Goal: Information Seeking & Learning: Learn about a topic

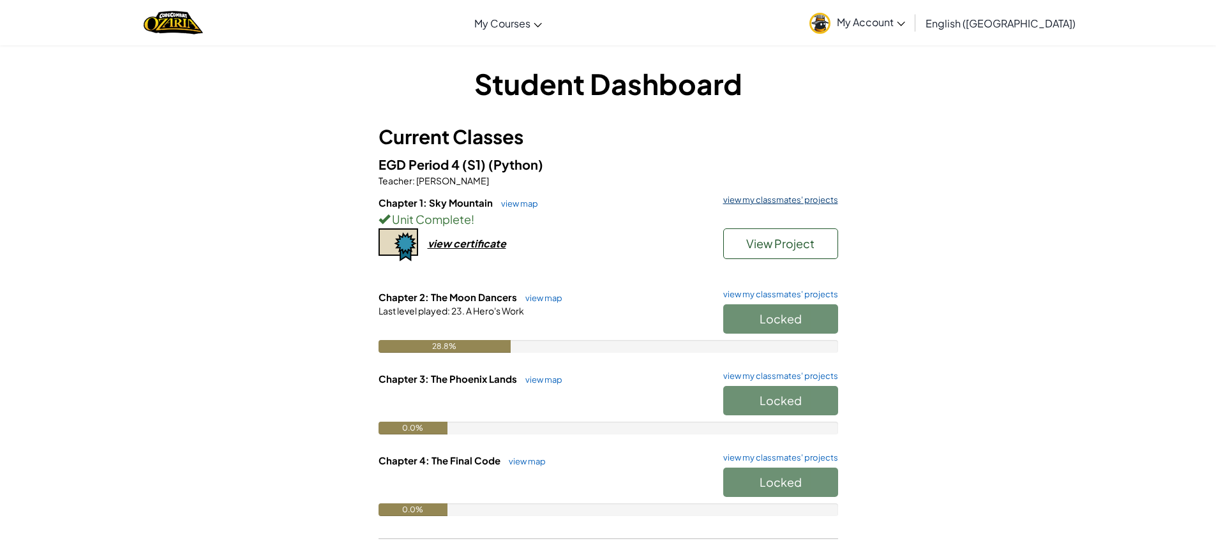
click at [784, 196] on link "view my classmates' projects" at bounding box center [777, 200] width 121 height 8
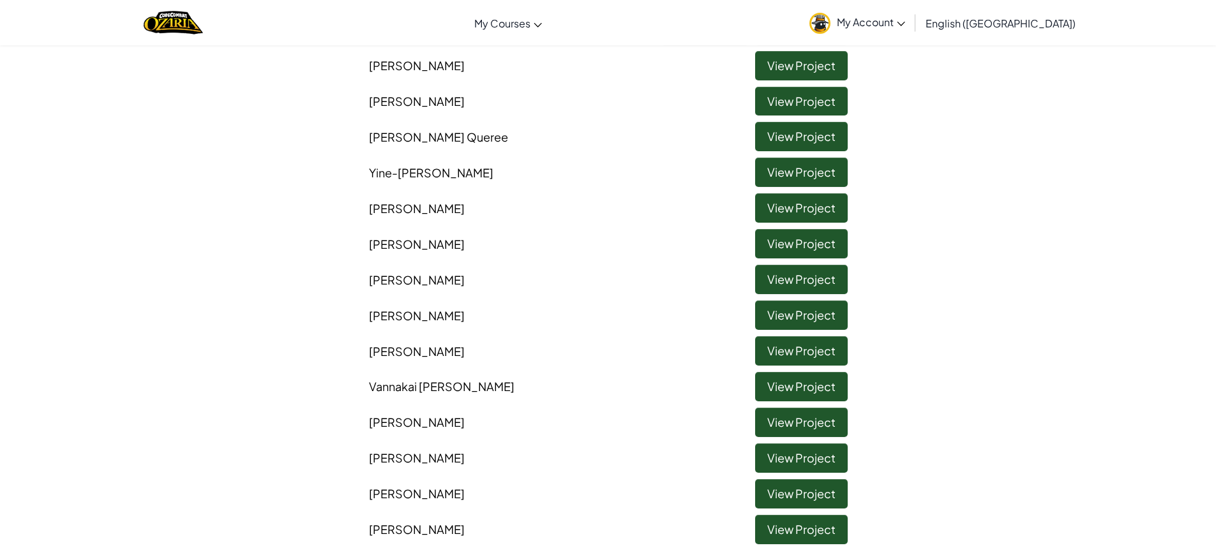
scroll to position [447, 0]
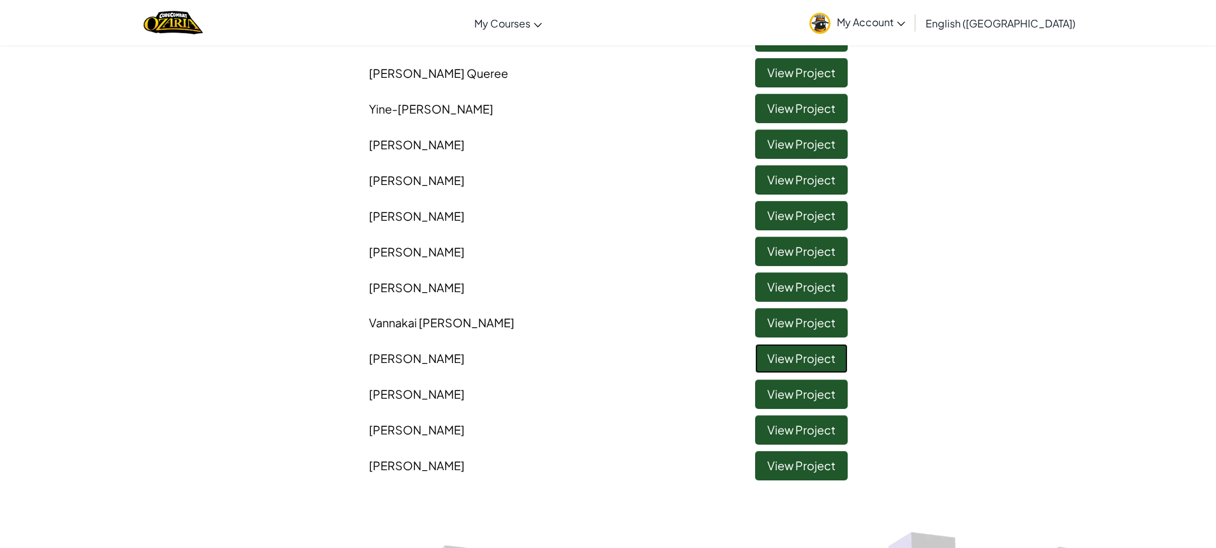
click at [765, 359] on link "View Project" at bounding box center [801, 358] width 93 height 29
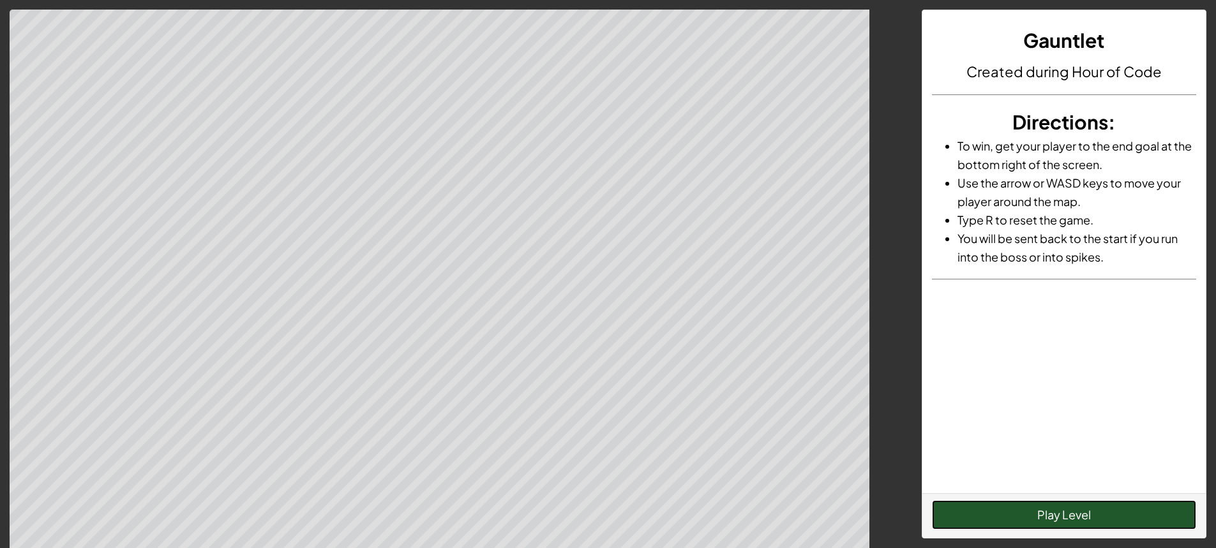
click at [1045, 525] on button "Play Level" at bounding box center [1064, 514] width 264 height 29
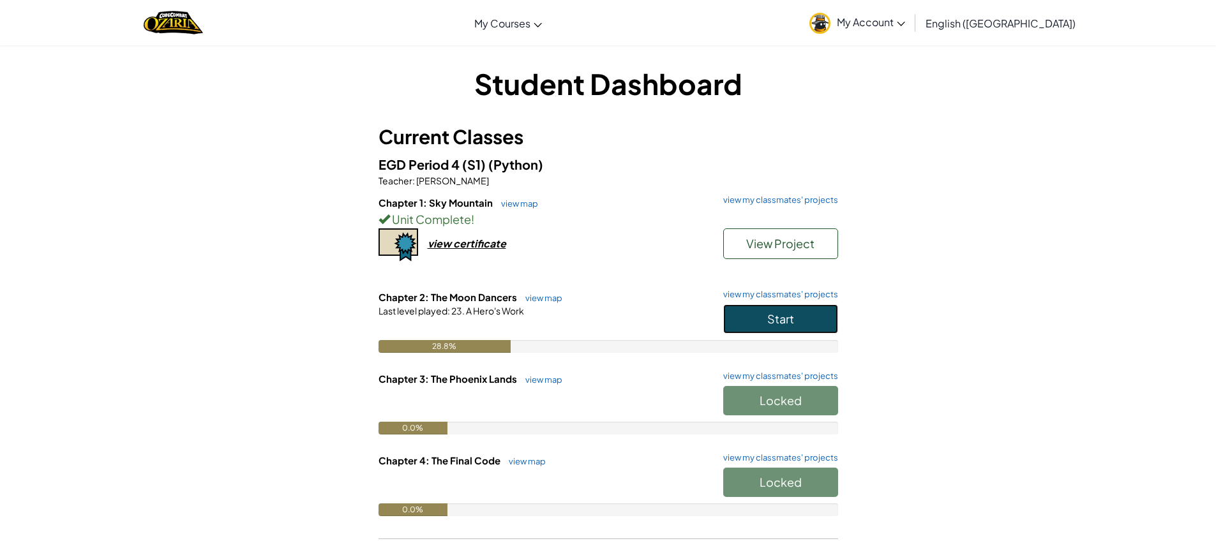
click at [825, 317] on button "Start" at bounding box center [780, 318] width 115 height 29
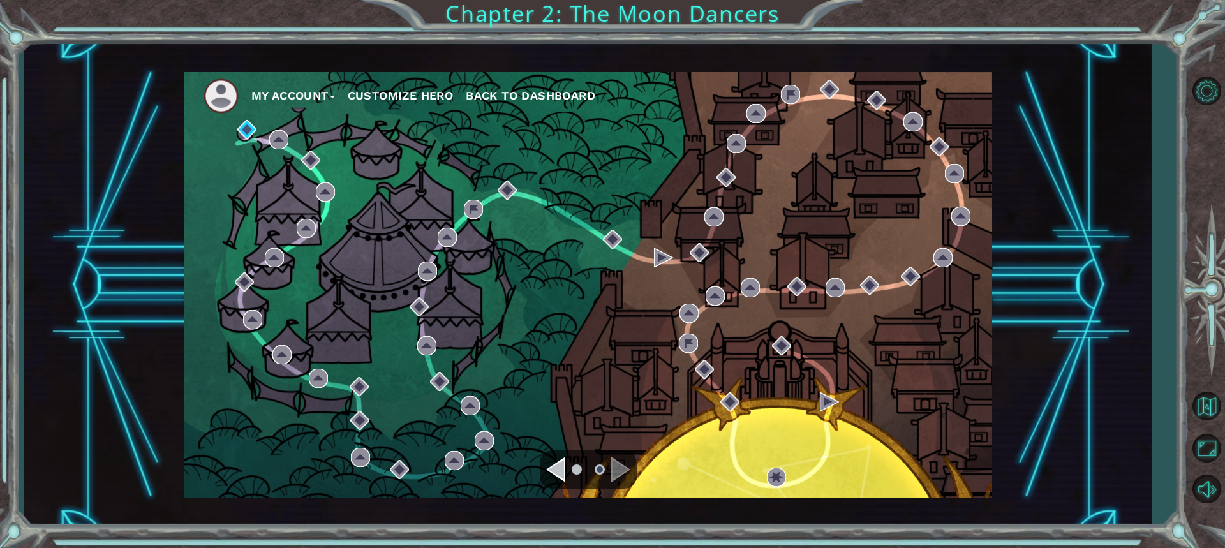
click at [553, 479] on div "Navigate to the previous page" at bounding box center [555, 470] width 19 height 26
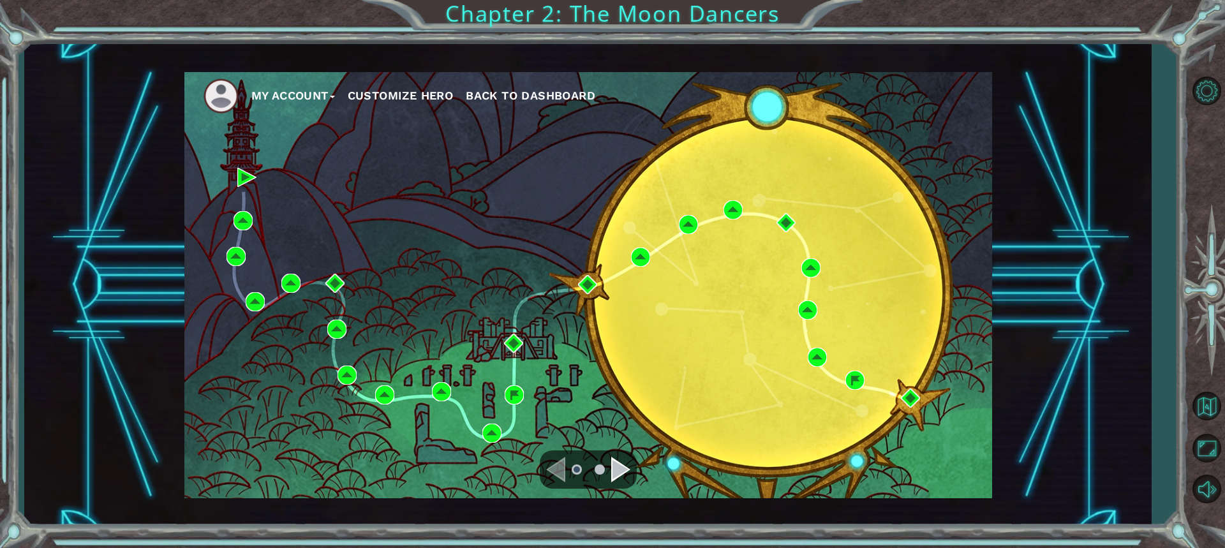
click at [616, 467] on div "Navigate to the next page" at bounding box center [620, 470] width 19 height 26
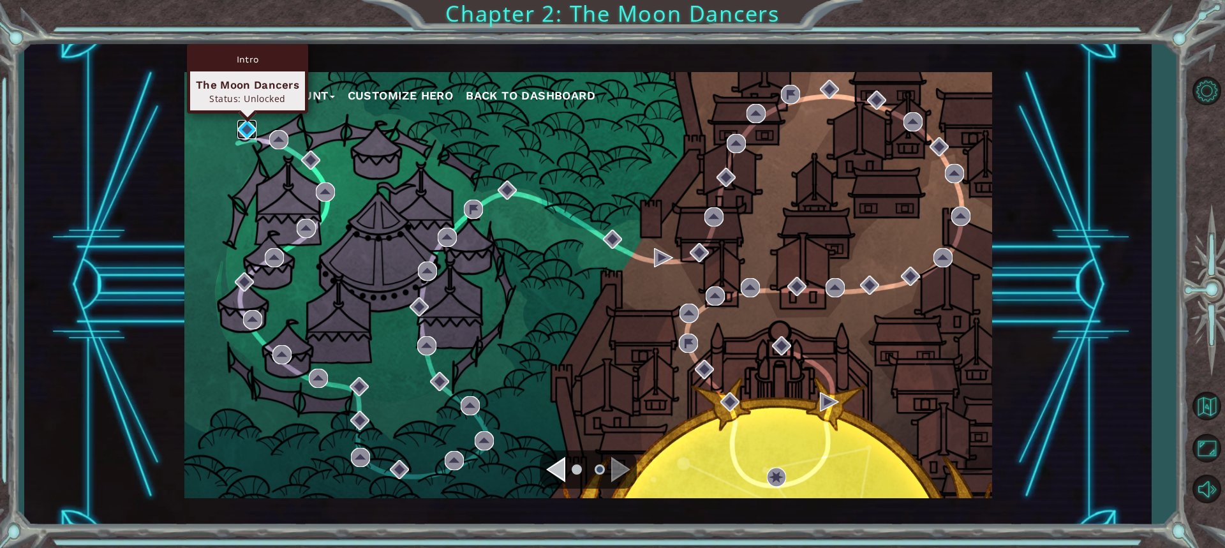
click at [239, 128] on img at bounding box center [246, 129] width 19 height 19
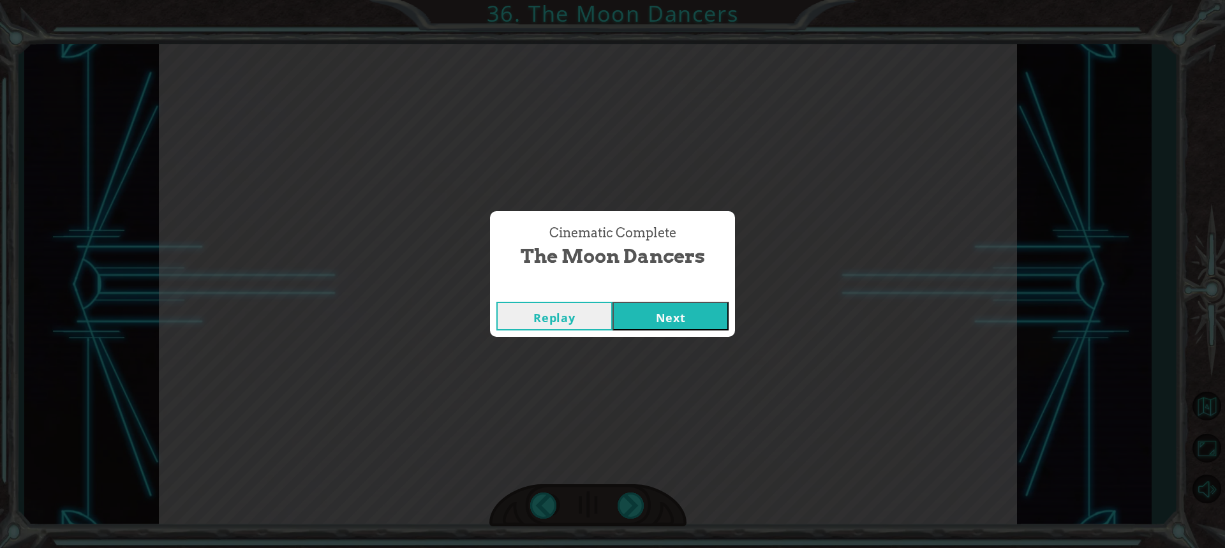
click at [690, 322] on button "Next" at bounding box center [671, 316] width 116 height 29
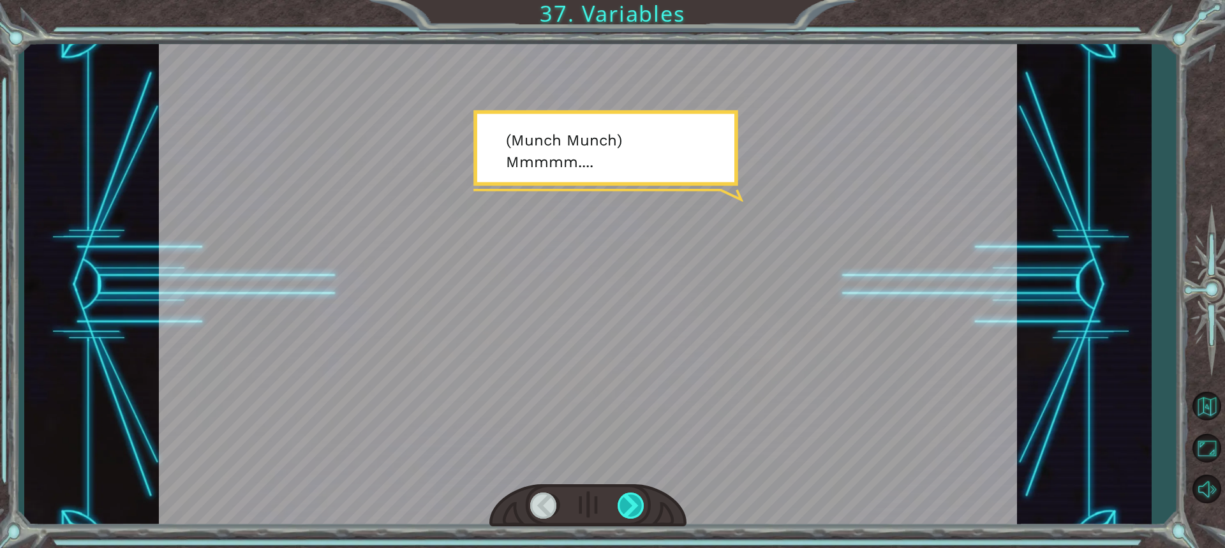
click at [627, 512] on div at bounding box center [632, 506] width 28 height 26
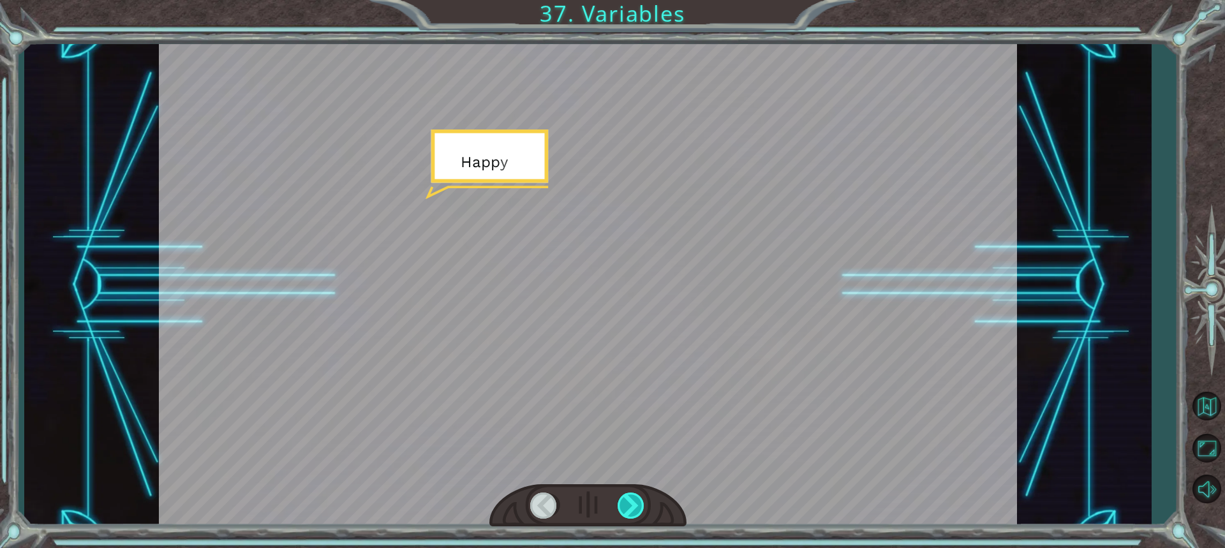
click at [627, 512] on div at bounding box center [632, 506] width 28 height 26
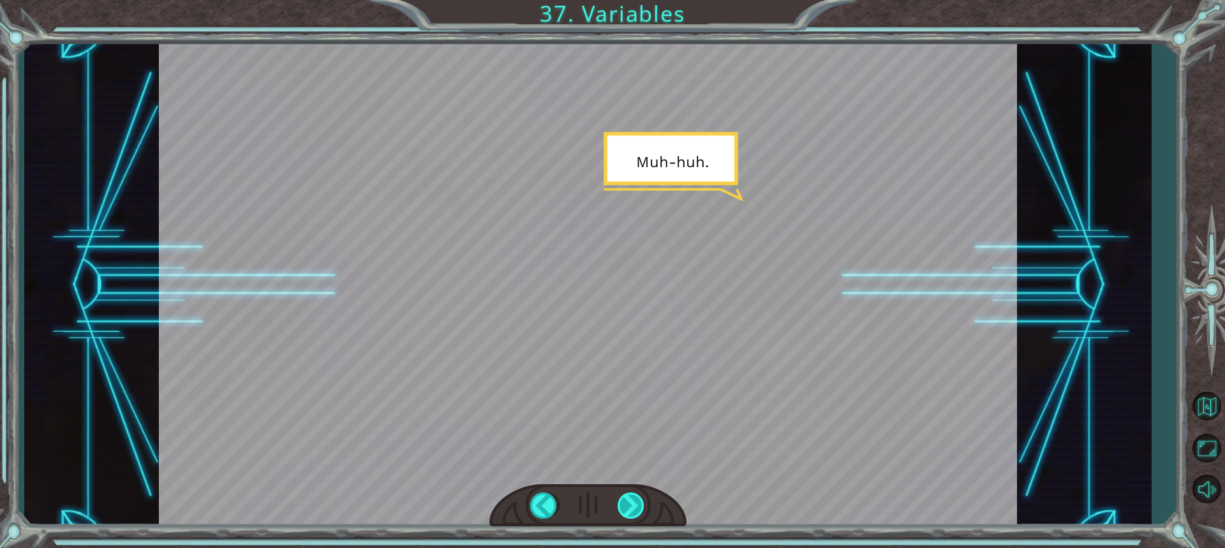
click at [627, 512] on div at bounding box center [632, 506] width 28 height 26
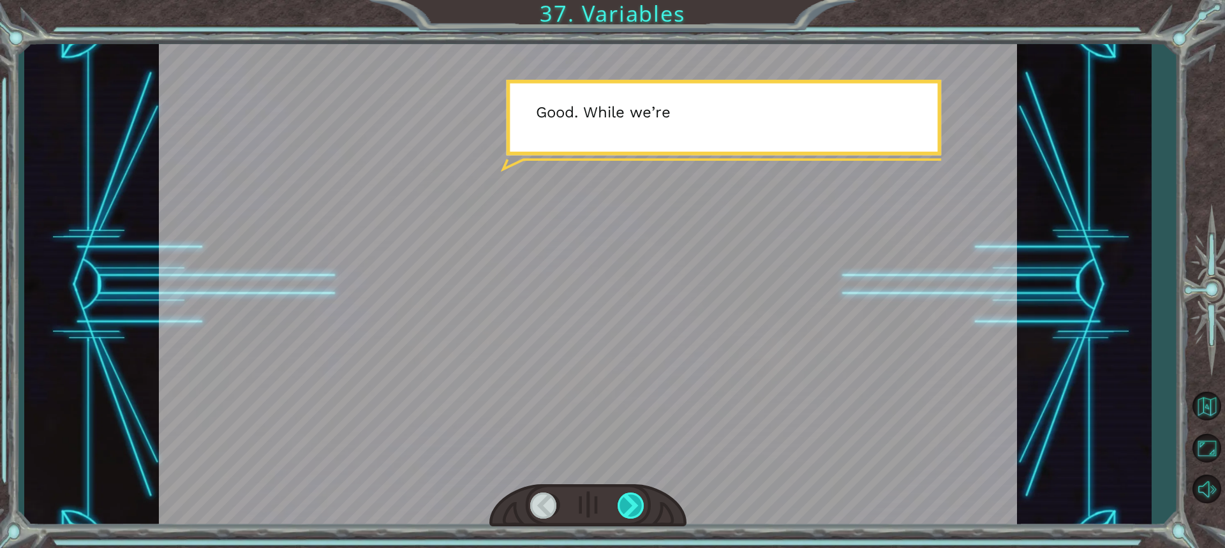
click at [627, 512] on div at bounding box center [632, 506] width 28 height 26
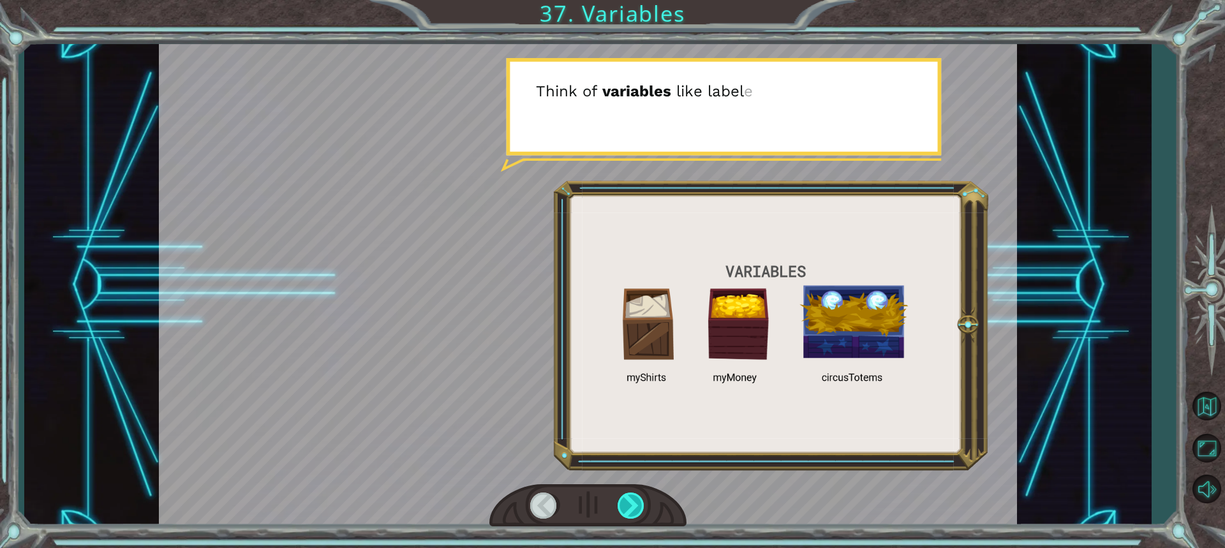
click at [627, 512] on div at bounding box center [632, 506] width 28 height 26
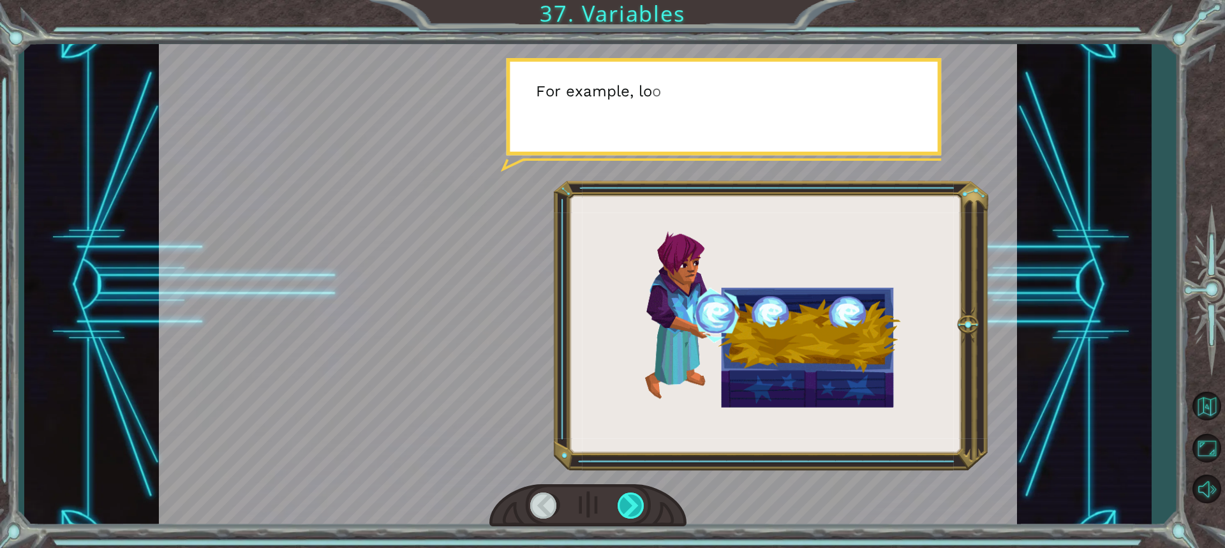
click at [627, 512] on div at bounding box center [632, 506] width 28 height 26
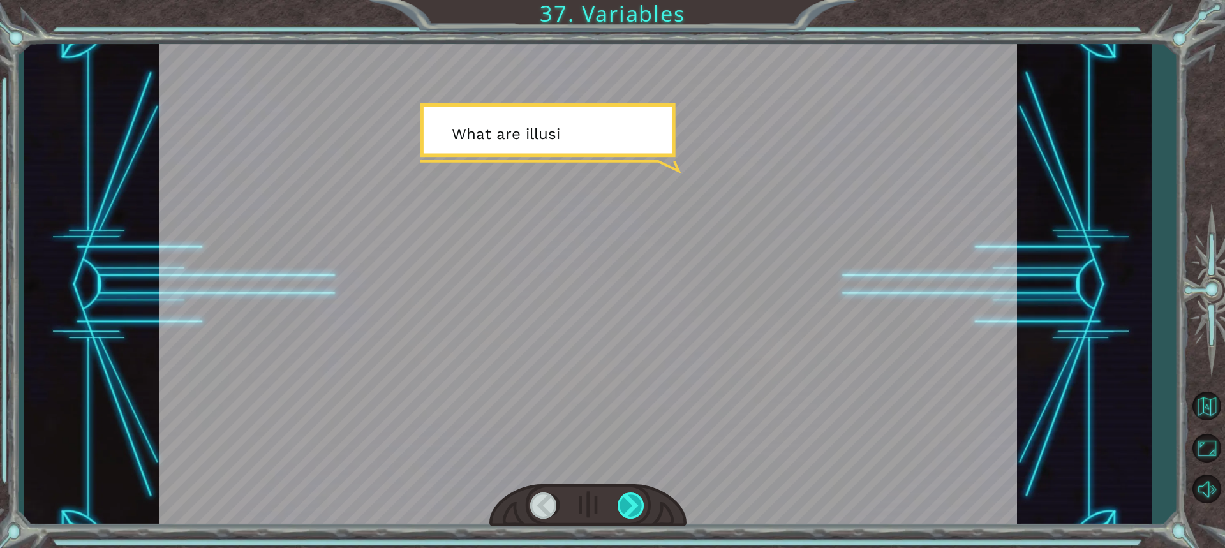
click at [627, 512] on div at bounding box center [632, 506] width 28 height 26
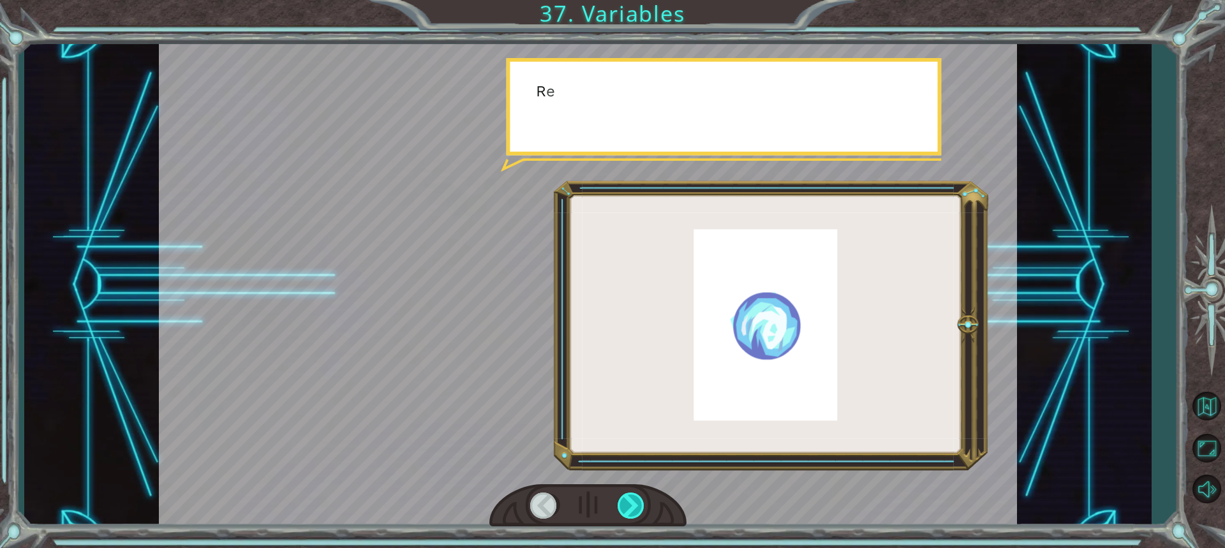
click at [627, 512] on div at bounding box center [632, 506] width 28 height 26
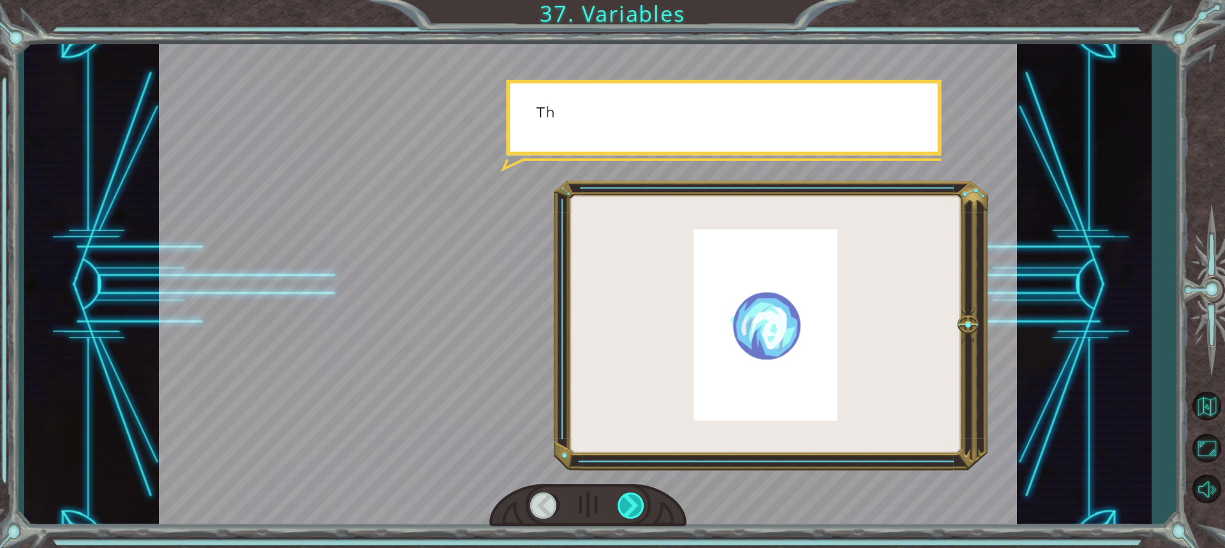
click at [627, 512] on div at bounding box center [632, 506] width 28 height 26
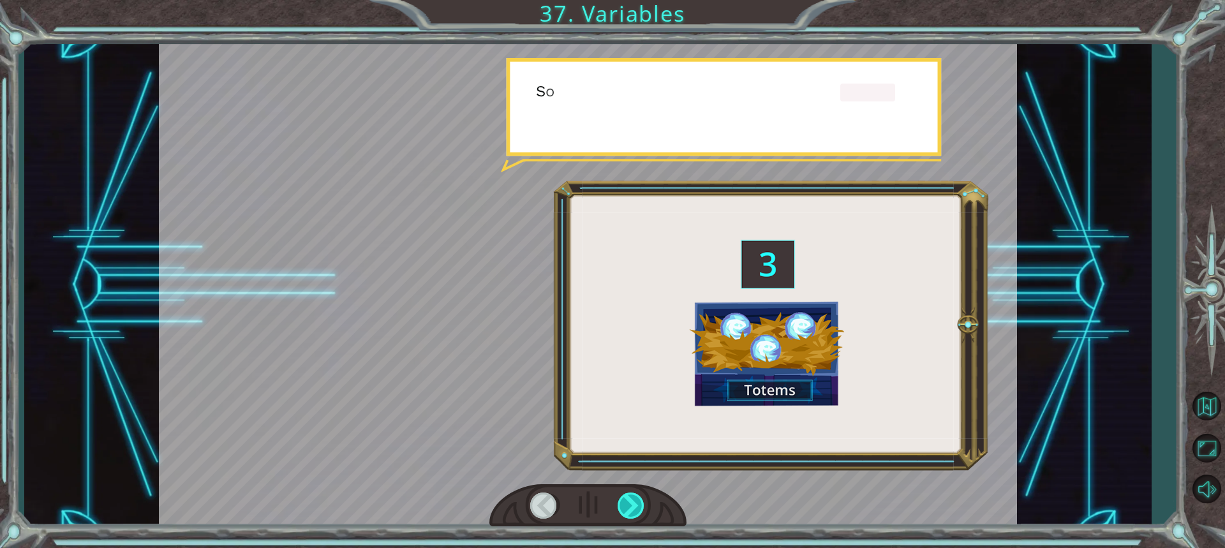
click at [627, 512] on div at bounding box center [632, 506] width 28 height 26
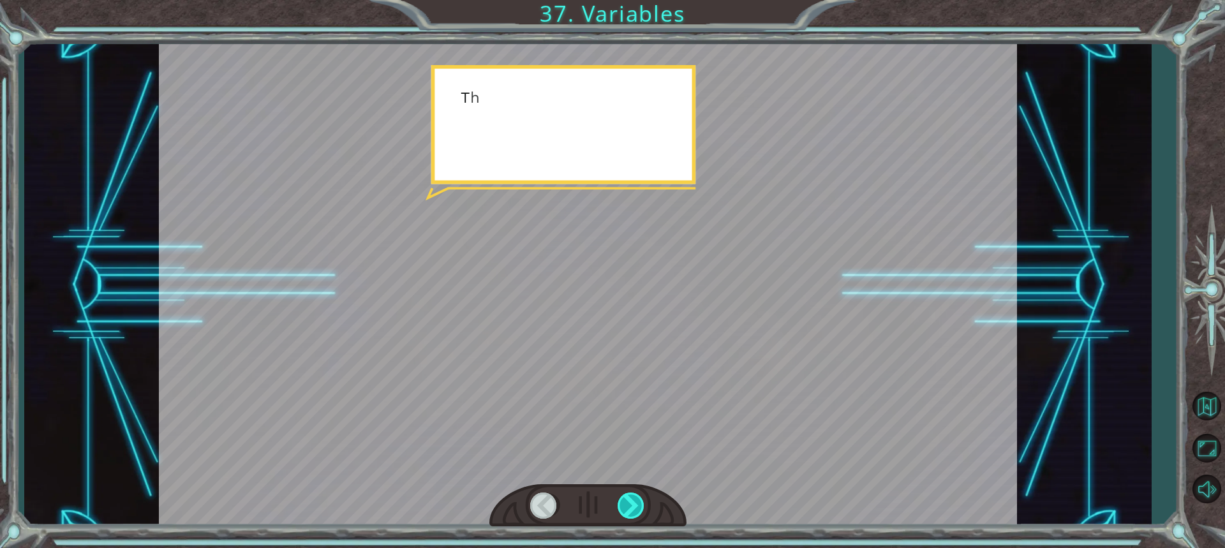
click at [627, 512] on div at bounding box center [632, 506] width 28 height 26
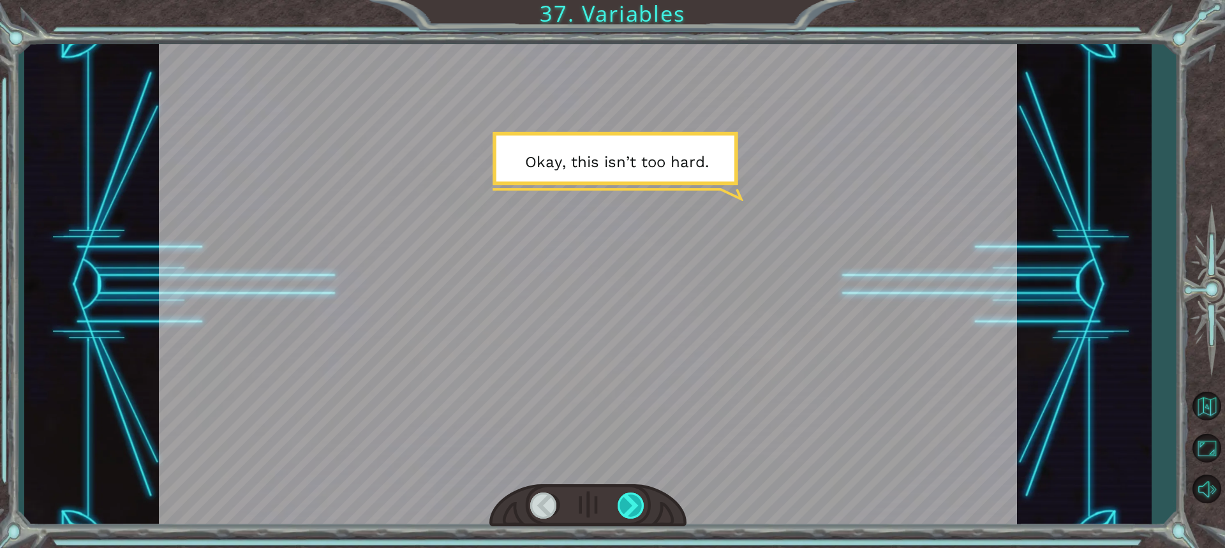
click at [627, 512] on div at bounding box center [632, 506] width 28 height 26
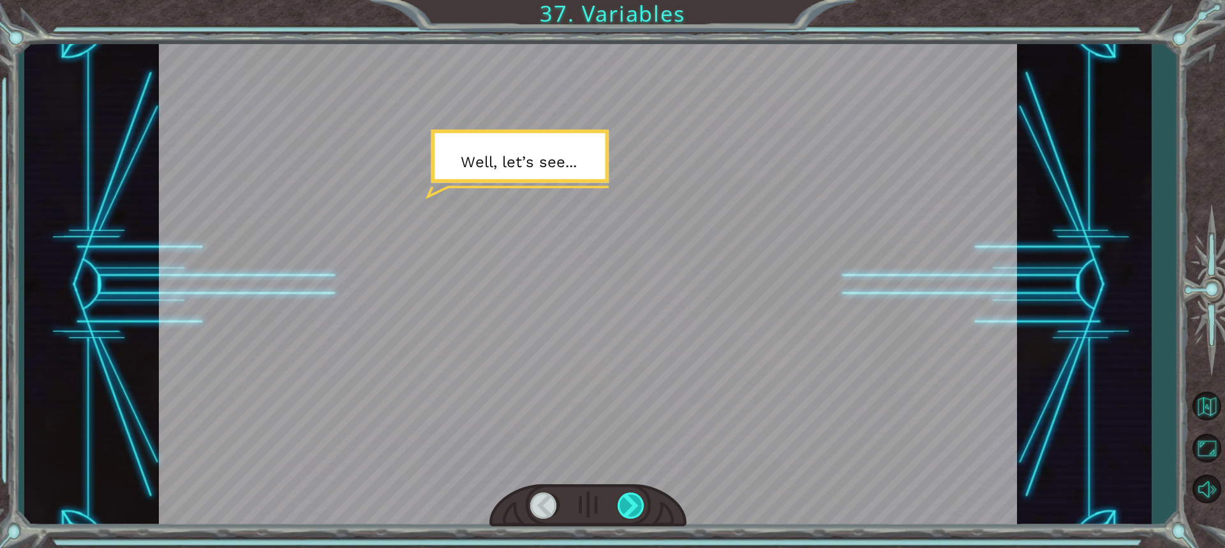
click at [627, 512] on div at bounding box center [632, 506] width 28 height 26
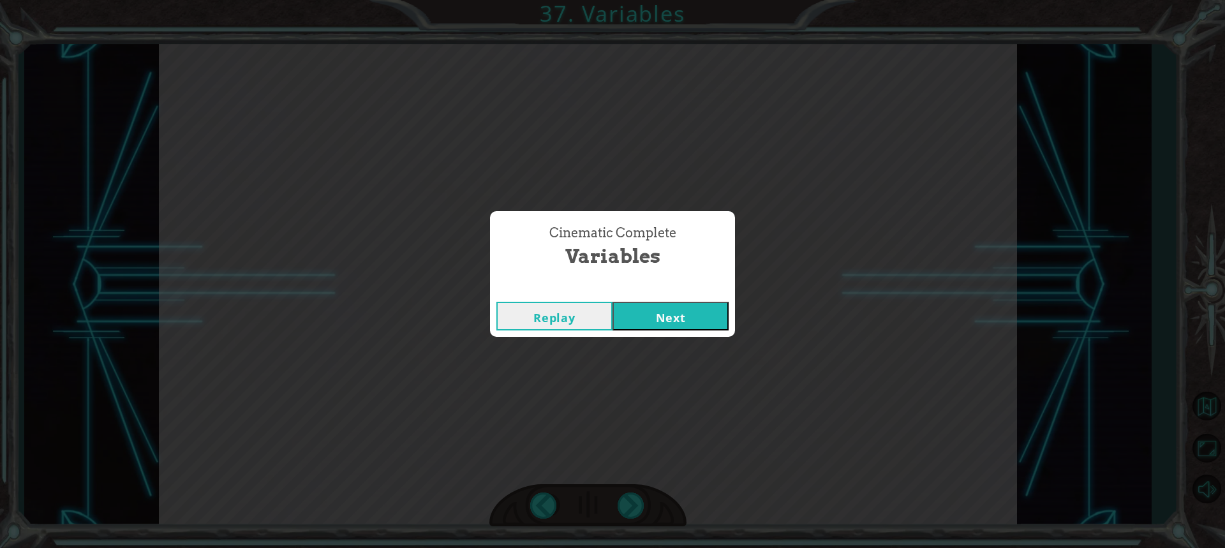
click at [657, 304] on button "Next" at bounding box center [671, 316] width 116 height 29
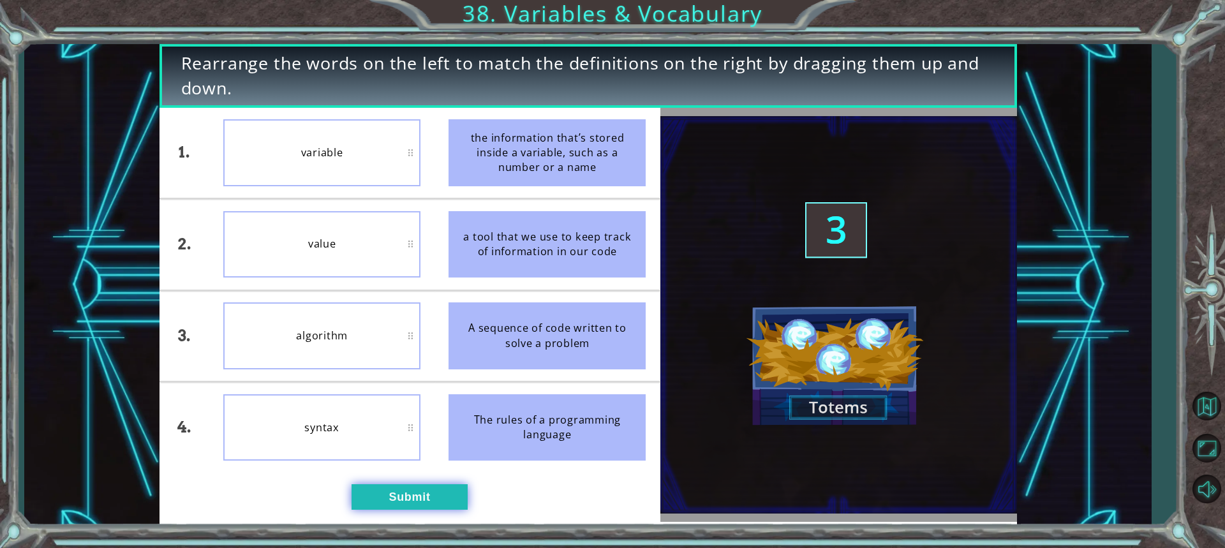
click at [389, 491] on button "Submit" at bounding box center [410, 497] width 116 height 26
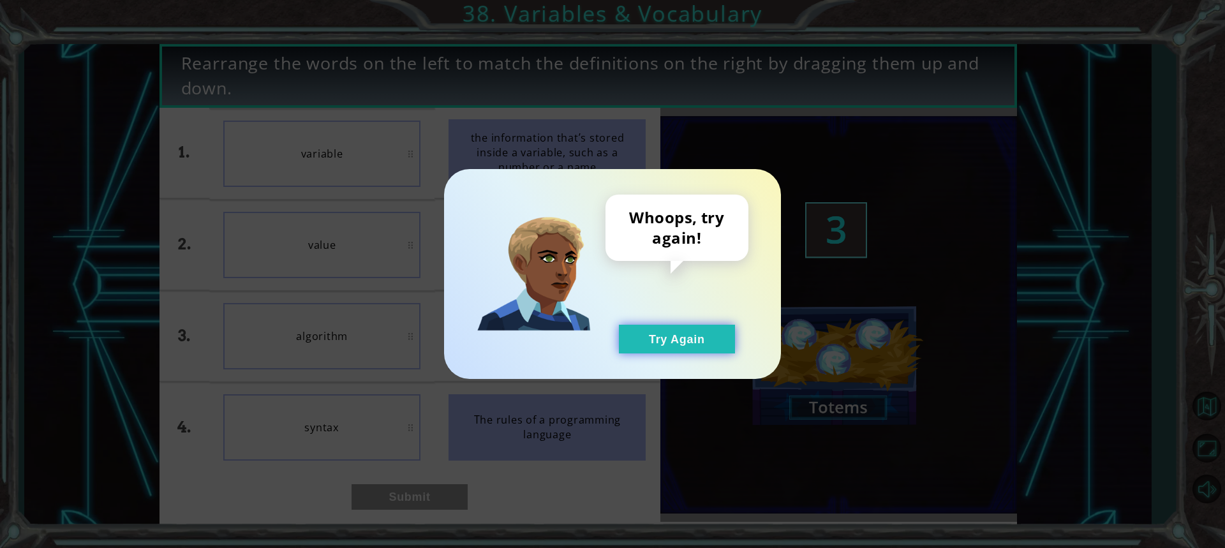
click at [659, 336] on button "Try Again" at bounding box center [677, 339] width 116 height 29
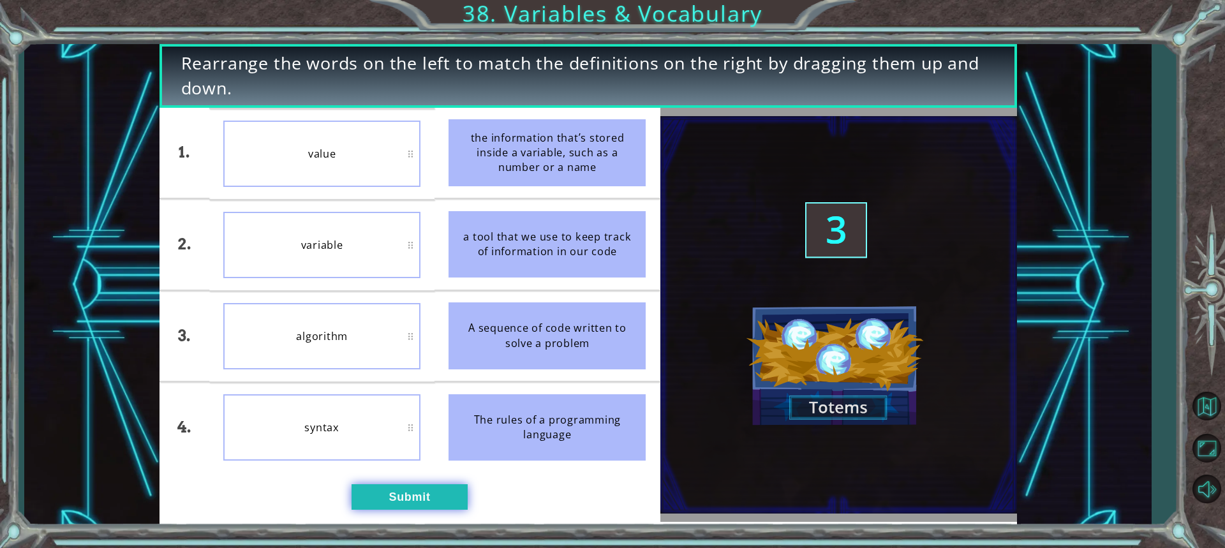
click at [410, 492] on button "Submit" at bounding box center [410, 497] width 116 height 26
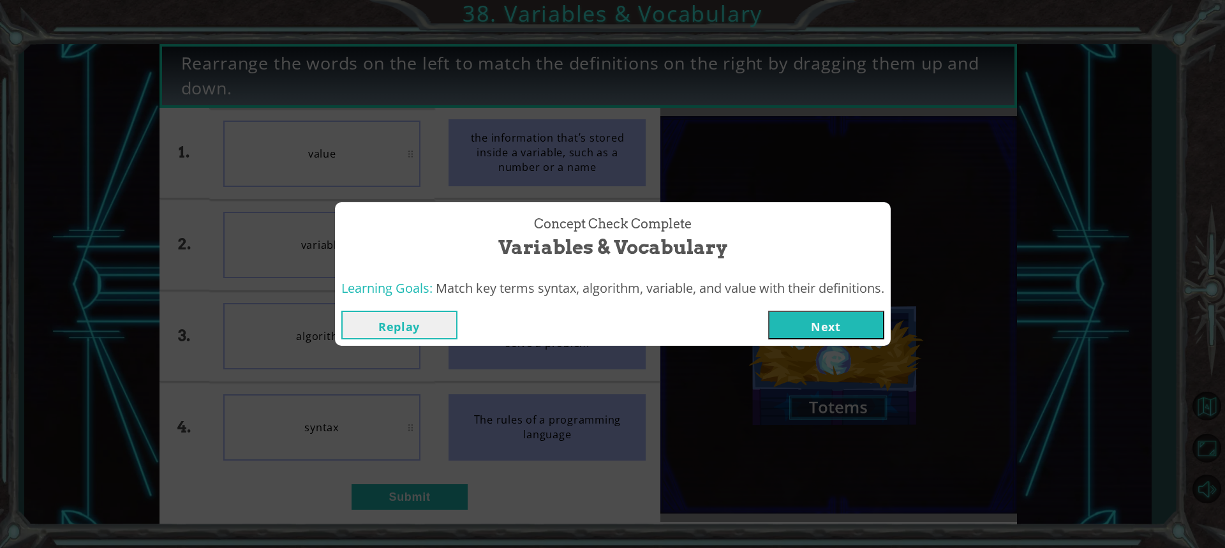
click at [784, 318] on button "Next" at bounding box center [826, 325] width 116 height 29
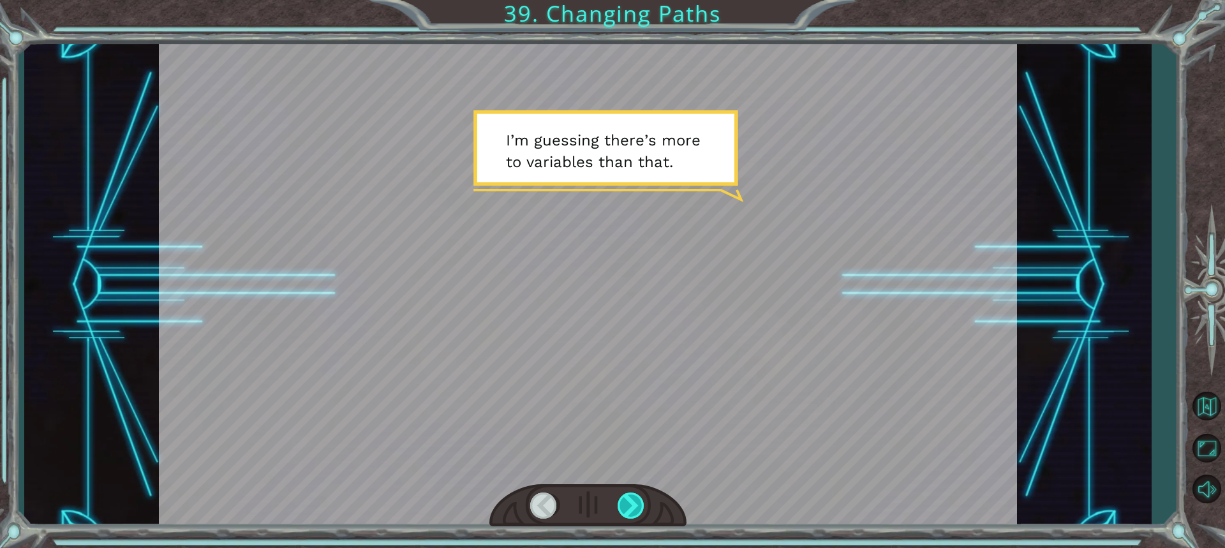
click at [632, 500] on div at bounding box center [632, 506] width 28 height 26
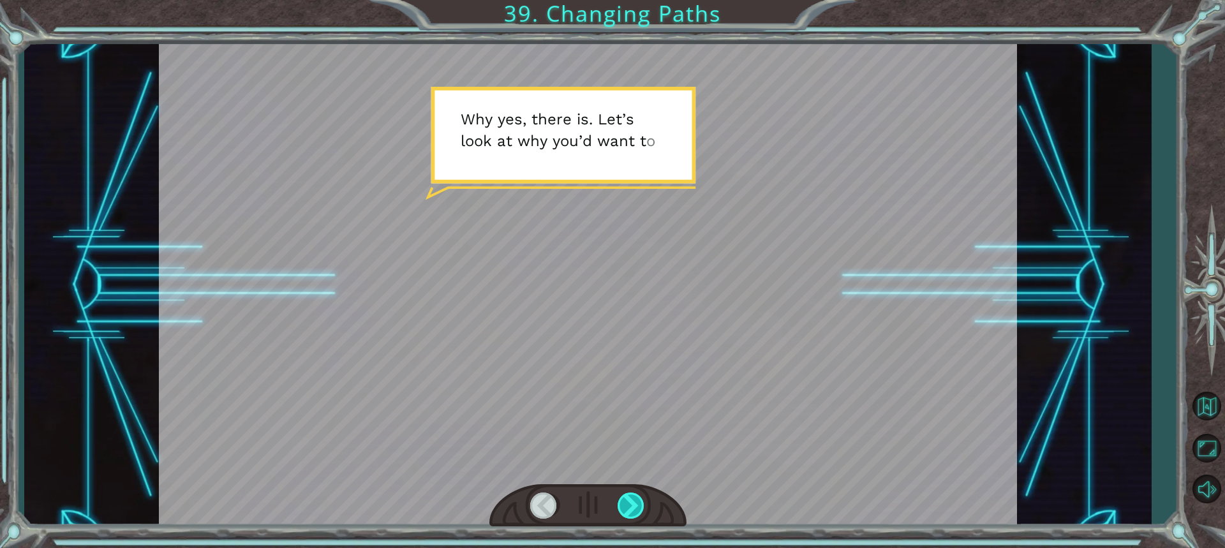
click at [632, 500] on div at bounding box center [632, 506] width 28 height 26
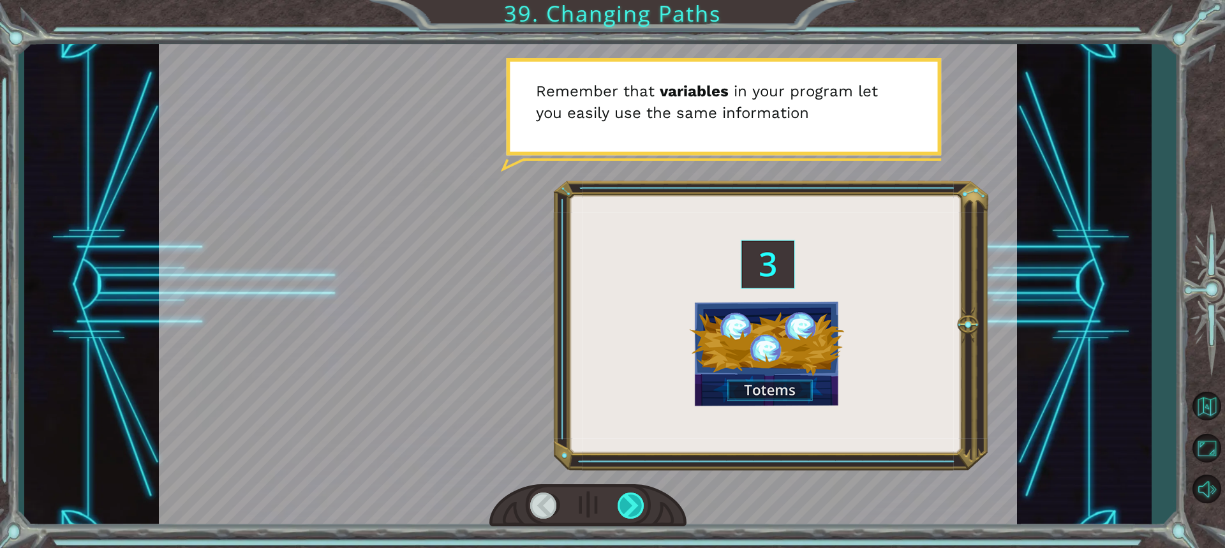
click at [632, 500] on div at bounding box center [632, 506] width 28 height 26
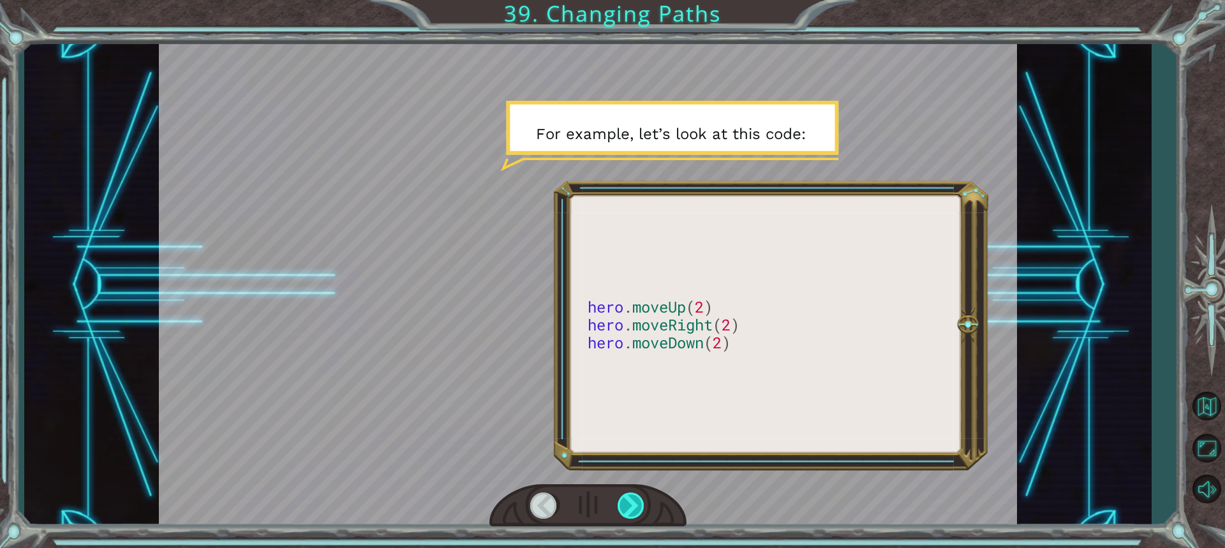
click at [632, 500] on div at bounding box center [632, 506] width 28 height 26
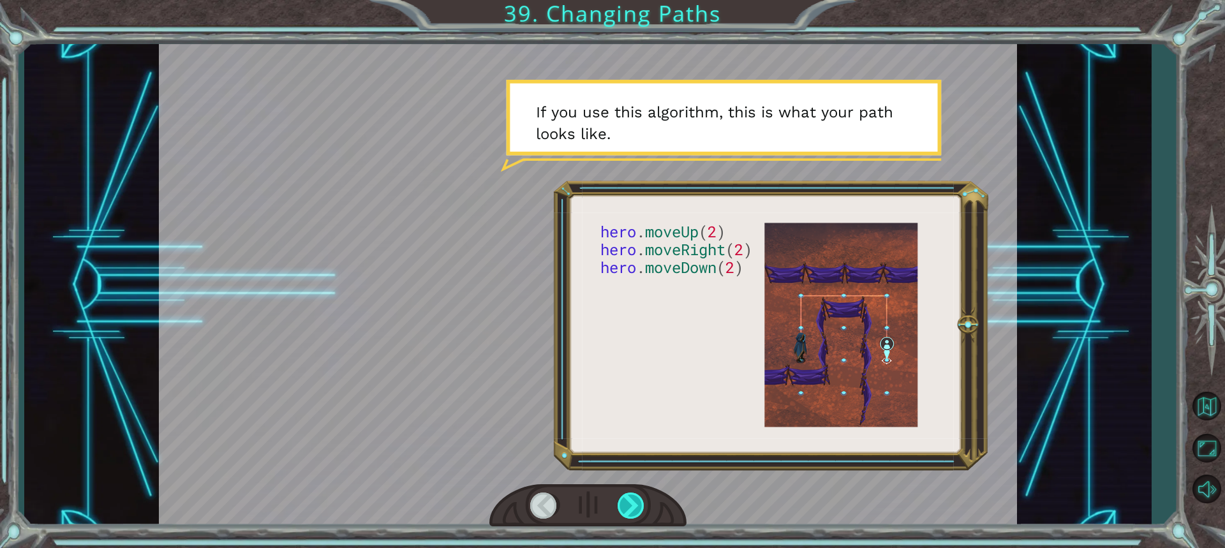
click at [632, 500] on div at bounding box center [632, 506] width 28 height 26
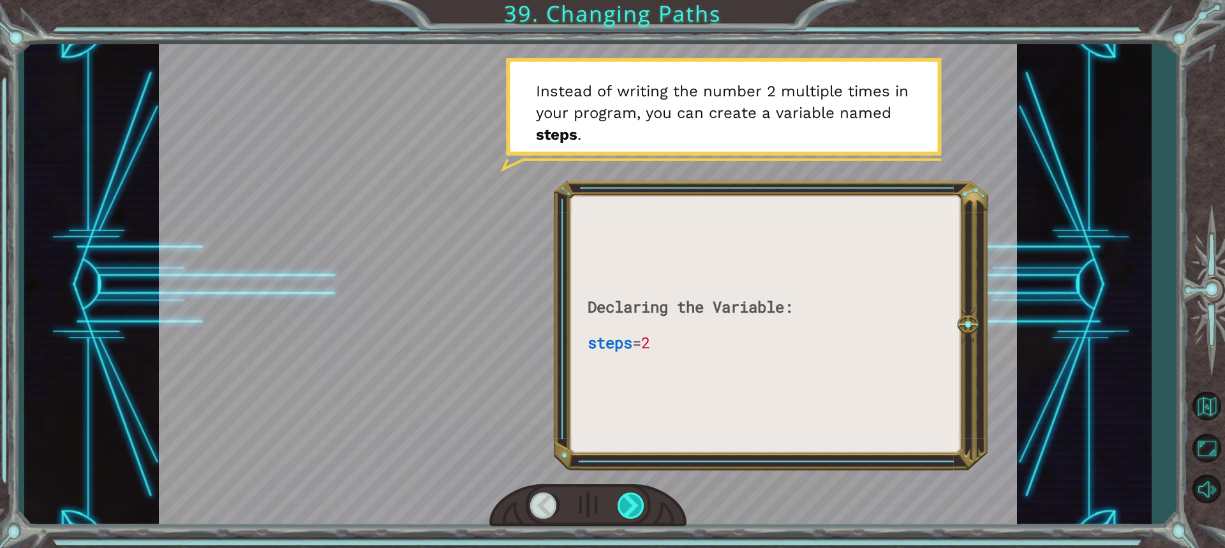
click at [632, 500] on div at bounding box center [632, 506] width 28 height 26
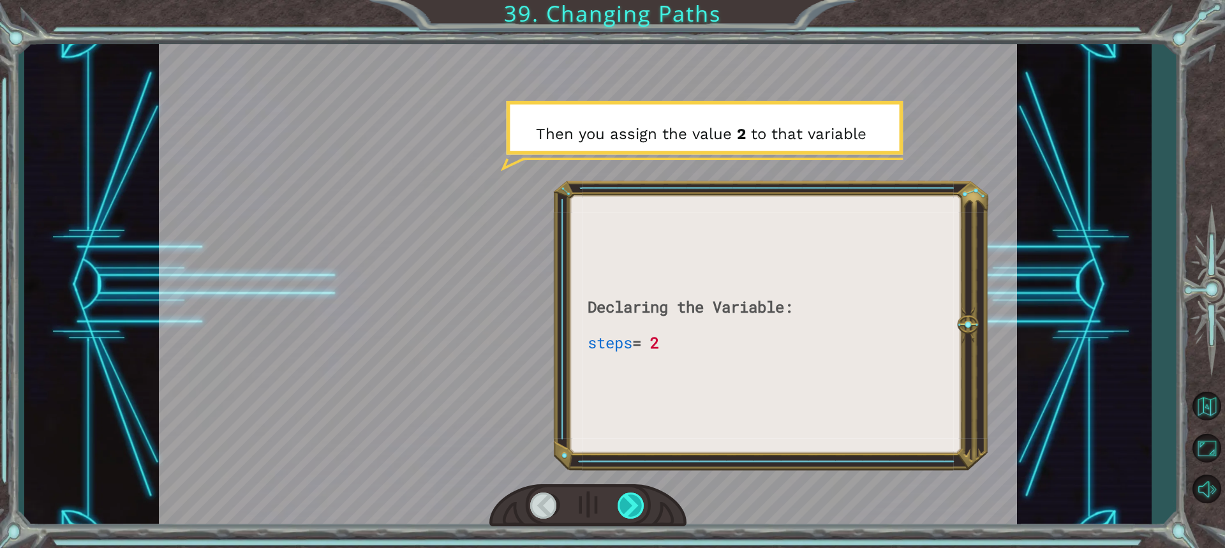
click at [632, 500] on div at bounding box center [632, 506] width 28 height 26
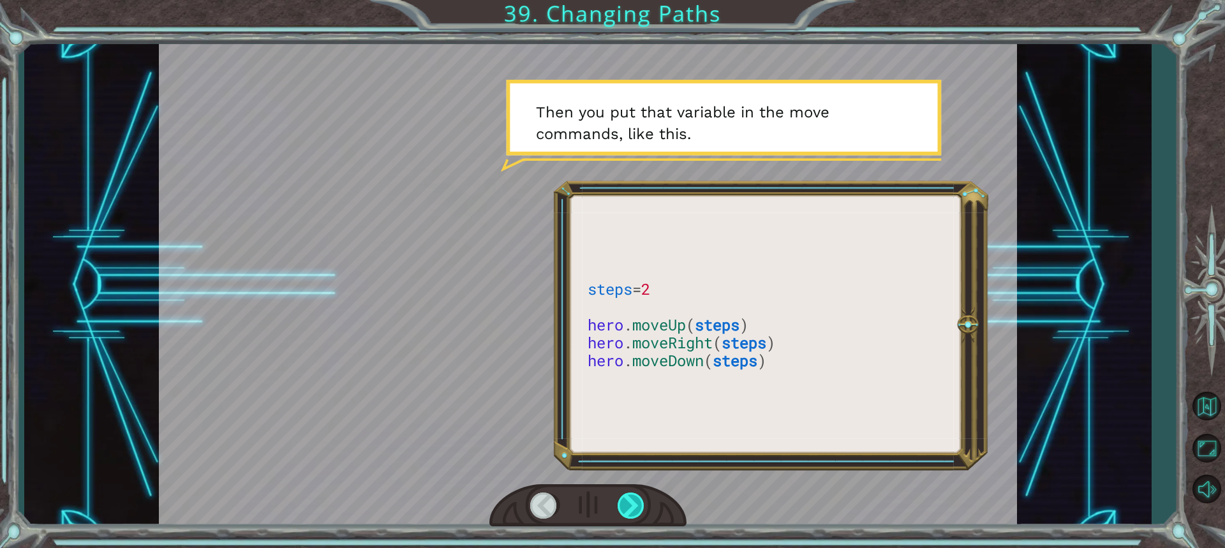
click at [632, 500] on div at bounding box center [632, 506] width 28 height 26
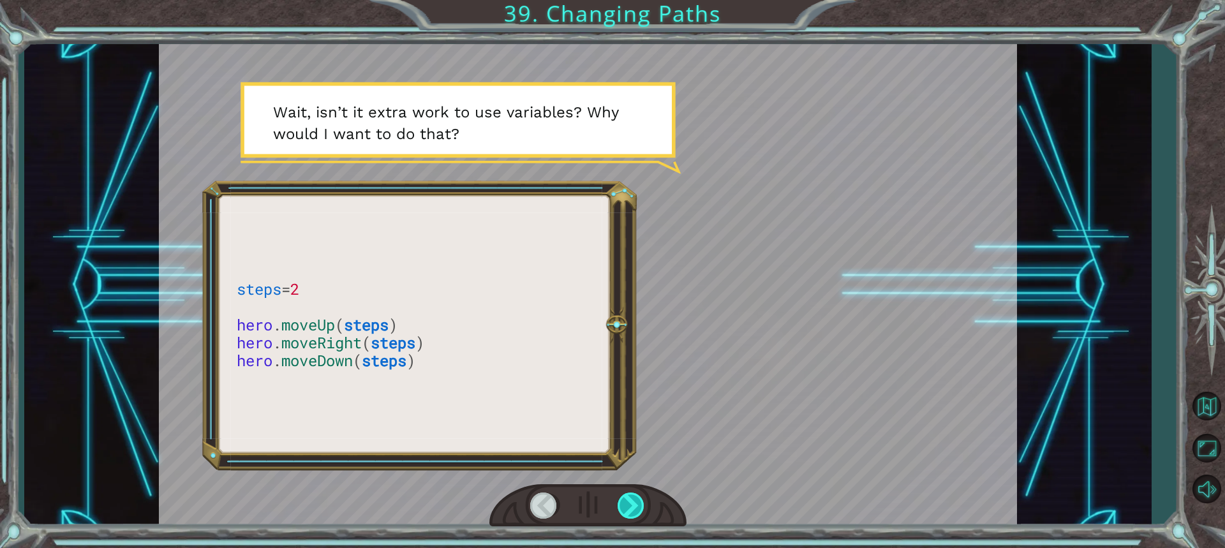
click at [632, 500] on div at bounding box center [632, 506] width 28 height 26
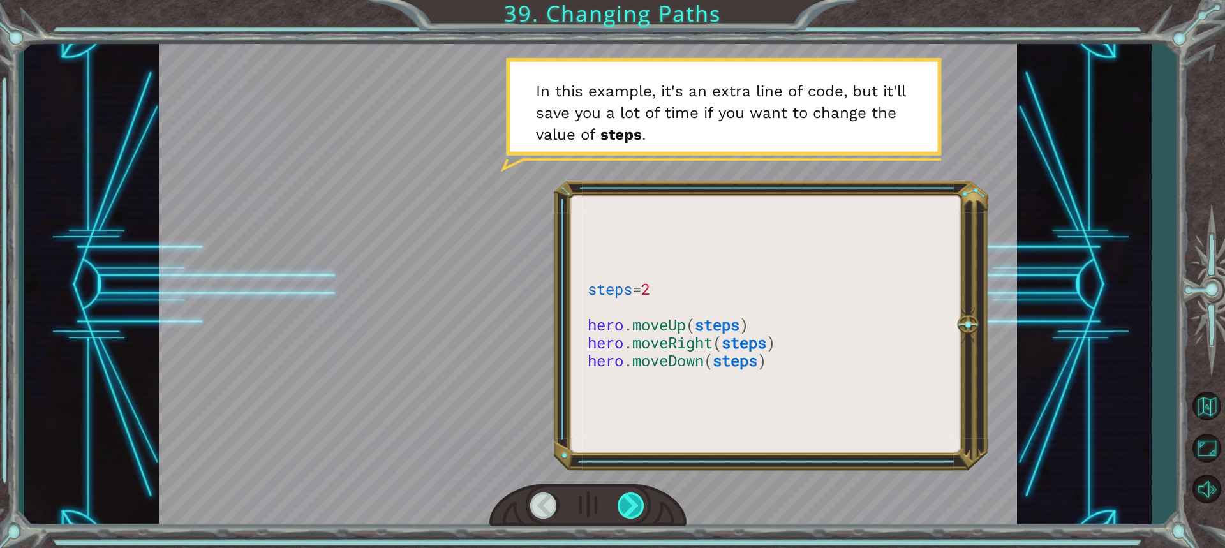
click at [632, 500] on div at bounding box center [632, 506] width 28 height 26
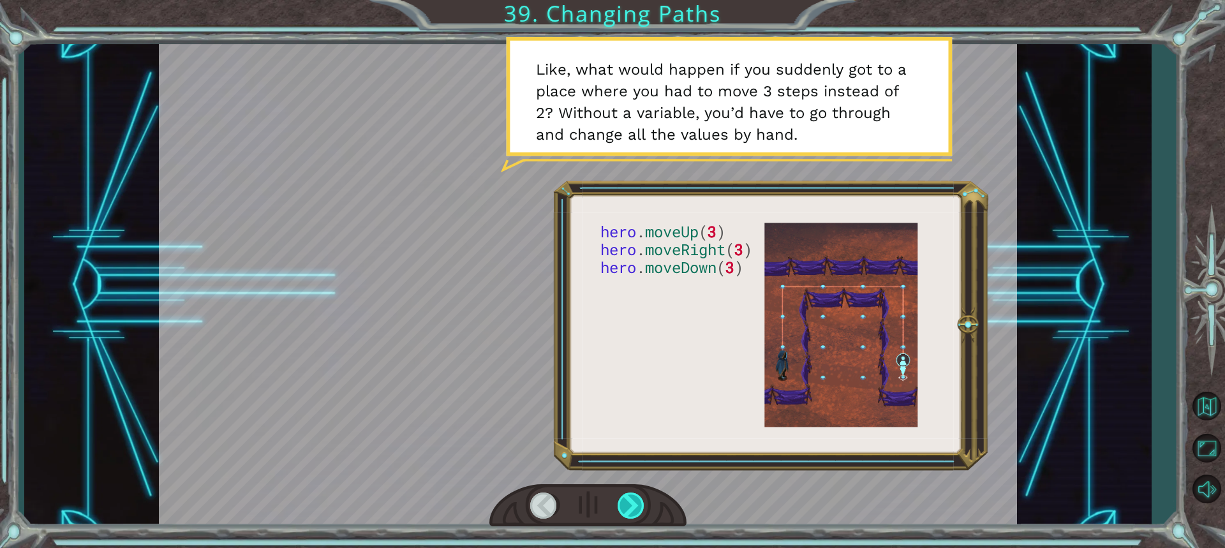
click at [632, 500] on div at bounding box center [632, 506] width 28 height 26
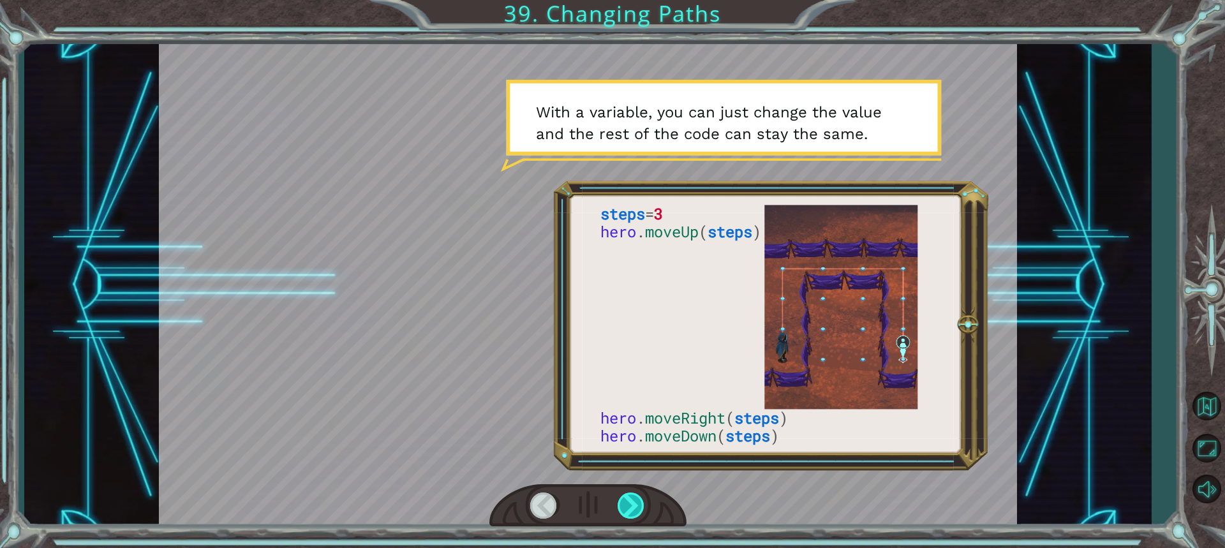
click at [632, 500] on div at bounding box center [632, 506] width 28 height 26
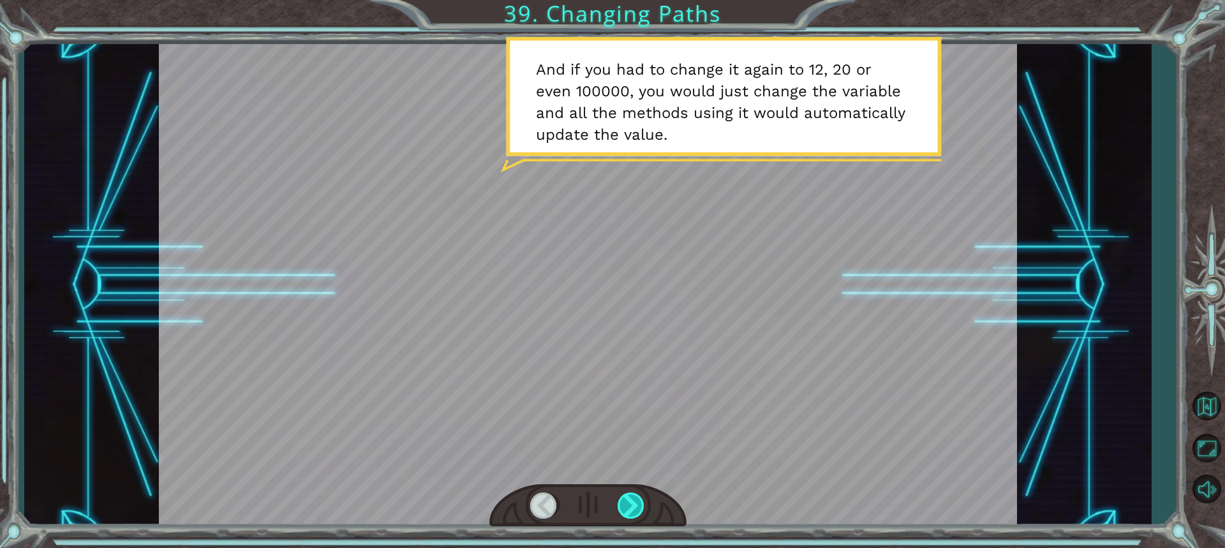
click at [632, 500] on div at bounding box center [632, 506] width 28 height 26
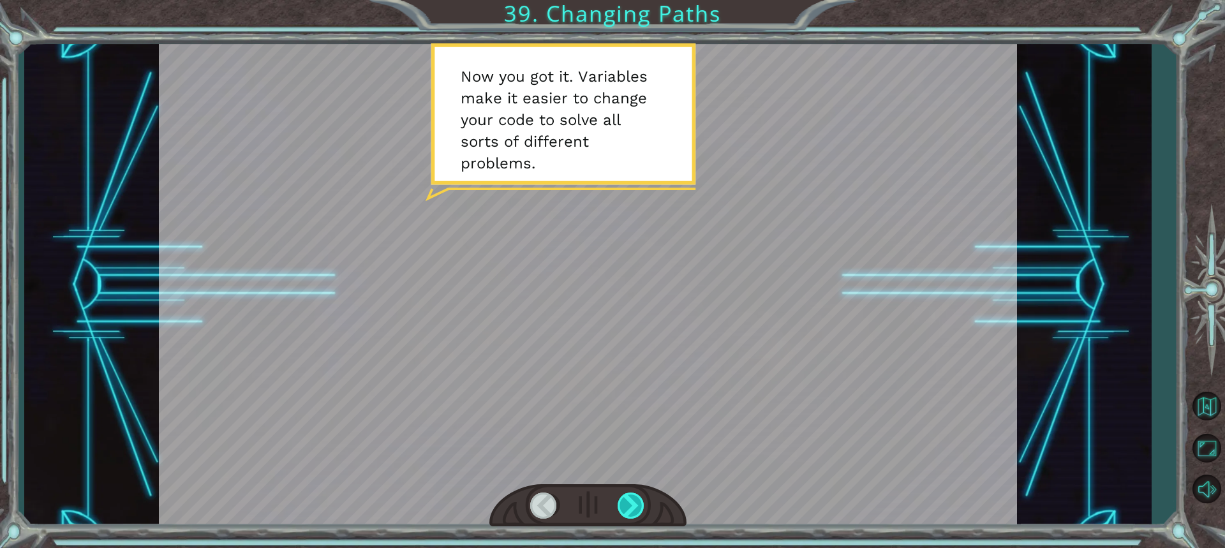
click at [632, 500] on div at bounding box center [632, 506] width 28 height 26
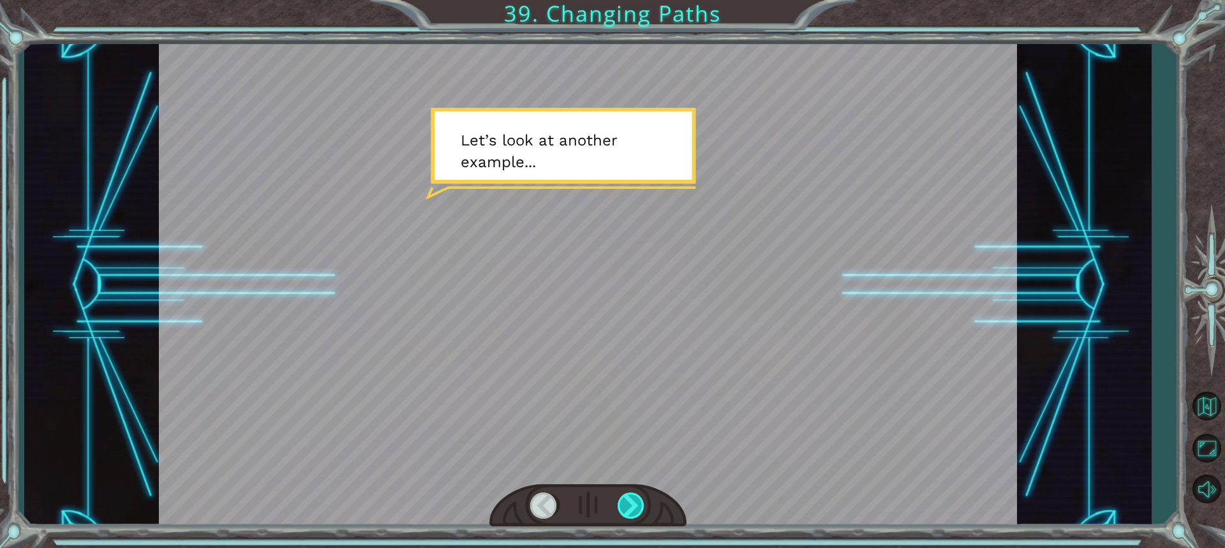
click at [632, 500] on div at bounding box center [632, 506] width 28 height 26
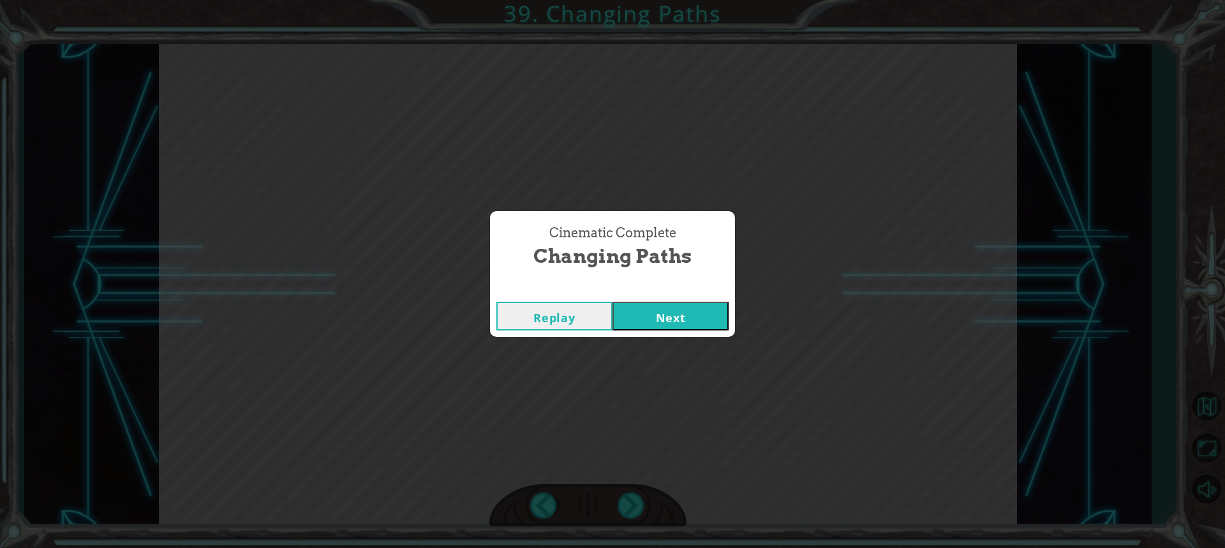
click at [701, 307] on button "Next" at bounding box center [671, 316] width 116 height 29
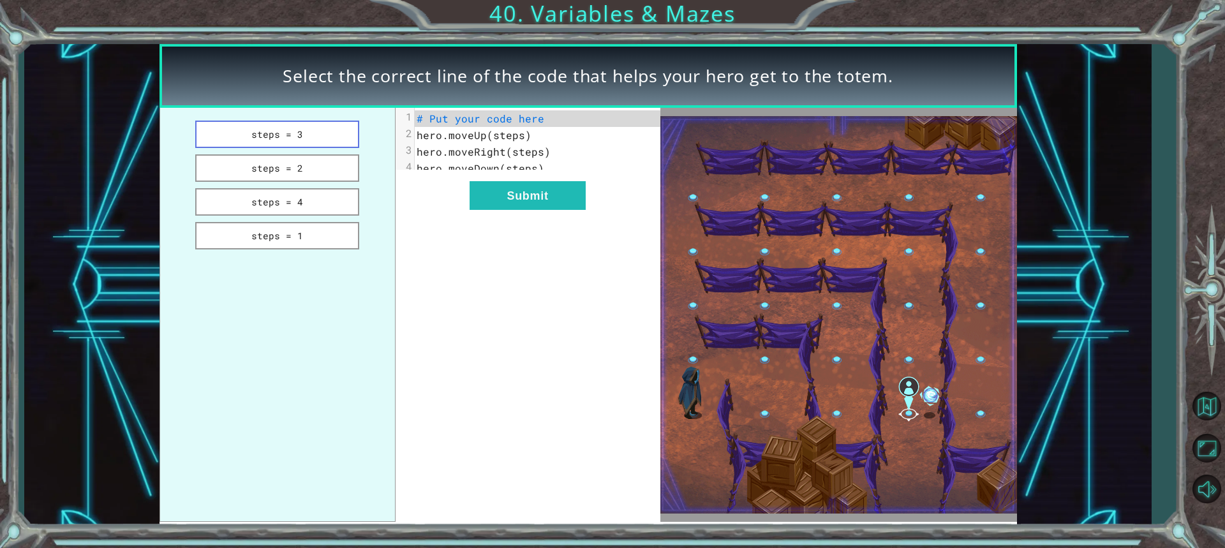
click at [329, 123] on button "steps = 3" at bounding box center [277, 134] width 165 height 27
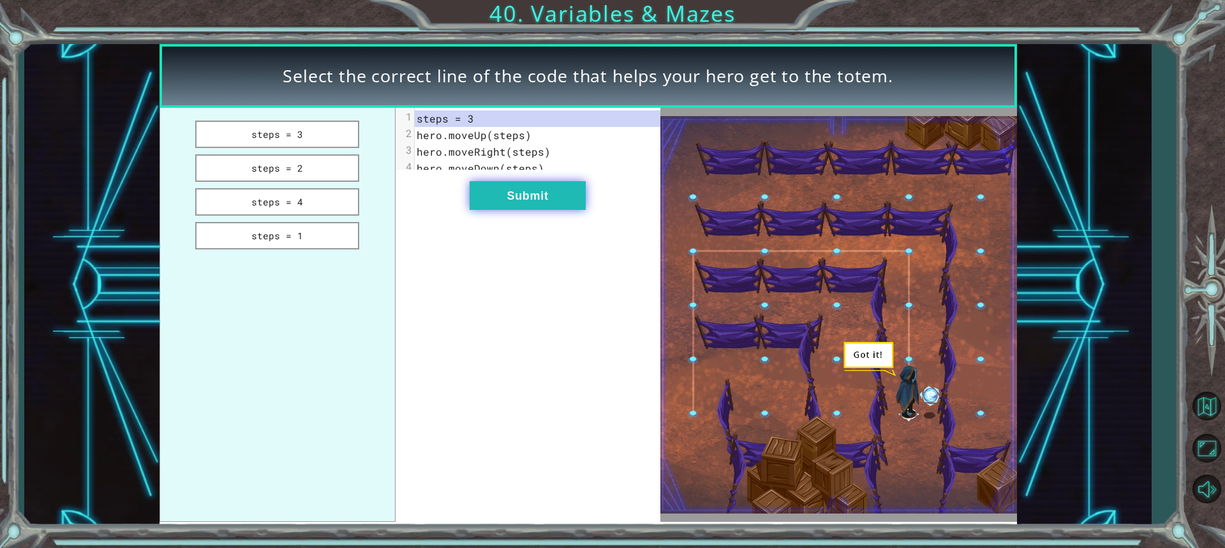
click at [507, 202] on button "Submit" at bounding box center [528, 195] width 116 height 29
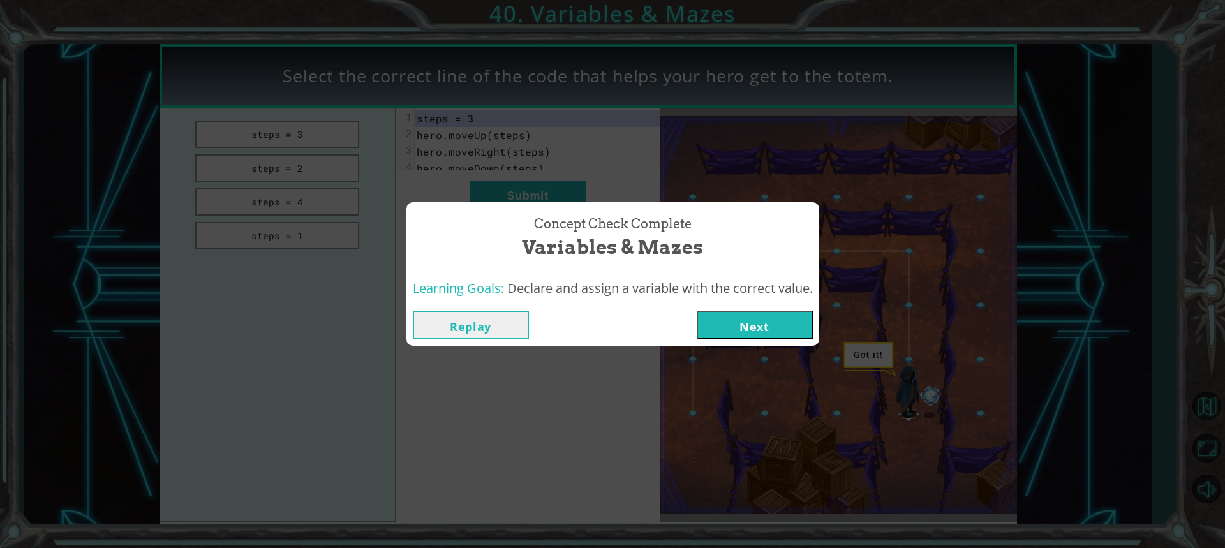
click at [742, 325] on button "Next" at bounding box center [755, 325] width 116 height 29
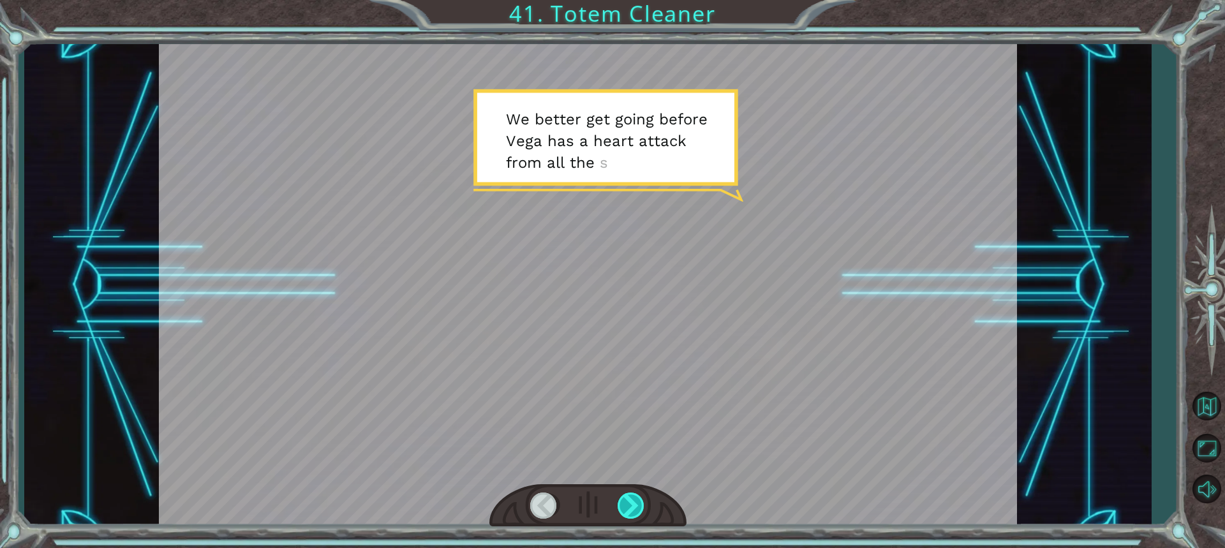
click at [643, 516] on div at bounding box center [632, 506] width 28 height 26
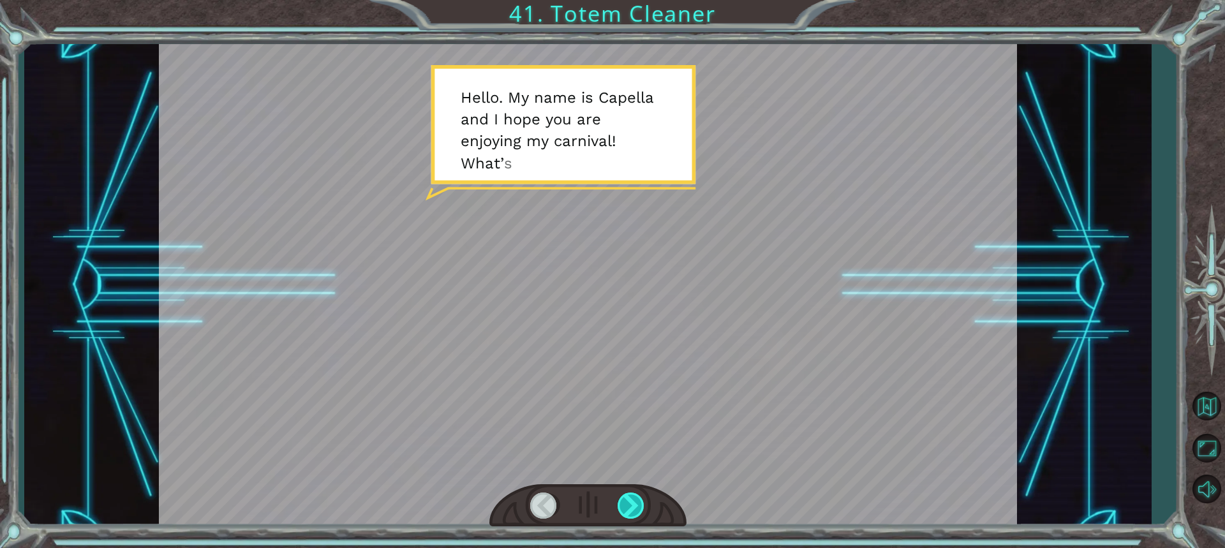
click at [642, 516] on div at bounding box center [632, 506] width 28 height 26
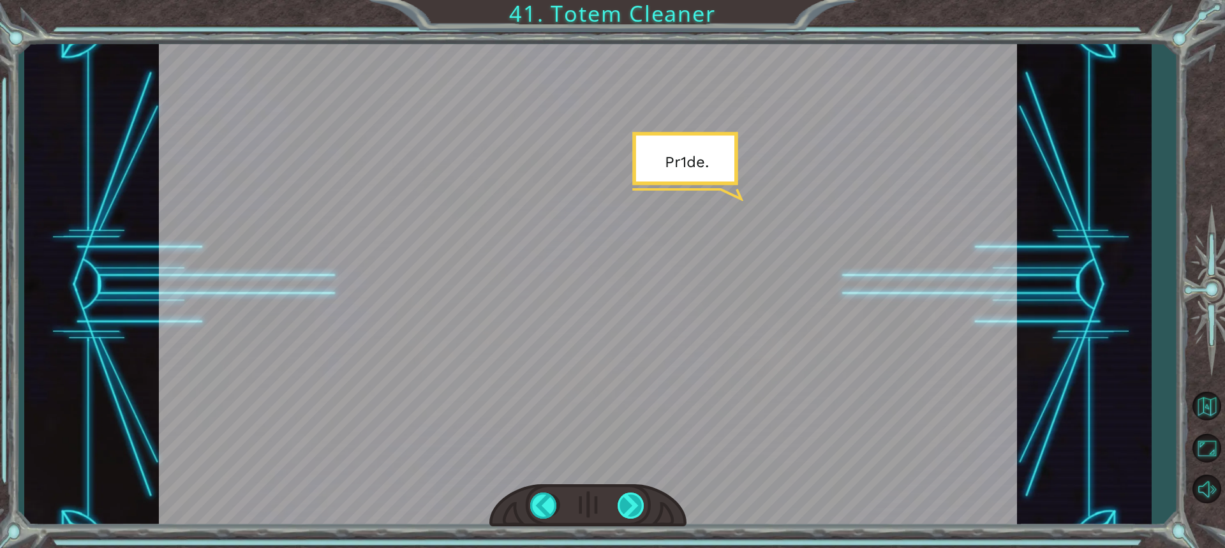
click at [642, 516] on div at bounding box center [632, 506] width 28 height 26
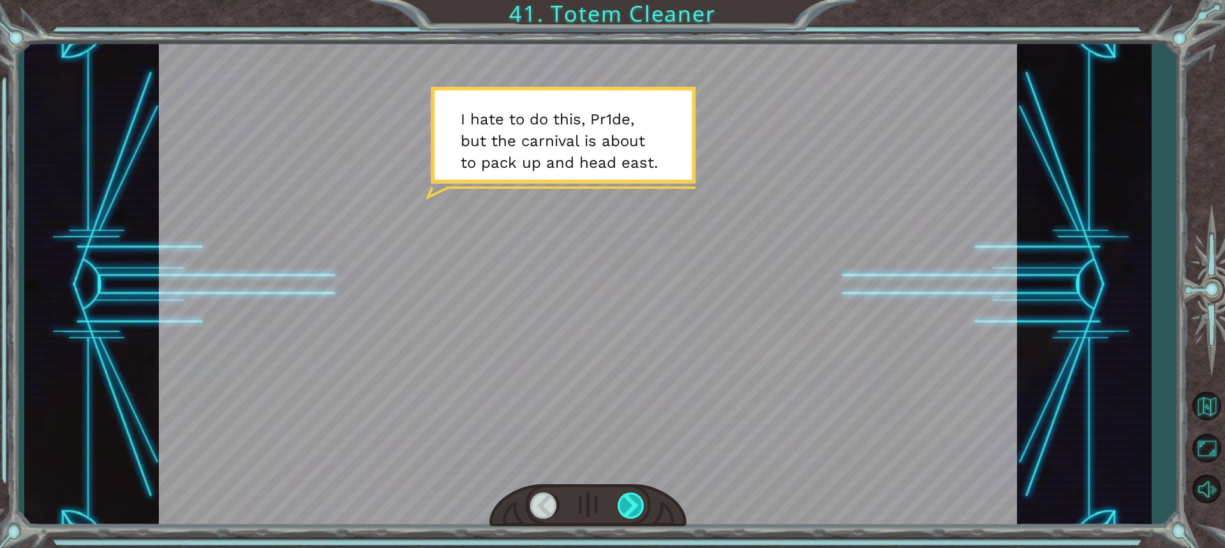
click at [642, 516] on div at bounding box center [632, 506] width 28 height 26
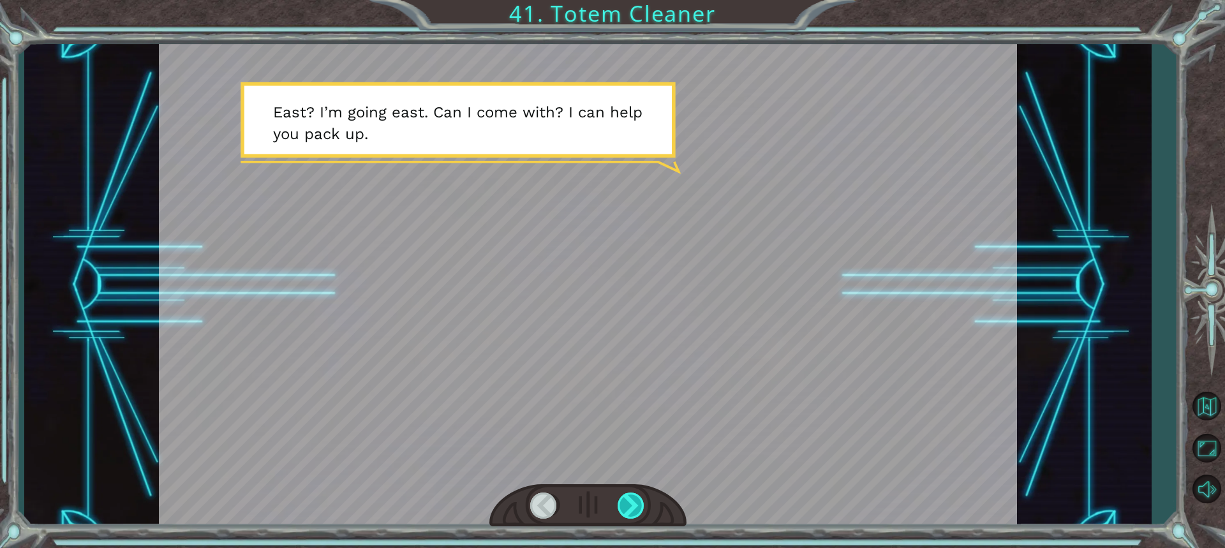
click at [642, 516] on div at bounding box center [632, 506] width 28 height 26
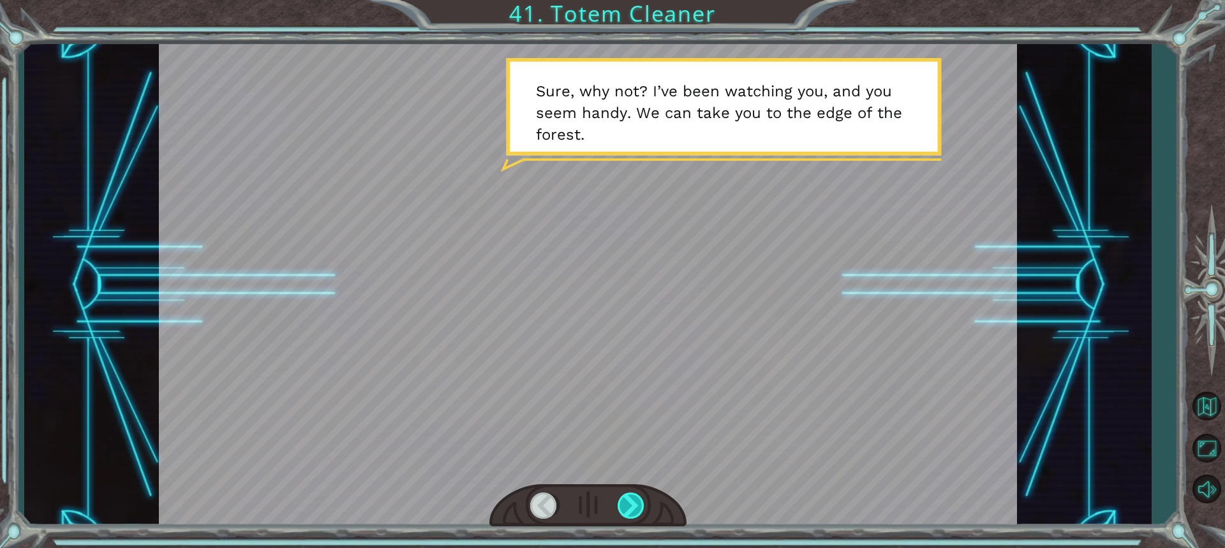
click at [642, 516] on div at bounding box center [632, 506] width 28 height 26
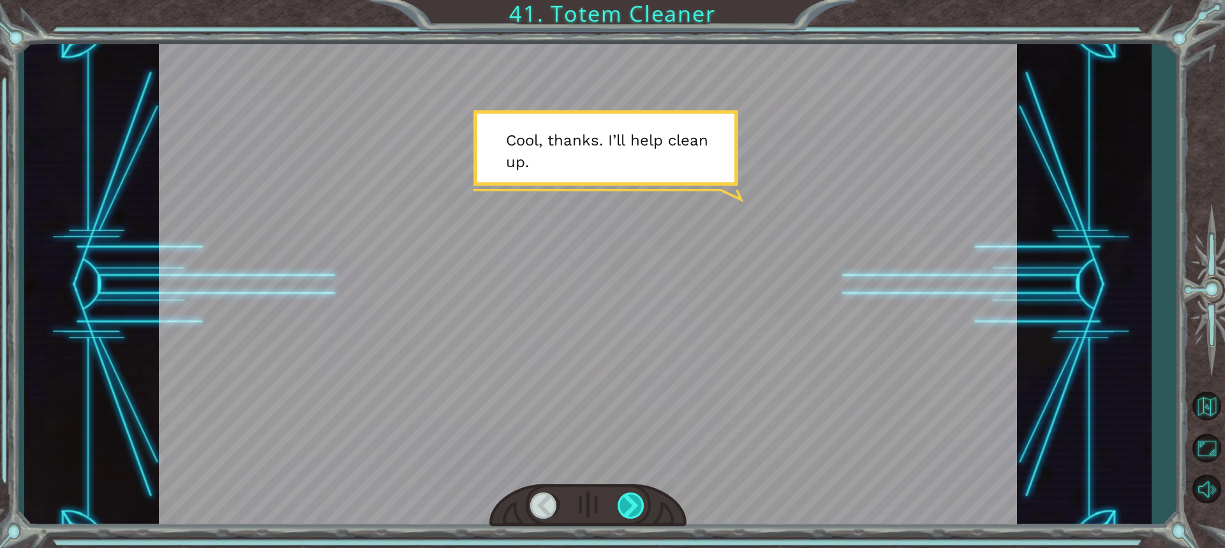
click at [642, 516] on div at bounding box center [632, 506] width 28 height 26
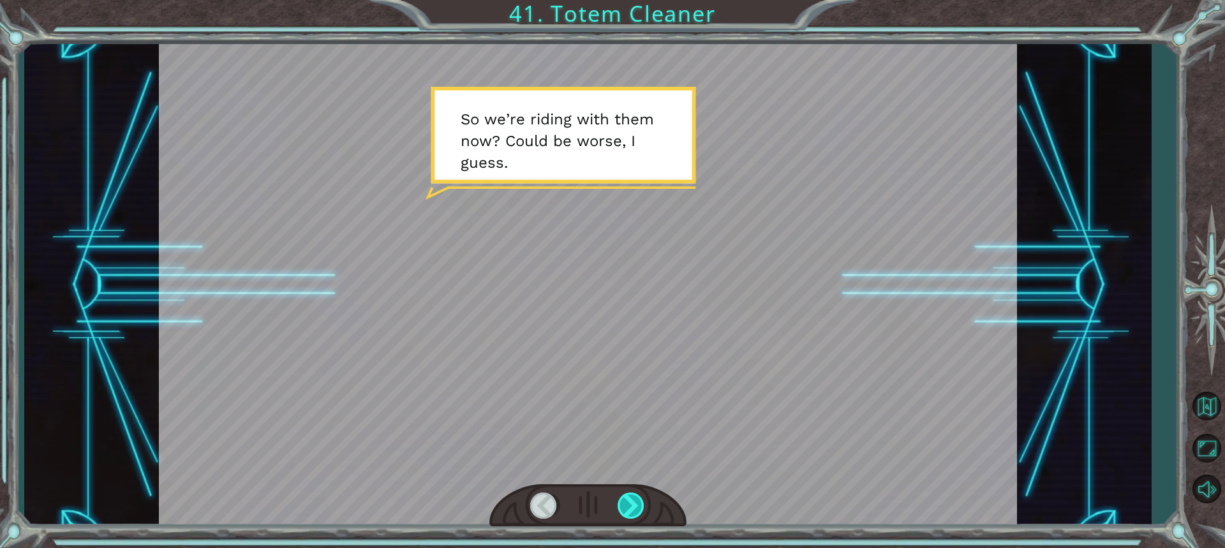
click at [638, 502] on div at bounding box center [632, 506] width 28 height 26
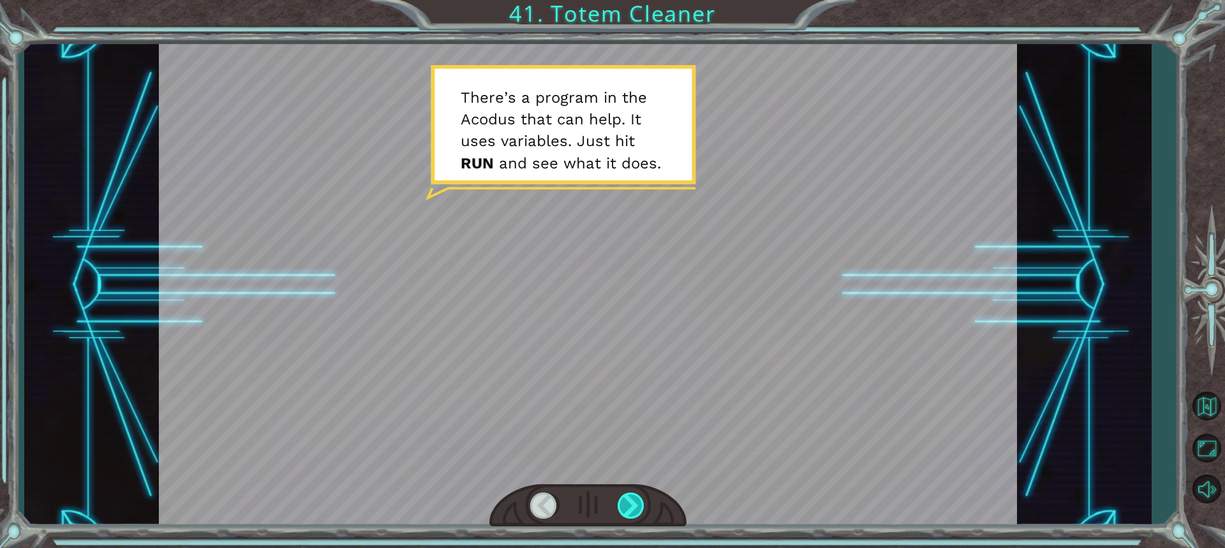
click at [638, 502] on div at bounding box center [632, 506] width 28 height 26
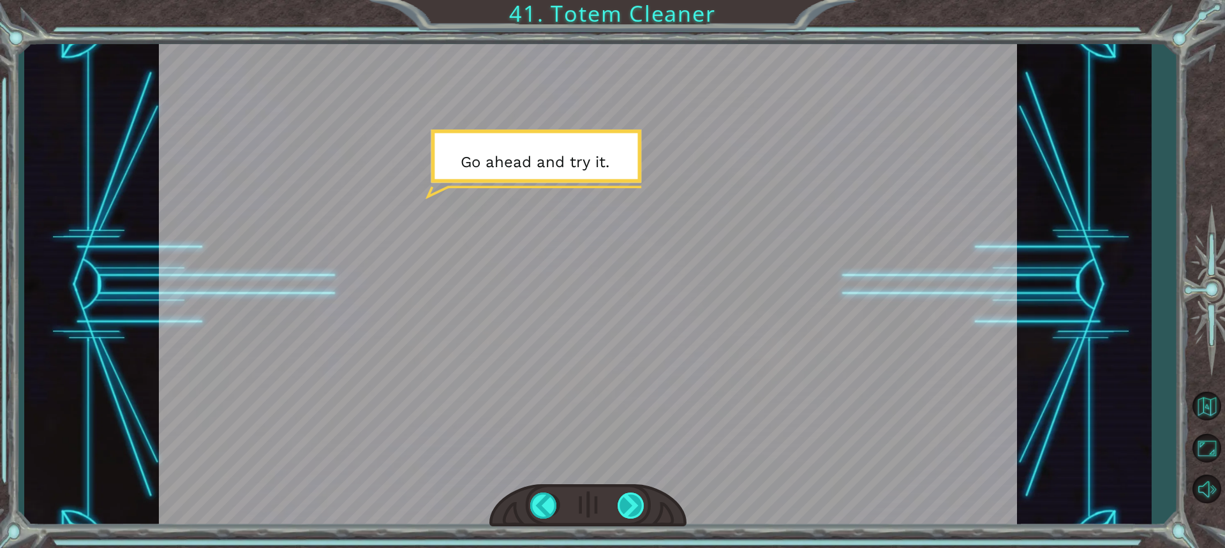
click at [638, 502] on div at bounding box center [632, 506] width 28 height 26
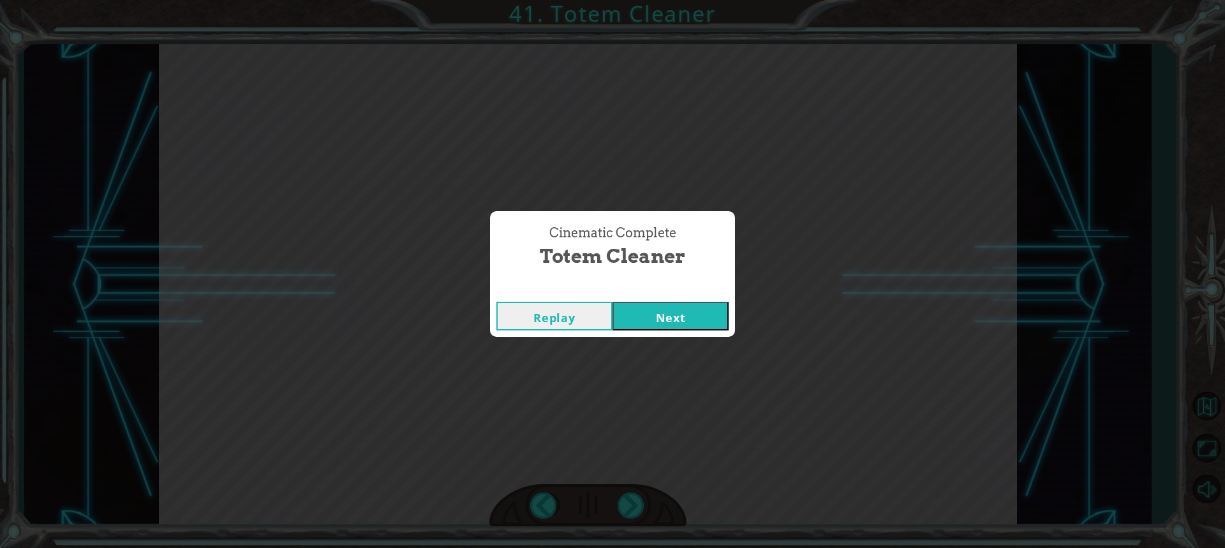
click at [676, 329] on button "Next" at bounding box center [671, 316] width 116 height 29
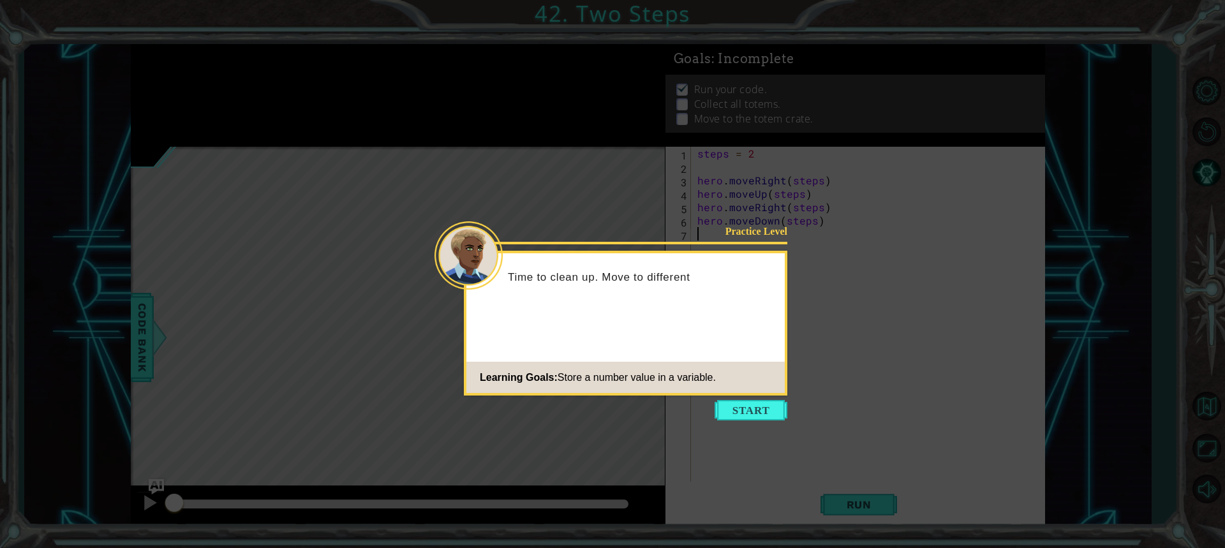
click at [772, 398] on icon at bounding box center [612, 274] width 1225 height 548
click at [775, 408] on button "Start" at bounding box center [751, 410] width 73 height 20
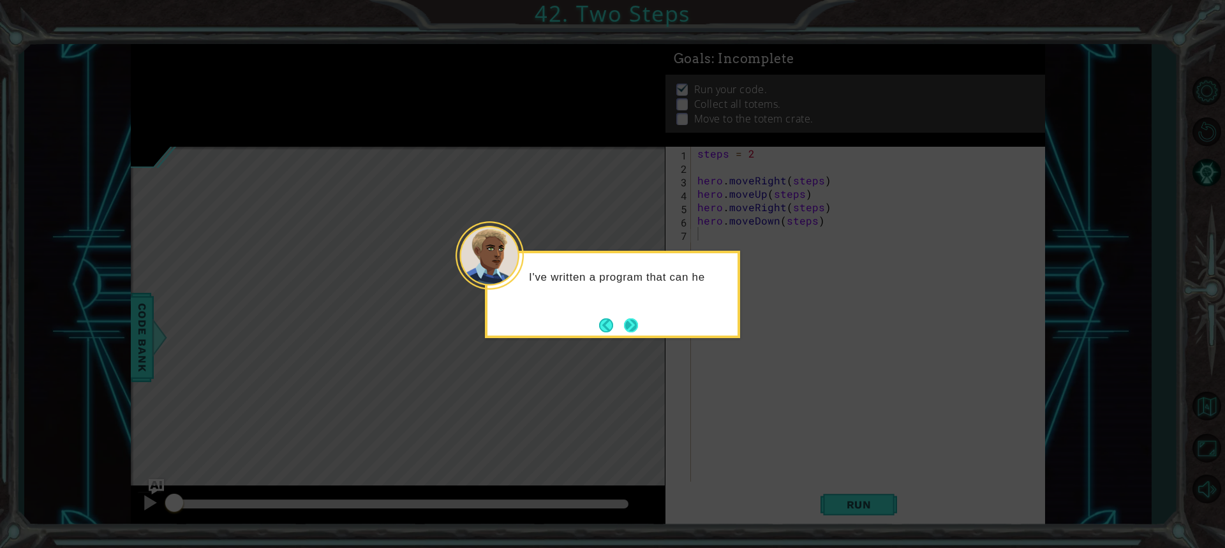
click at [632, 327] on button "Next" at bounding box center [631, 325] width 14 height 14
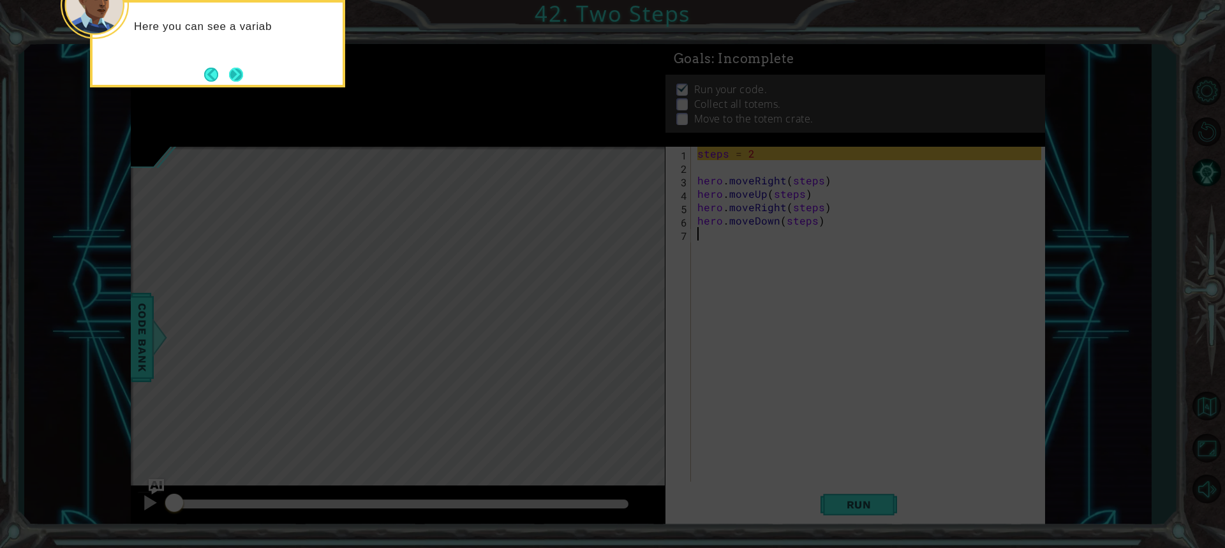
click at [243, 77] on button "Next" at bounding box center [236, 75] width 14 height 14
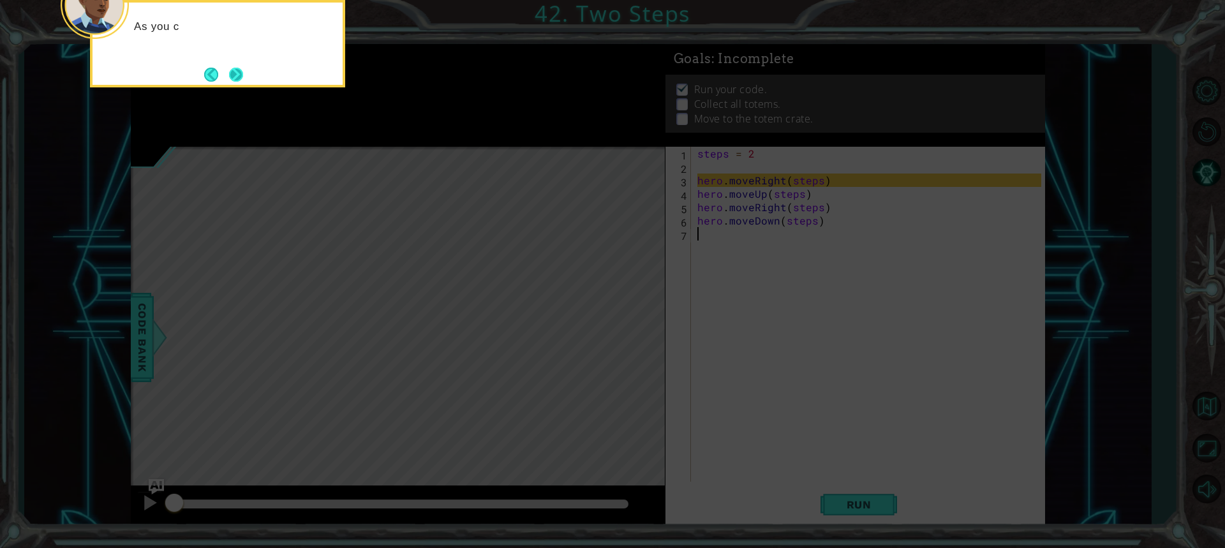
click at [235, 81] on button "Next" at bounding box center [236, 75] width 14 height 14
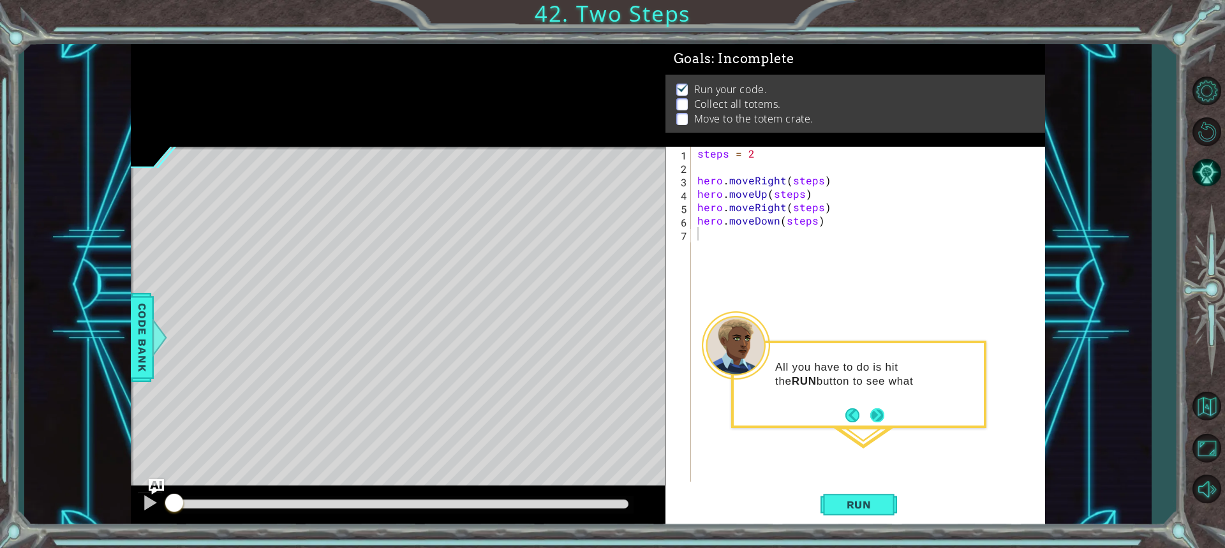
click at [879, 417] on button "Next" at bounding box center [877, 415] width 14 height 14
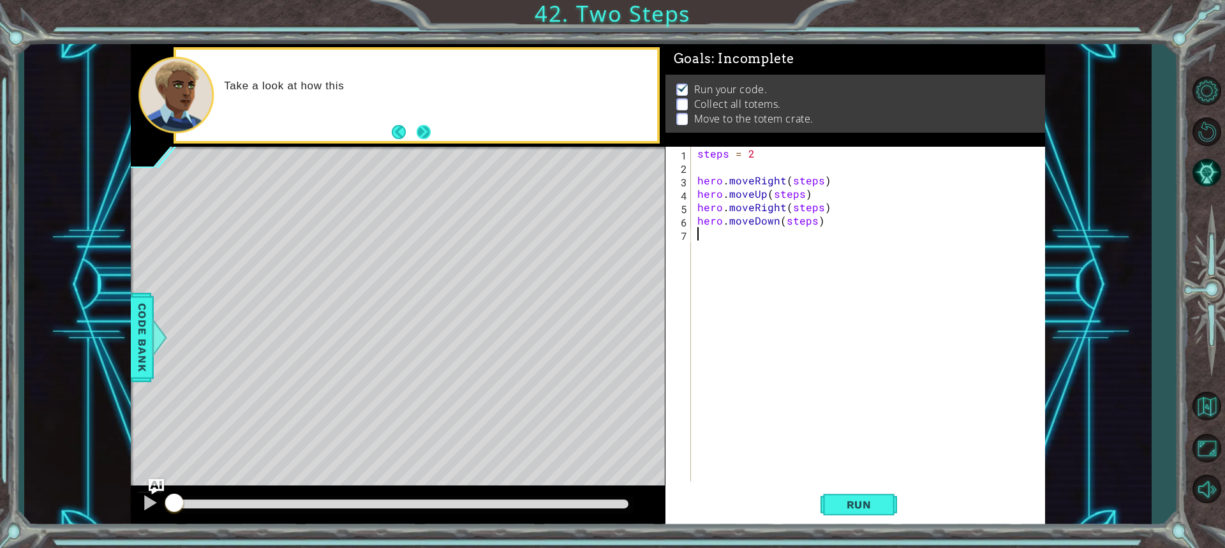
click at [417, 135] on button "Next" at bounding box center [424, 132] width 14 height 14
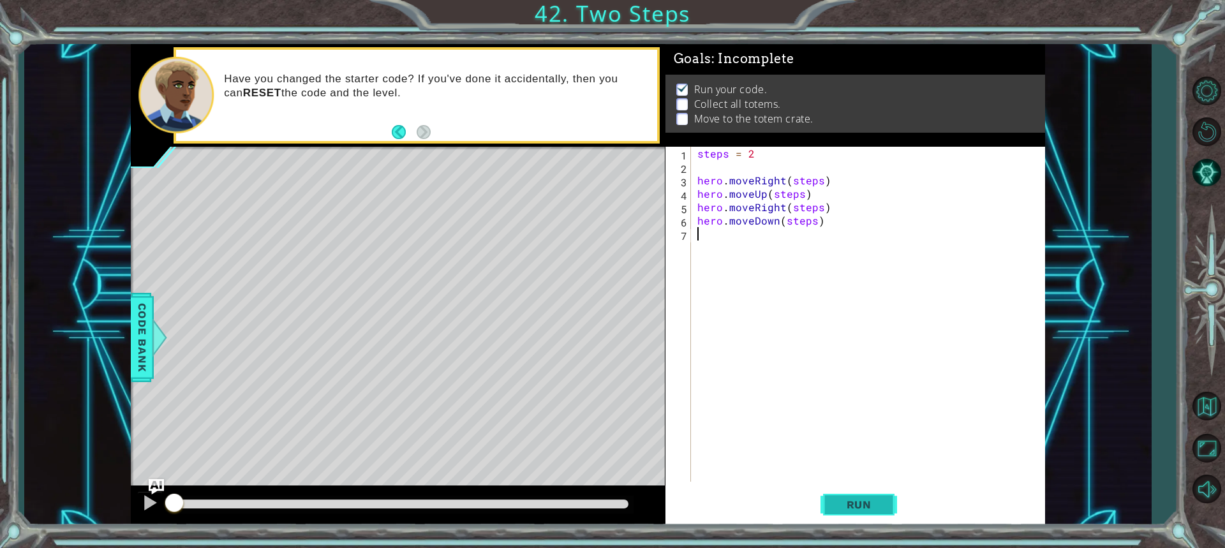
click at [839, 504] on span "Run" at bounding box center [859, 504] width 50 height 13
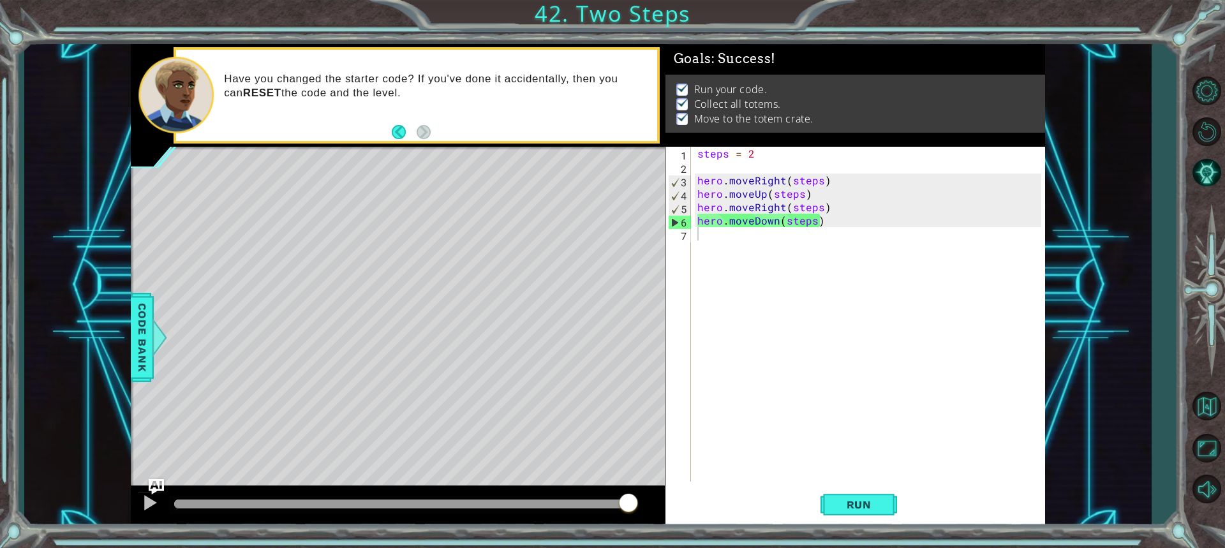
drag, startPoint x: 601, startPoint y: 508, endPoint x: 639, endPoint y: 508, distance: 37.7
click at [638, 508] on body "1 ההההההההההההההההההההההההההההההההההההההההההההההההההההההההההההההההההההההההההההה…" at bounding box center [612, 274] width 1225 height 548
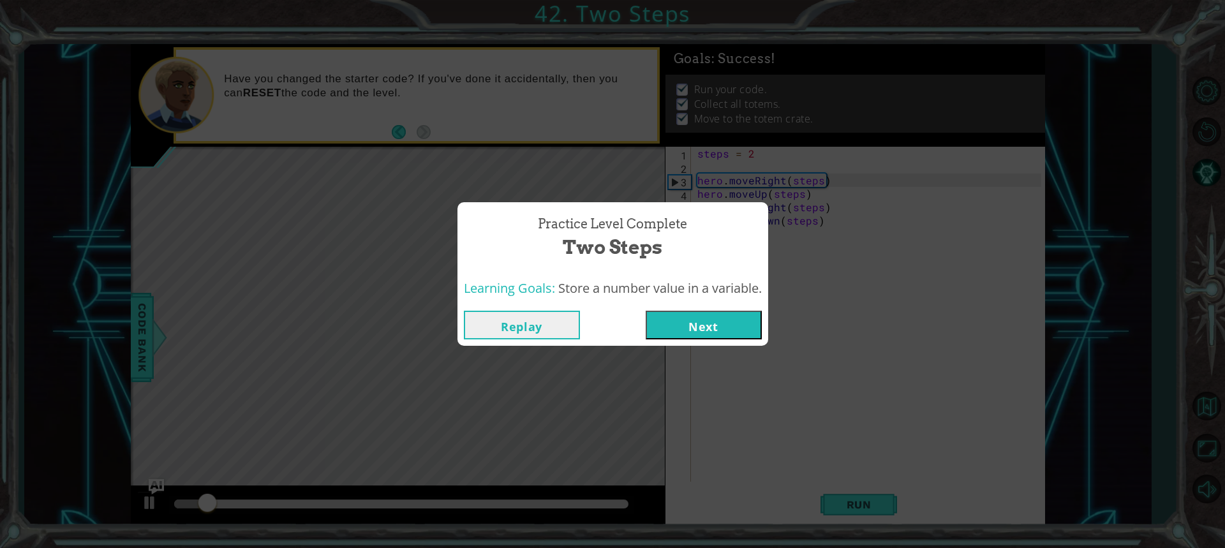
click at [736, 329] on button "Next" at bounding box center [704, 325] width 116 height 29
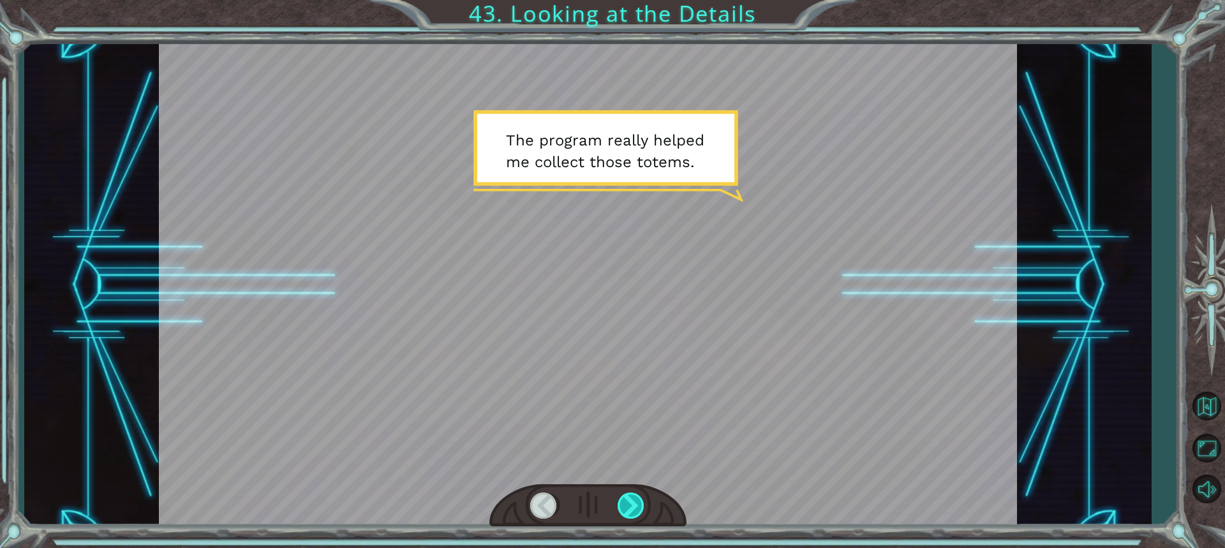
click at [642, 509] on div at bounding box center [632, 506] width 28 height 26
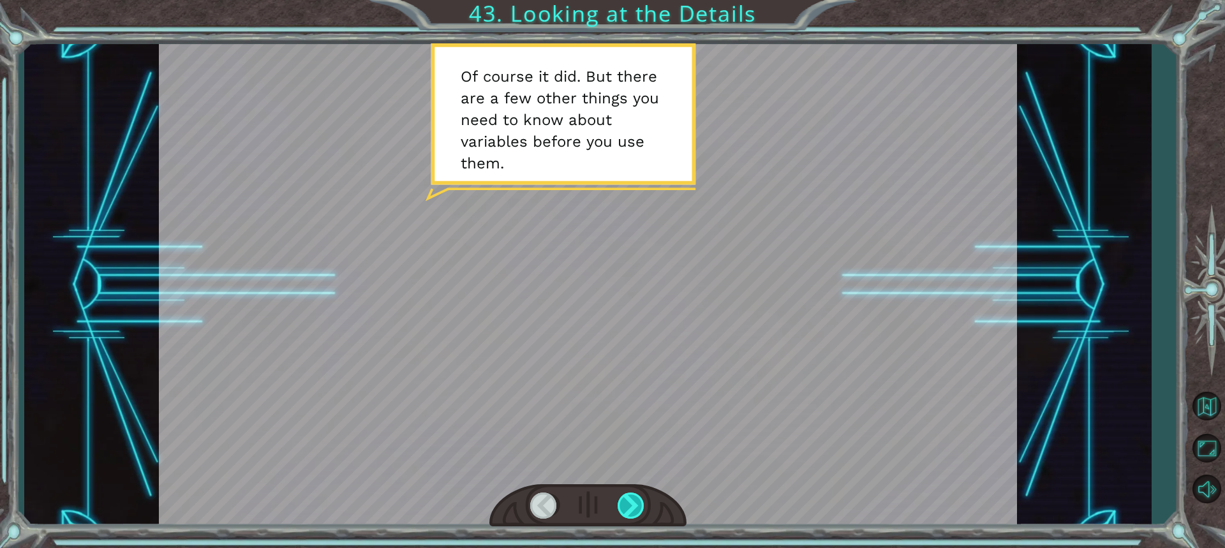
click at [642, 509] on div at bounding box center [632, 506] width 28 height 26
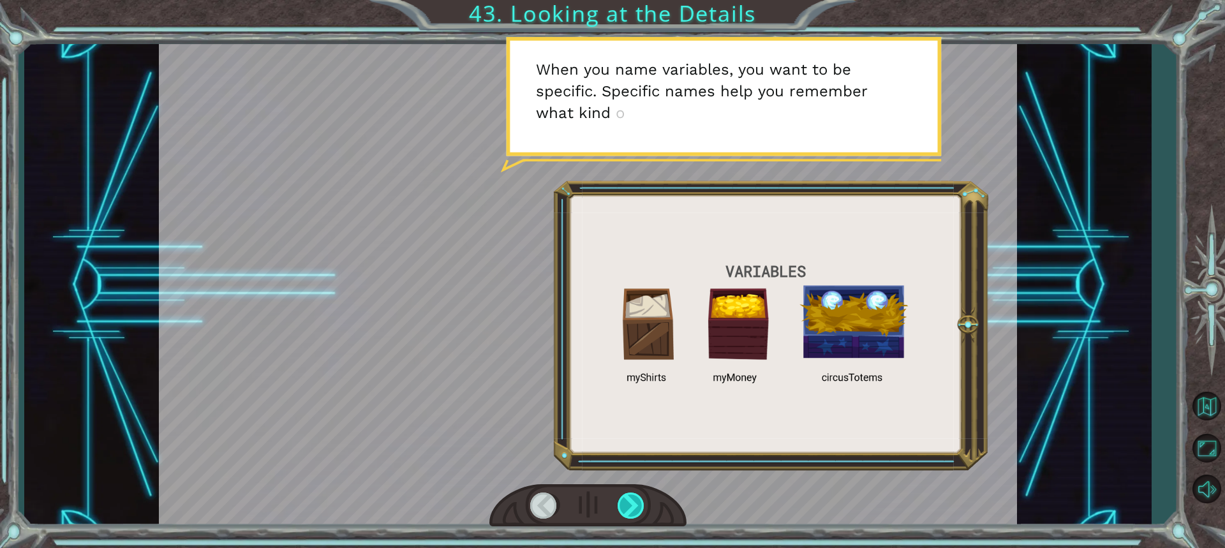
click at [642, 509] on div at bounding box center [632, 506] width 28 height 26
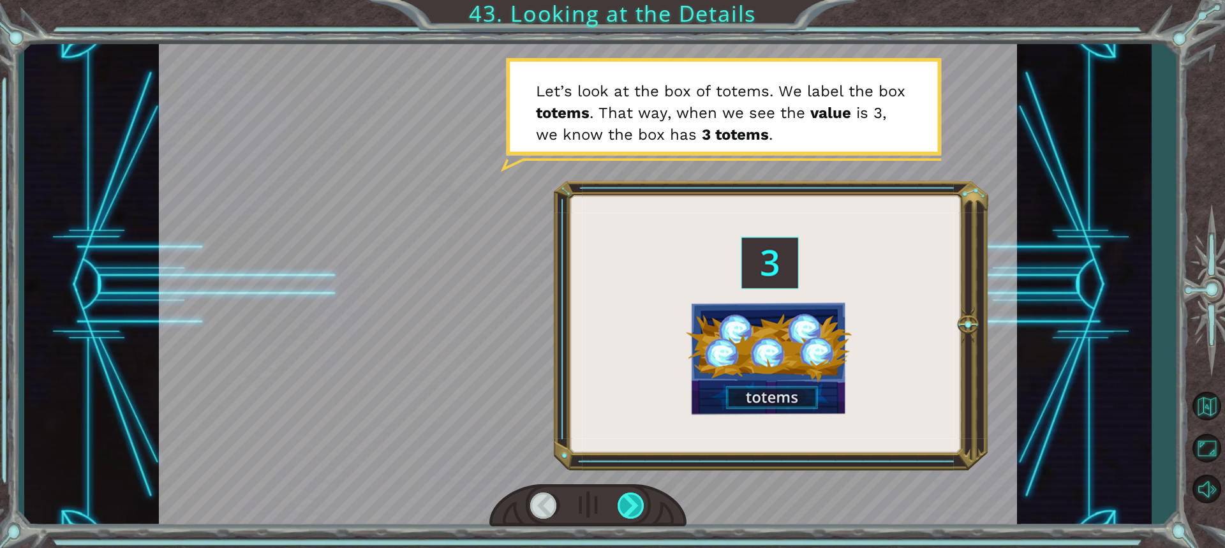
click at [642, 509] on div at bounding box center [632, 506] width 28 height 26
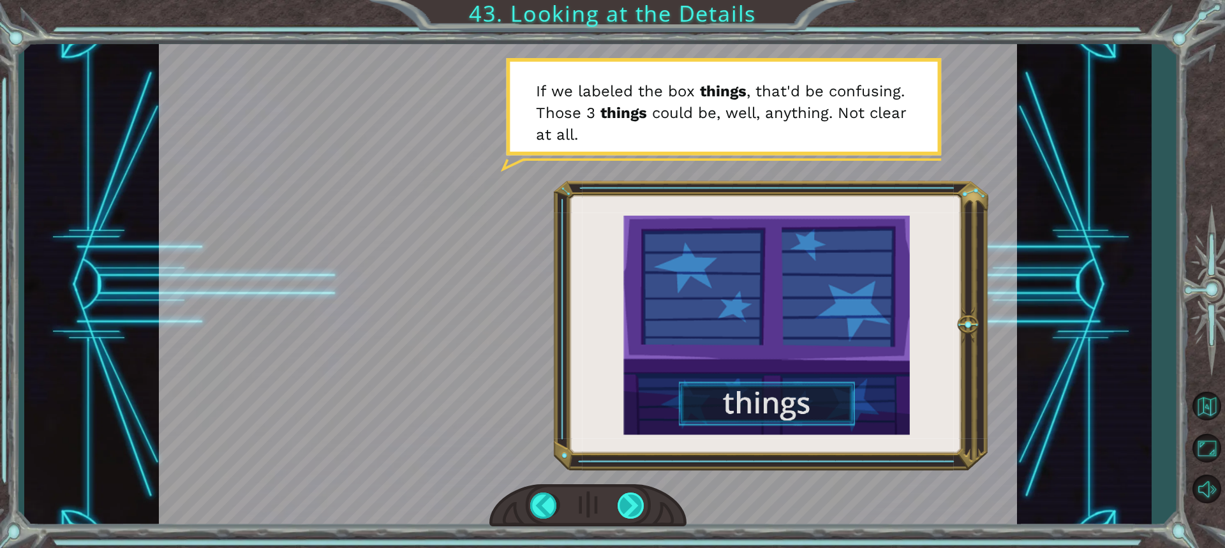
click at [642, 509] on div at bounding box center [632, 506] width 28 height 26
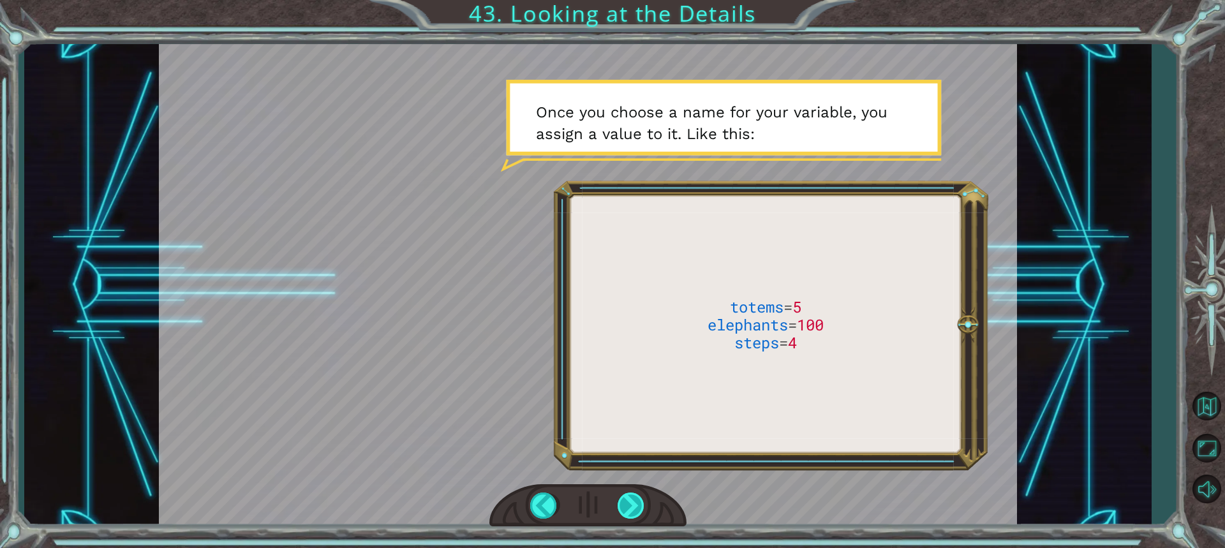
click at [642, 509] on div at bounding box center [632, 506] width 28 height 26
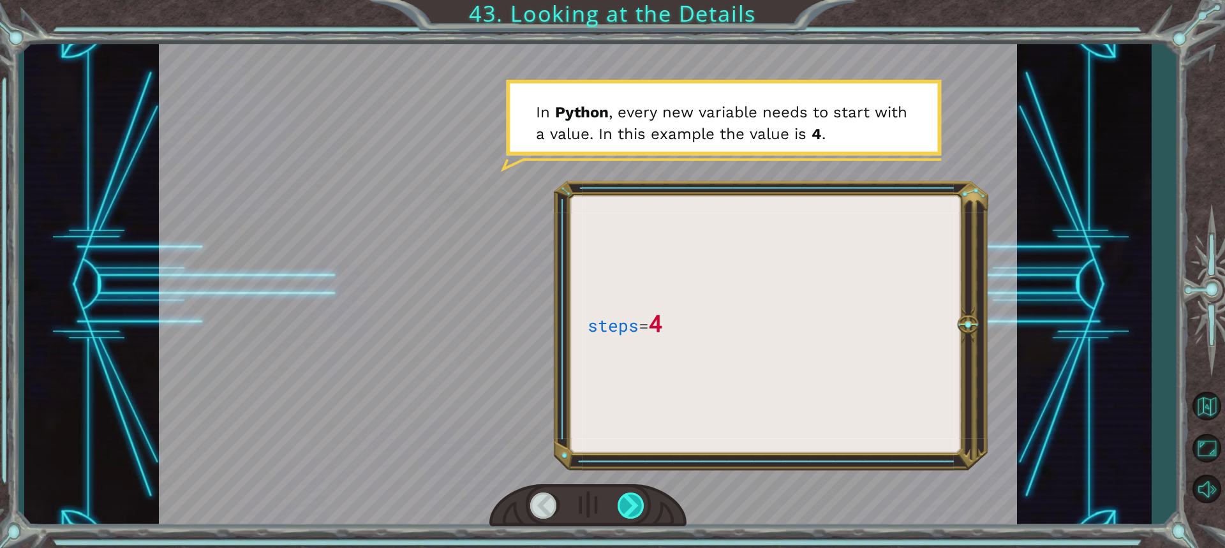
click at [642, 509] on div at bounding box center [632, 506] width 28 height 26
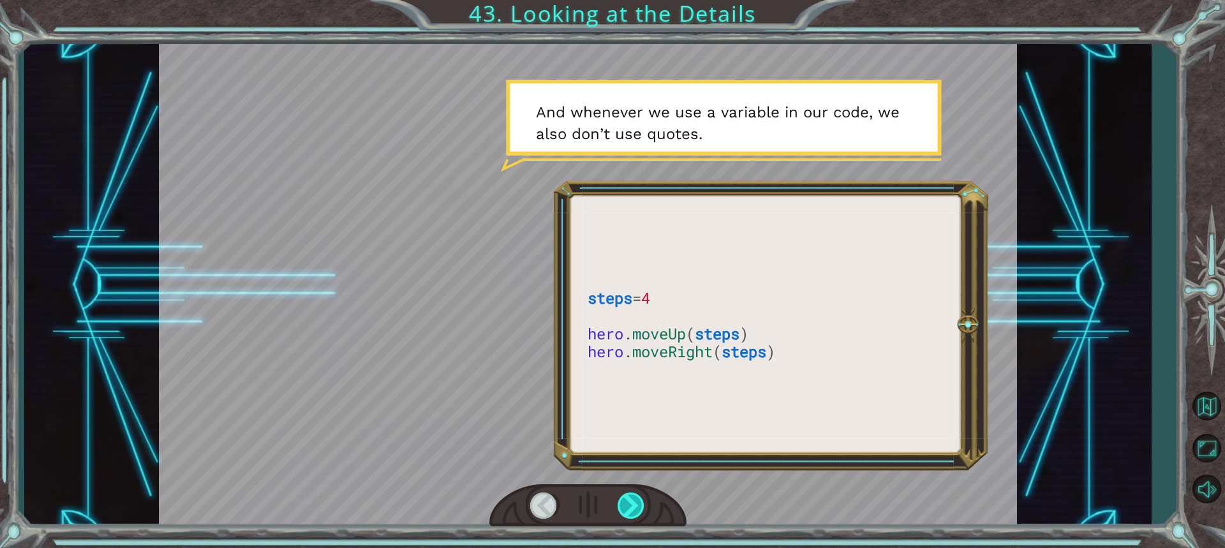
click at [642, 509] on div at bounding box center [632, 506] width 28 height 26
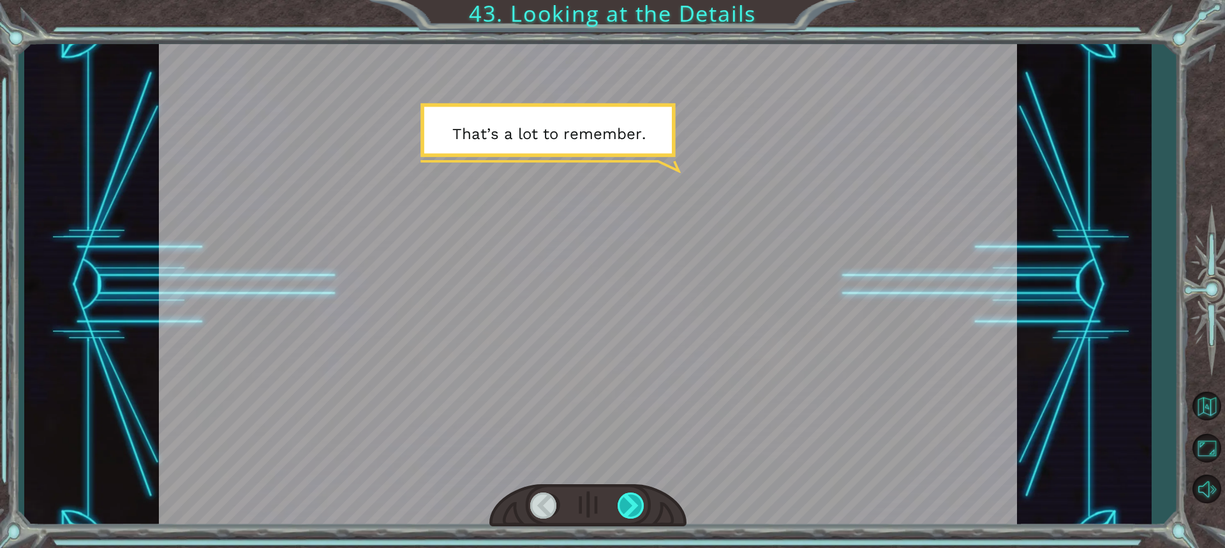
click at [642, 509] on div at bounding box center [632, 506] width 28 height 26
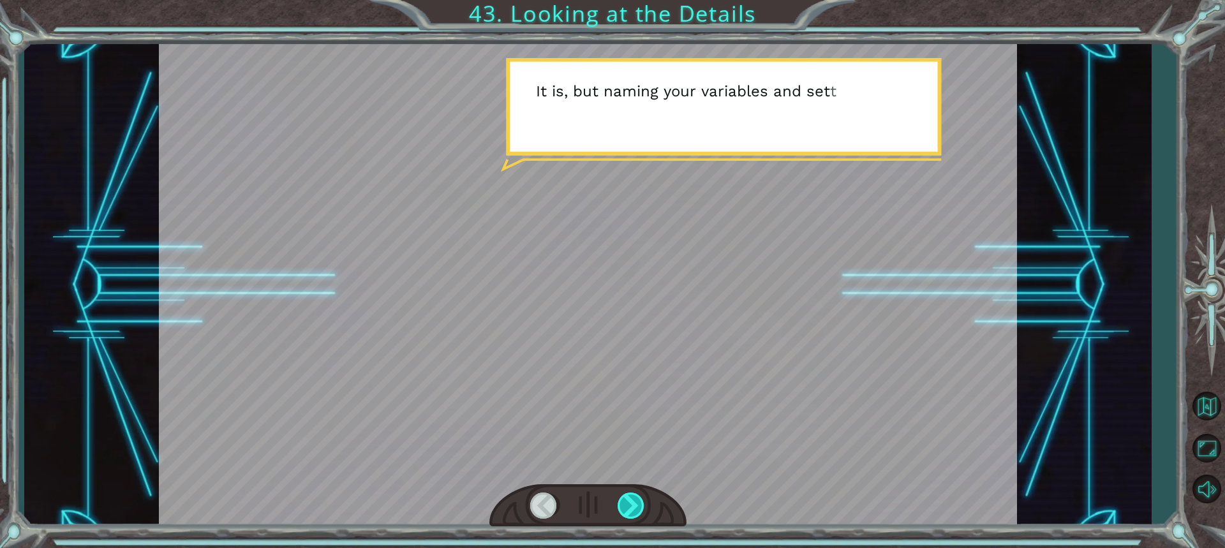
click at [642, 509] on div at bounding box center [632, 506] width 28 height 26
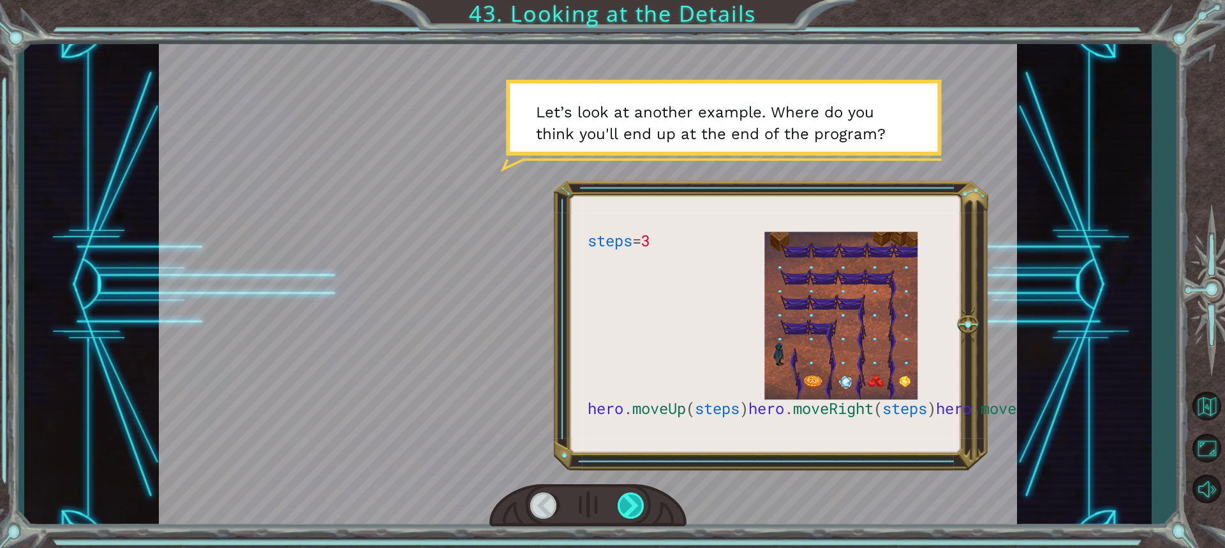
click at [642, 509] on div at bounding box center [632, 506] width 28 height 26
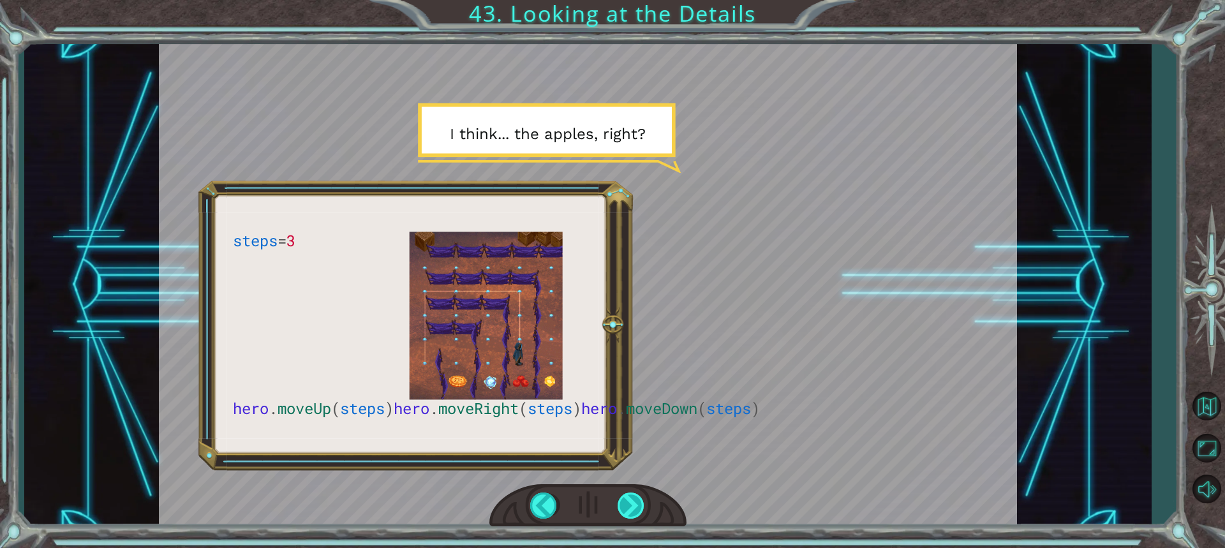
click at [642, 509] on div at bounding box center [632, 506] width 28 height 26
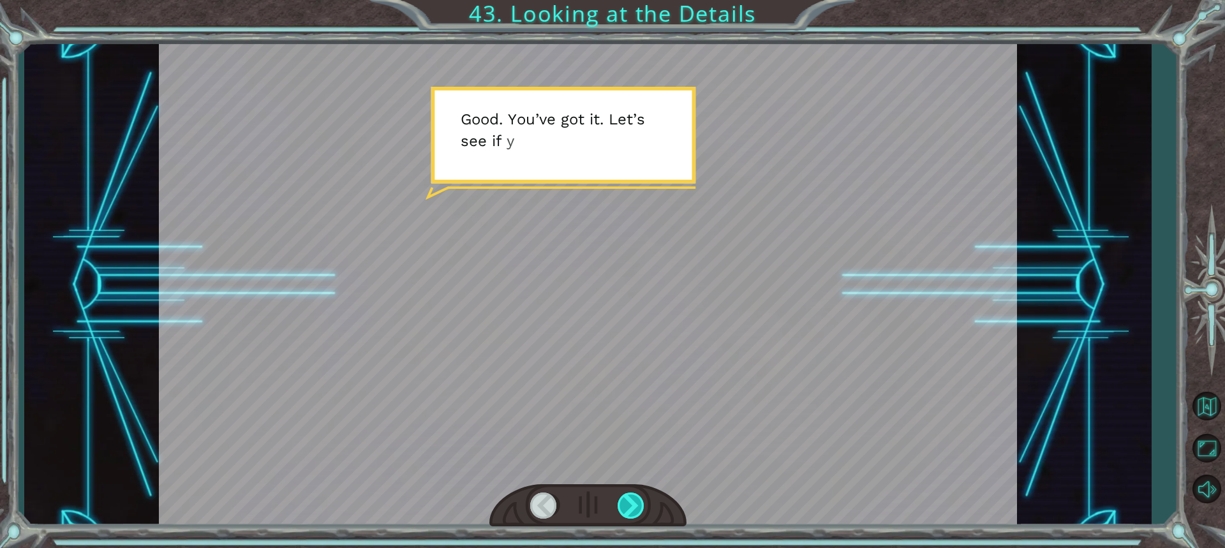
click at [642, 509] on div at bounding box center [632, 506] width 28 height 26
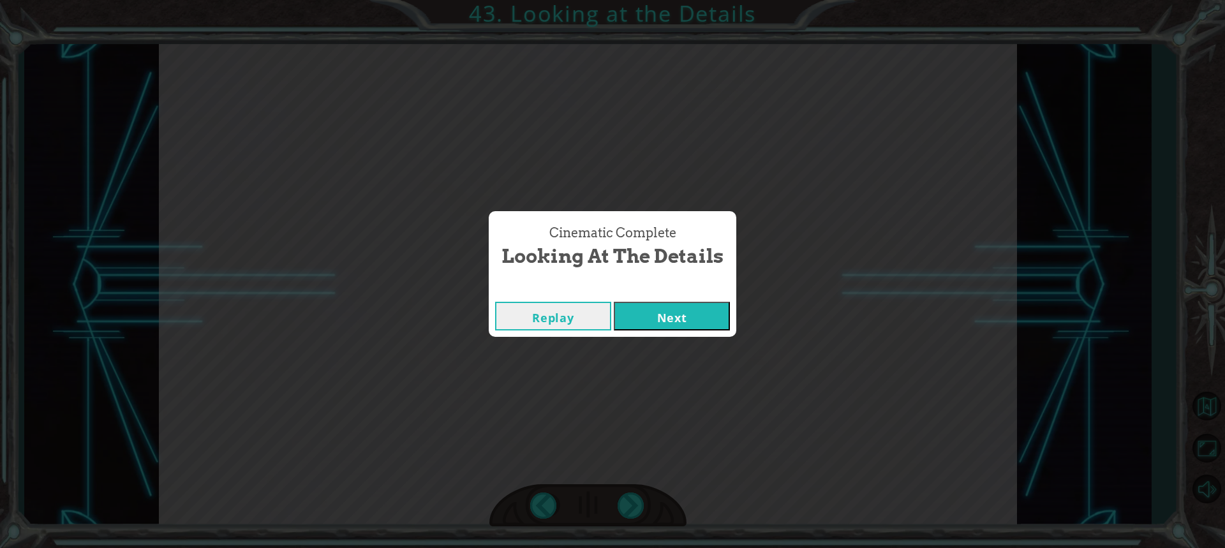
click at [708, 330] on div "Replay Next" at bounding box center [613, 315] width 248 height 41
click at [706, 320] on button "Next" at bounding box center [672, 316] width 116 height 29
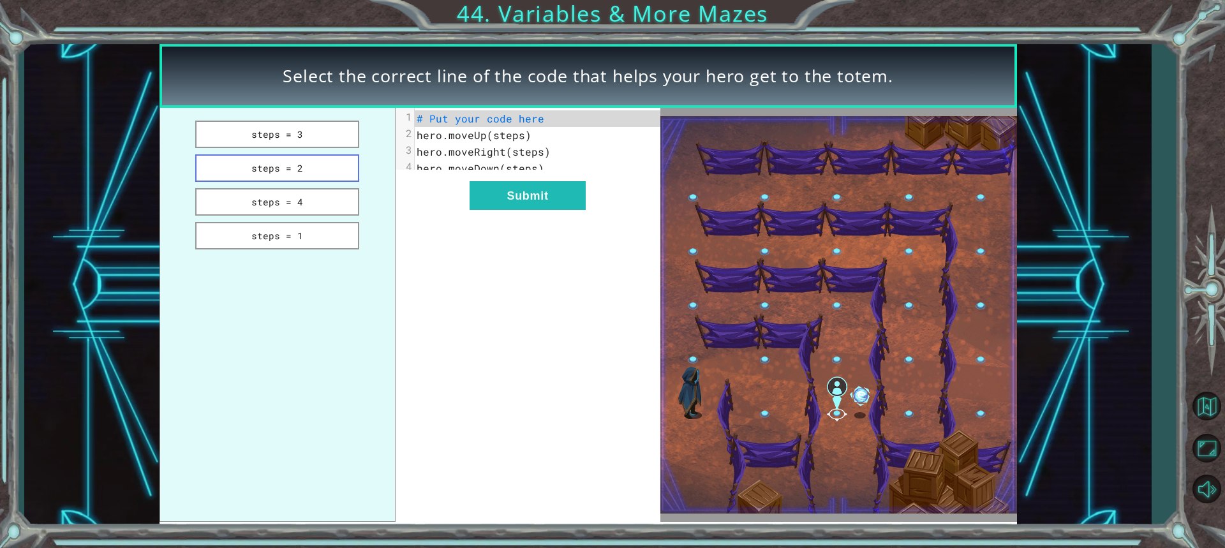
click at [315, 174] on button "steps = 2" at bounding box center [277, 167] width 165 height 27
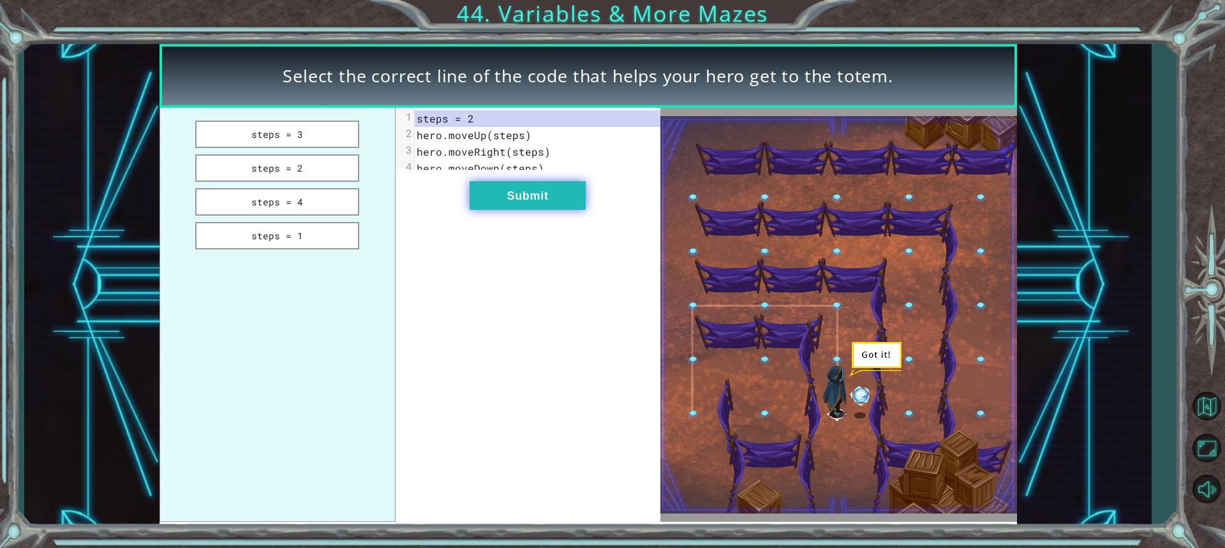
click at [509, 198] on button "Submit" at bounding box center [528, 195] width 116 height 29
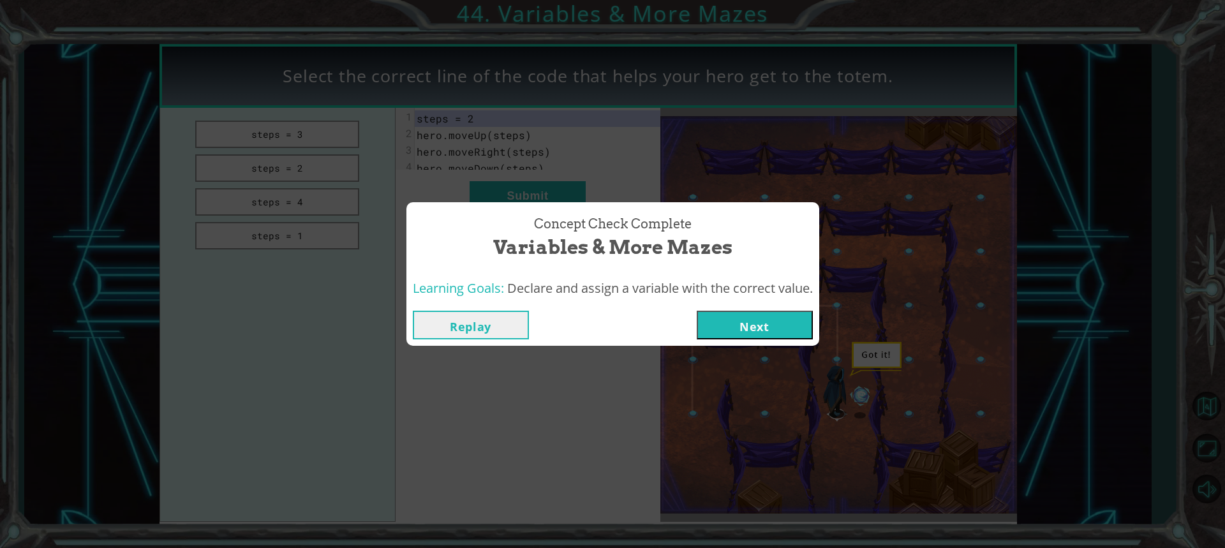
click at [760, 311] on button "Next" at bounding box center [755, 325] width 116 height 29
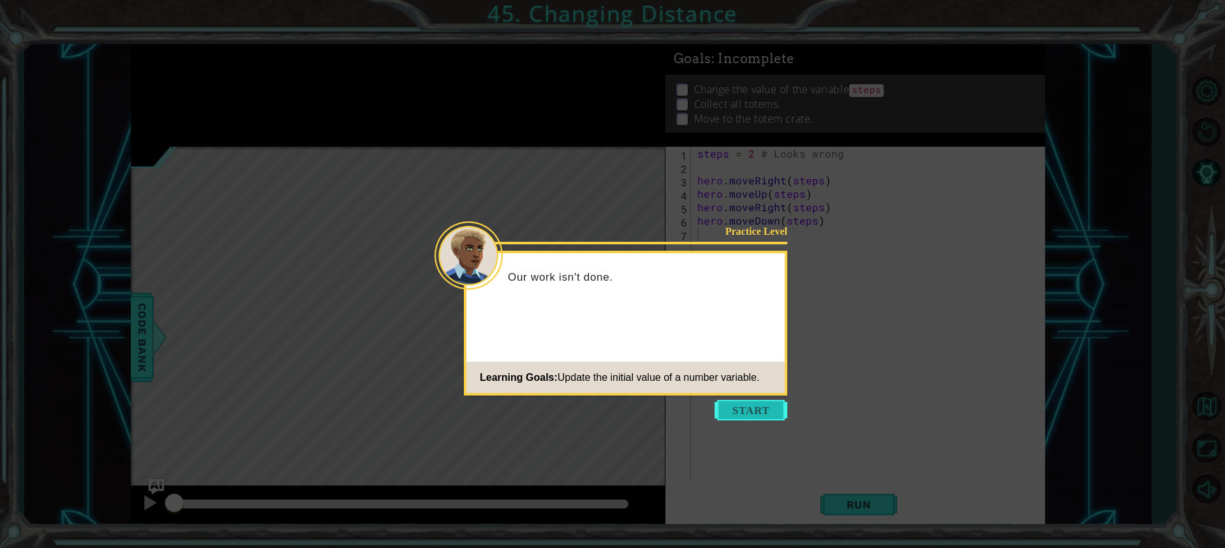
click at [774, 411] on button "Start" at bounding box center [751, 410] width 73 height 20
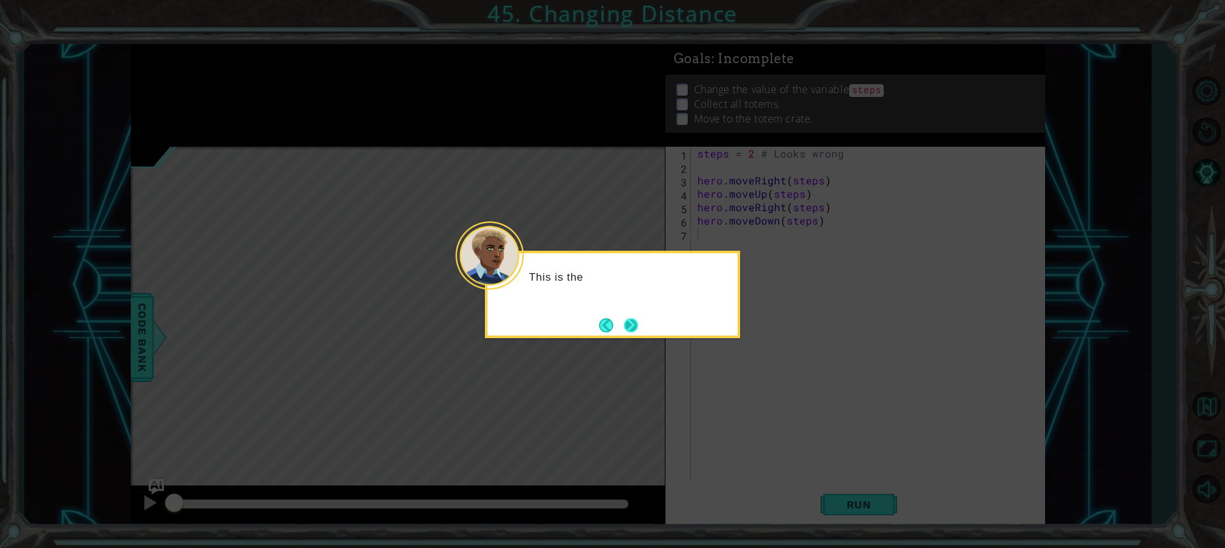
click at [632, 327] on button "Next" at bounding box center [631, 325] width 14 height 14
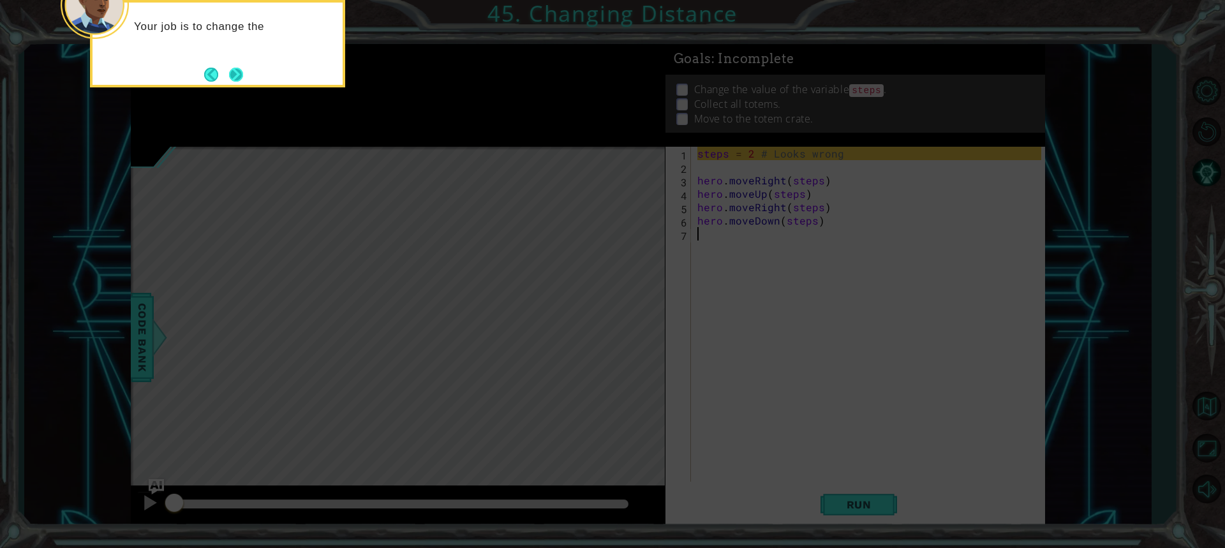
click at [243, 71] on button "Next" at bounding box center [236, 75] width 14 height 14
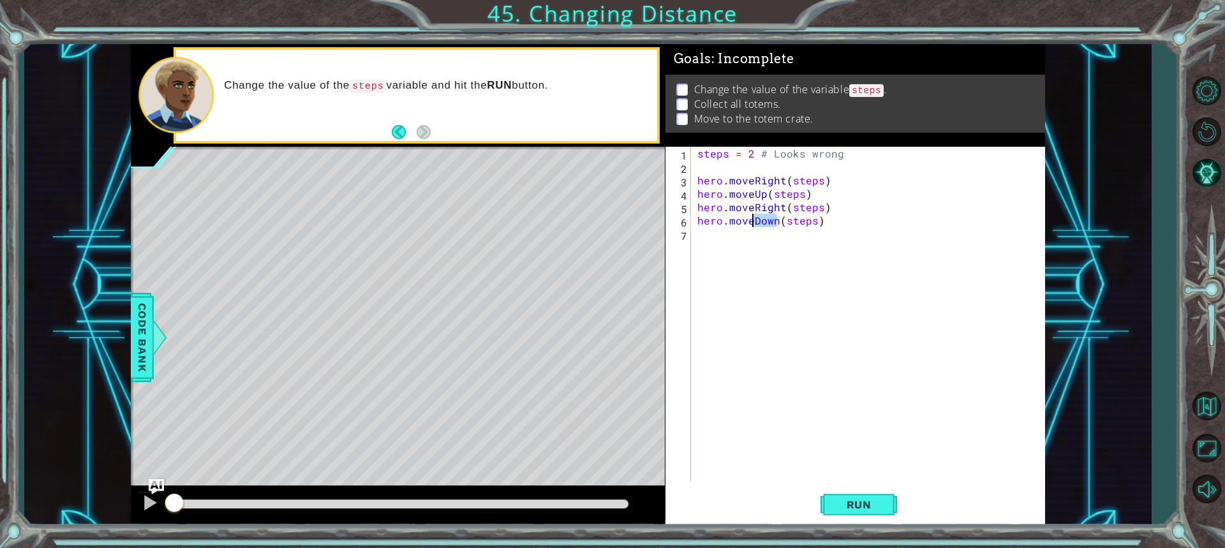
drag, startPoint x: 777, startPoint y: 224, endPoint x: 755, endPoint y: 225, distance: 21.7
click at [755, 225] on div "steps = 2 # Looks wrong hero . moveRight ( steps ) hero . moveUp ( steps ) hero…" at bounding box center [871, 328] width 353 height 362
type textarea "hero.moveUp(steps)"
click at [841, 225] on div "steps = 2 # Looks wrong hero . moveRight ( steps ) hero . moveUp ( steps ) hero…" at bounding box center [871, 328] width 353 height 362
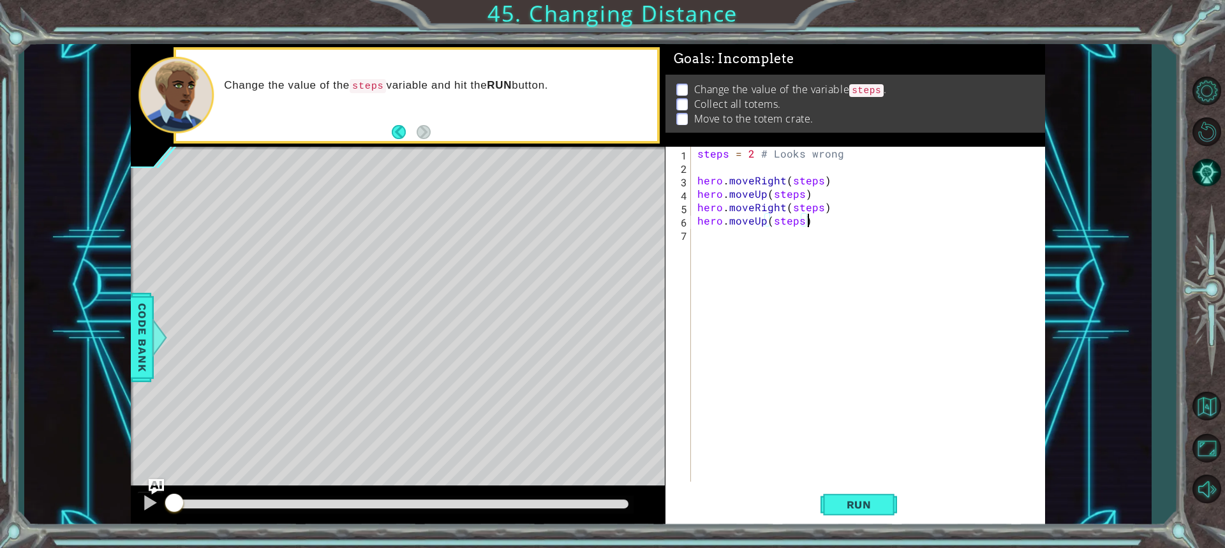
click at [828, 232] on div "steps = 2 # Looks wrong hero . moveRight ( steps ) hero . moveUp ( steps ) hero…" at bounding box center [871, 328] width 353 height 362
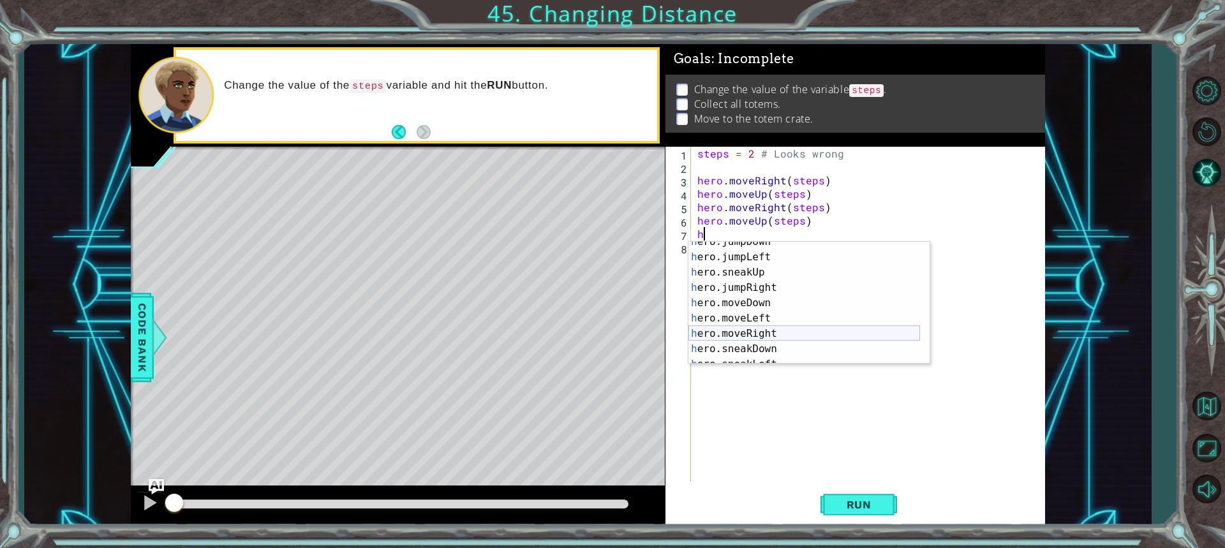
scroll to position [38, 0]
click at [813, 334] on div "h ero.jumpDown press enter h ero.jumpLeft press enter h ero.sneakUp press enter…" at bounding box center [805, 310] width 232 height 153
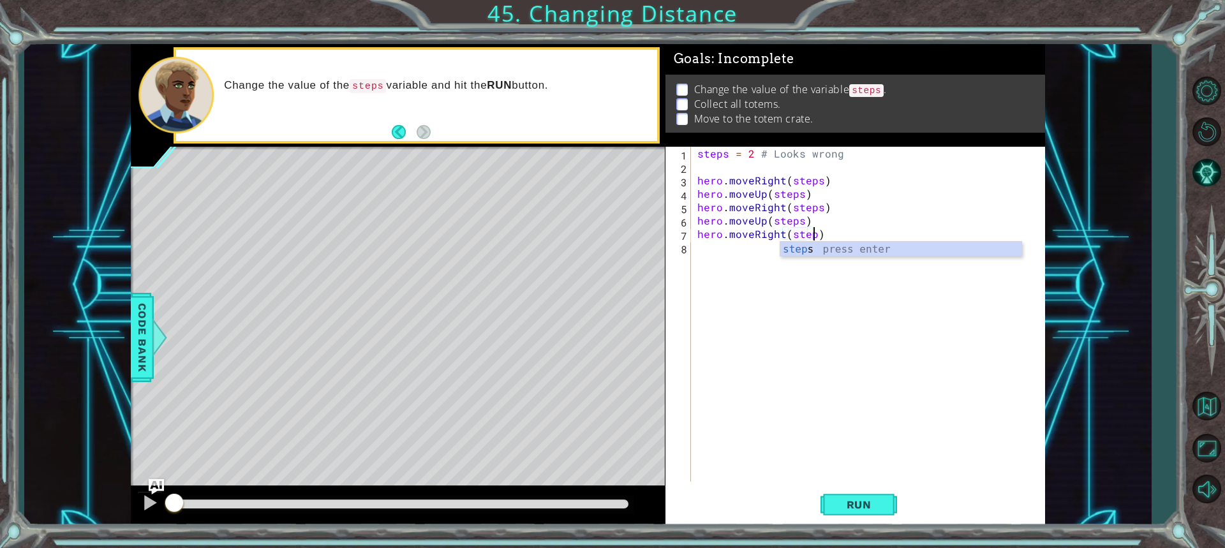
scroll to position [0, 7]
type textarea "hero.moveRight(steps)"
click at [810, 285] on div "steps = 2 # Looks wrong hero . moveRight ( steps ) hero . moveUp ( steps ) hero…" at bounding box center [871, 328] width 353 height 362
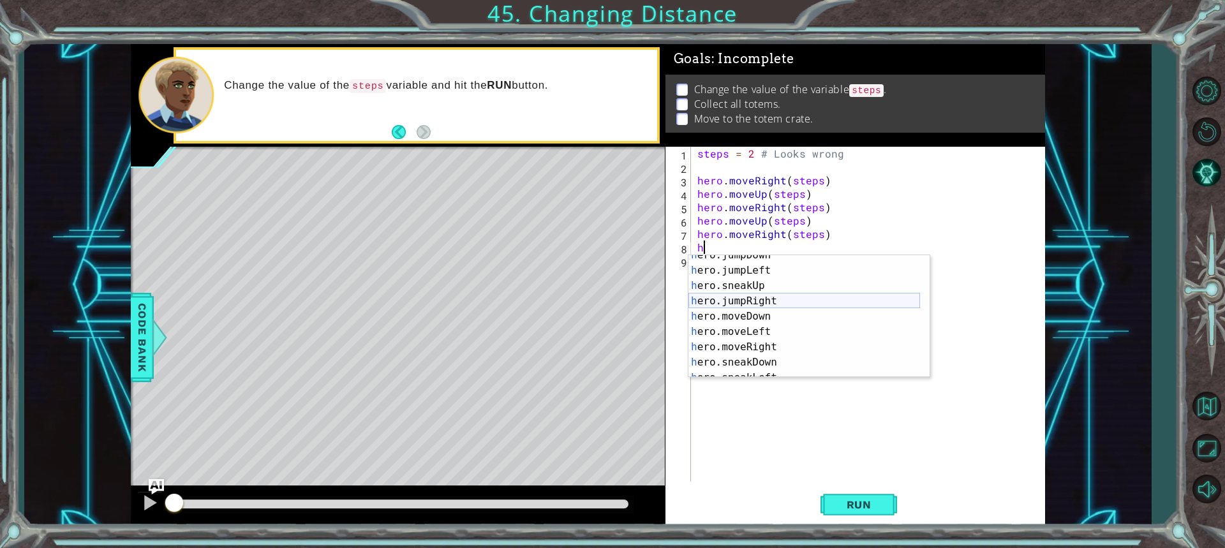
scroll to position [38, 0]
click at [805, 318] on div "h ero.jumpDown press enter h ero.jumpLeft press enter h ero.sneakUp press enter…" at bounding box center [805, 324] width 232 height 153
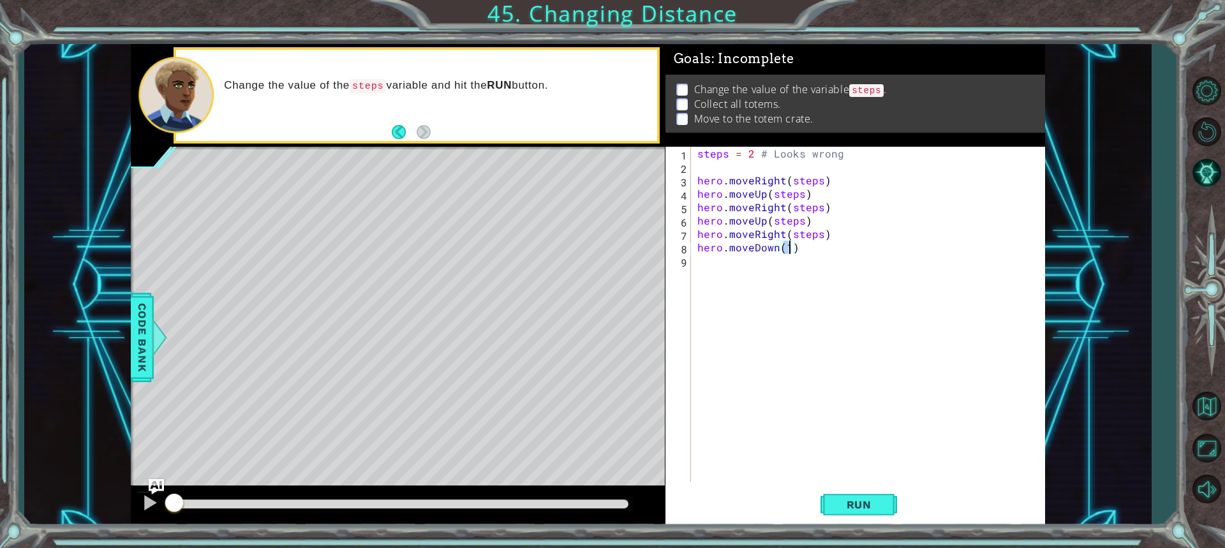
scroll to position [0, 5]
click at [888, 503] on button "Run" at bounding box center [859, 505] width 77 height 38
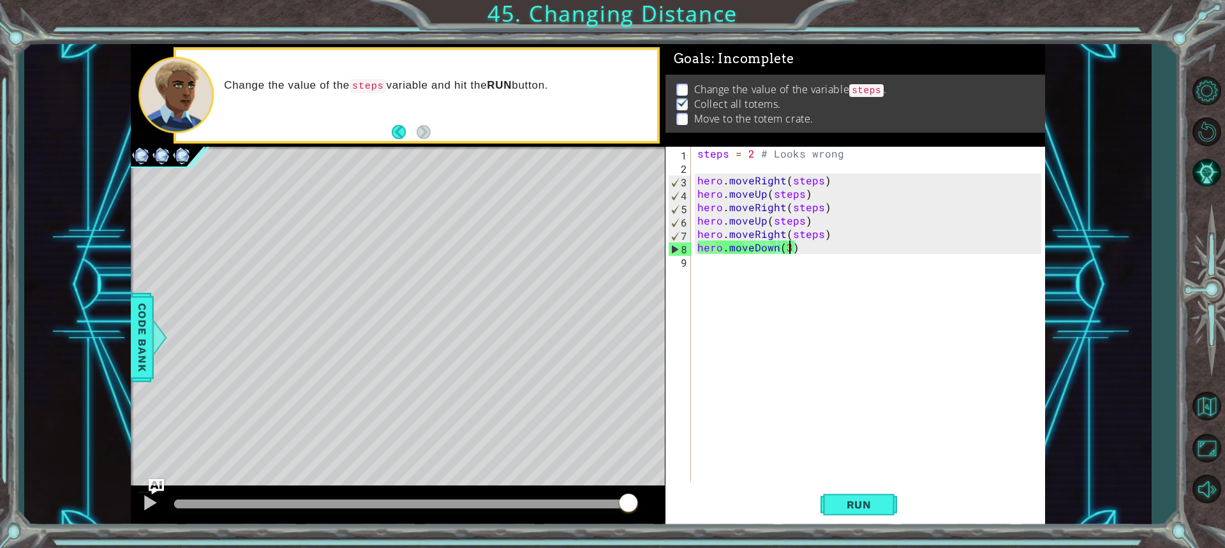
drag, startPoint x: 553, startPoint y: 505, endPoint x: 726, endPoint y: 491, distance: 173.5
click at [722, 498] on div "1 ההההההההההההההההההההההההההההההההההההההההההההההההההההההההההההההההההההההההההההה…" at bounding box center [588, 285] width 915 height 482
type textarea "h"
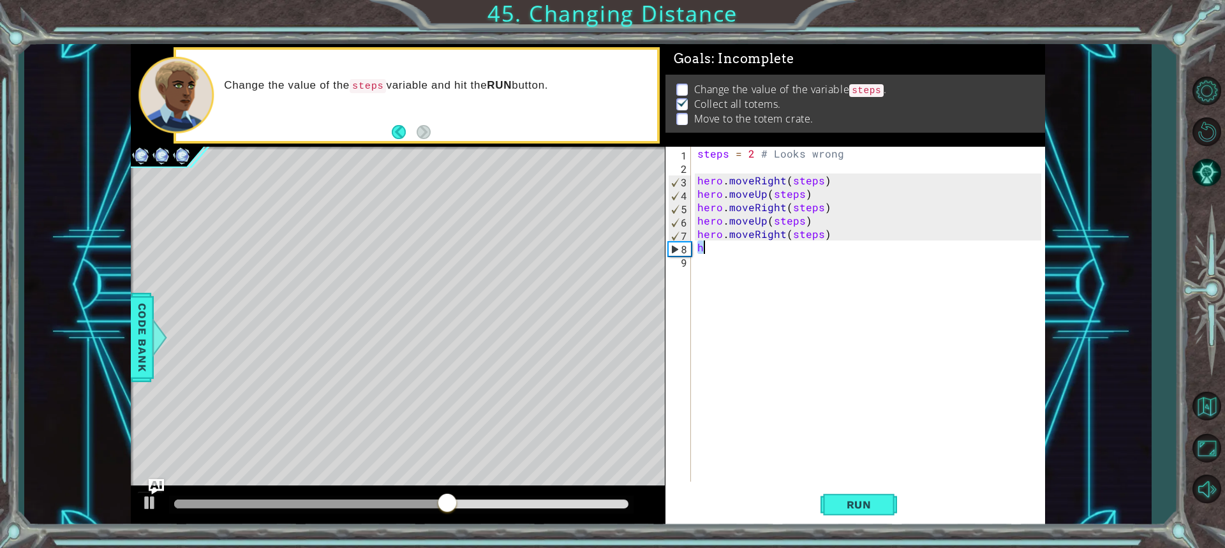
scroll to position [0, 0]
type textarea "h"
type textarea "hero.moveDown(steps)"
click at [818, 316] on div "steps = 2 # Looks wrong hero . moveRight ( steps ) hero . moveUp ( steps ) hero…" at bounding box center [871, 328] width 353 height 362
click at [755, 151] on div "steps = 2 # Looks wrong hero . moveRight ( steps ) hero . moveUp ( steps ) hero…" at bounding box center [871, 328] width 353 height 362
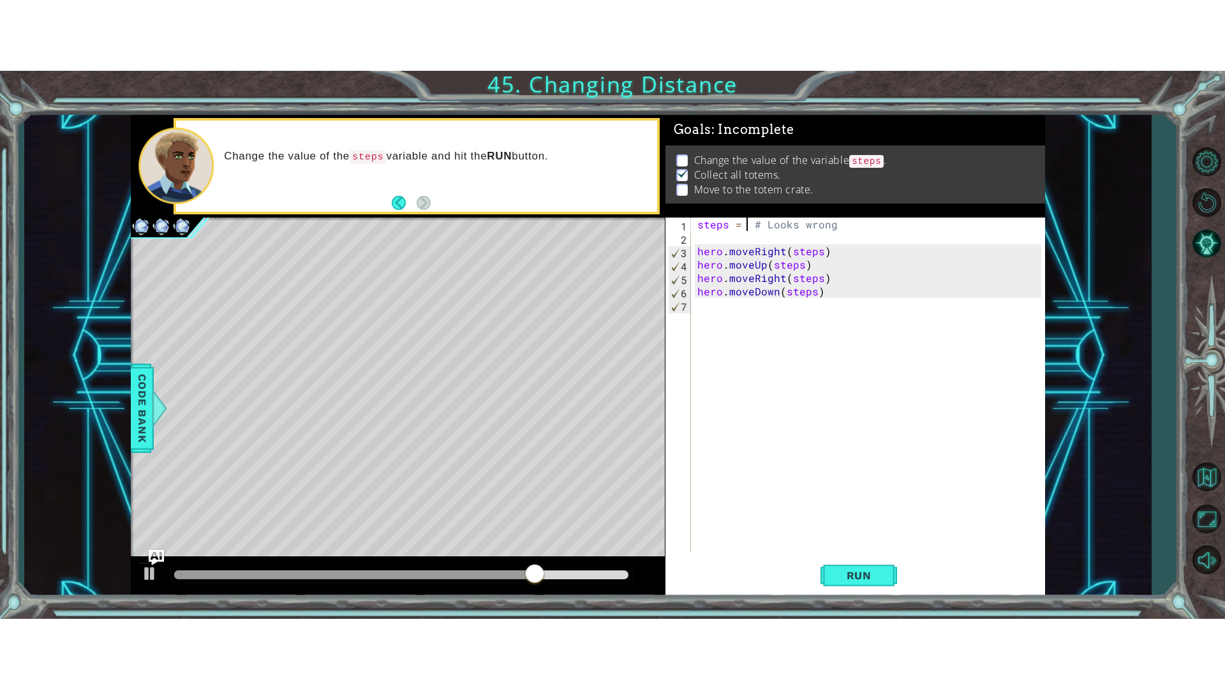
scroll to position [0, 3]
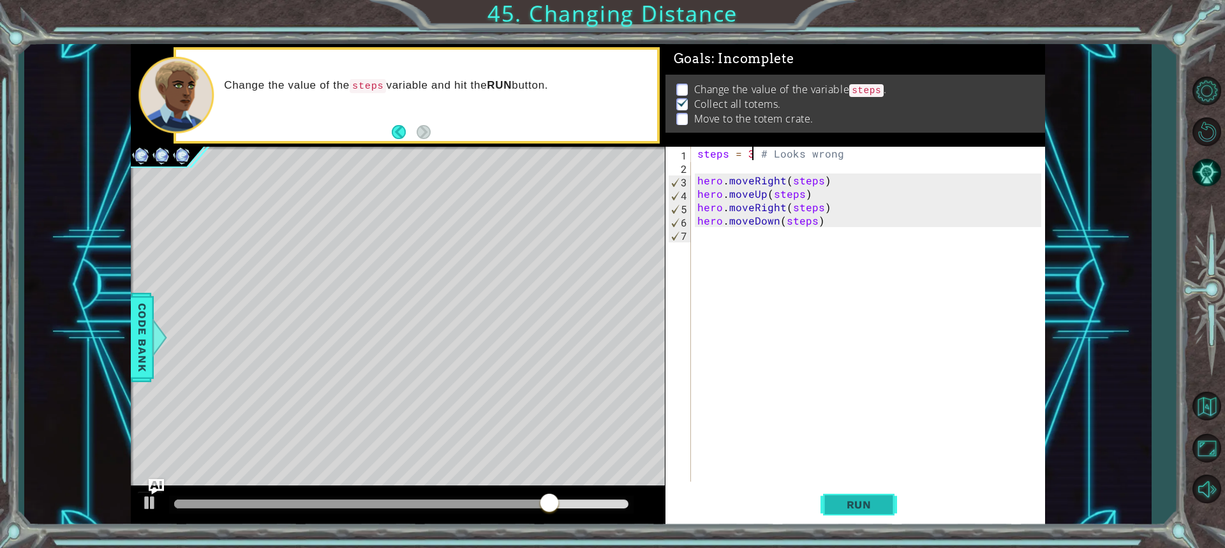
type textarea "steps = 3 # Looks wrong"
click at [885, 512] on button "Run" at bounding box center [859, 505] width 77 height 38
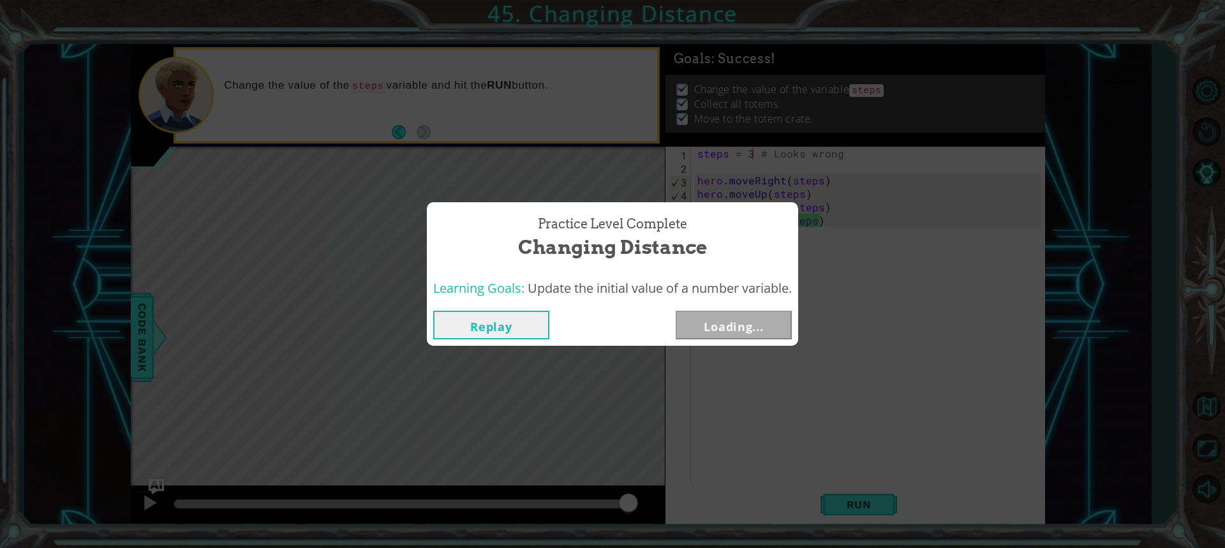
drag, startPoint x: 611, startPoint y: 505, endPoint x: 668, endPoint y: 502, distance: 56.9
click at [668, 502] on body "1 ההההההההההההההההההההההההההההההההההההההההההההההההההההההההההההההההההההההההההההה…" at bounding box center [612, 274] width 1225 height 548
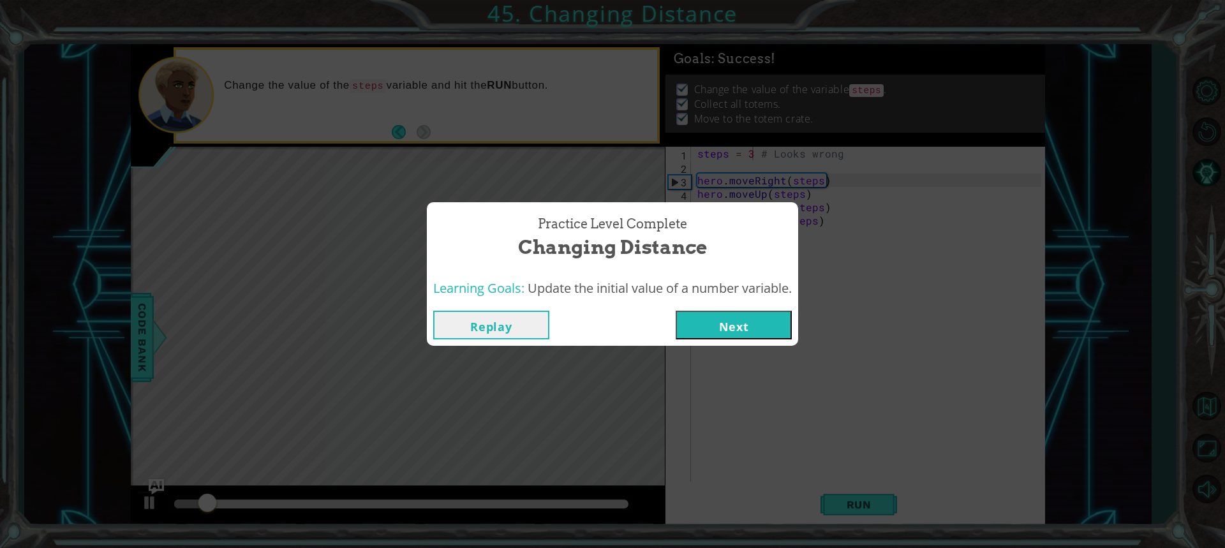
click at [740, 341] on div "Replay Next" at bounding box center [612, 324] width 371 height 41
click at [740, 327] on button "Next" at bounding box center [734, 325] width 116 height 29
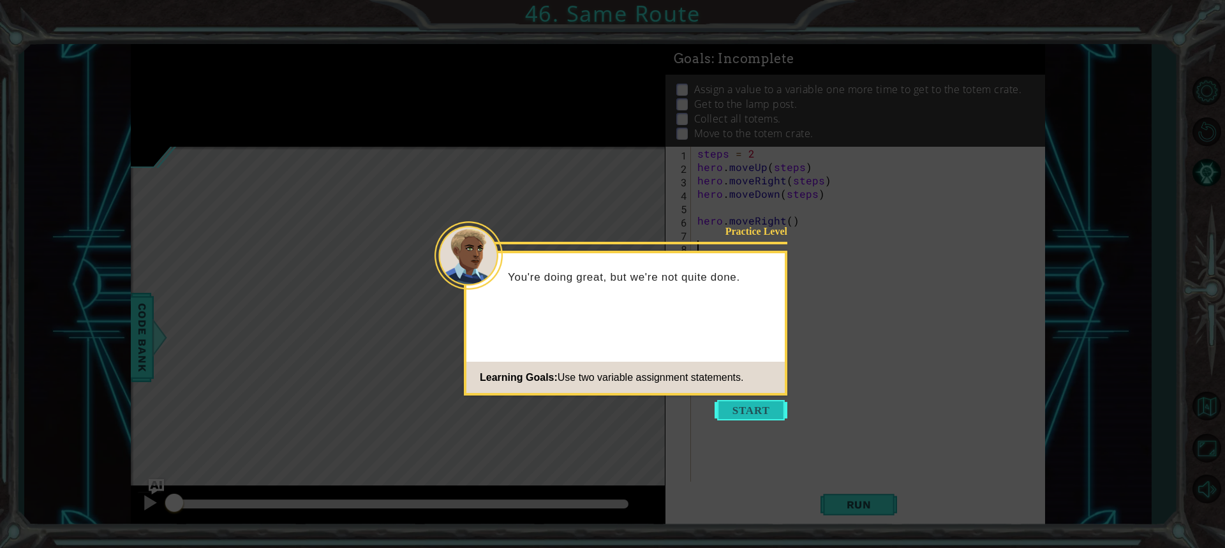
click at [742, 415] on button "Start" at bounding box center [751, 410] width 73 height 20
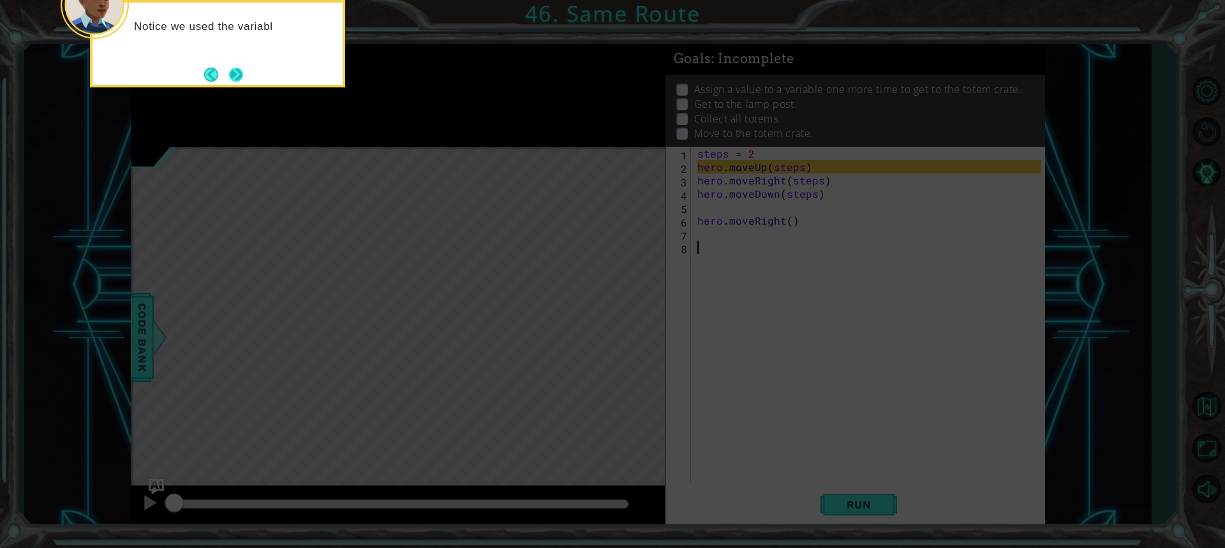
click at [240, 79] on button "Next" at bounding box center [236, 75] width 14 height 14
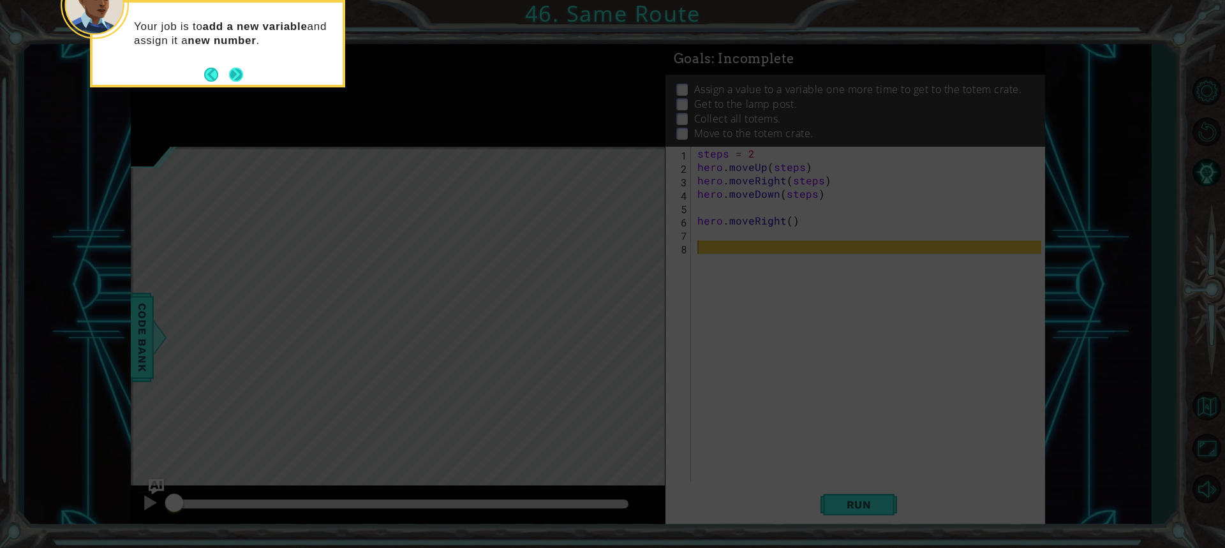
click at [240, 72] on button "Next" at bounding box center [236, 75] width 14 height 14
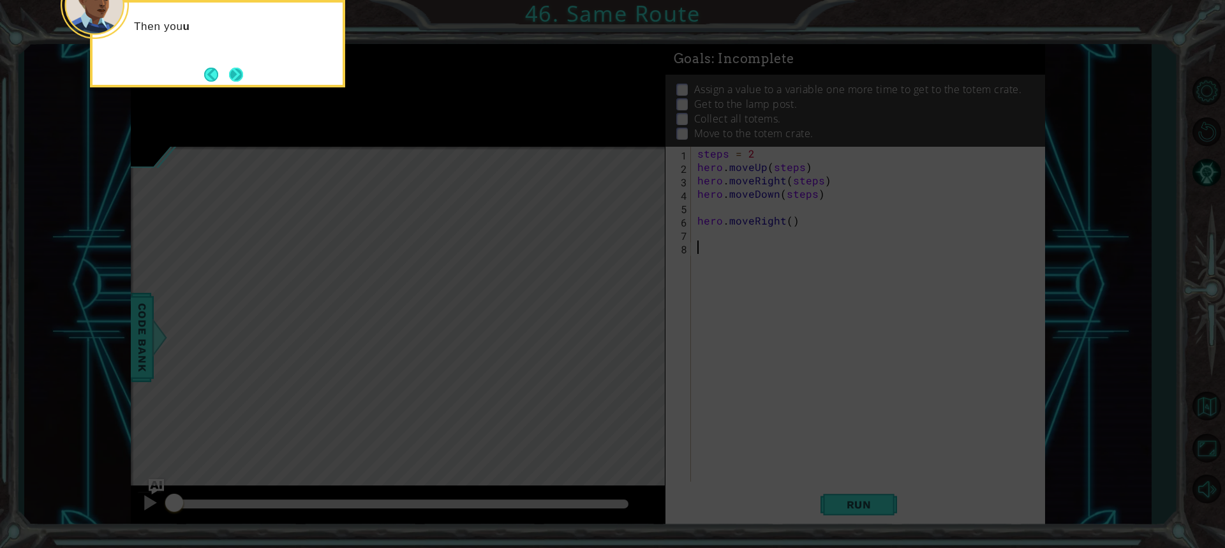
click at [242, 72] on button "Next" at bounding box center [236, 74] width 15 height 15
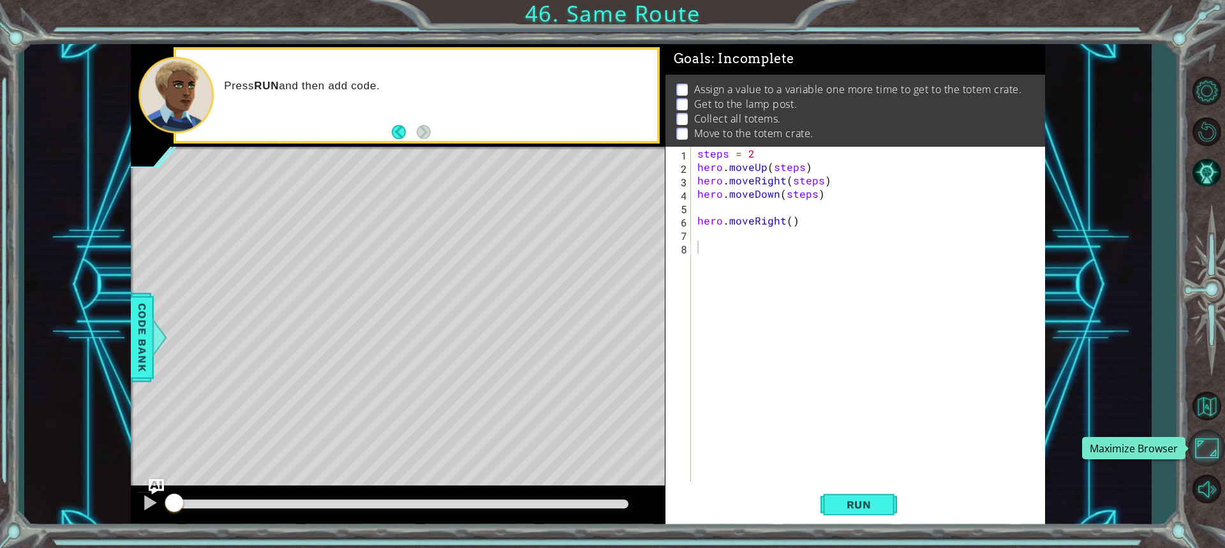
click at [1215, 441] on button "Maximize Browser" at bounding box center [1206, 447] width 37 height 37
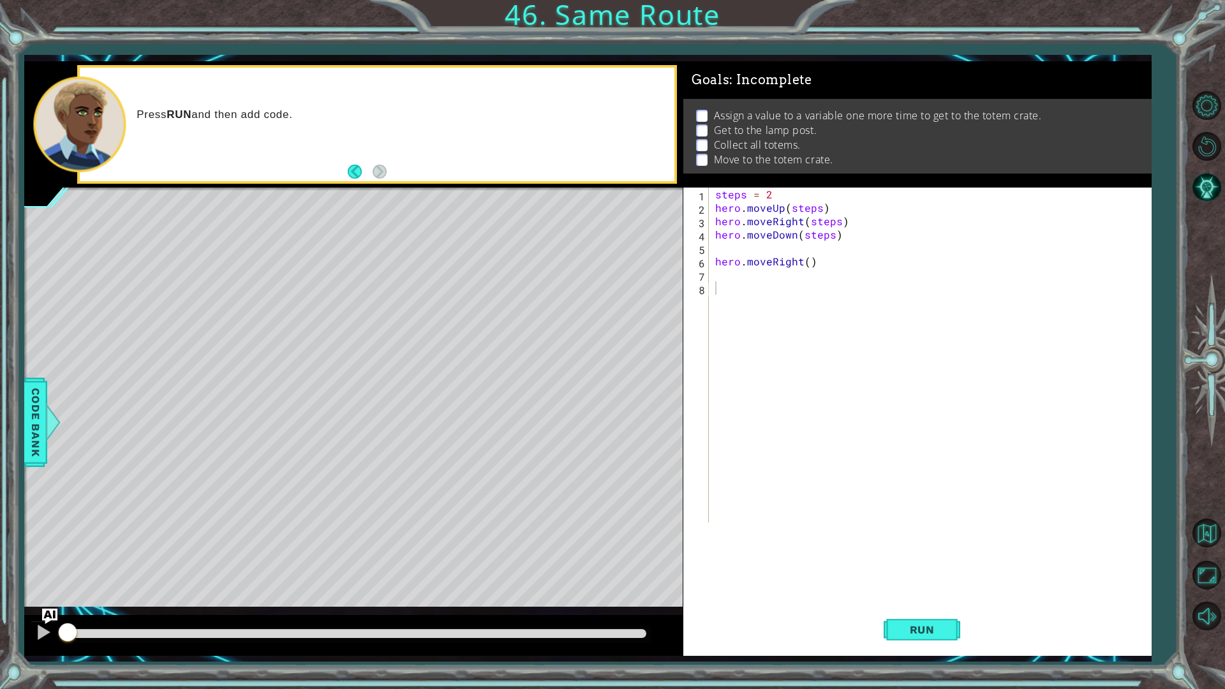
click at [785, 253] on div "steps = 2 hero . moveUp ( steps ) hero . moveRight ( steps ) hero . moveDown ( …" at bounding box center [933, 369] width 441 height 362
type textarea "hero.moveDown(steps)"
click at [815, 274] on div "steps = 2 hero . moveUp ( steps ) hero . moveRight ( steps ) hero . moveDown ( …" at bounding box center [933, 409] width 441 height 442
click at [812, 253] on div "steps = 2 hero . moveUp ( steps ) hero . moveRight ( steps ) hero . moveDown ( …" at bounding box center [933, 409] width 441 height 442
type textarea "hero.moveRight()"
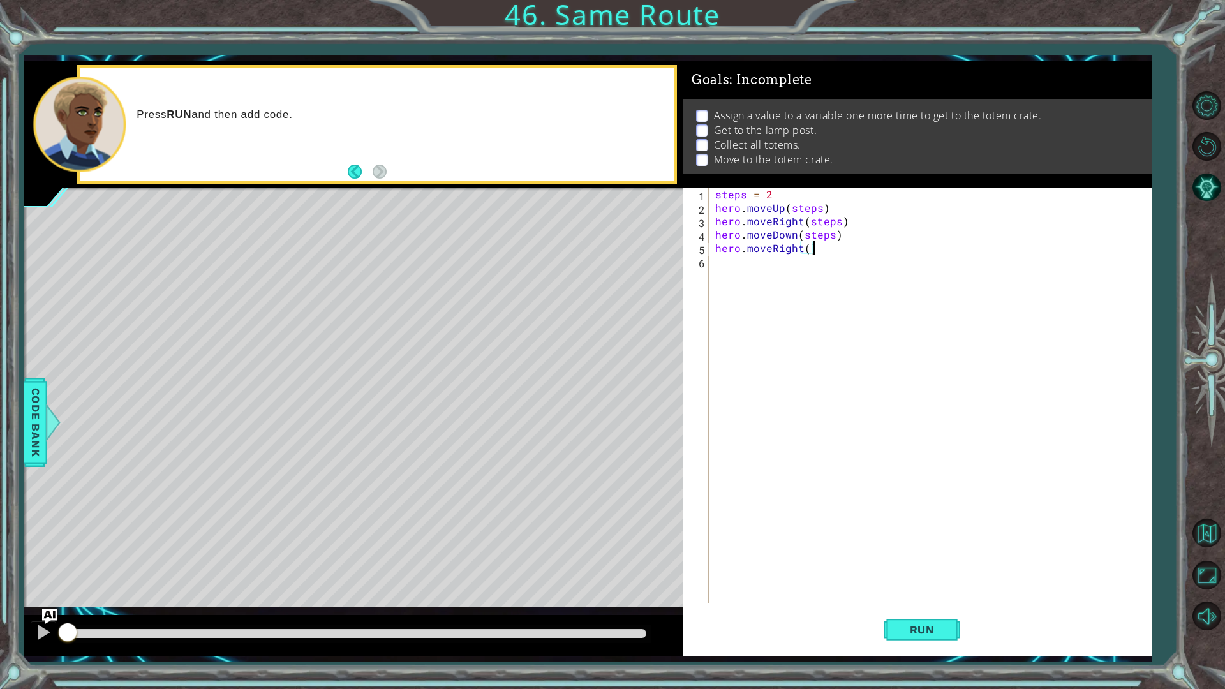
click at [806, 252] on div "steps = 2 hero . moveUp ( steps ) hero . moveRight ( steps ) hero . moveDown ( …" at bounding box center [933, 409] width 441 height 442
click at [802, 271] on div "steps = 2 hero . moveUp ( steps ) hero . moveRight ( steps ) hero . moveDown ( …" at bounding box center [933, 409] width 441 height 442
click at [810, 248] on div "steps = 2 hero . moveUp ( steps ) hero . moveRight ( steps ) hero . moveDown ( …" at bounding box center [933, 409] width 441 height 442
click at [807, 249] on div "steps = 2 hero . moveUp ( steps ) hero . moveRight ( steps ) hero . moveDown ( …" at bounding box center [933, 409] width 441 height 442
type textarea "hero.moveRight(1)"
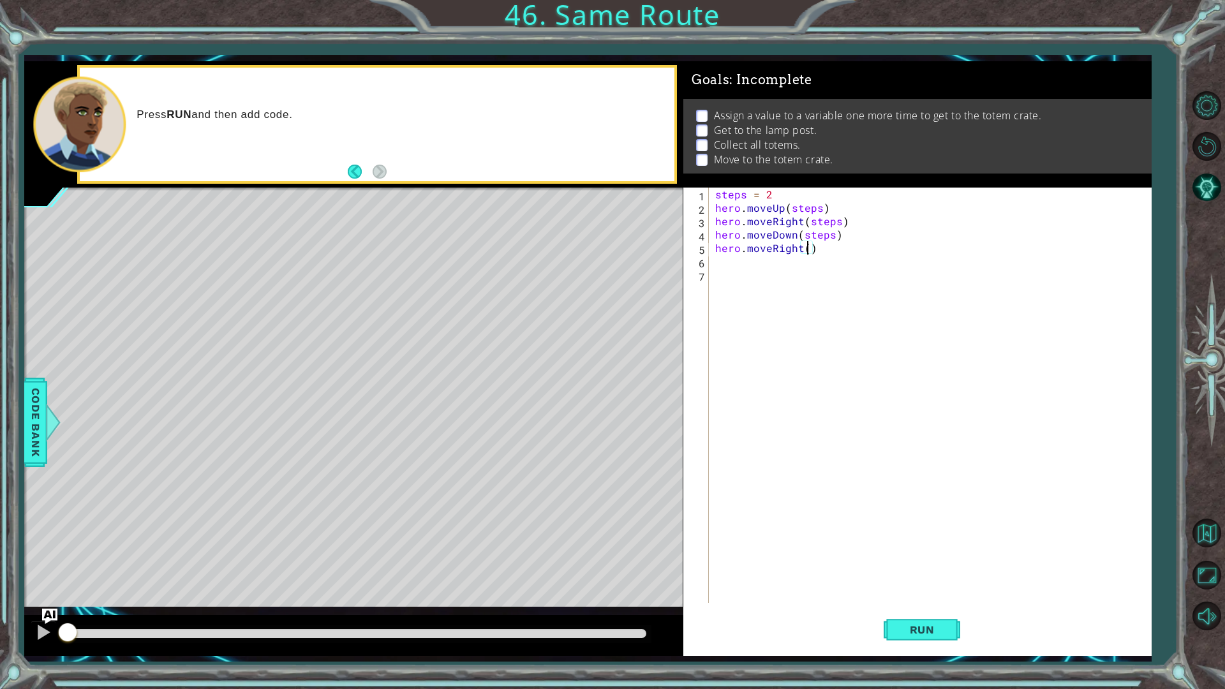
scroll to position [0, 6]
click at [762, 258] on div "steps = 2 hero . moveUp ( steps ) hero . moveRight ( steps ) hero . moveDown ( …" at bounding box center [933, 409] width 441 height 442
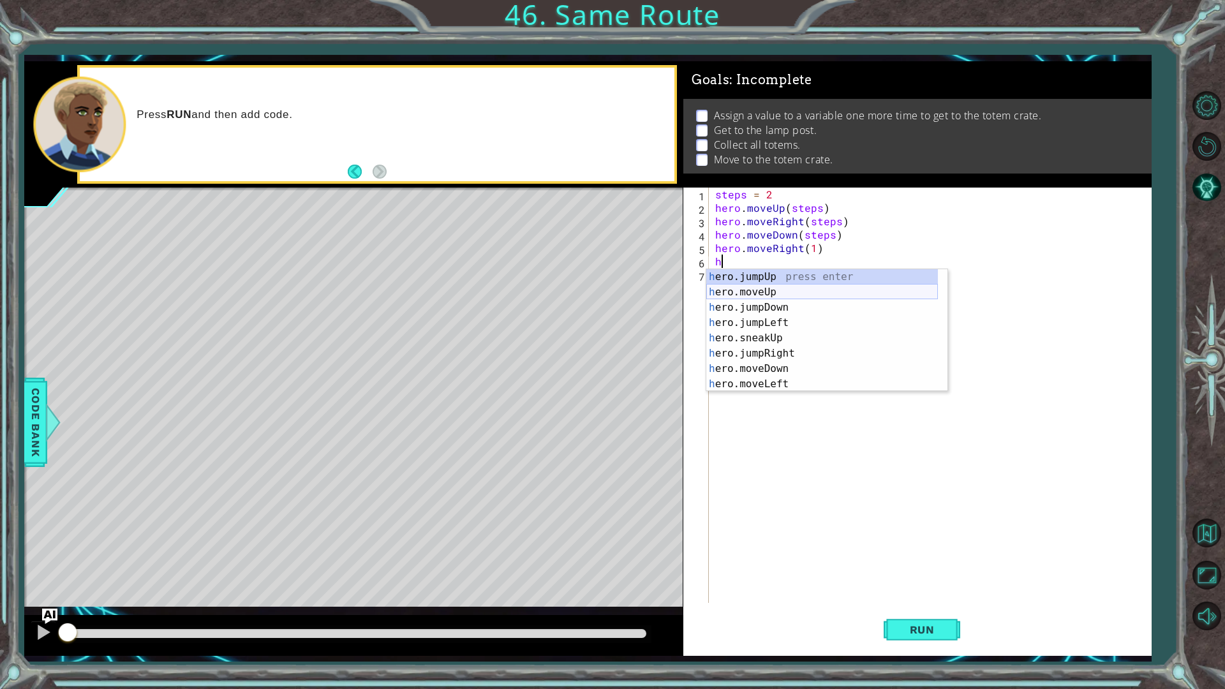
click at [772, 299] on div "h ero.jumpUp press enter h ero.moveUp press enter h ero.jumpDown press enter h …" at bounding box center [822, 345] width 232 height 153
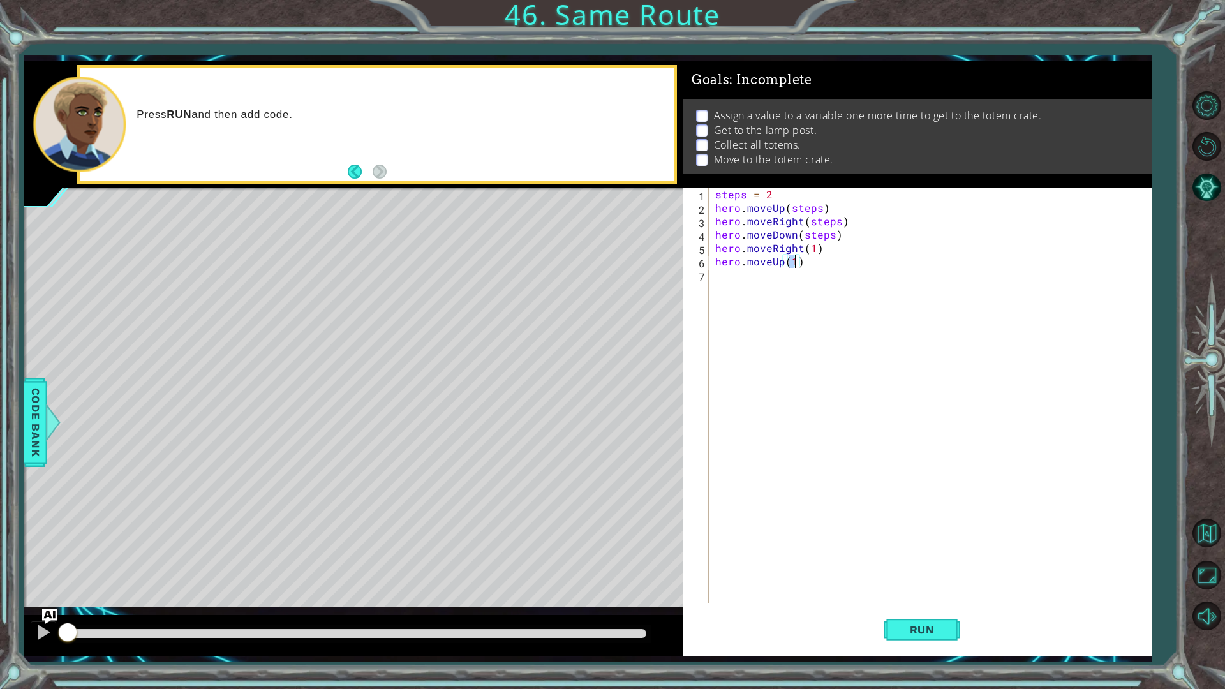
type textarea "hero.moveUp(3)"
click at [756, 284] on div "steps = 2 hero . moveUp ( steps ) hero . moveRight ( steps ) hero . moveDown ( …" at bounding box center [933, 409] width 441 height 442
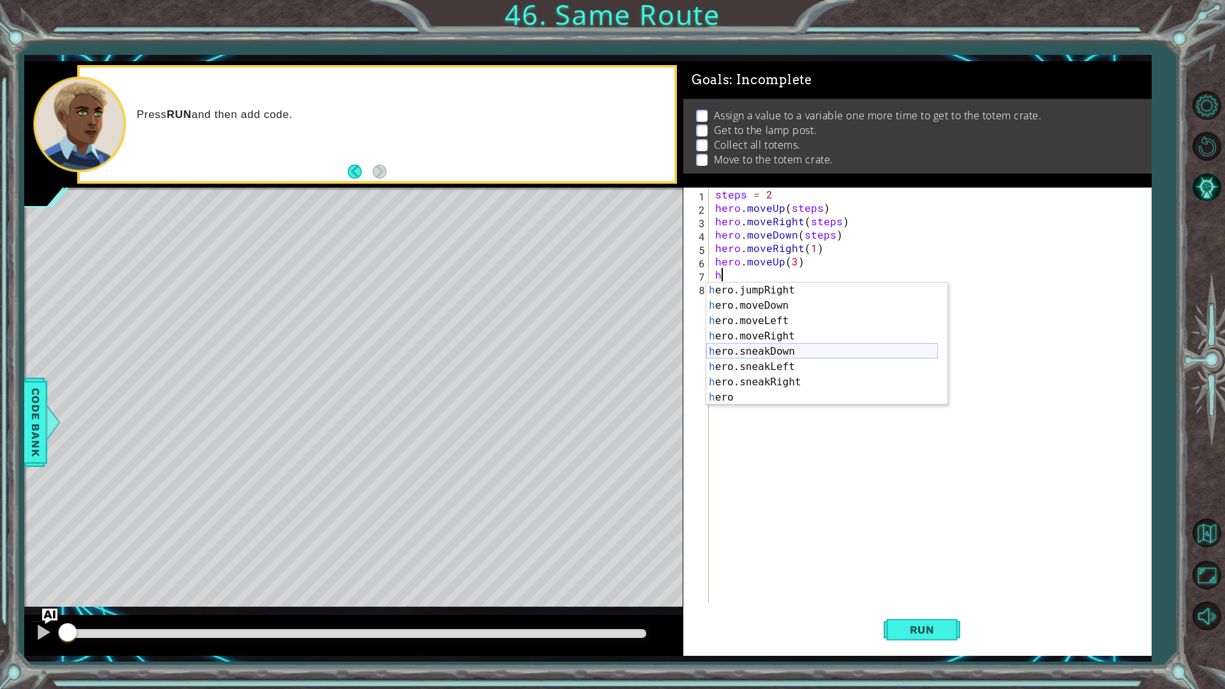
scroll to position [77, 0]
click at [782, 340] on div "h ero.jumpRight press enter h ero.moveDown press enter h ero.moveLeft press ent…" at bounding box center [822, 359] width 232 height 153
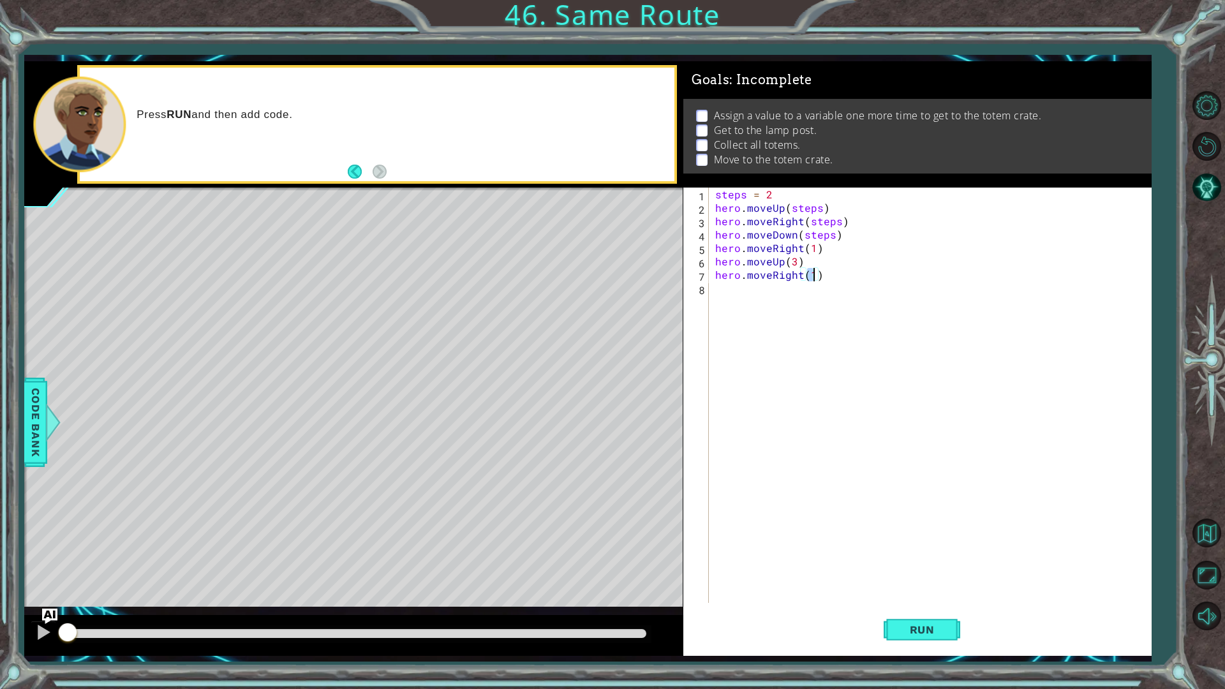
type textarea "hero.moveRight(3)"
click at [770, 296] on div "steps = 2 hero . moveUp ( steps ) hero . moveRight ( steps ) hero . moveDown ( …" at bounding box center [933, 409] width 441 height 442
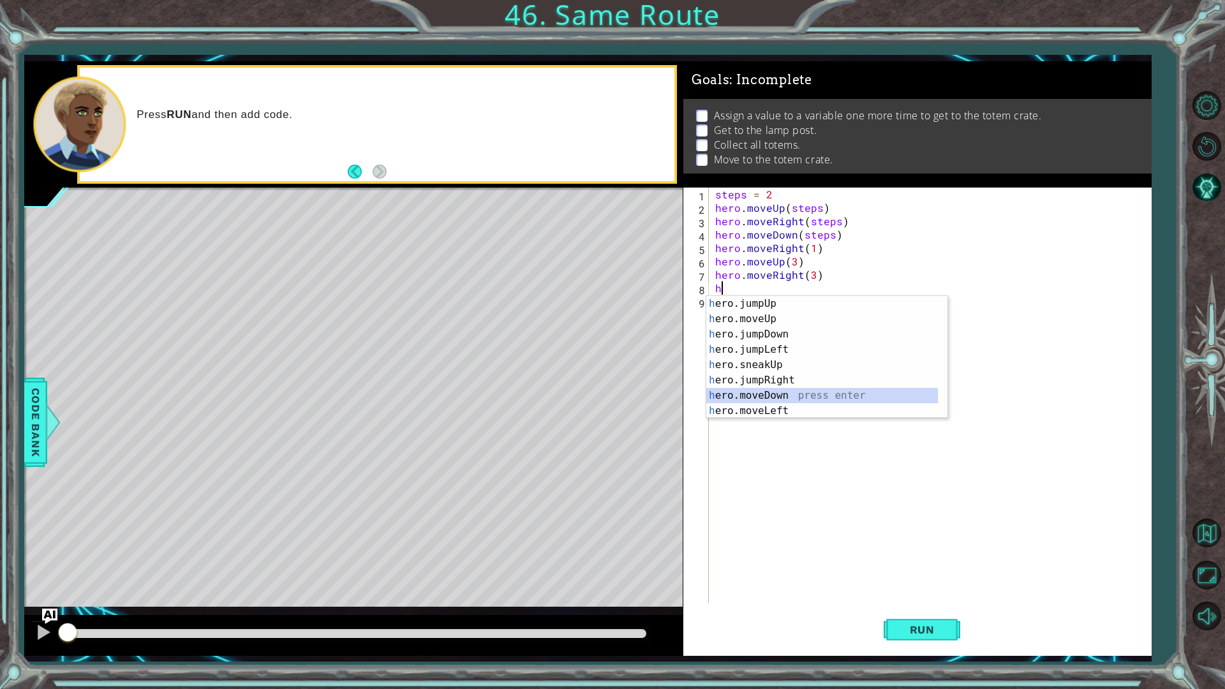
click at [784, 392] on div "h ero.jumpUp press enter h ero.moveUp press enter h ero.jumpDown press enter h …" at bounding box center [822, 372] width 232 height 153
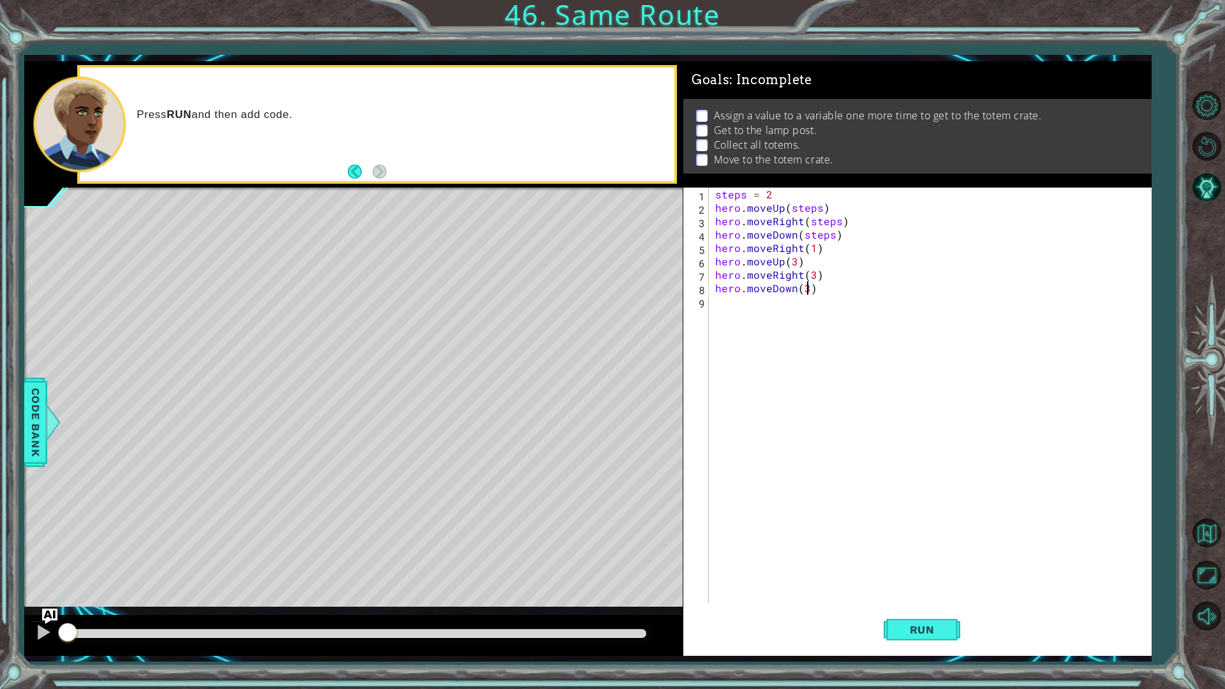
scroll to position [0, 5]
click at [918, 548] on button "Run" at bounding box center [922, 629] width 77 height 47
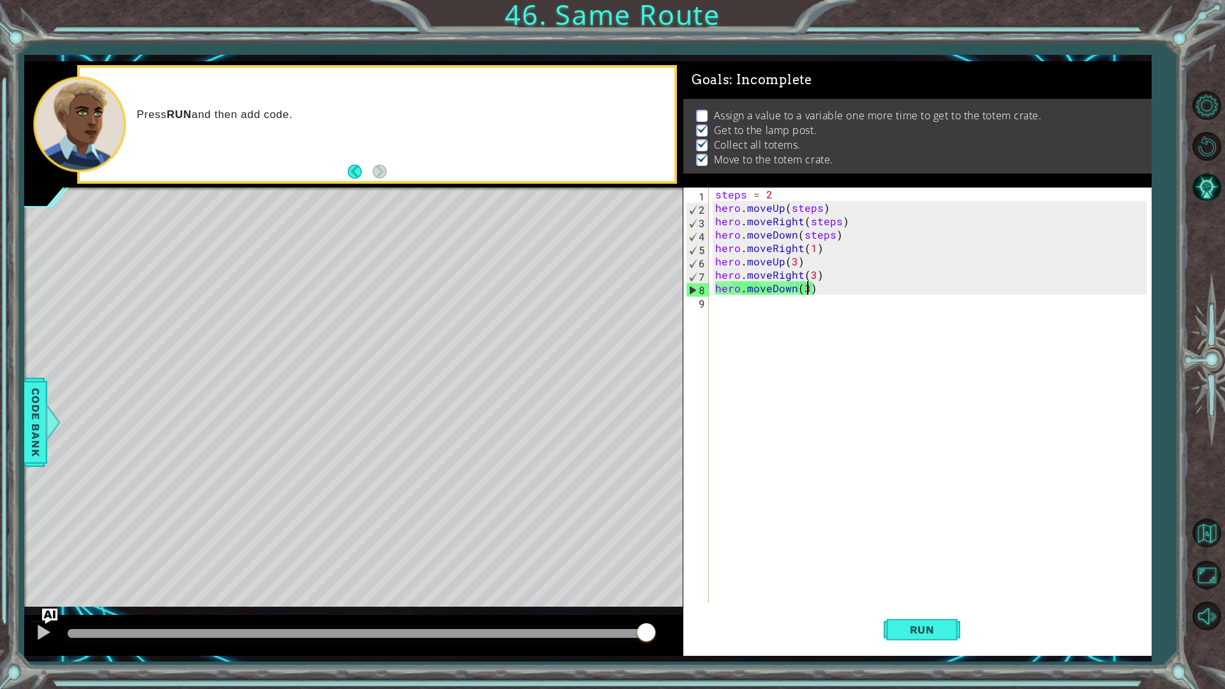
drag, startPoint x: 537, startPoint y: 632, endPoint x: 765, endPoint y: 654, distance: 228.9
click at [765, 548] on div "1 ההההההההההההההההההההההההההההההההההההההההההההההההההההההההההההההההההההההההההההה…" at bounding box center [587, 358] width 1127 height 595
drag, startPoint x: 599, startPoint y: 632, endPoint x: 644, endPoint y: 634, distance: 45.3
click at [644, 548] on div at bounding box center [357, 633] width 578 height 9
drag, startPoint x: 642, startPoint y: 635, endPoint x: 659, endPoint y: 638, distance: 17.4
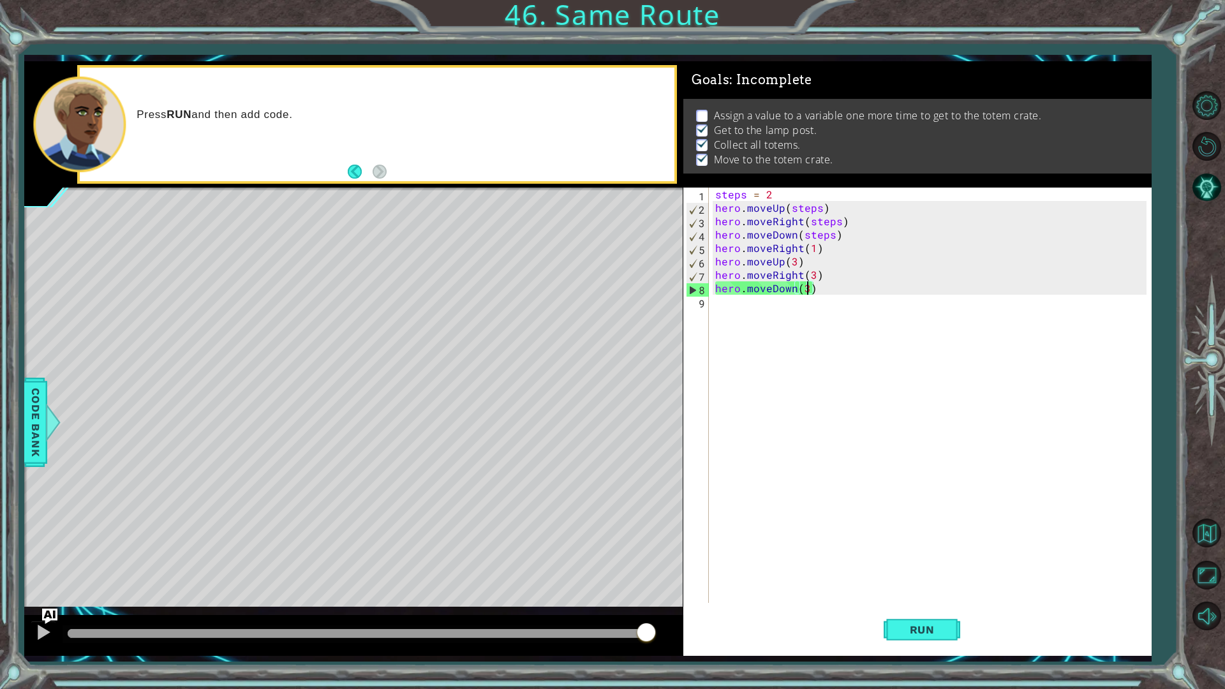
click at [659, 548] on div at bounding box center [353, 635] width 659 height 41
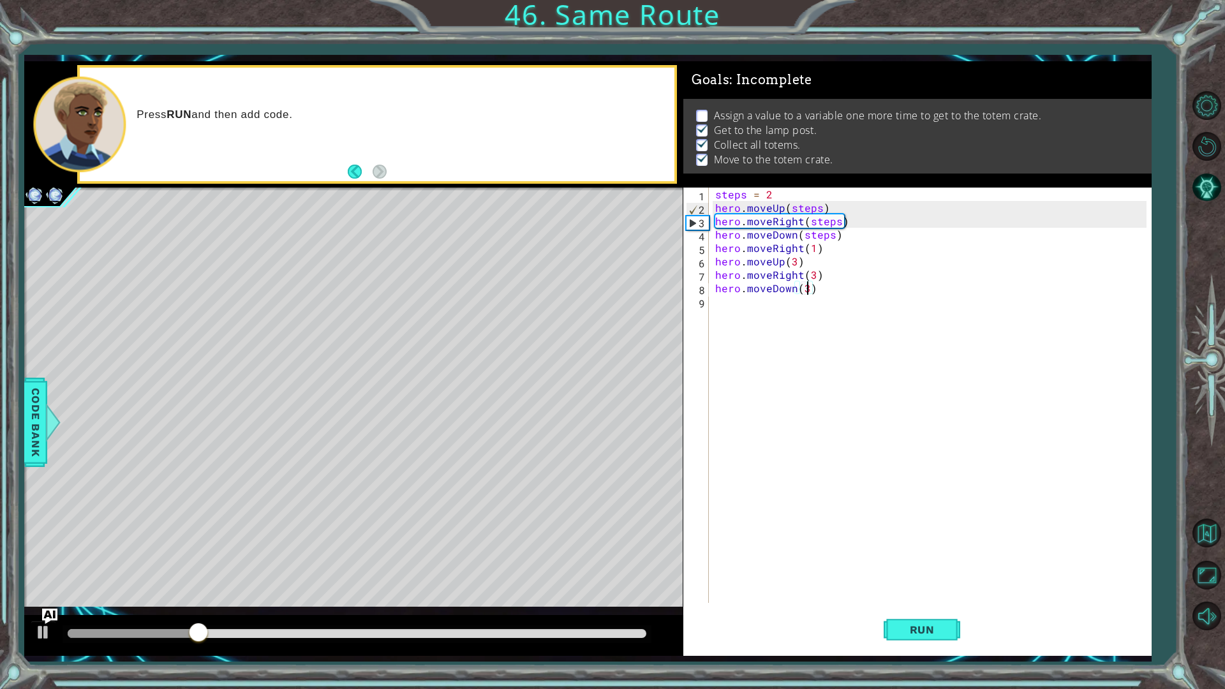
click at [792, 261] on div "steps = 2 hero . moveUp ( steps ) hero . moveRight ( steps ) hero . moveDown ( …" at bounding box center [933, 409] width 441 height 442
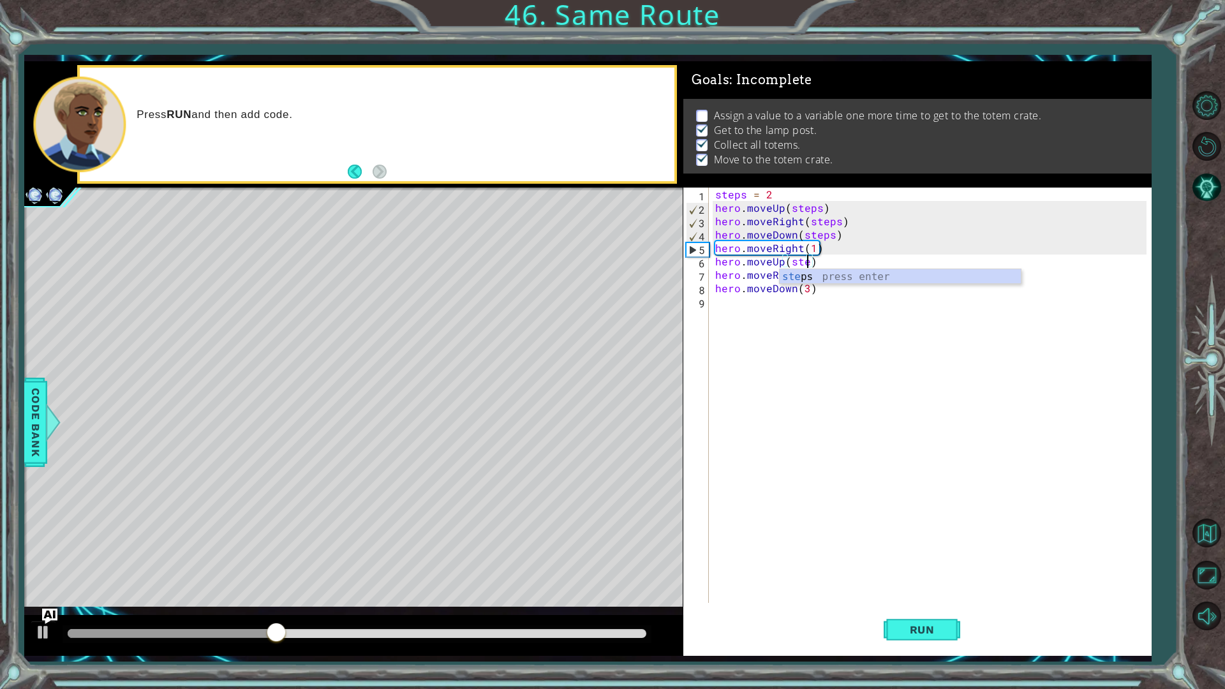
scroll to position [0, 6]
click at [825, 293] on div "steps = 2 hero . moveUp ( steps ) hero . moveRight ( steps ) hero . moveDown ( …" at bounding box center [933, 409] width 441 height 442
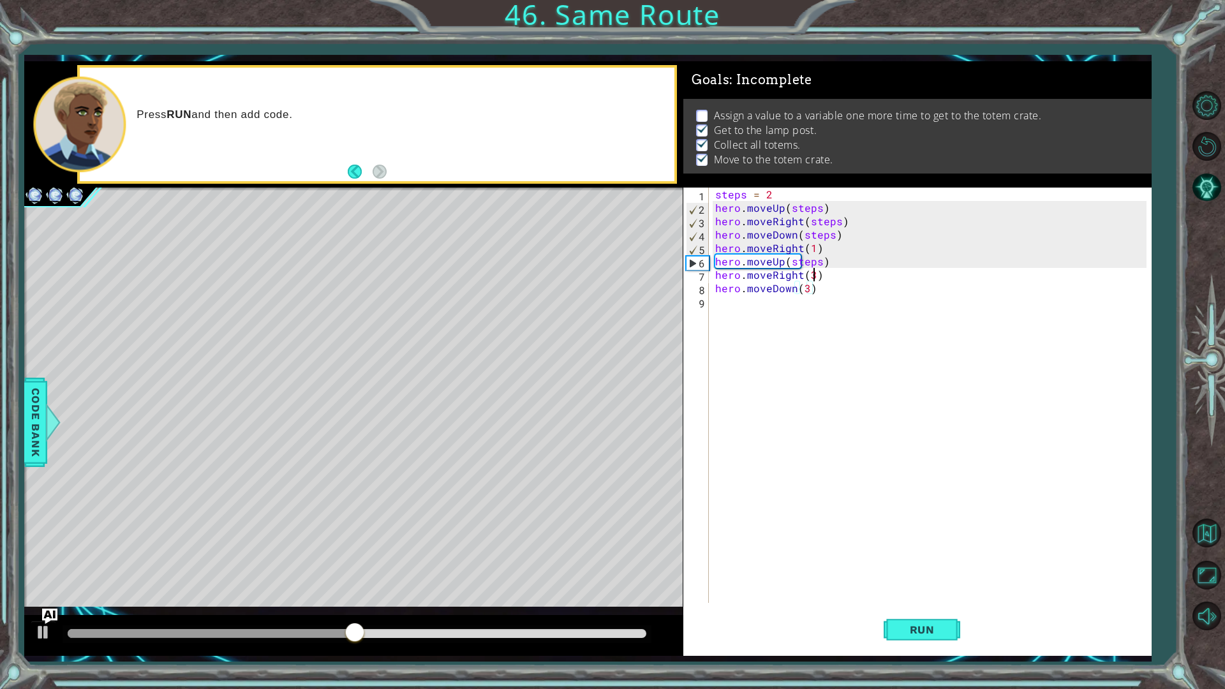
click at [812, 269] on div "steps = 2 hero . moveUp ( steps ) hero . moveRight ( steps ) hero . moveDown ( …" at bounding box center [933, 409] width 441 height 442
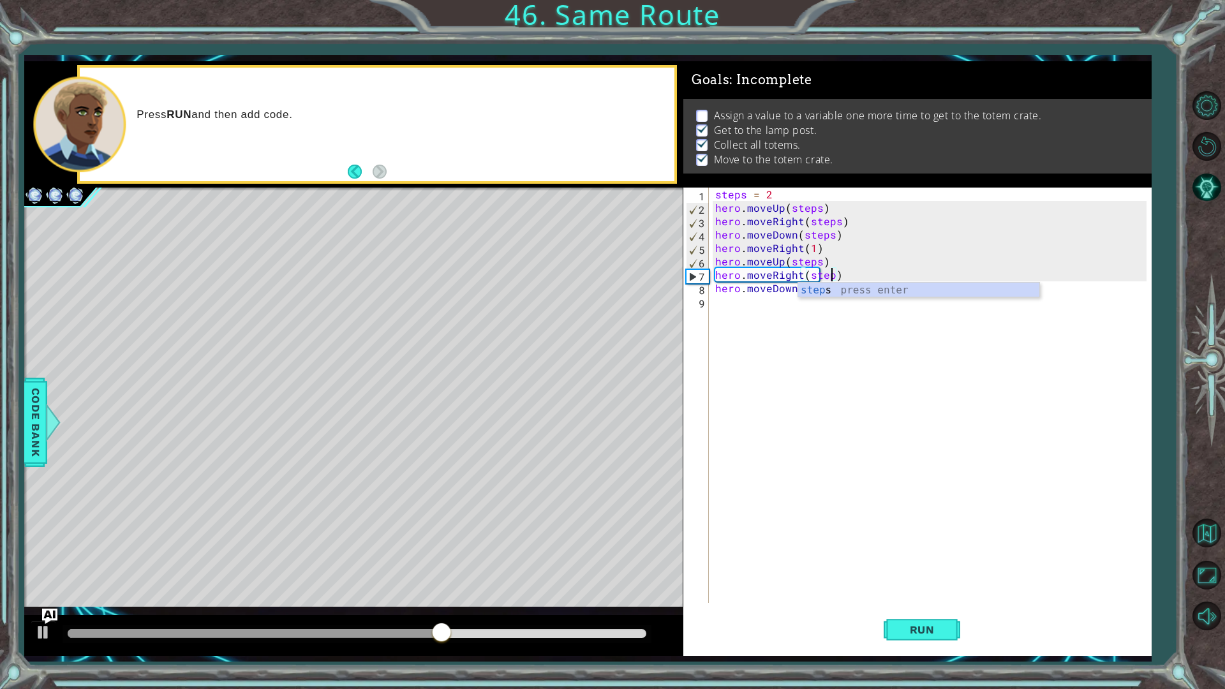
scroll to position [0, 7]
type textarea "hero.moveRight(steps)"
click at [902, 316] on div "steps = 2 hero . moveUp ( steps ) hero . moveRight ( steps ) hero . moveDown ( …" at bounding box center [933, 409] width 441 height 442
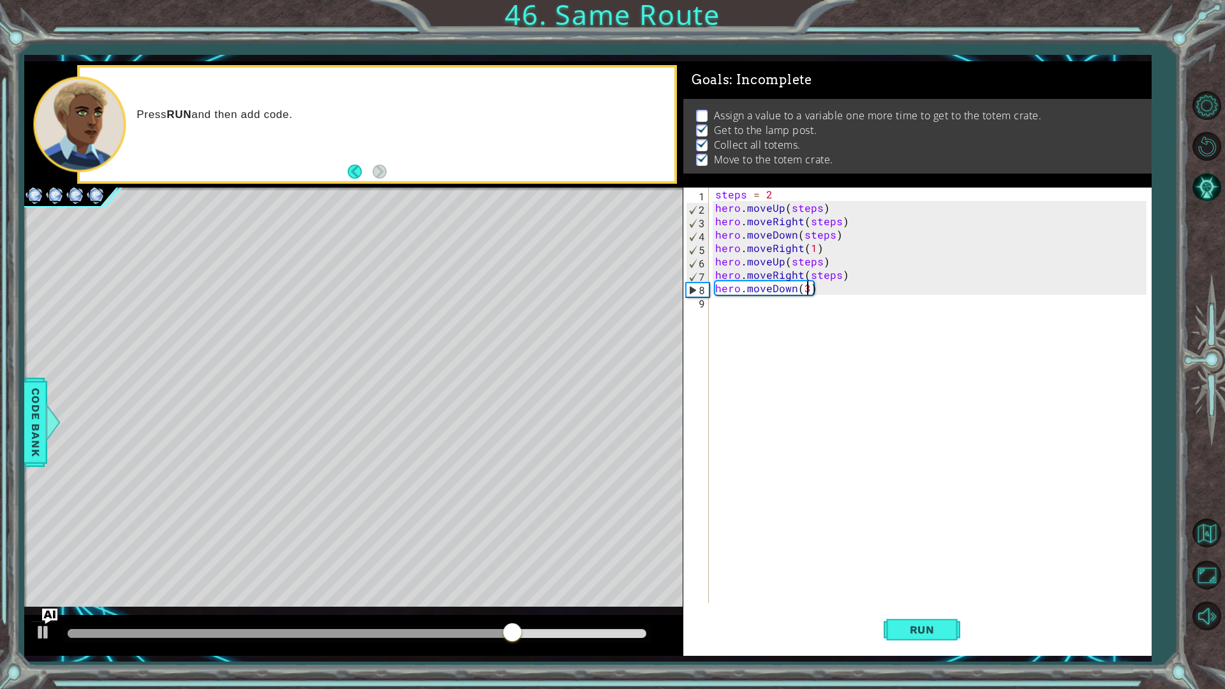
click at [808, 295] on div "steps = 2 hero . moveUp ( steps ) hero . moveRight ( steps ) hero . moveDown ( …" at bounding box center [933, 409] width 441 height 442
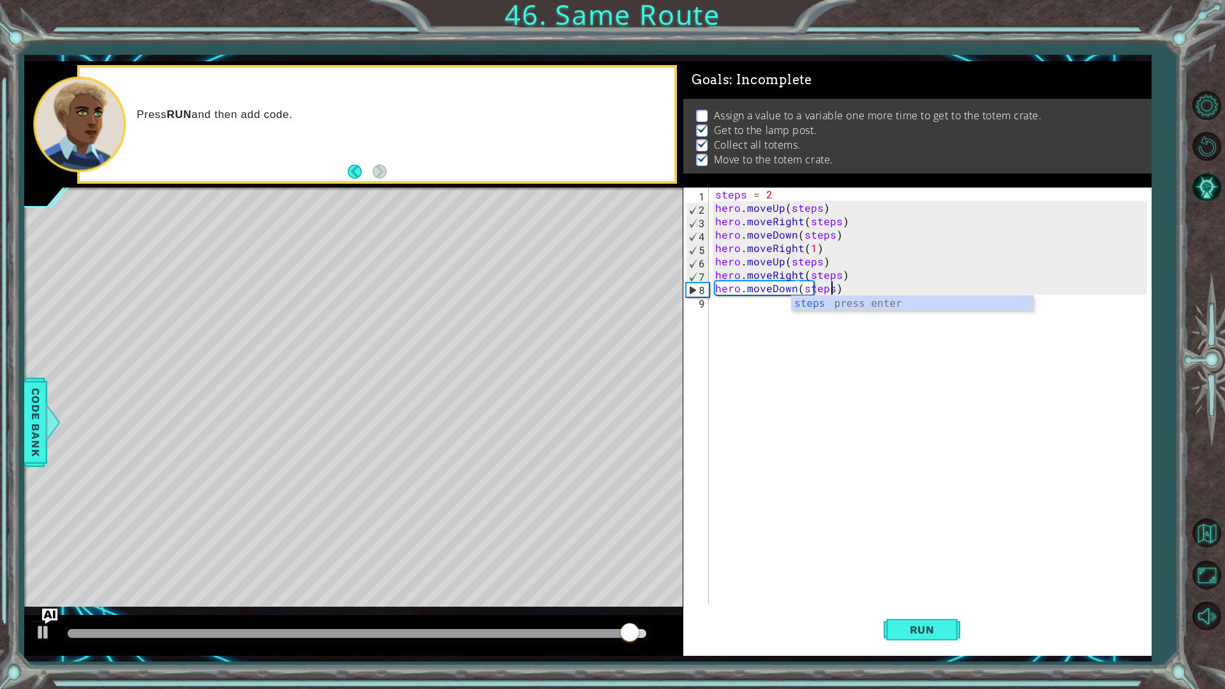
click at [836, 251] on div "steps = 2 hero . moveUp ( steps ) hero . moveRight ( steps ) hero . moveDown ( …" at bounding box center [933, 409] width 441 height 442
type textarea "hero.moveRight(1)"
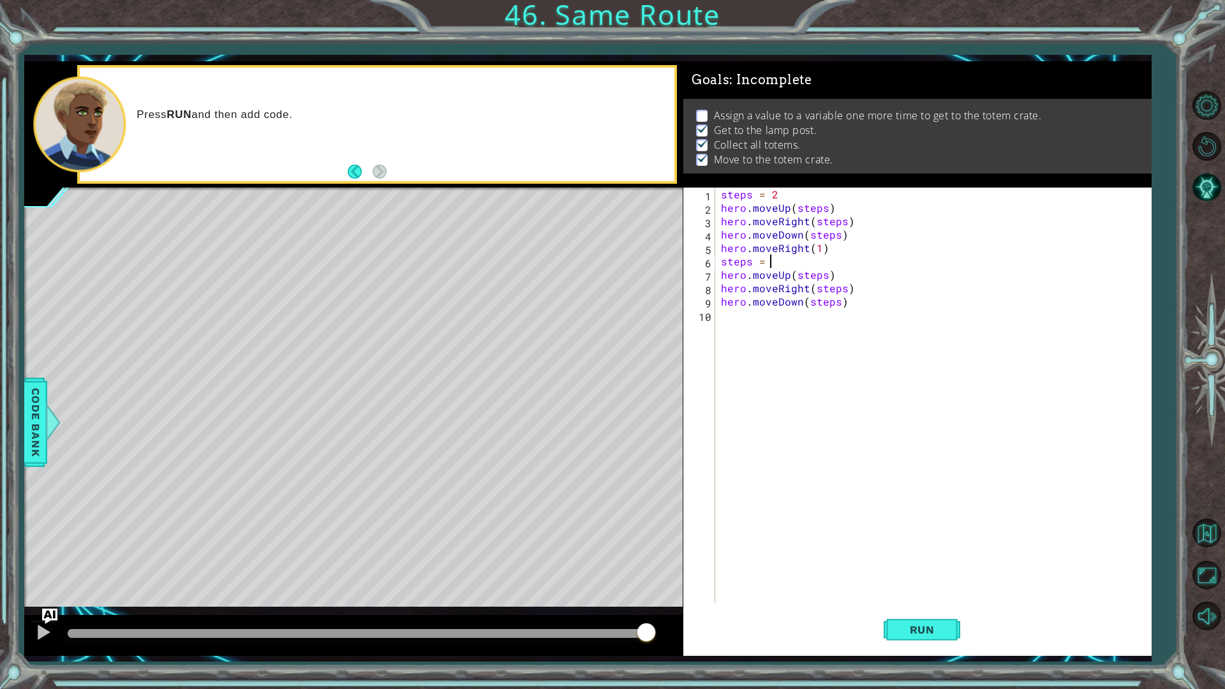
scroll to position [0, 3]
type textarea "steps = 3"
click at [934, 548] on span "Run" at bounding box center [922, 630] width 50 height 13
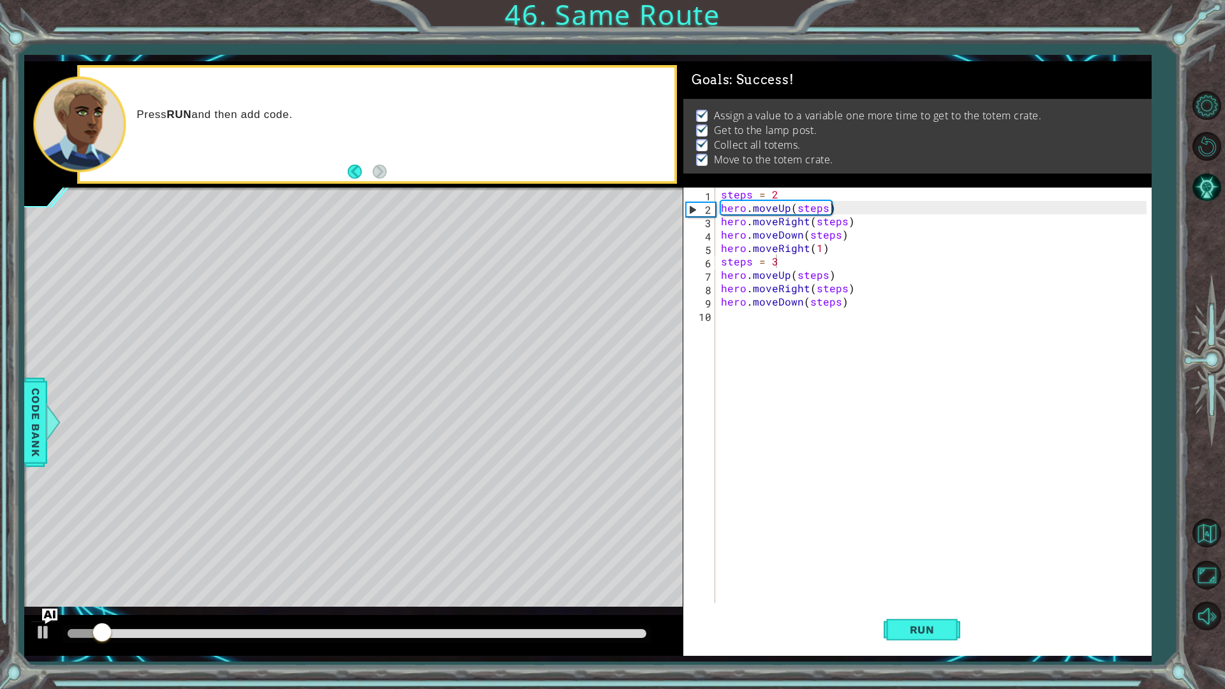
drag, startPoint x: 611, startPoint y: 644, endPoint x: 634, endPoint y: 644, distance: 23.0
click at [634, 548] on div at bounding box center [353, 635] width 659 height 41
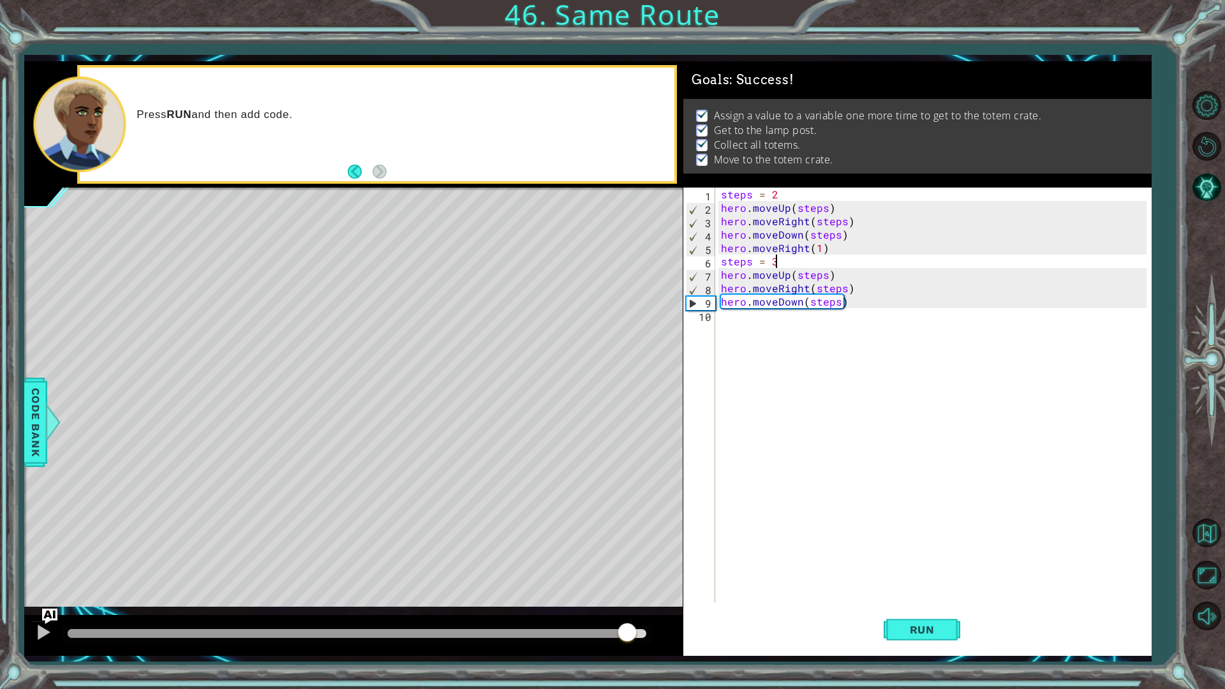
drag, startPoint x: 617, startPoint y: 636, endPoint x: 669, endPoint y: 638, distance: 51.8
click at [669, 548] on div at bounding box center [353, 635] width 659 height 41
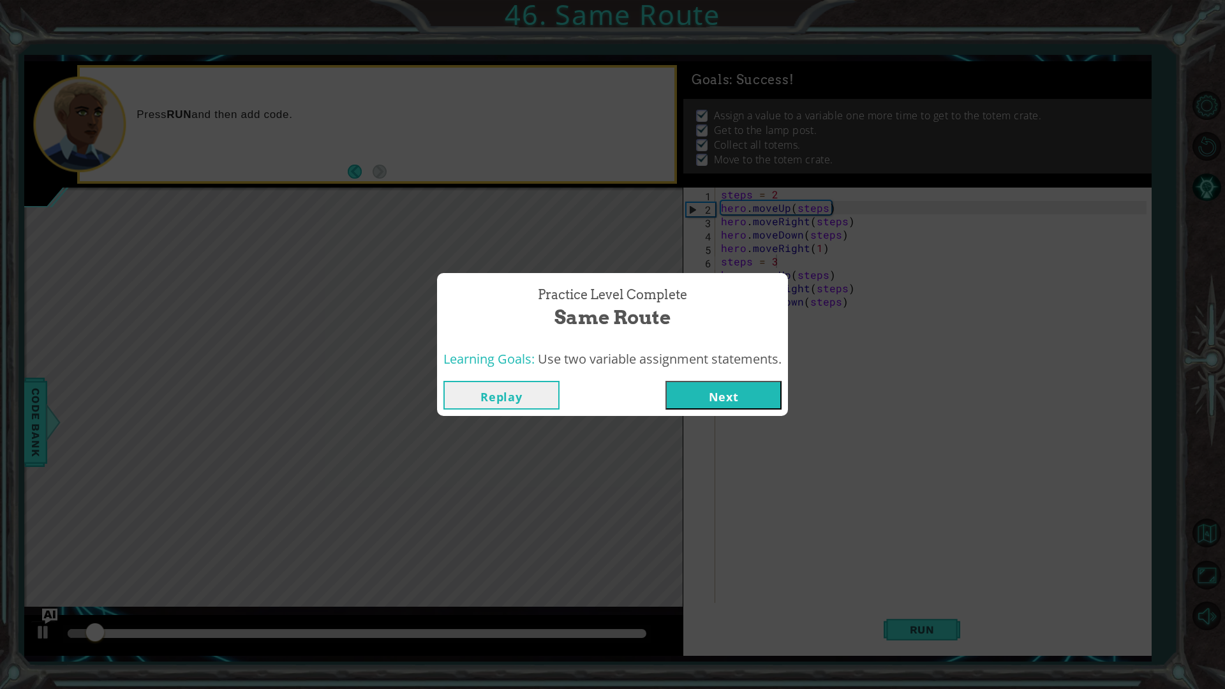
click at [749, 394] on button "Next" at bounding box center [724, 395] width 116 height 29
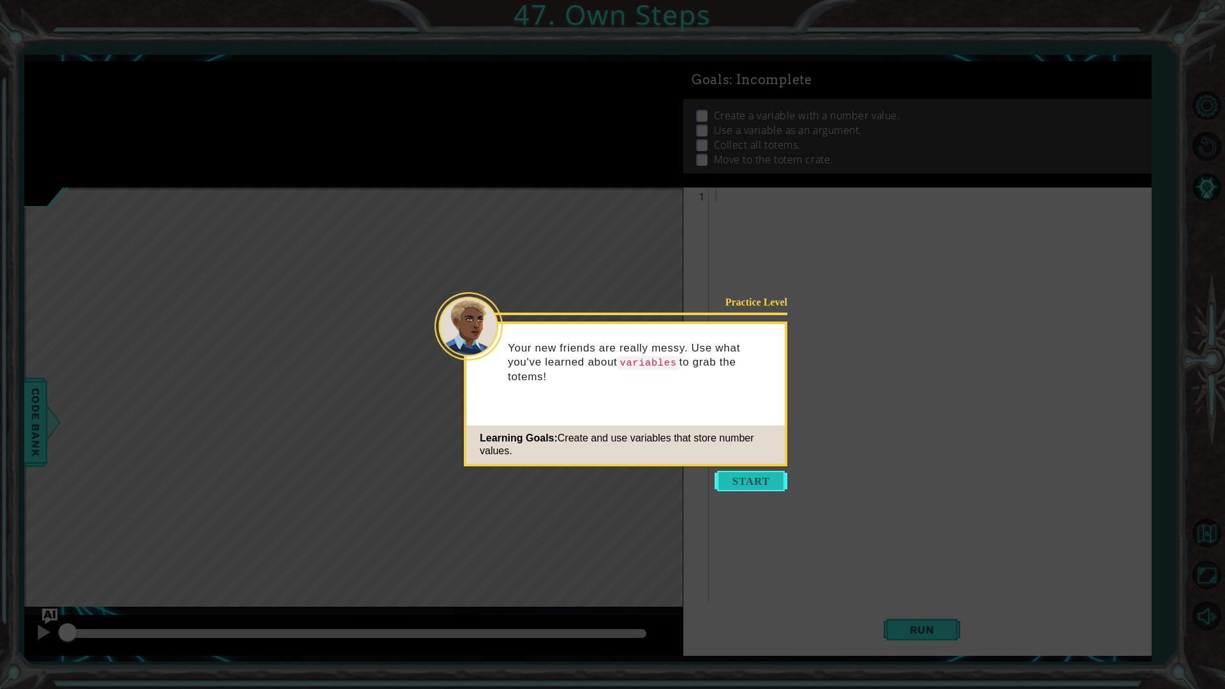
click at [765, 479] on button "Start" at bounding box center [751, 481] width 73 height 20
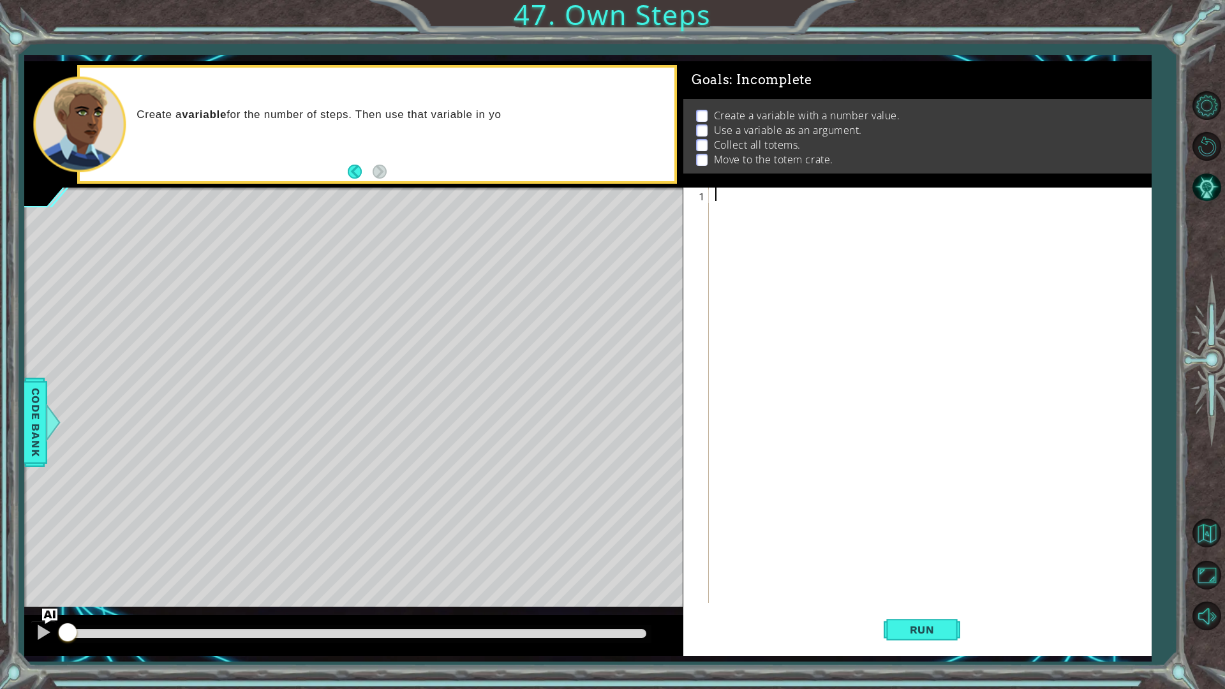
type textarea "h"
click at [758, 200] on div "h" at bounding box center [933, 409] width 441 height 442
type textarea "q = 3"
click at [758, 200] on div "q = 3" at bounding box center [933, 409] width 441 height 442
click at [745, 206] on div "q = 3" at bounding box center [933, 409] width 441 height 442
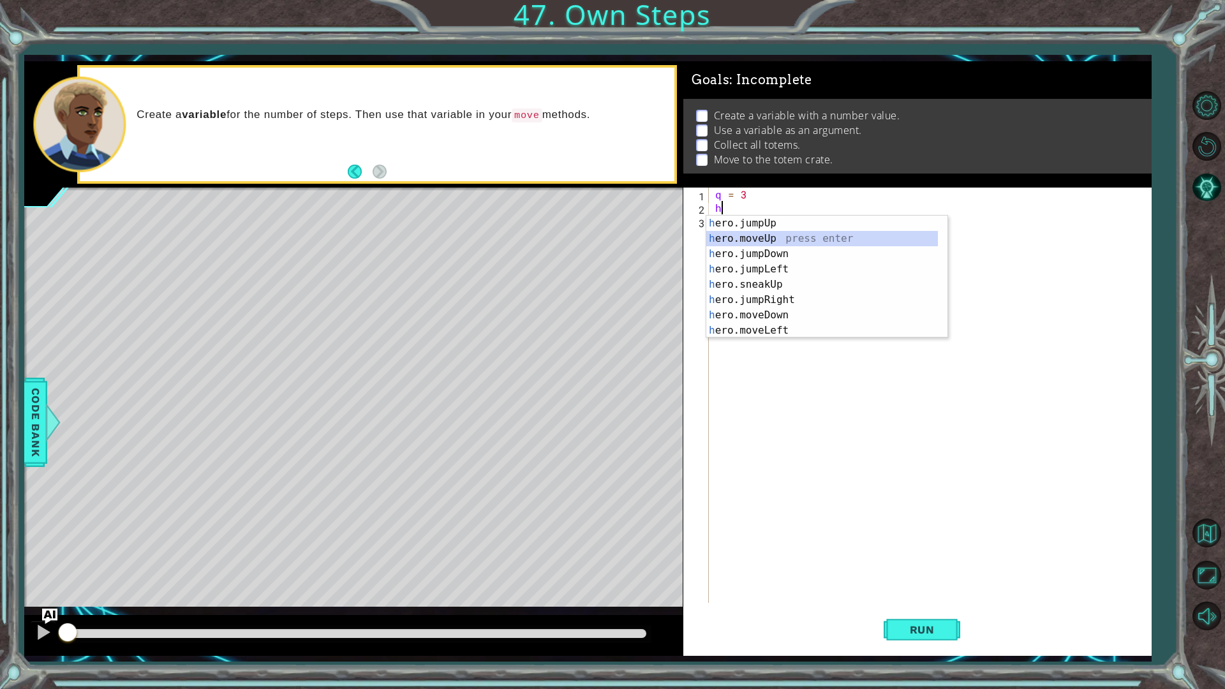
click at [775, 235] on div "h ero.jumpUp press enter h ero.moveUp press enter h ero.jumpDown press enter h …" at bounding box center [822, 292] width 232 height 153
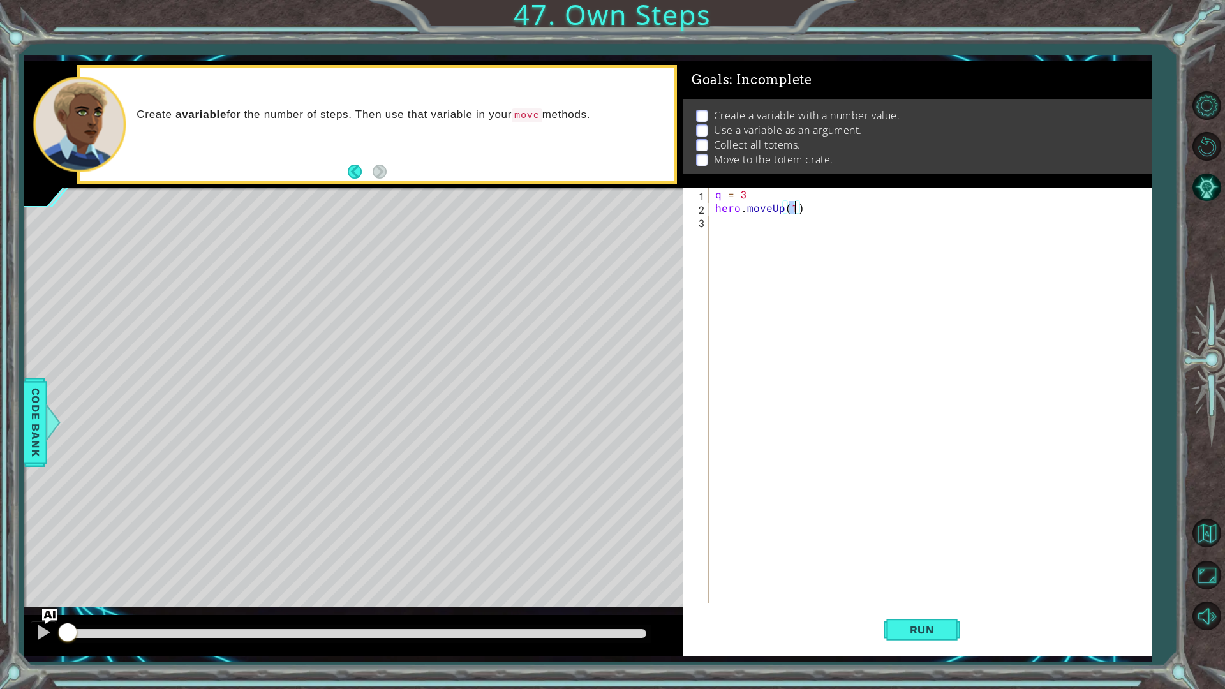
type textarea "hero.moveUp(q)"
click at [806, 233] on div "q = 3 hero . moveUp ( q )" at bounding box center [933, 409] width 441 height 442
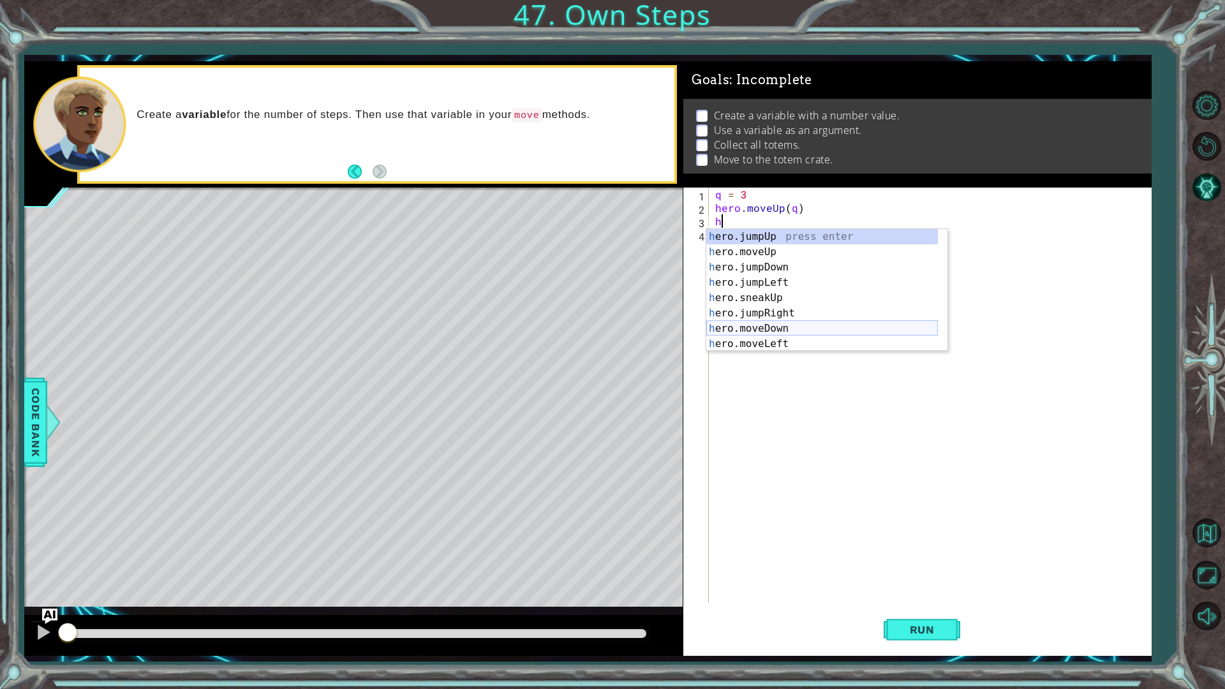
scroll to position [38, 0]
click at [805, 322] on div "h ero.jumpDown press enter h ero.jumpLeft press enter h ero.sneakUp press enter…" at bounding box center [822, 297] width 232 height 153
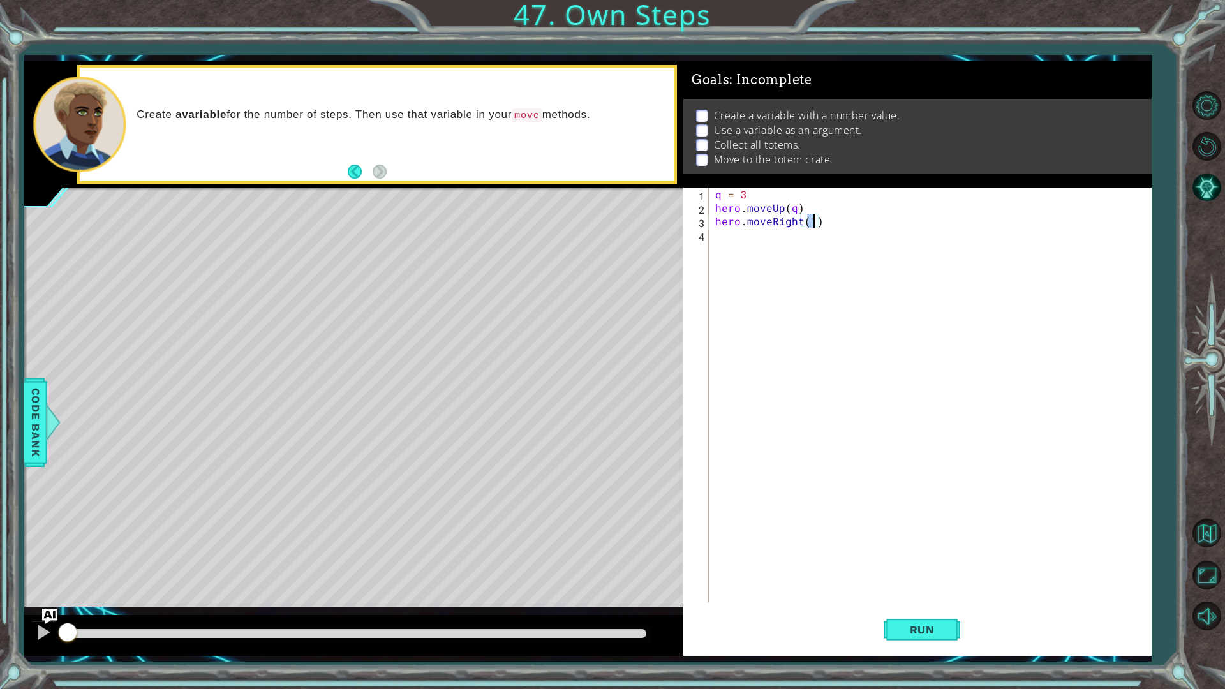
type textarea "hero.moveRight(q)"
click at [793, 263] on div "q = 3 hero . moveUp ( q ) hero . moveRight ( q )" at bounding box center [933, 409] width 441 height 442
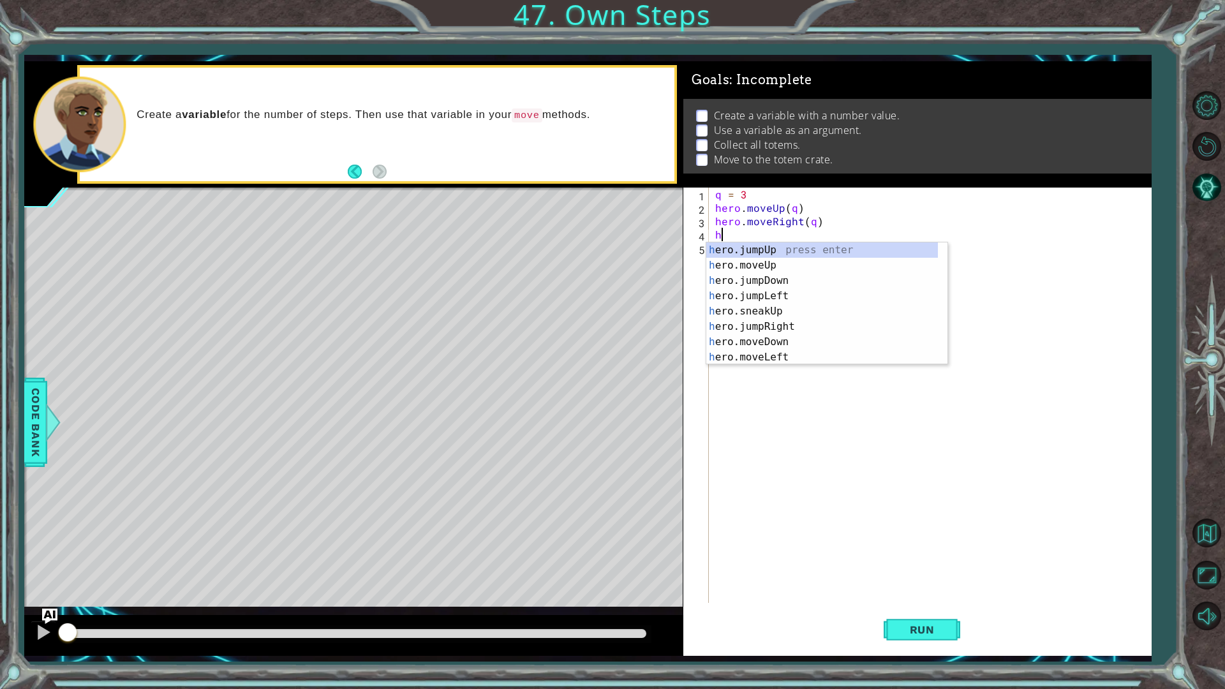
scroll to position [0, 0]
click at [791, 340] on div "h ero.jumpUp press enter h ero.moveUp press enter h ero.jumpDown press enter h …" at bounding box center [822, 319] width 232 height 153
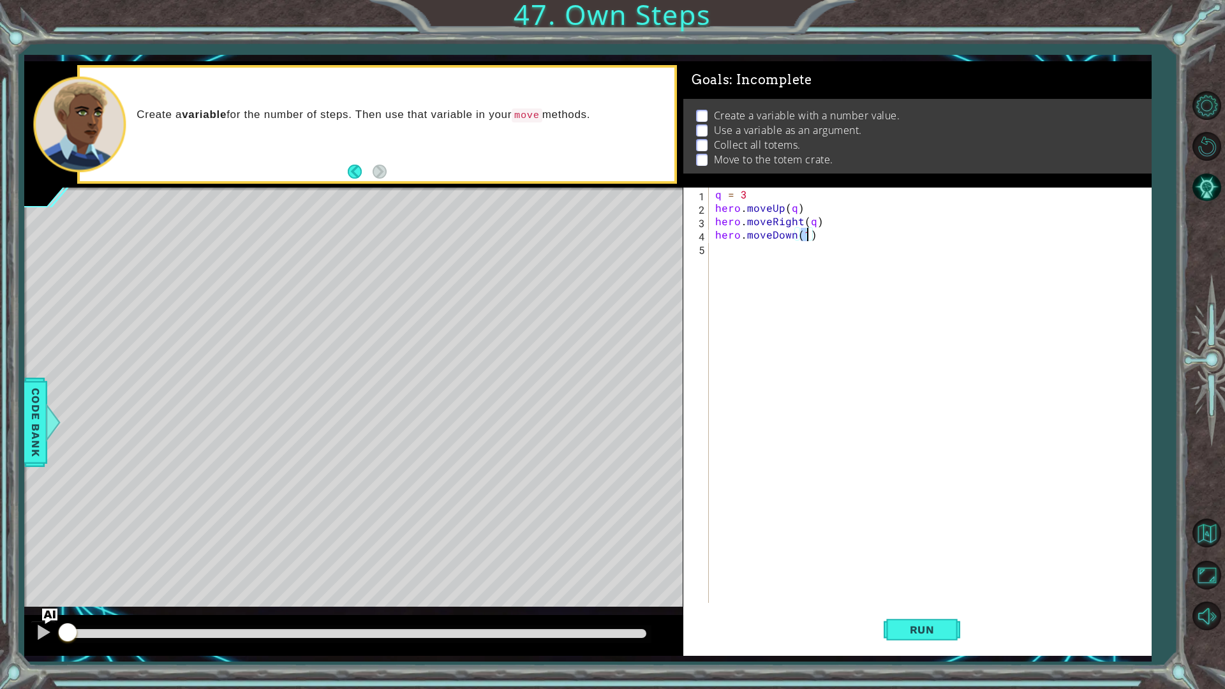
type textarea "hero.moveDown(q)"
click at [778, 269] on div "q = 3 hero . moveUp ( q ) hero . moveRight ( q ) hero . moveDown ( q )" at bounding box center [933, 409] width 441 height 442
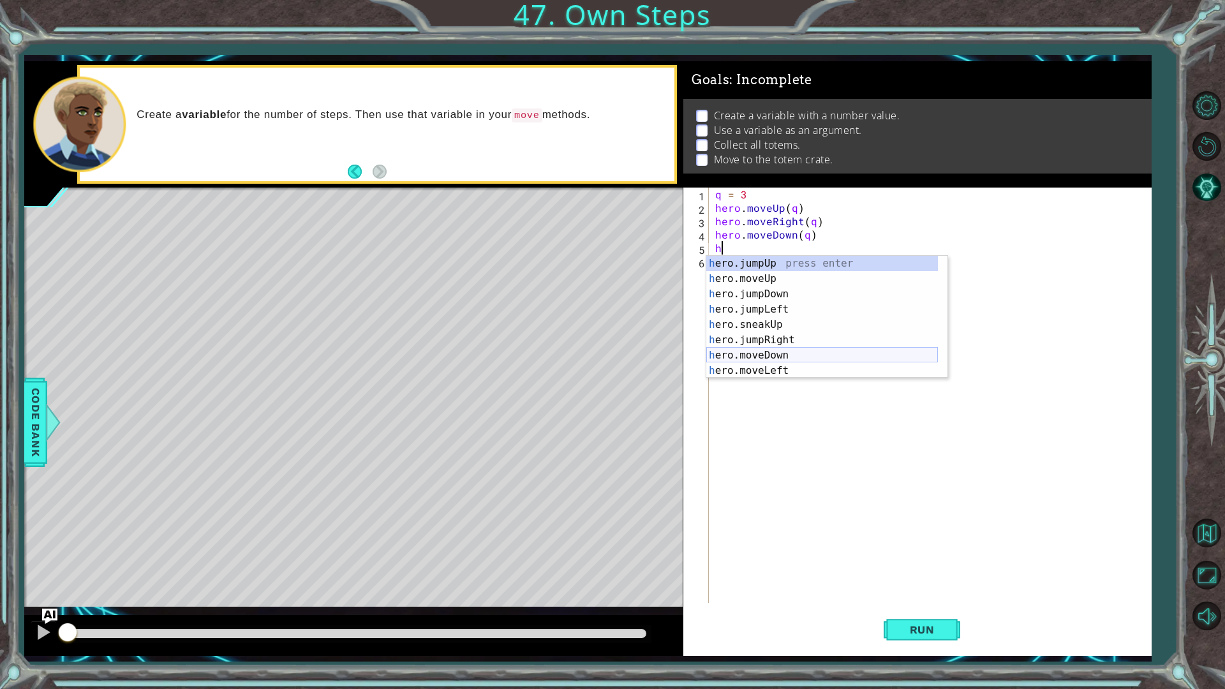
scroll to position [38, 0]
click at [775, 348] on div "h ero.jumpDown press enter h ero.jumpLeft press enter h ero.sneakUp press enter…" at bounding box center [822, 324] width 232 height 153
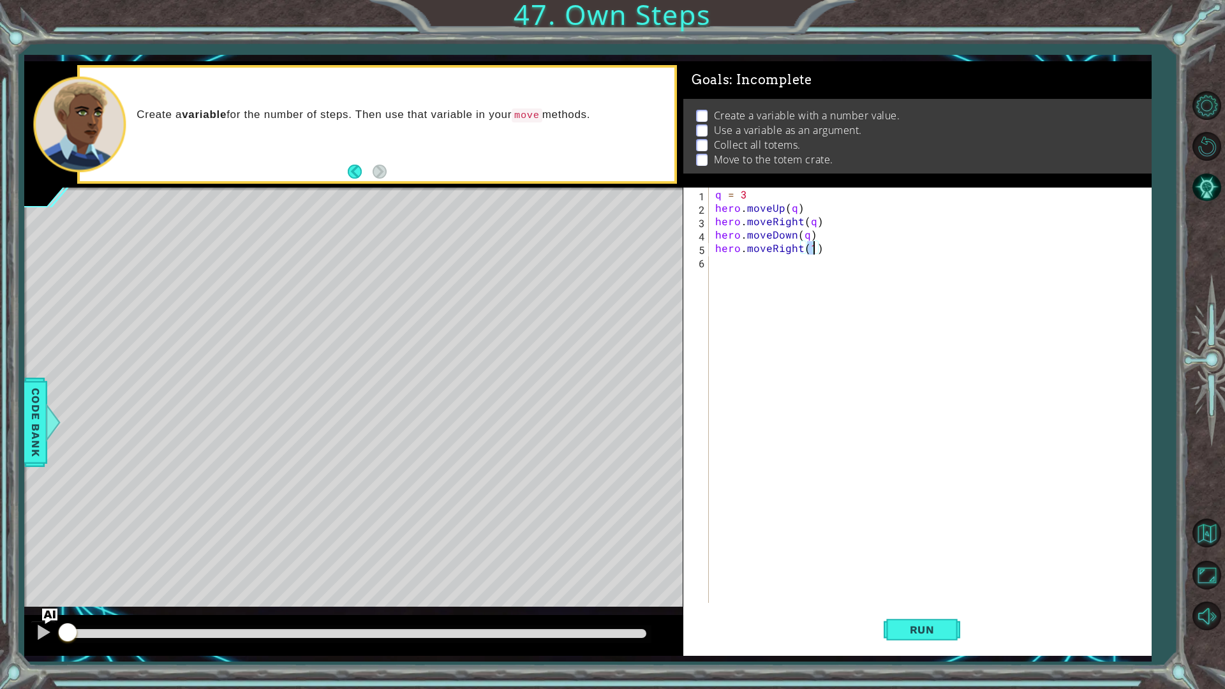
scroll to position [0, 6]
type textarea "hero.moveRight(q)"
click at [922, 548] on span "Run" at bounding box center [922, 630] width 50 height 13
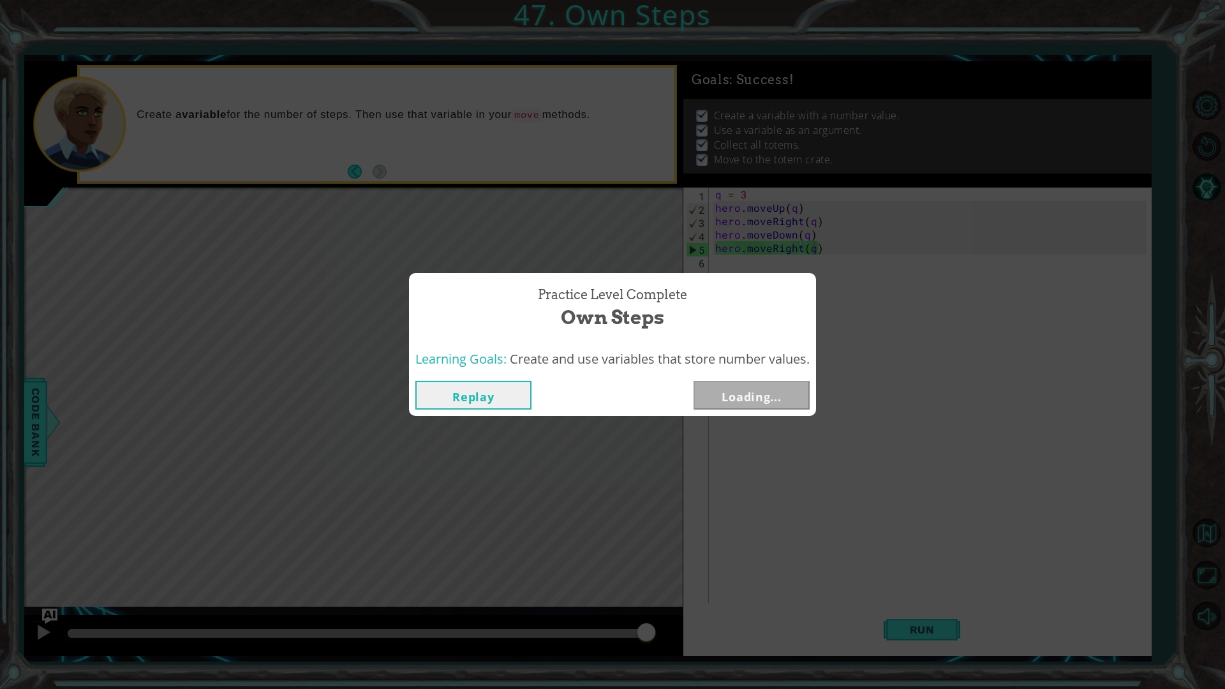
drag, startPoint x: 631, startPoint y: 631, endPoint x: 719, endPoint y: 603, distance: 92.4
click at [716, 548] on body "1 ההההההההההההההההההההההההההההההההההההההההההההההההההההההההההההההההההההההההההההה…" at bounding box center [612, 344] width 1225 height 689
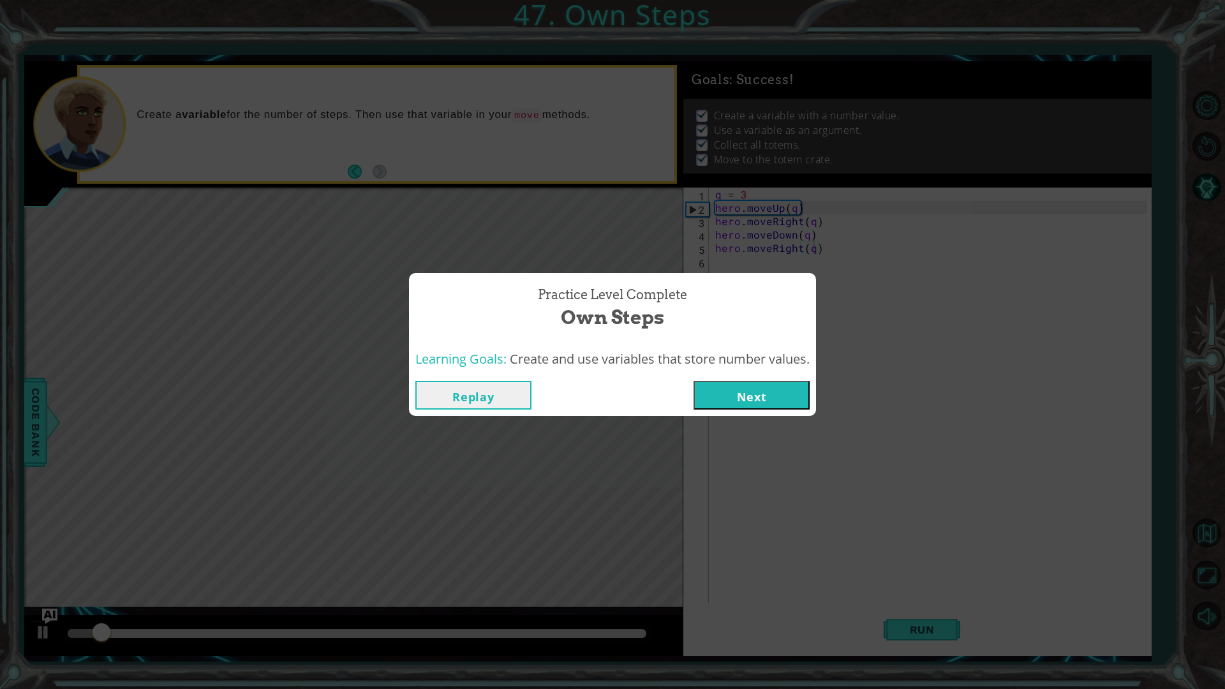
click at [756, 397] on button "Next" at bounding box center [752, 395] width 116 height 29
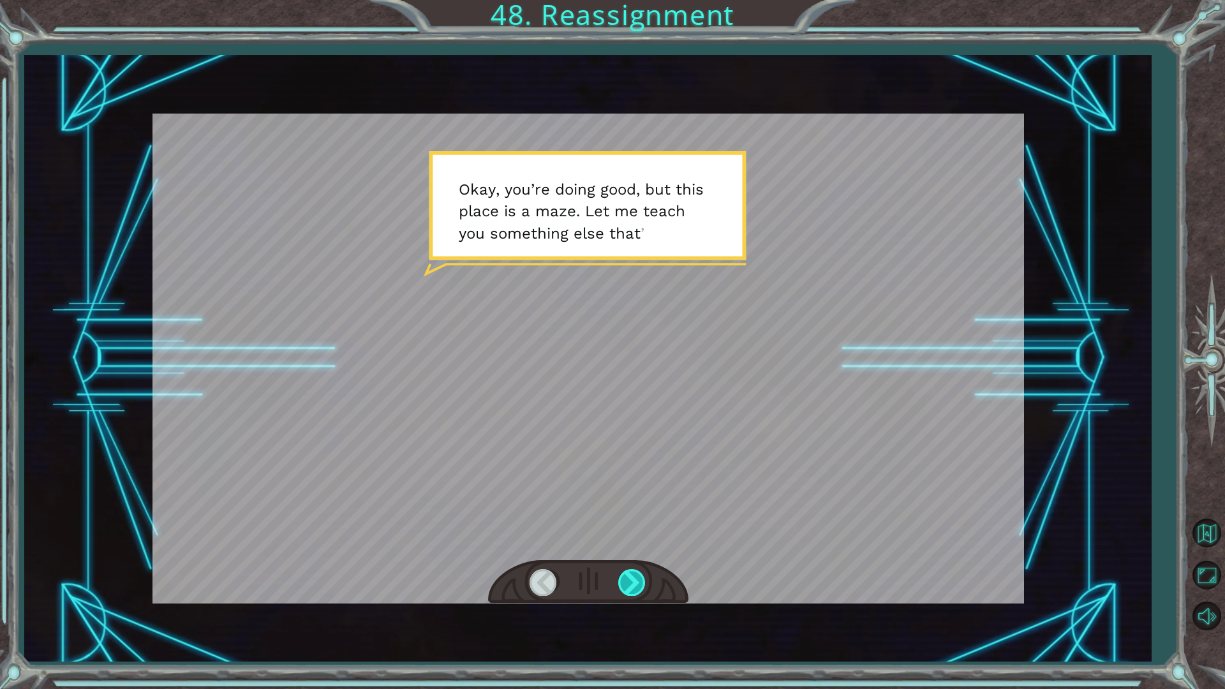
click at [620, 548] on div at bounding box center [632, 582] width 29 height 26
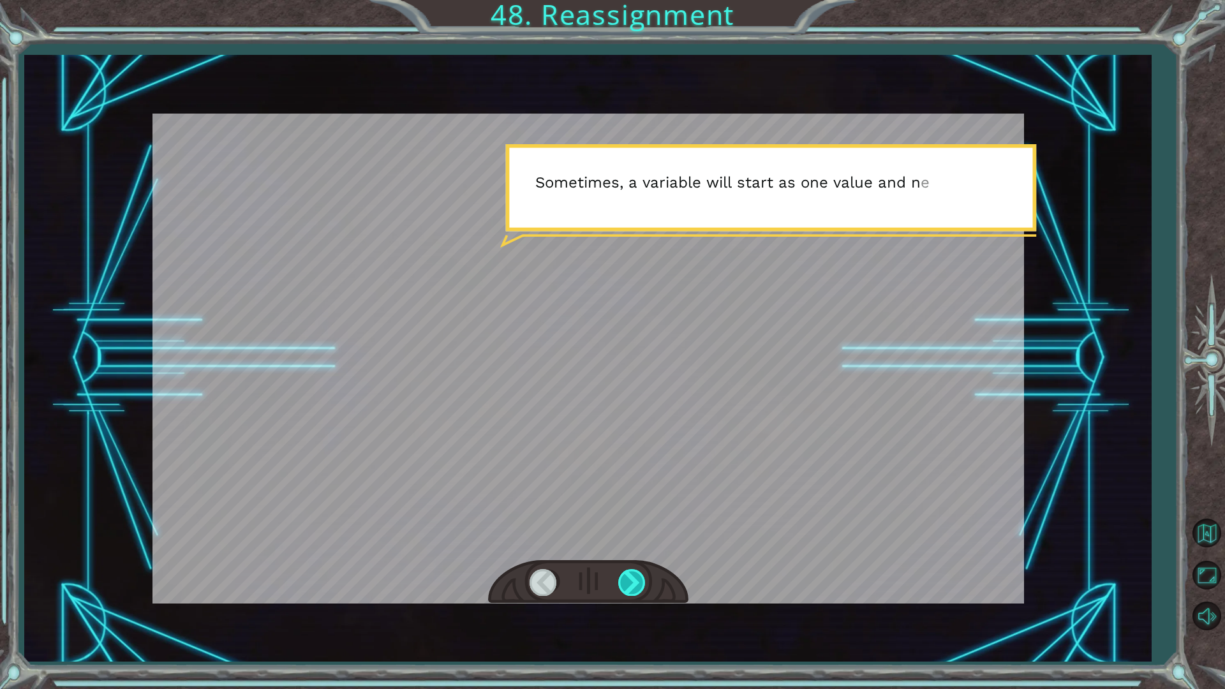
click at [620, 548] on div at bounding box center [632, 582] width 29 height 26
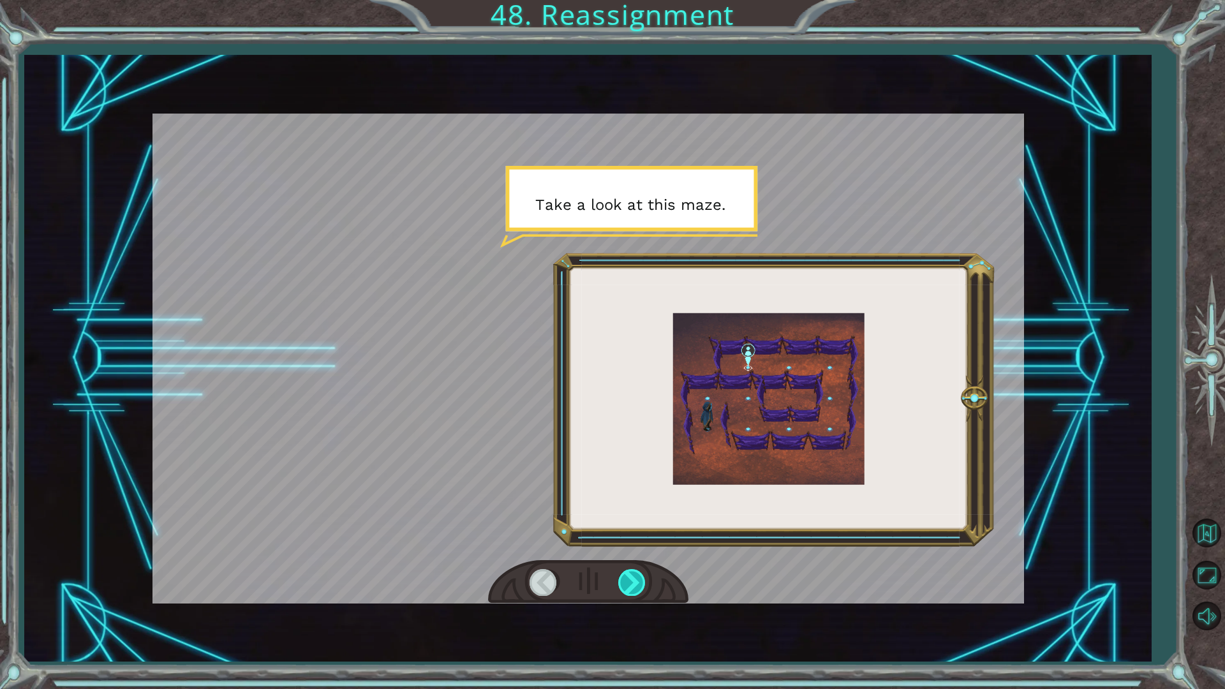
click at [620, 548] on div at bounding box center [632, 582] width 29 height 26
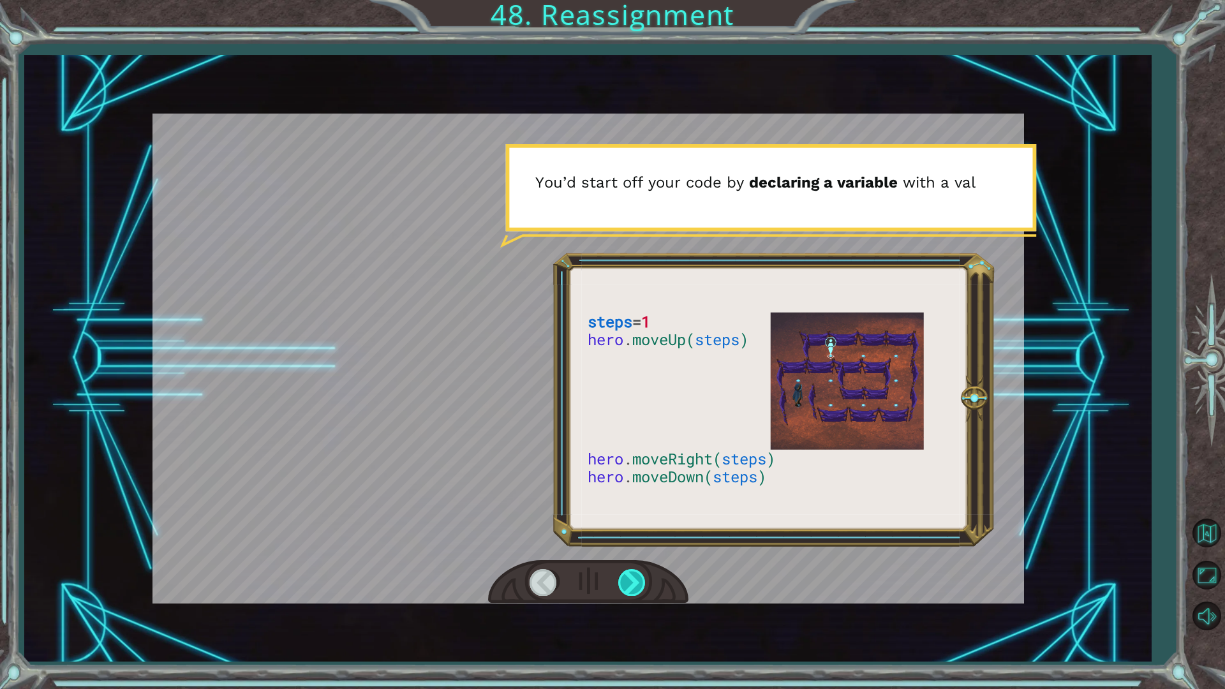
click at [620, 548] on div at bounding box center [632, 582] width 29 height 26
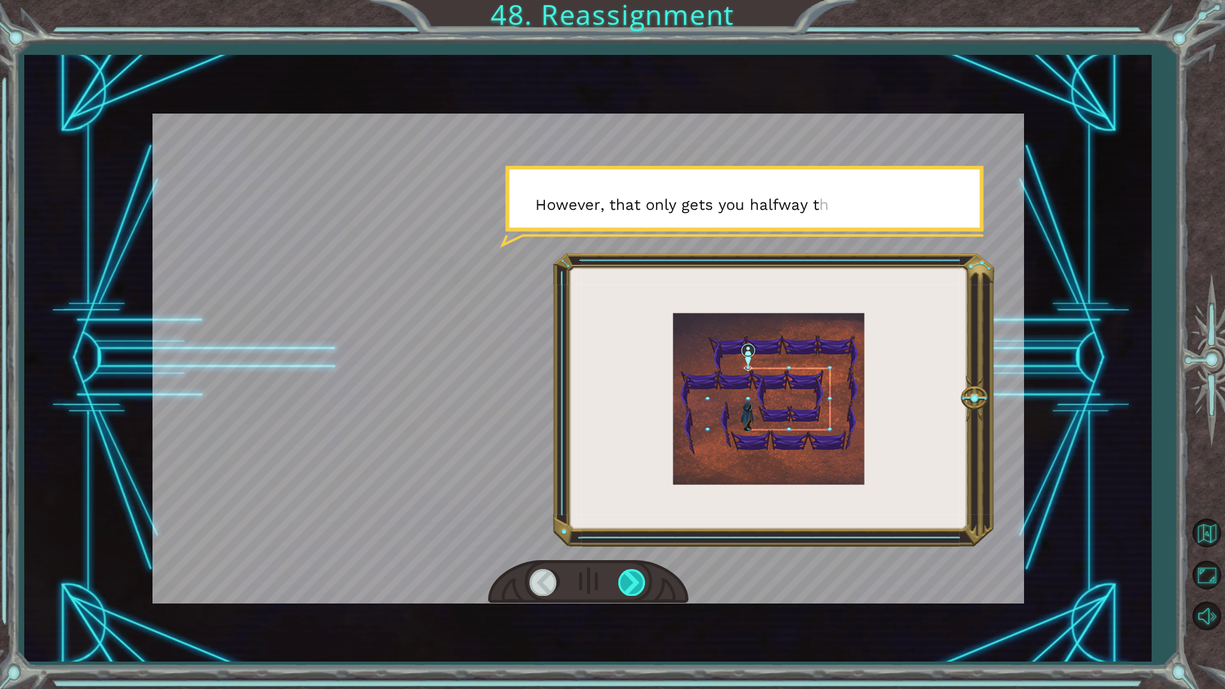
click at [620, 548] on div at bounding box center [632, 582] width 29 height 26
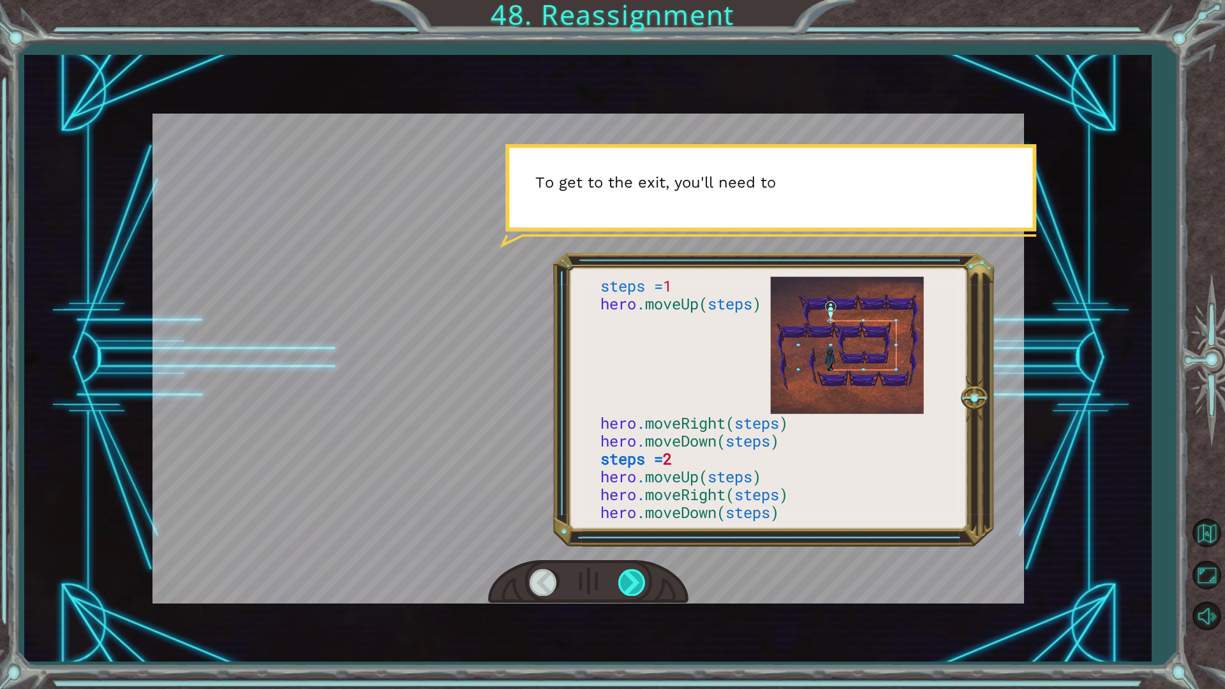
click at [620, 548] on div at bounding box center [632, 582] width 29 height 26
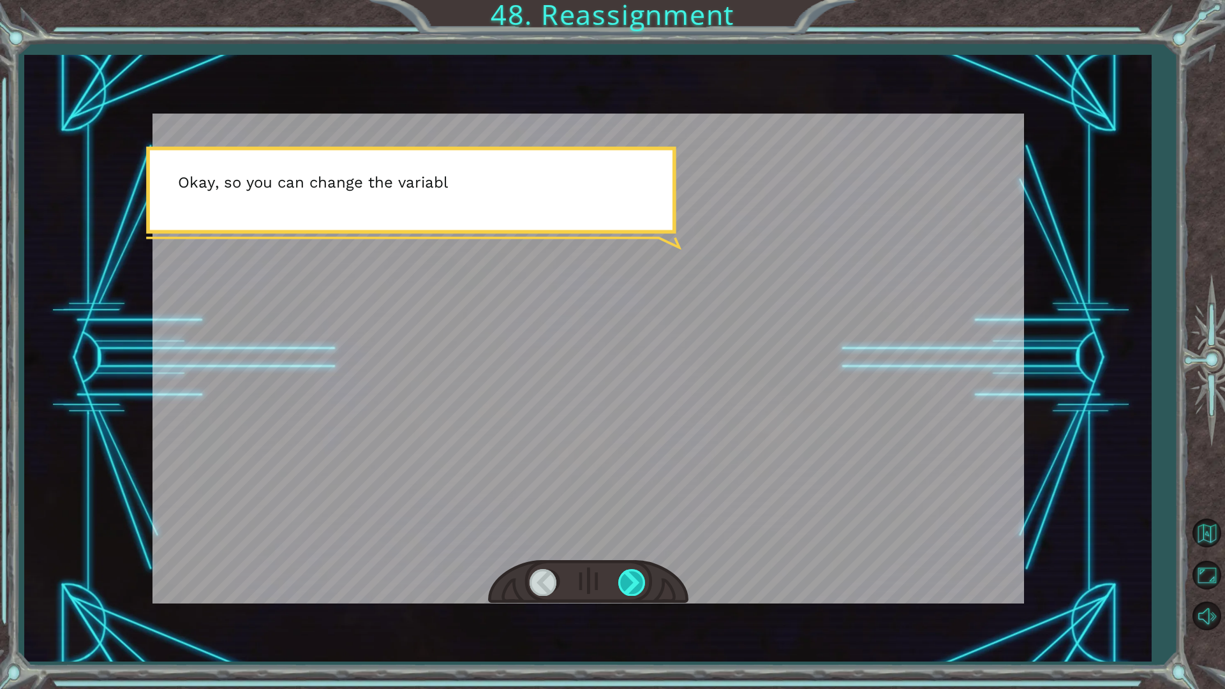
click at [620, 548] on div at bounding box center [632, 582] width 29 height 26
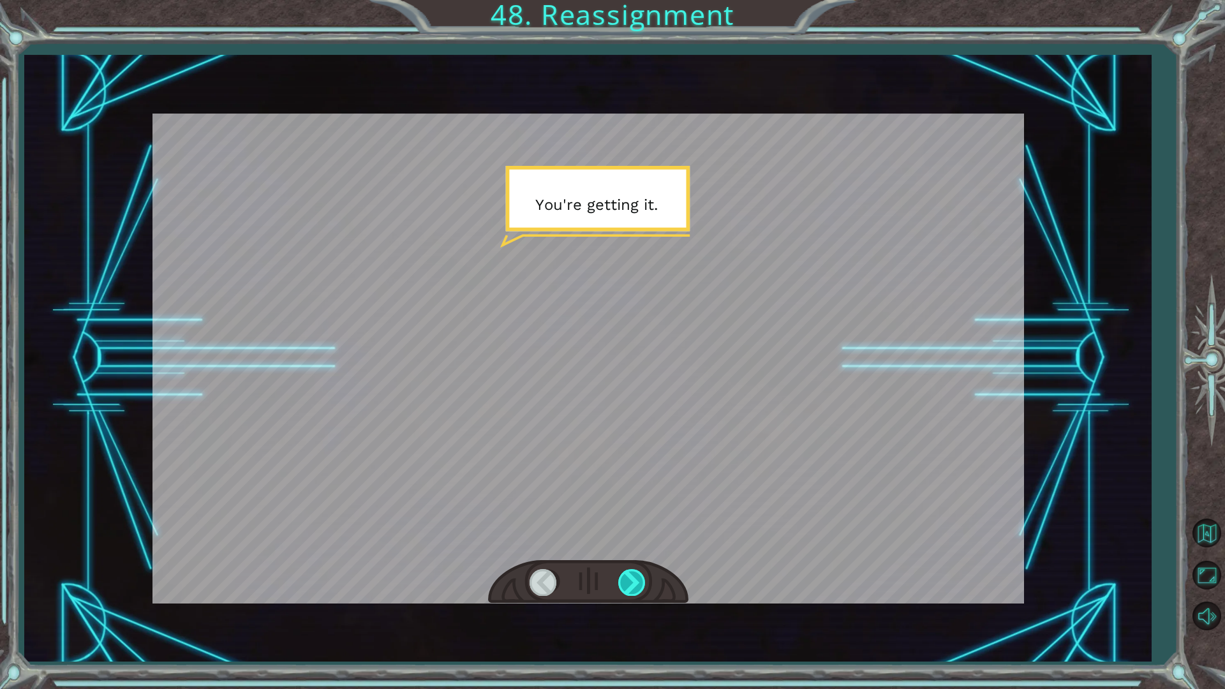
click at [620, 548] on div at bounding box center [632, 582] width 29 height 26
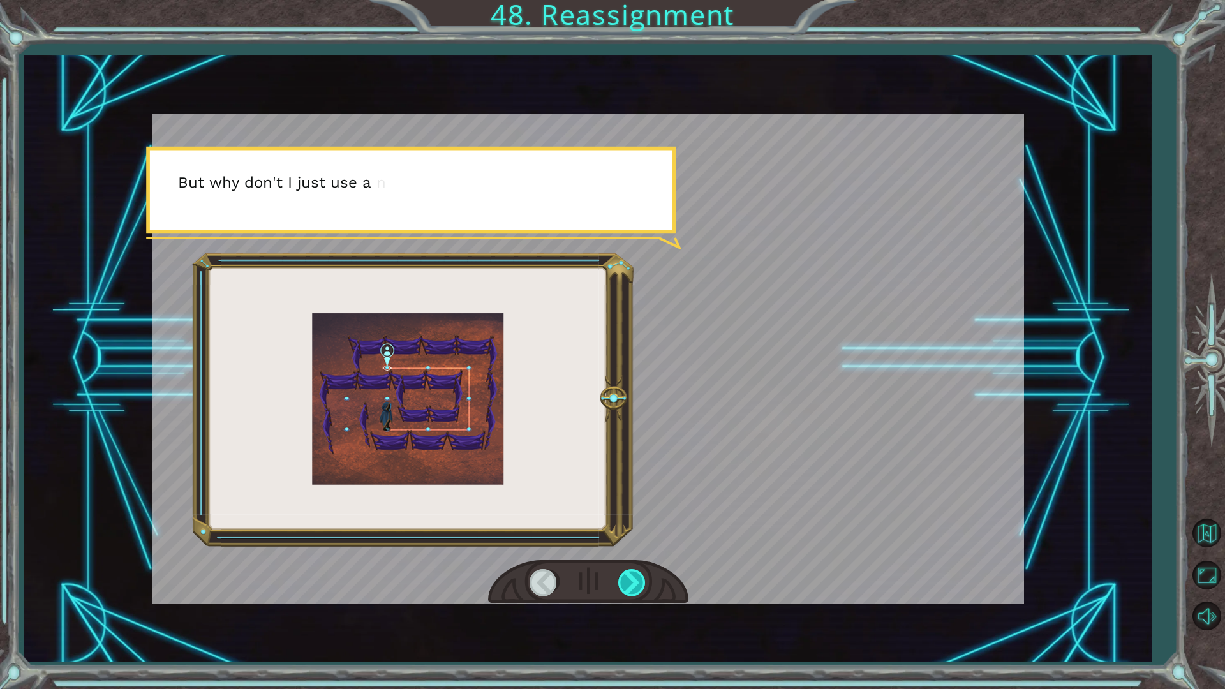
click at [620, 548] on div at bounding box center [632, 582] width 29 height 26
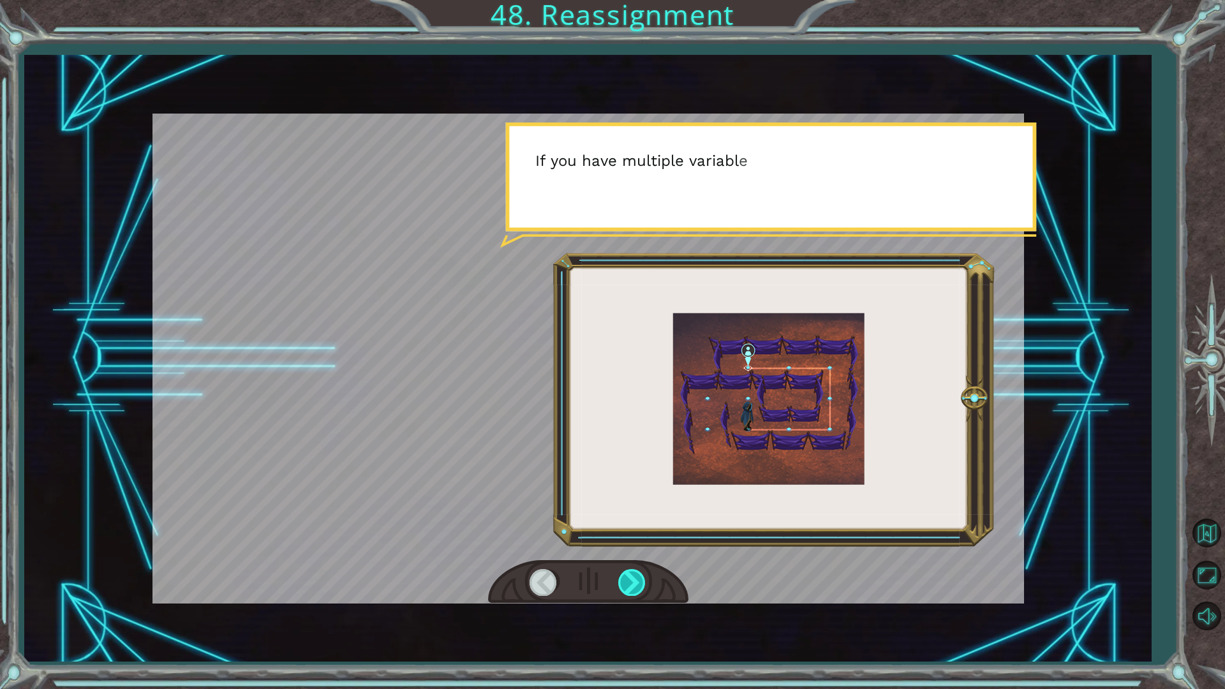
click at [620, 548] on div at bounding box center [632, 582] width 29 height 26
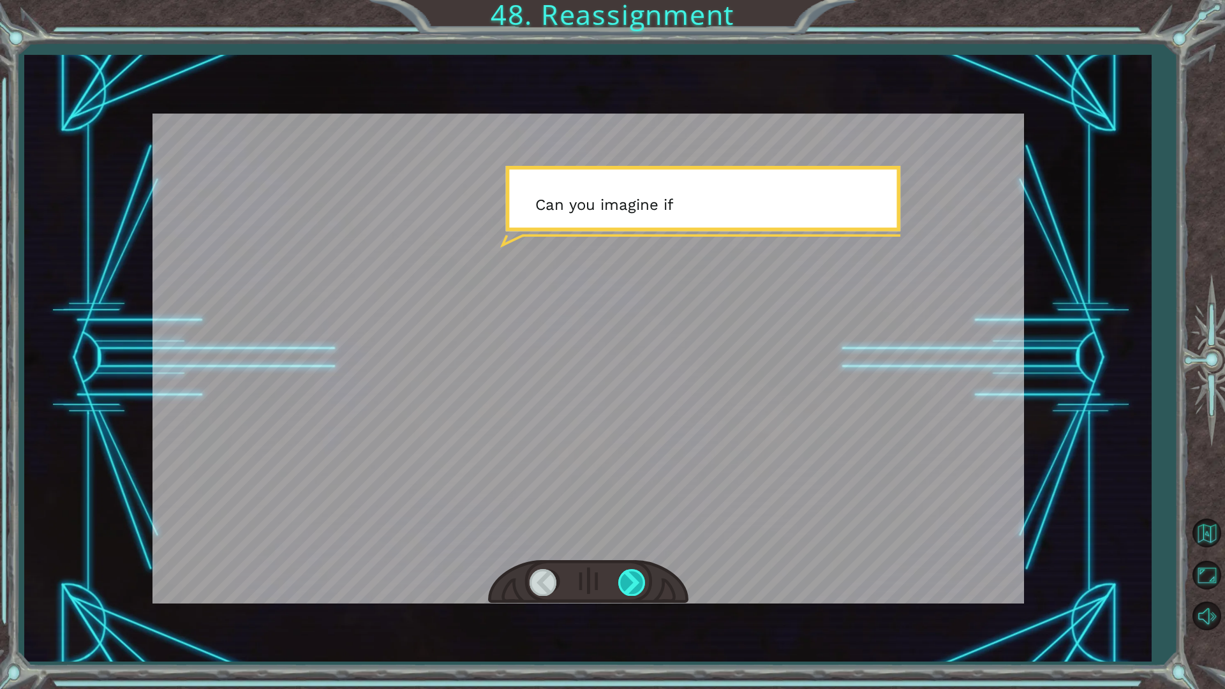
click at [620, 548] on div at bounding box center [632, 582] width 29 height 26
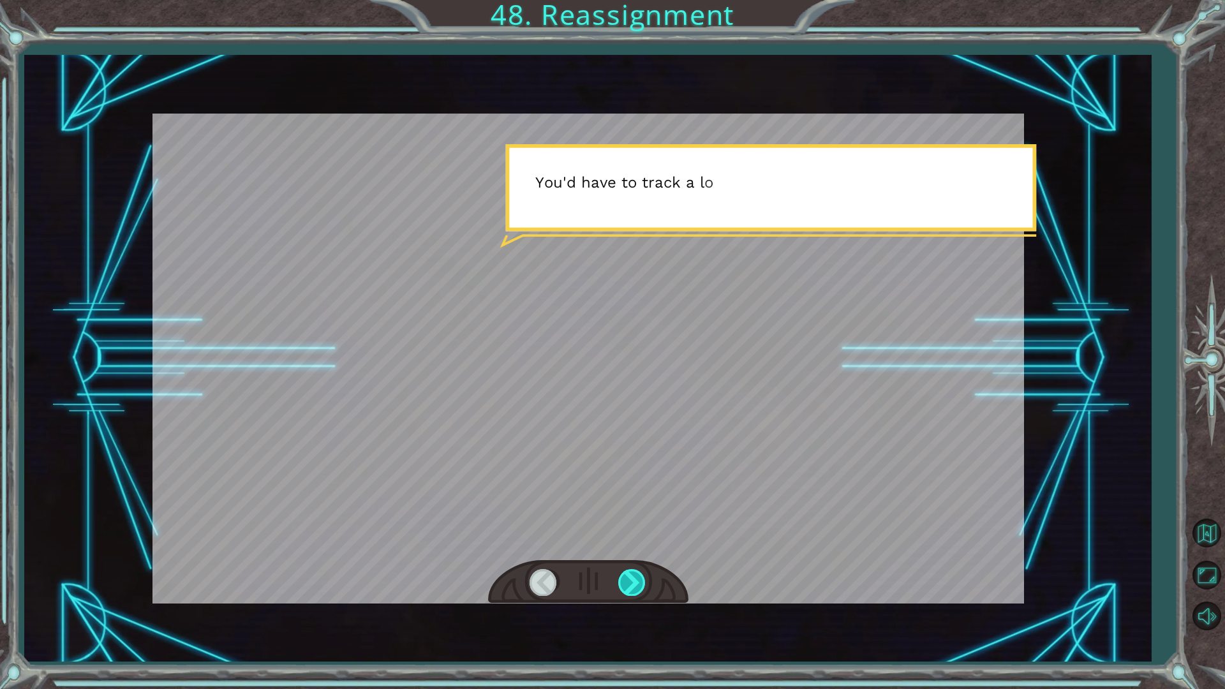
click at [620, 548] on div at bounding box center [632, 582] width 29 height 26
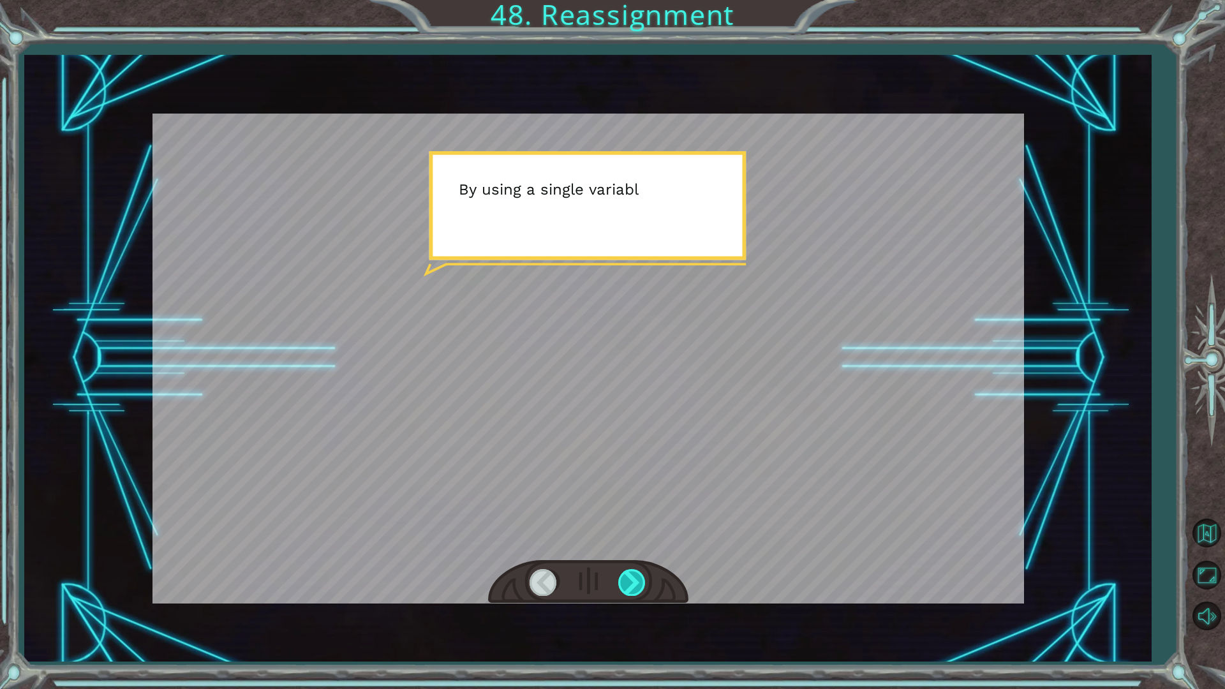
click at [620, 548] on div at bounding box center [632, 582] width 29 height 26
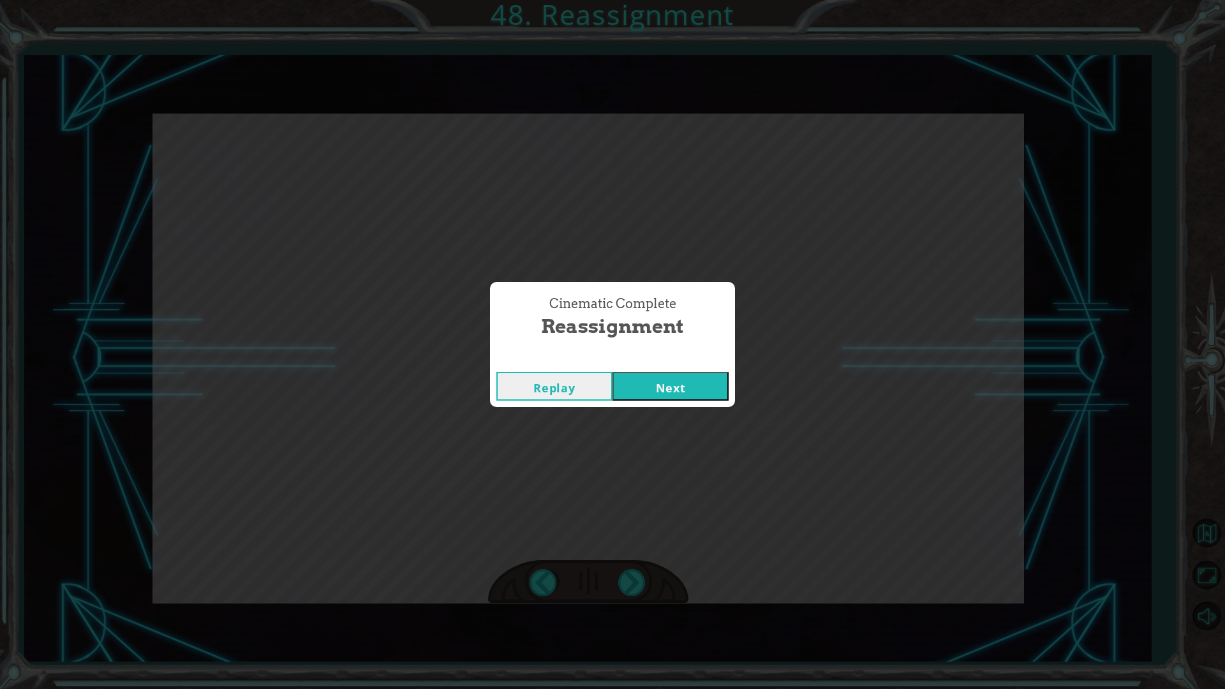
click at [678, 403] on div "Replay Next" at bounding box center [612, 386] width 245 height 41
click at [680, 391] on button "Next" at bounding box center [671, 386] width 116 height 29
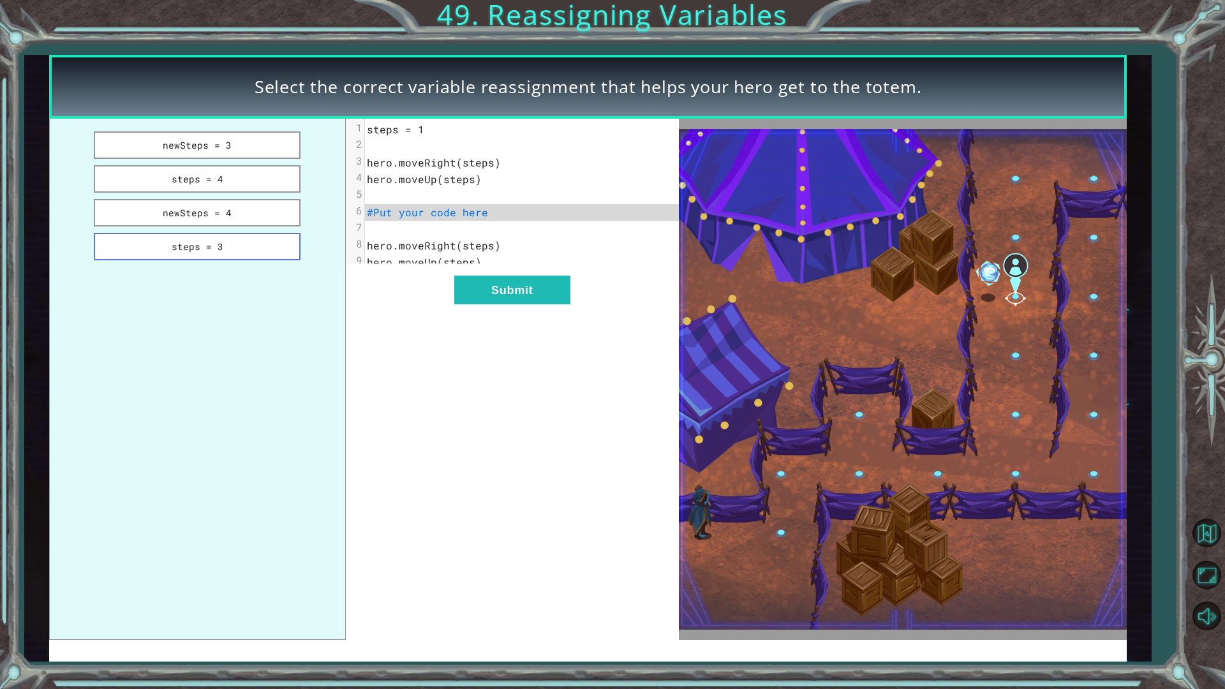
click at [253, 244] on button "steps = 3" at bounding box center [197, 246] width 207 height 27
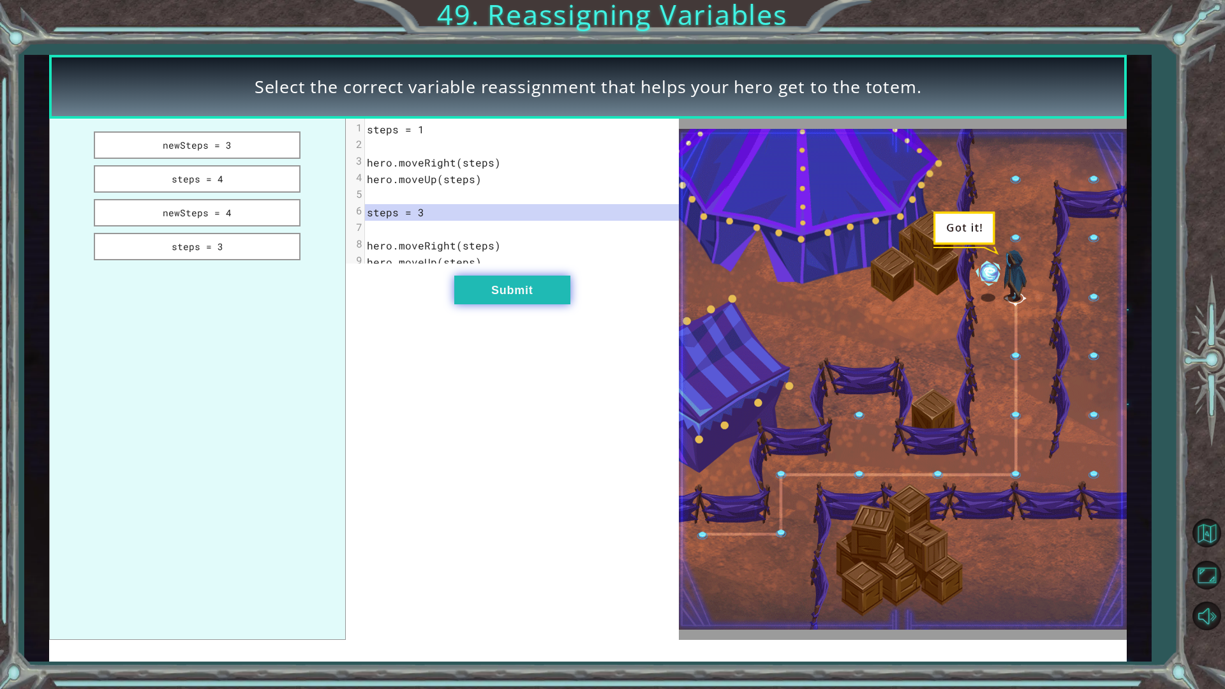
click at [556, 304] on button "Submit" at bounding box center [512, 290] width 116 height 29
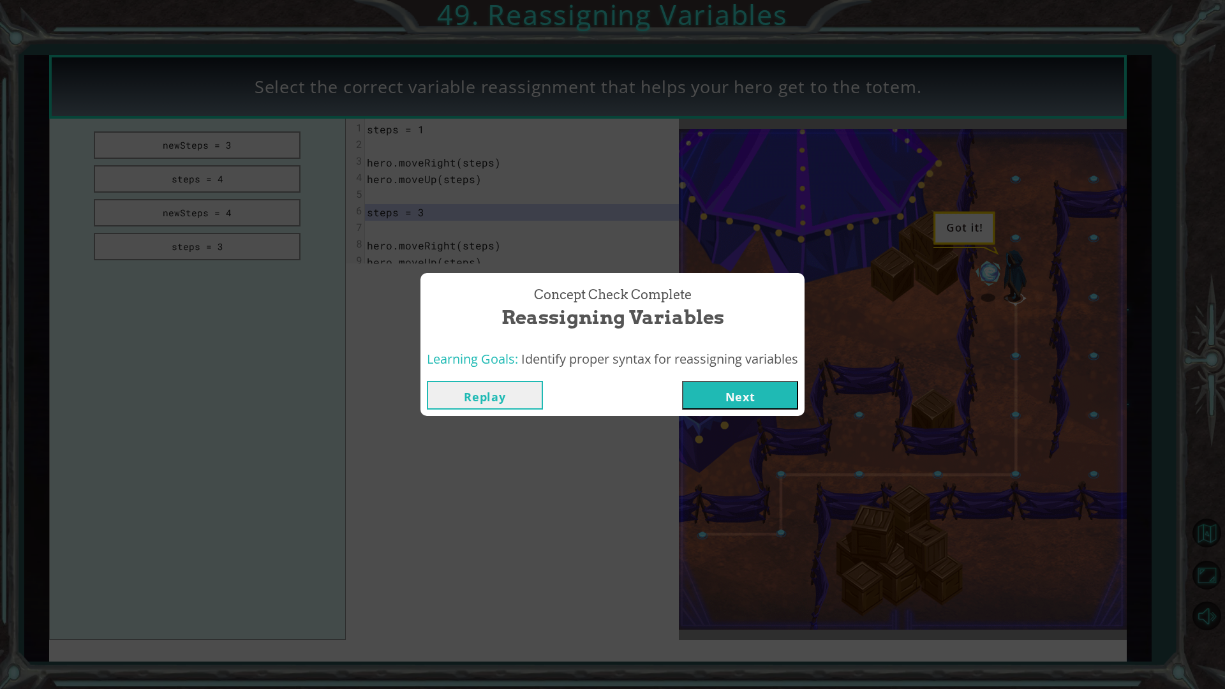
click at [762, 395] on button "Next" at bounding box center [740, 395] width 116 height 29
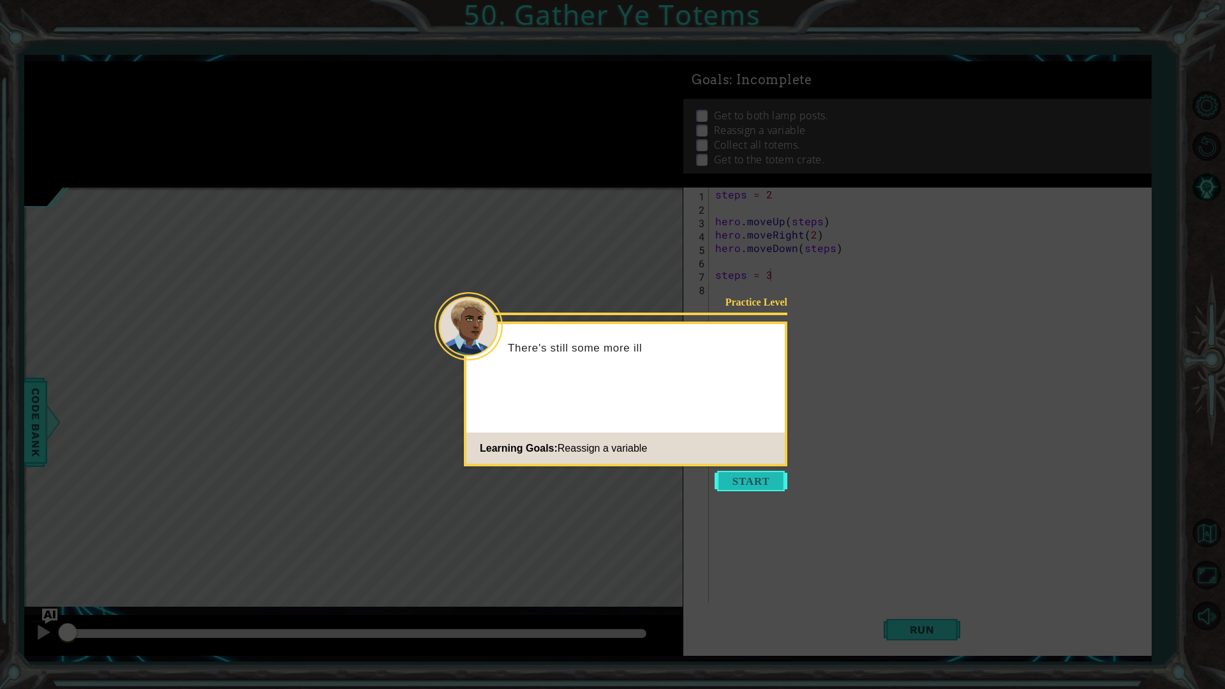
click at [768, 480] on button "Start" at bounding box center [751, 481] width 73 height 20
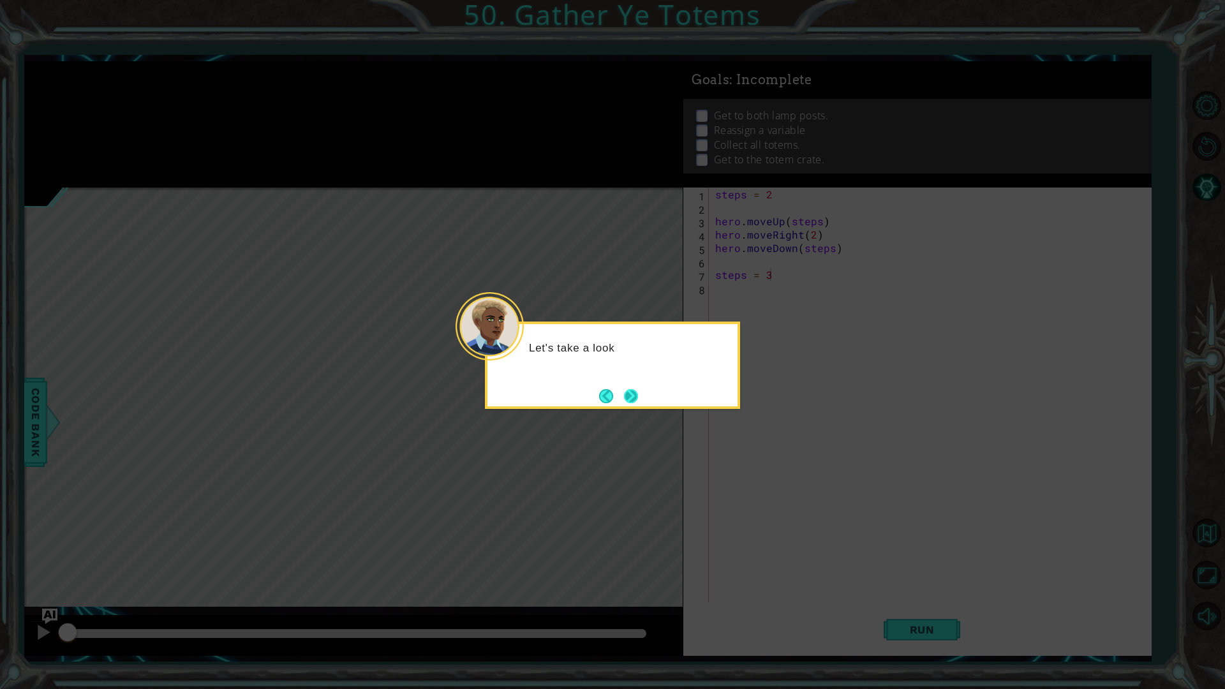
click at [638, 403] on button "Next" at bounding box center [631, 396] width 14 height 14
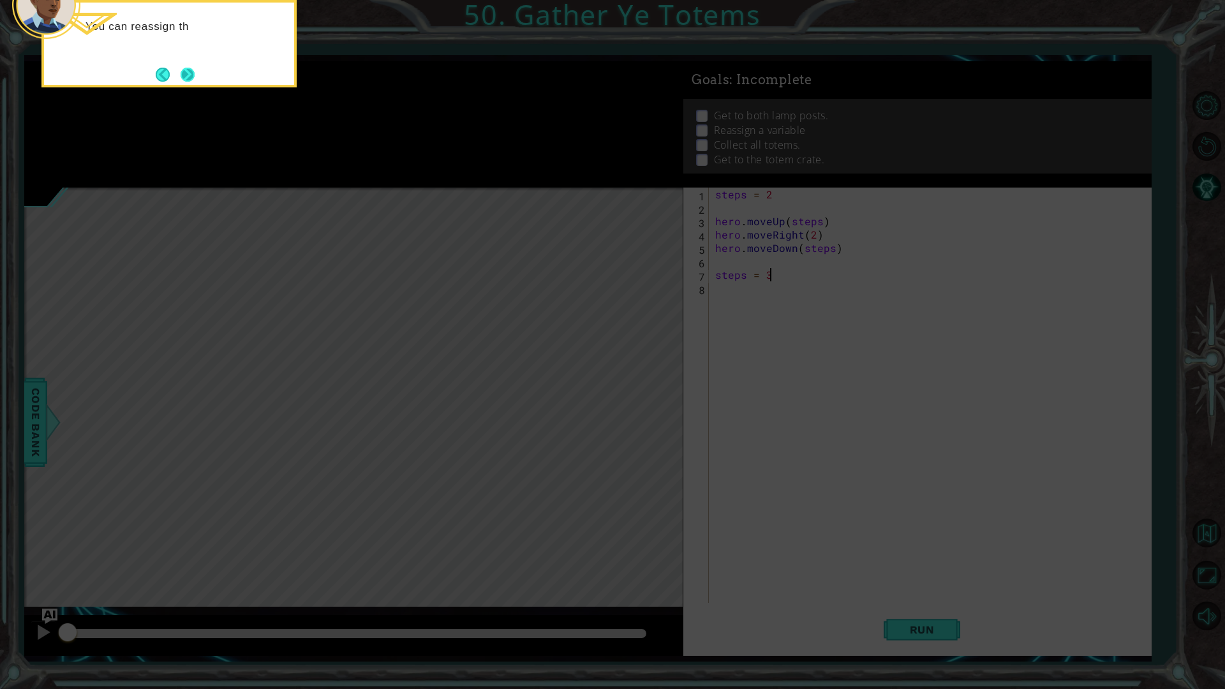
click at [181, 72] on button "Next" at bounding box center [188, 75] width 14 height 14
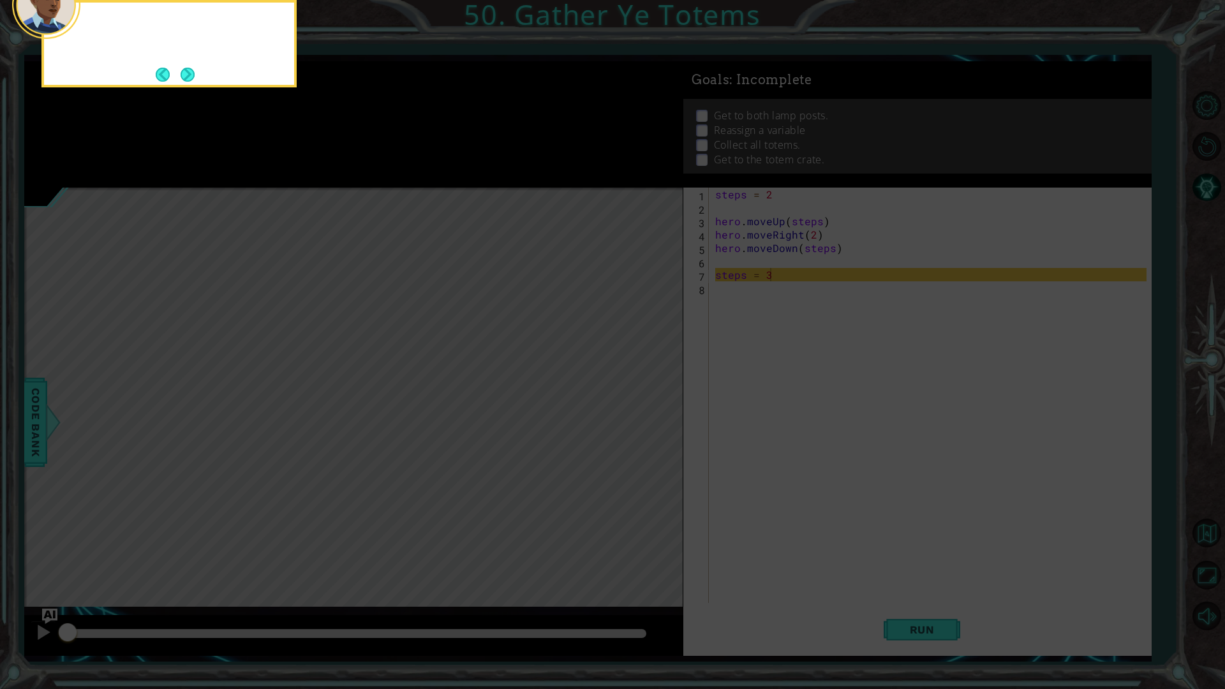
click at [179, 72] on button "Back" at bounding box center [168, 75] width 25 height 14
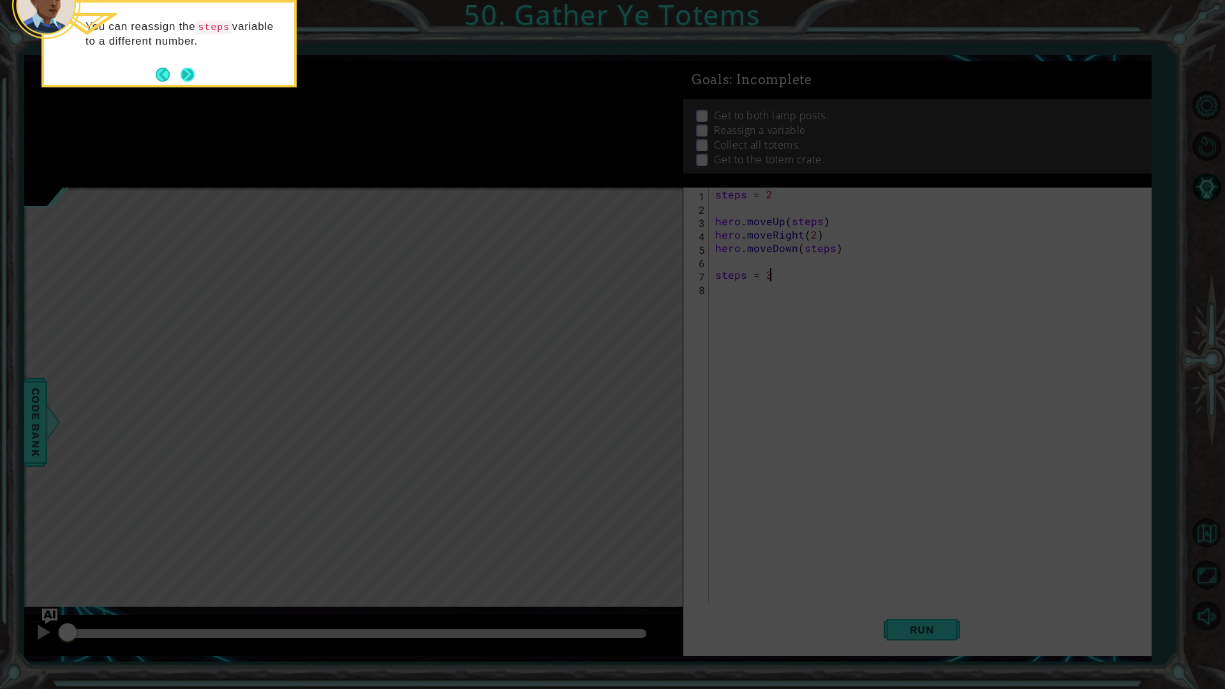
click at [195, 70] on button "Next" at bounding box center [188, 75] width 14 height 14
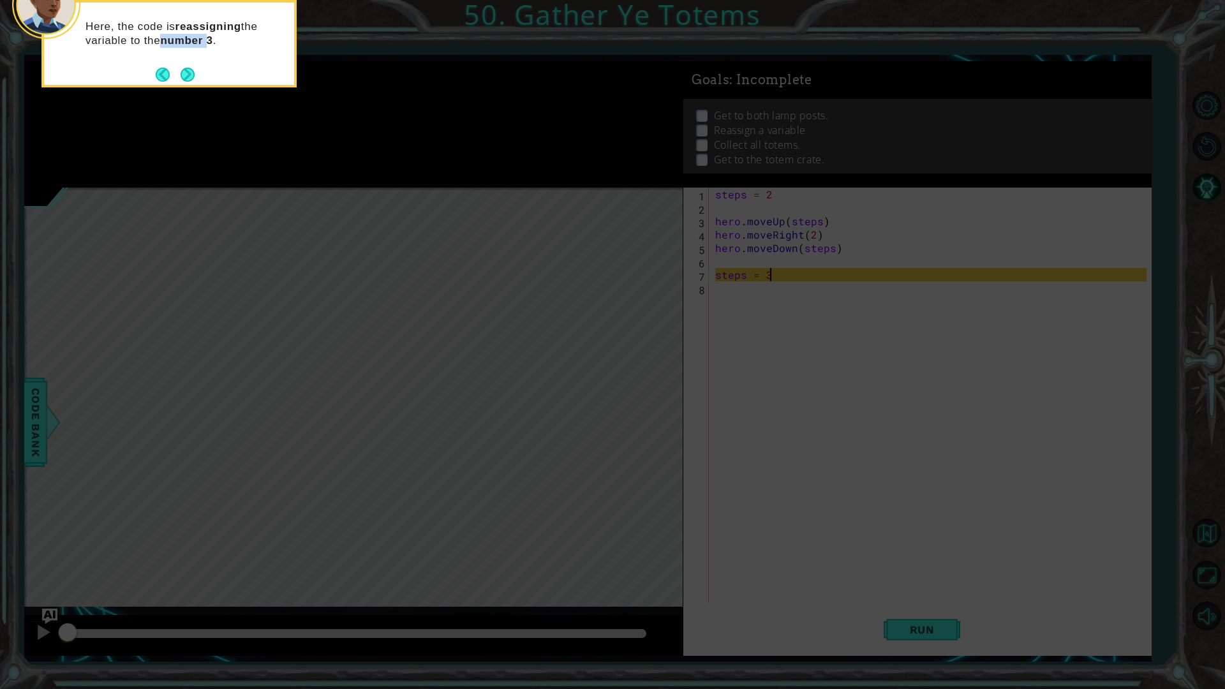
click at [196, 70] on div "Here, the code is reassigning the variable to the number 3 ." at bounding box center [169, 40] width 250 height 64
click at [191, 72] on button "Next" at bounding box center [188, 75] width 14 height 14
click at [191, 72] on button "Next" at bounding box center [188, 74] width 15 height 15
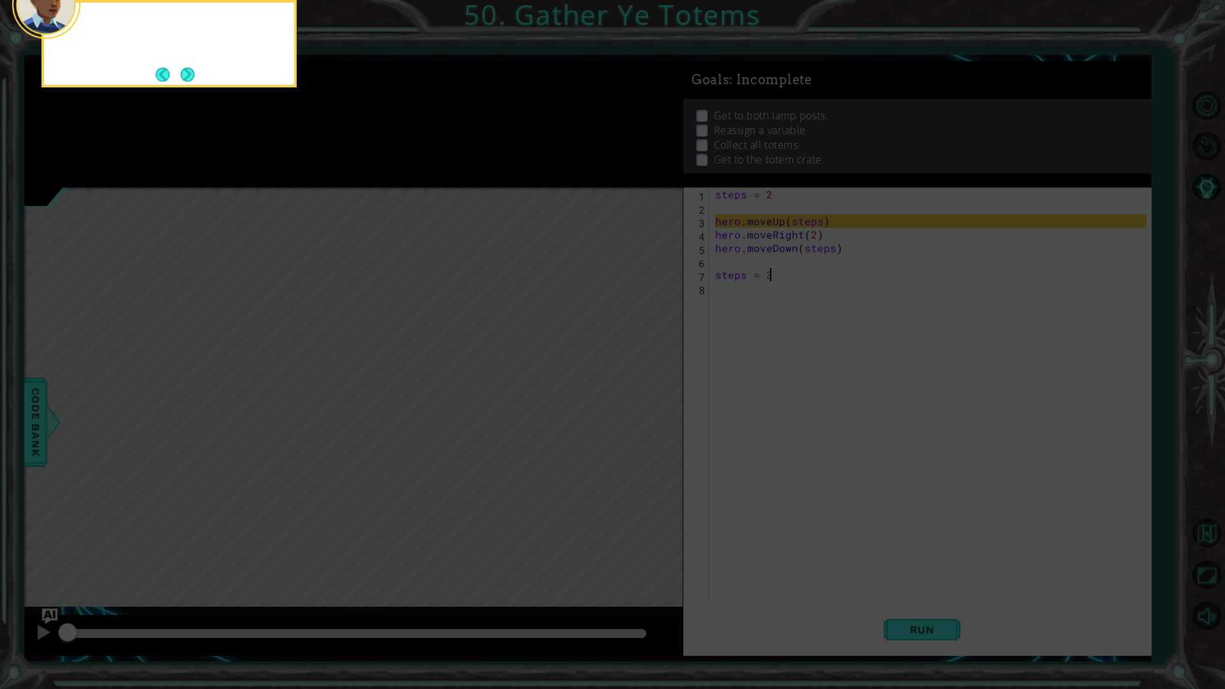
click at [191, 72] on button "Next" at bounding box center [188, 75] width 14 height 14
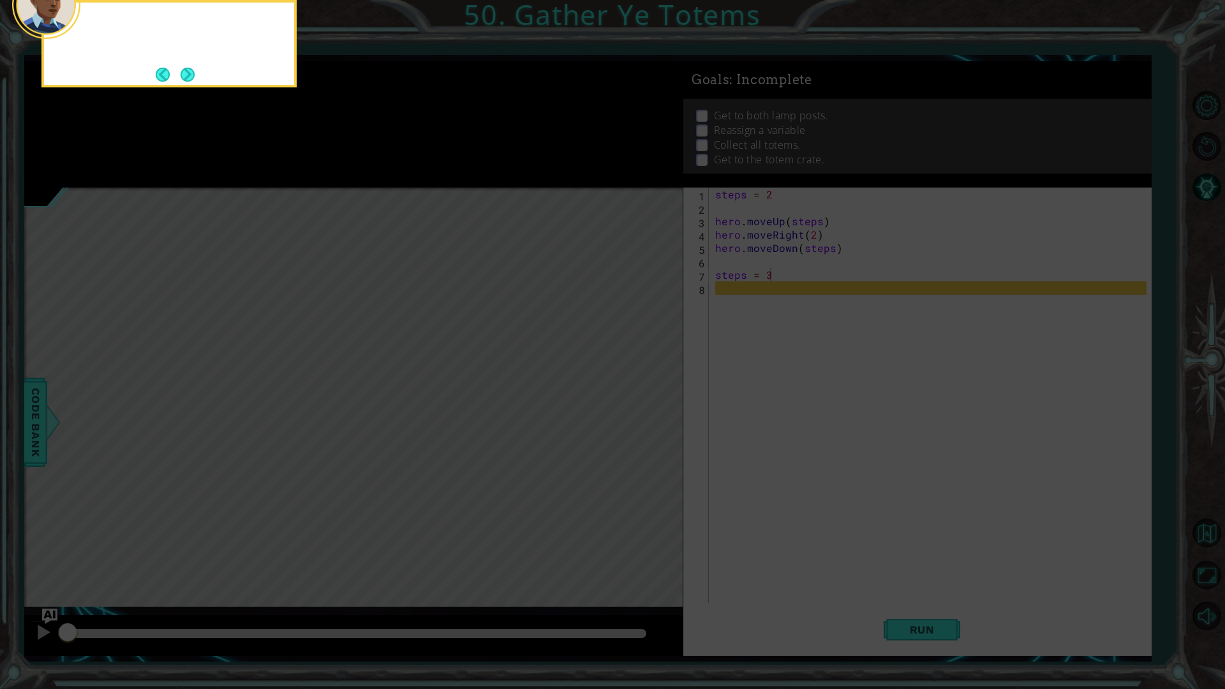
click at [191, 72] on button "Next" at bounding box center [188, 75] width 14 height 14
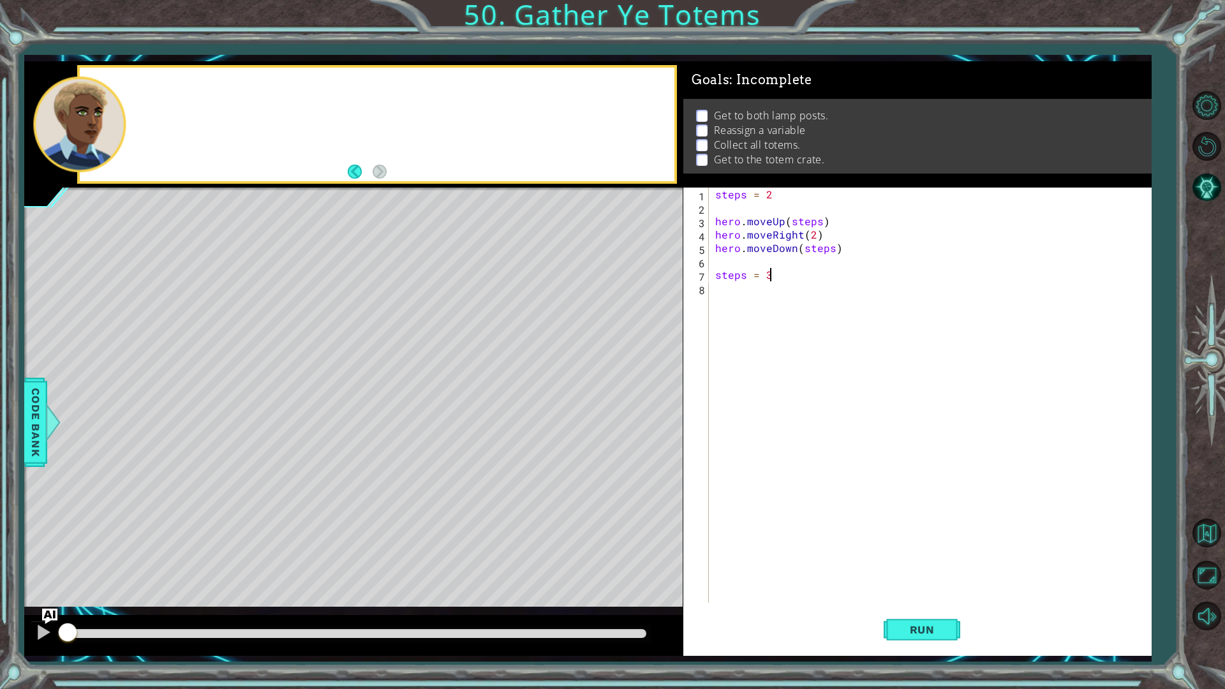
click at [191, 72] on div at bounding box center [377, 125] width 595 height 114
click at [833, 295] on div "steps = 2 hero . moveUp ( steps ) hero . moveRight ( 2 ) hero . moveDown ( step…" at bounding box center [933, 409] width 441 height 442
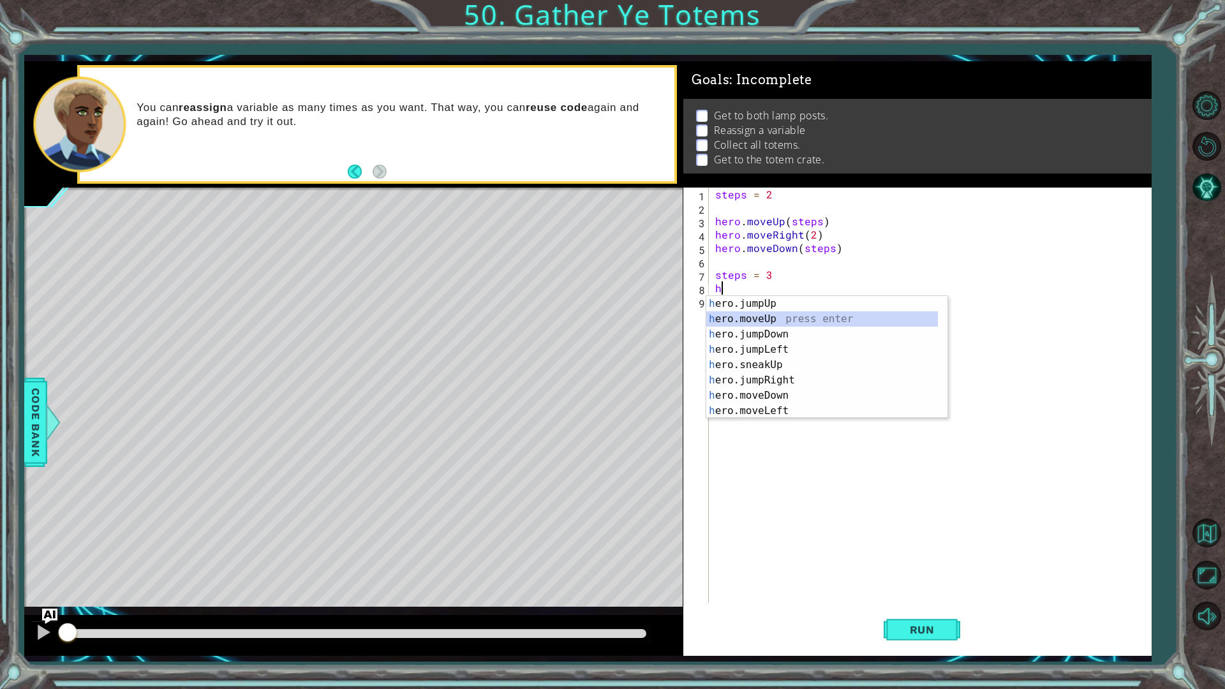
click at [763, 321] on div "h ero.jumpUp press enter h ero.moveUp press enter h ero.jumpDown press enter h …" at bounding box center [822, 372] width 232 height 153
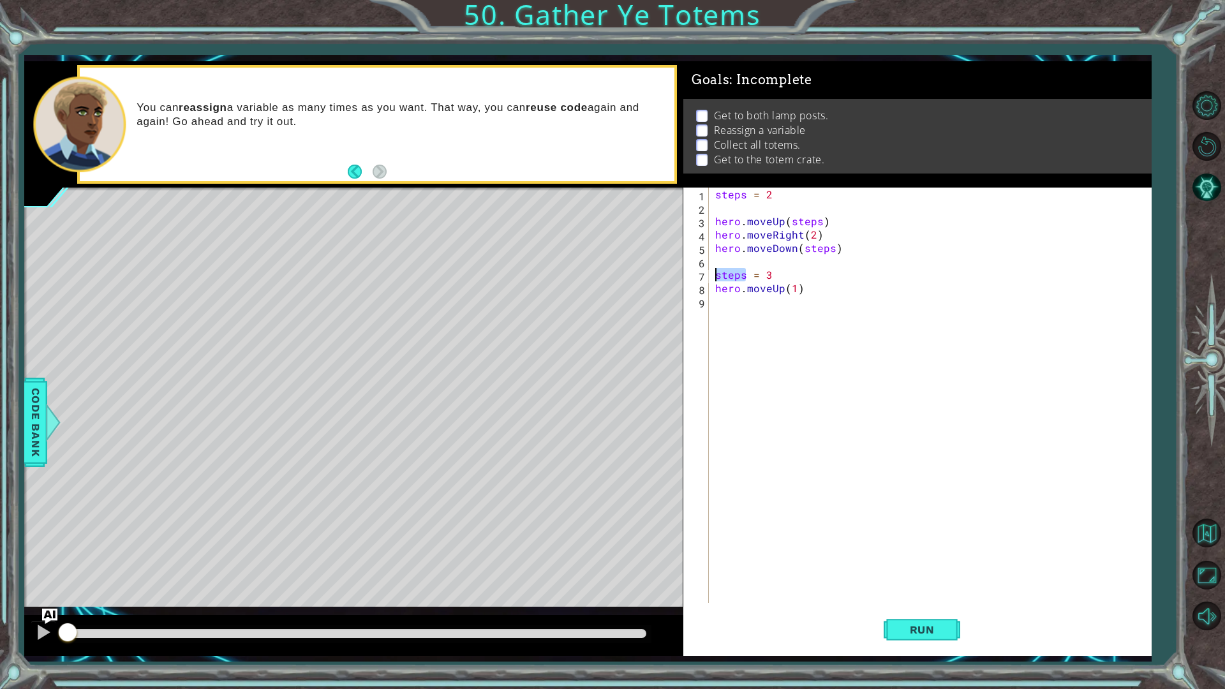
drag, startPoint x: 745, startPoint y: 275, endPoint x: 718, endPoint y: 281, distance: 28.0
click at [718, 281] on div "steps = 2 hero . moveUp ( steps ) hero . moveRight ( 2 ) hero . moveDown ( step…" at bounding box center [933, 409] width 441 height 442
click at [794, 290] on div "steps = 2 hero . moveUp ( steps ) hero . moveRight ( 2 ) hero . moveDown ( step…" at bounding box center [933, 409] width 441 height 442
type textarea "hero.moveUp(3)"
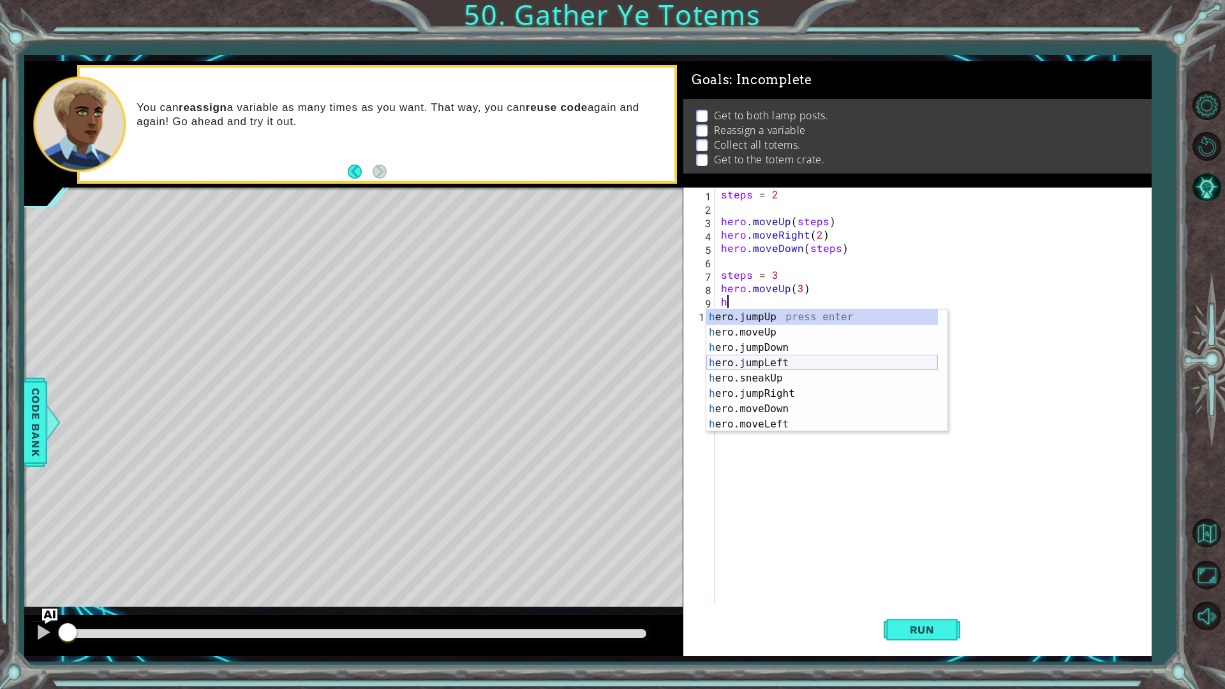
scroll to position [38, 0]
click at [819, 382] on div "h ero.jumpDown press enter h ero.jumpLeft press enter h ero.sneakUp press enter…" at bounding box center [822, 378] width 232 height 153
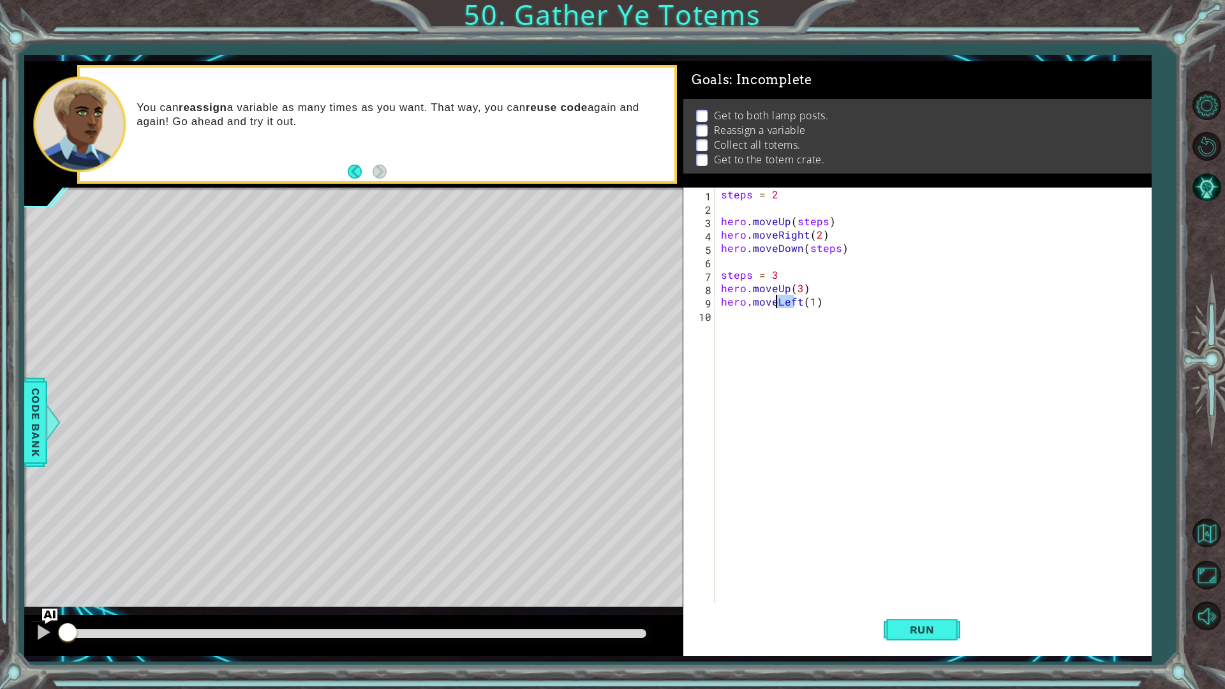
drag, startPoint x: 796, startPoint y: 300, endPoint x: 779, endPoint y: 301, distance: 17.9
click at [779, 301] on div "steps = 2 hero . moveUp ( steps ) hero . moveRight ( 2 ) hero . moveDown ( step…" at bounding box center [936, 409] width 435 height 442
click at [816, 301] on div "steps = 2 hero . moveUp ( steps ) hero . moveRight ( 2 ) hero . moveDown ( step…" at bounding box center [936, 409] width 435 height 442
type textarea "hero.moveRight(2)"
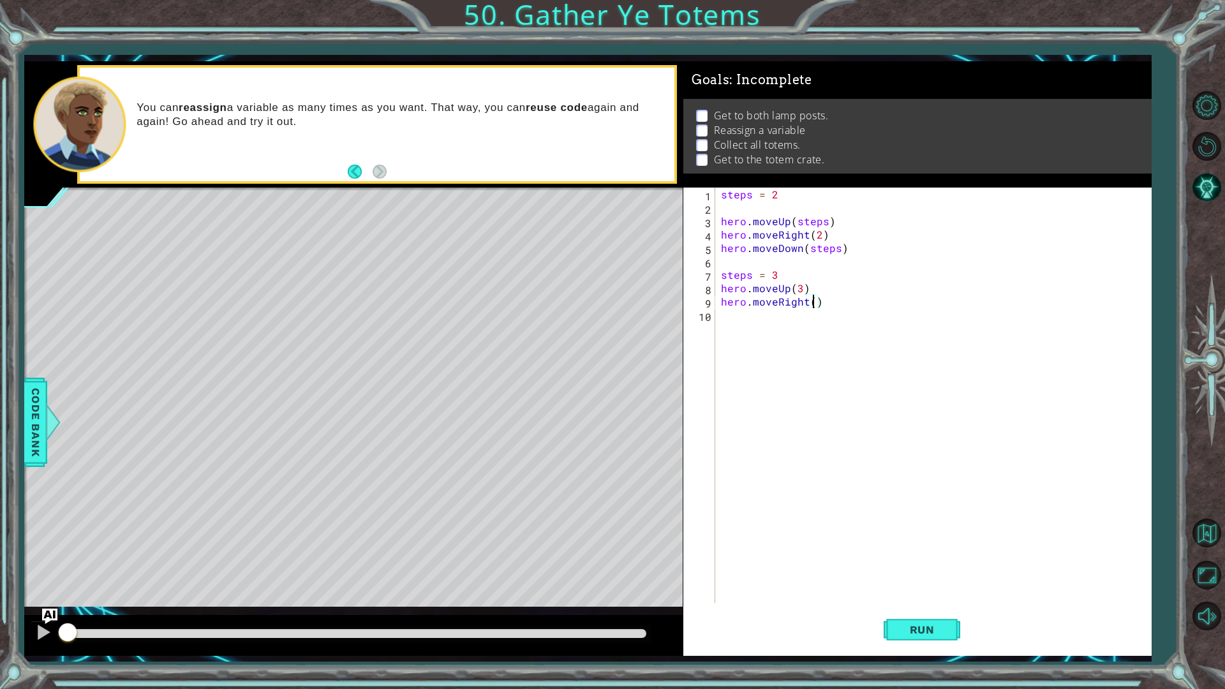
scroll to position [0, 6]
click at [800, 320] on div "steps = 2 hero . moveUp ( steps ) hero . moveRight ( 2 ) hero . moveDown ( step…" at bounding box center [936, 409] width 435 height 442
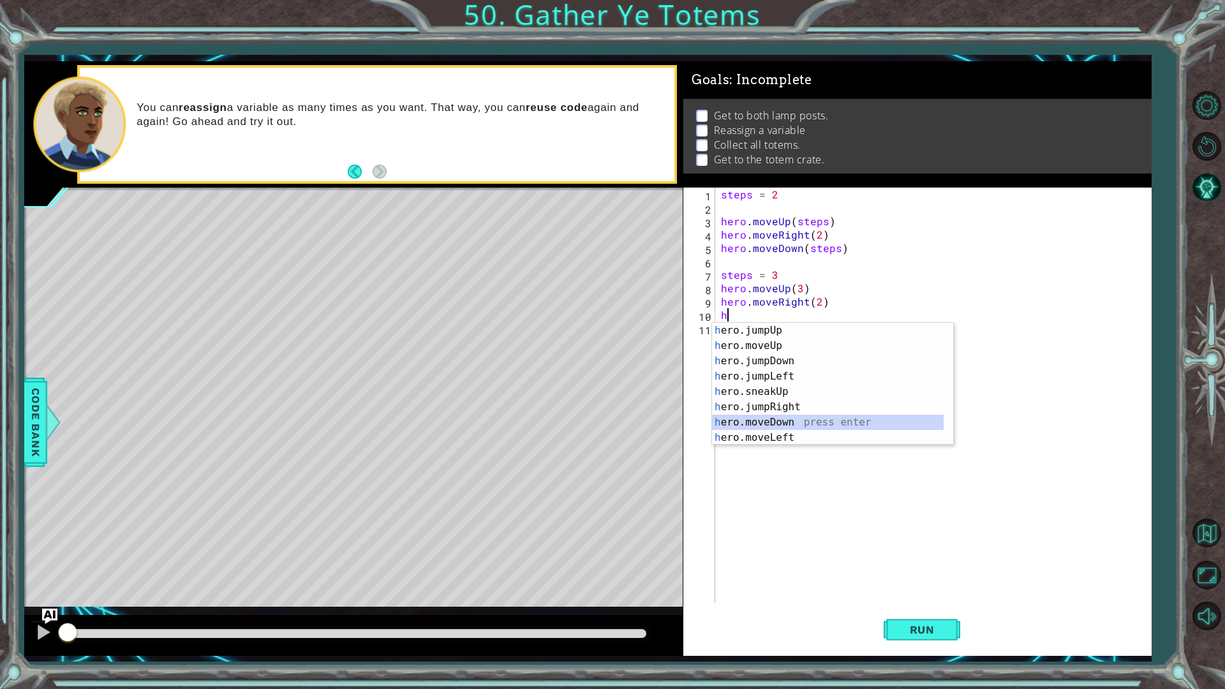
click at [805, 417] on div "h ero.jumpUp press enter h ero.moveUp press enter h ero.jumpDown press enter h …" at bounding box center [828, 399] width 232 height 153
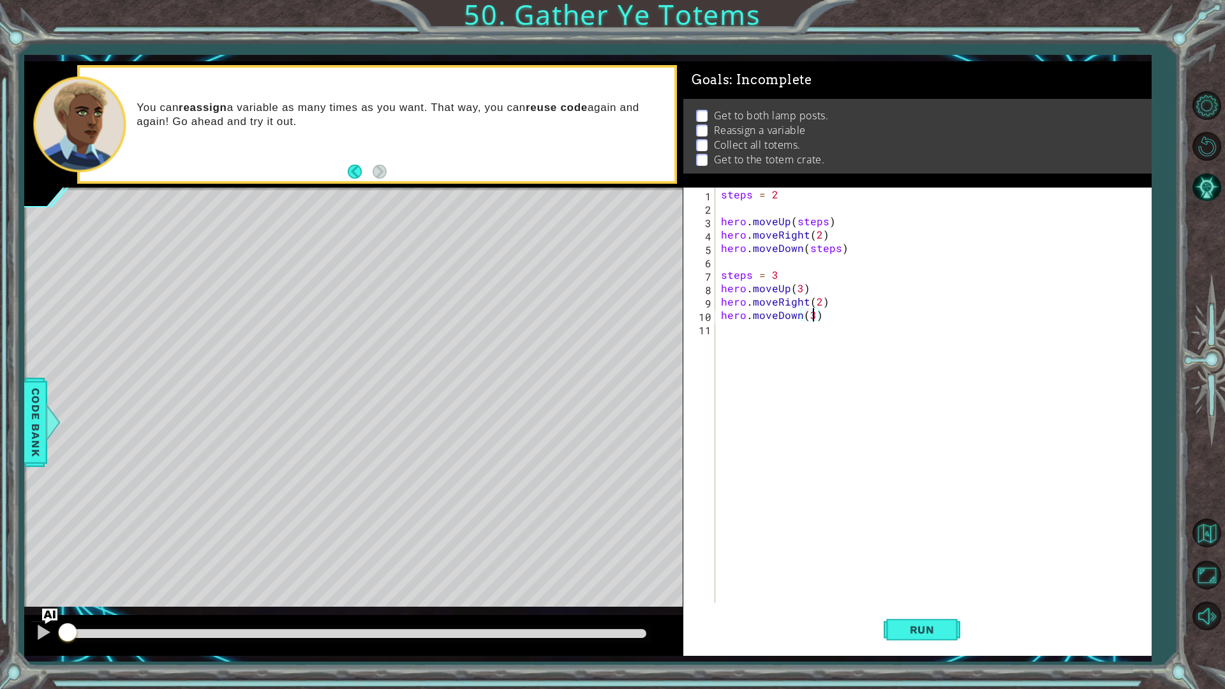
click at [793, 350] on div "steps = 2 hero . moveUp ( steps ) hero . moveRight ( 2 ) hero . moveDown ( step…" at bounding box center [936, 409] width 435 height 442
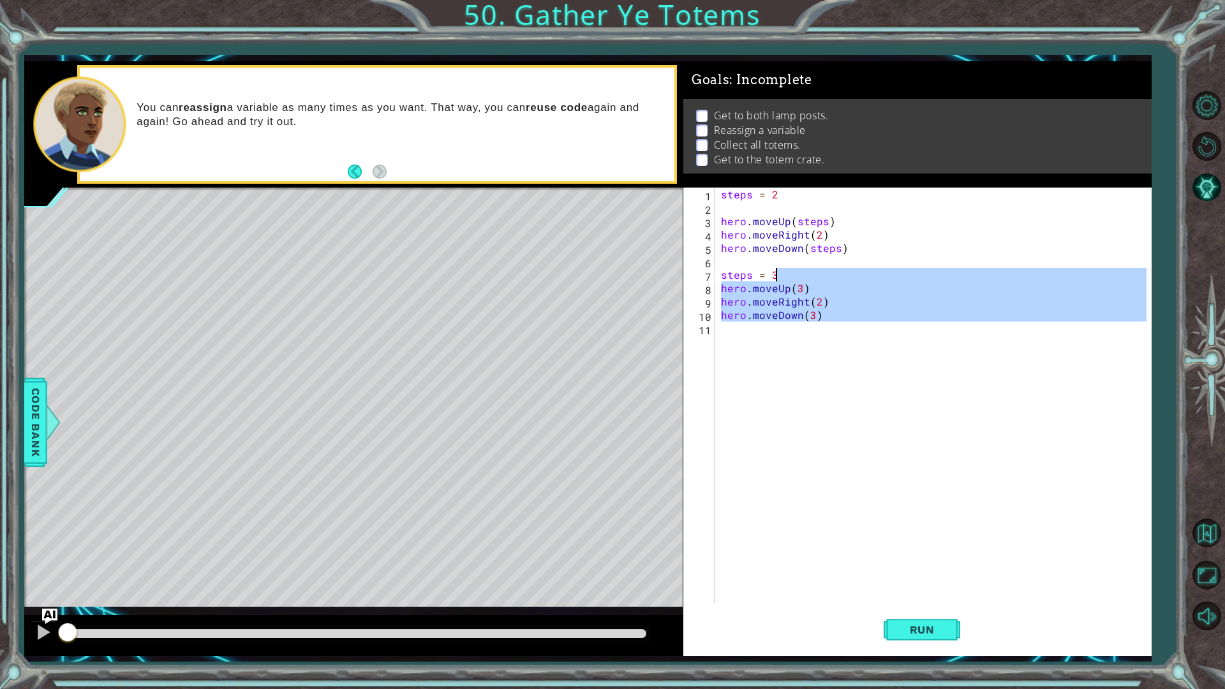
scroll to position [0, 4]
type textarea "steps = 3 hero.moveUp(3)"
click at [793, 350] on div "steps = 2 hero . moveUp ( steps ) hero . moveRight ( 2 ) hero . moveDown ( step…" at bounding box center [933, 395] width 428 height 415
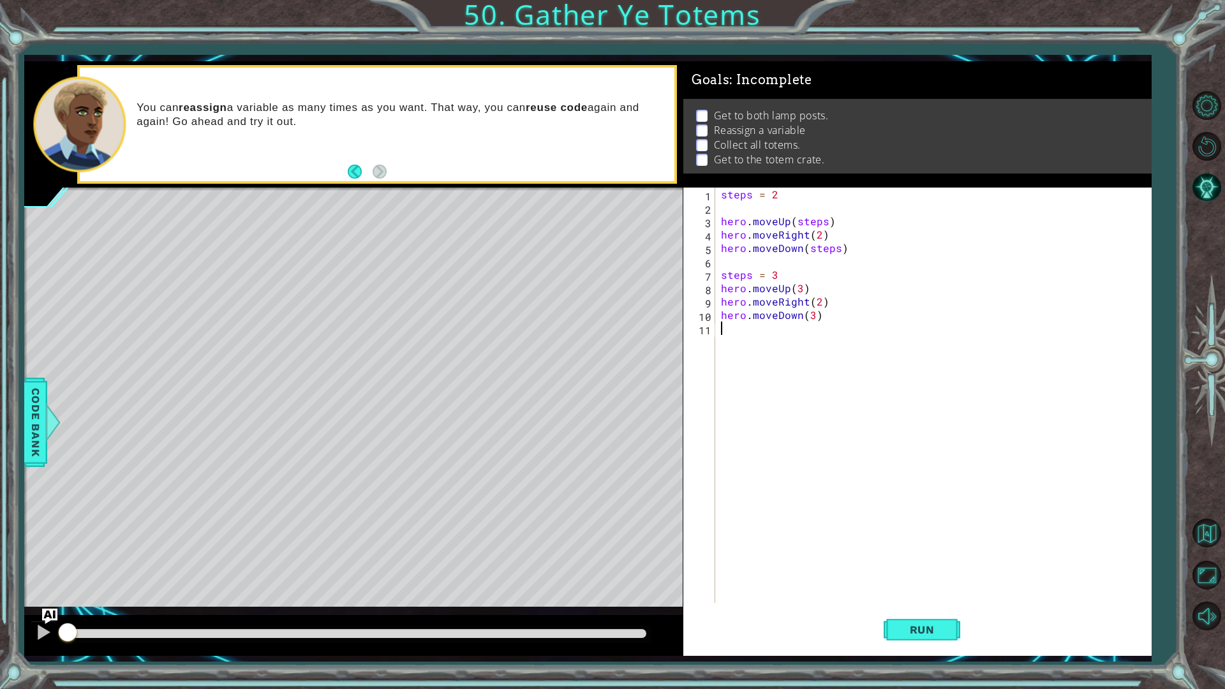
scroll to position [0, 0]
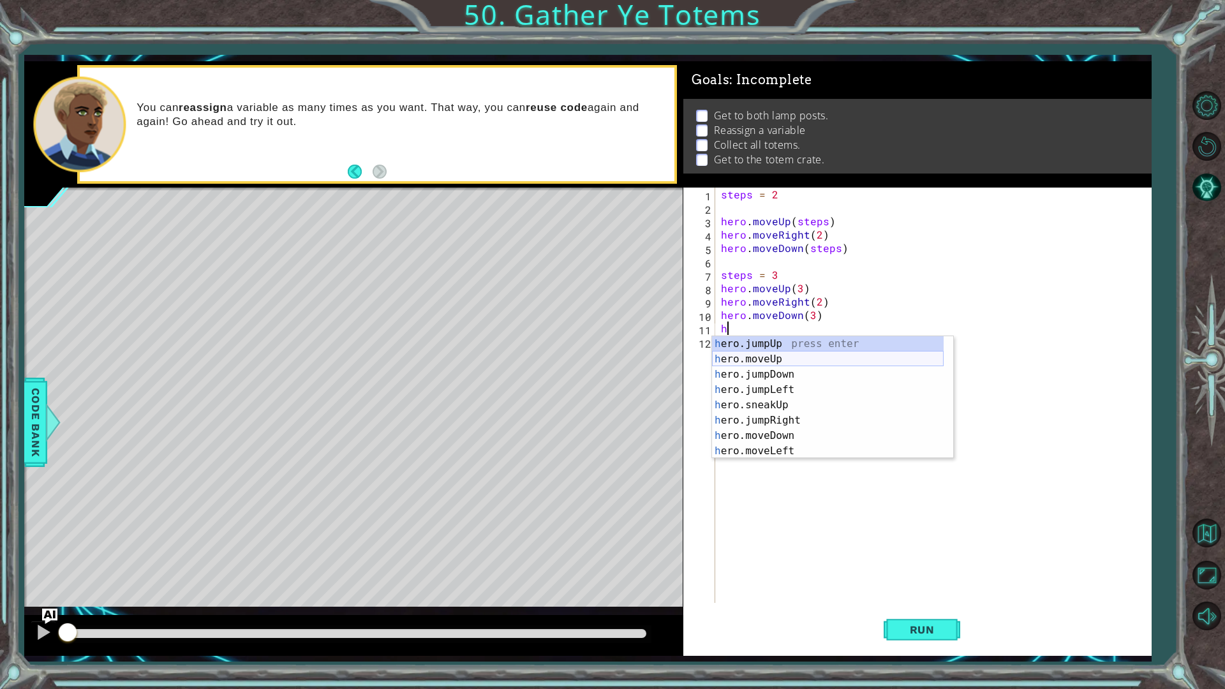
click at [794, 354] on div "h ero.jumpUp press enter h ero.moveUp press enter h ero.jumpDown press enter h …" at bounding box center [828, 412] width 232 height 153
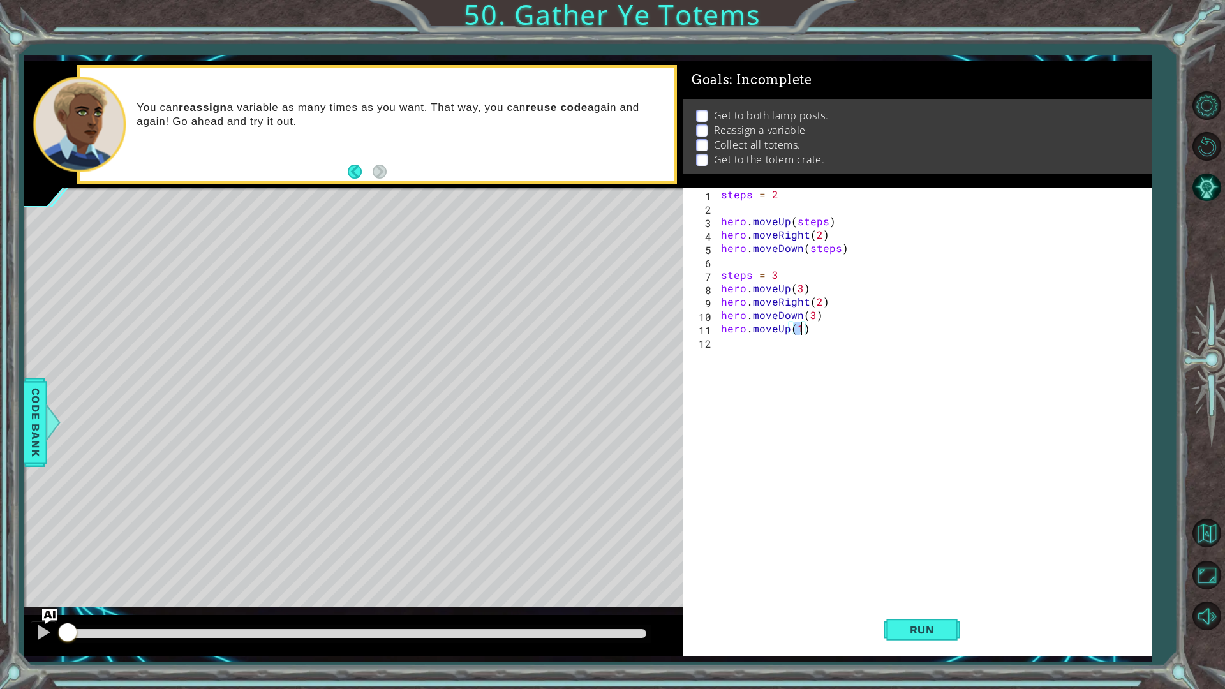
type textarea "hero.moveUp(4)"
click at [794, 354] on div "steps = 2 hero . moveUp ( steps ) hero . moveRight ( 2 ) hero . moveDown ( step…" at bounding box center [936, 409] width 435 height 442
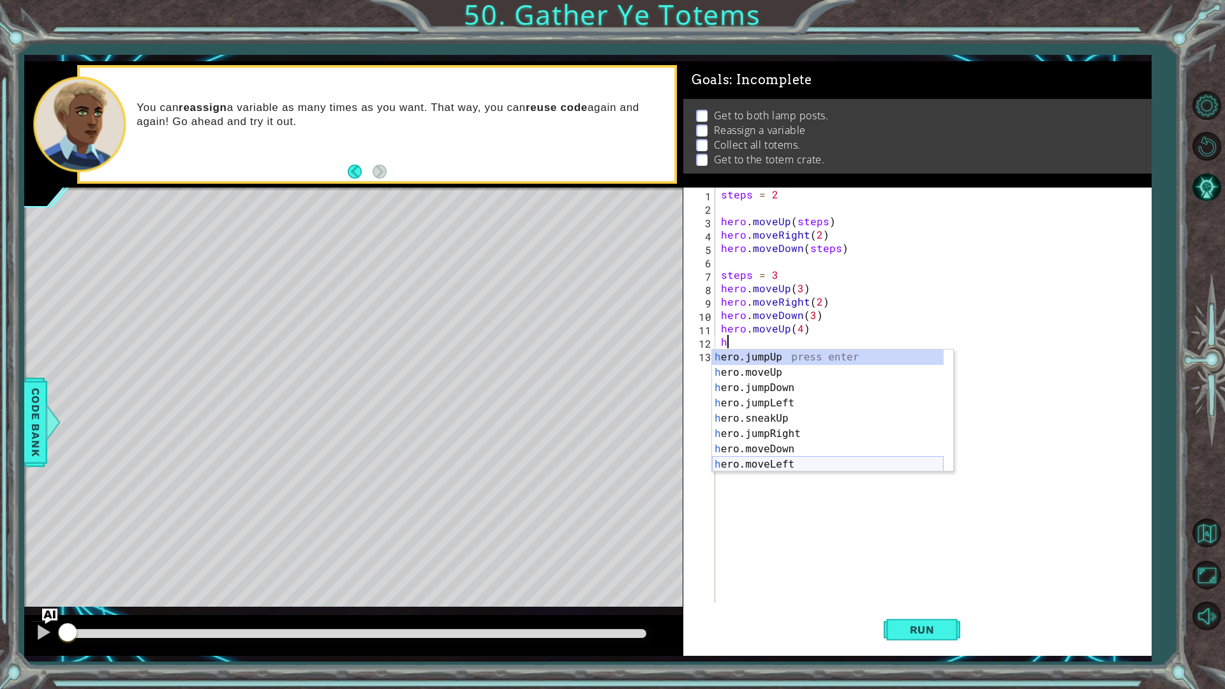
scroll to position [38, 0]
click at [788, 444] on div "h ero.jumpDown press enter h ero.jumpLeft press enter h ero.sneakUp press enter…" at bounding box center [828, 418] width 232 height 153
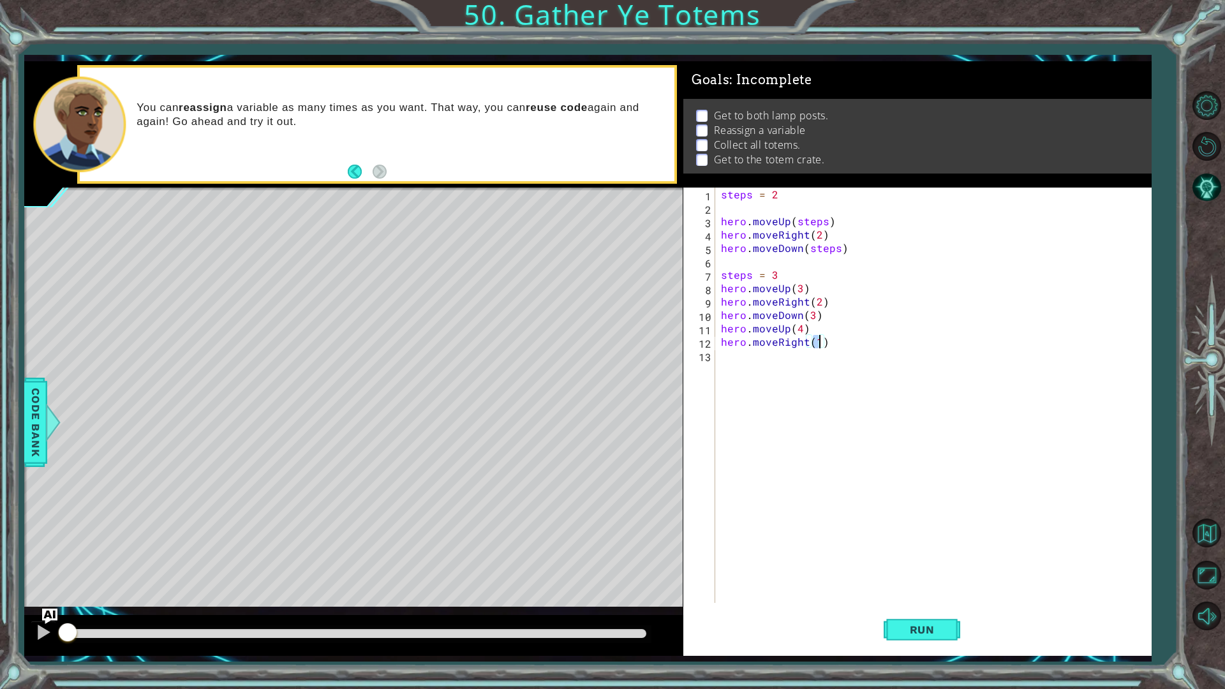
type textarea "hero.moveRight(2)"
click at [787, 361] on div "steps = 2 hero . moveUp ( steps ) hero . moveRight ( 2 ) hero . moveDown ( step…" at bounding box center [936, 409] width 435 height 442
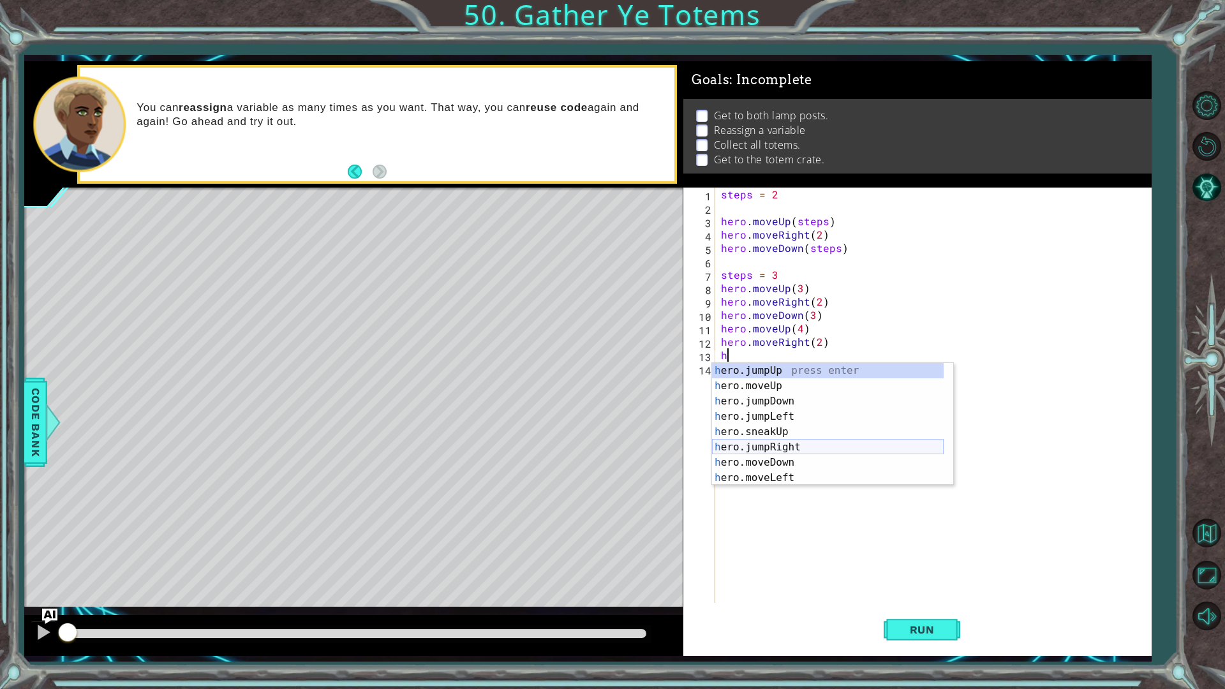
scroll to position [38, 0]
click at [758, 422] on div "h ero.jumpDown press enter h ero.jumpLeft press enter h ero.sneakUp press enter…" at bounding box center [828, 431] width 232 height 153
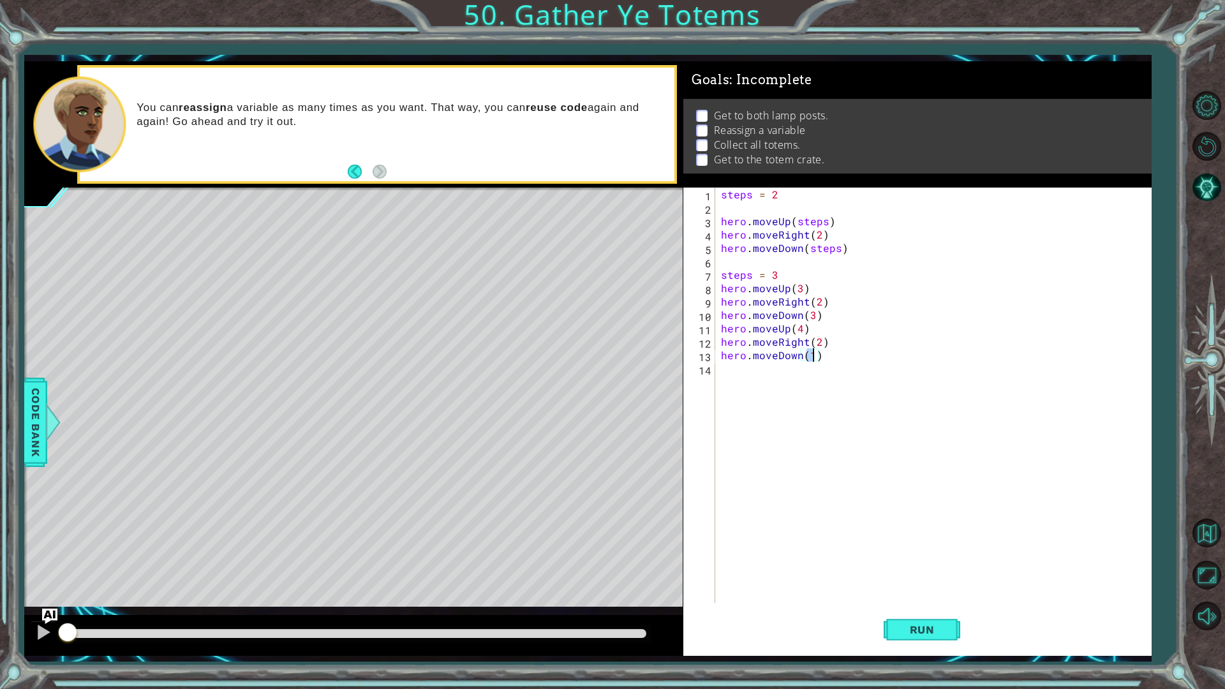
scroll to position [0, 5]
type textarea "hero.moveDown(4)"
click at [901, 548] on span "Run" at bounding box center [922, 630] width 50 height 13
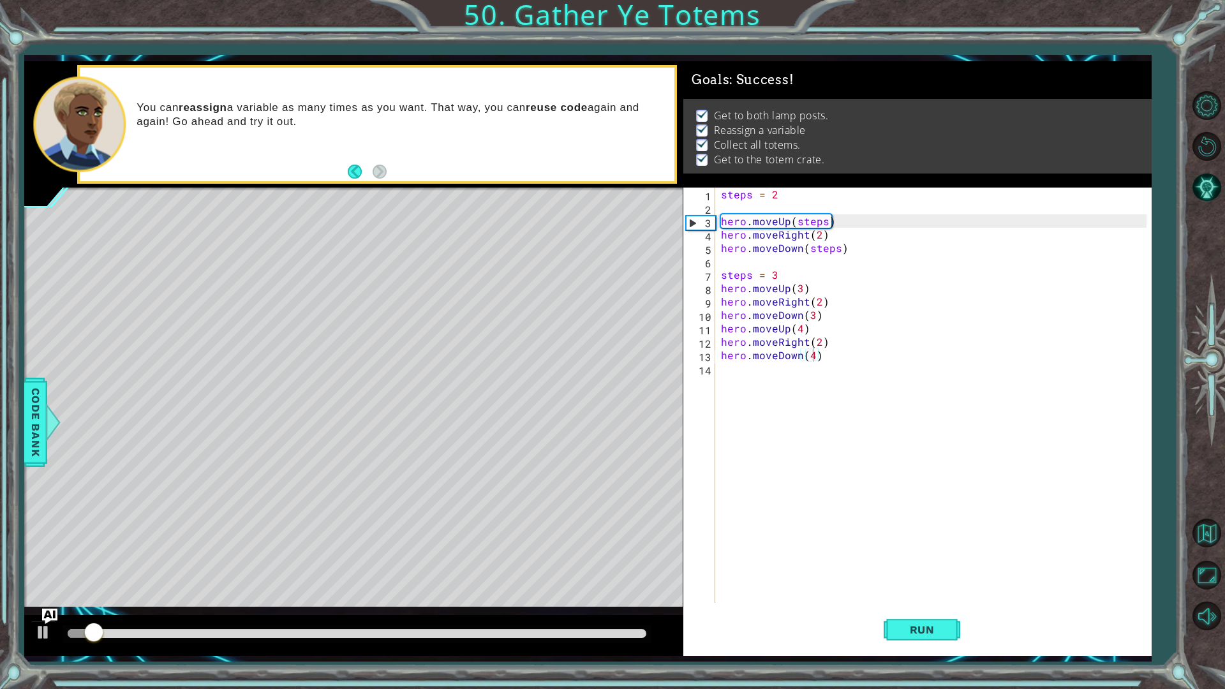
drag, startPoint x: 620, startPoint y: 624, endPoint x: 691, endPoint y: 626, distance: 70.9
click at [691, 548] on div "1 ההההההההההההההההההההההההההההההההההההההההההההההההההההההההההההההההההההההההההההה…" at bounding box center [587, 358] width 1127 height 595
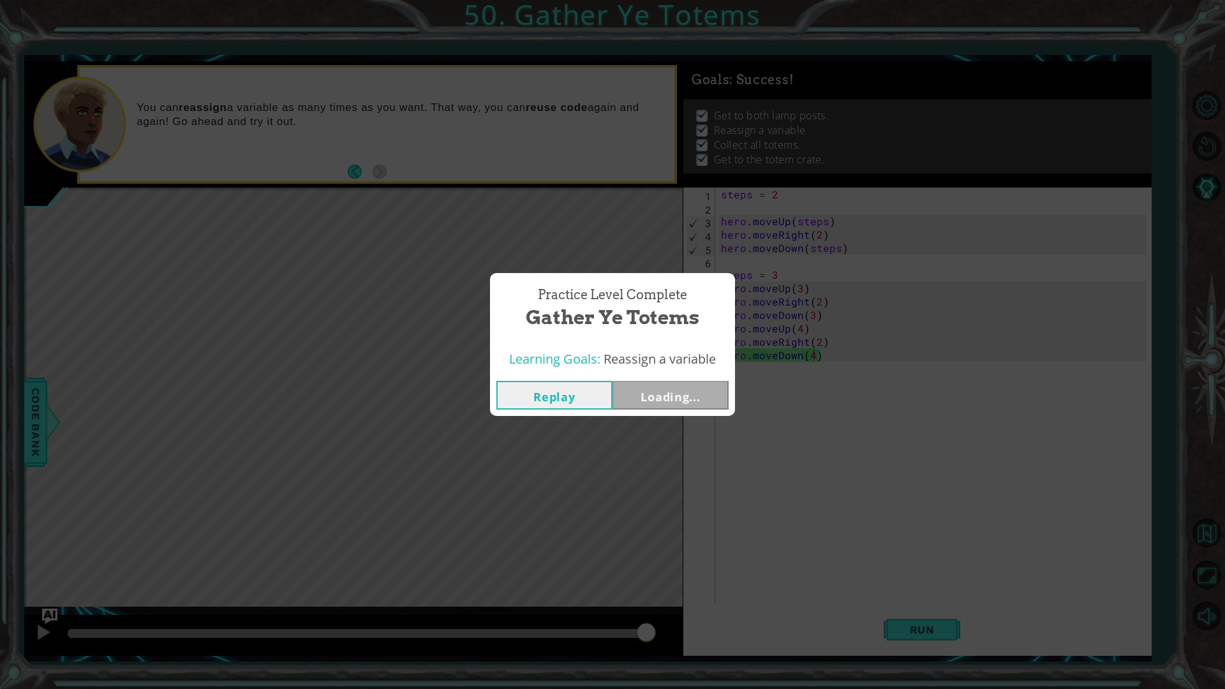
drag, startPoint x: 578, startPoint y: 632, endPoint x: 750, endPoint y: 634, distance: 171.7
click at [752, 548] on body "1 ההההההההההההההההההההההההההההההההההההההההההההההההההההההההההההההההההההההההההההה…" at bounding box center [612, 344] width 1225 height 689
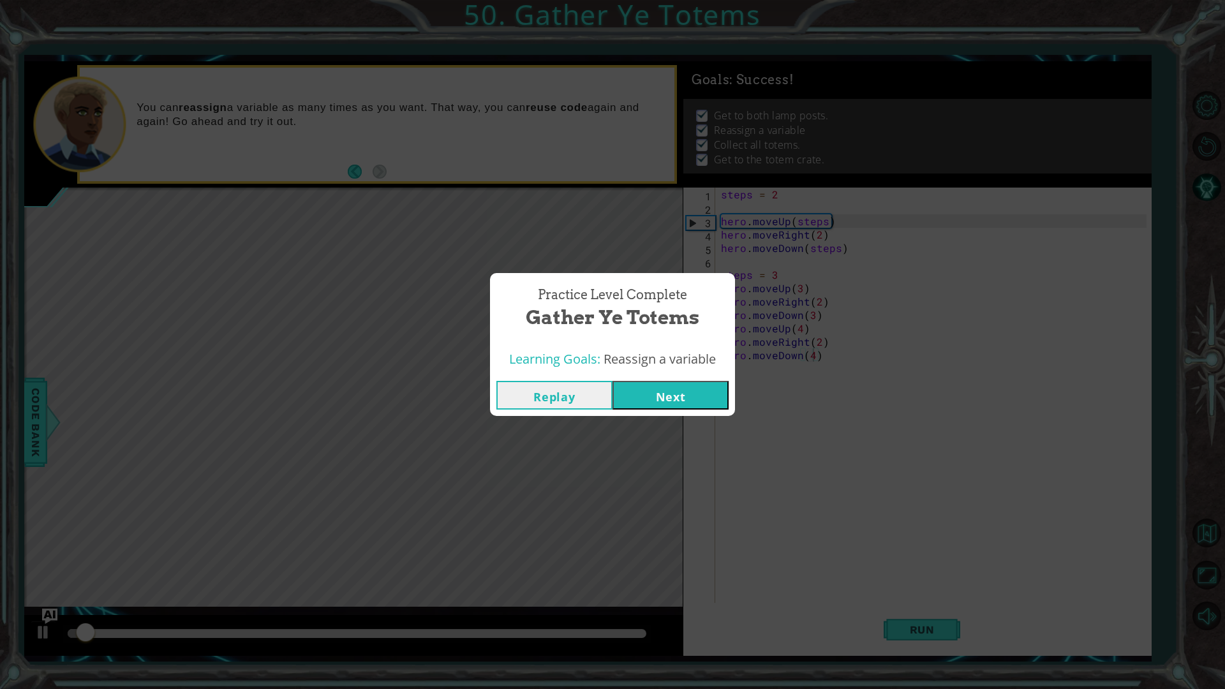
click at [678, 398] on button "Next" at bounding box center [671, 395] width 116 height 29
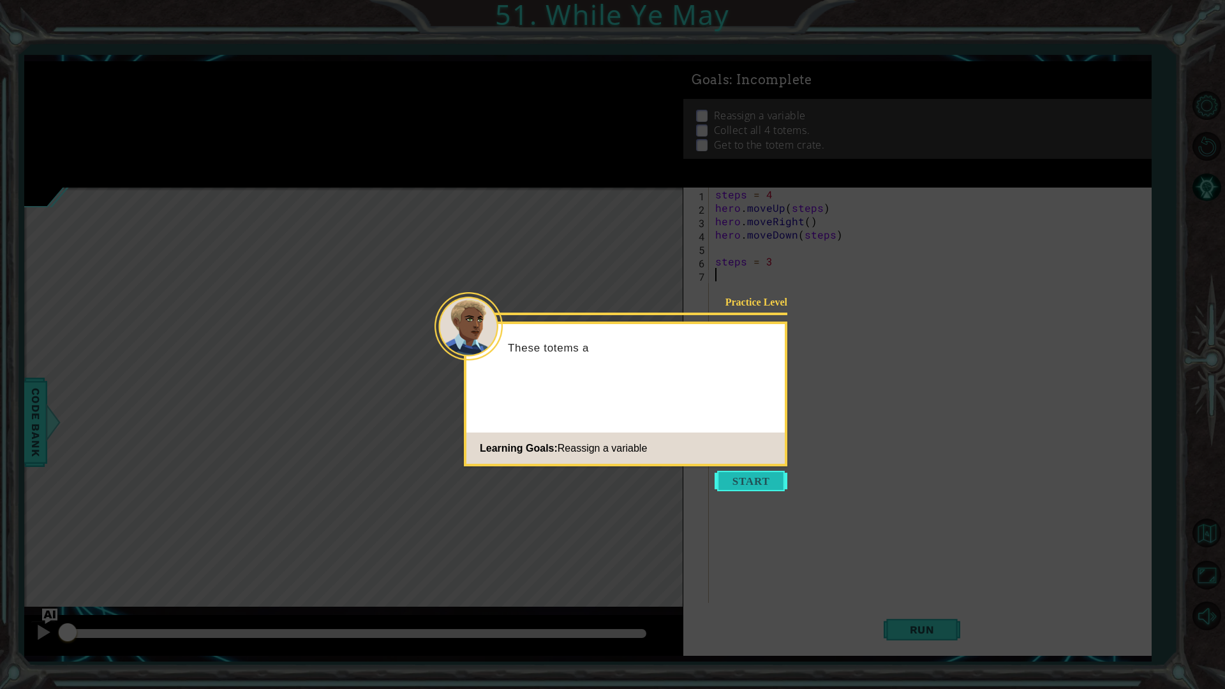
click at [740, 479] on button "Start" at bounding box center [751, 481] width 73 height 20
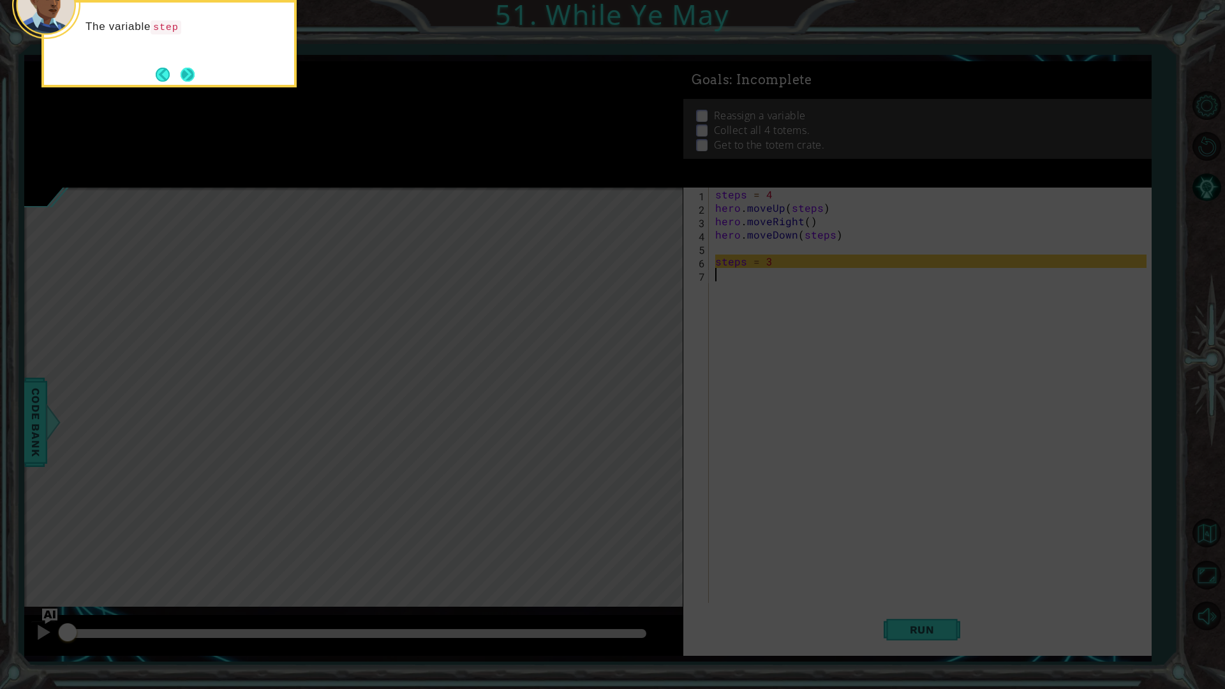
click at [187, 80] on button "Next" at bounding box center [188, 75] width 14 height 14
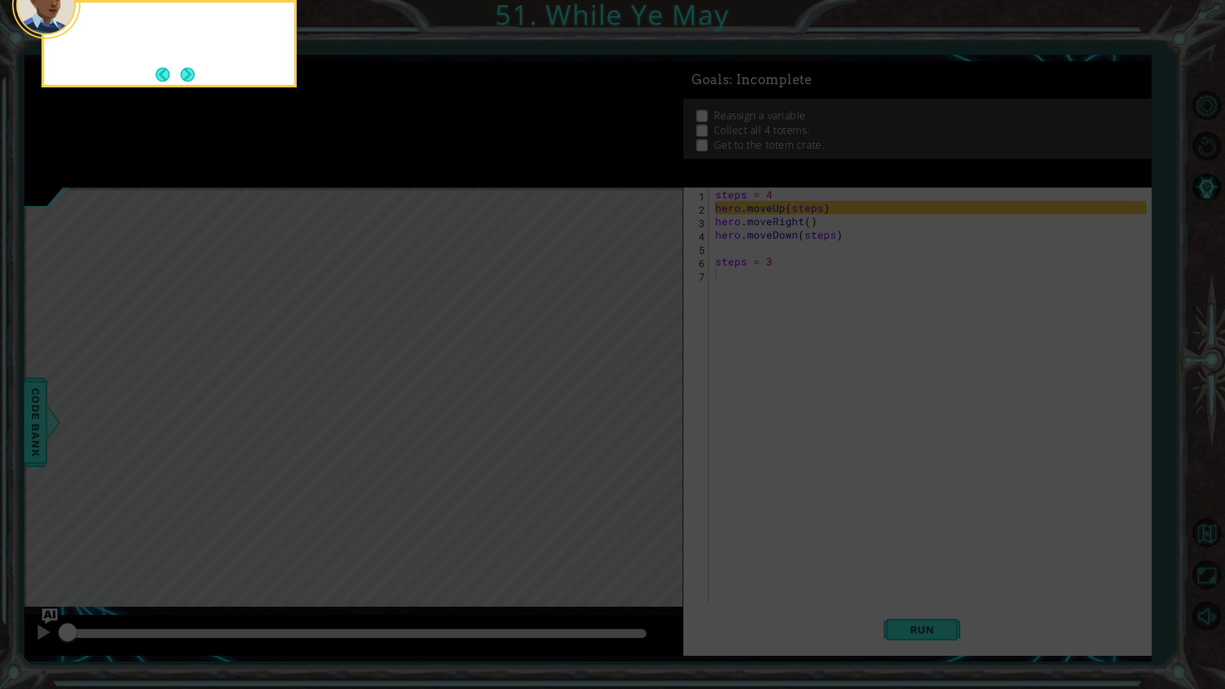
click at [187, 80] on button "Next" at bounding box center [188, 75] width 14 height 14
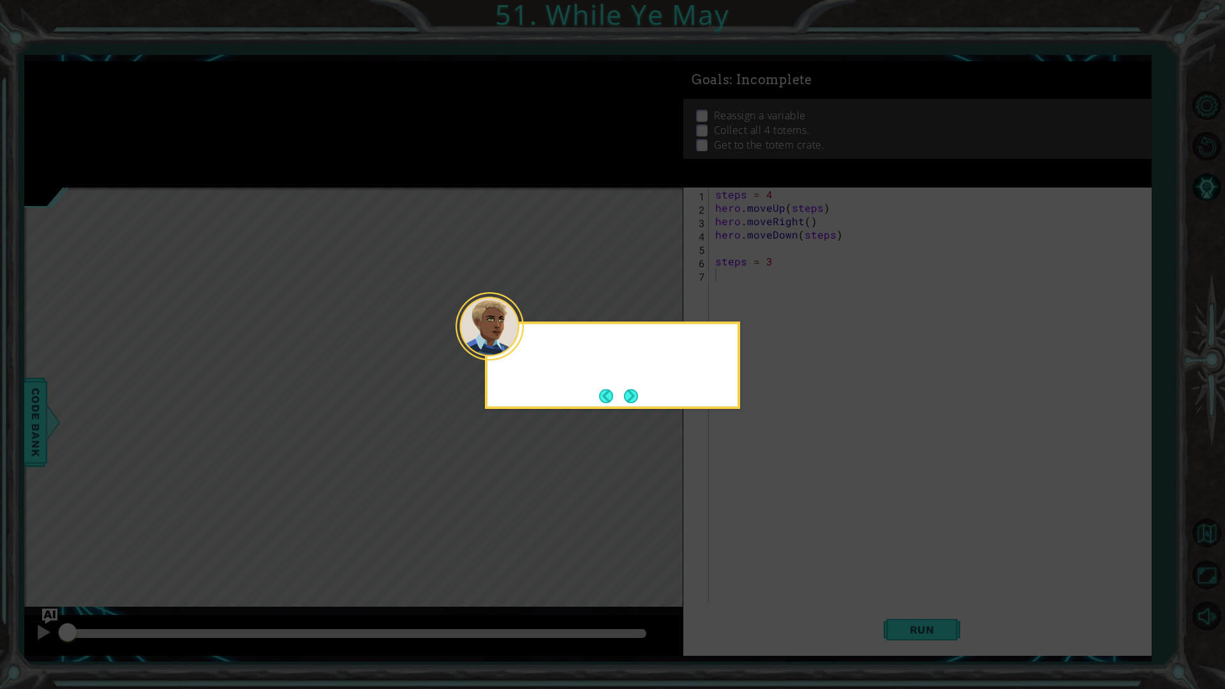
click at [187, 80] on icon at bounding box center [612, 344] width 1225 height 689
click at [631, 398] on button "Next" at bounding box center [631, 396] width 14 height 14
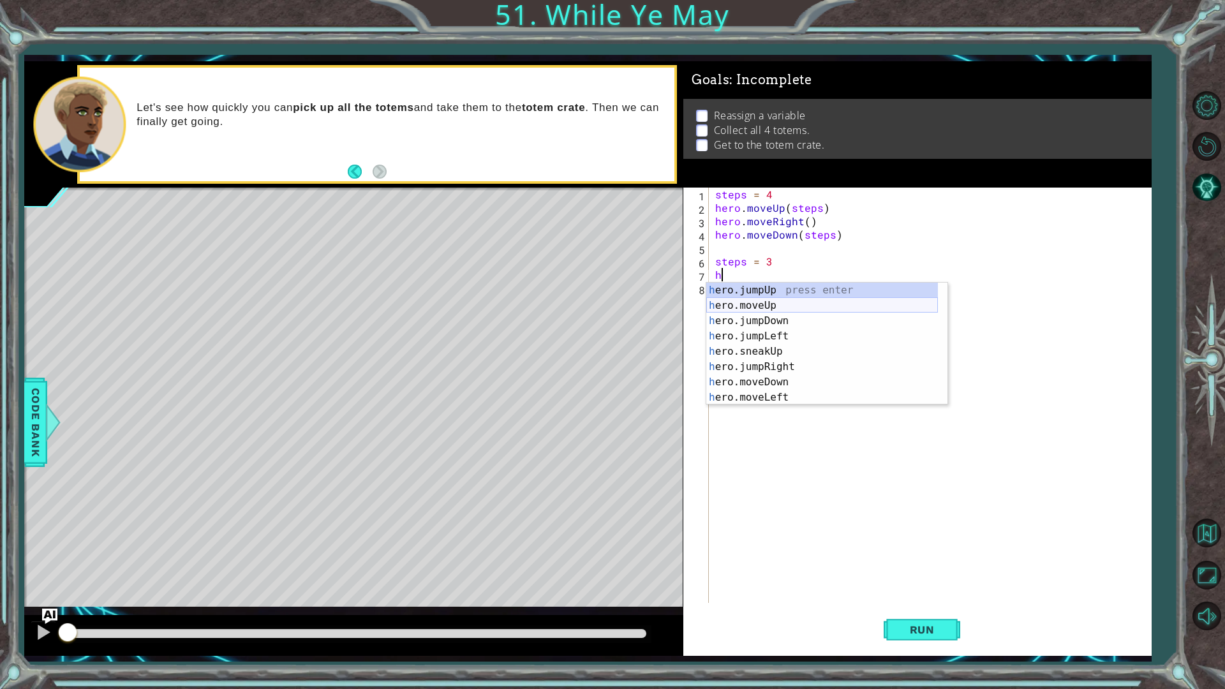
click at [774, 307] on div "h ero.jumpUp press enter h ero.moveUp press enter h ero.jumpDown press enter h …" at bounding box center [822, 359] width 232 height 153
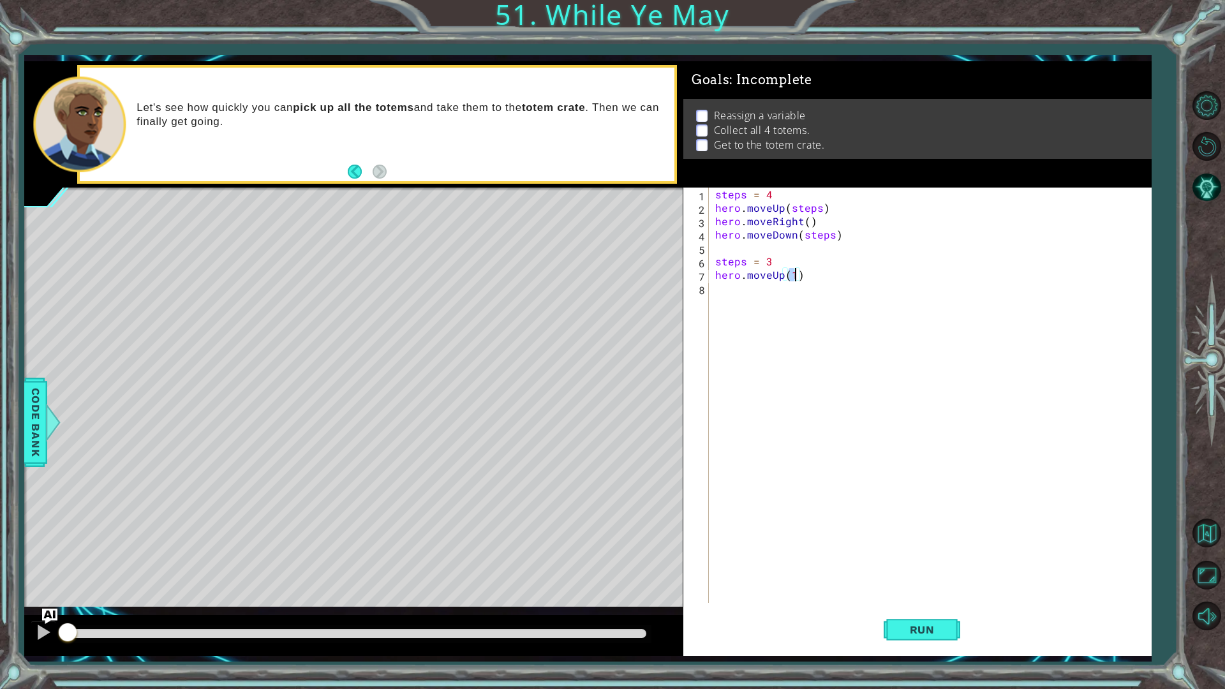
type textarea "hero.moveUp(3)"
click at [774, 307] on div "steps = 4 hero . moveUp ( steps ) hero . moveRight ( ) hero . moveDown ( steps …" at bounding box center [933, 409] width 441 height 442
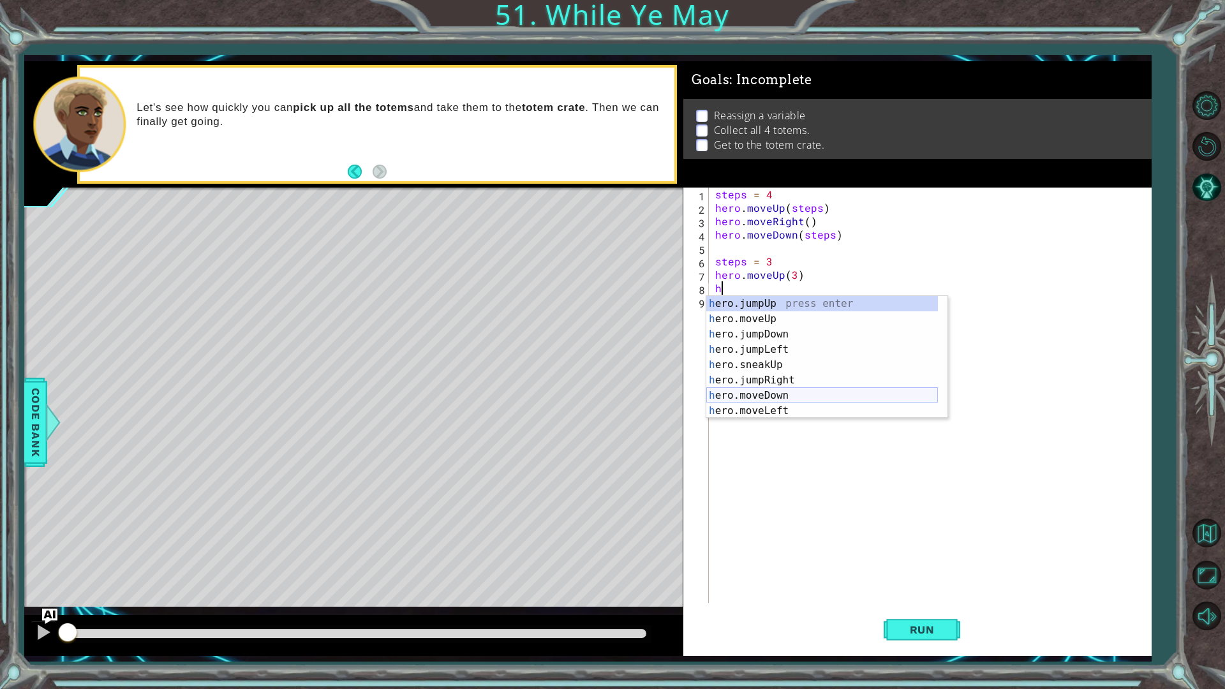
scroll to position [38, 0]
click at [773, 391] on div "h ero.jumpDown press enter h ero.jumpLeft press enter h ero.sneakUp press enter…" at bounding box center [822, 364] width 232 height 153
type textarea "hero.moveRight(1)"
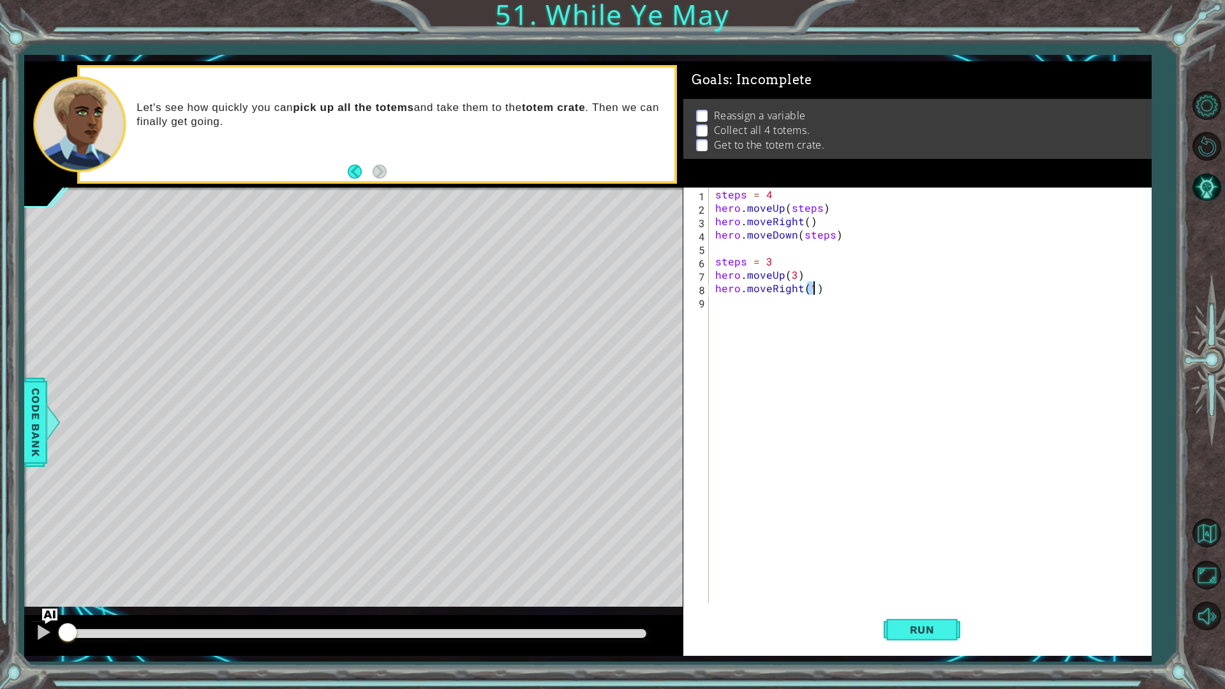
click at [779, 322] on div "steps = 4 hero . moveUp ( steps ) hero . moveRight ( ) hero . moveDown ( steps …" at bounding box center [933, 409] width 441 height 442
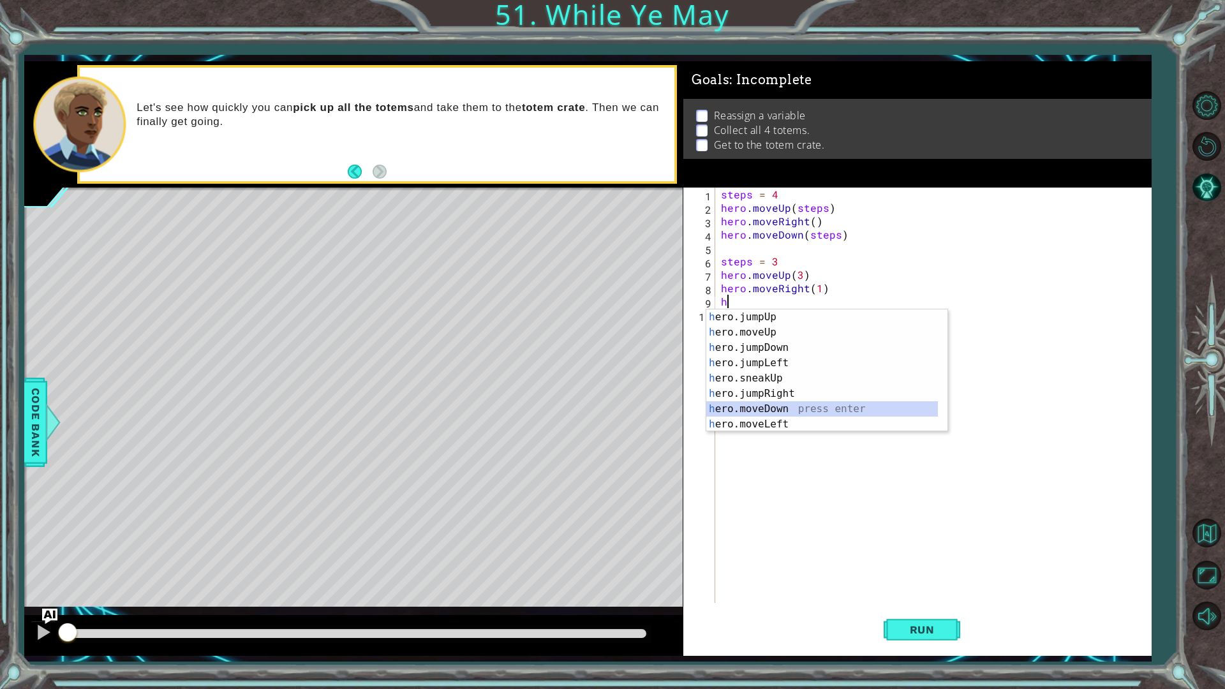
click at [785, 406] on div "h ero.jumpUp press enter h ero.moveUp press enter h ero.jumpDown press enter h …" at bounding box center [822, 386] width 232 height 153
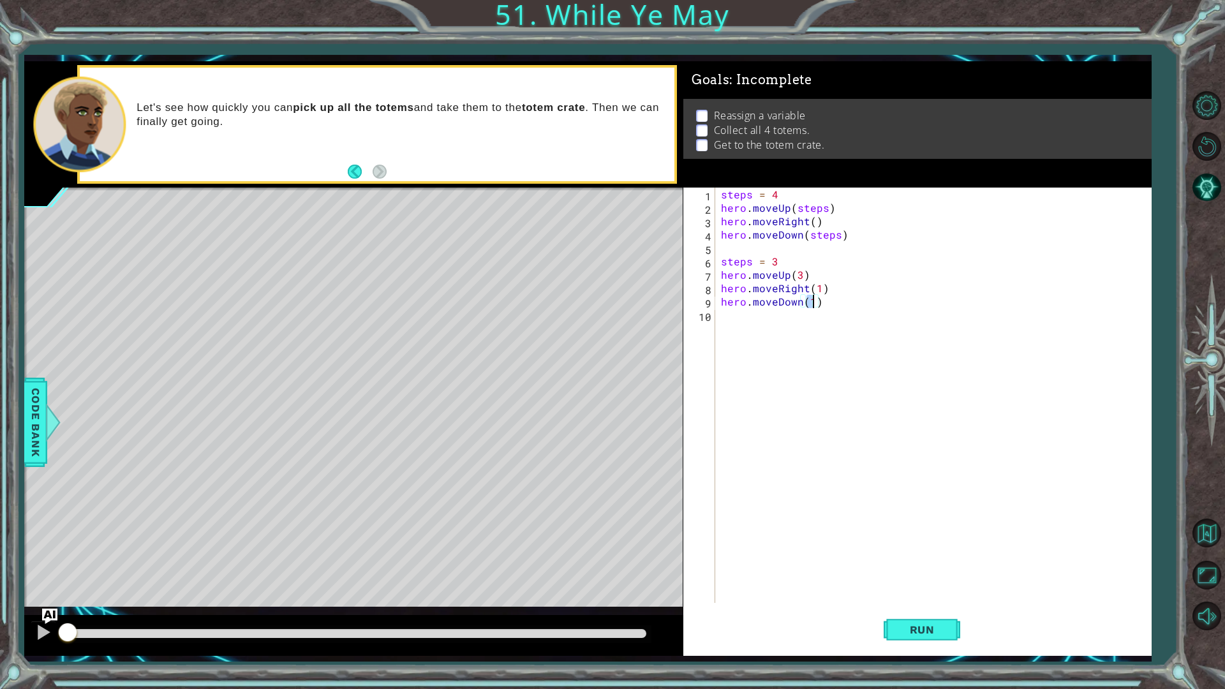
type textarea "hero.moveDown(3)"
click at [788, 352] on div "steps = 4 hero . moveUp ( steps ) hero . moveRight ( ) hero . moveDown ( steps …" at bounding box center [936, 409] width 435 height 442
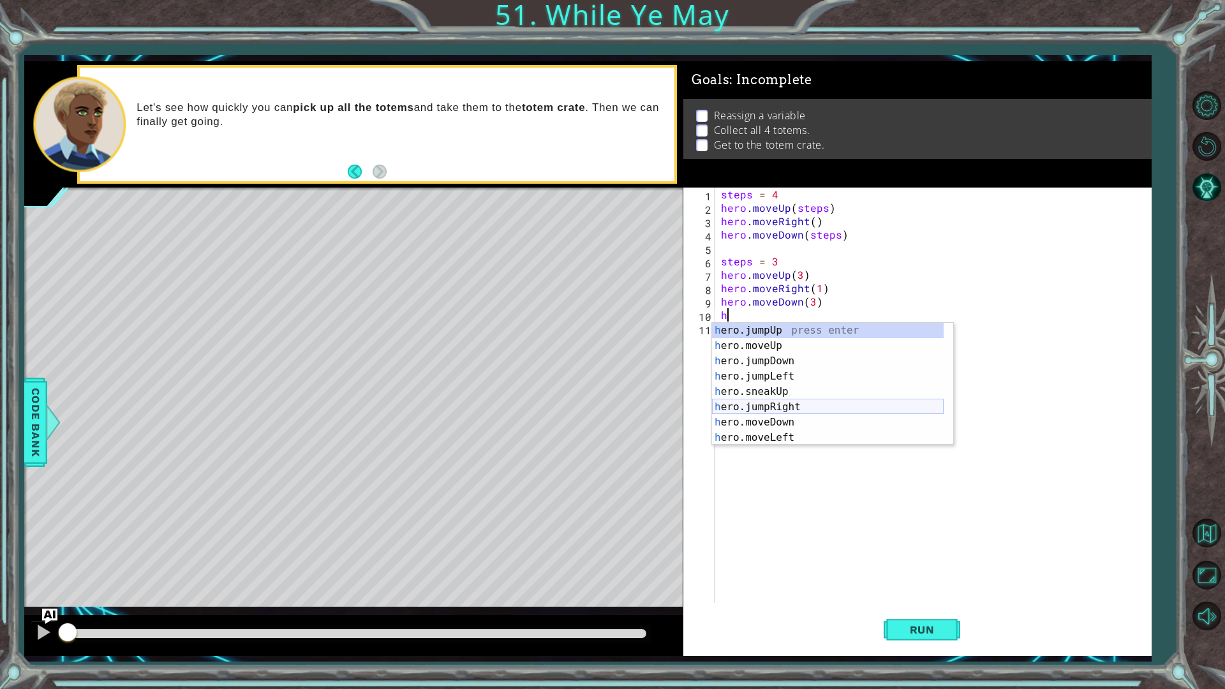
scroll to position [0, 0]
click at [776, 346] on div "h ero.jumpUp press enter h ero.moveUp press enter h ero.jumpDown press enter h …" at bounding box center [828, 399] width 232 height 153
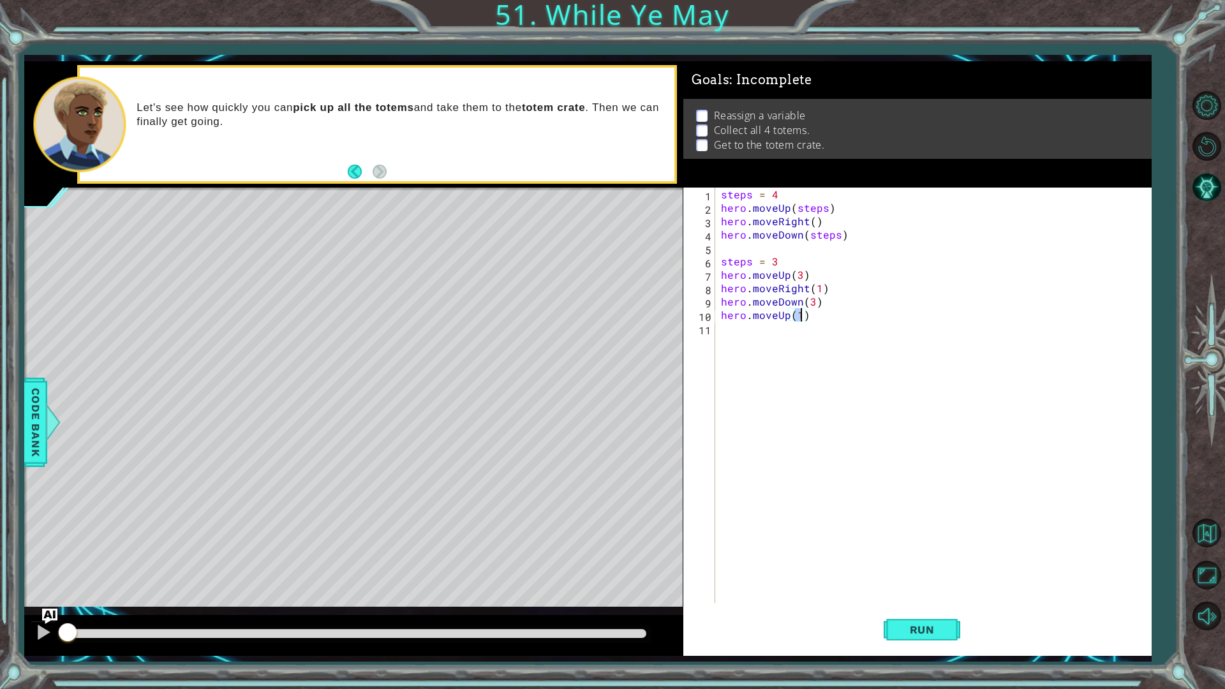
type textarea "hero.moveUp(2)"
click at [776, 346] on div "steps = 4 hero . moveUp ( steps ) hero . moveRight ( ) hero . moveDown ( steps …" at bounding box center [936, 409] width 435 height 442
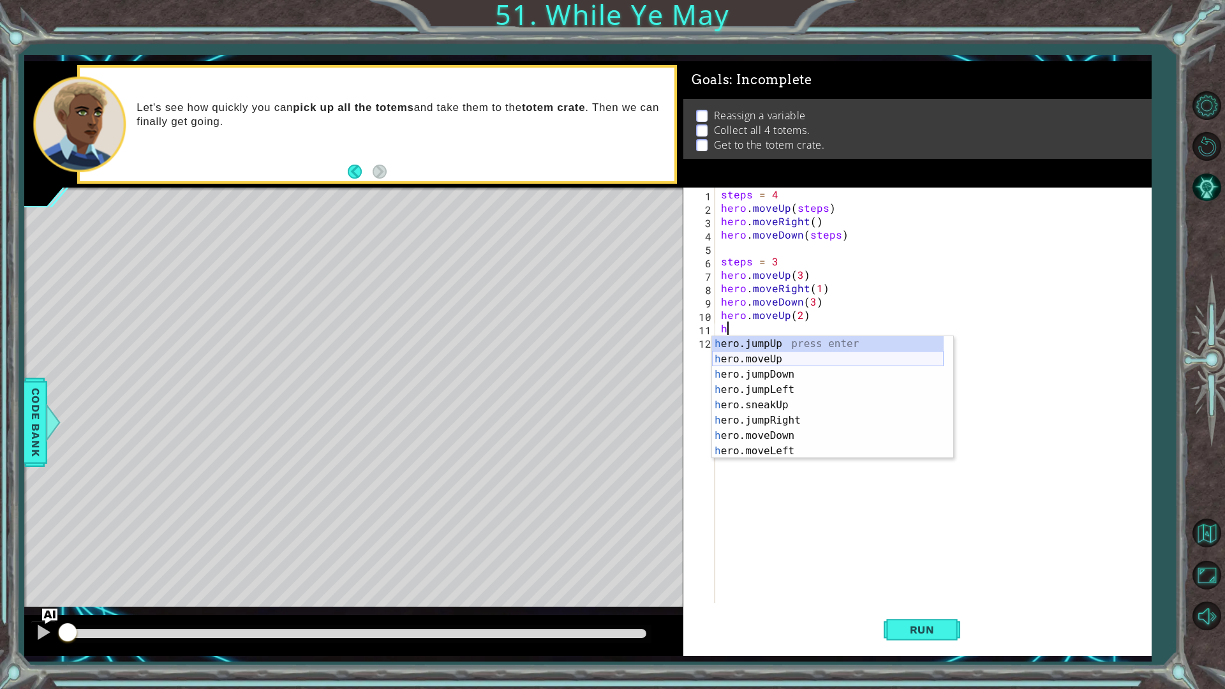
scroll to position [38, 0]
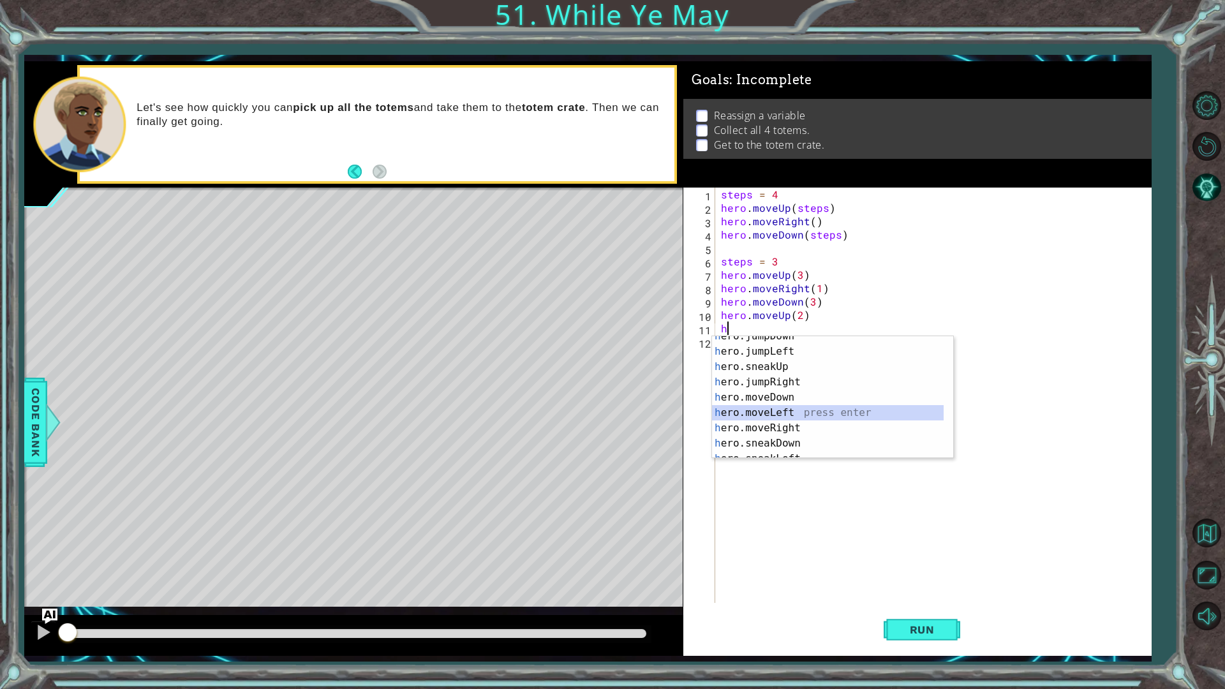
click at [775, 421] on div "h ero.jumpDown press enter h ero.jumpLeft press enter h ero.sneakUp press enter…" at bounding box center [828, 405] width 232 height 153
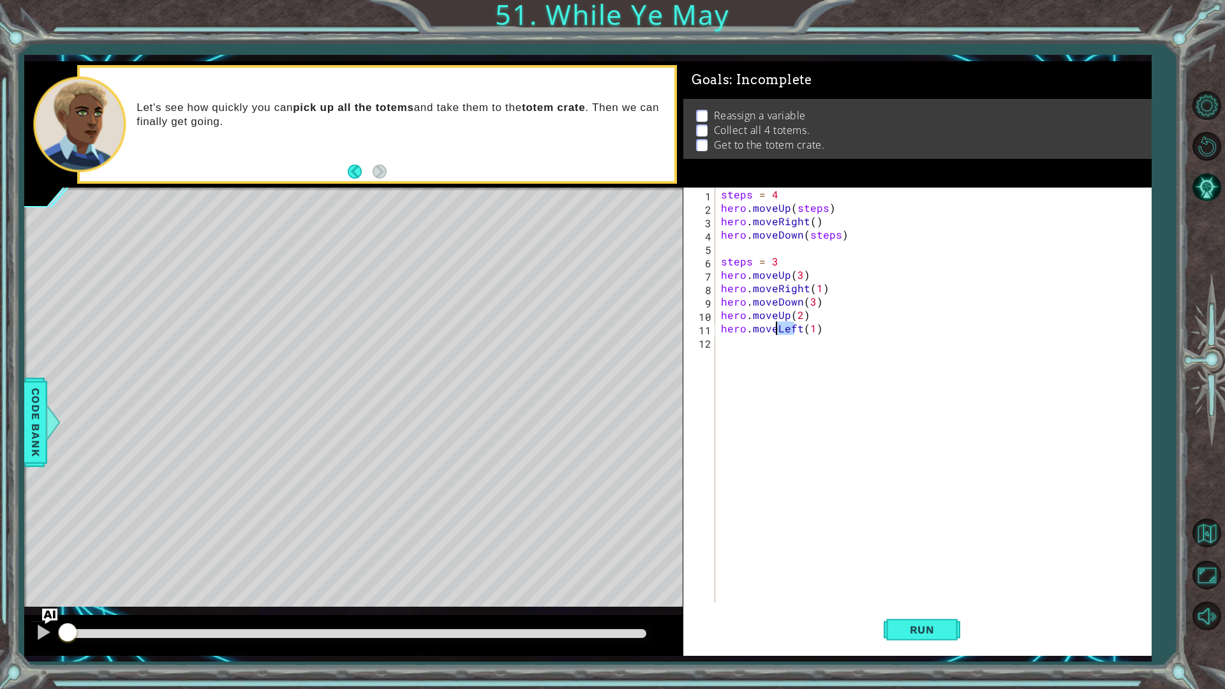
drag, startPoint x: 796, startPoint y: 329, endPoint x: 776, endPoint y: 327, distance: 19.8
click at [776, 327] on div "steps = 4 hero . moveUp ( steps ) hero . moveRight ( ) hero . moveDown ( steps …" at bounding box center [936, 409] width 435 height 442
type textarea "hero.moveRight(1)"
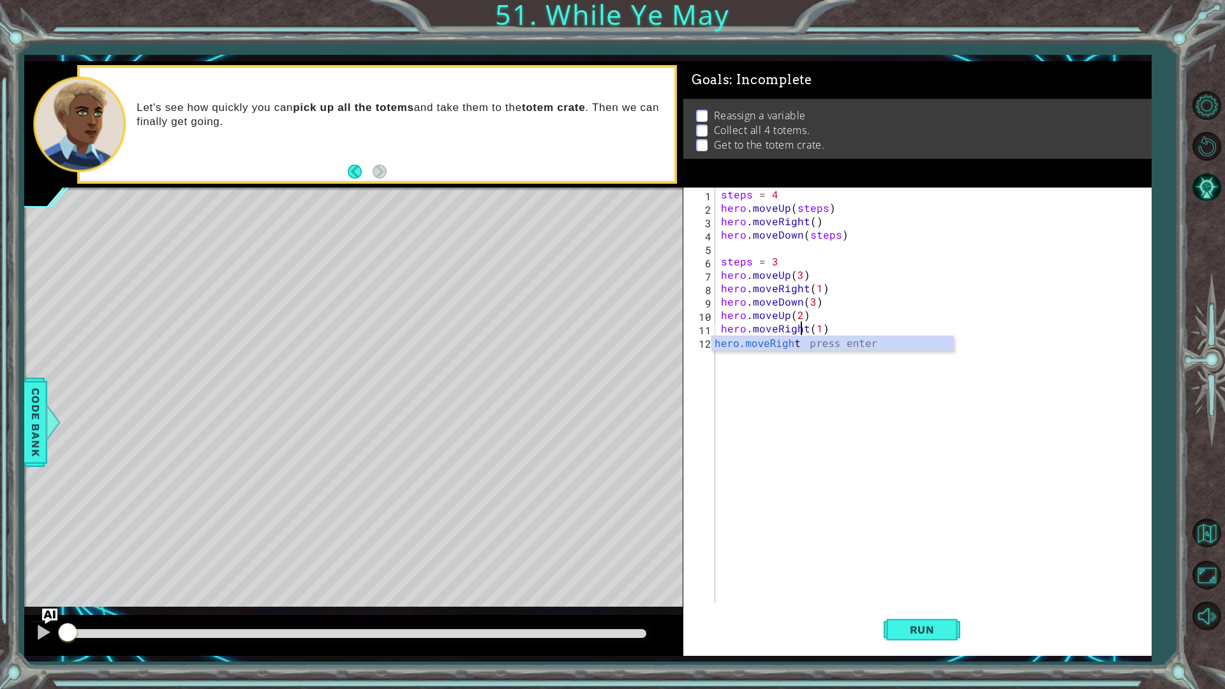
click at [803, 371] on div "steps = 4 hero . moveUp ( steps ) hero . moveRight ( ) hero . moveDown ( steps …" at bounding box center [936, 409] width 435 height 442
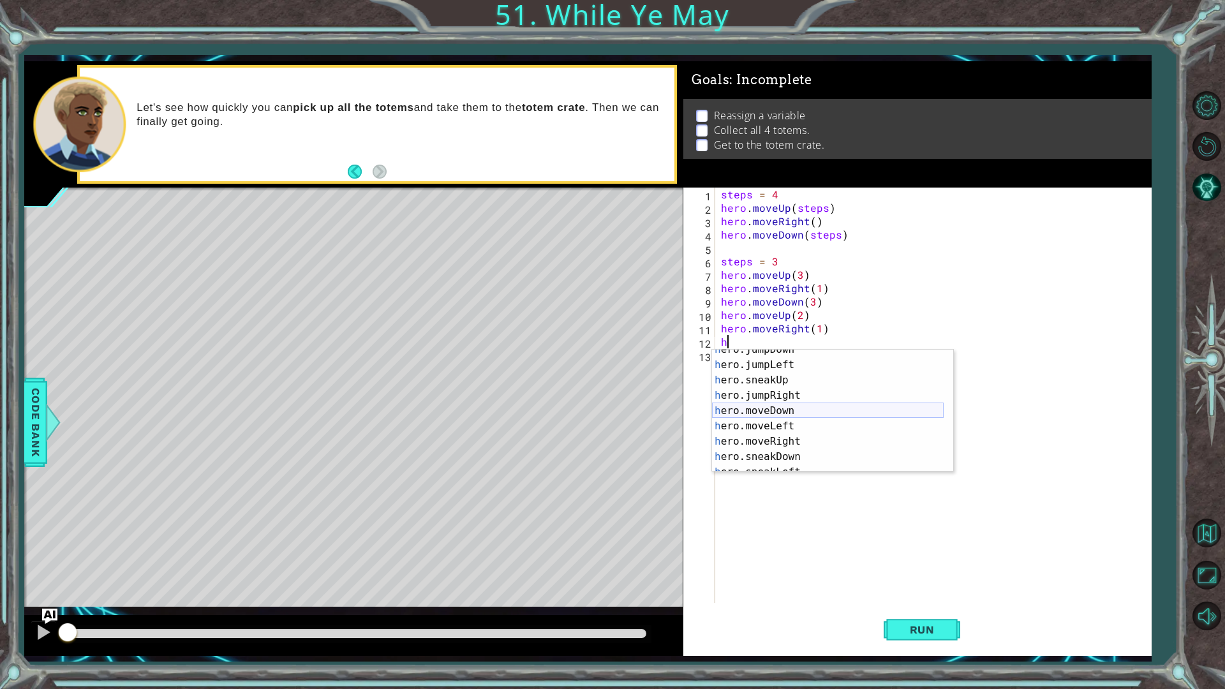
scroll to position [38, 0]
click at [782, 410] on div "h ero.jumpDown press enter h ero.jumpLeft press enter h ero.sneakUp press enter…" at bounding box center [828, 418] width 232 height 153
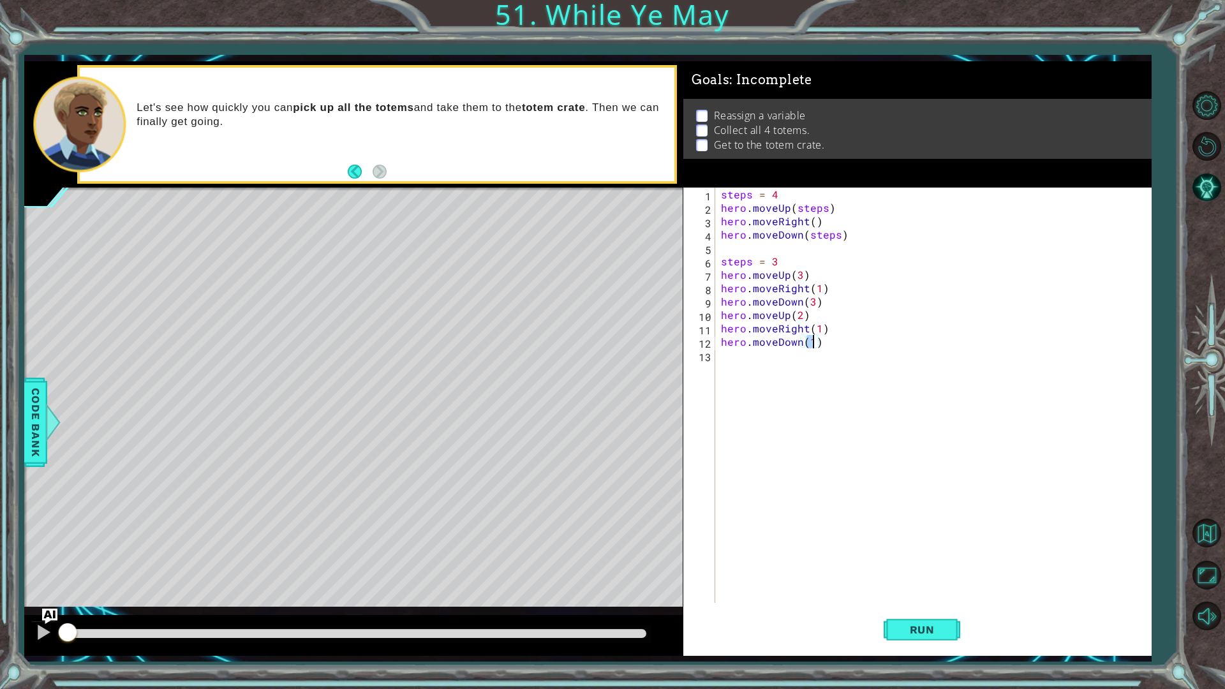
type textarea "hero.moveDown(2)"
click at [800, 373] on div "steps = 4 hero . moveUp ( steps ) hero . moveRight ( ) hero . moveDown ( steps …" at bounding box center [936, 409] width 435 height 442
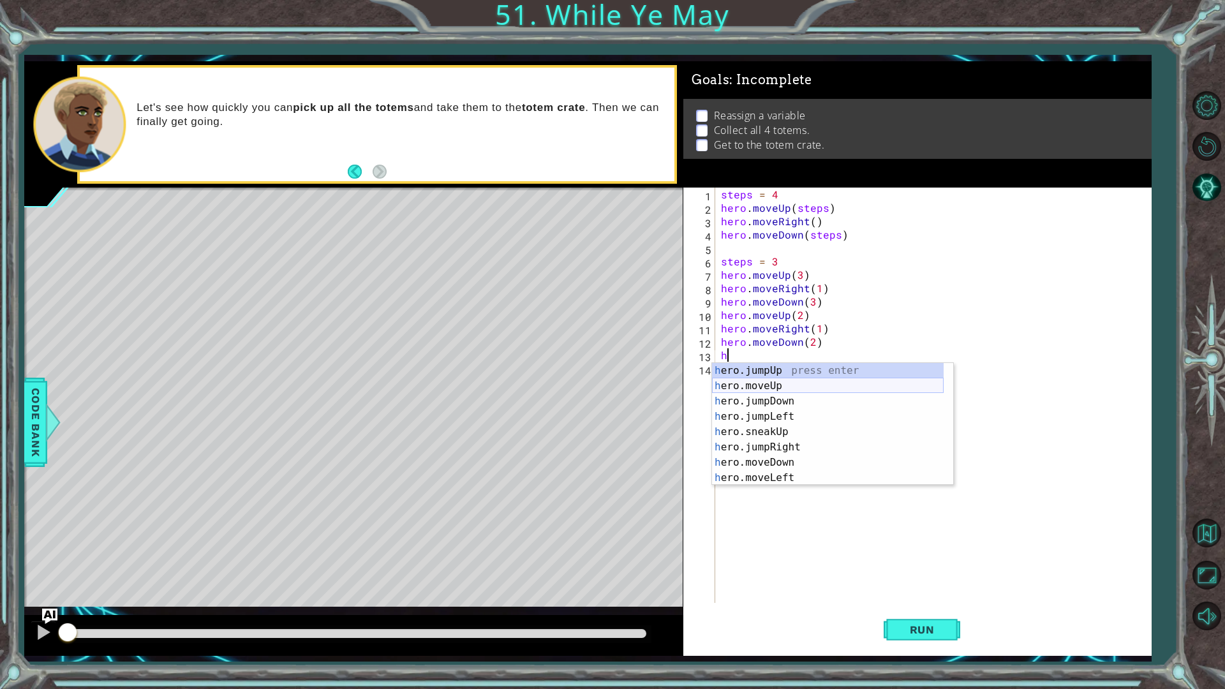
click at [798, 391] on div "h ero.jumpUp press enter h ero.moveUp press enter h ero.jumpDown press enter h …" at bounding box center [828, 439] width 232 height 153
type textarea "hero.moveUp(1)"
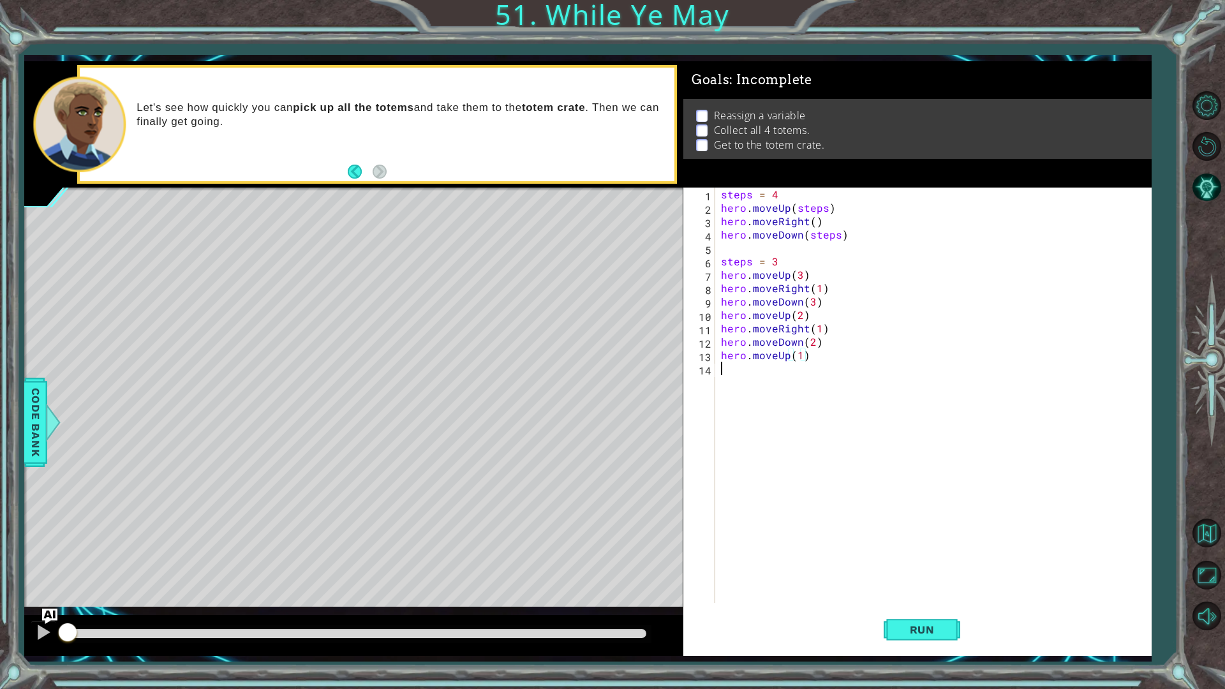
click at [798, 391] on div "steps = 4 hero . moveUp ( steps ) hero . moveRight ( ) hero . moveDown ( steps …" at bounding box center [936, 409] width 435 height 442
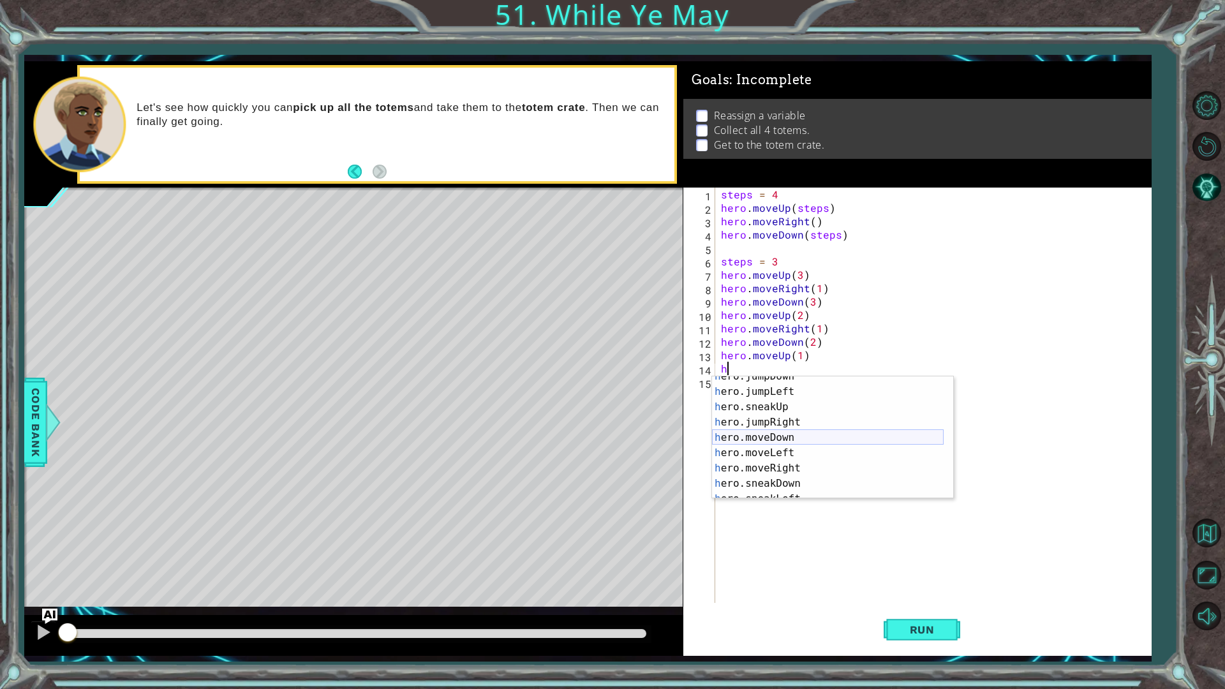
scroll to position [38, 0]
click at [783, 463] on div "h ero.jumpDown press enter h ero.jumpLeft press enter h ero.sneakUp press enter…" at bounding box center [828, 445] width 232 height 153
type textarea "hero.moveRight(1)"
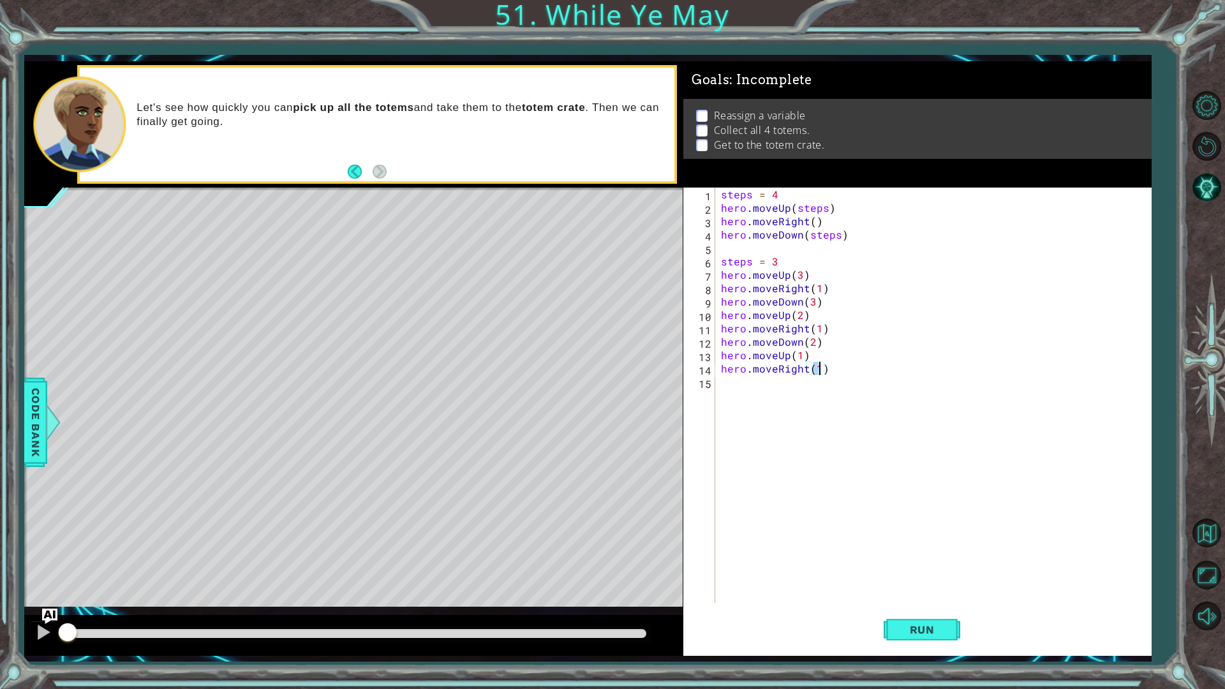
click at [781, 447] on div "steps = 4 hero . moveUp ( steps ) hero . moveRight ( ) hero . moveDown ( steps …" at bounding box center [936, 409] width 435 height 442
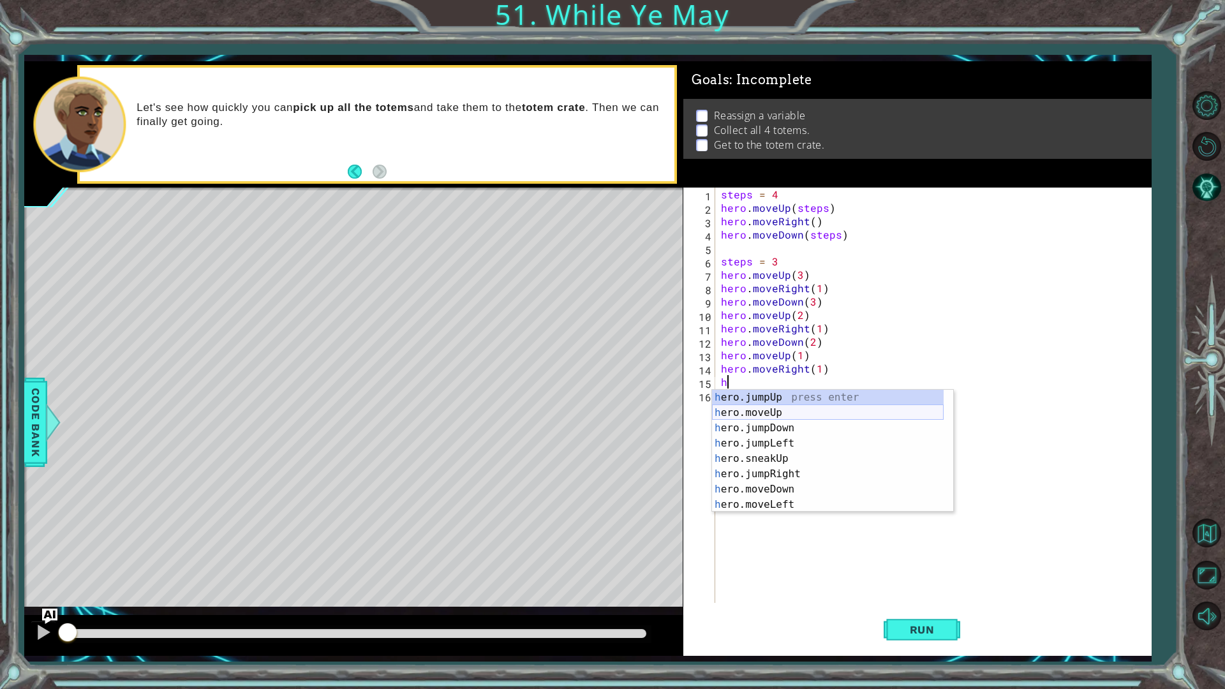
click at [780, 417] on div "h ero.jumpUp press enter h ero.moveUp press enter h ero.jumpDown press enter h …" at bounding box center [828, 466] width 232 height 153
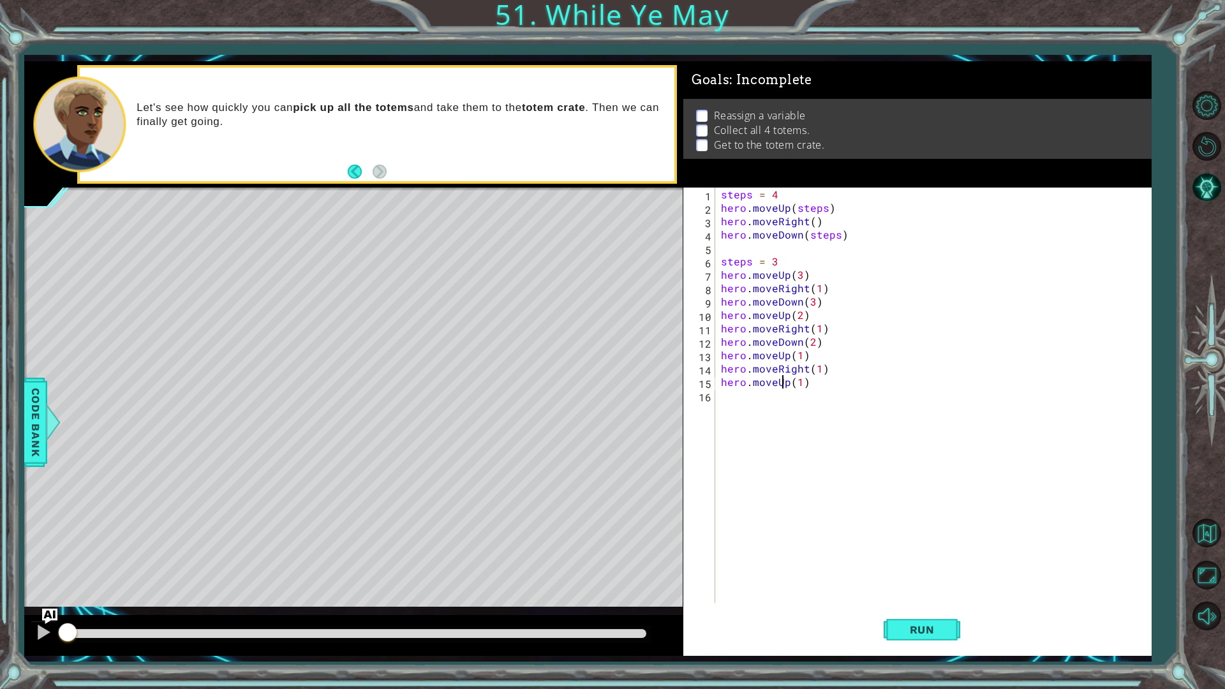
click at [784, 381] on div "steps = 4 hero . moveUp ( steps ) hero . moveRight ( ) hero . moveDown ( steps …" at bounding box center [936, 409] width 435 height 442
type textarea "hero.moveDown(1)"
click at [907, 548] on button "Run" at bounding box center [922, 629] width 77 height 47
click at [915, 548] on span "Run" at bounding box center [922, 630] width 50 height 13
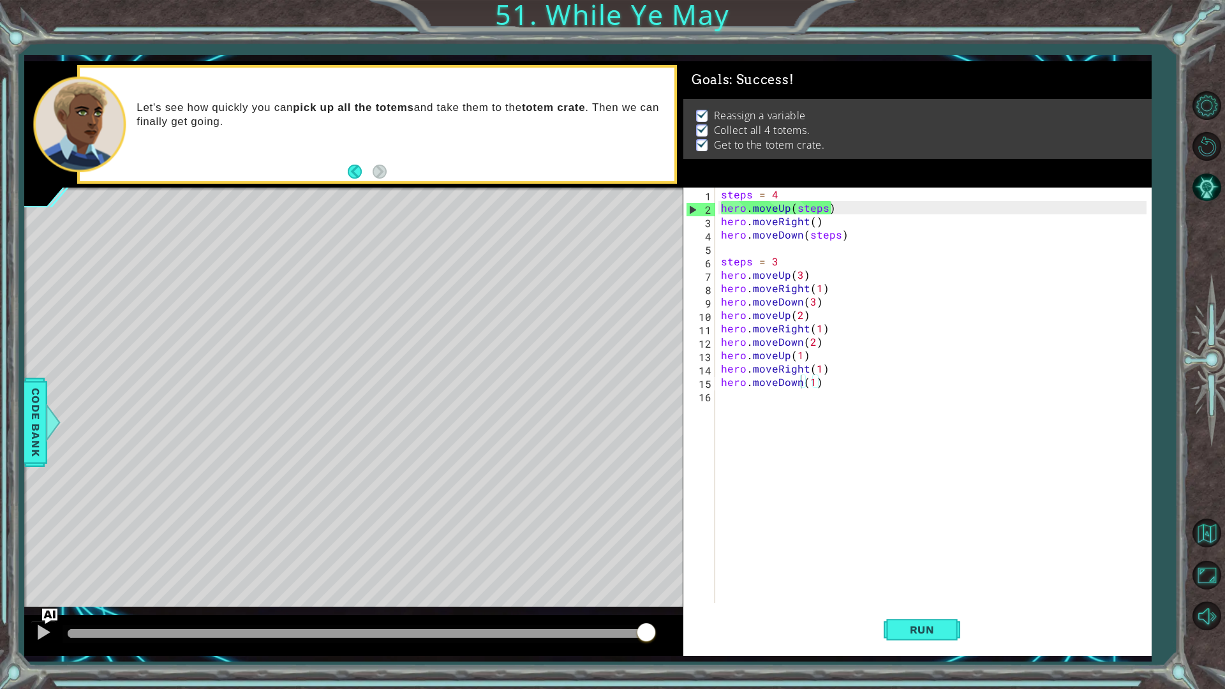
drag, startPoint x: 638, startPoint y: 634, endPoint x: 723, endPoint y: 634, distance: 85.5
click at [722, 548] on div "1 ההההההההההההההההההההההההההההההההההההההההההההההההההההההההההההההההההההההההההההה…" at bounding box center [587, 358] width 1127 height 595
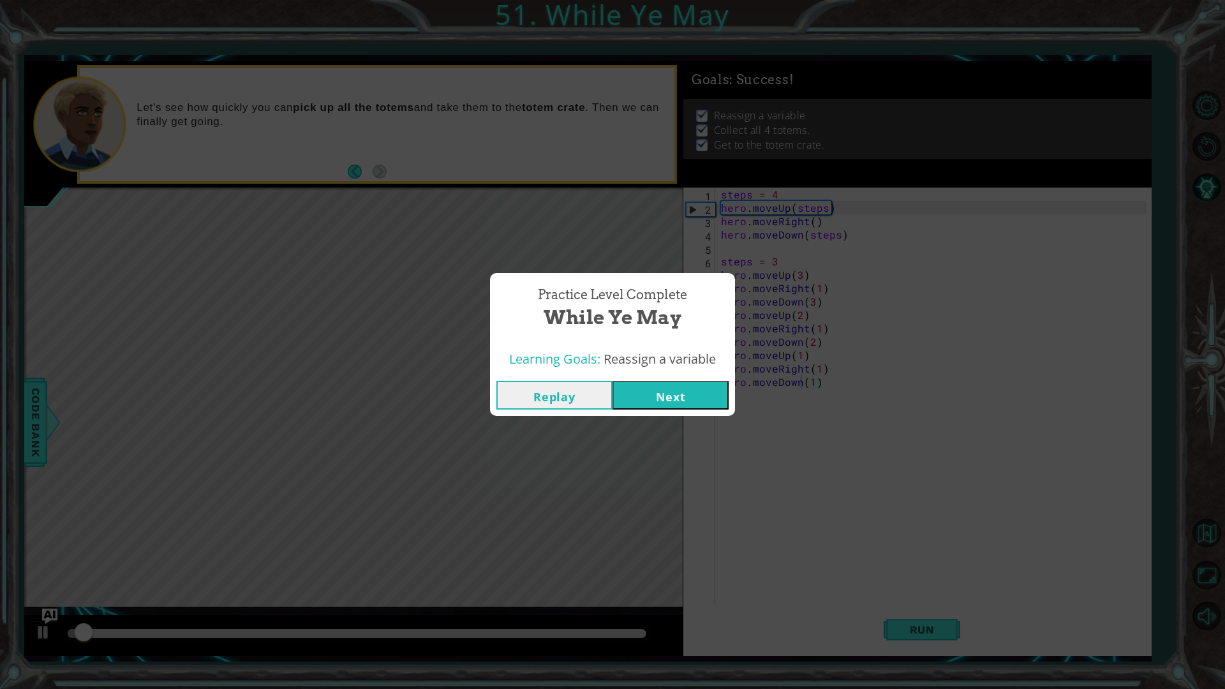
click at [668, 408] on button "Next" at bounding box center [671, 395] width 116 height 29
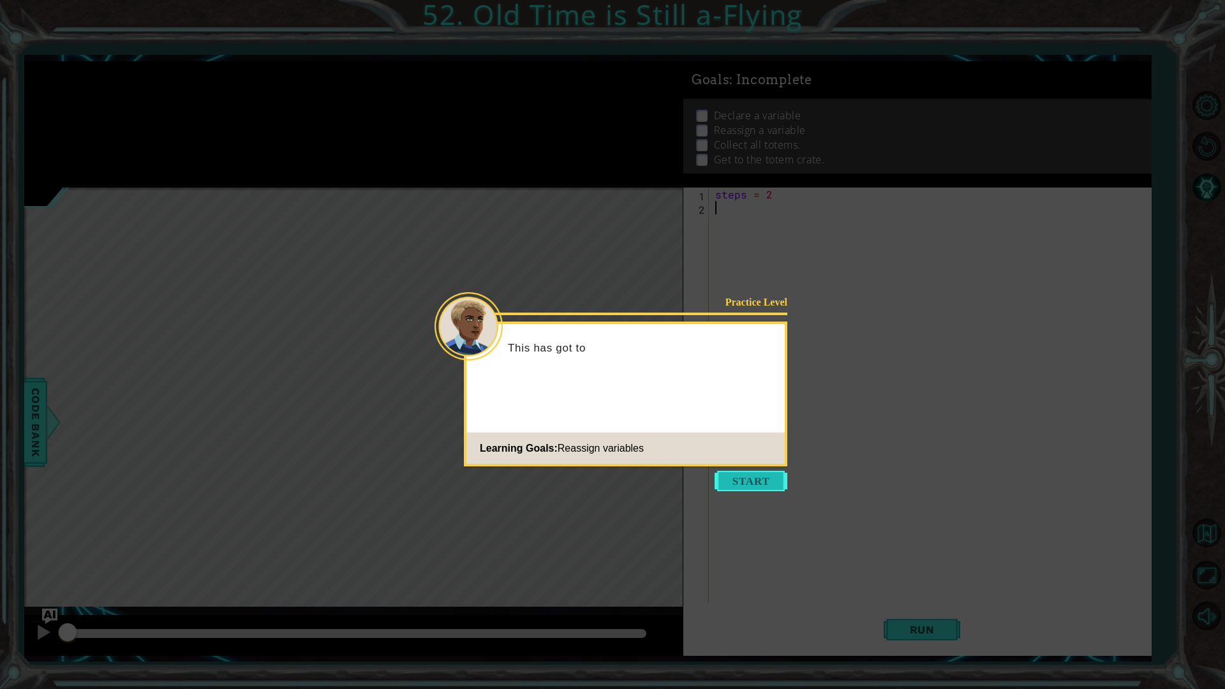
click at [730, 484] on button "Start" at bounding box center [751, 481] width 73 height 20
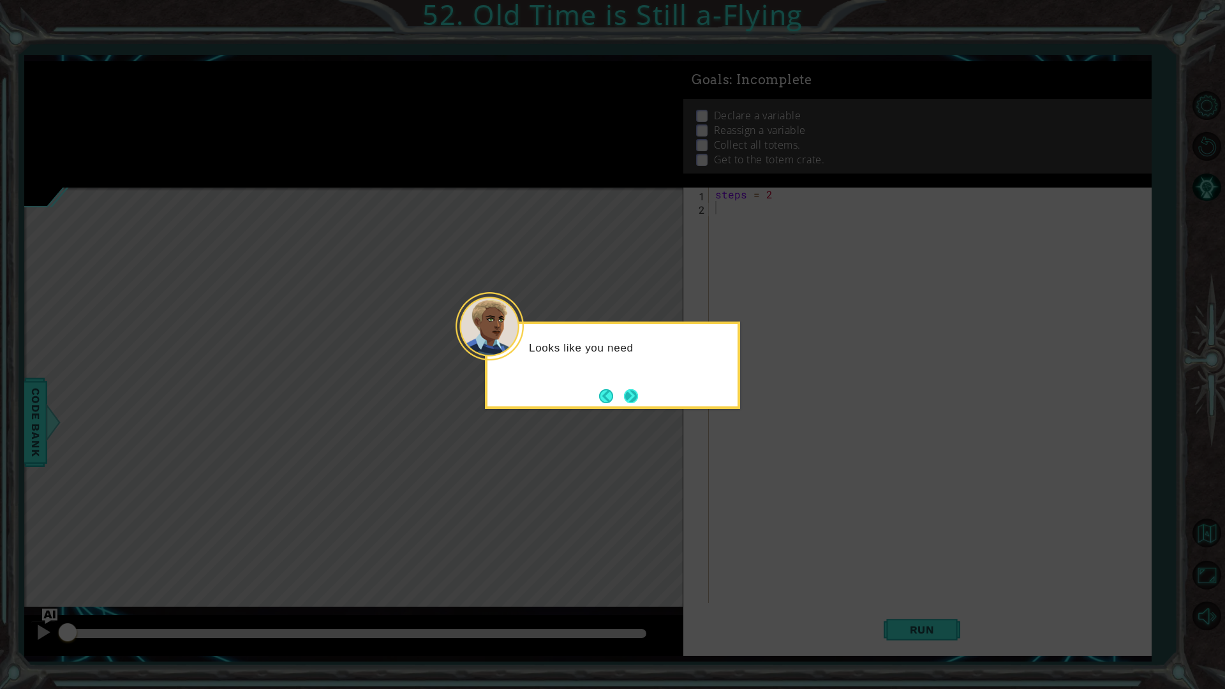
click at [635, 390] on button "Next" at bounding box center [631, 396] width 15 height 15
click at [635, 390] on icon at bounding box center [612, 344] width 1225 height 689
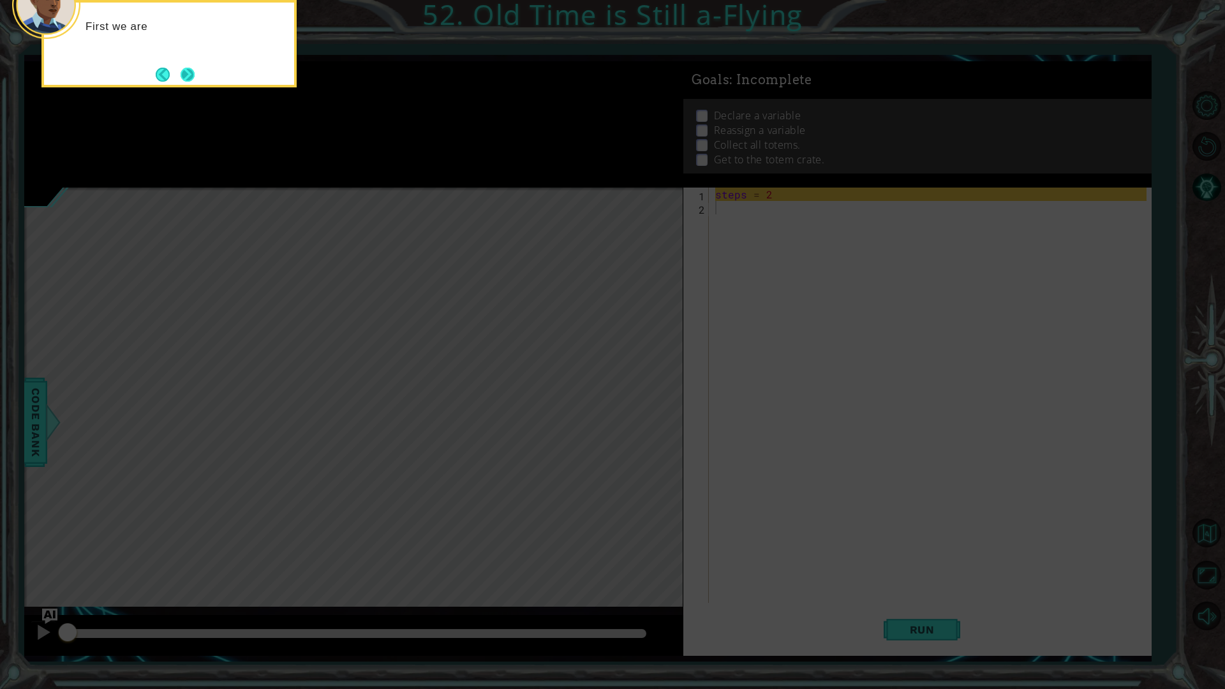
click at [194, 71] on button "Next" at bounding box center [188, 75] width 14 height 14
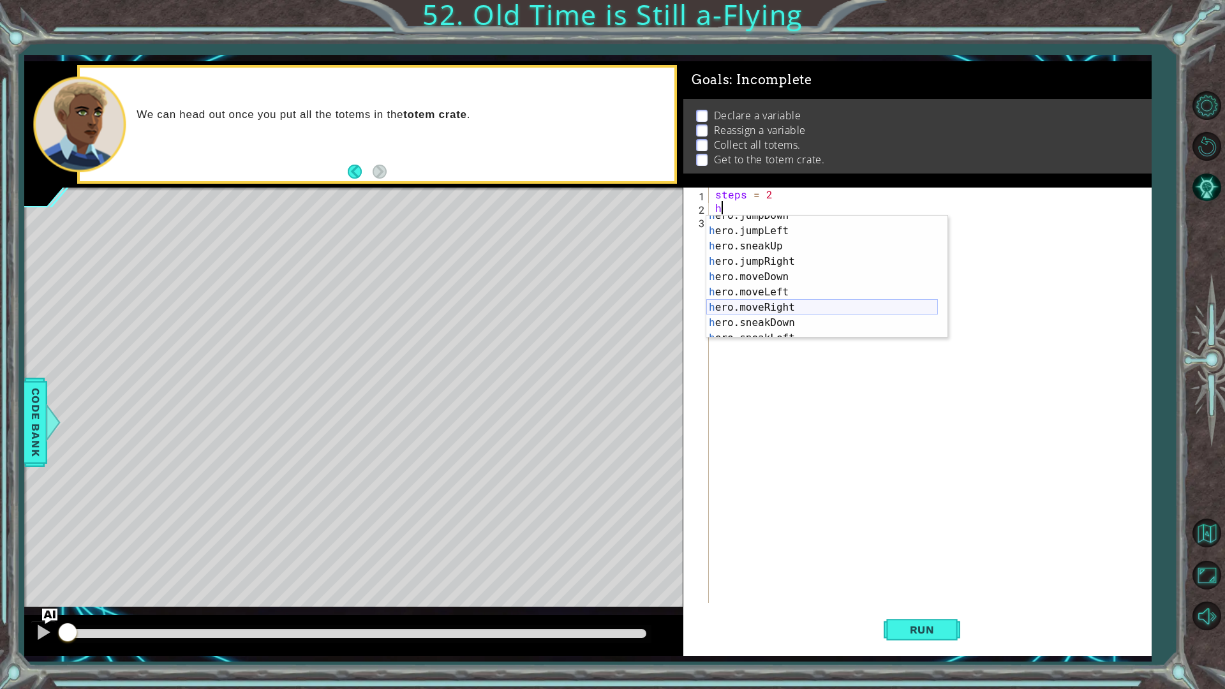
scroll to position [38, 0]
click at [785, 304] on div "h ero.jumpDown press enter h ero.jumpLeft press enter h ero.sneakUp press enter…" at bounding box center [822, 284] width 232 height 153
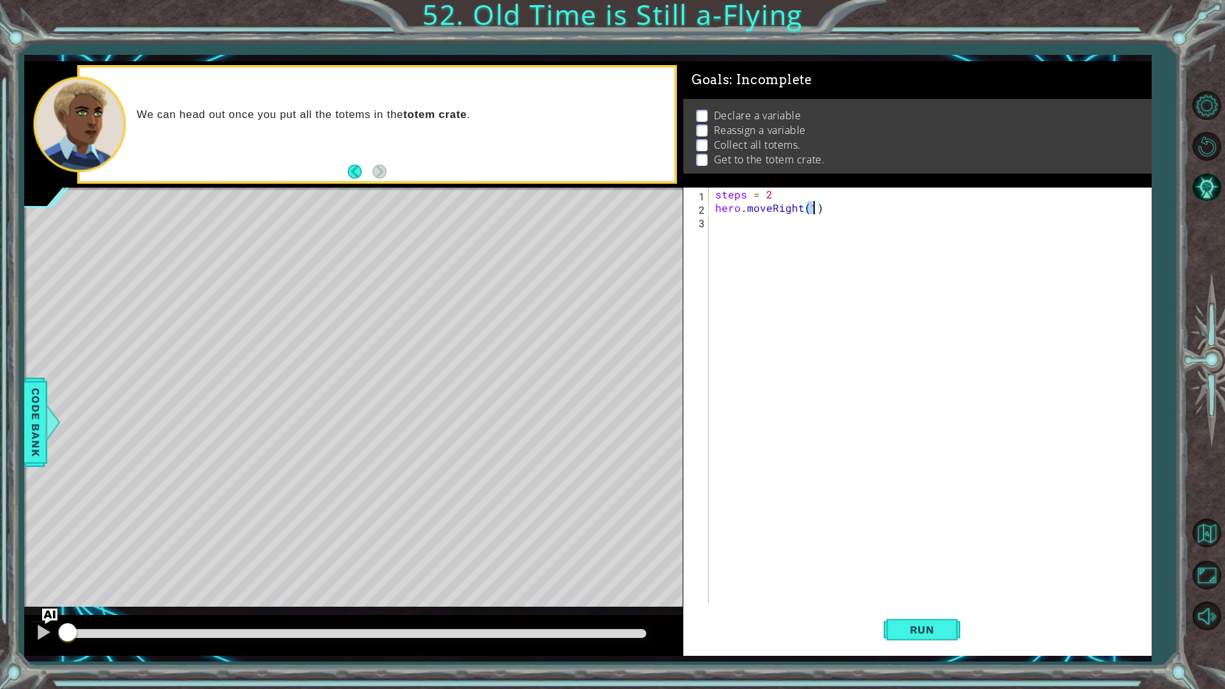
type textarea "hero.moveRight(2)"
click at [785, 304] on div "steps = 2 hero . moveRight ( 2 )" at bounding box center [933, 409] width 441 height 442
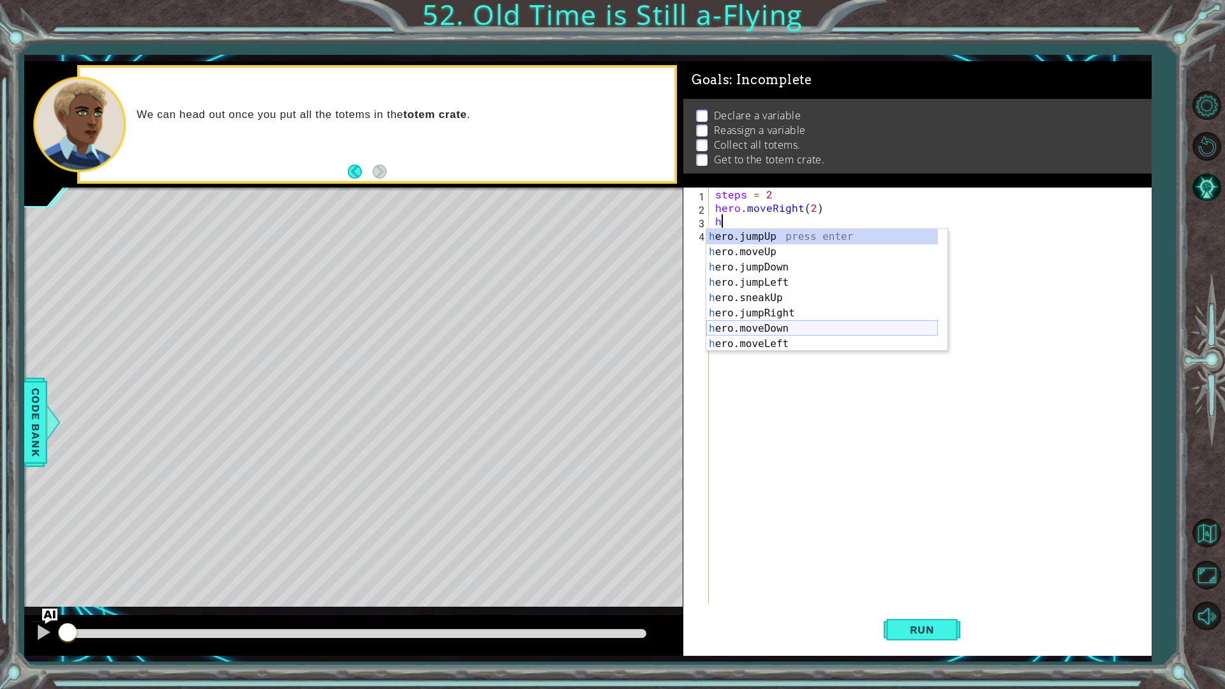
click at [779, 323] on div "h ero.jumpUp press enter h ero.moveUp press enter h ero.jumpDown press enter h …" at bounding box center [822, 305] width 232 height 153
type textarea "hero.moveDown(1)"
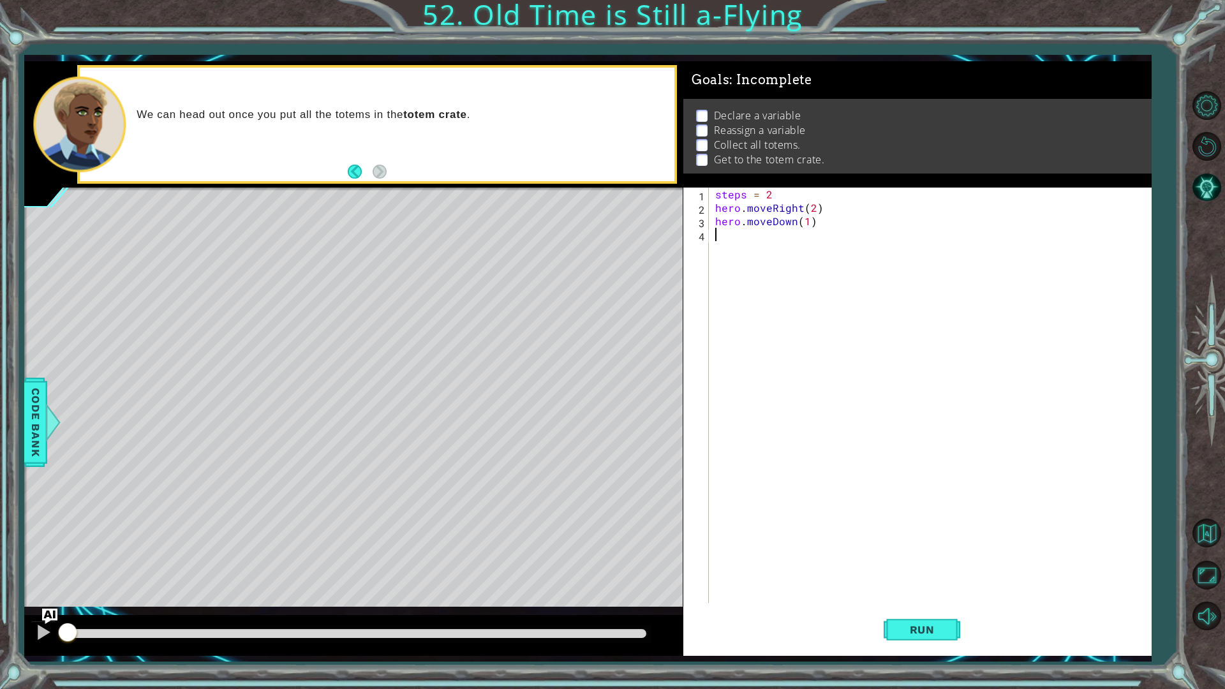
click at [777, 317] on div "steps = 2 hero . moveRight ( 2 ) hero . moveDown ( 1 )" at bounding box center [933, 409] width 441 height 442
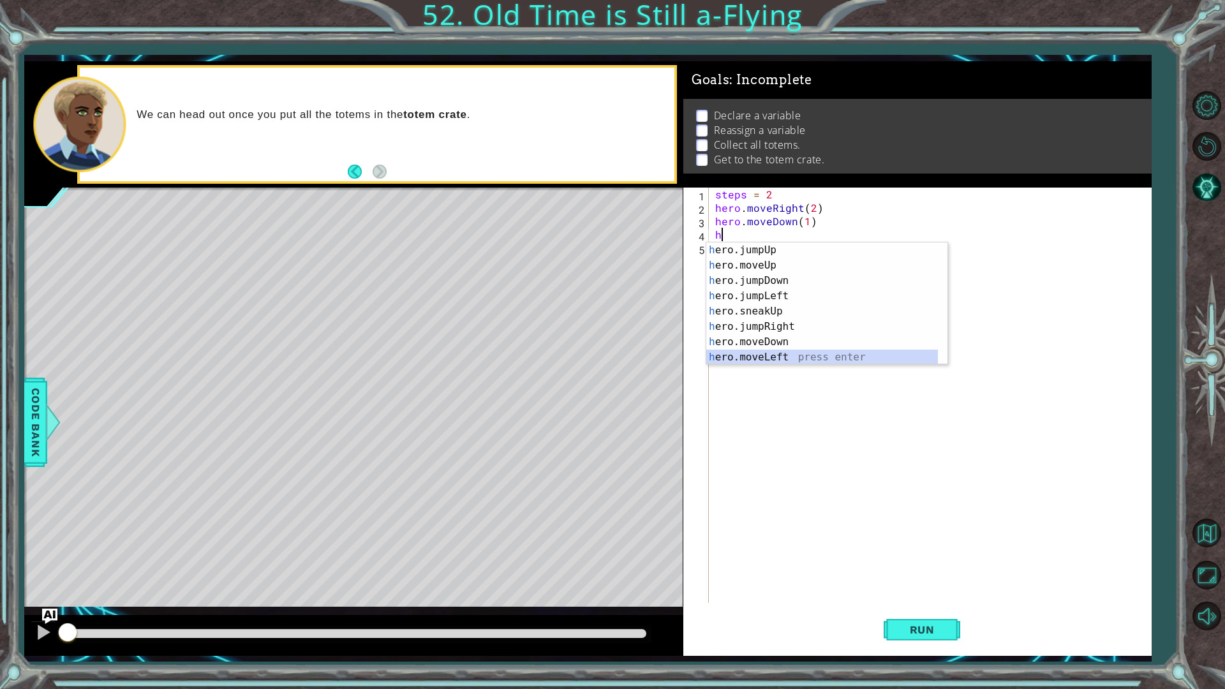
click at [777, 354] on div "h ero.jumpUp press enter h ero.moveUp press enter h ero.jumpDown press enter h …" at bounding box center [822, 319] width 232 height 153
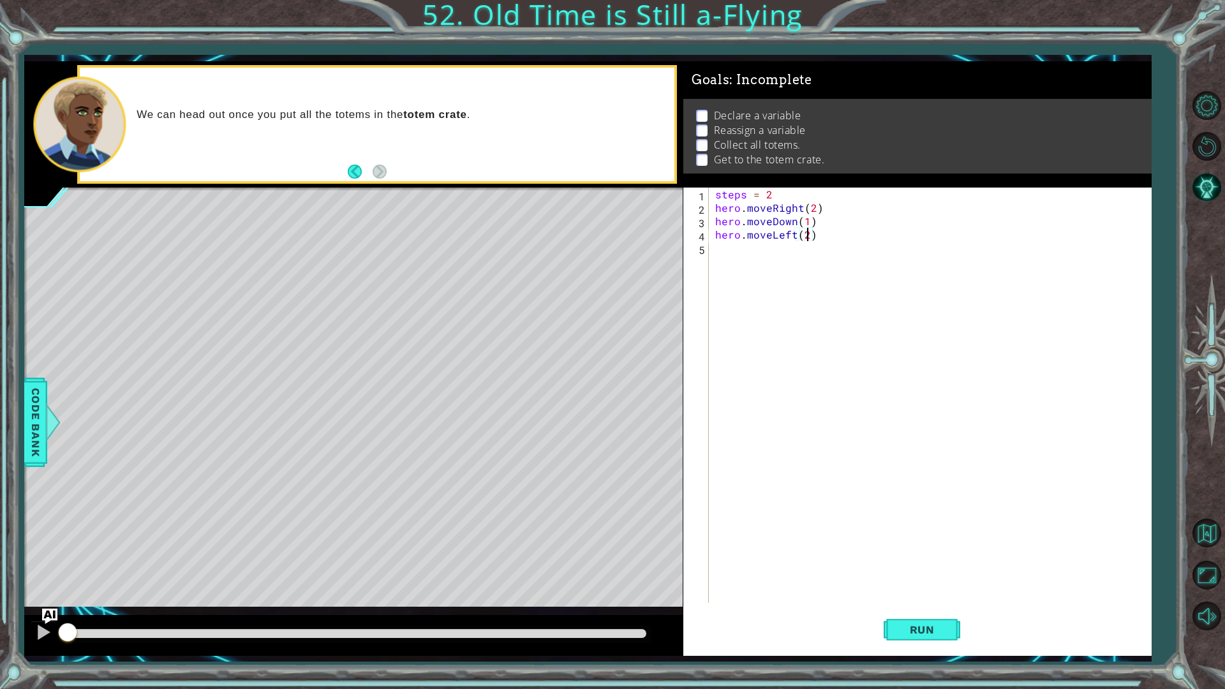
scroll to position [0, 5]
click at [772, 332] on div "steps = 2 hero . moveRight ( 2 ) hero . moveDown ( 1 ) hero . moveLeft ( 2 )" at bounding box center [933, 409] width 441 height 442
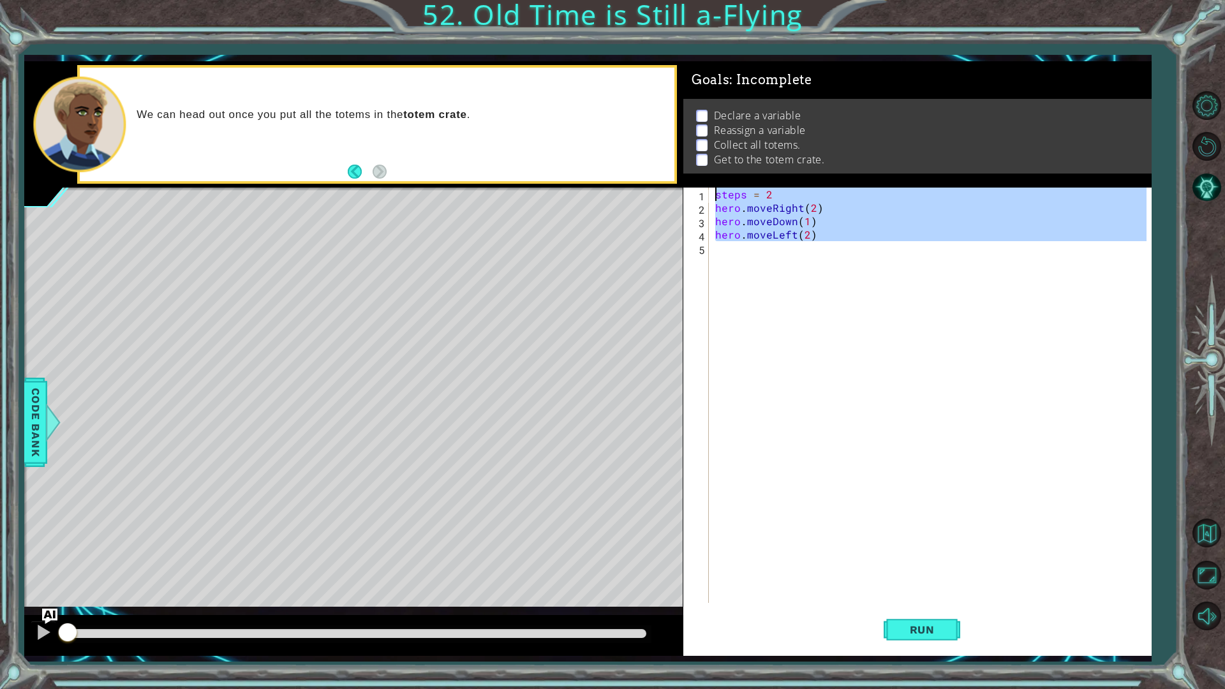
type textarea "steps = 2 hero.moveRight(2)"
click at [772, 332] on div "steps = 2 hero . moveRight ( 2 ) hero . moveDown ( 1 ) hero . moveLeft ( 2 )" at bounding box center [930, 395] width 435 height 415
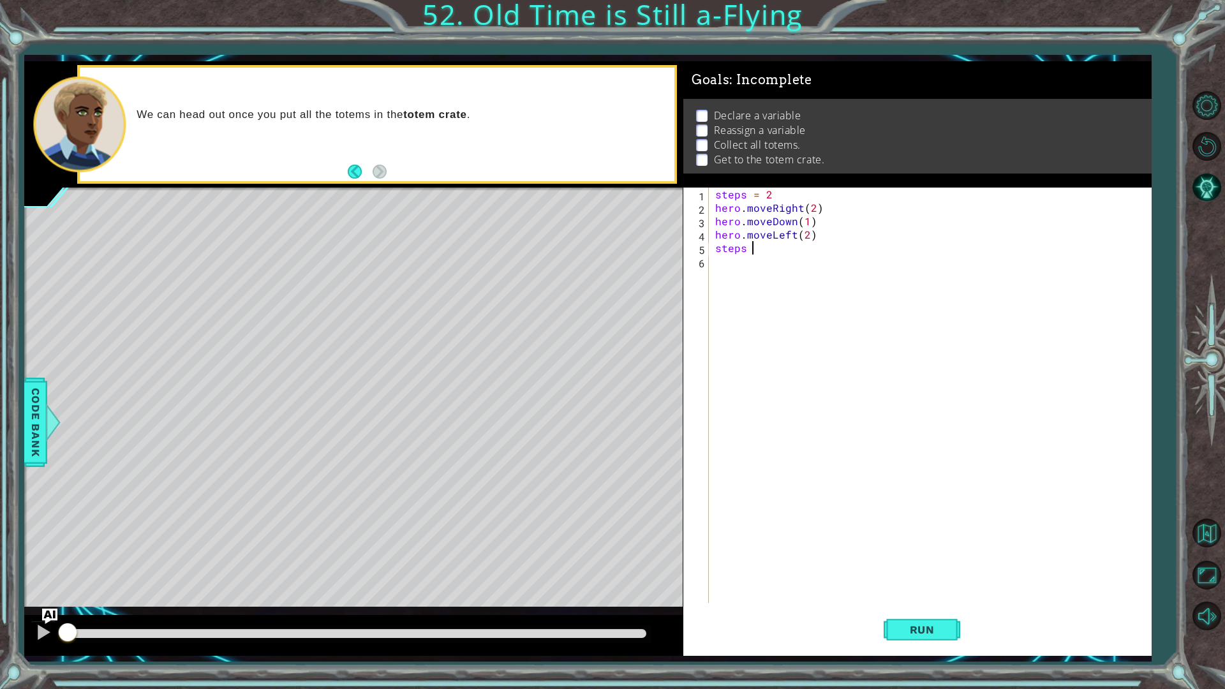
scroll to position [0, 2]
type textarea "steps = 5"
click at [780, 332] on div "steps = 2 hero . moveRight ( 2 ) hero . moveDown ( 1 ) hero . moveLeft ( 2 ) st…" at bounding box center [933, 409] width 441 height 442
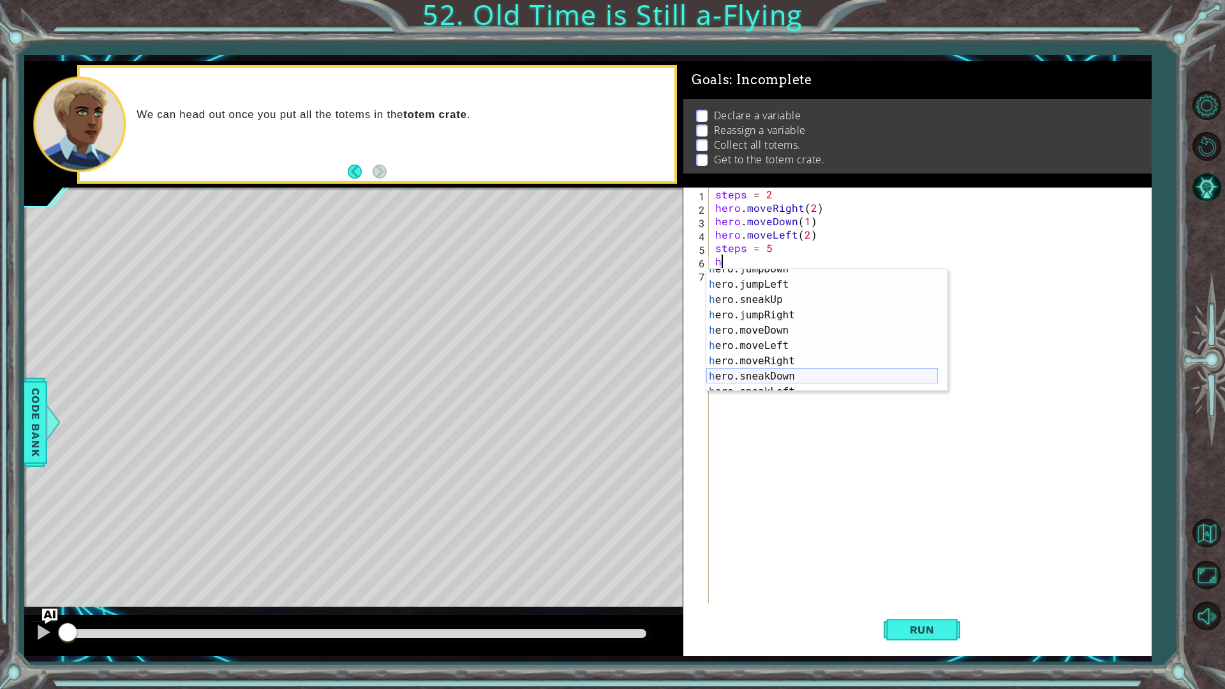
scroll to position [38, 0]
click at [772, 363] on div "h ero.jumpDown press enter h ero.jumpLeft press enter h ero.sneakUp press enter…" at bounding box center [822, 338] width 232 height 153
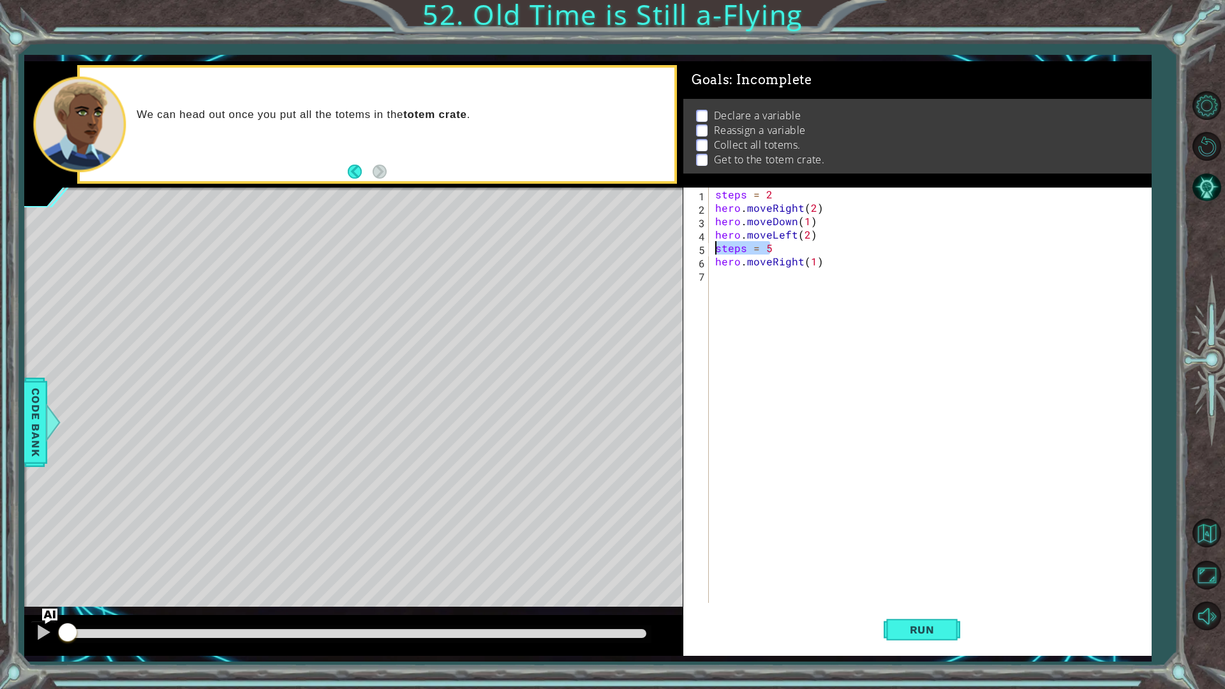
drag, startPoint x: 775, startPoint y: 249, endPoint x: 710, endPoint y: 243, distance: 66.0
click at [710, 243] on div "hero.moveRight(1) 1 2 3 4 5 6 7 steps = 2 hero . moveRight ( 2 ) hero . moveDow…" at bounding box center [915, 395] width 464 height 415
type textarea "steps = 5"
click at [855, 269] on div "steps = 2 hero . moveRight ( 2 ) hero . moveDown ( 1 ) hero . moveLeft ( 2 ) st…" at bounding box center [933, 409] width 441 height 442
click at [814, 260] on div "steps = 2 hero . moveRight ( 2 ) hero . moveDown ( 1 ) hero . moveLeft ( 2 ) st…" at bounding box center [933, 409] width 441 height 442
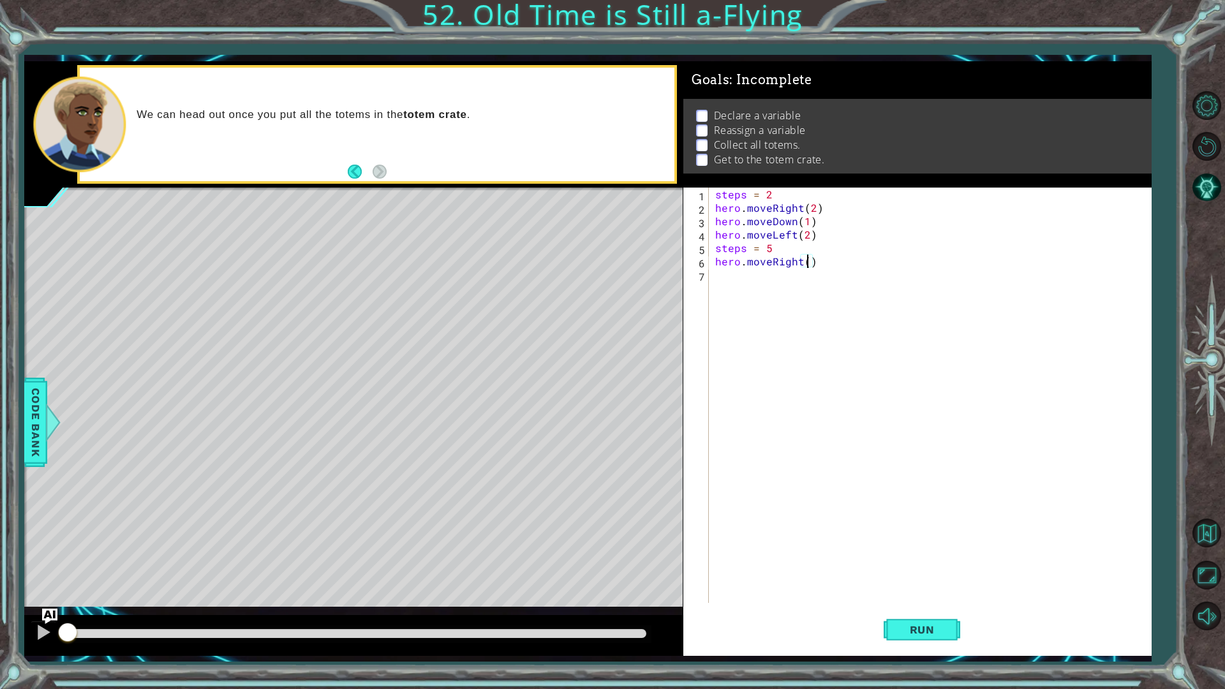
type textarea "hero.moveRight(4)"
click at [810, 278] on div "steps = 2 hero . moveRight ( 2 ) hero . moveDown ( 1 ) hero . moveLeft ( 2 ) st…" at bounding box center [933, 409] width 441 height 442
click at [773, 248] on div "steps = 2 hero . moveRight ( 2 ) hero . moveDown ( 1 ) hero . moveLeft ( 2 ) st…" at bounding box center [933, 409] width 441 height 442
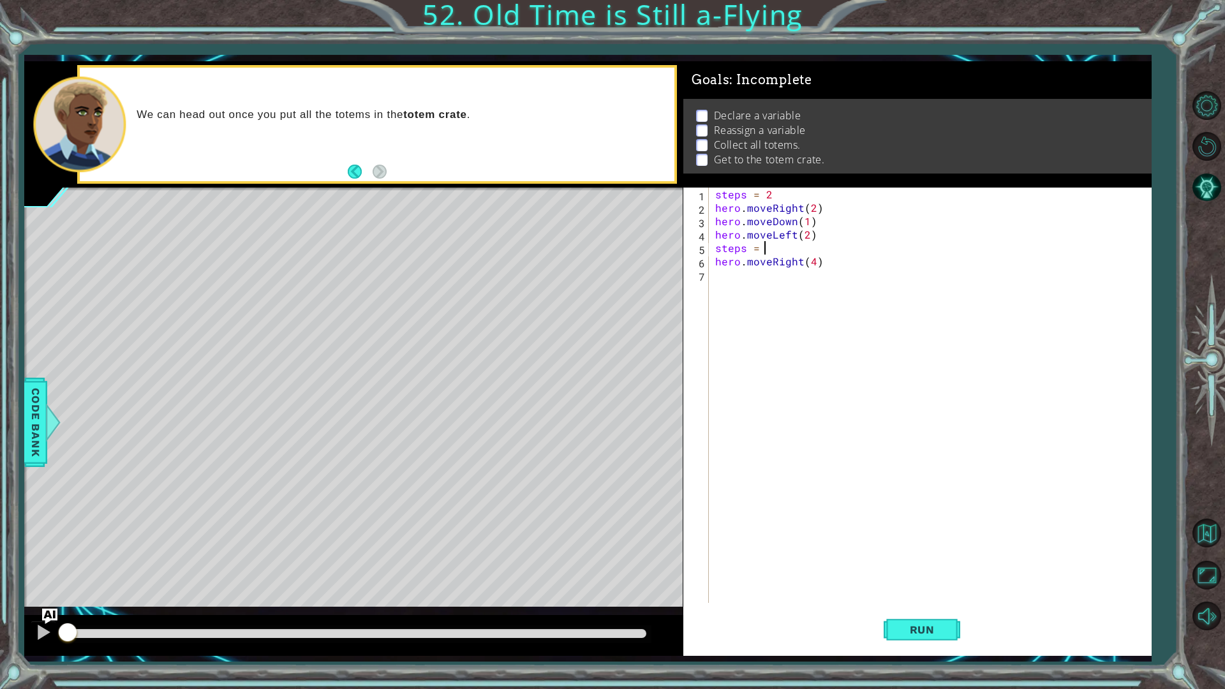
type textarea "steps = 4"
click at [777, 288] on div "steps = 2 hero . moveRight ( 2 ) hero . moveDown ( 1 ) hero . moveLeft ( 2 ) st…" at bounding box center [933, 409] width 441 height 442
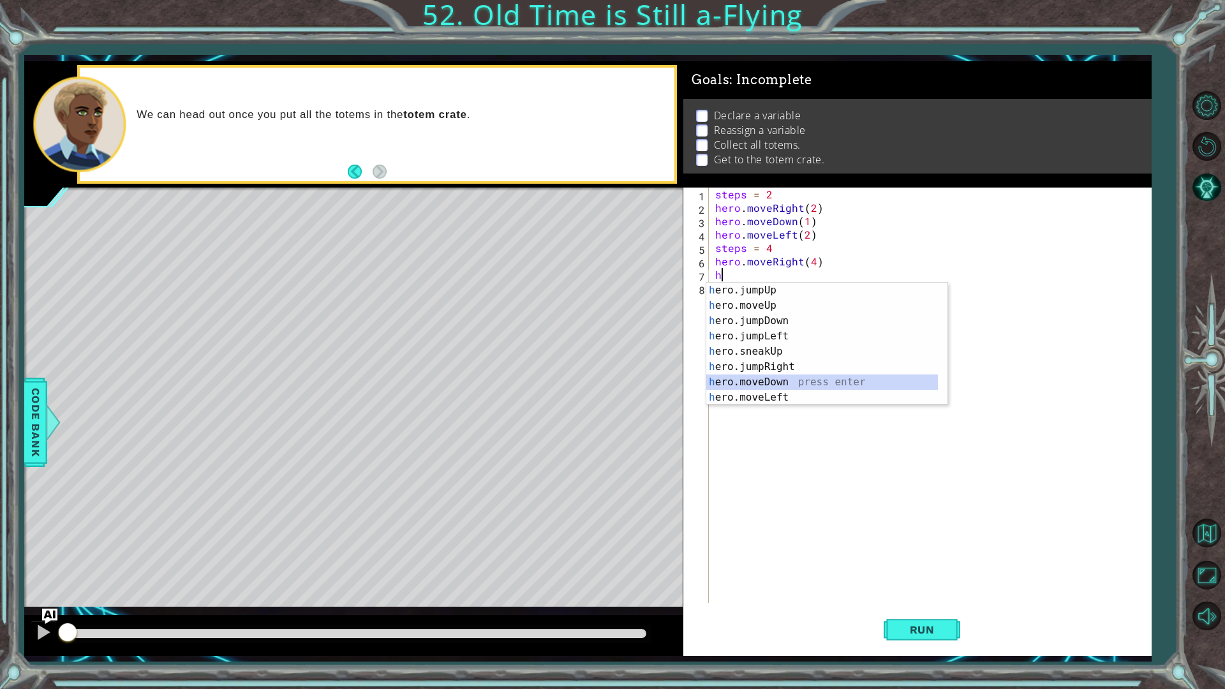
click at [770, 378] on div "h ero.jumpUp press enter h ero.moveUp press enter h ero.jumpDown press enter h …" at bounding box center [822, 359] width 232 height 153
type textarea "hero.moveDown(1)"
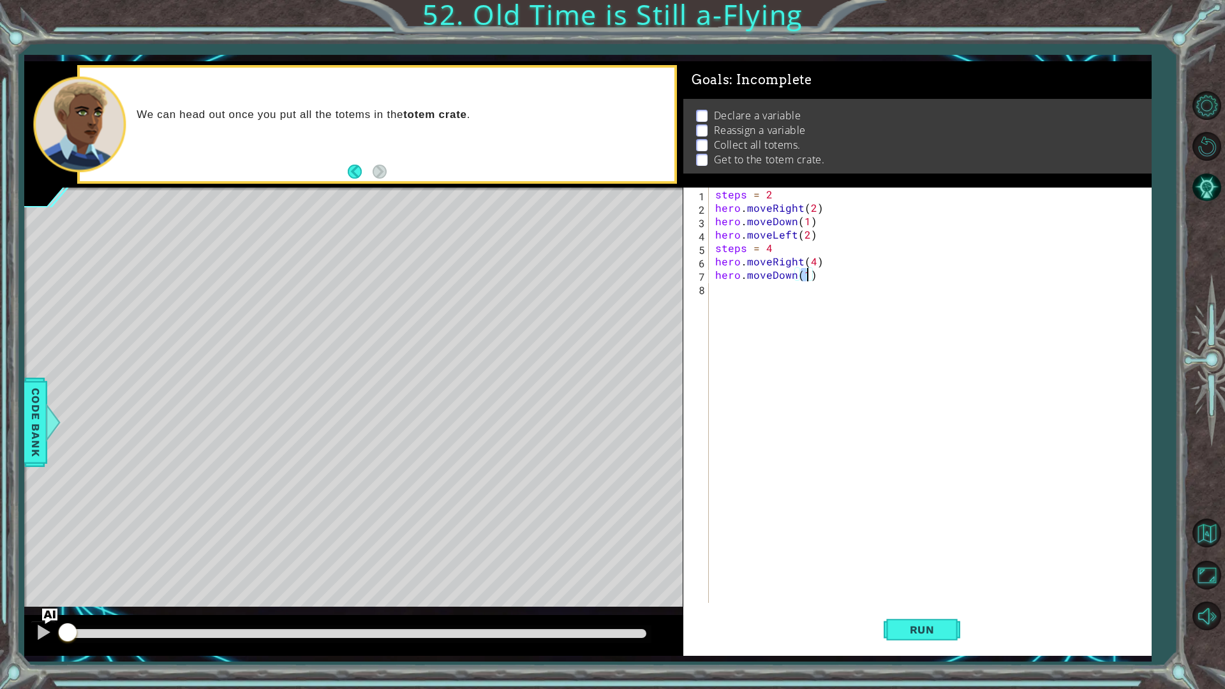
click at [784, 347] on div "steps = 2 hero . moveRight ( 2 ) hero . moveDown ( 1 ) hero . moveLeft ( 2 ) st…" at bounding box center [933, 409] width 441 height 442
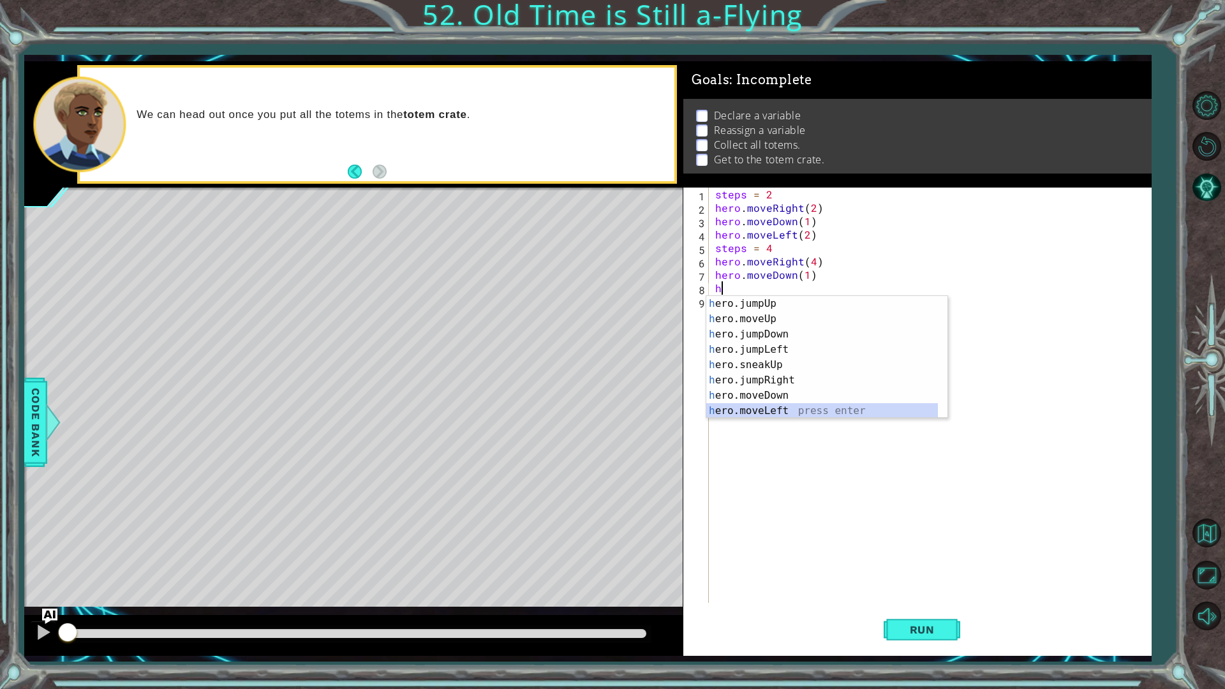
click at [781, 406] on div "h ero.jumpUp press enter h ero.moveUp press enter h ero.jumpDown press enter h …" at bounding box center [822, 372] width 232 height 153
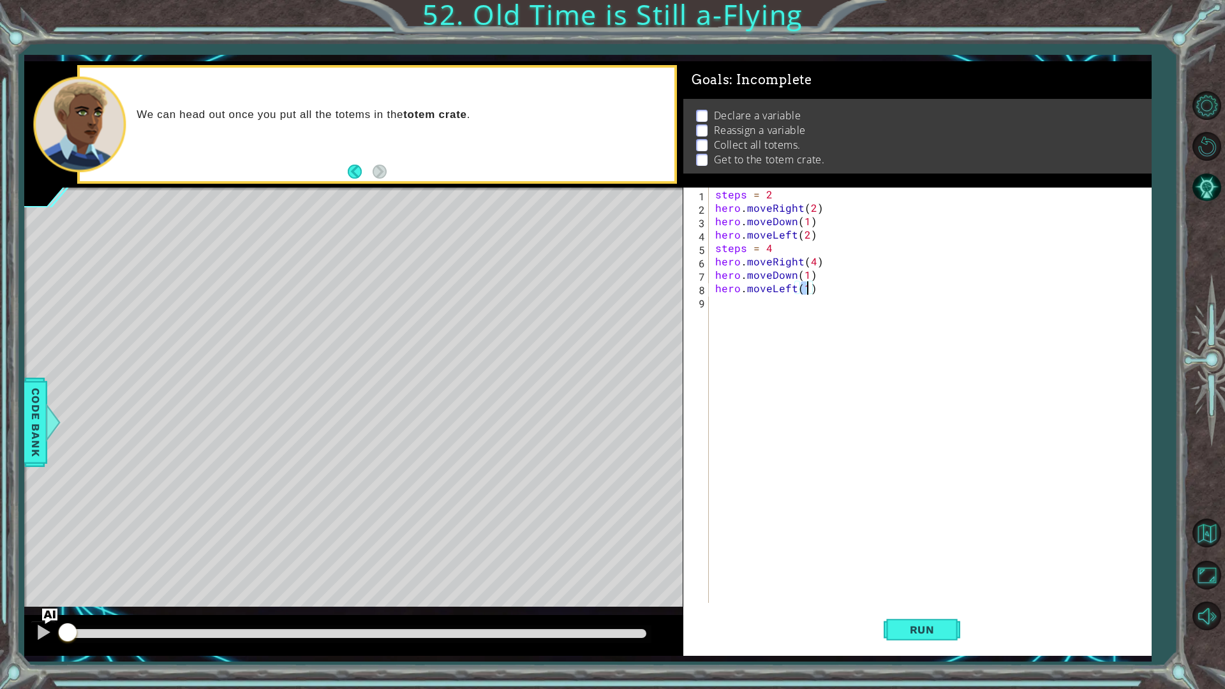
type textarea "hero.moveLeft(4)"
click at [779, 371] on div "steps = 2 hero . moveRight ( 2 ) hero . moveDown ( 1 ) hero . moveLeft ( 2 ) st…" at bounding box center [933, 409] width 441 height 442
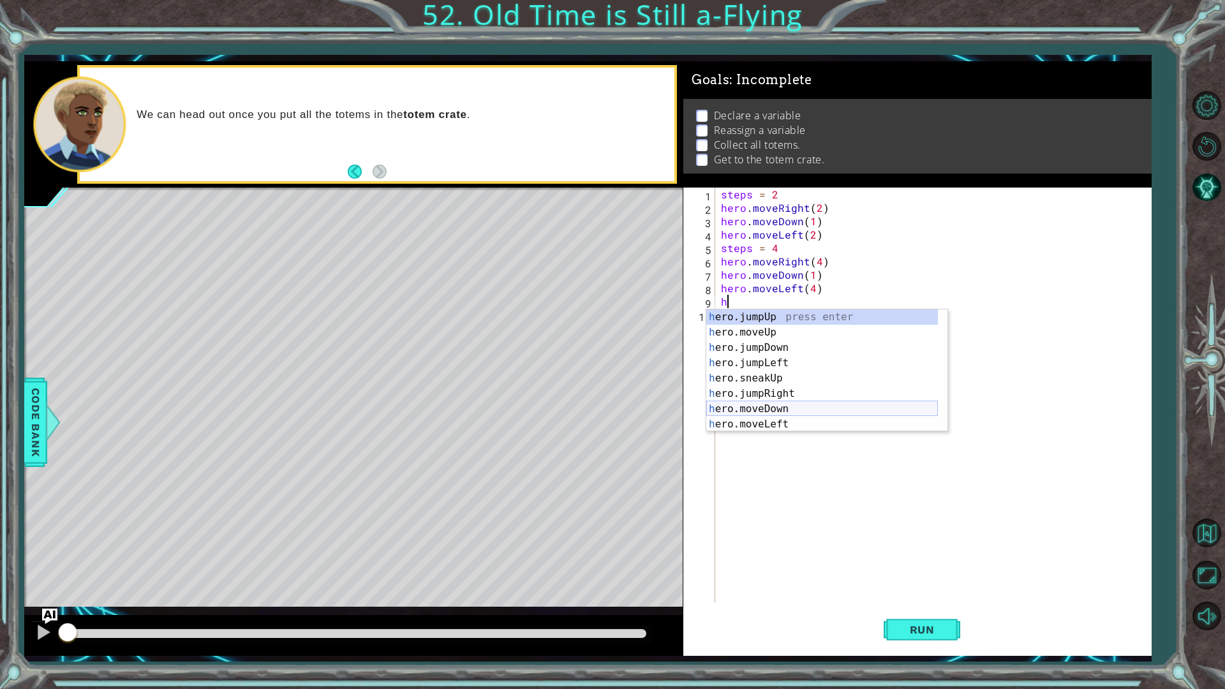
scroll to position [38, 0]
click at [778, 407] on div "h ero.jumpDown press enter h ero.jumpLeft press enter h ero.sneakUp press enter…" at bounding box center [822, 378] width 232 height 153
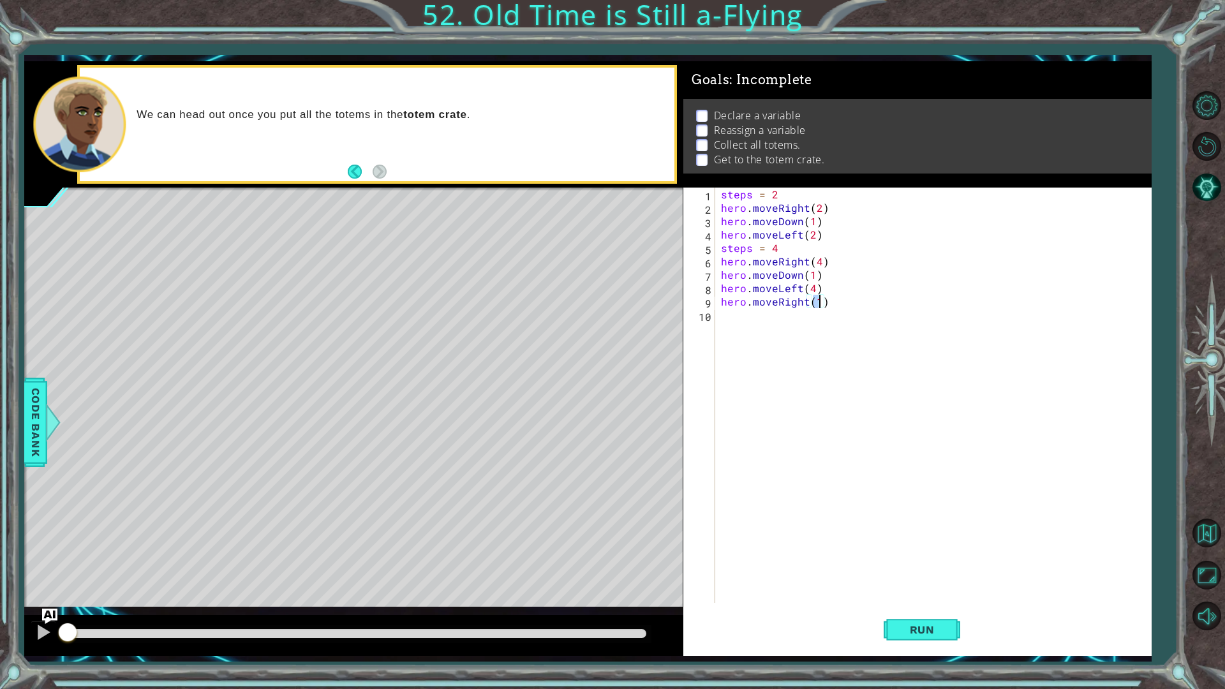
type textarea "hero.moveRight(6)"
click at [803, 432] on div "steps = 2 hero . moveRight ( 2 ) hero . moveDown ( 1 ) hero . moveLeft ( 2 ) st…" at bounding box center [936, 409] width 435 height 442
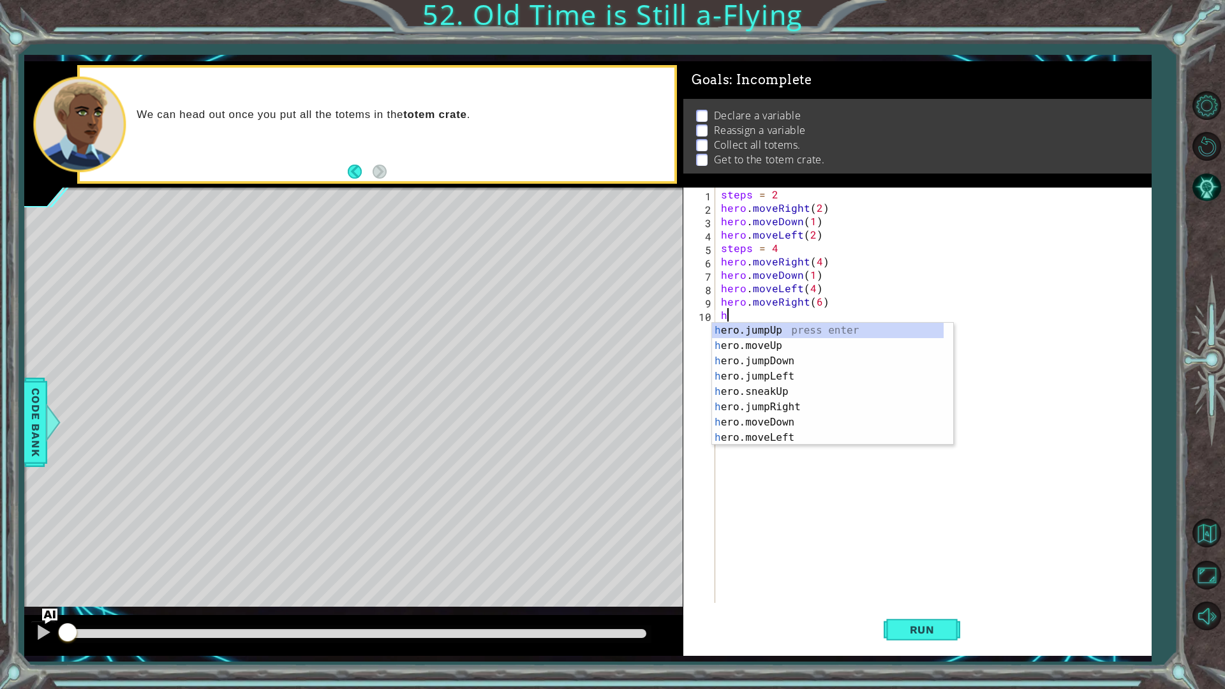
scroll to position [0, 0]
click at [802, 418] on div "h ero.jumpUp press enter h ero.moveUp press enter h ero.jumpDown press enter h …" at bounding box center [828, 399] width 232 height 153
type textarea "hero.moveDown(1)"
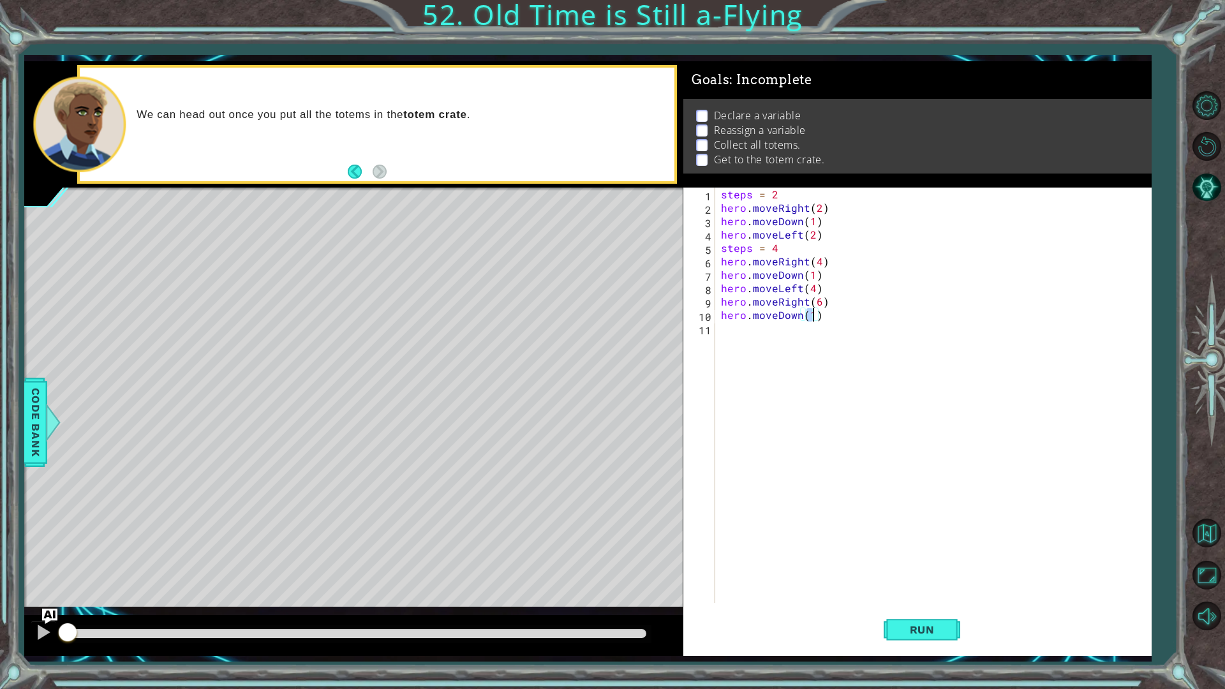
click at [802, 418] on div "steps = 2 hero . moveRight ( 2 ) hero . moveDown ( 1 ) hero . moveLeft ( 2 ) st…" at bounding box center [936, 409] width 435 height 442
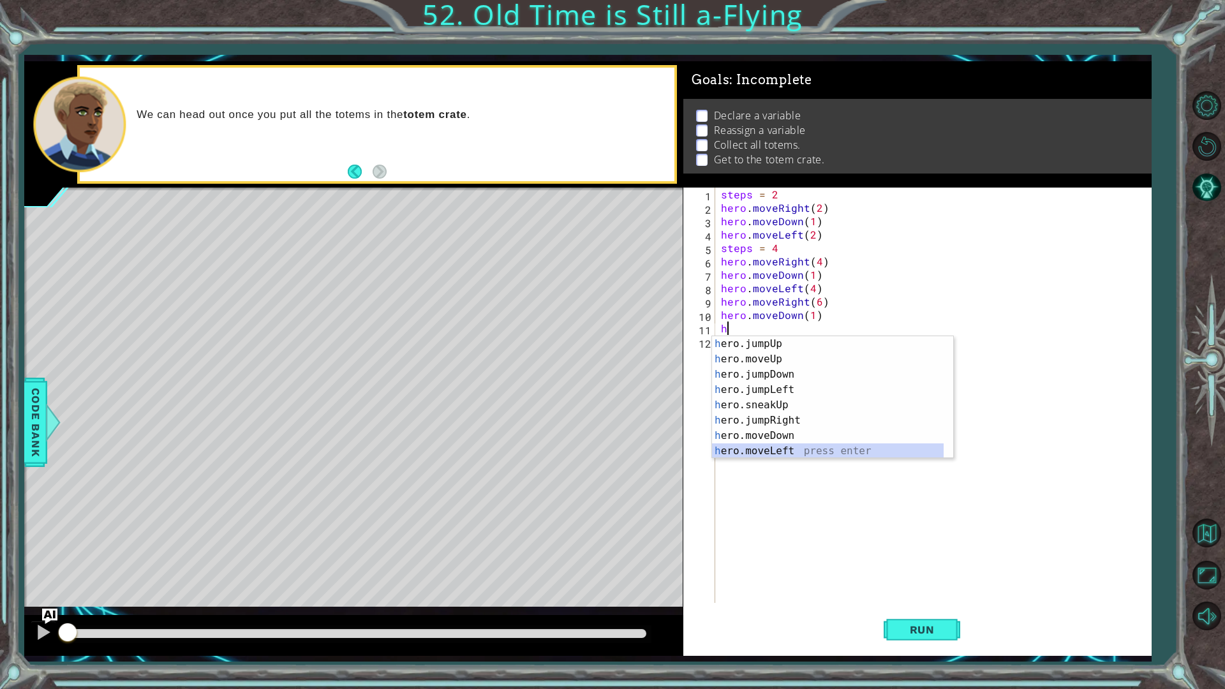
click at [793, 446] on div "h ero.jumpUp press enter h ero.moveUp press enter h ero.jumpDown press enter h …" at bounding box center [828, 412] width 232 height 153
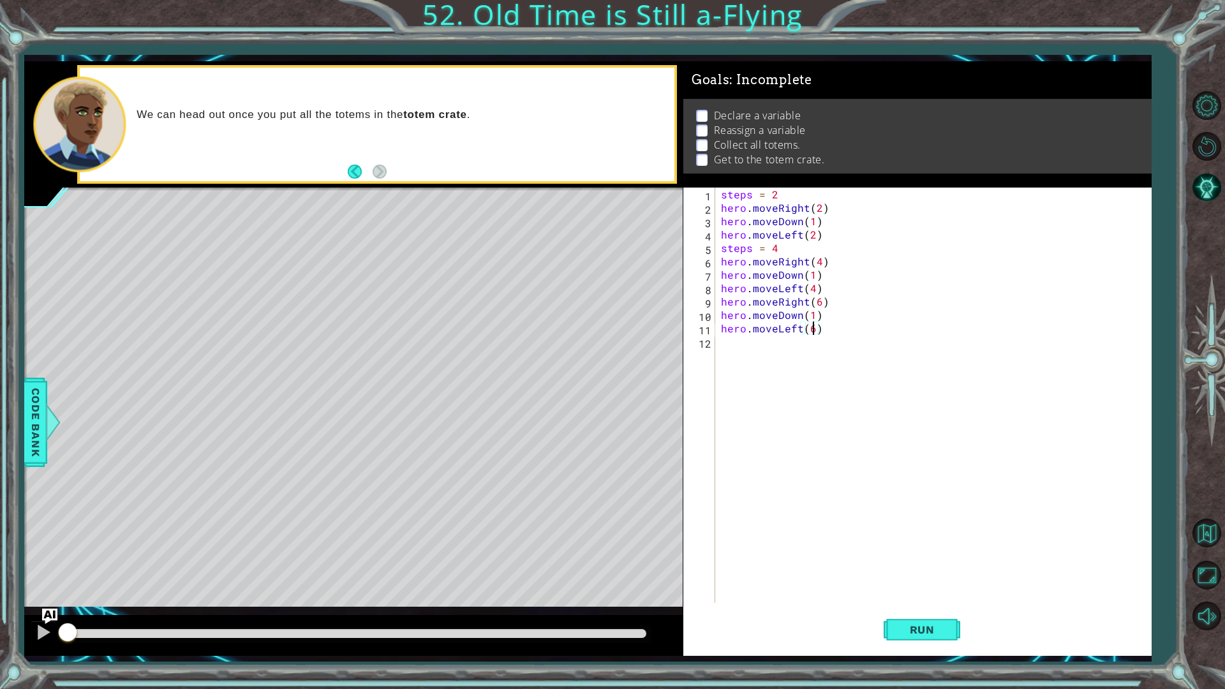
scroll to position [0, 5]
type textarea "hero.moveLeft(6)"
click at [944, 548] on span "Run" at bounding box center [922, 630] width 50 height 13
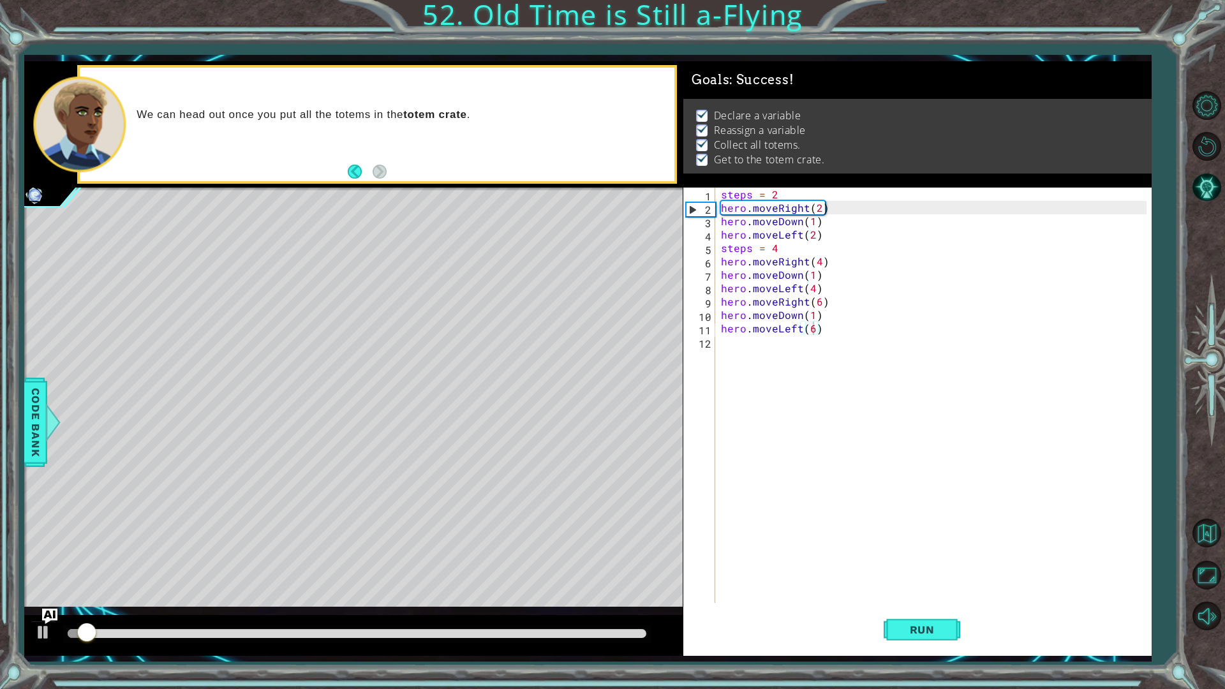
drag, startPoint x: 560, startPoint y: 645, endPoint x: 864, endPoint y: 630, distance: 304.2
click at [864, 548] on div "1 ההההההההההההההההההההההההההההההההההההההההההההההההההההההההההההההההההההההההההההה…" at bounding box center [587, 358] width 1127 height 595
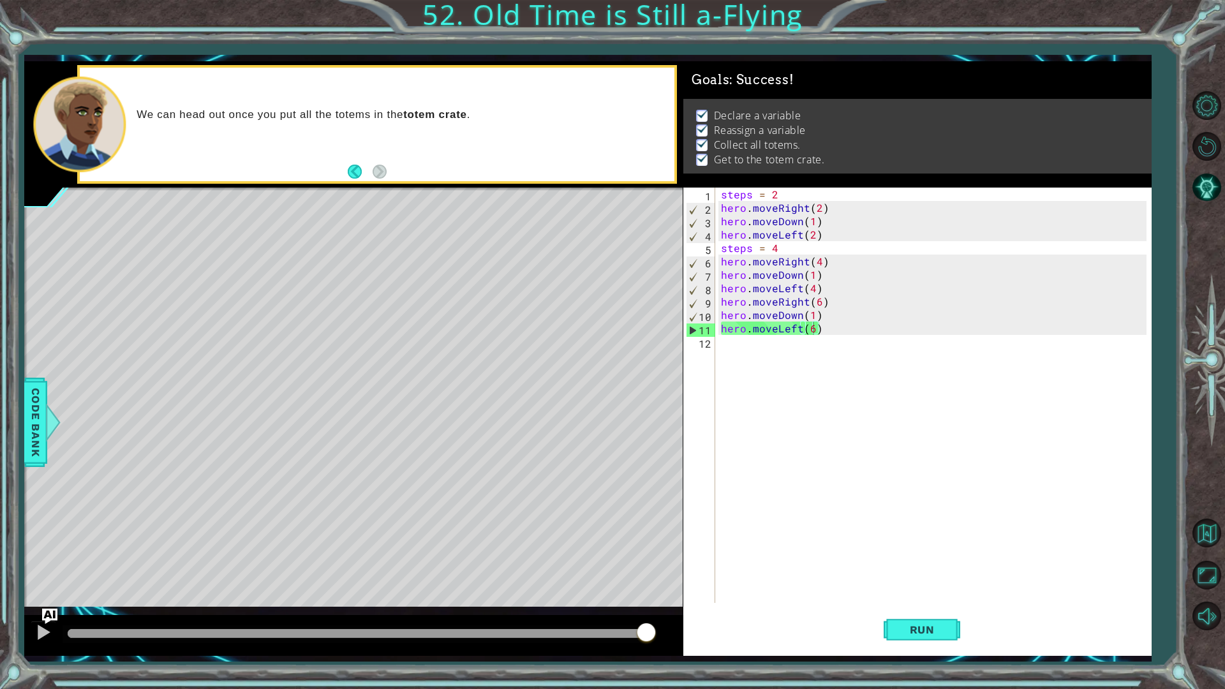
drag, startPoint x: 755, startPoint y: 625, endPoint x: 838, endPoint y: 624, distance: 83.0
click at [838, 548] on body "1 ההההההההההההההההההההההההההההההההההההההההההההההההההההההההההההההההההההההההההההה…" at bounding box center [612, 344] width 1225 height 689
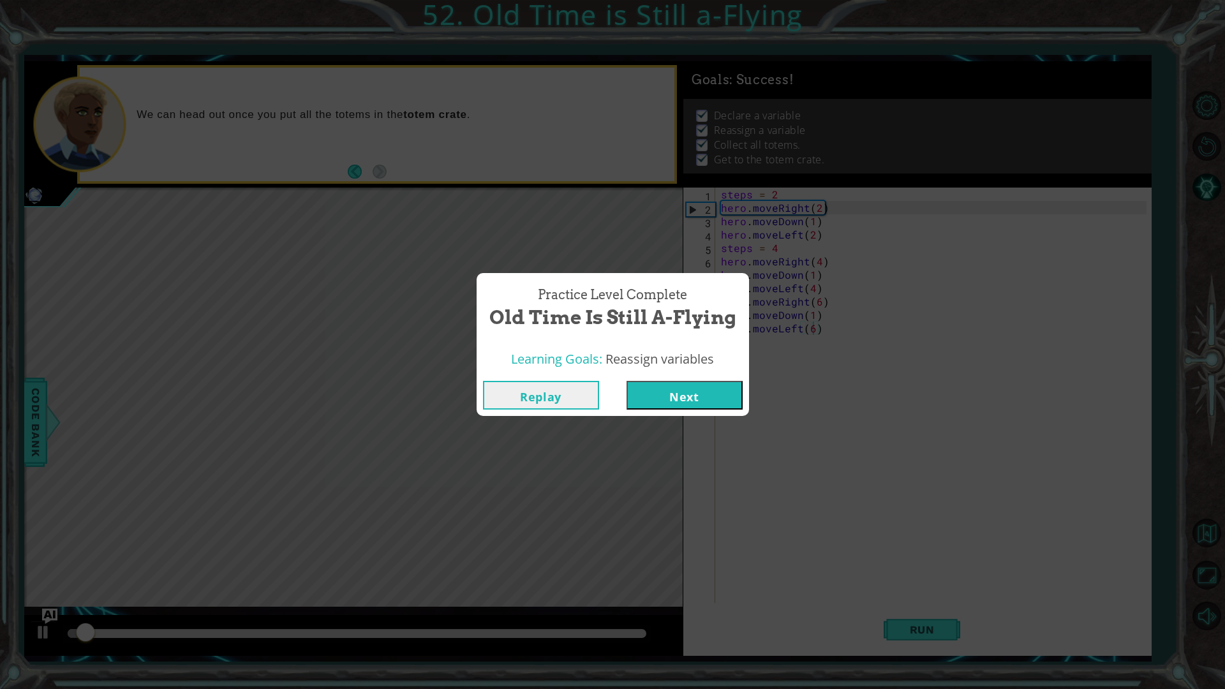
click at [689, 399] on button "Next" at bounding box center [685, 395] width 116 height 29
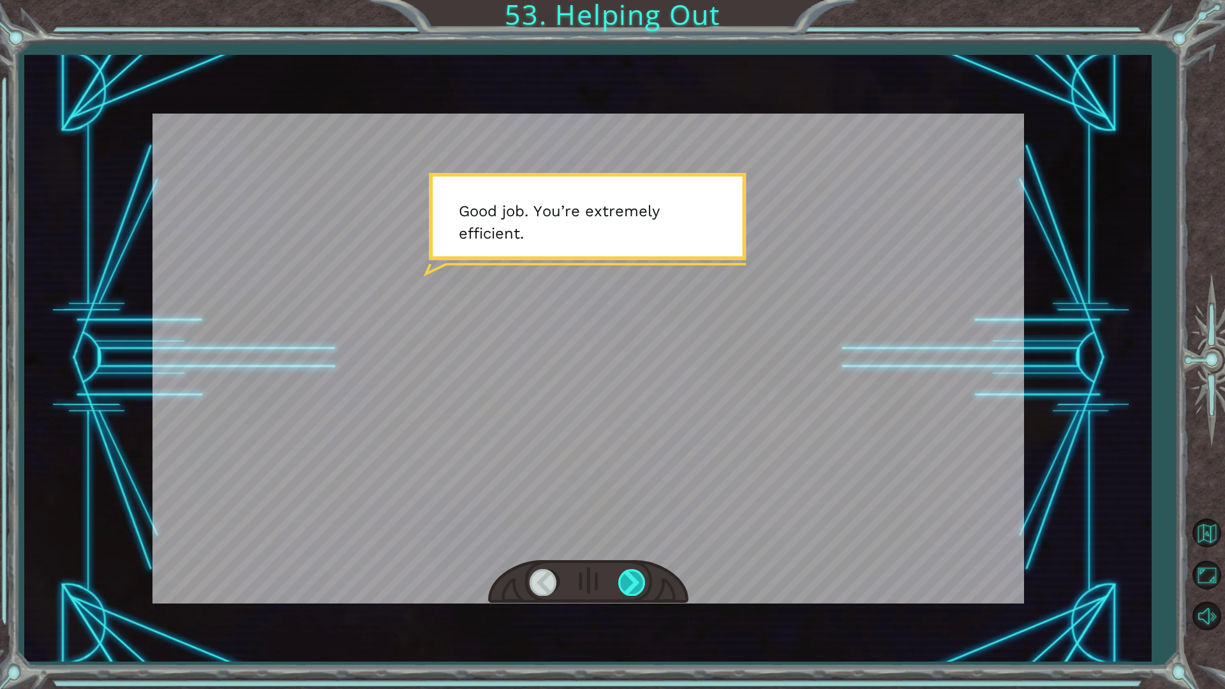
click at [632, 548] on div at bounding box center [632, 582] width 29 height 26
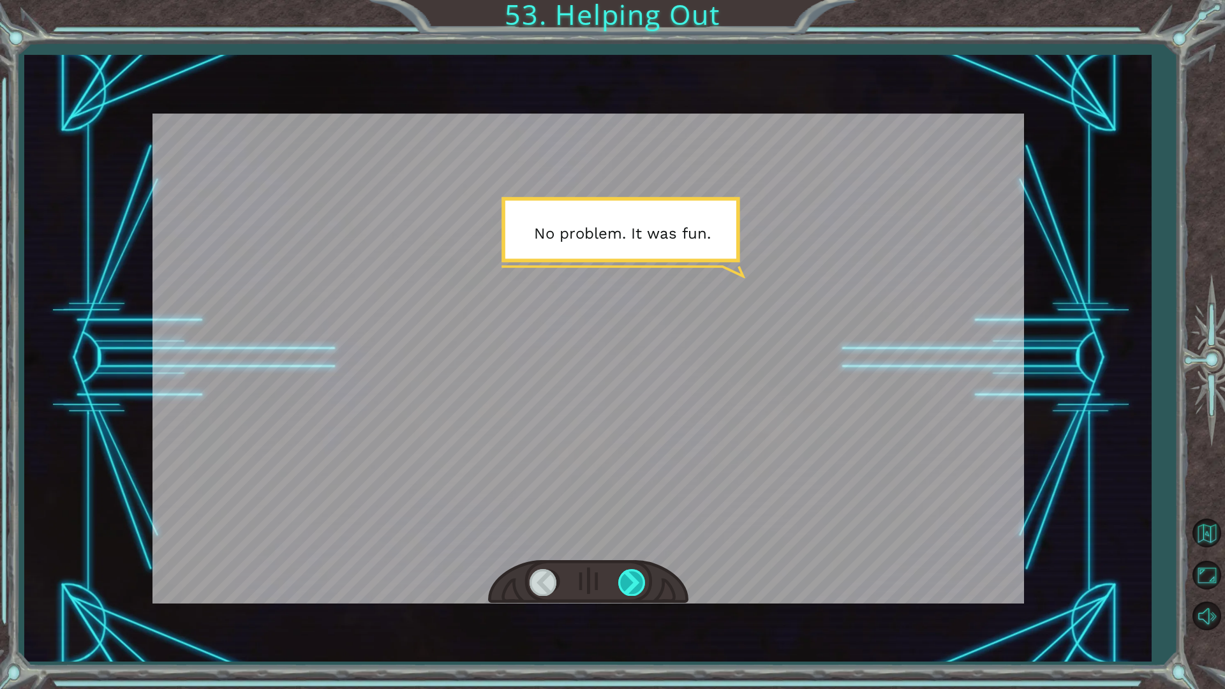
click at [632, 548] on div at bounding box center [632, 582] width 29 height 26
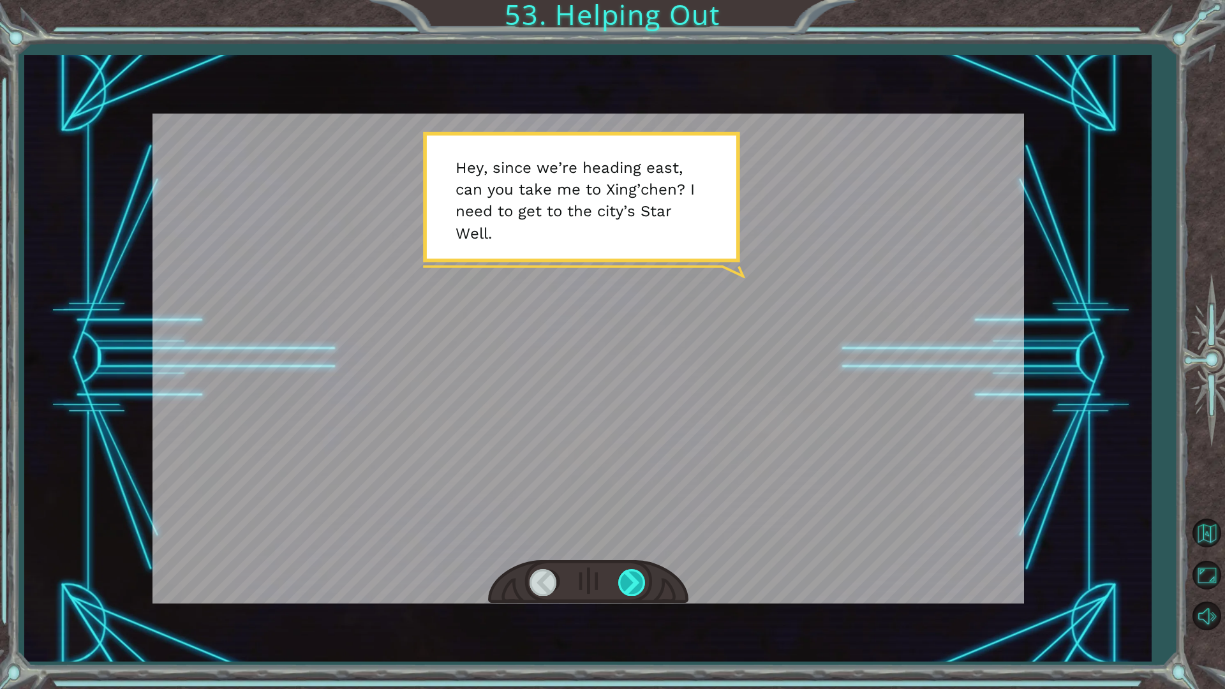
click at [632, 548] on div at bounding box center [632, 582] width 29 height 26
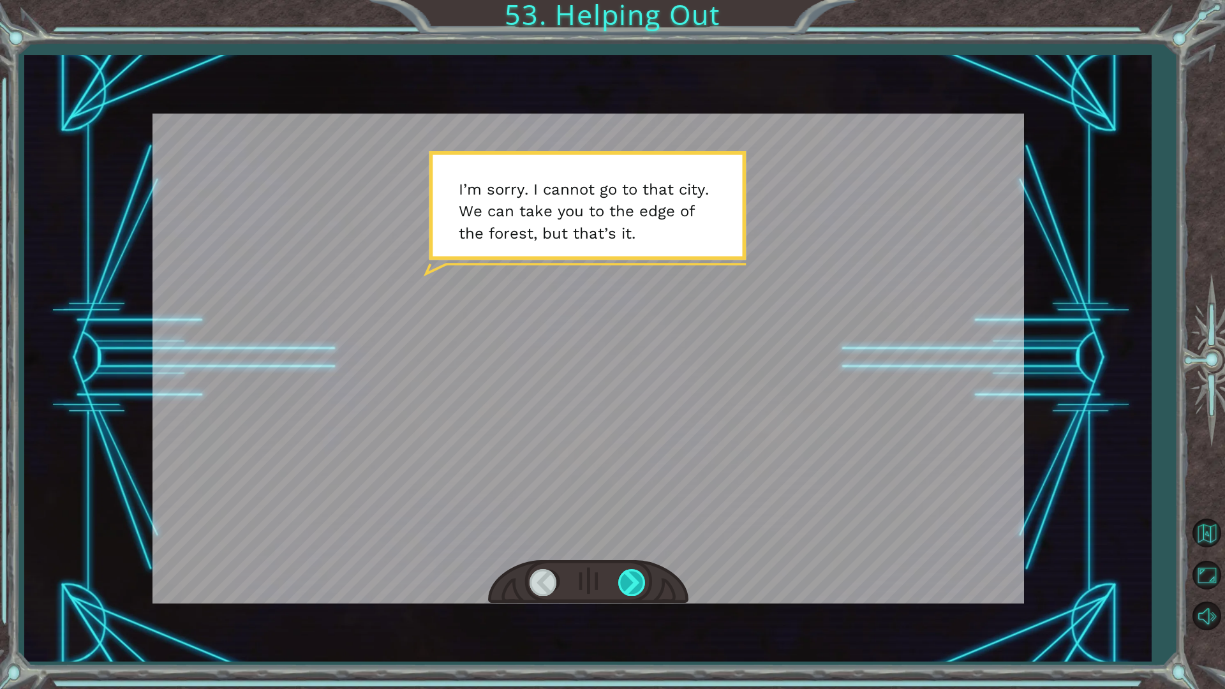
click at [632, 548] on div at bounding box center [632, 582] width 29 height 26
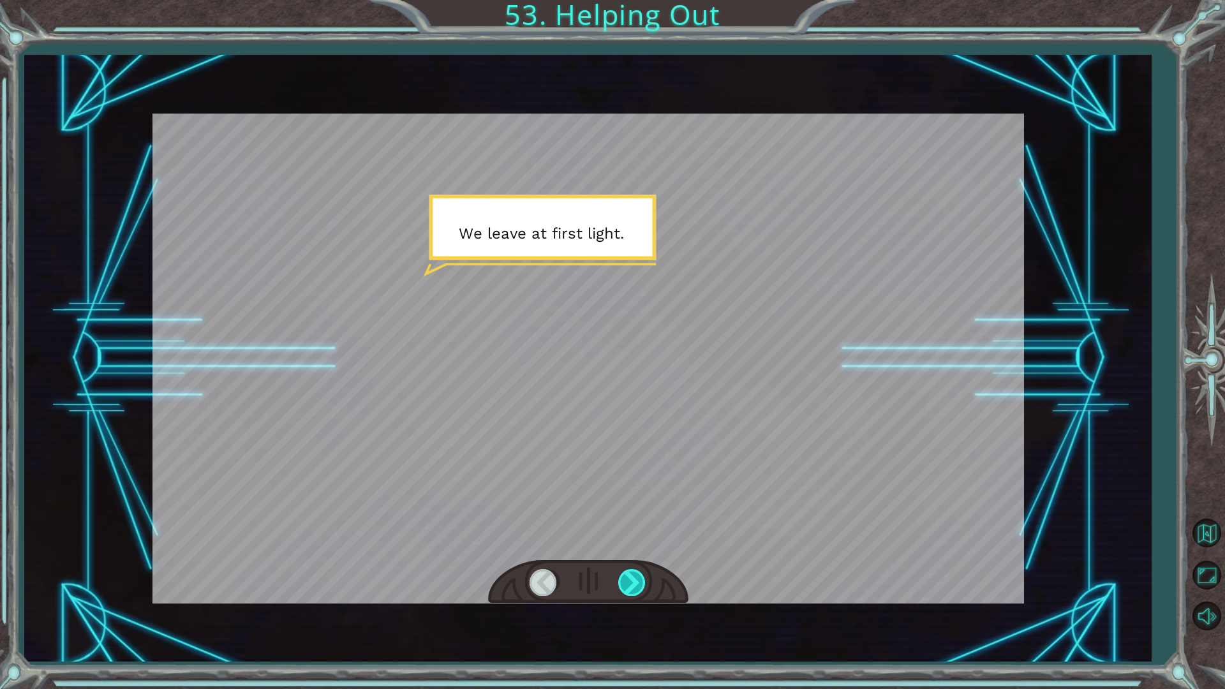
click at [632, 548] on div at bounding box center [632, 582] width 29 height 26
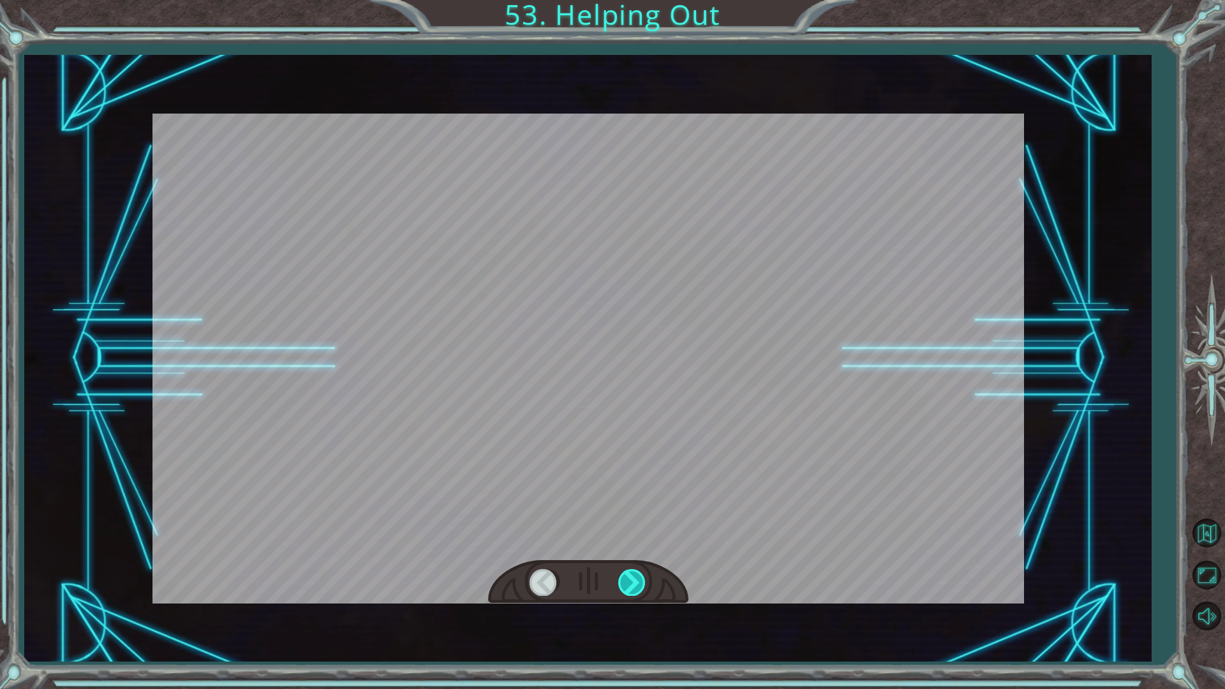
click at [632, 548] on div at bounding box center [632, 582] width 29 height 26
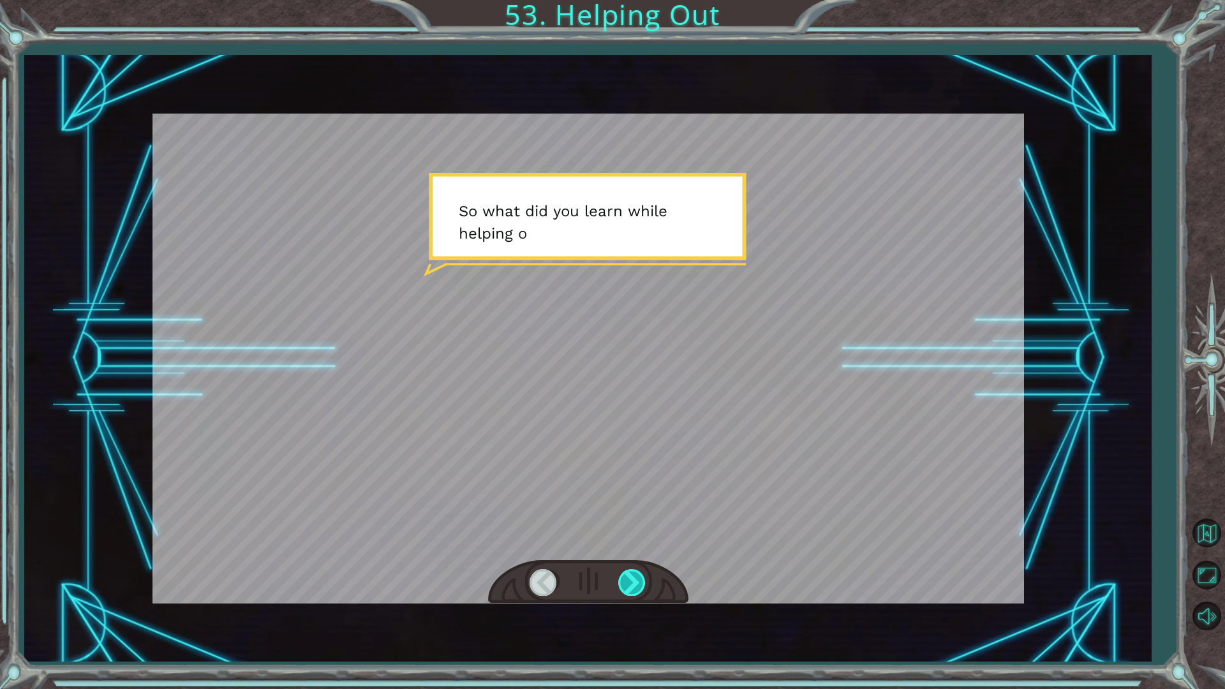
click at [632, 548] on div at bounding box center [632, 582] width 29 height 26
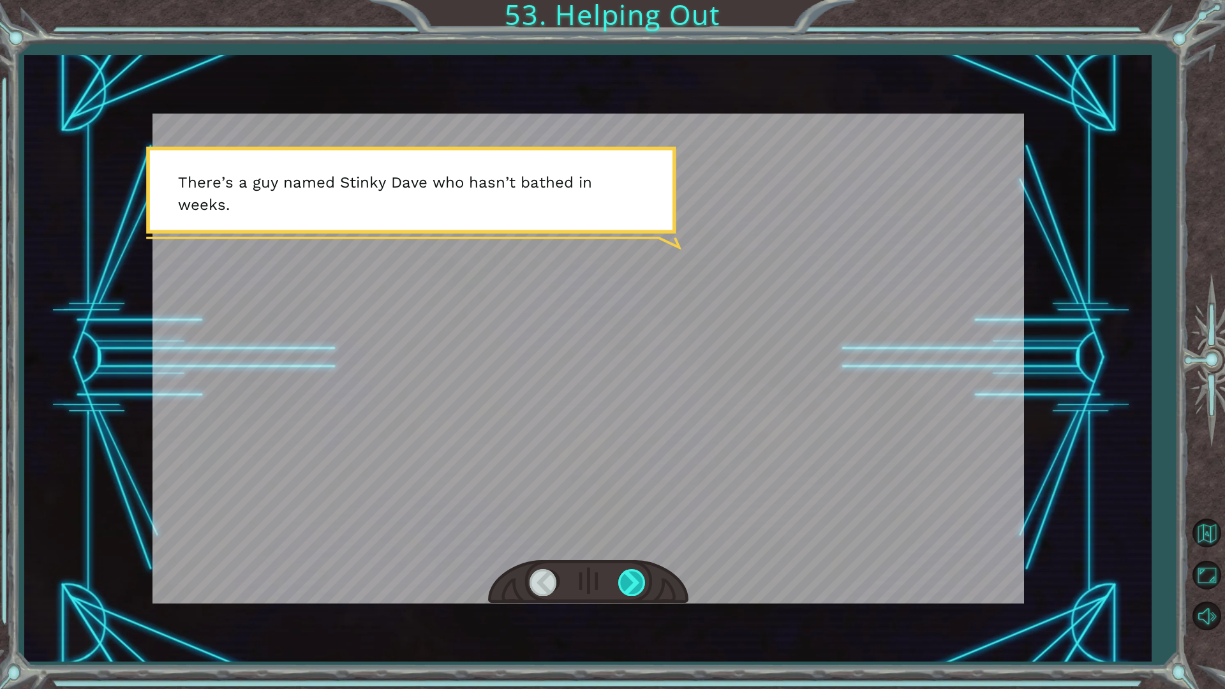
click at [632, 548] on div at bounding box center [632, 582] width 29 height 26
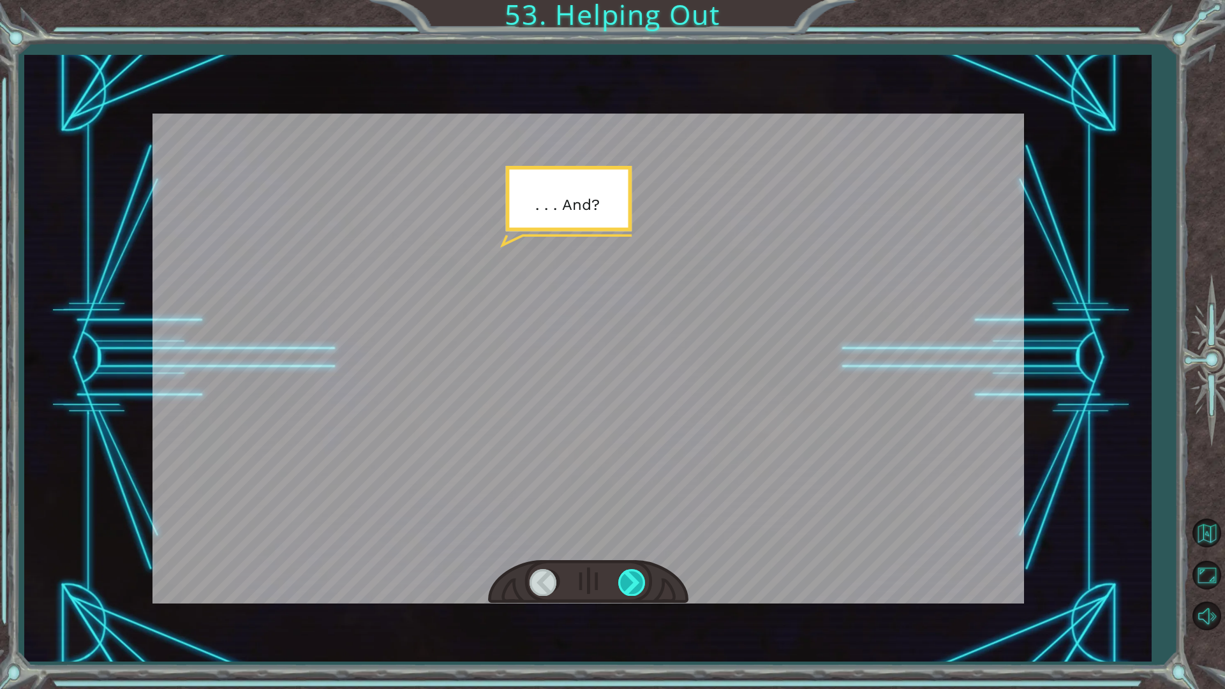
click at [632, 548] on div at bounding box center [632, 582] width 29 height 26
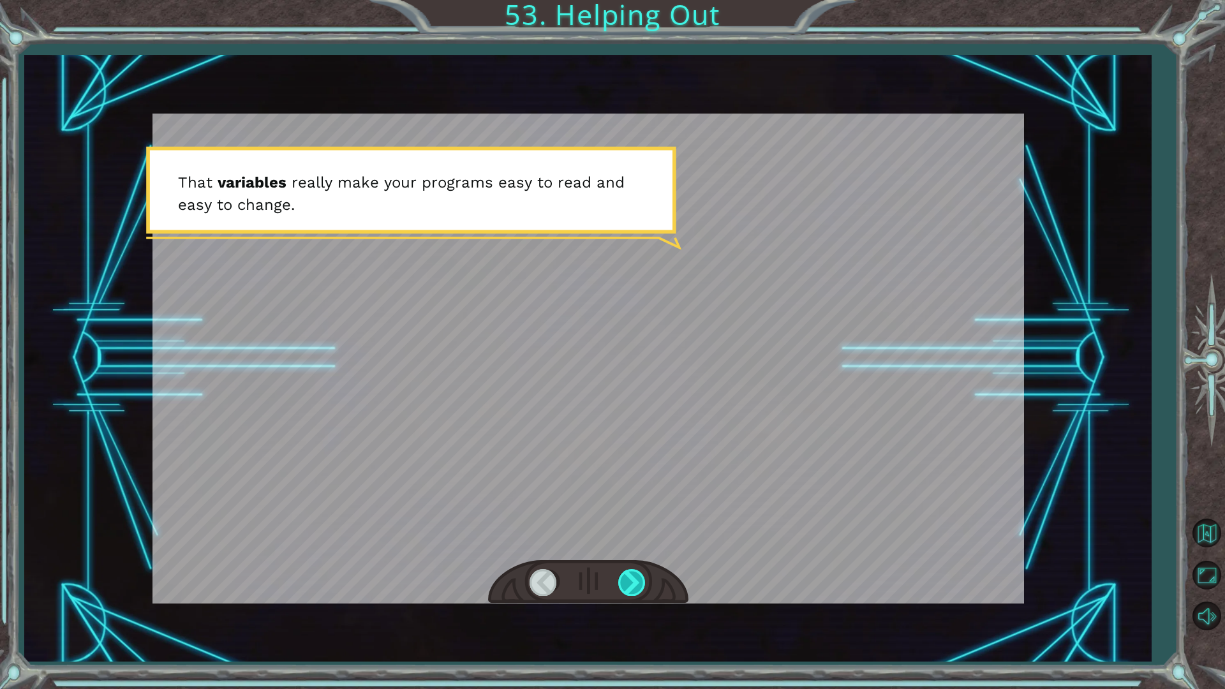
click at [632, 548] on div at bounding box center [632, 582] width 29 height 26
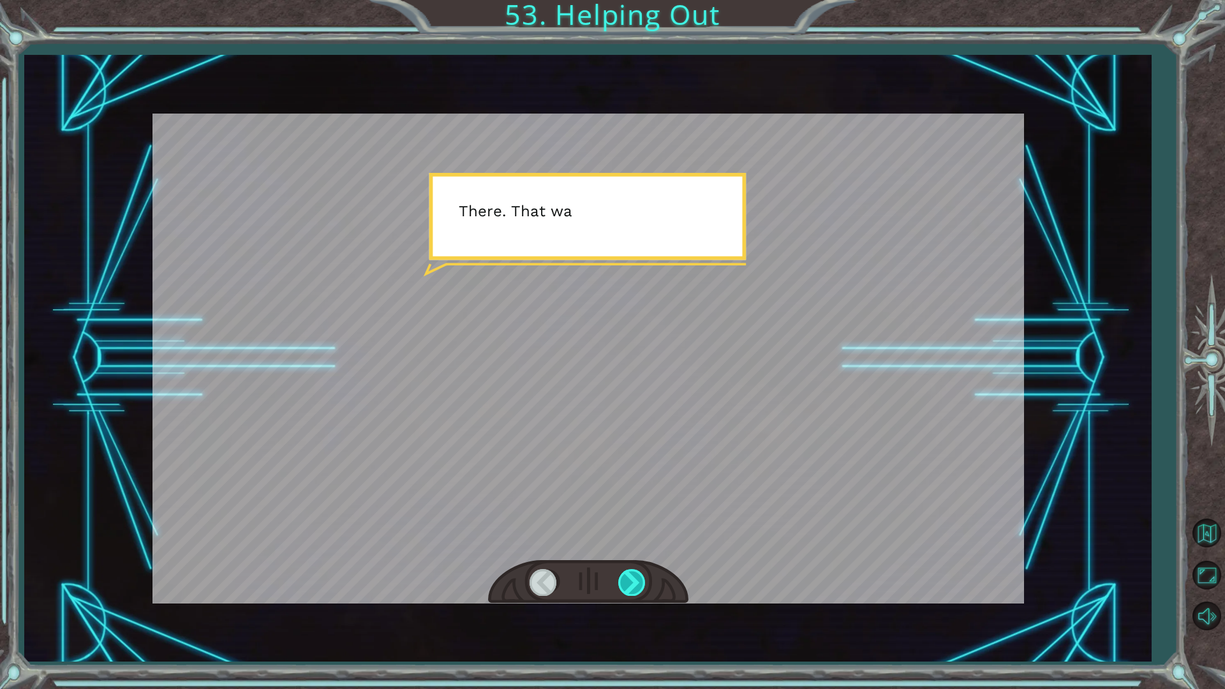
click at [632, 548] on div at bounding box center [632, 582] width 29 height 26
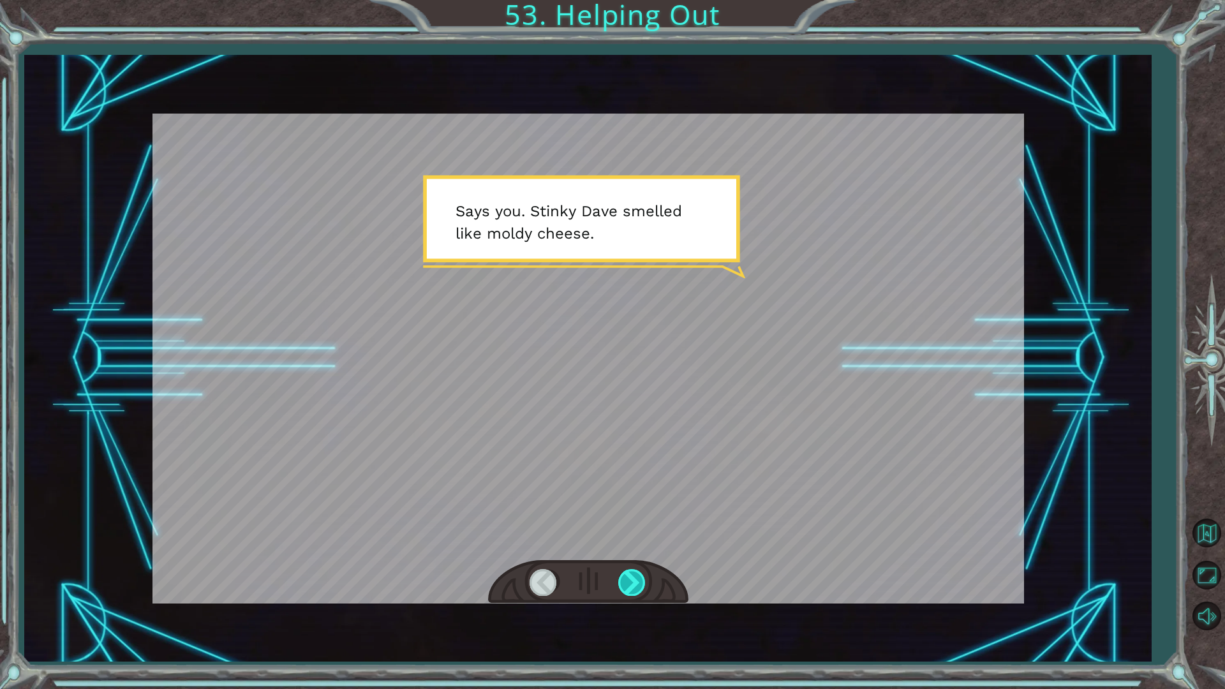
click at [632, 548] on div at bounding box center [632, 582] width 29 height 26
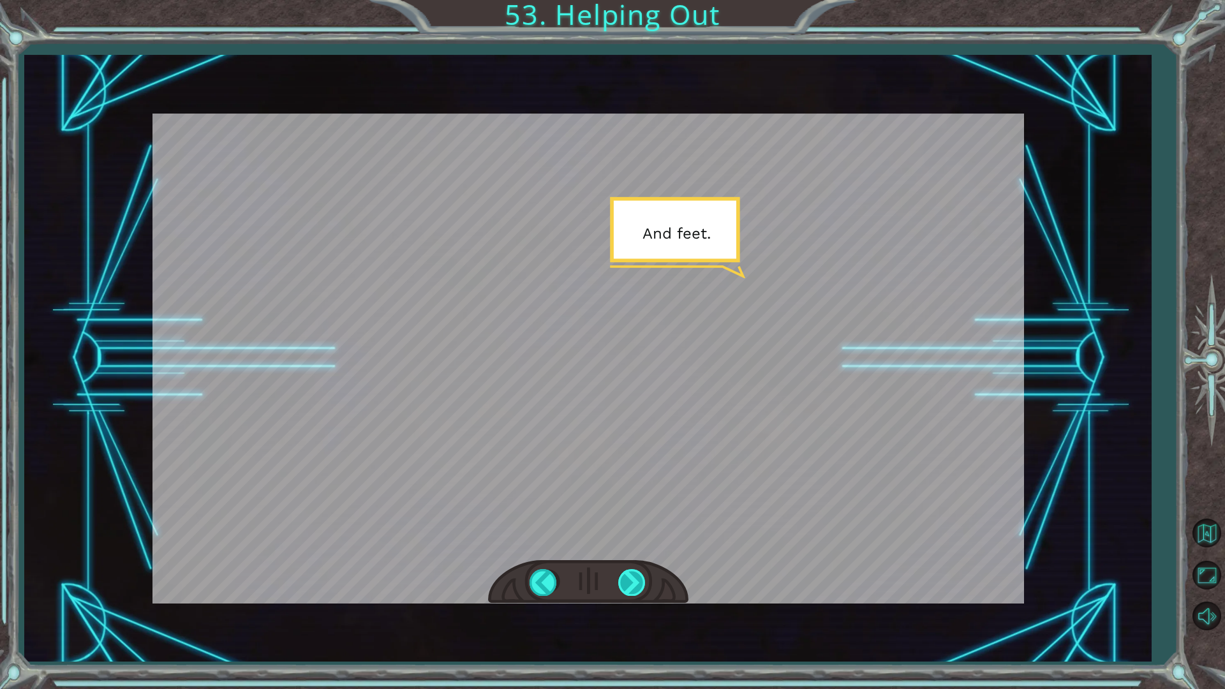
click at [632, 548] on div at bounding box center [632, 582] width 29 height 26
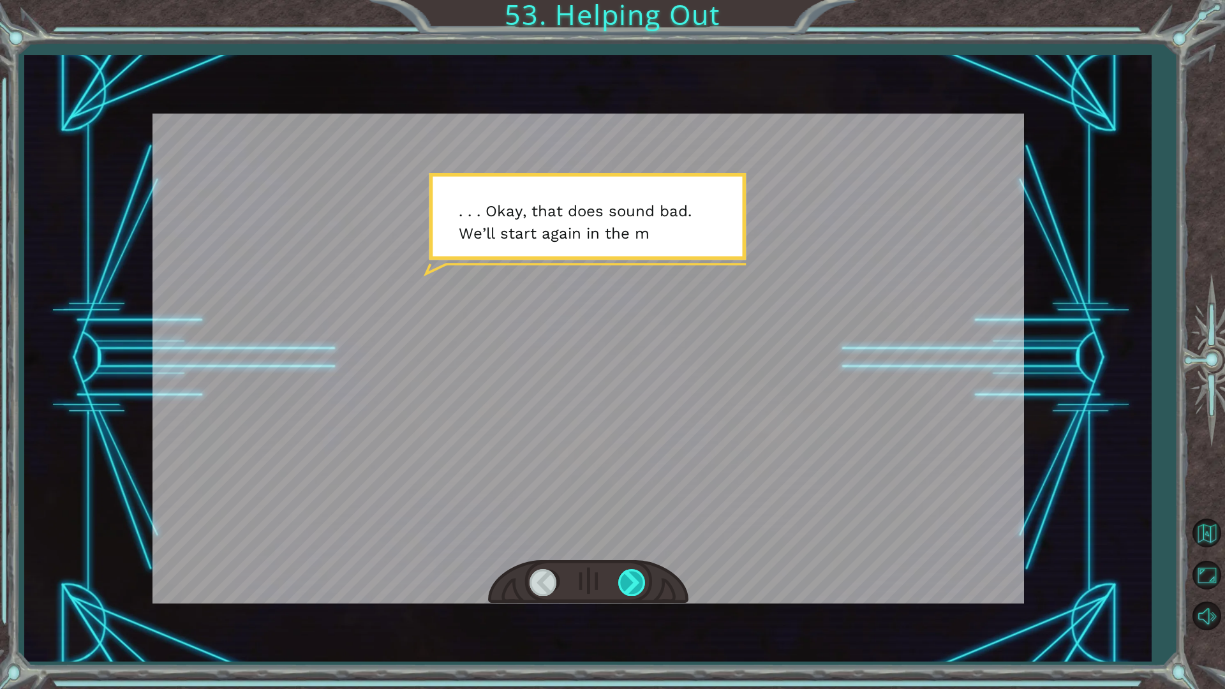
click at [632, 548] on div at bounding box center [632, 582] width 29 height 26
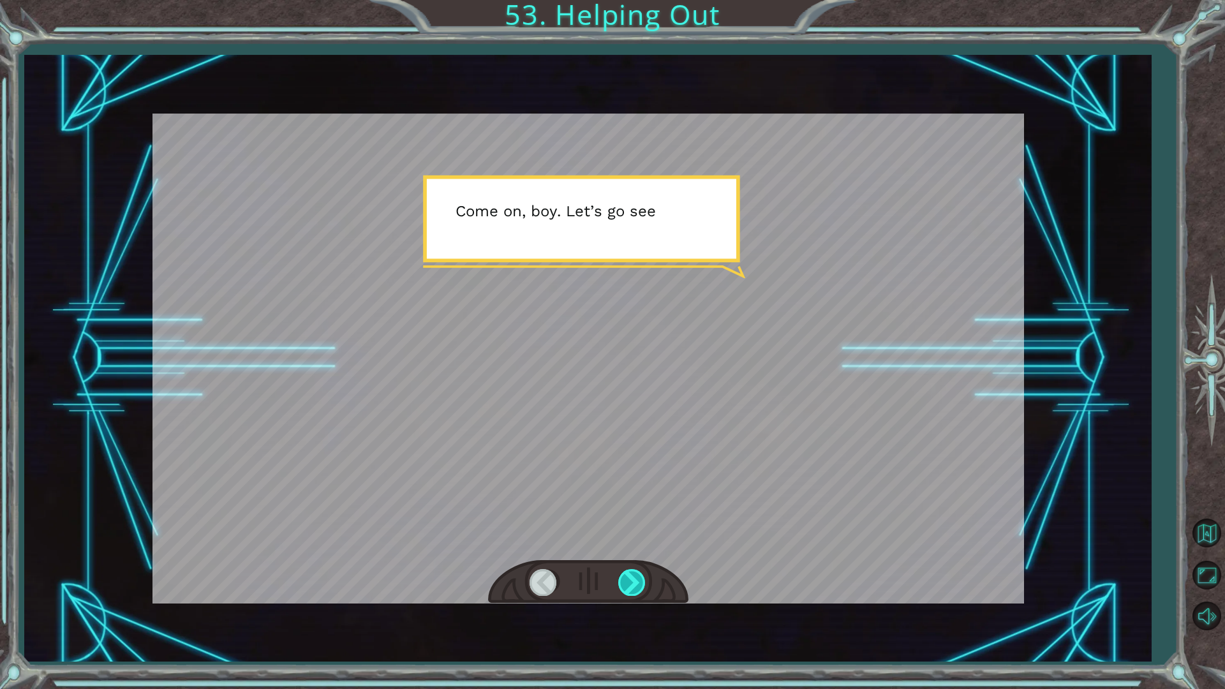
click at [632, 548] on div at bounding box center [632, 582] width 29 height 26
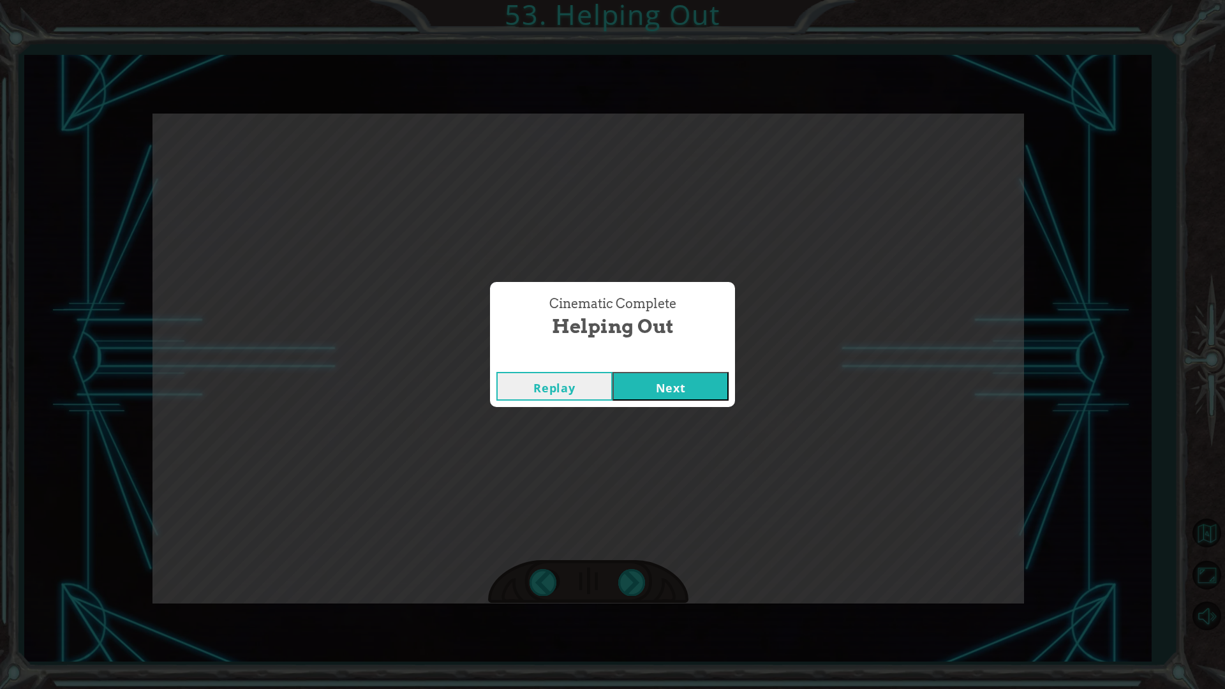
click at [669, 396] on button "Next" at bounding box center [671, 386] width 116 height 29
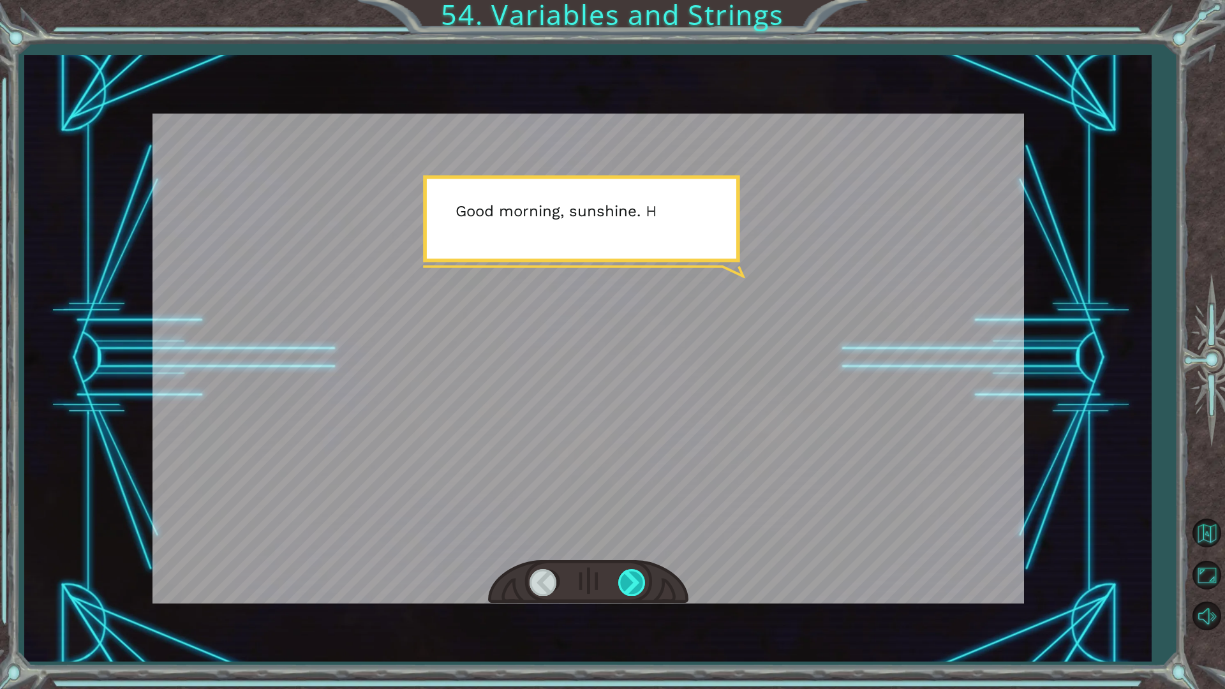
click at [622, 548] on div at bounding box center [632, 582] width 29 height 26
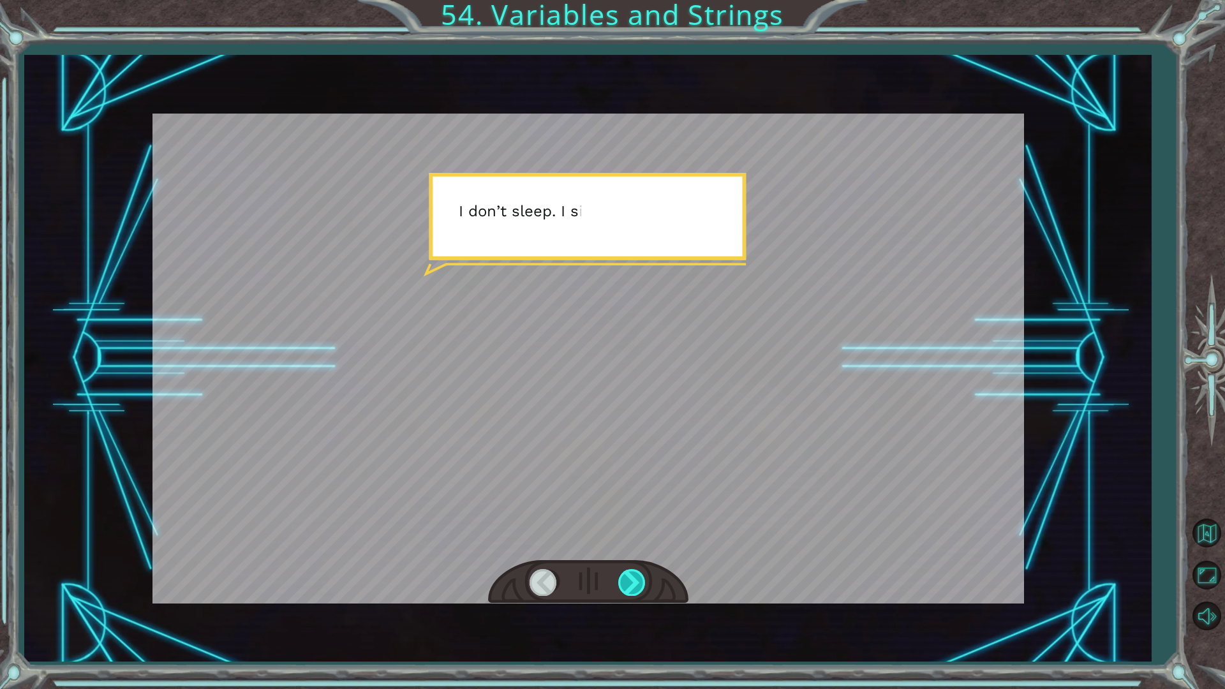
click at [631, 548] on div at bounding box center [632, 582] width 29 height 26
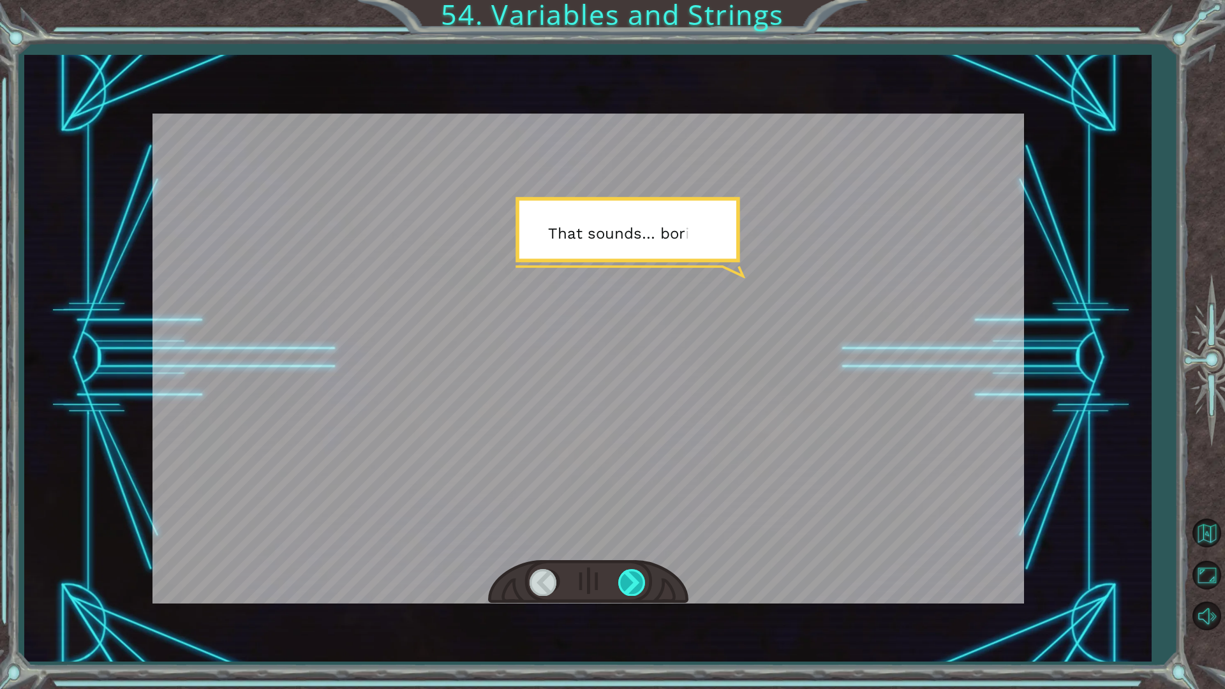
click at [632, 548] on div at bounding box center [632, 582] width 29 height 26
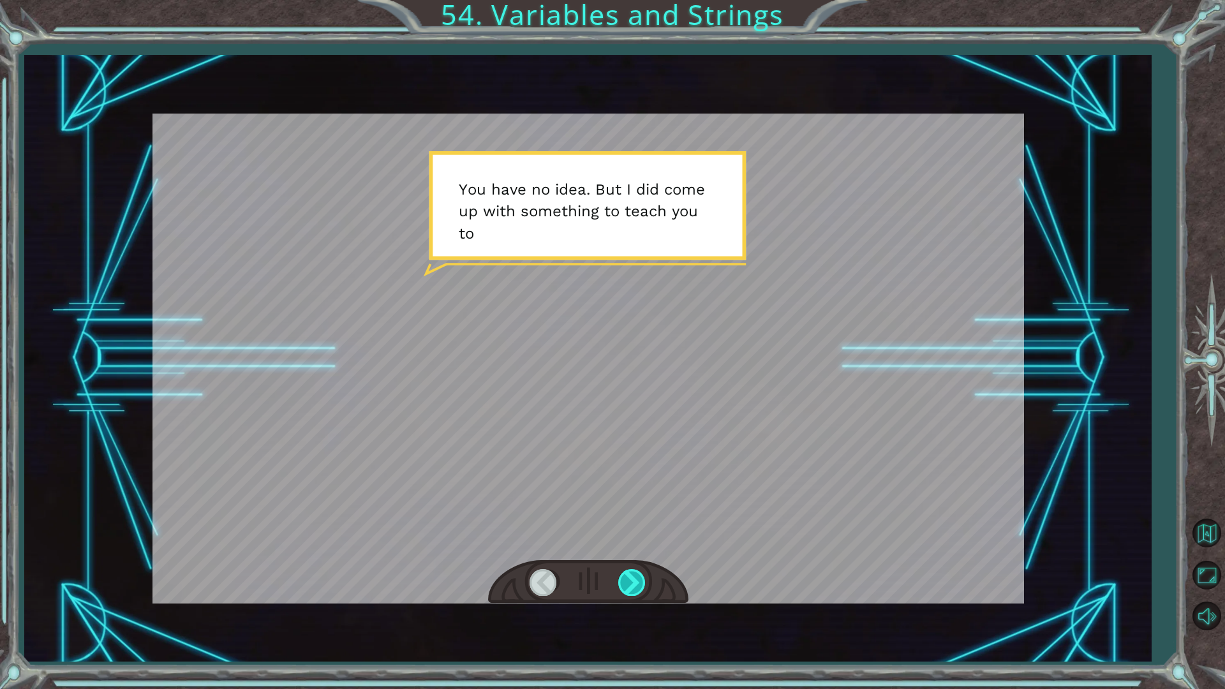
click at [632, 548] on div at bounding box center [632, 582] width 29 height 26
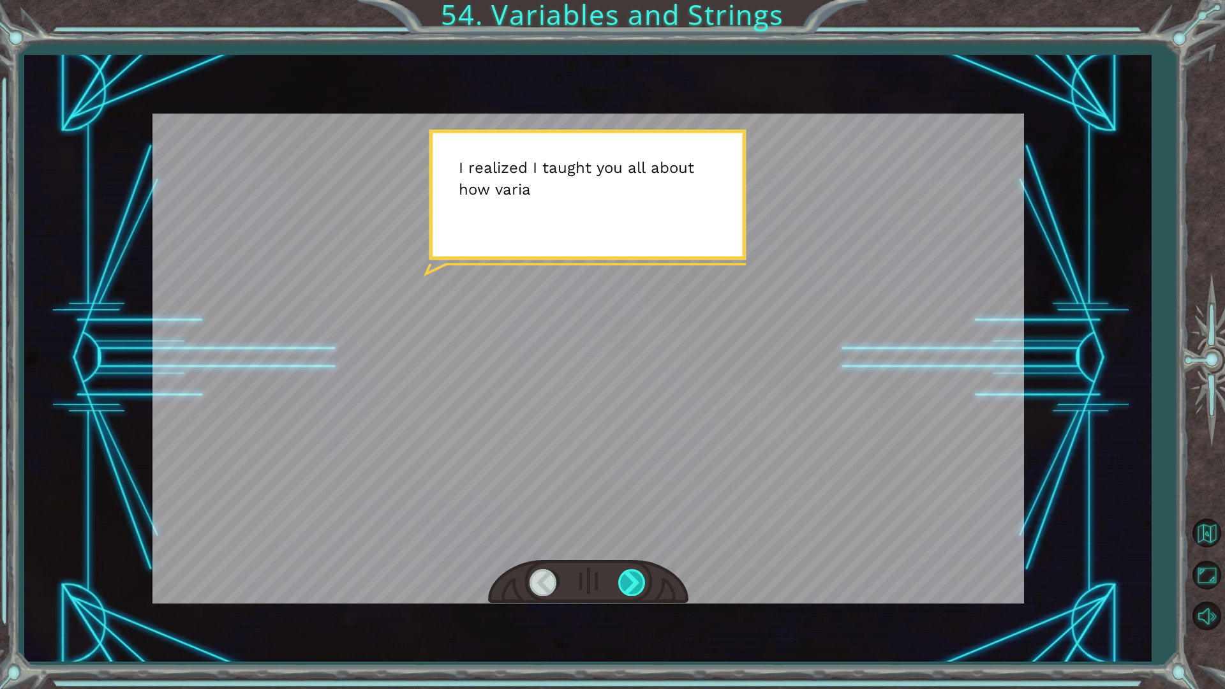
click at [632, 548] on div at bounding box center [632, 582] width 29 height 26
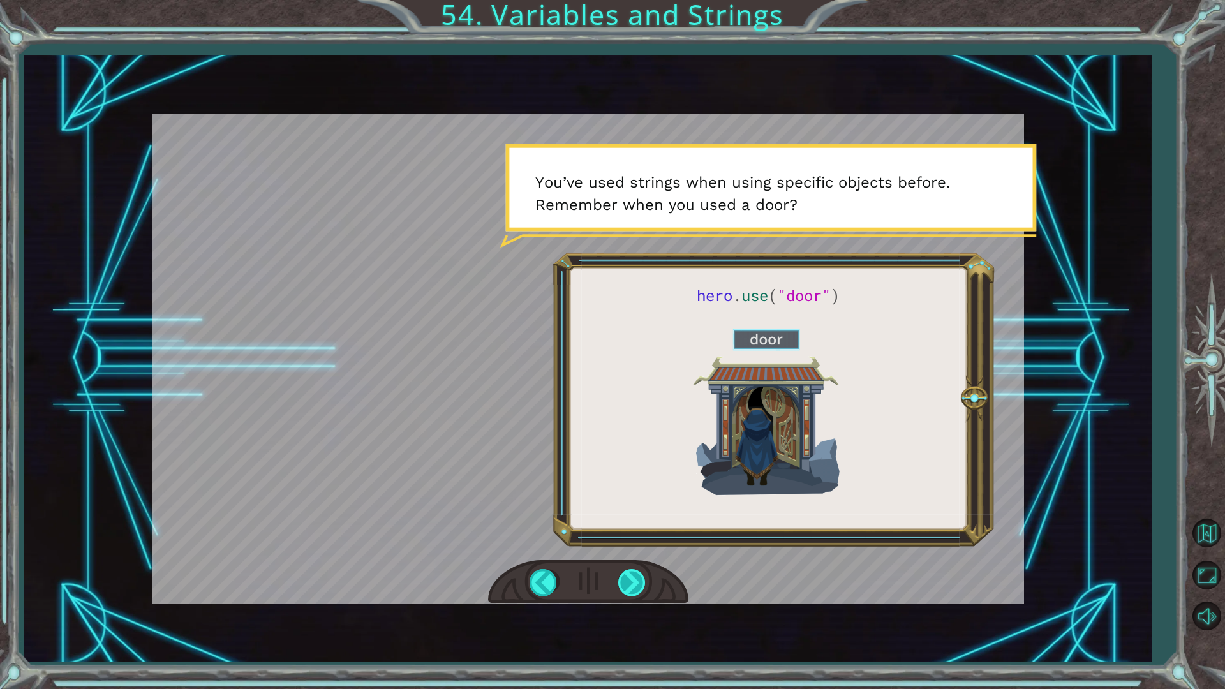
click at [632, 548] on div at bounding box center [632, 582] width 29 height 26
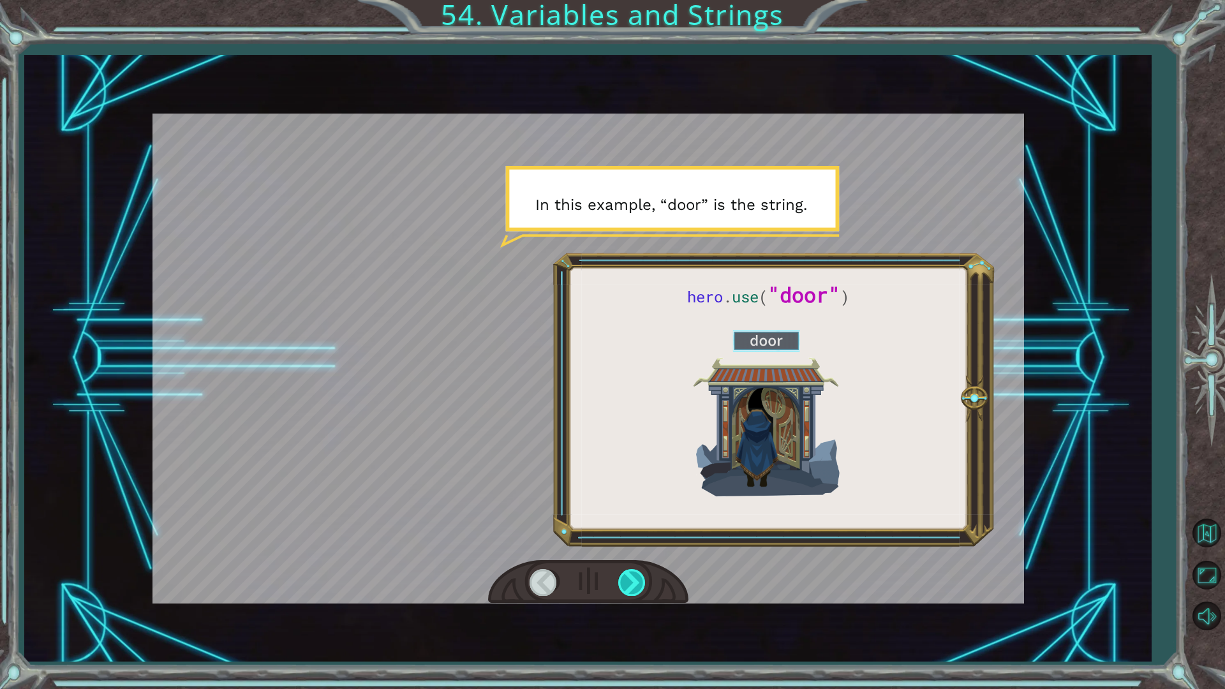
click at [632, 548] on div at bounding box center [632, 582] width 29 height 26
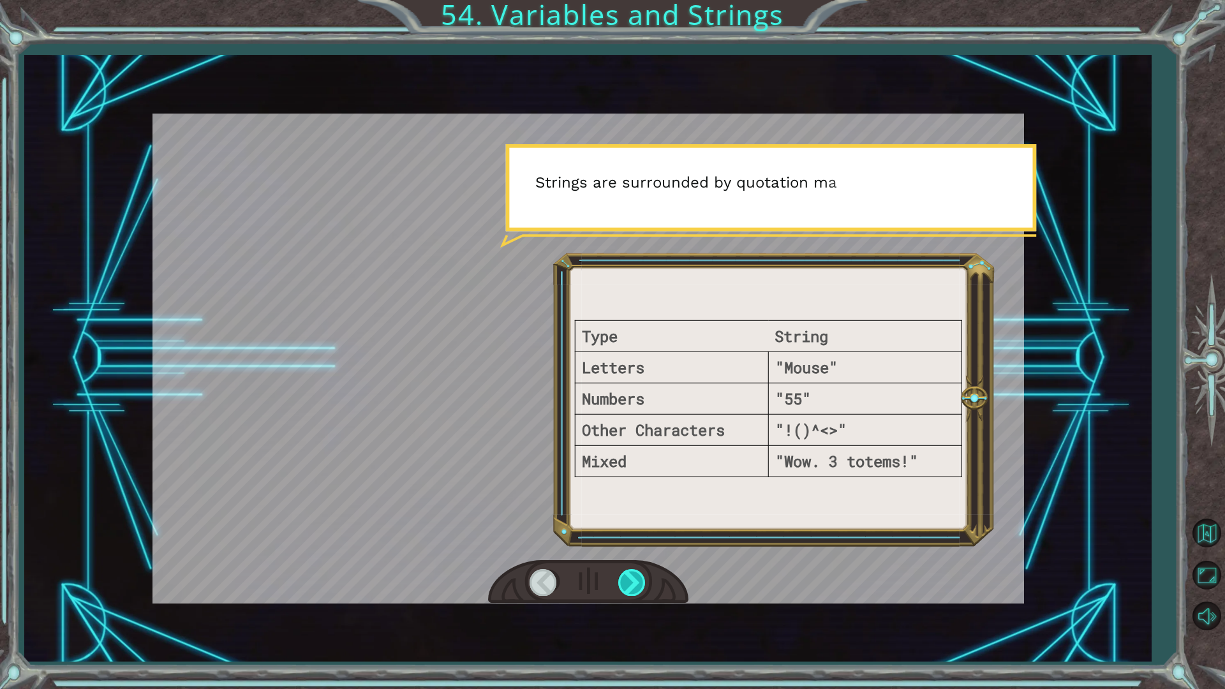
click at [632, 548] on div at bounding box center [632, 582] width 29 height 26
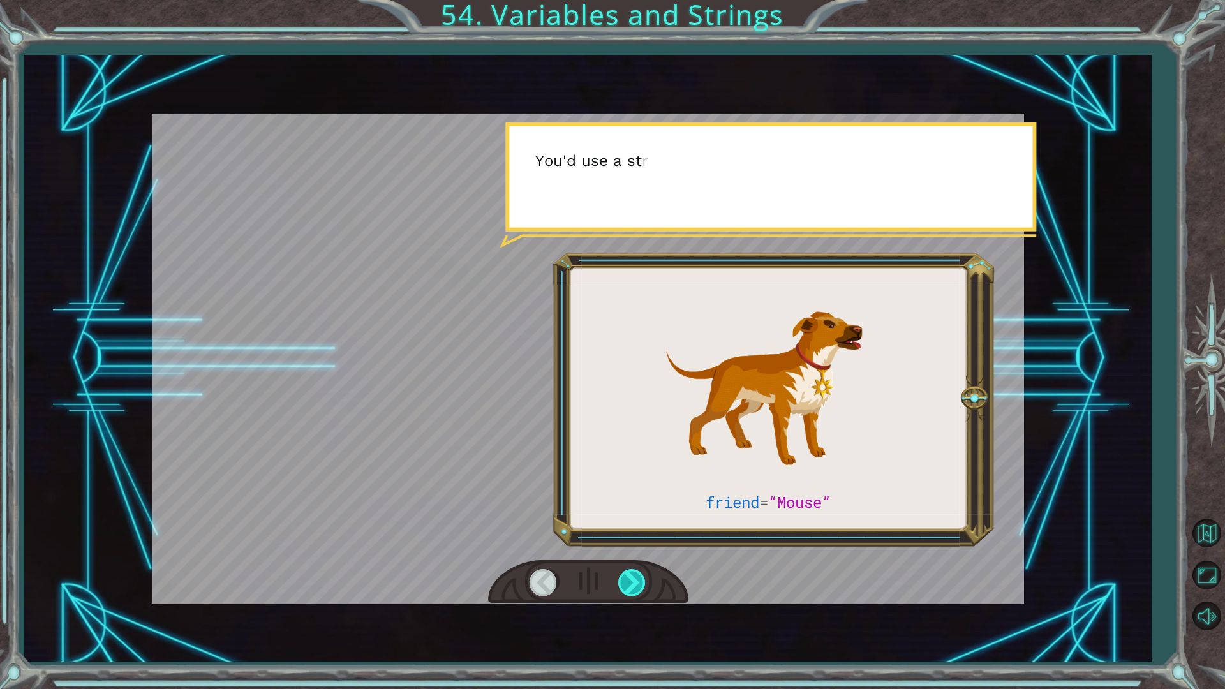
click at [632, 548] on div at bounding box center [632, 582] width 29 height 26
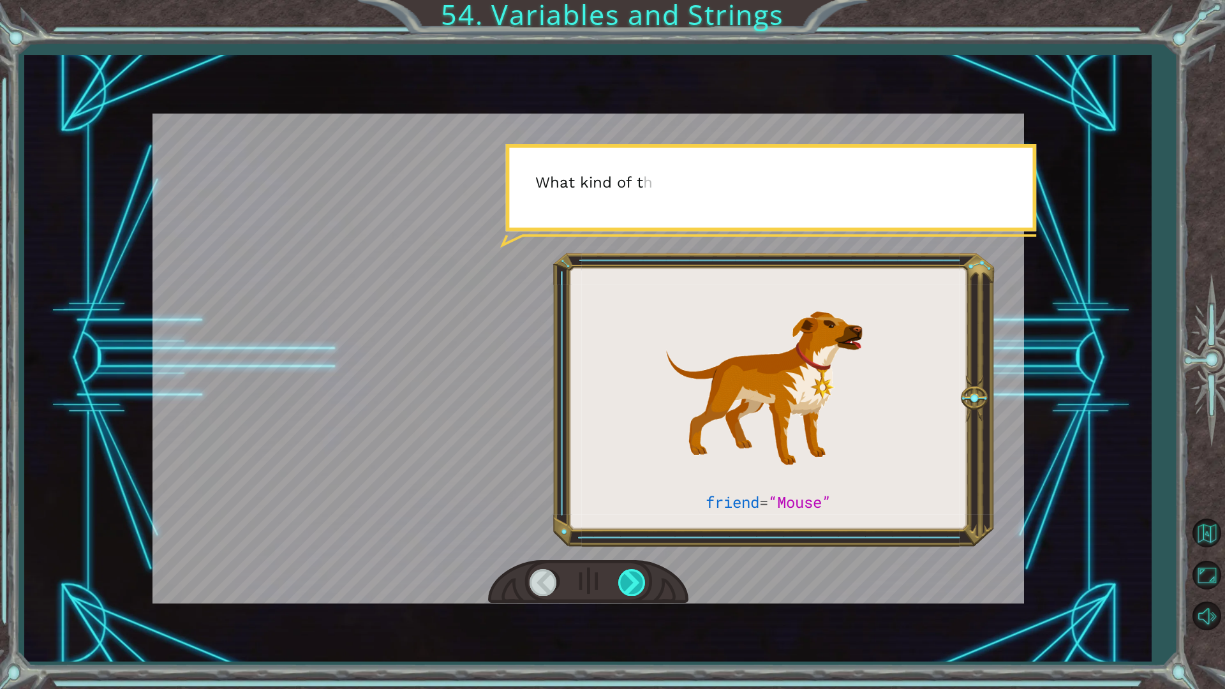
click at [632, 548] on div at bounding box center [632, 582] width 29 height 26
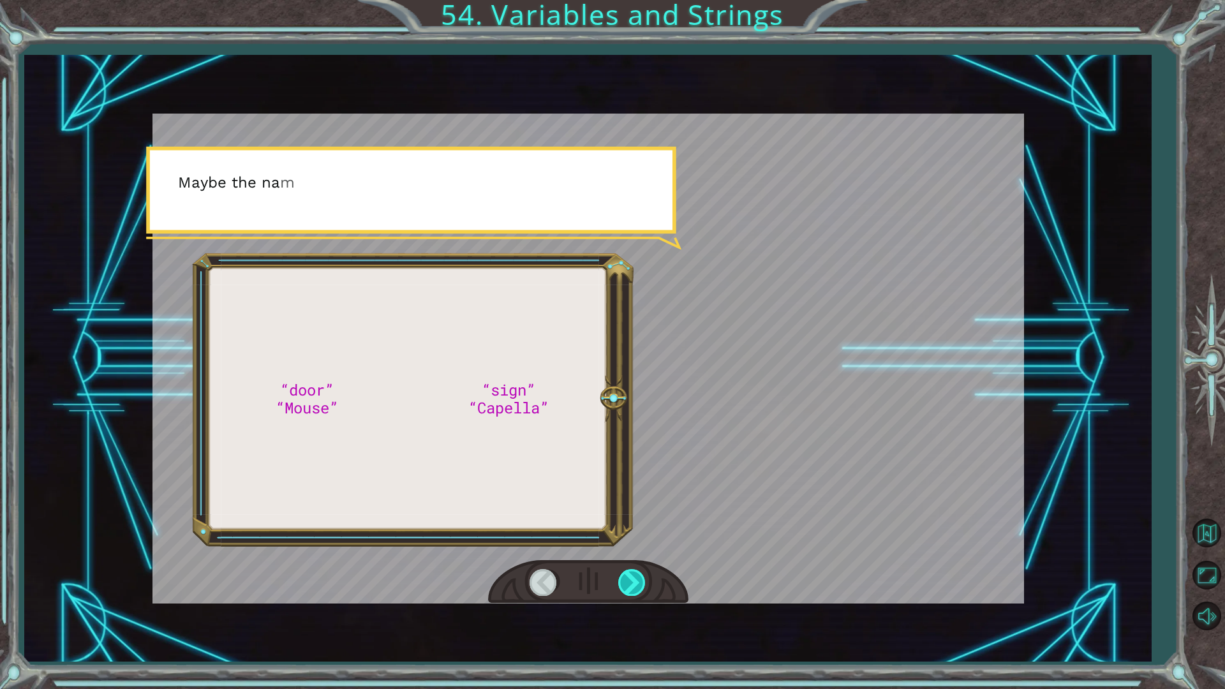
click at [632, 548] on div at bounding box center [632, 582] width 29 height 26
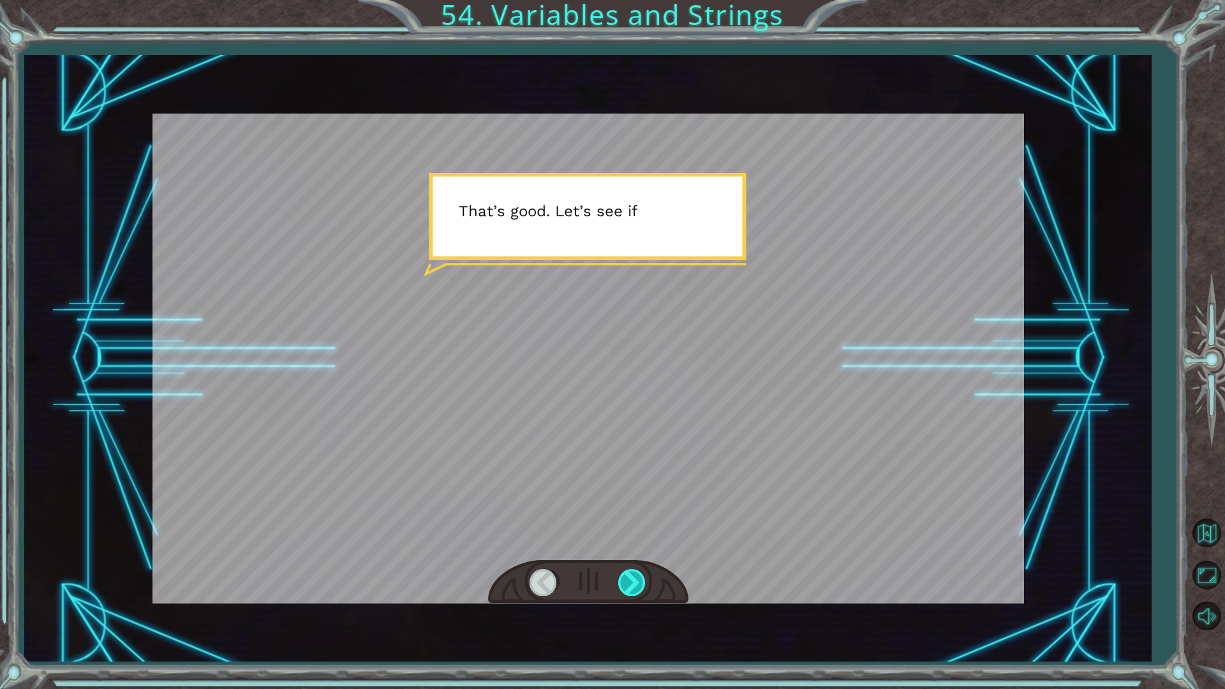
click at [632, 548] on div at bounding box center [632, 582] width 29 height 26
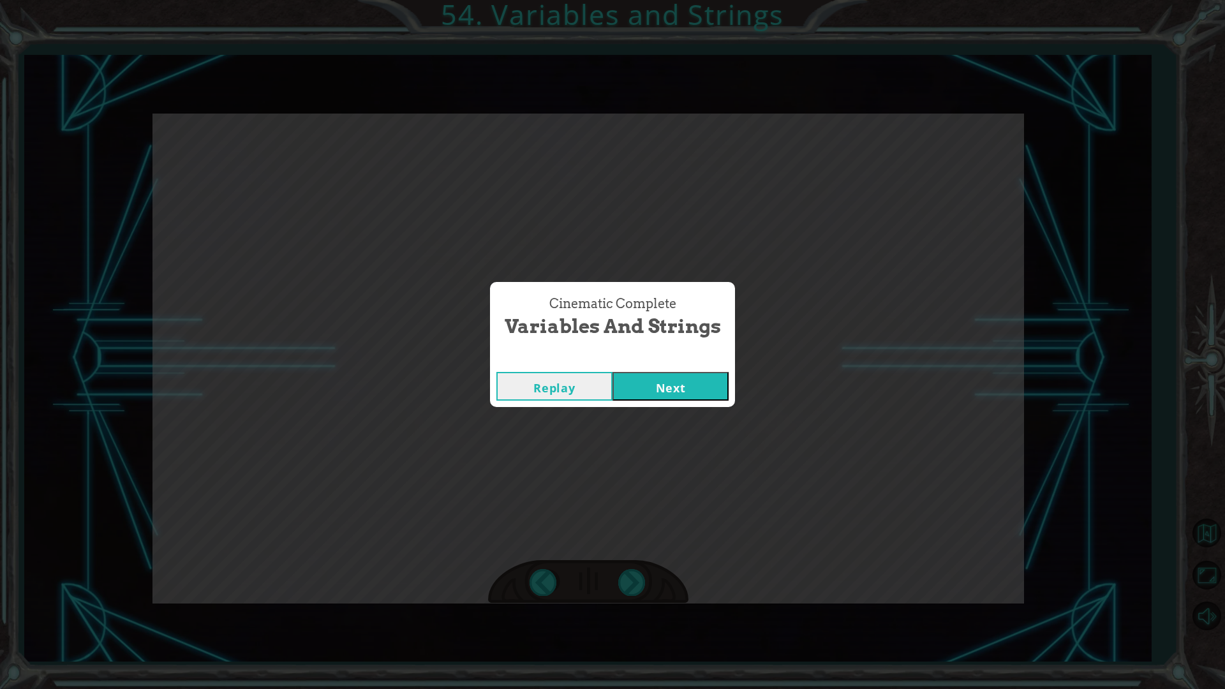
click at [725, 387] on button "Next" at bounding box center [671, 386] width 116 height 29
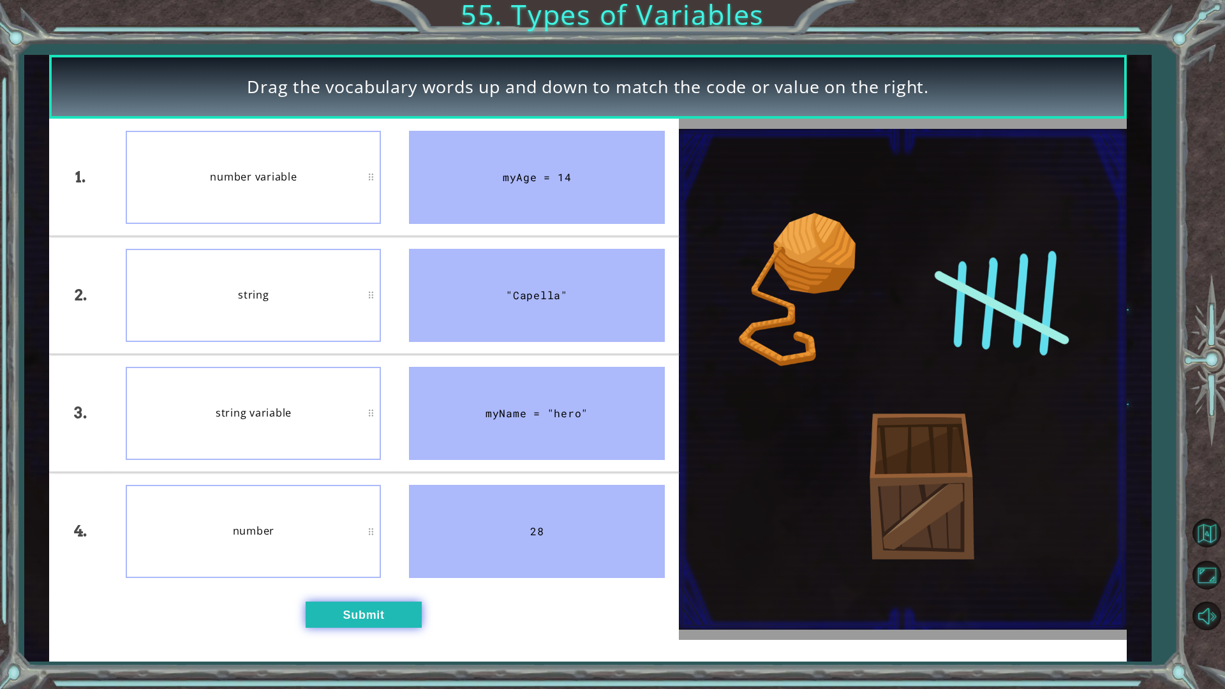
click at [364, 548] on button "Submit" at bounding box center [364, 615] width 116 height 26
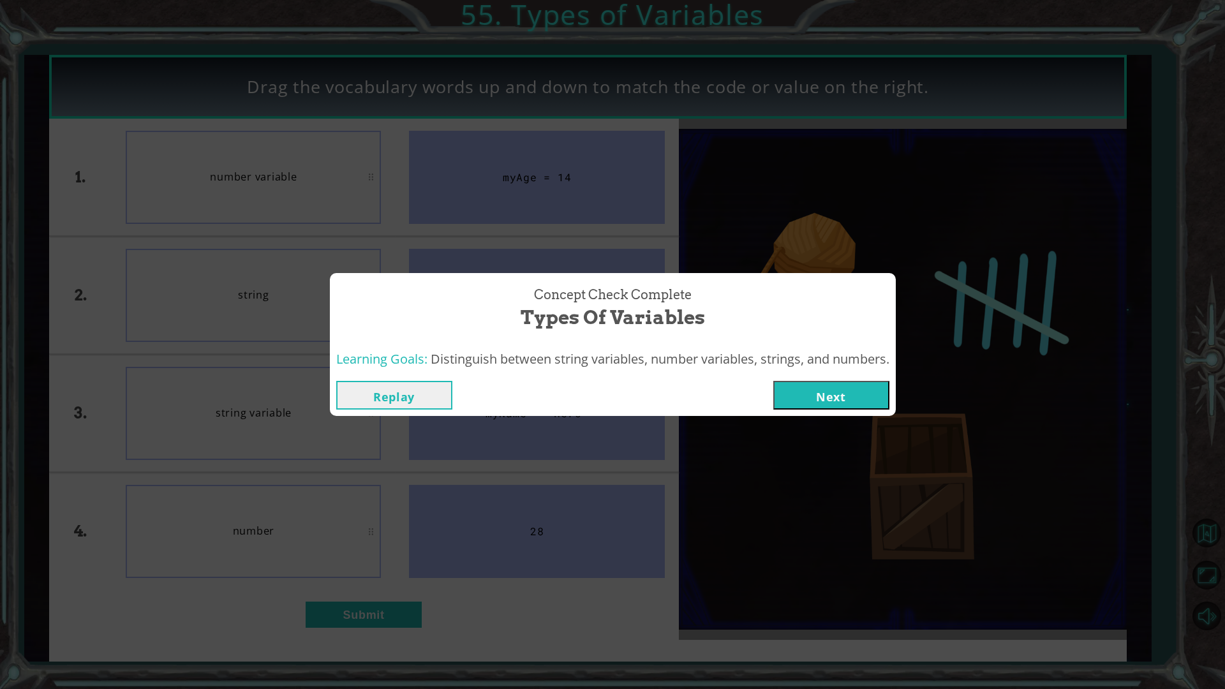
click at [865, 403] on button "Next" at bounding box center [831, 395] width 116 height 29
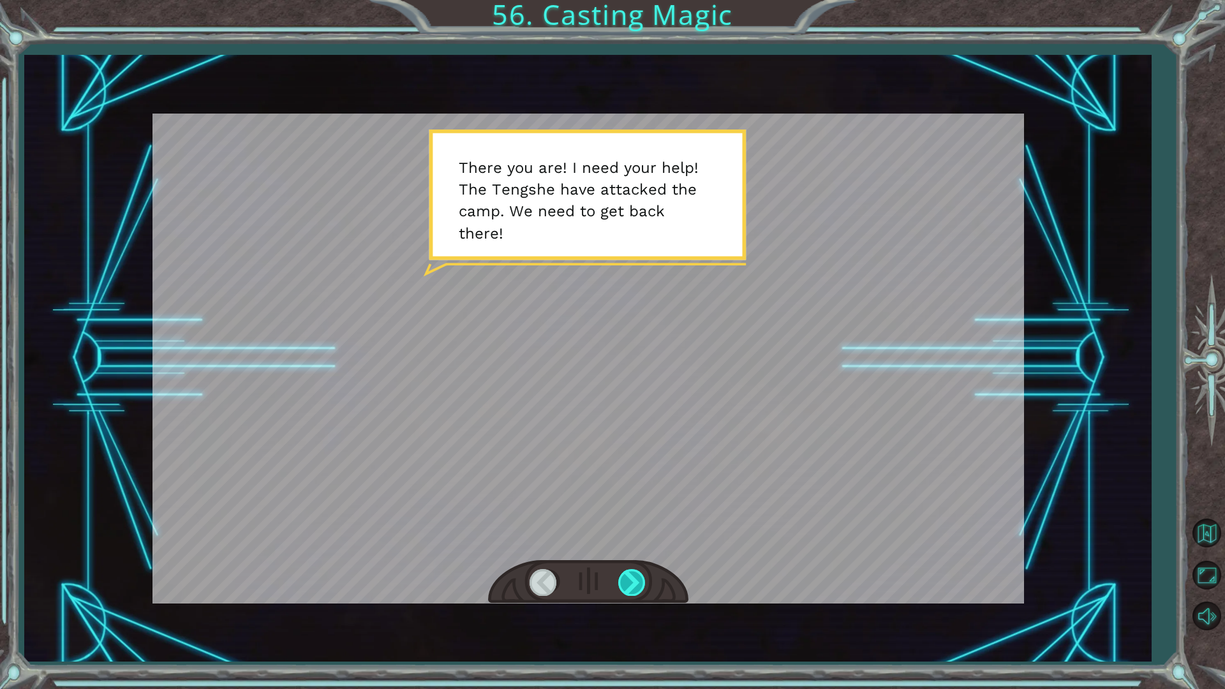
click at [639, 548] on div at bounding box center [632, 582] width 29 height 26
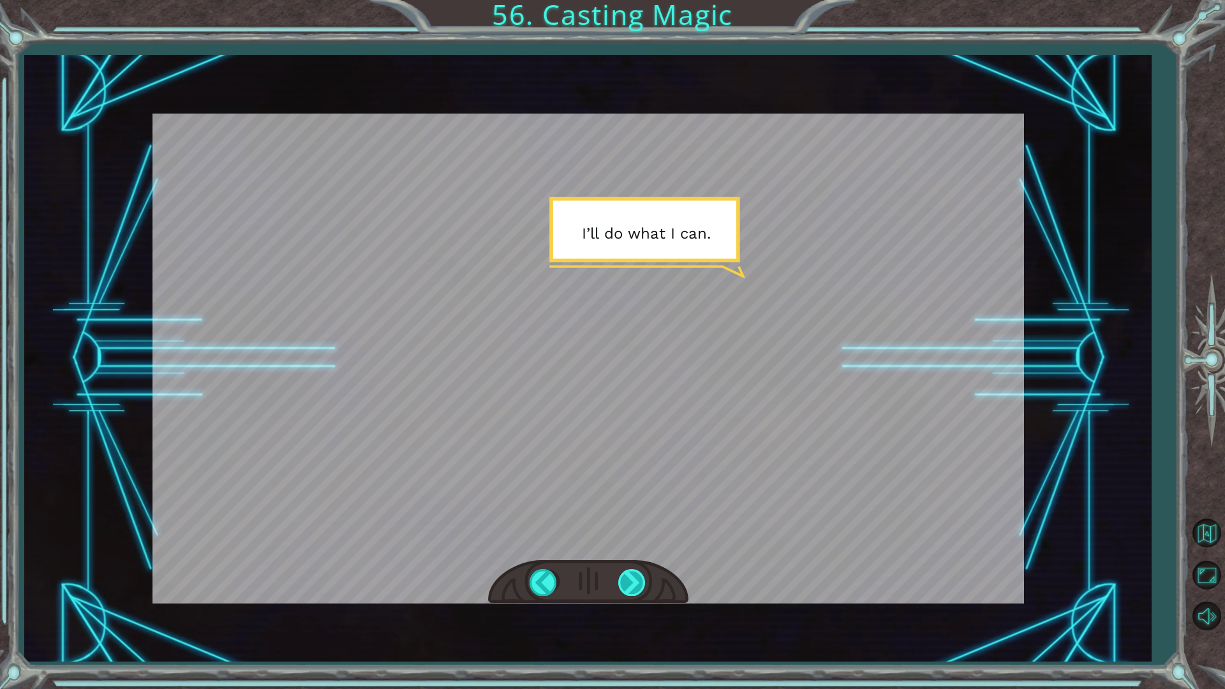
click at [639, 548] on div at bounding box center [632, 582] width 29 height 26
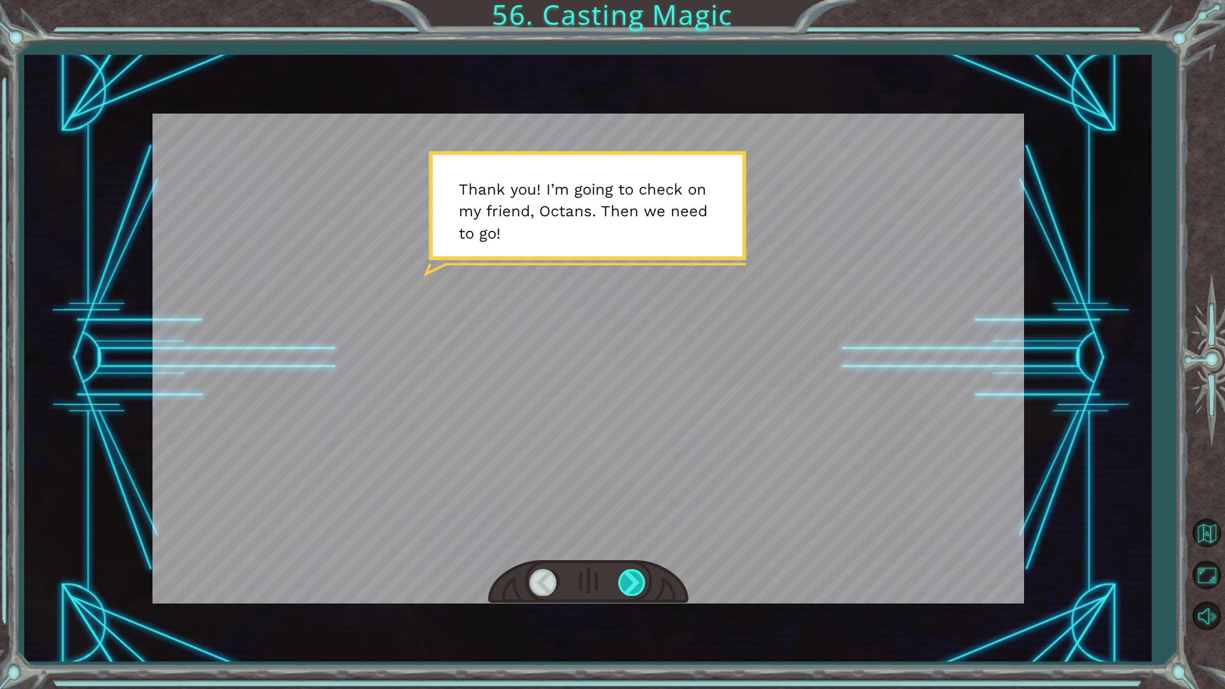
click at [639, 548] on div at bounding box center [632, 582] width 29 height 26
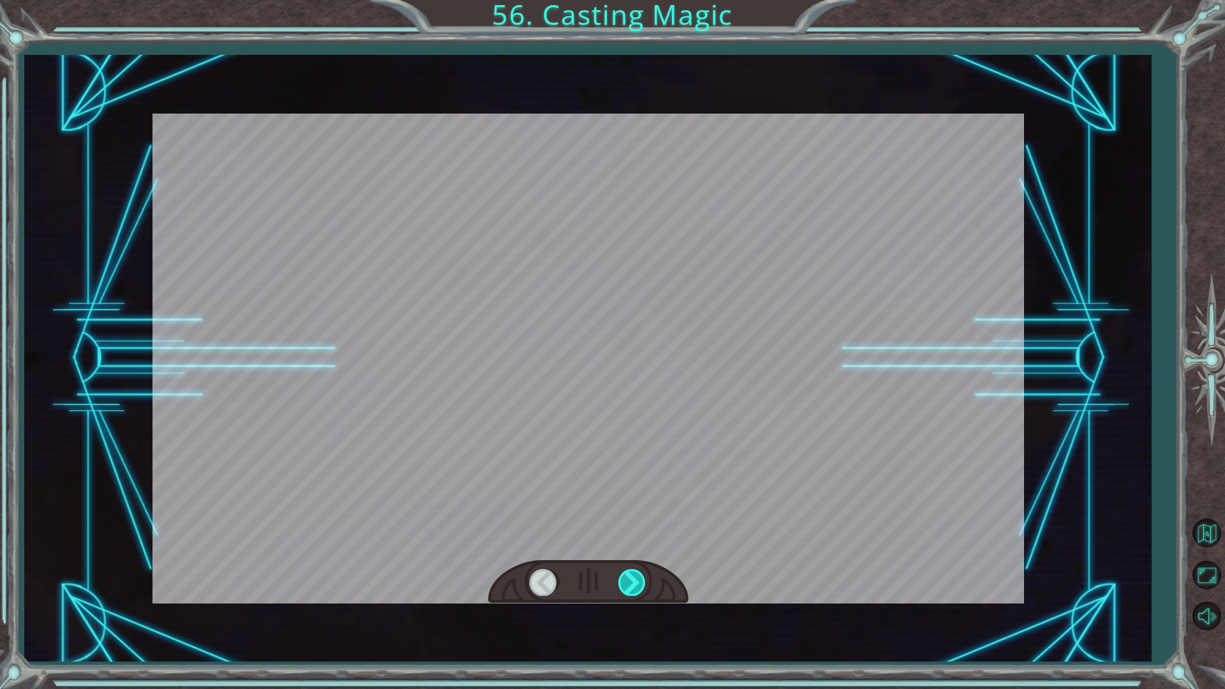
click at [639, 548] on div at bounding box center [632, 582] width 29 height 26
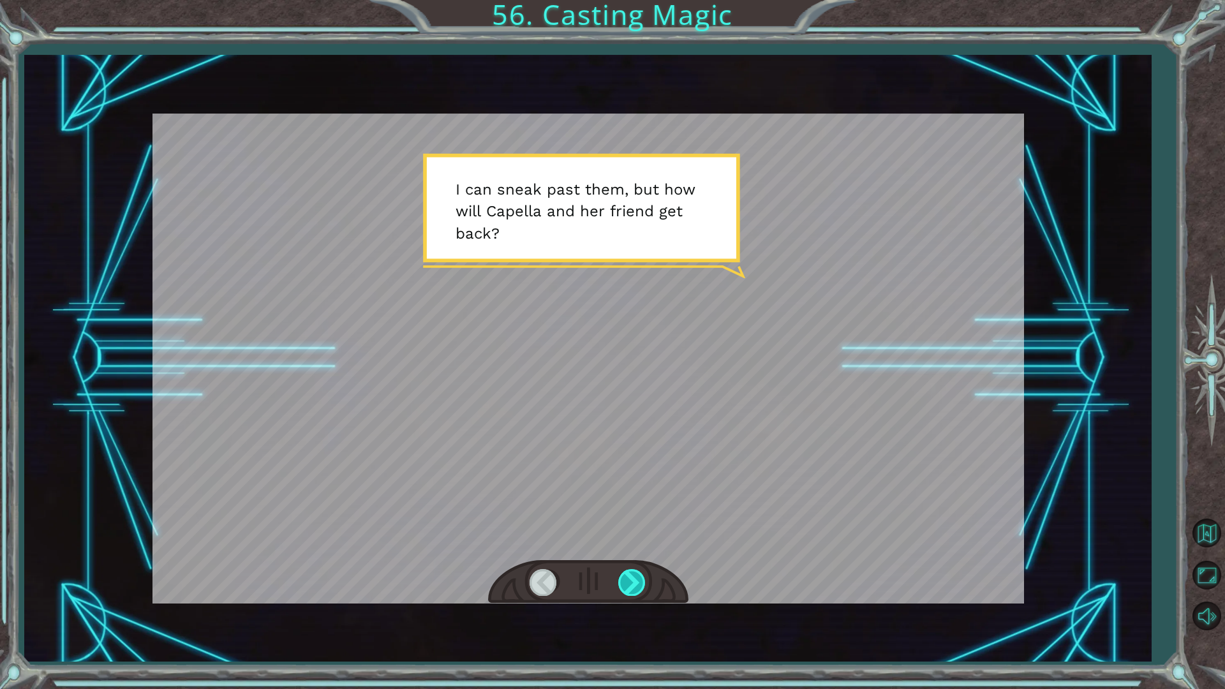
click at [639, 548] on div at bounding box center [632, 582] width 29 height 26
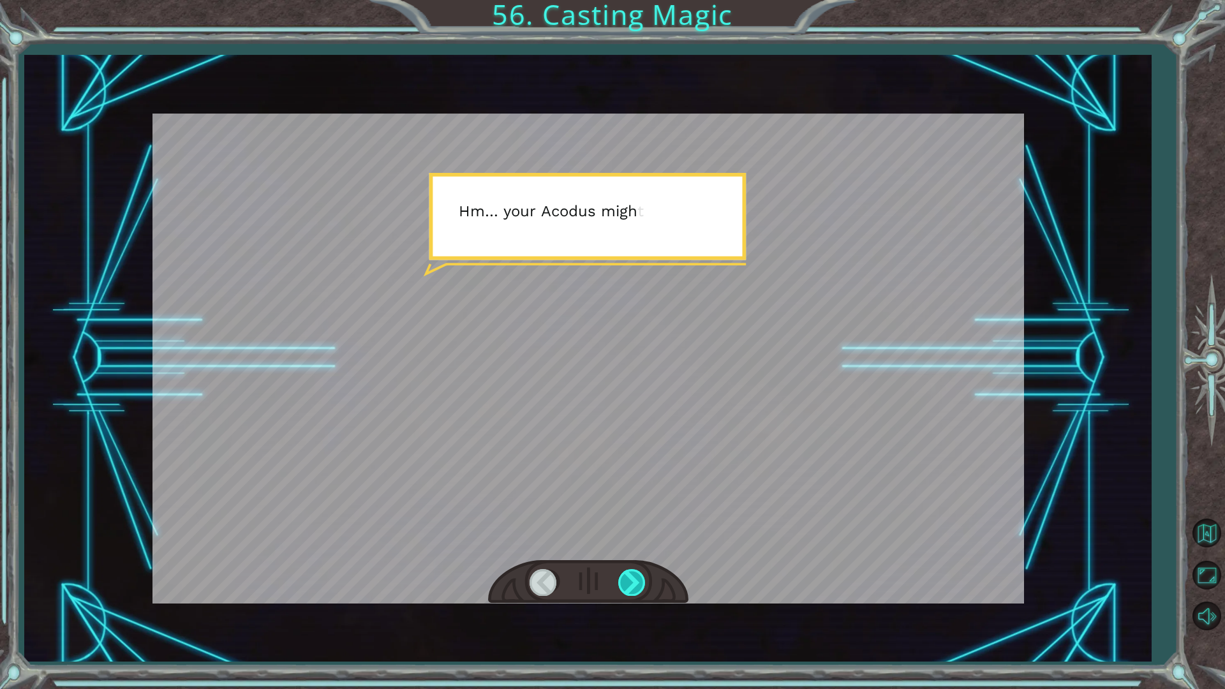
click at [639, 548] on div at bounding box center [632, 582] width 29 height 26
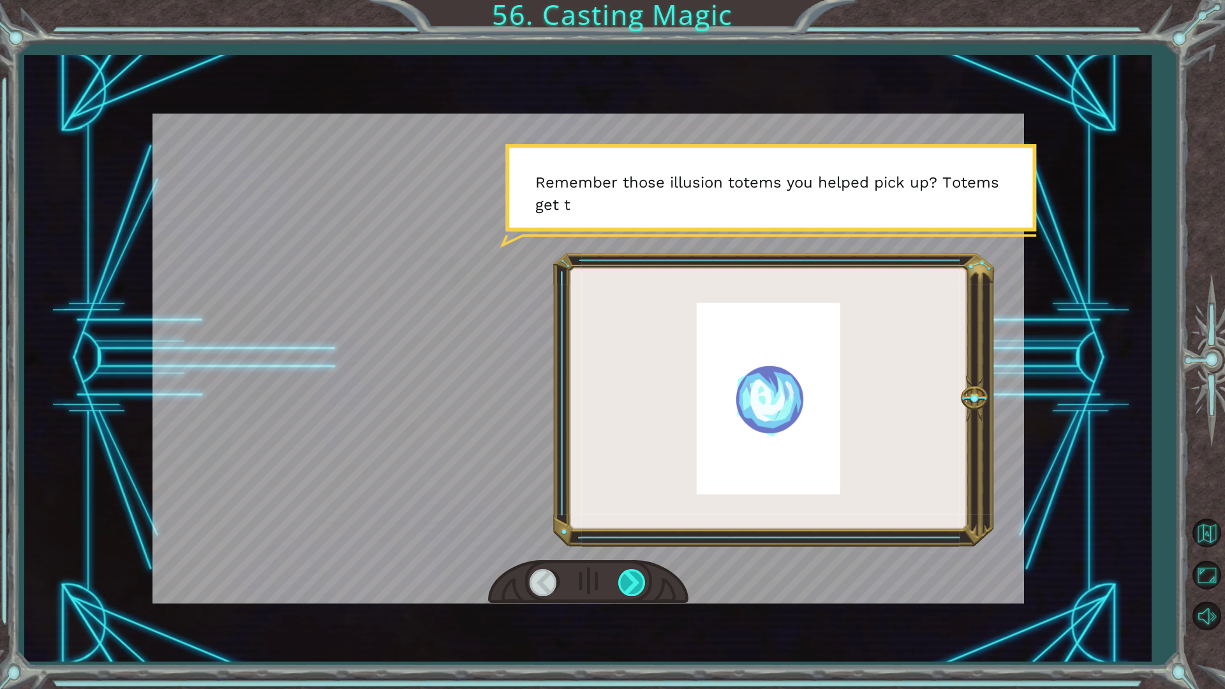
click at [639, 548] on div at bounding box center [632, 582] width 29 height 26
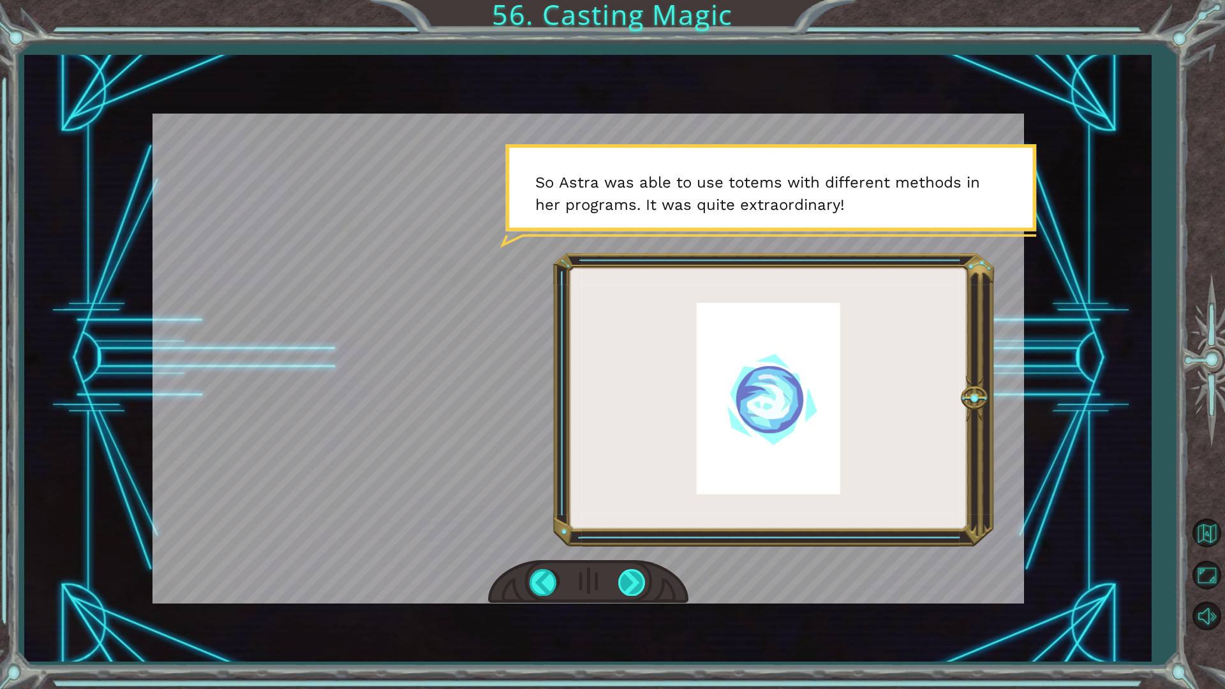
click at [639, 548] on div at bounding box center [632, 582] width 29 height 26
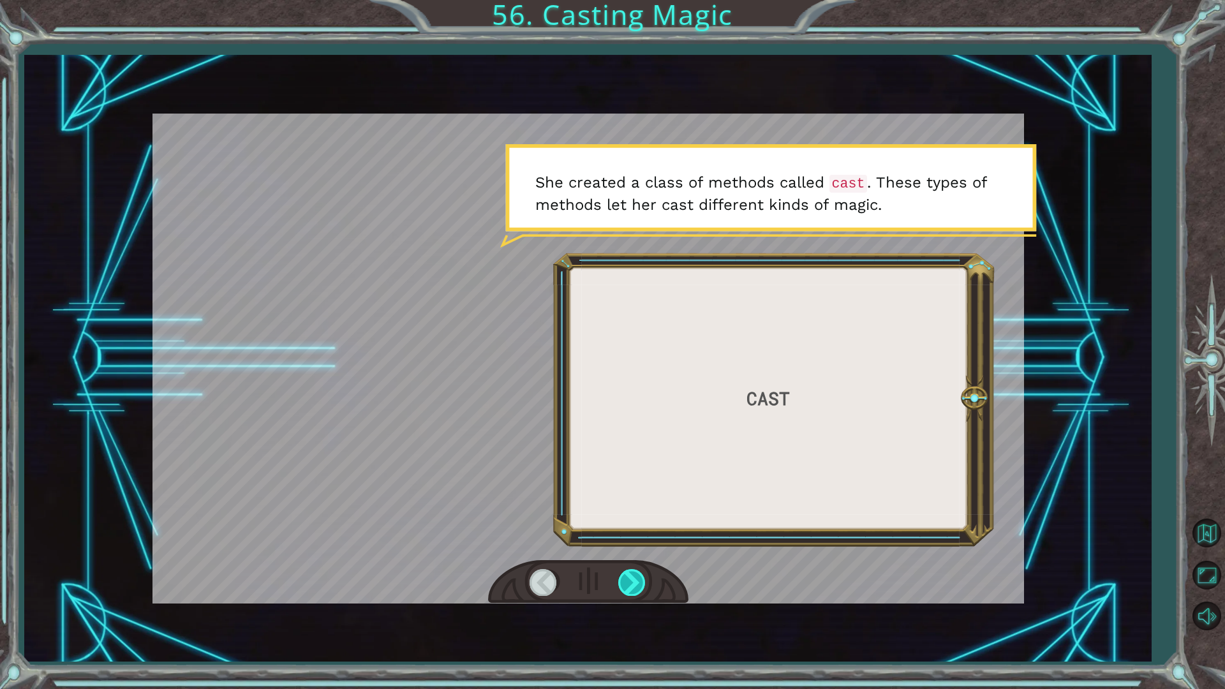
click at [639, 548] on div at bounding box center [632, 582] width 29 height 26
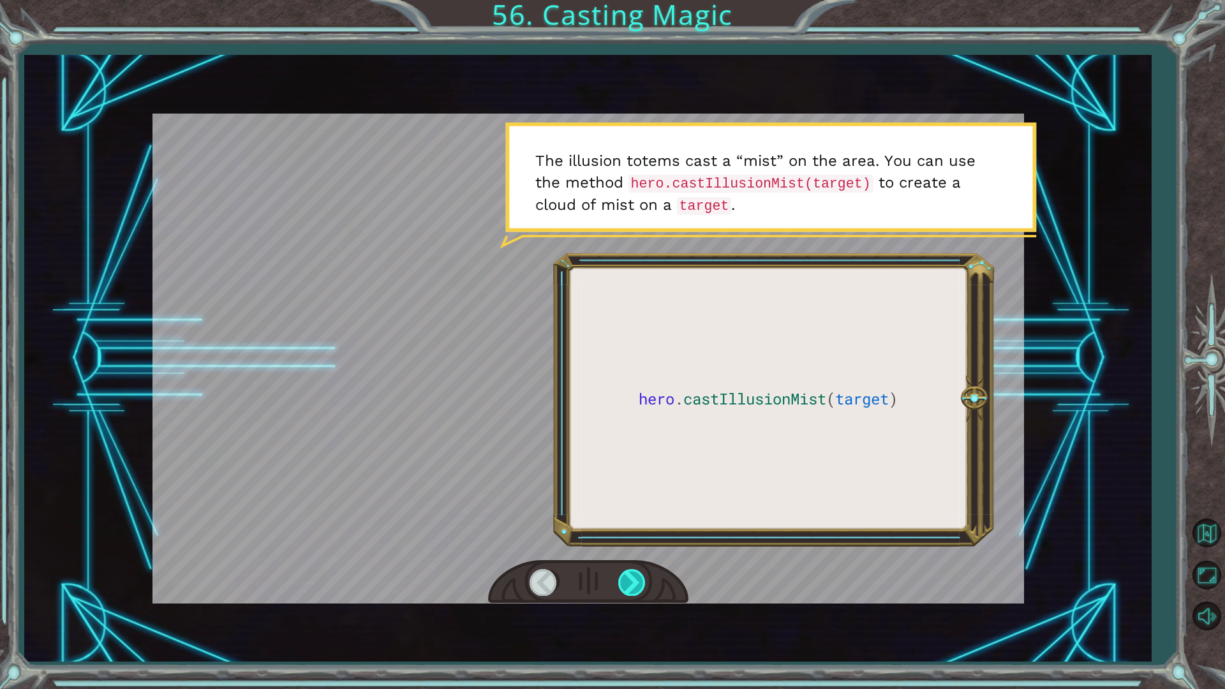
click at [639, 548] on div at bounding box center [632, 582] width 29 height 26
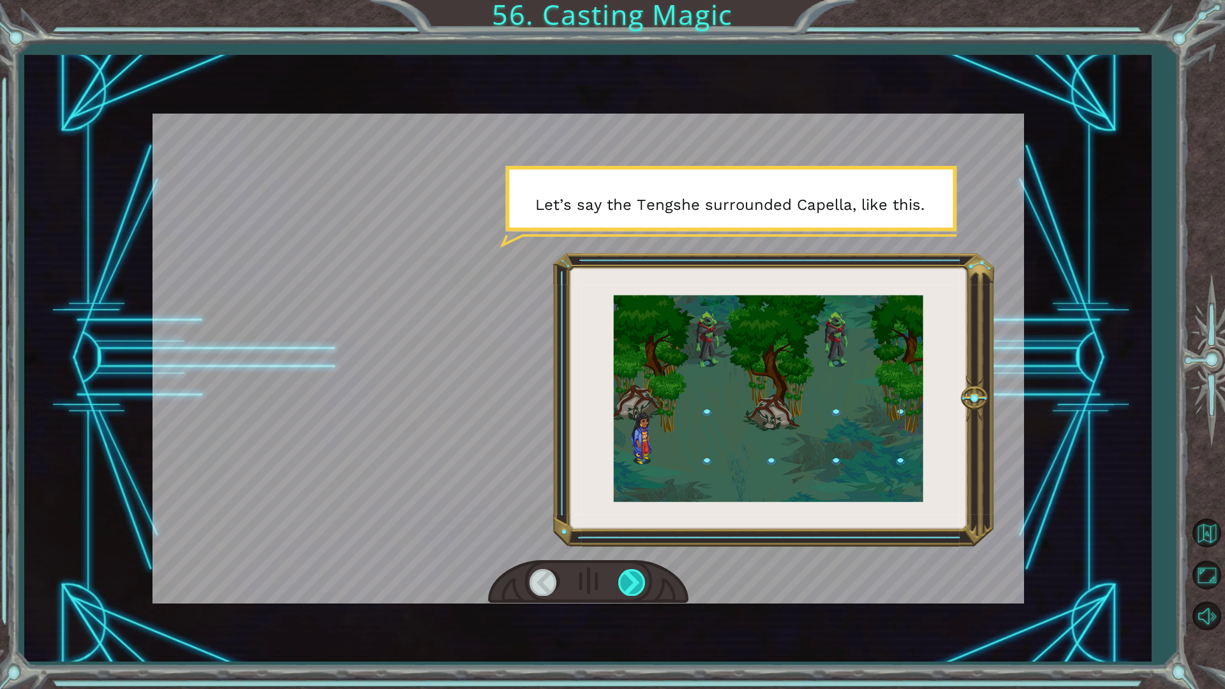
click at [639, 548] on div at bounding box center [632, 582] width 29 height 26
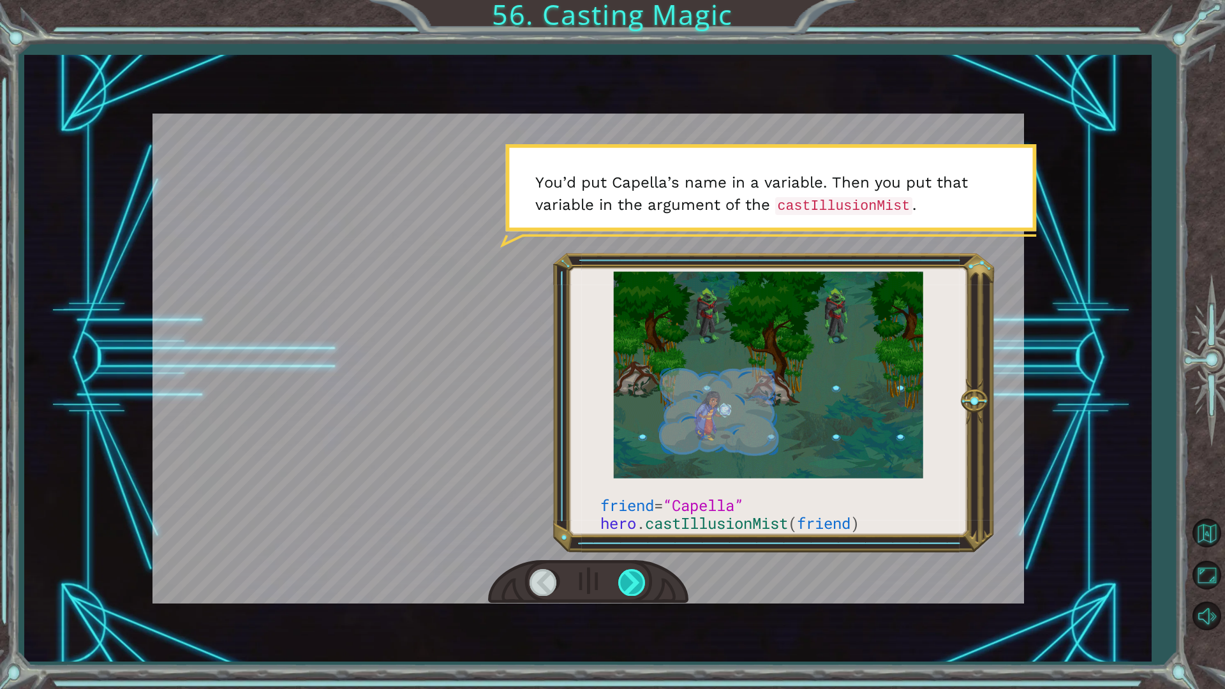
click at [639, 548] on div at bounding box center [632, 582] width 29 height 26
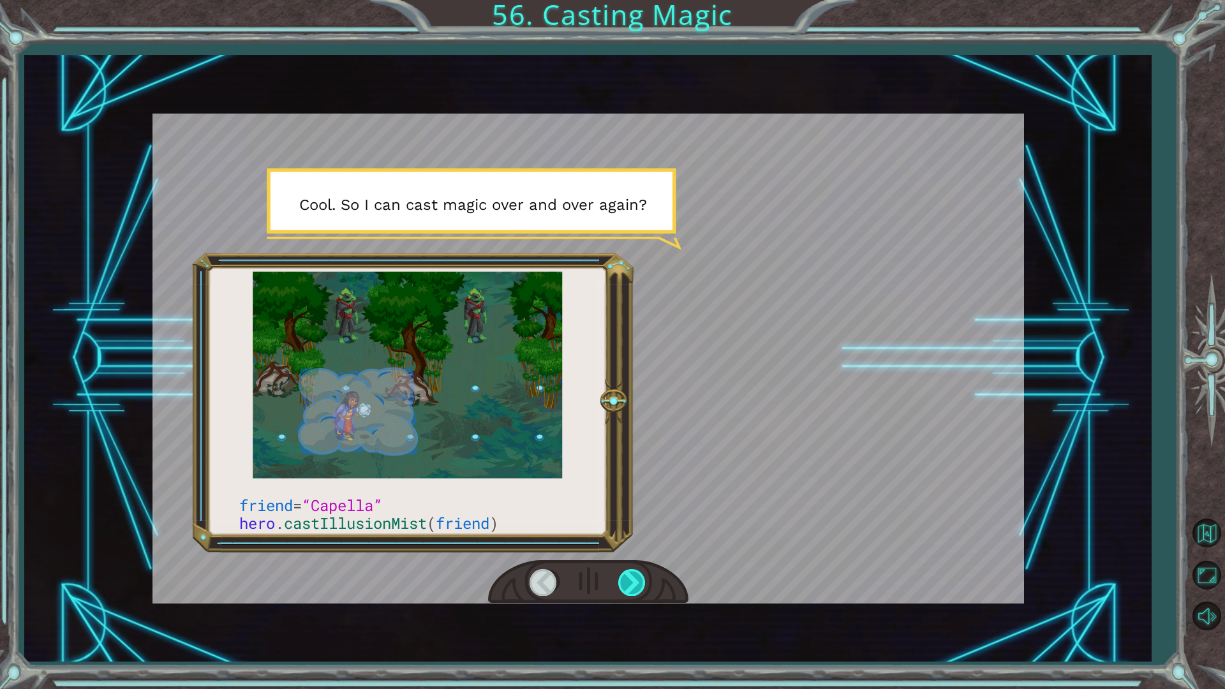
click at [639, 548] on div at bounding box center [632, 582] width 29 height 26
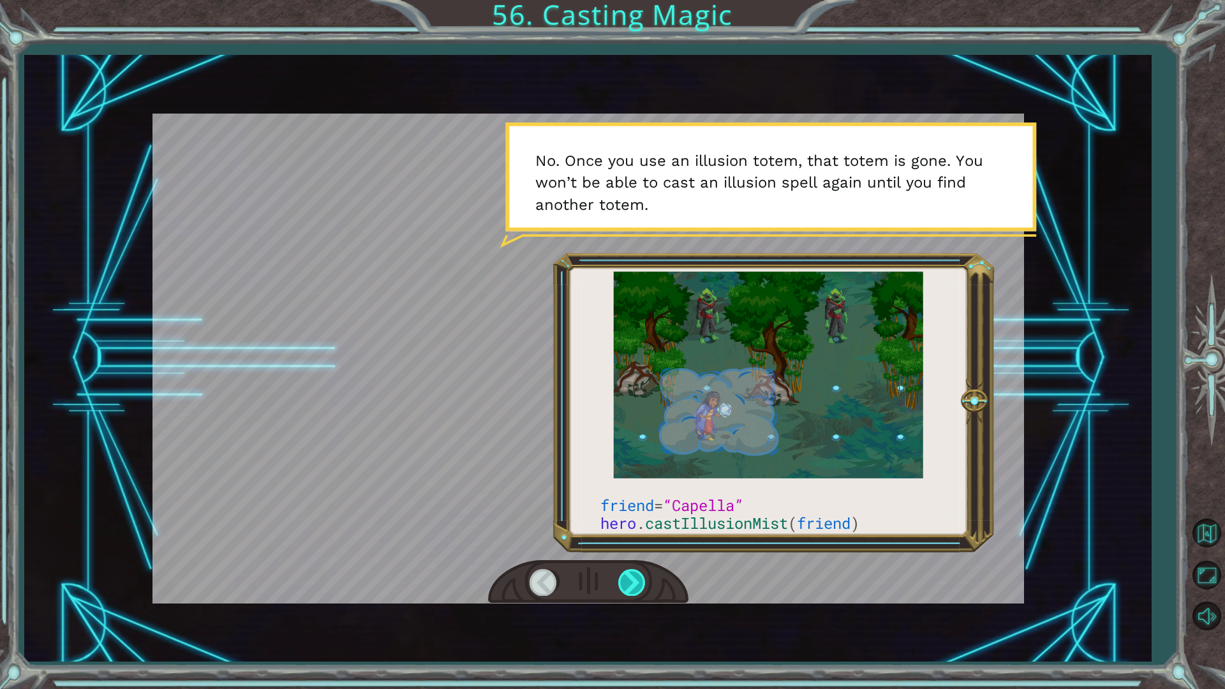
click at [639, 548] on div at bounding box center [632, 582] width 29 height 26
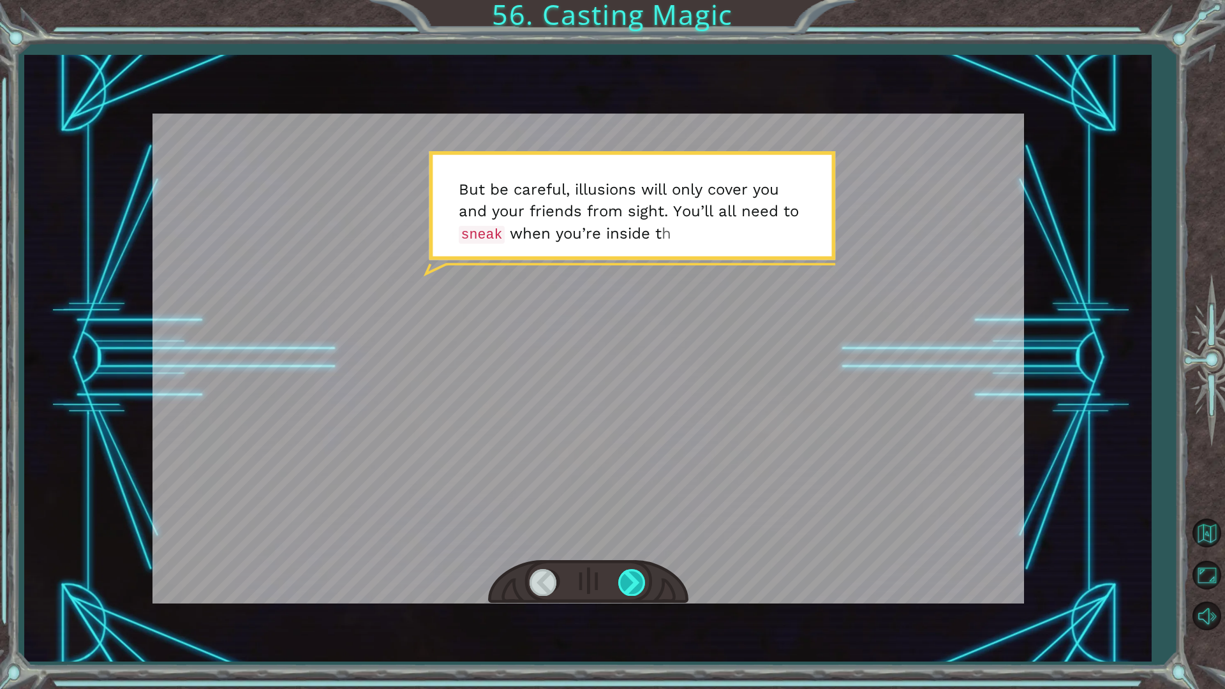
click at [639, 548] on div at bounding box center [632, 582] width 29 height 26
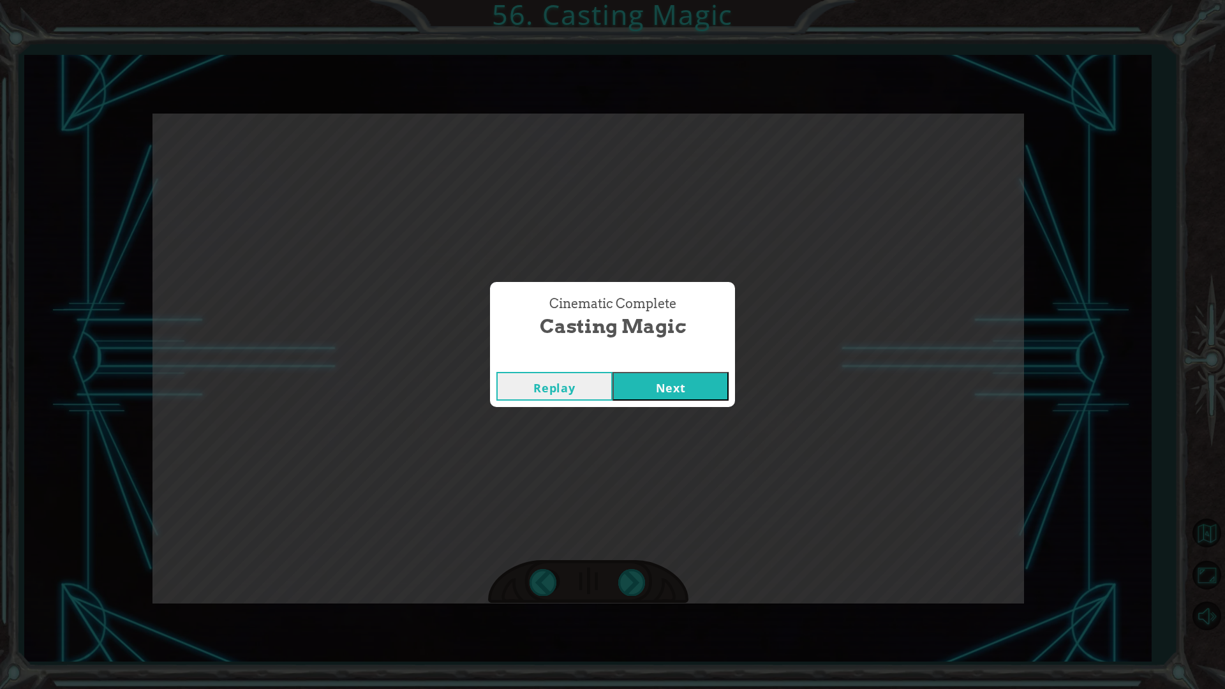
click at [698, 385] on button "Next" at bounding box center [671, 386] width 116 height 29
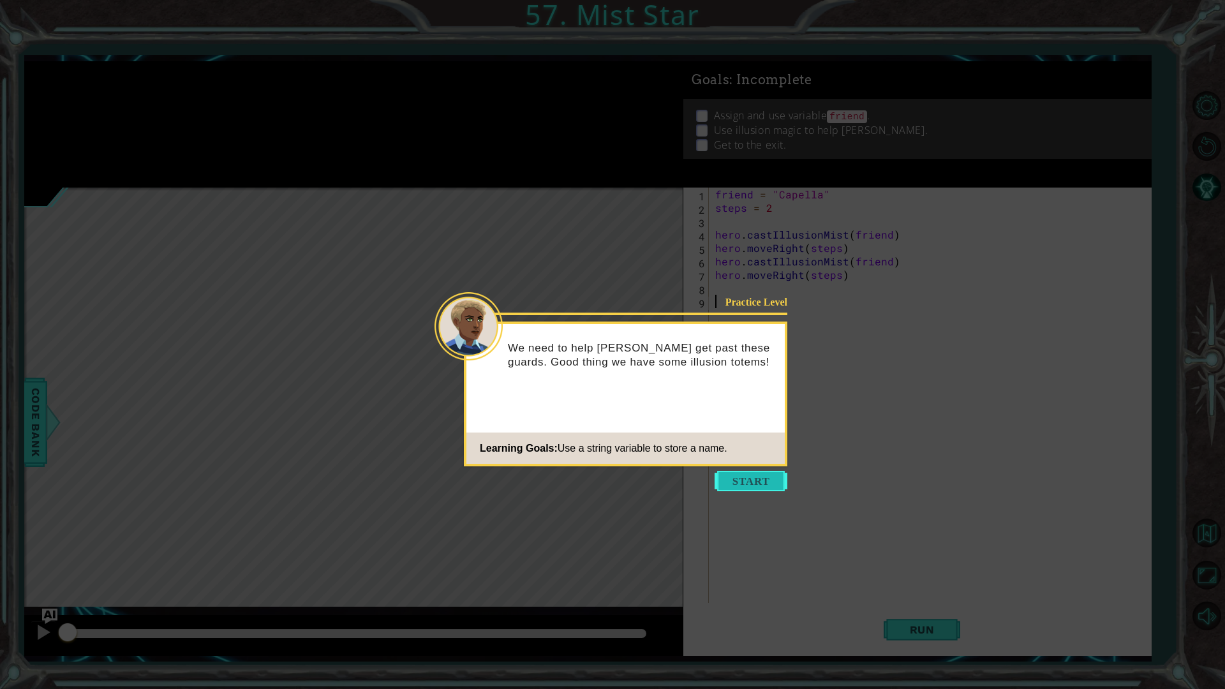
click at [741, 480] on button "Start" at bounding box center [751, 481] width 73 height 20
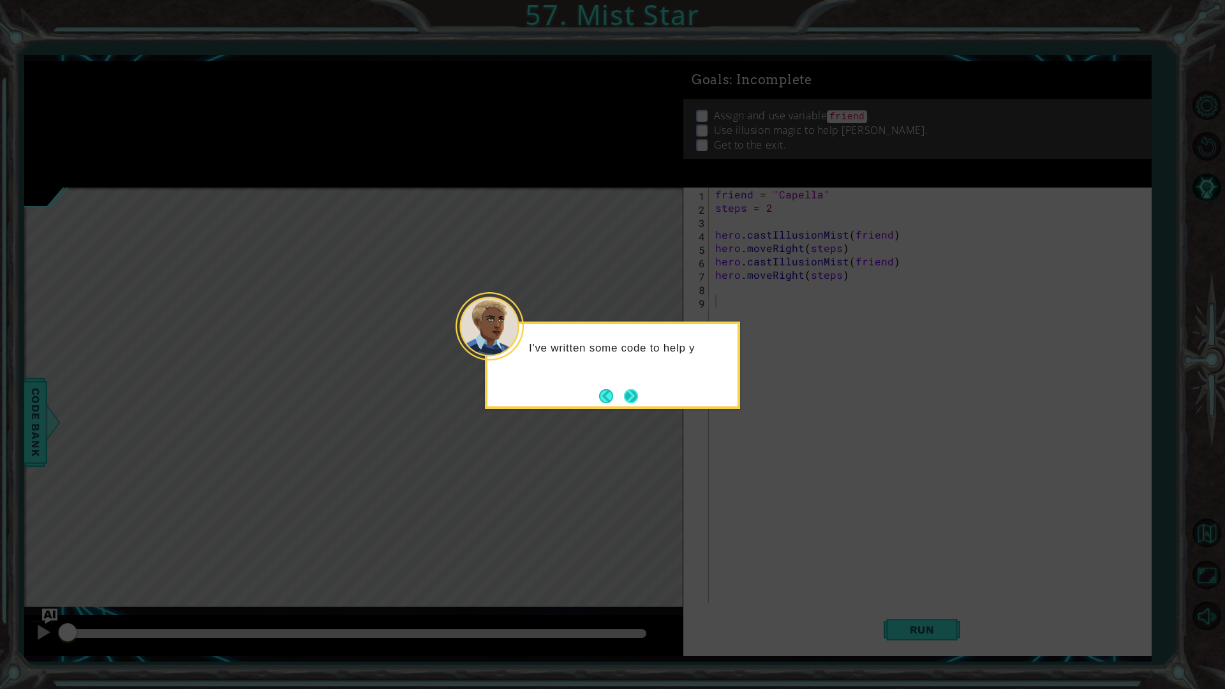
click at [627, 402] on button "Next" at bounding box center [631, 396] width 14 height 14
click at [627, 402] on icon at bounding box center [612, 344] width 1225 height 689
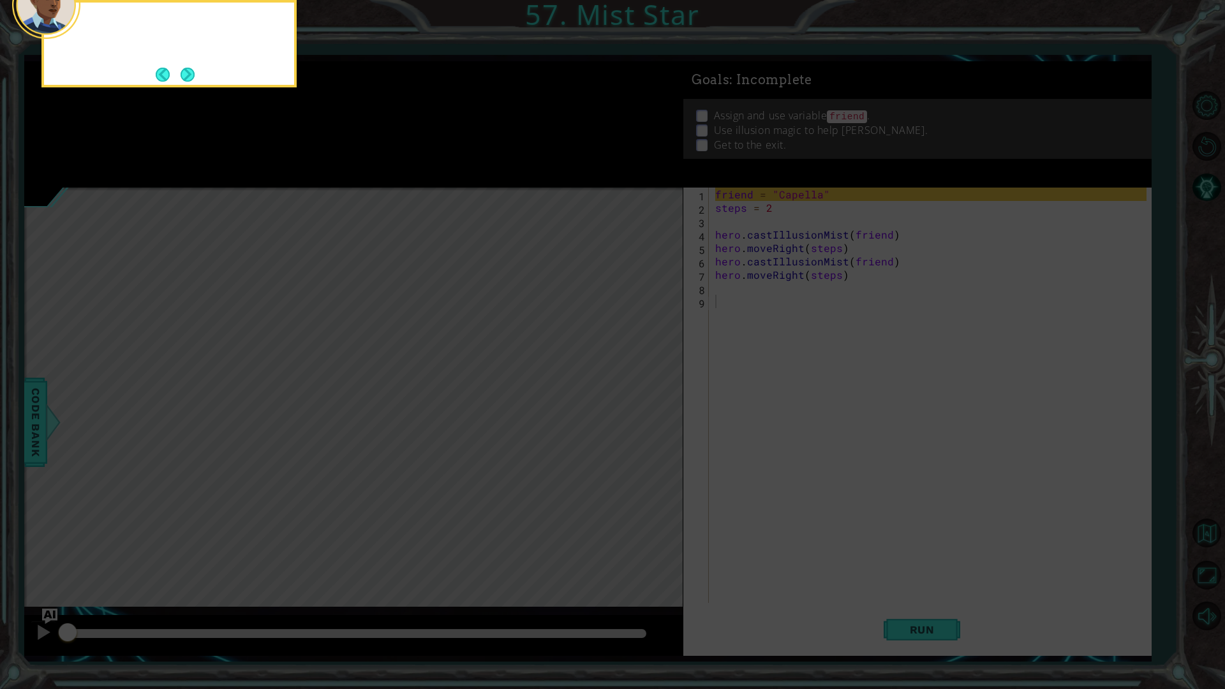
click at [627, 402] on icon at bounding box center [612, 111] width 1225 height 1156
click at [190, 68] on button "Next" at bounding box center [187, 74] width 15 height 15
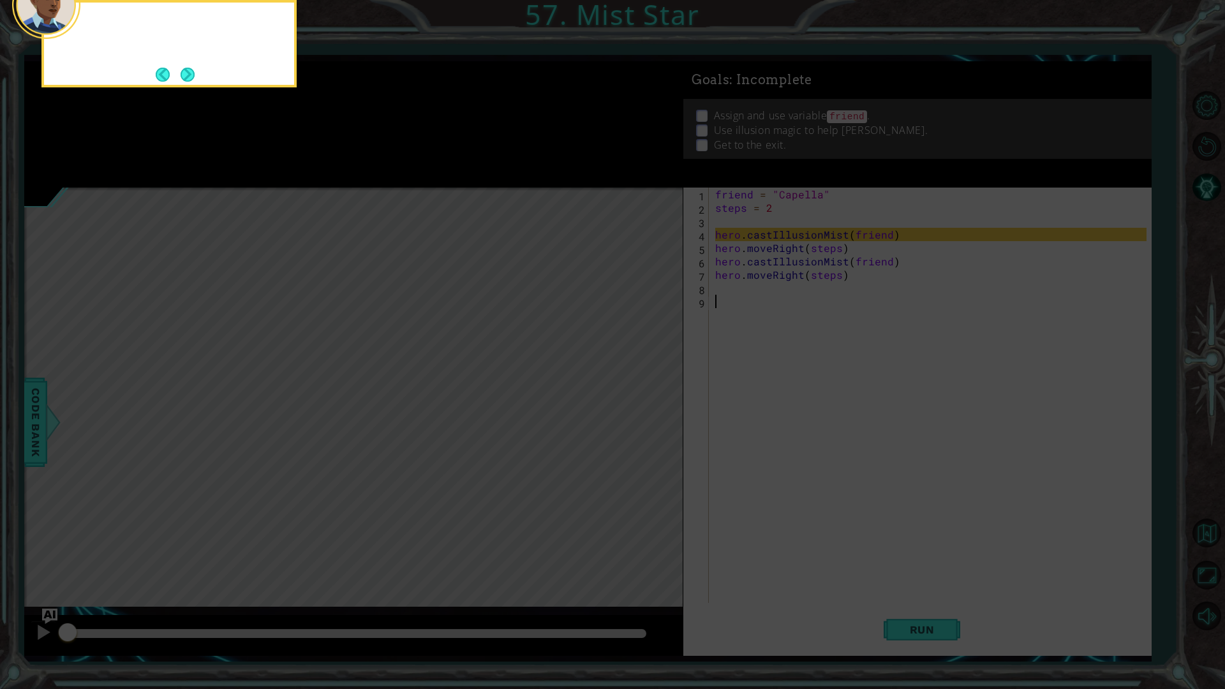
click at [190, 68] on button "Next" at bounding box center [188, 75] width 14 height 14
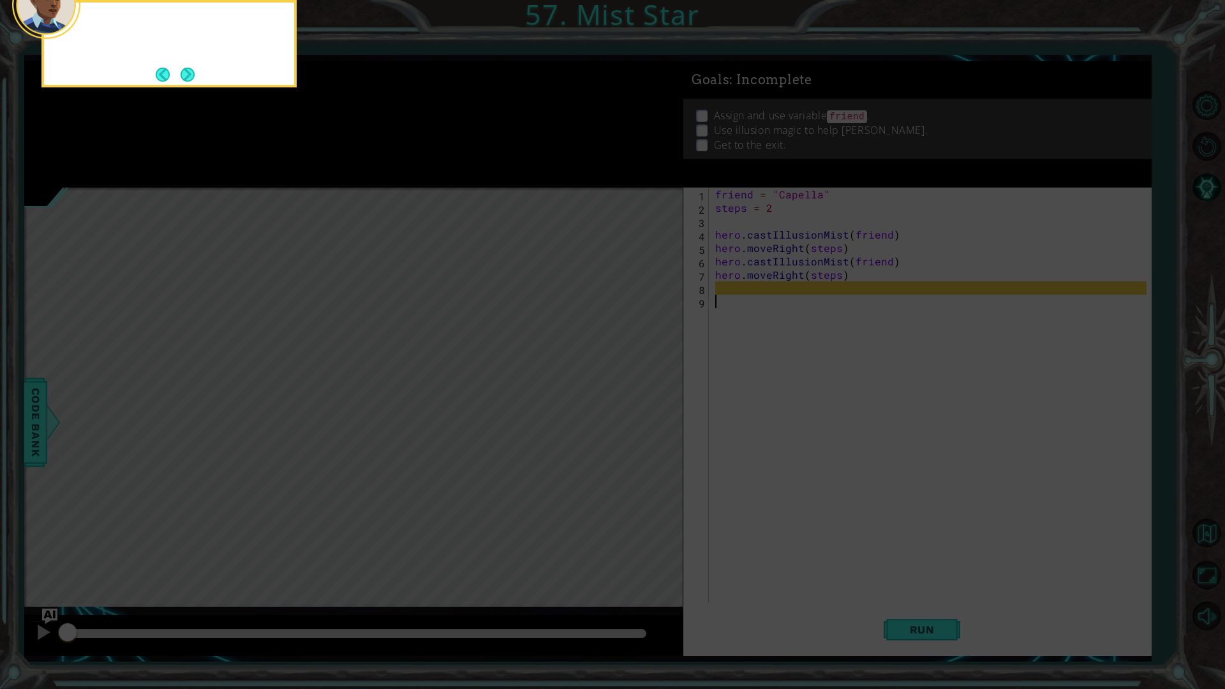
click at [190, 68] on button "Next" at bounding box center [188, 75] width 14 height 14
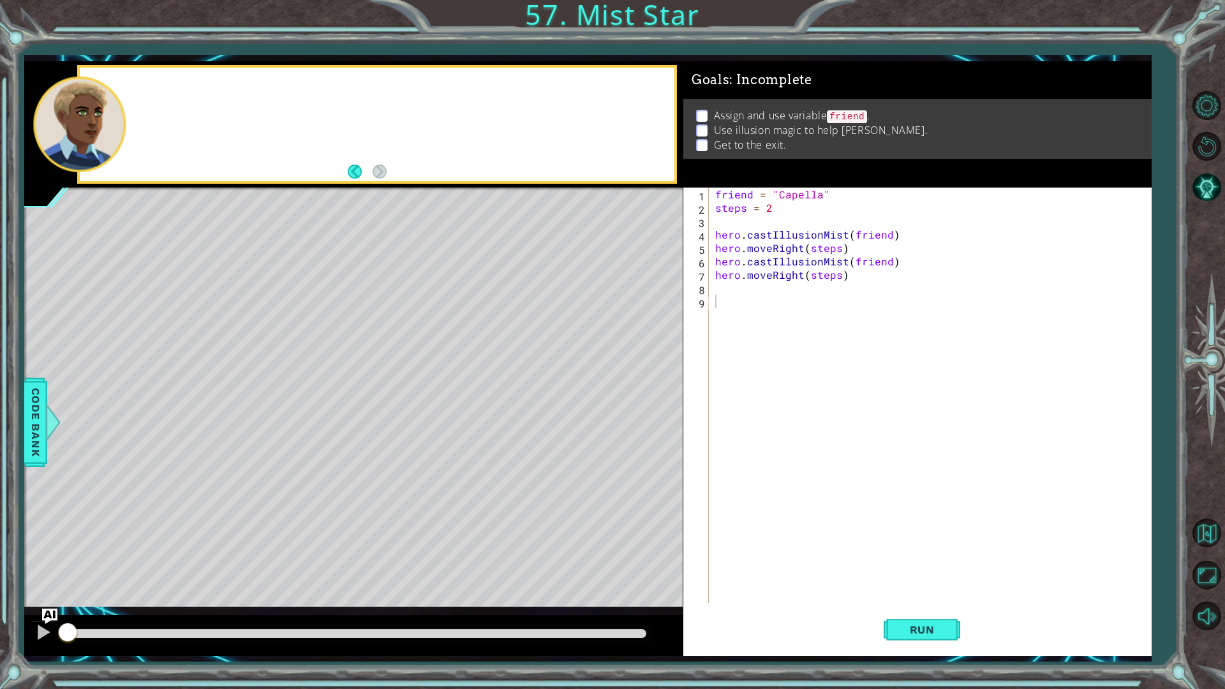
click at [190, 68] on div at bounding box center [377, 125] width 595 height 114
click at [754, 311] on div "friend = "Capella" steps = 2 hero . castIllusionMist ( friend ) hero . moveRigh…" at bounding box center [933, 409] width 441 height 442
click at [742, 292] on div "friend = "Capella" steps = 2 hero . castIllusionMist ( friend ) hero . moveRigh…" at bounding box center [933, 409] width 441 height 442
click at [967, 548] on div "Run" at bounding box center [922, 629] width 468 height 47
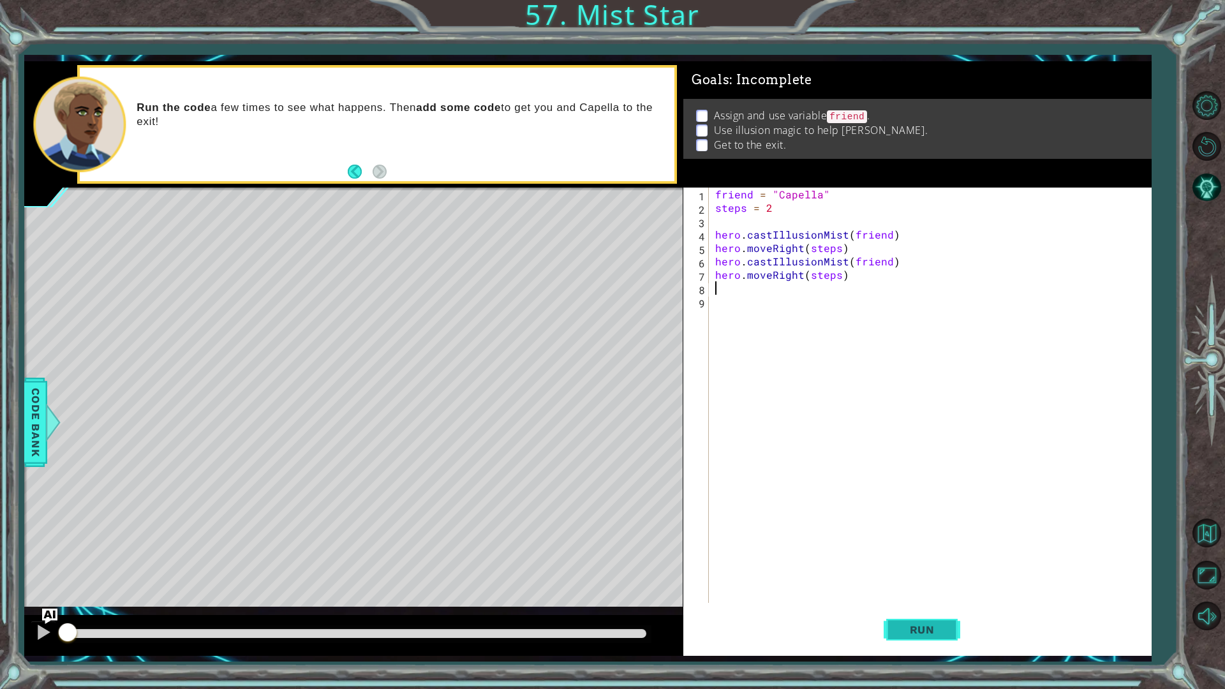
click at [948, 548] on button "Run" at bounding box center [922, 629] width 77 height 47
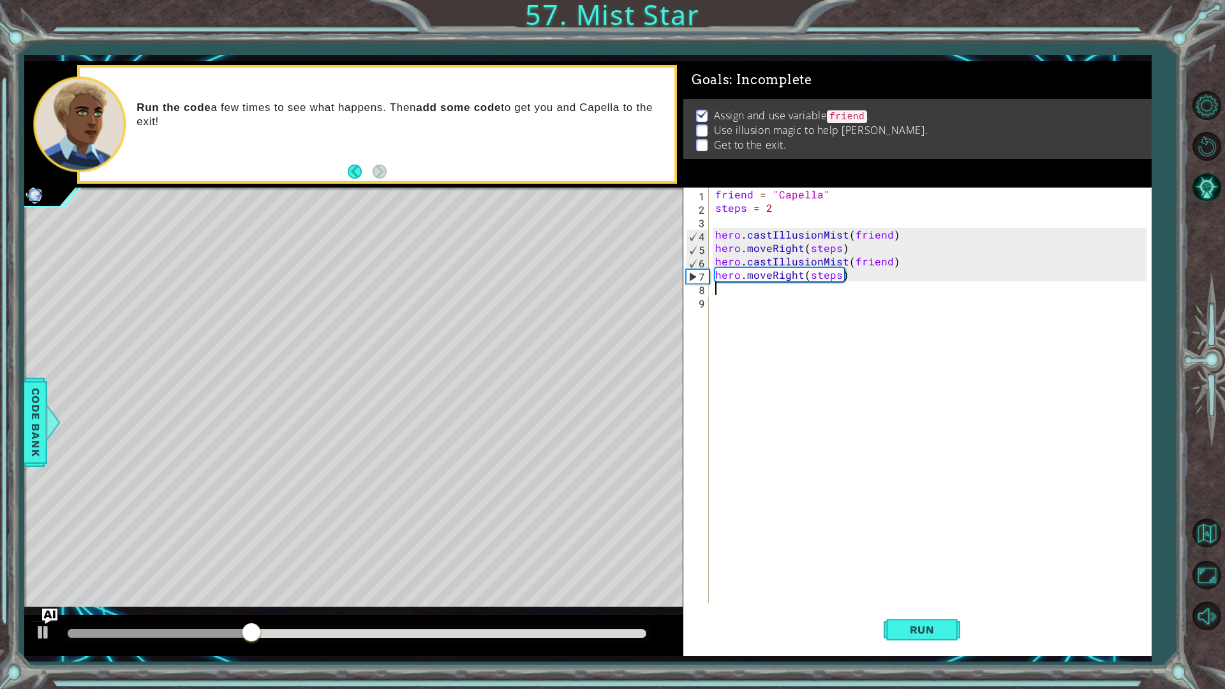
click at [719, 230] on div "friend = "Capella" steps = 2 hero . castIllusionMist ( friend ) hero . moveRigh…" at bounding box center [933, 409] width 441 height 442
type textarea "hero.castIllusionMist(friend)"
click at [715, 229] on div "friend = "Capella" steps = 2 hero . castIllusionMist ( friend ) hero . moveRigh…" at bounding box center [933, 409] width 441 height 442
click at [772, 220] on div "friend = "Capella" steps = 2 hero . castIllusionMist ( friend ) hero . moveRigh…" at bounding box center [933, 409] width 441 height 442
type textarea "i"
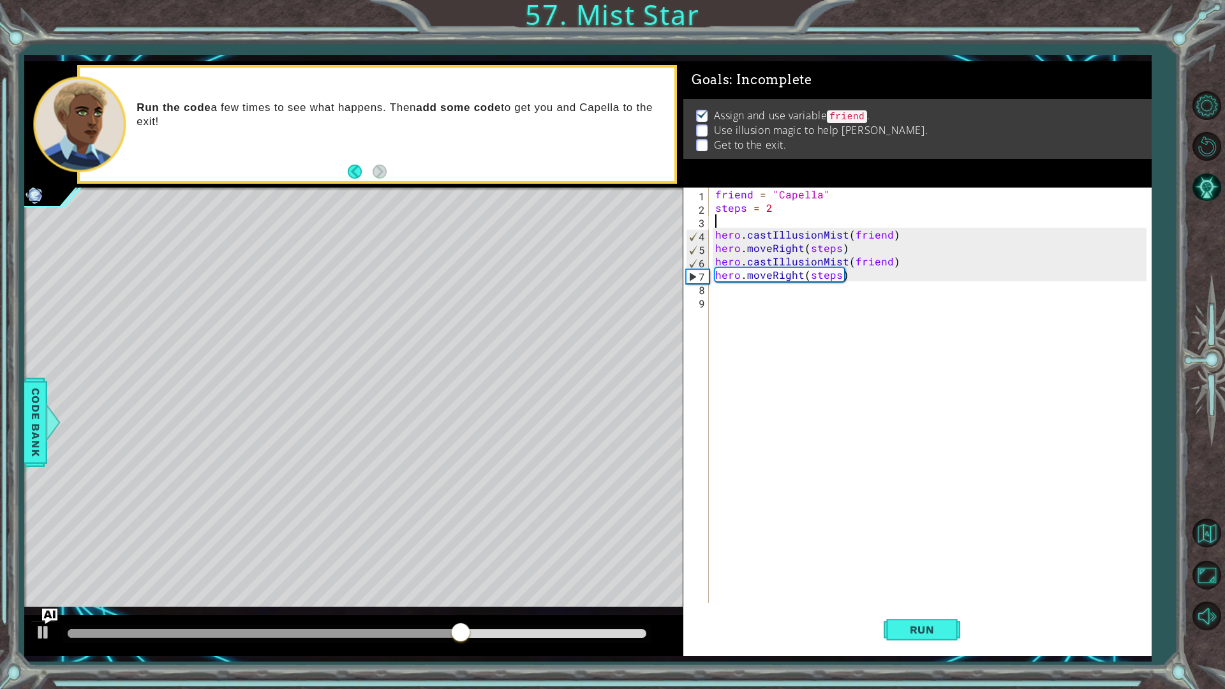
click at [790, 288] on div "friend = "Capella" steps = 2 hero . castIllusionMist ( friend ) hero . moveRigh…" at bounding box center [933, 409] width 441 height 442
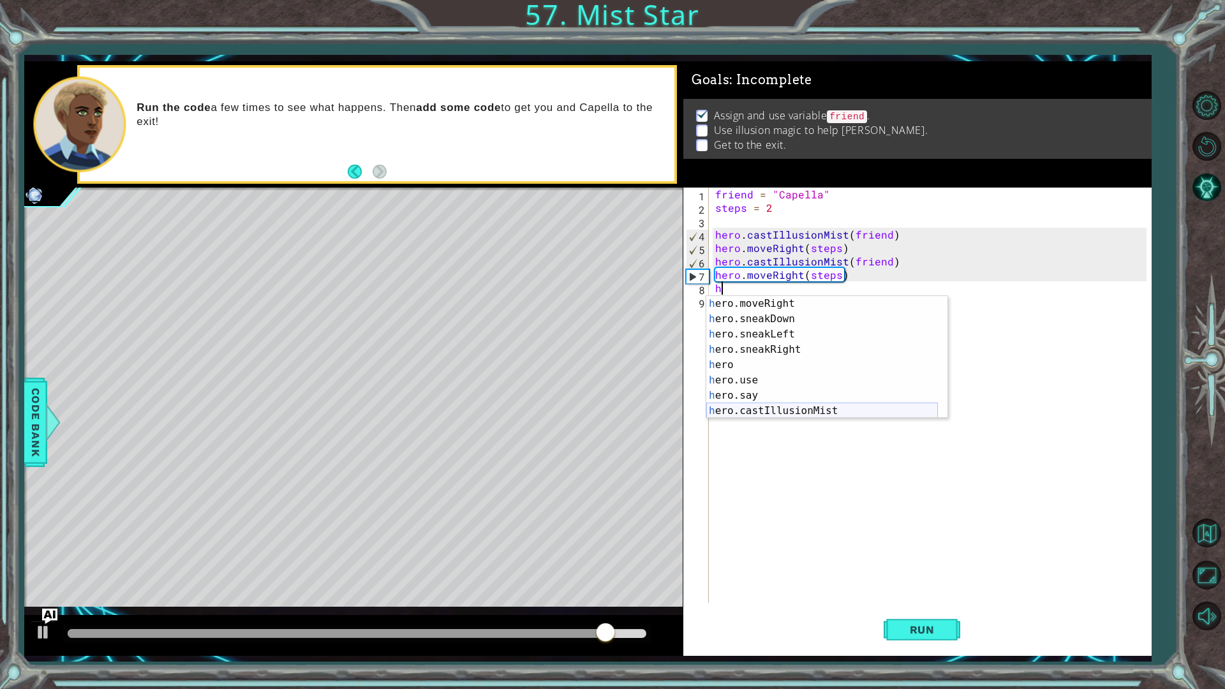
scroll to position [123, 0]
click at [805, 412] on div "h ero.moveRight press enter h ero.sneakDown press enter h ero.sneakLeft press e…" at bounding box center [822, 372] width 232 height 153
type textarea "hero.castIllusionMist(friend)"
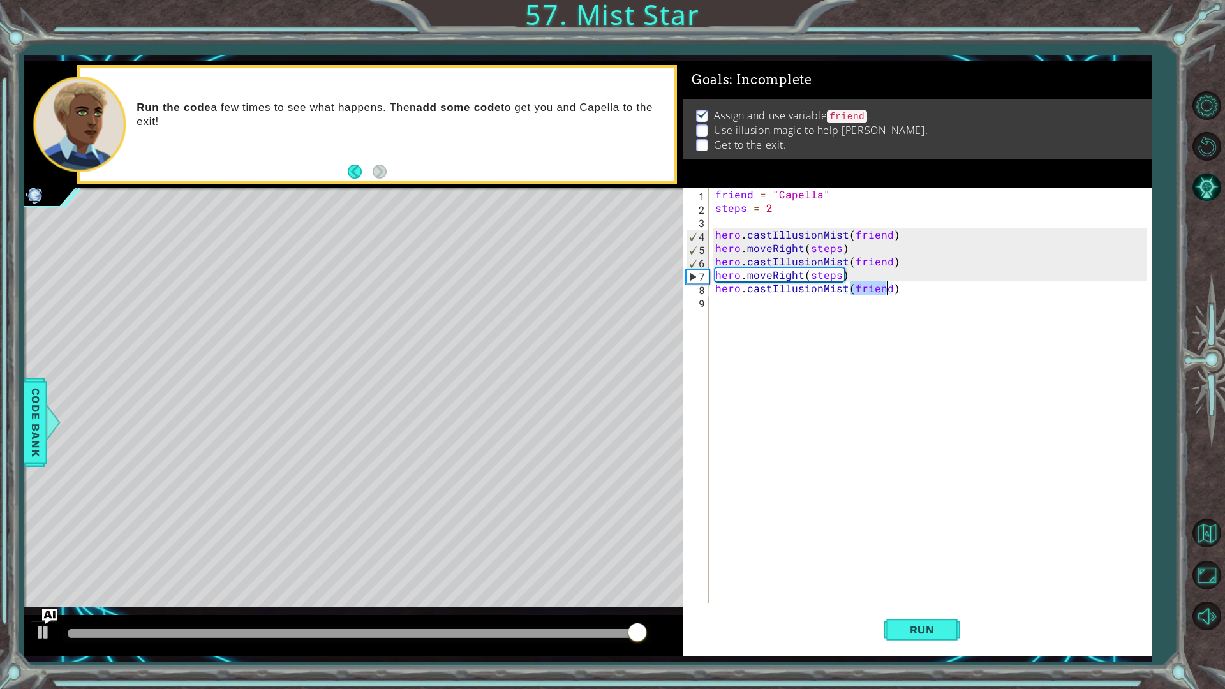
click at [809, 366] on div "friend = "Capella" steps = 2 hero . castIllusionMist ( friend ) hero . moveRigh…" at bounding box center [933, 409] width 441 height 442
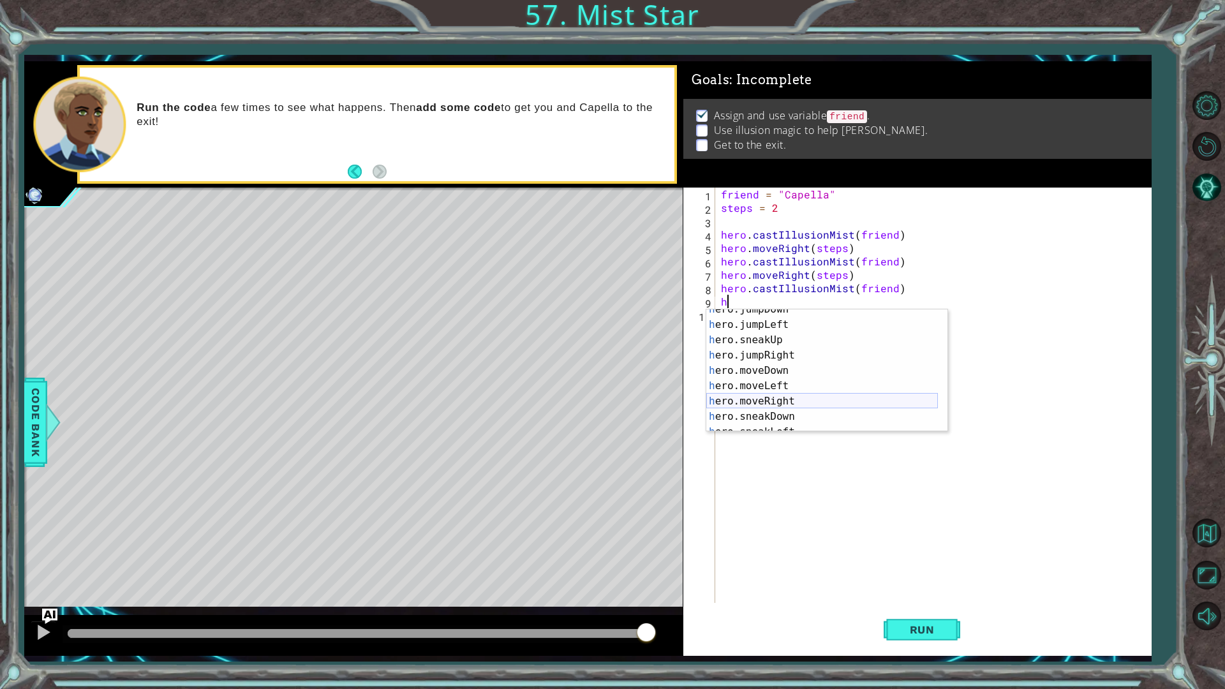
scroll to position [38, 0]
click at [805, 407] on div "h ero.jumpDown press enter h ero.jumpLeft press enter h ero.sneakUp press enter…" at bounding box center [822, 378] width 232 height 153
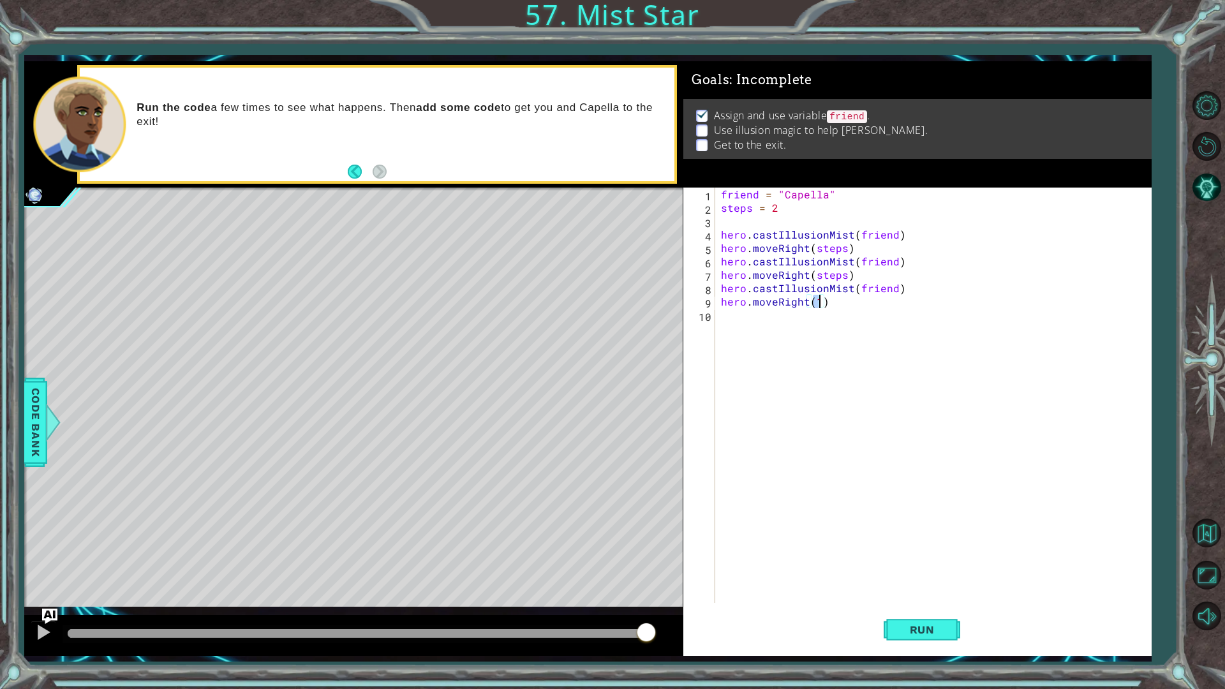
scroll to position [0, 6]
type textarea "hero.moveRight(2)"
click at [941, 548] on span "Run" at bounding box center [922, 630] width 50 height 13
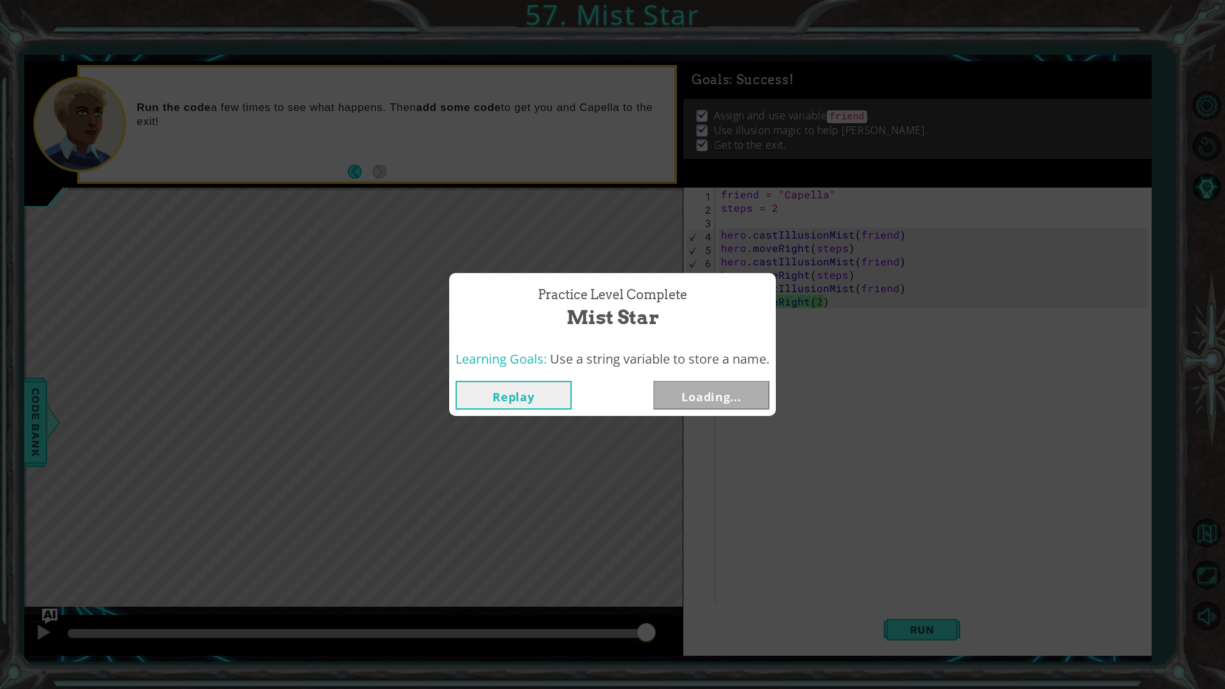
drag, startPoint x: 631, startPoint y: 636, endPoint x: 745, endPoint y: 629, distance: 114.4
click at [743, 548] on body "1 ההההההההההההההההההההההההההההההההההההההההההההההההההההההההההההההההההההההההההההה…" at bounding box center [612, 344] width 1225 height 689
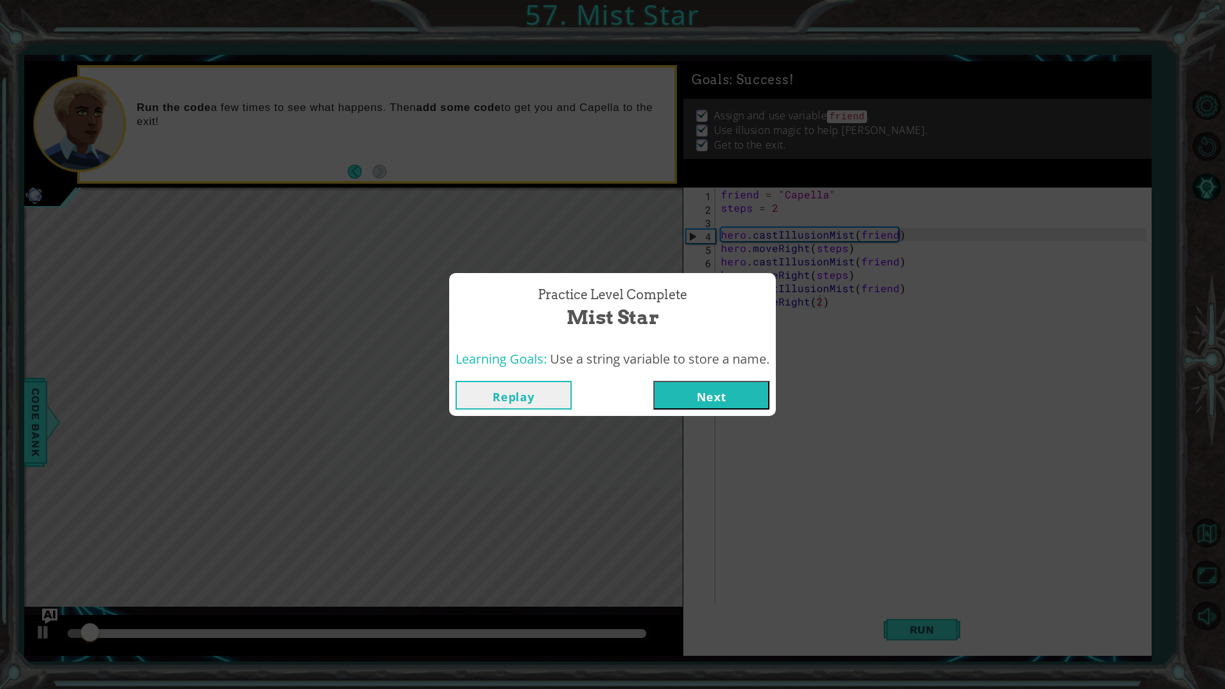
click at [713, 400] on button "Next" at bounding box center [711, 395] width 116 height 29
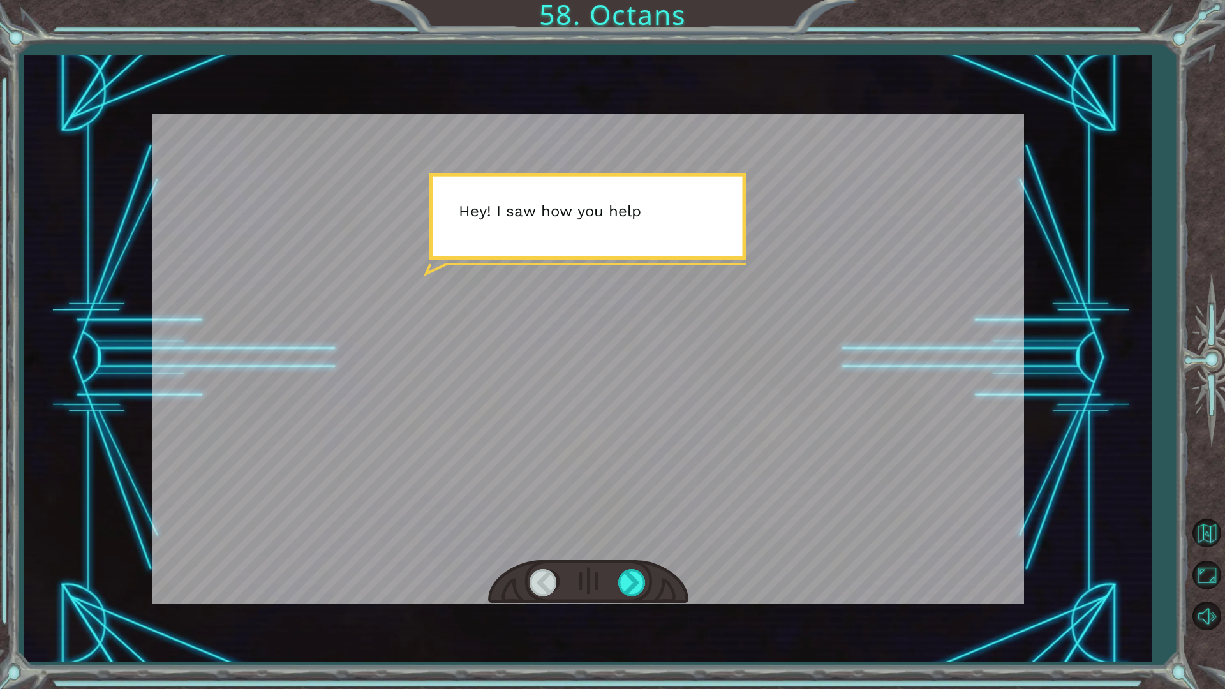
click at [713, 400] on div at bounding box center [589, 359] width 872 height 490
click at [626, 548] on div at bounding box center [632, 582] width 29 height 26
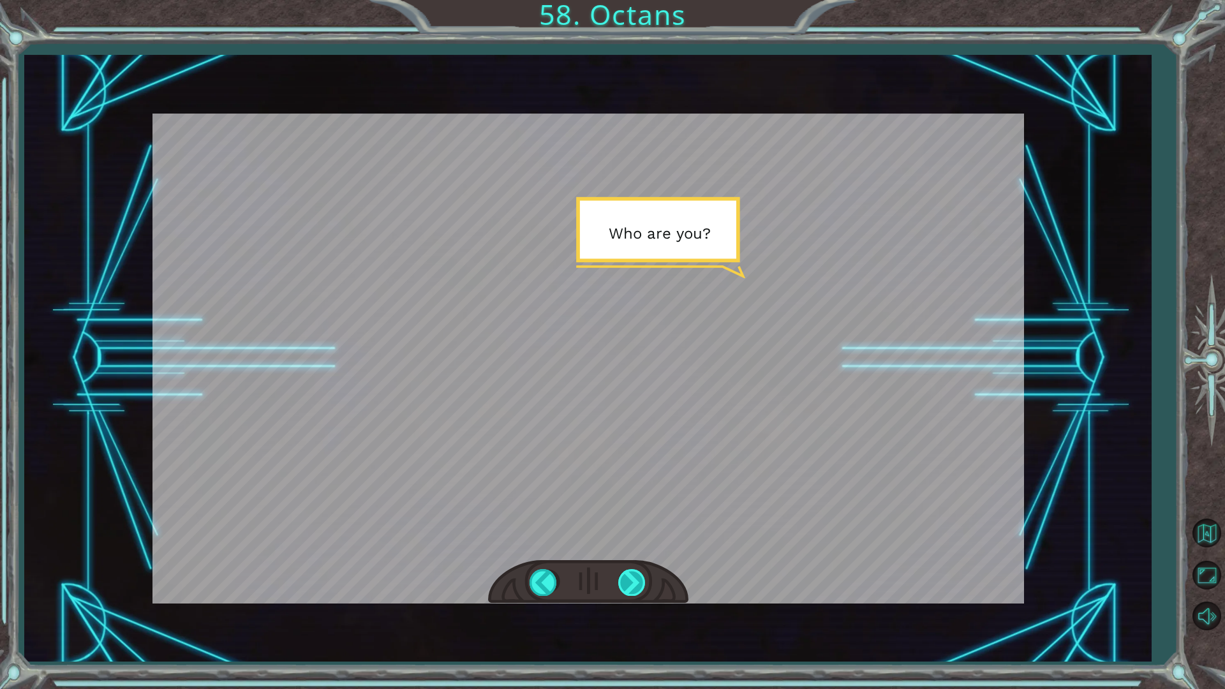
click at [626, 548] on div at bounding box center [632, 582] width 29 height 26
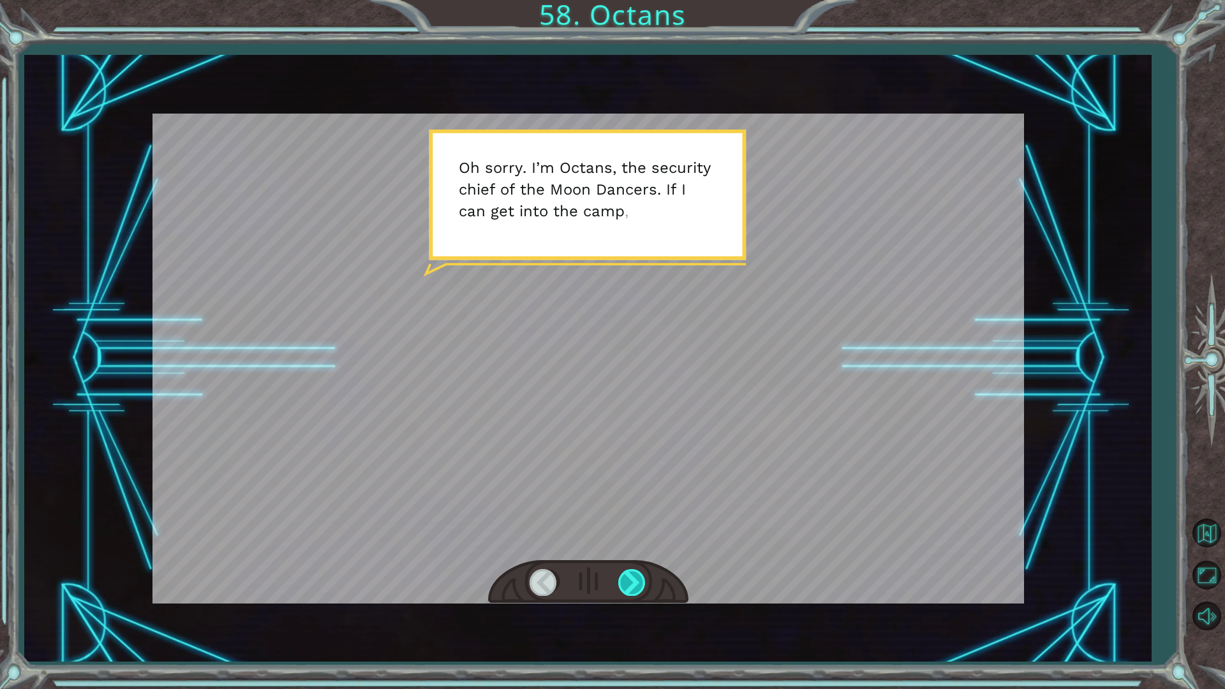
click at [626, 548] on div at bounding box center [632, 582] width 29 height 26
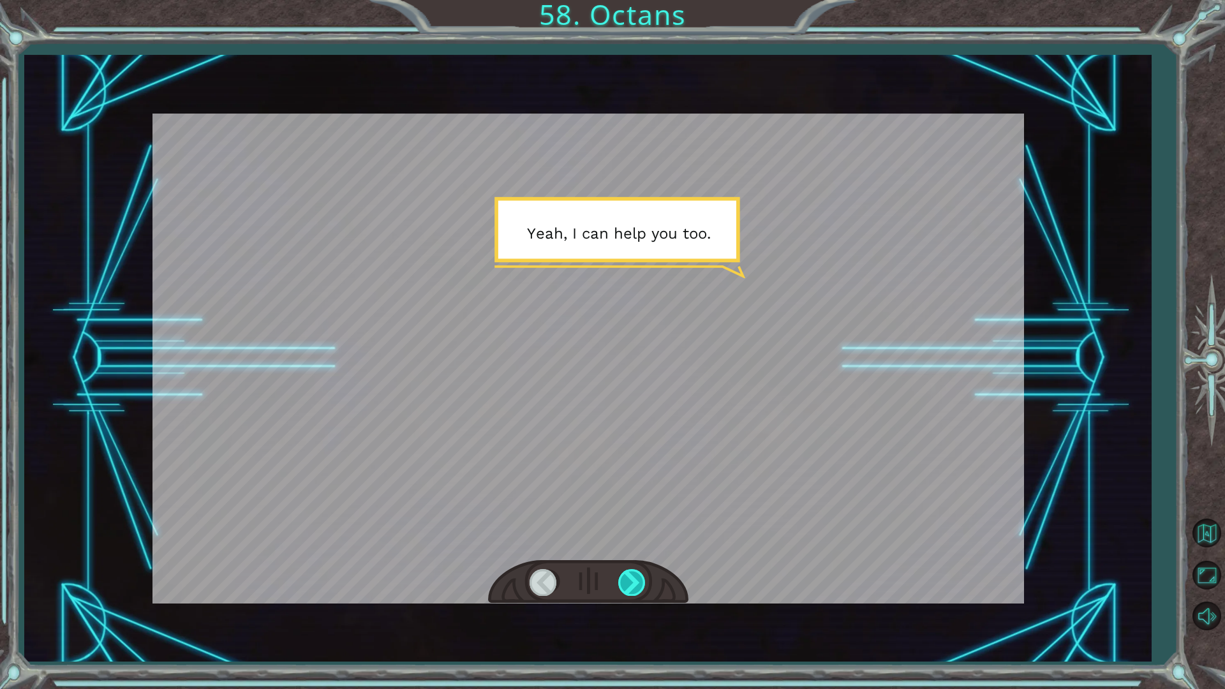
click at [626, 548] on div at bounding box center [632, 582] width 29 height 26
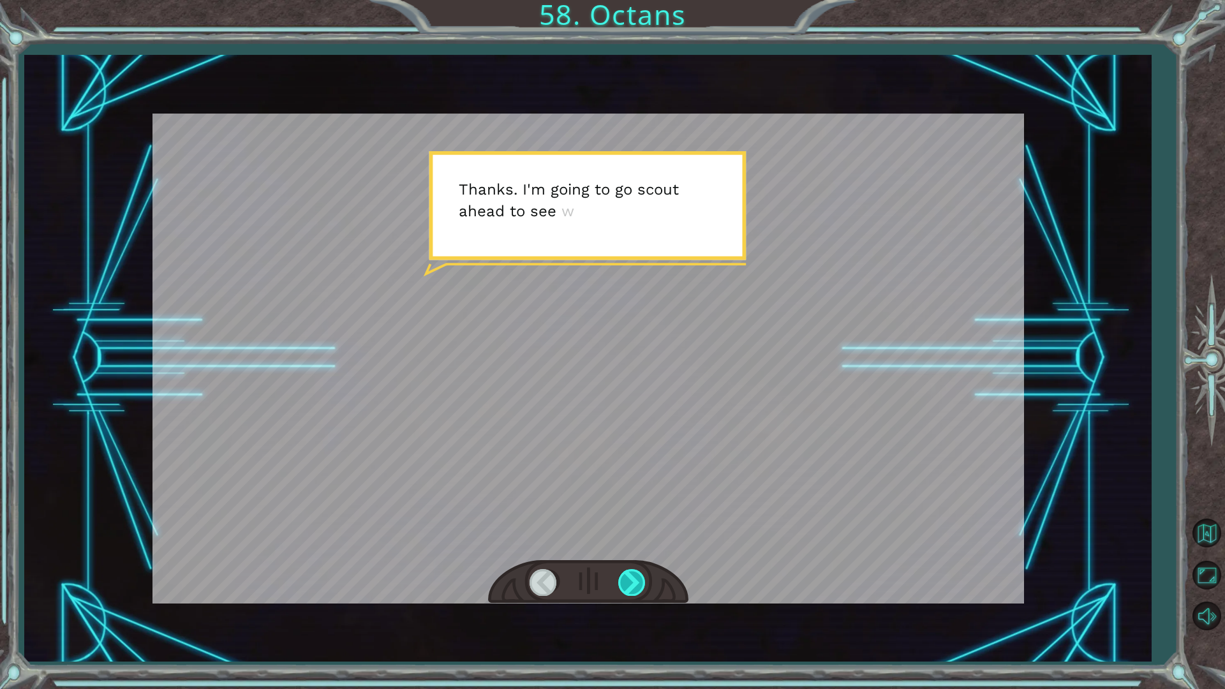
click at [626, 548] on div at bounding box center [632, 582] width 29 height 26
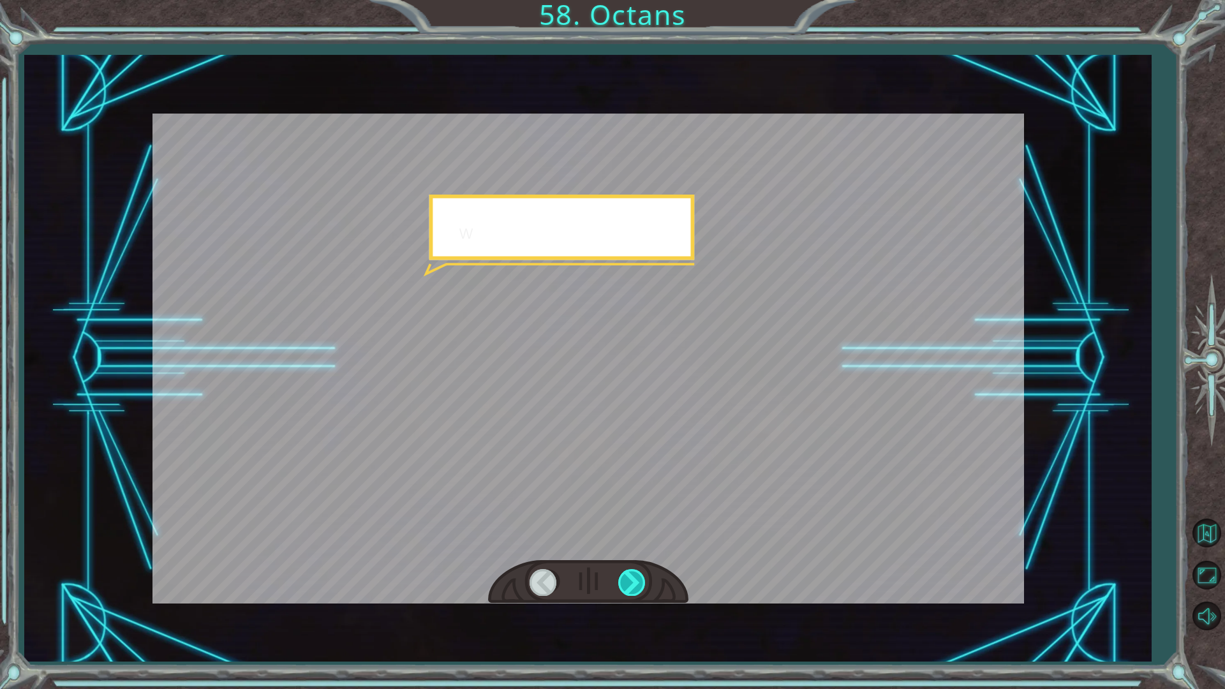
click at [626, 548] on div at bounding box center [632, 582] width 29 height 26
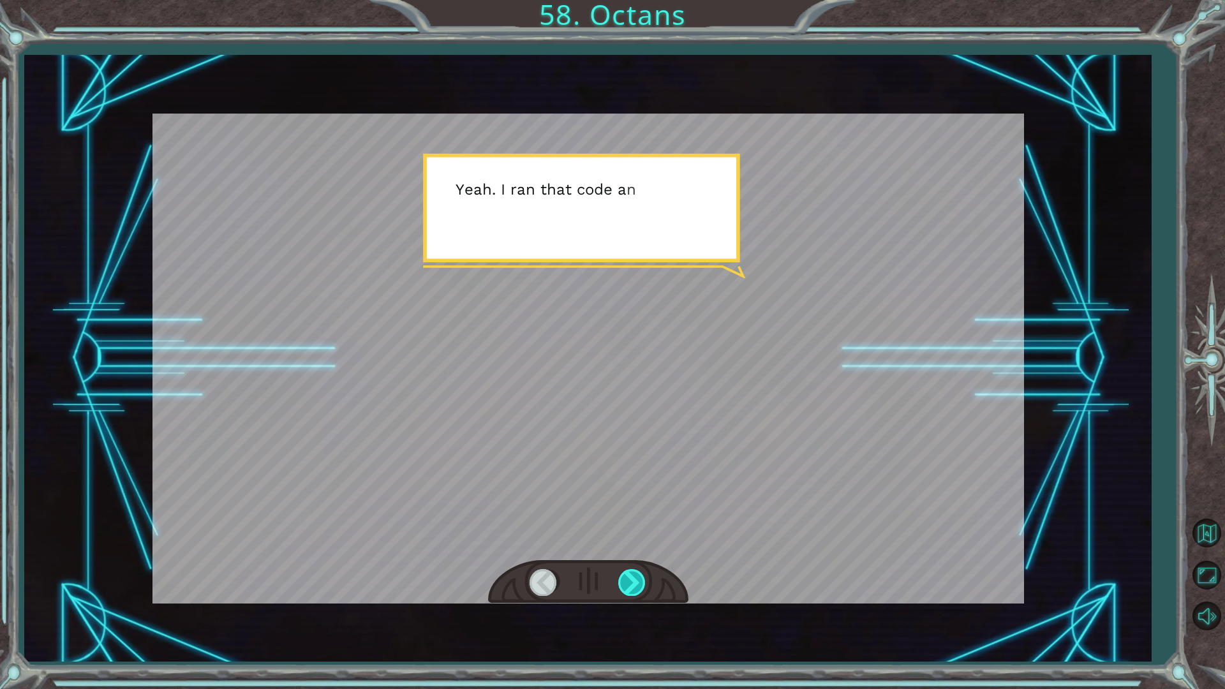
click at [626, 548] on div at bounding box center [632, 582] width 29 height 26
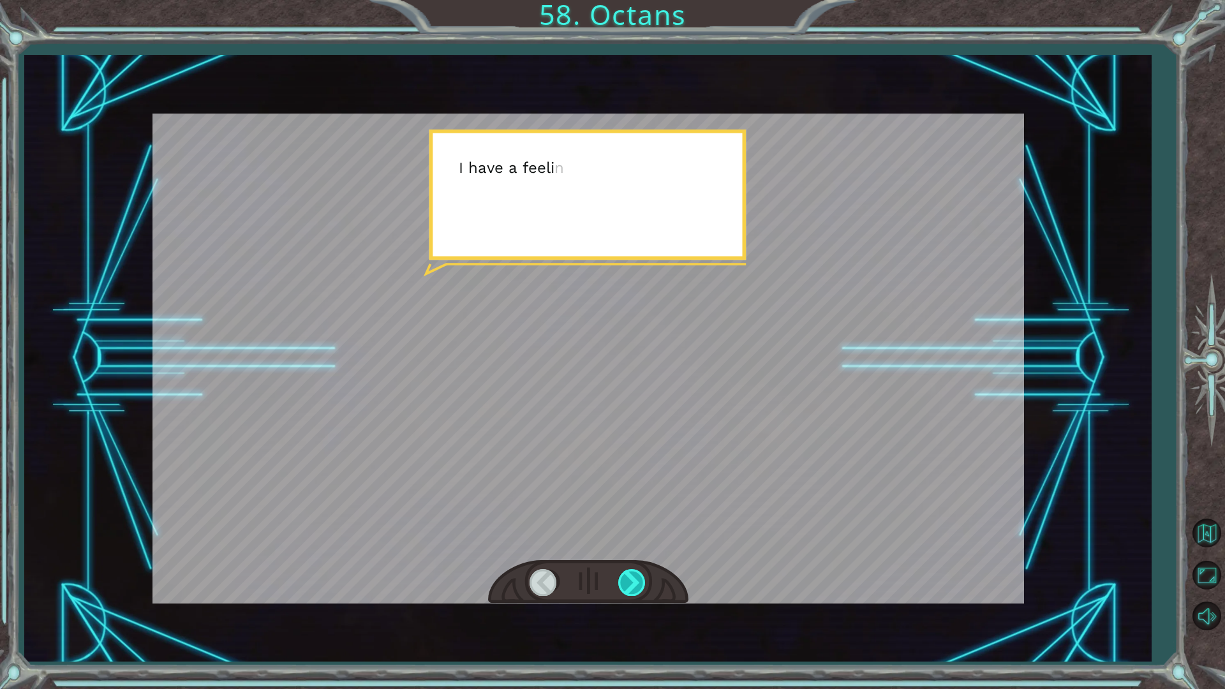
click at [626, 548] on div at bounding box center [632, 582] width 29 height 26
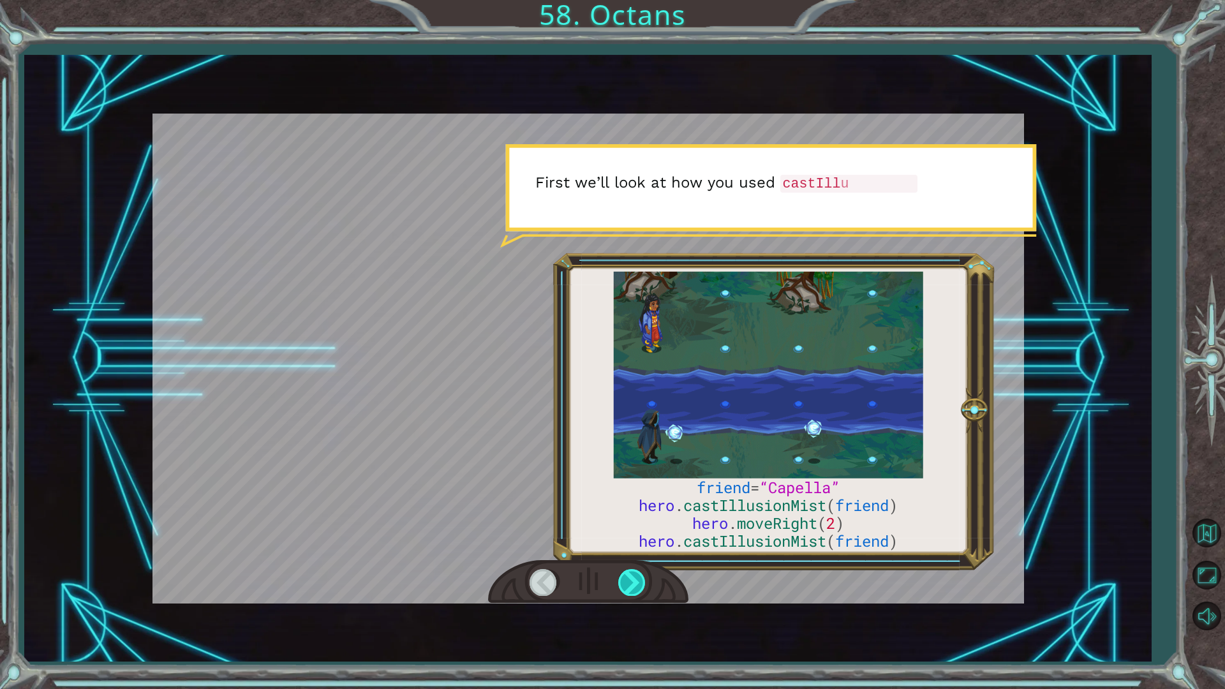
click at [626, 548] on div at bounding box center [632, 582] width 29 height 26
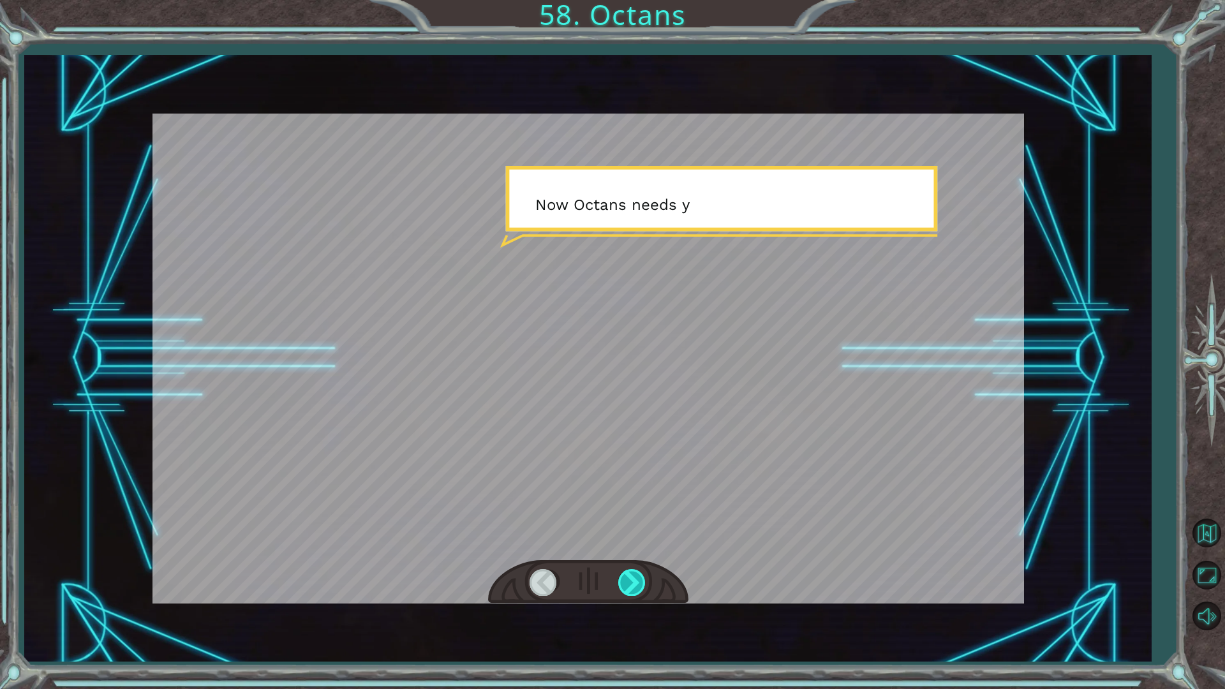
click at [626, 548] on div at bounding box center [632, 582] width 29 height 26
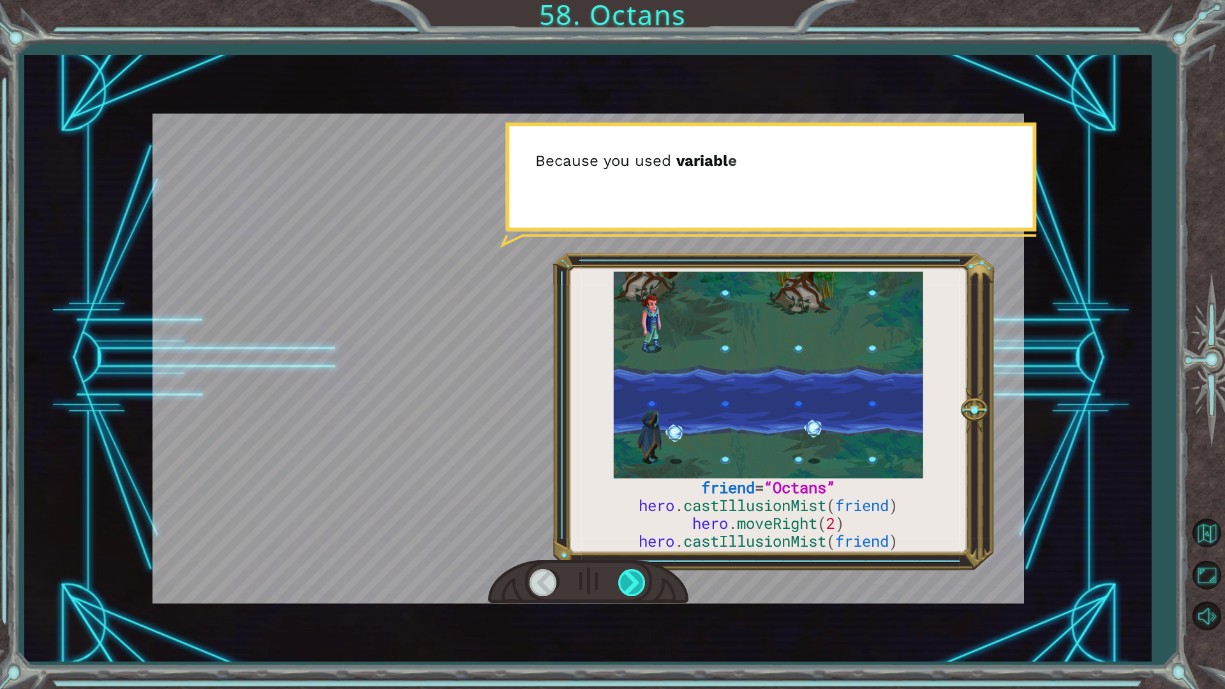
click at [626, 548] on div at bounding box center [632, 582] width 29 height 26
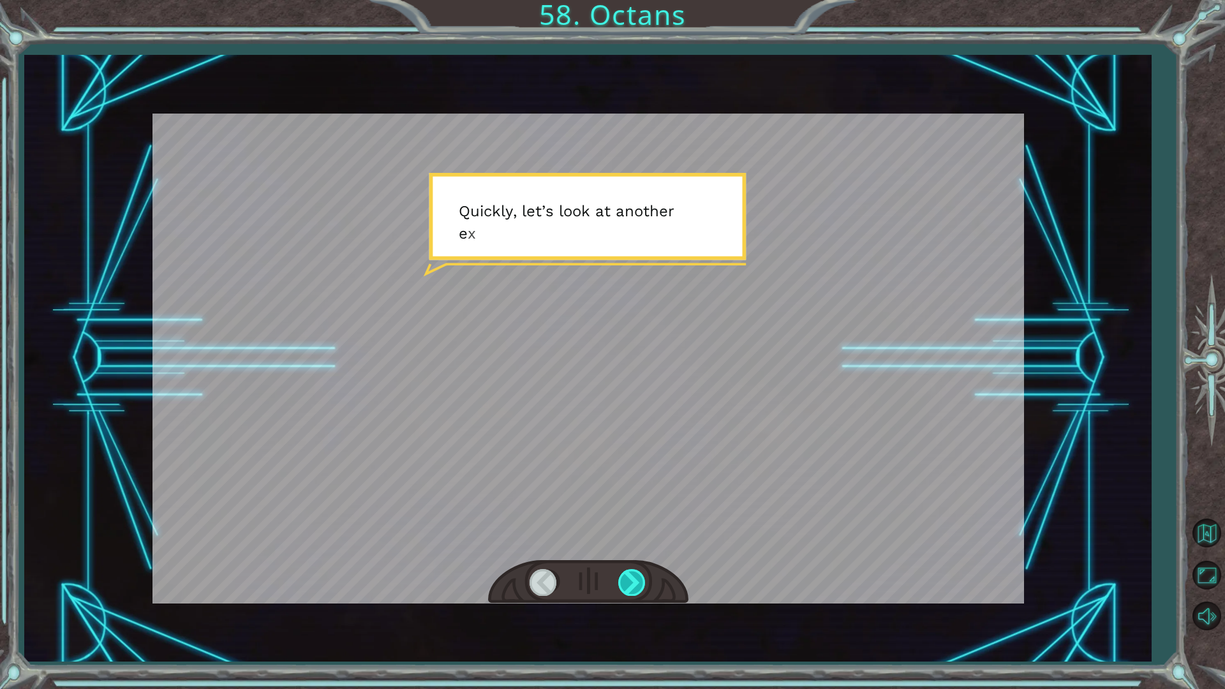
click at [626, 548] on div at bounding box center [632, 582] width 29 height 26
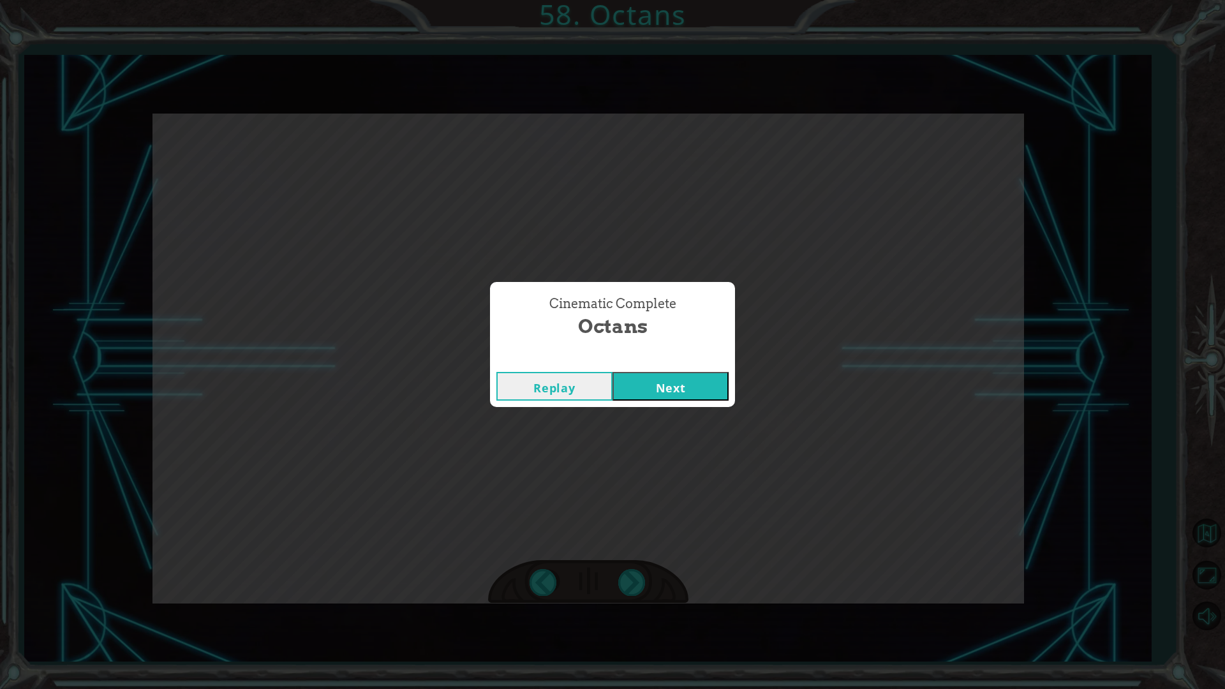
click at [715, 387] on button "Next" at bounding box center [671, 386] width 116 height 29
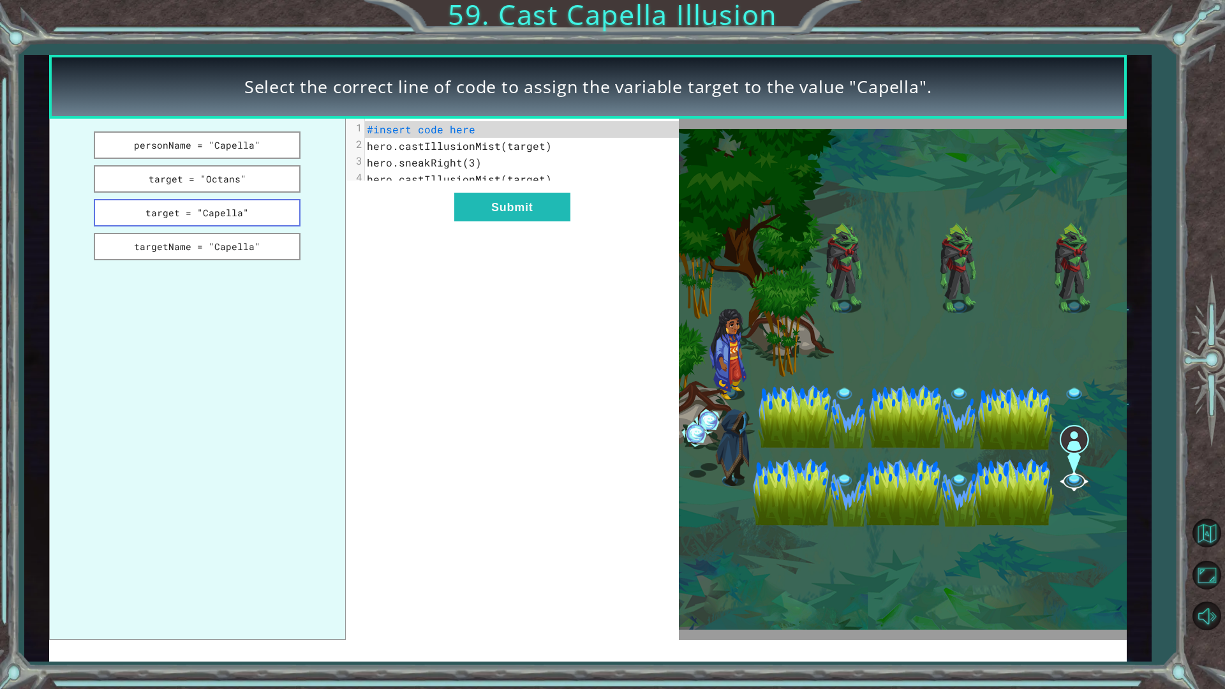
click at [264, 216] on button "target = "Capella"" at bounding box center [197, 212] width 207 height 27
click at [260, 188] on button "target = "Octans"" at bounding box center [197, 178] width 207 height 27
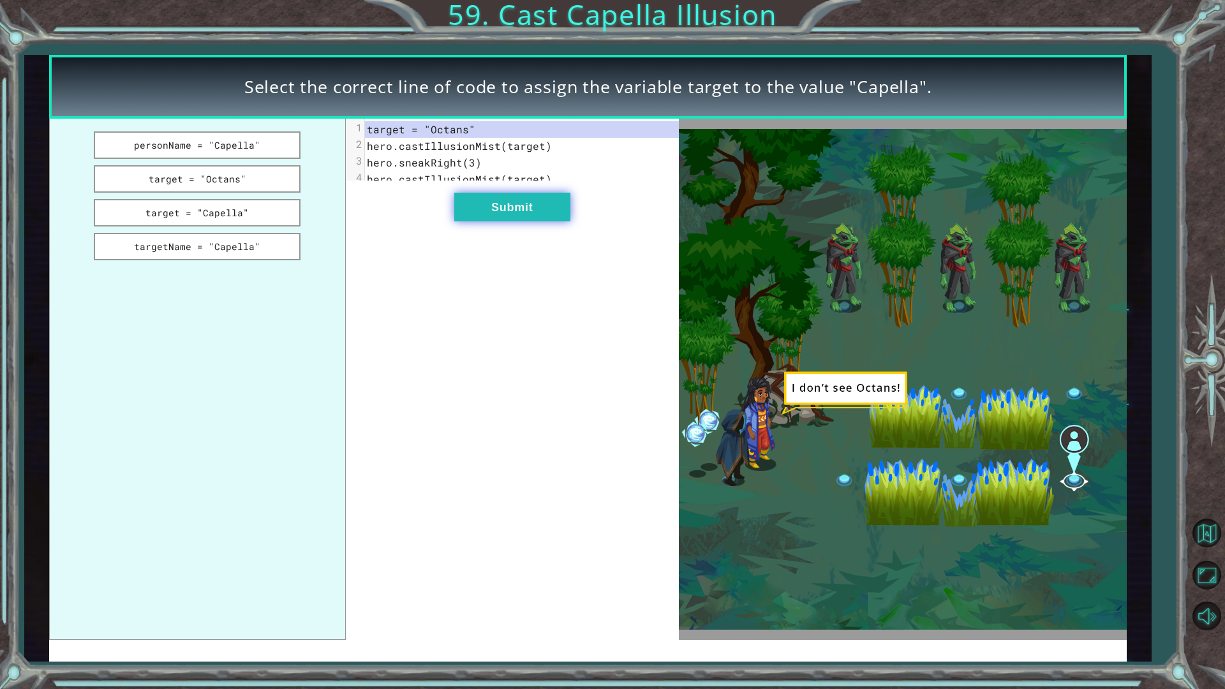
click at [501, 221] on button "Submit" at bounding box center [512, 207] width 116 height 29
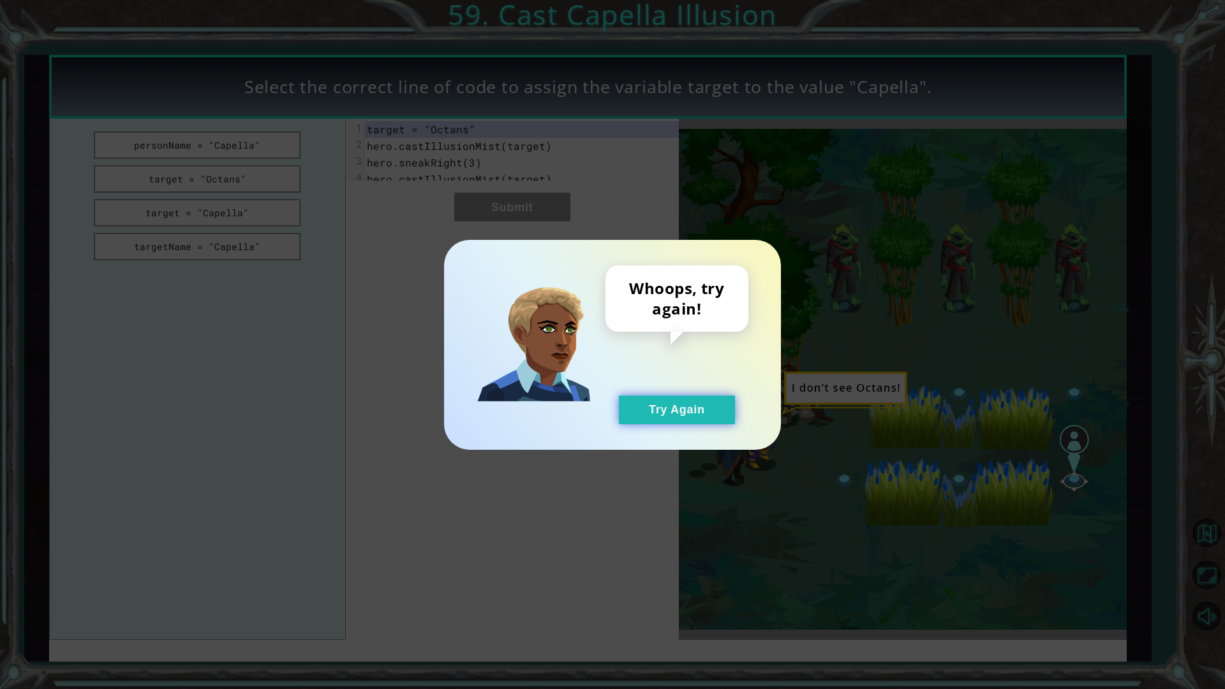
click at [627, 401] on button "Try Again" at bounding box center [677, 410] width 116 height 29
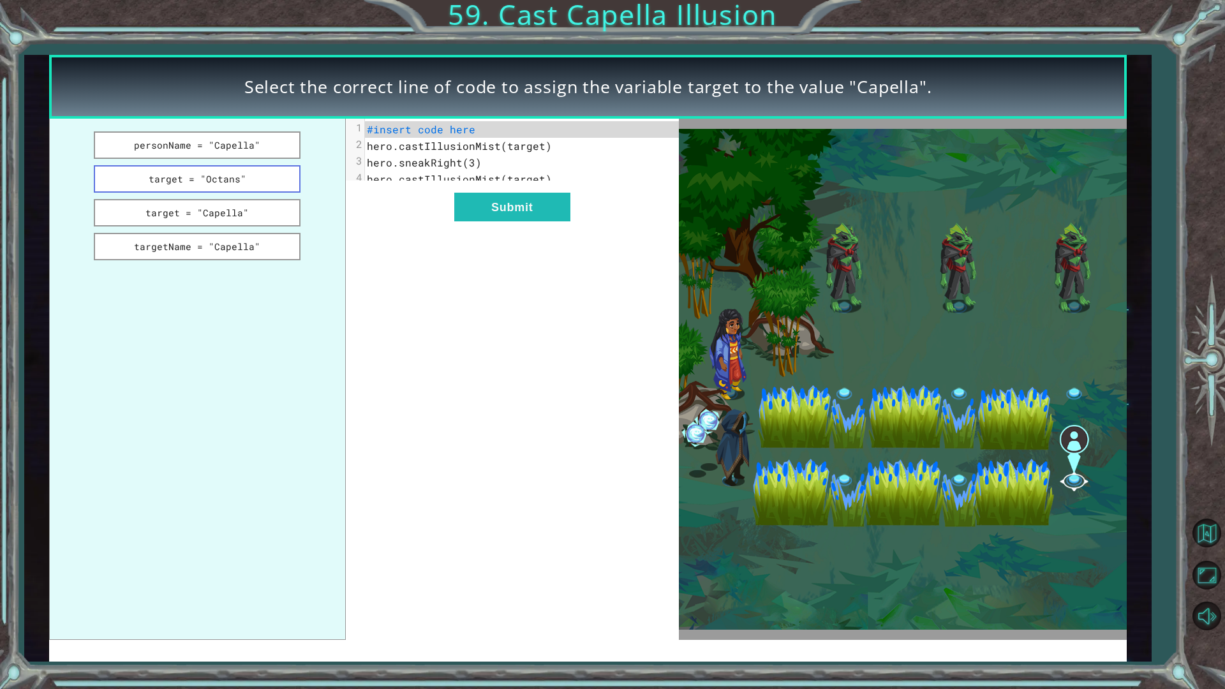
click at [243, 178] on button "target = "Octans"" at bounding box center [197, 178] width 207 height 27
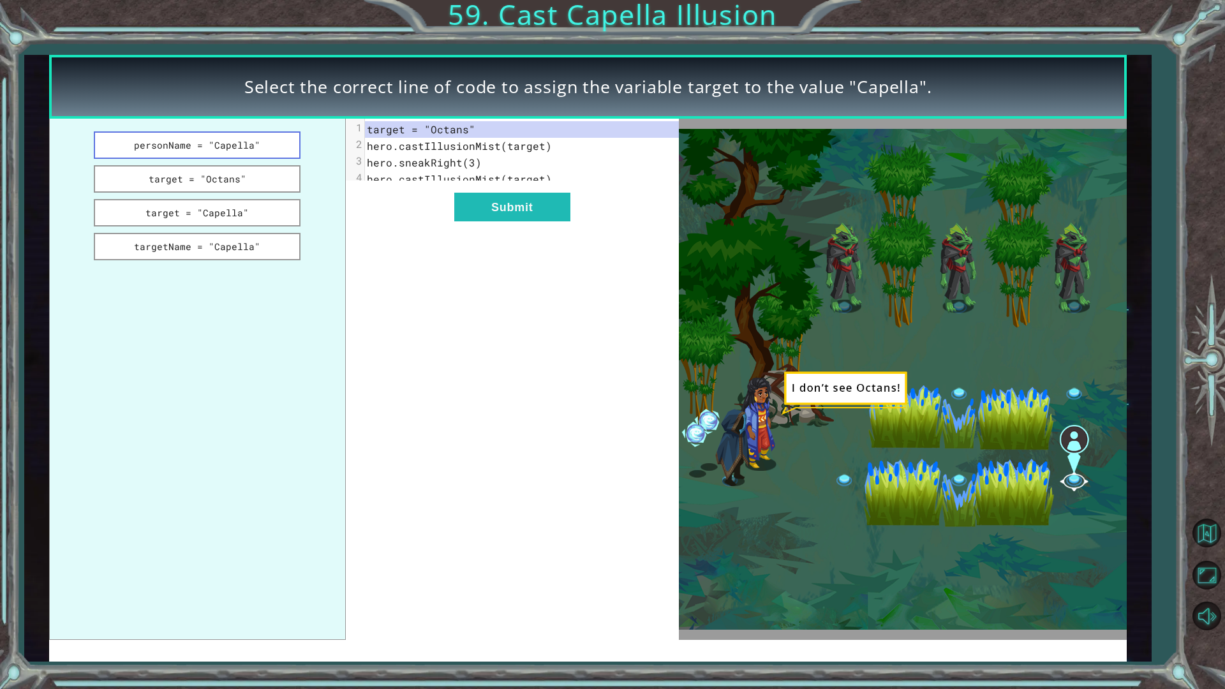
click at [191, 137] on button "personName = "Capella"" at bounding box center [197, 144] width 207 height 27
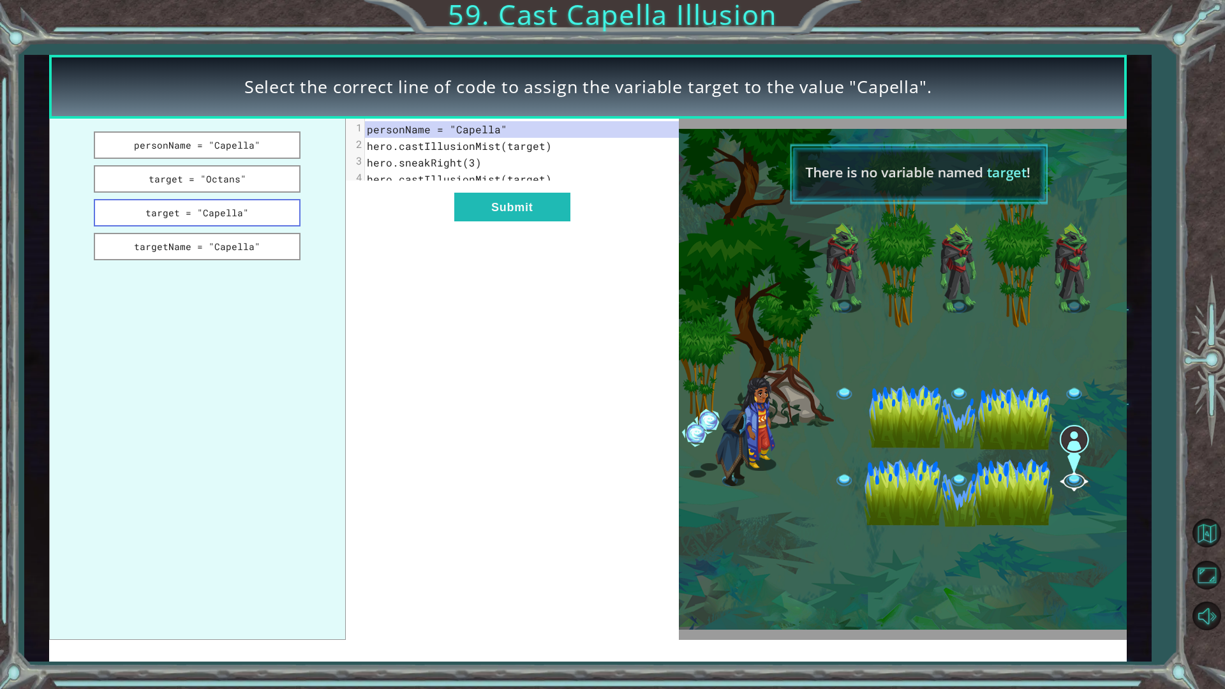
click at [228, 201] on button "target = "Capella"" at bounding box center [197, 212] width 207 height 27
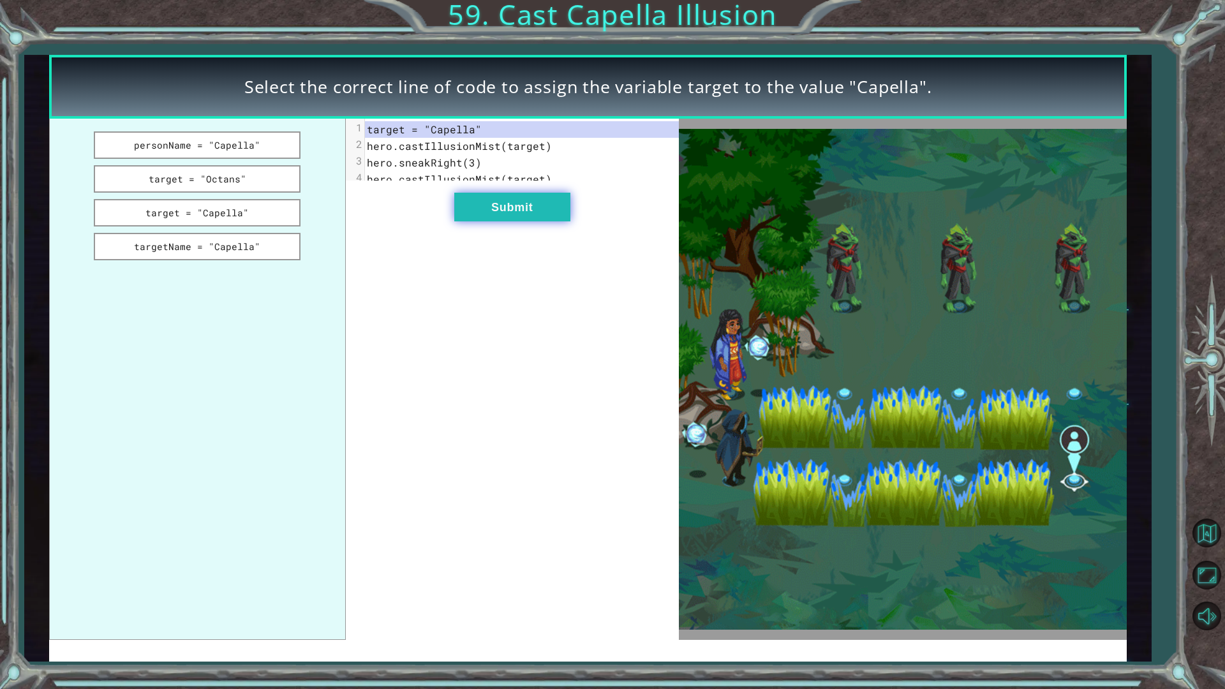
click at [482, 213] on button "Submit" at bounding box center [512, 207] width 116 height 29
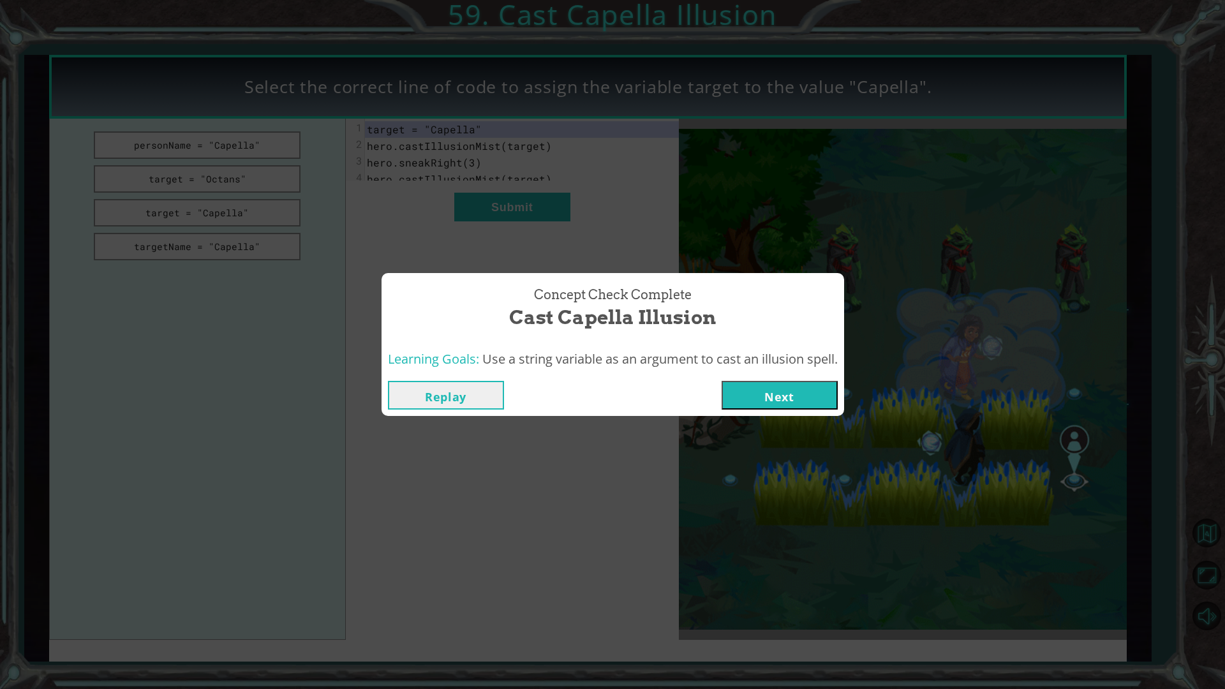
click at [780, 402] on button "Next" at bounding box center [780, 395] width 116 height 29
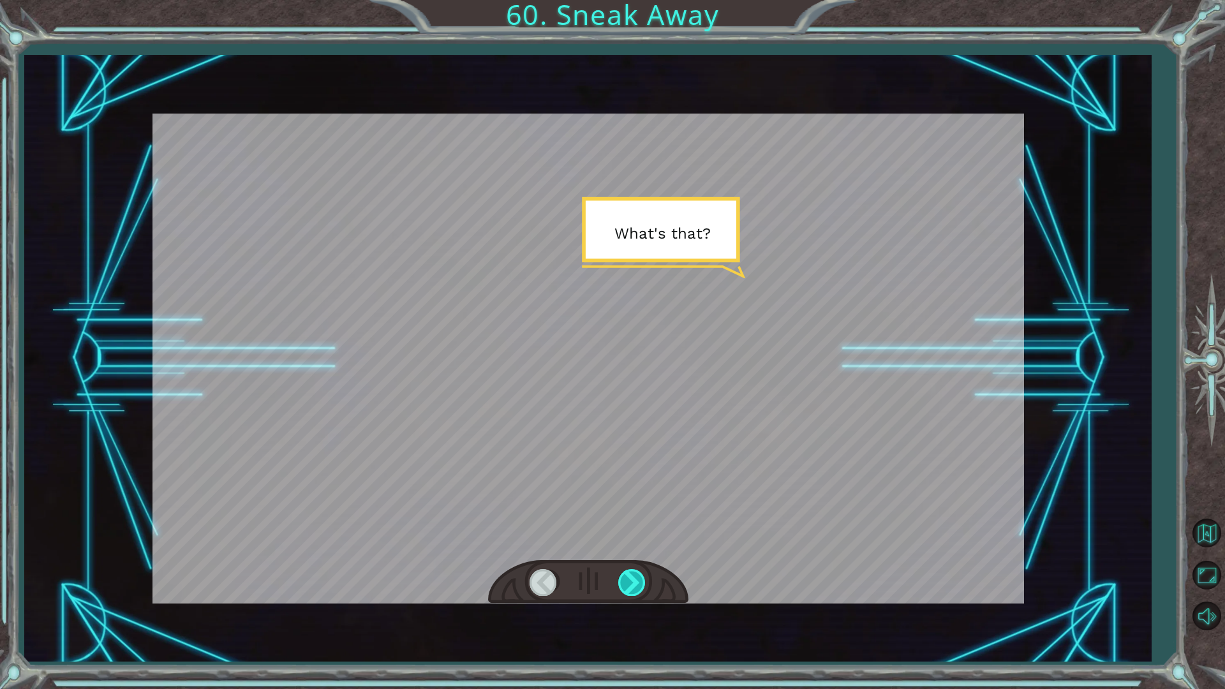
click at [642, 548] on div at bounding box center [632, 582] width 29 height 26
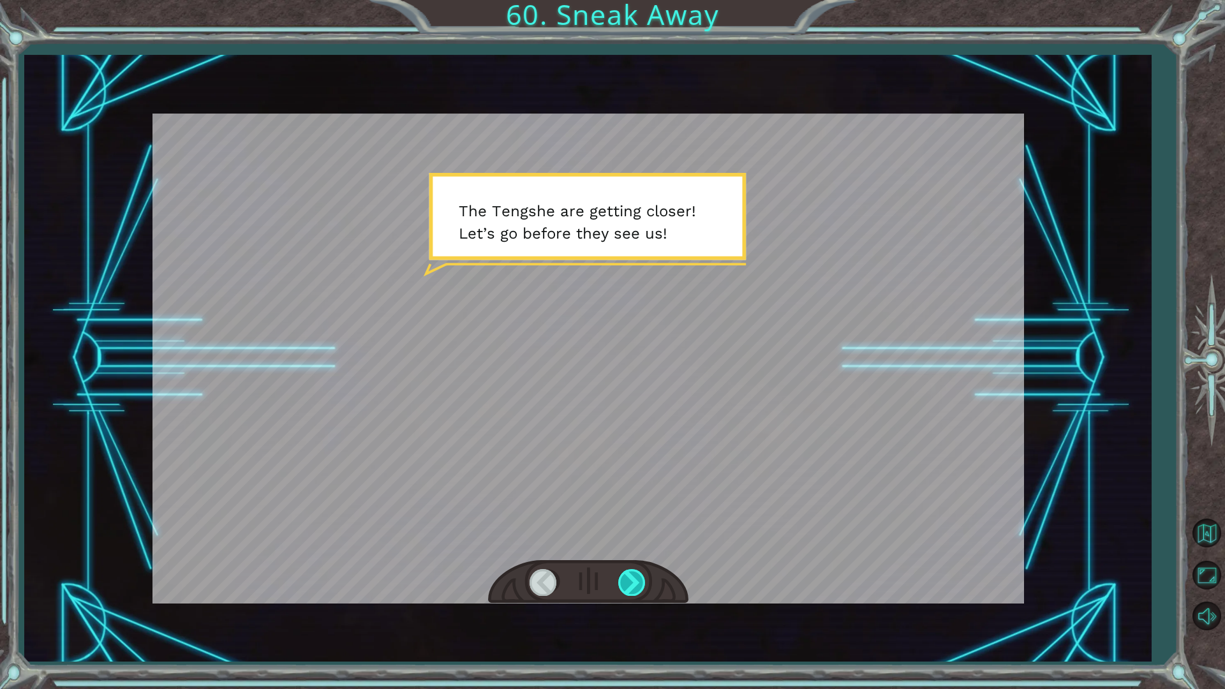
click at [634, 548] on div at bounding box center [632, 582] width 29 height 26
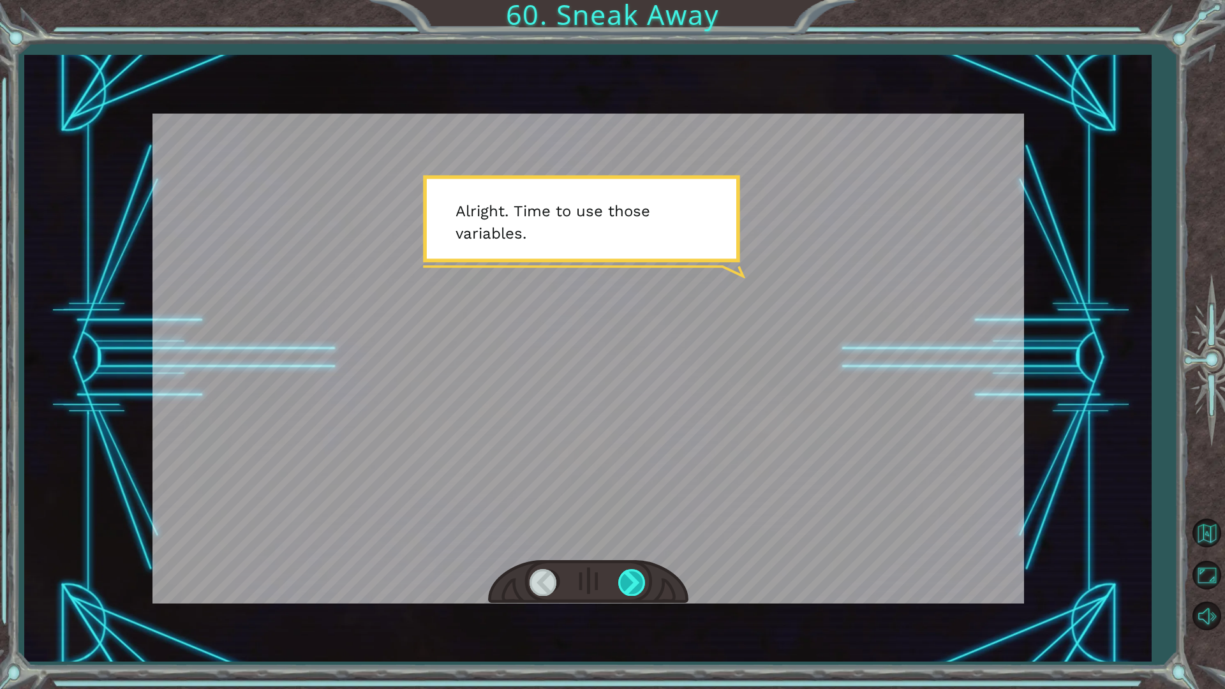
click at [634, 548] on div at bounding box center [632, 582] width 29 height 26
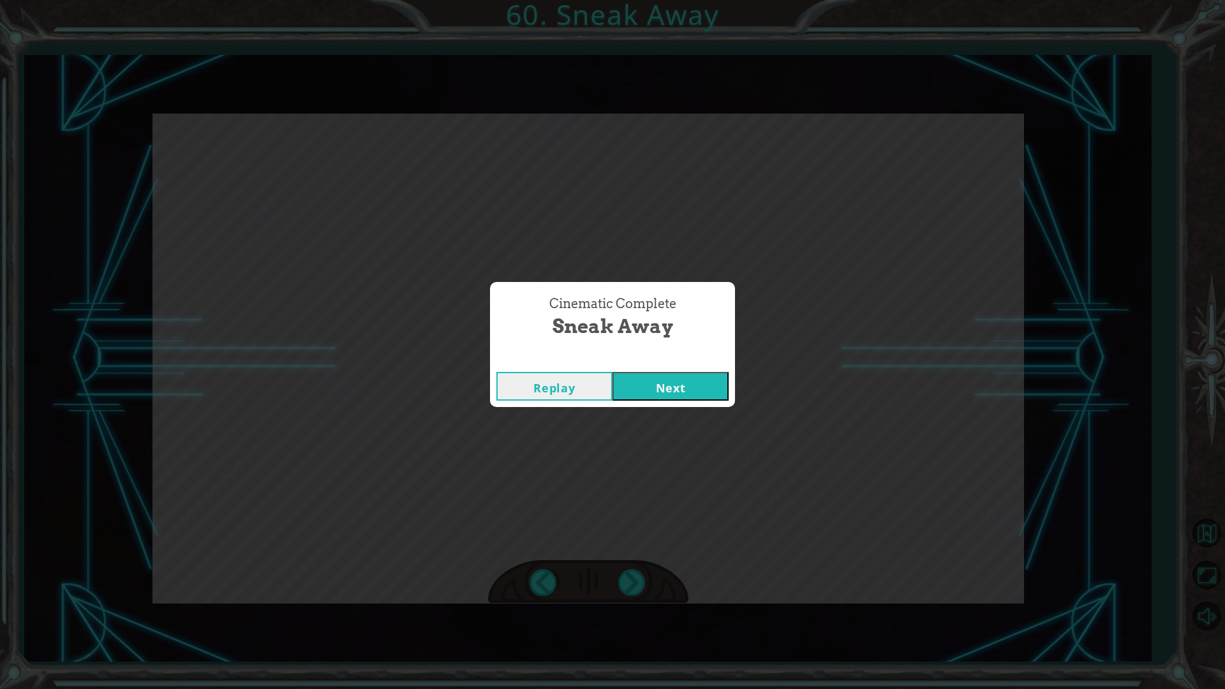
click at [622, 361] on div "Cinematic Complete" at bounding box center [612, 359] width 245 height 13
click at [653, 389] on button "Next" at bounding box center [671, 386] width 116 height 29
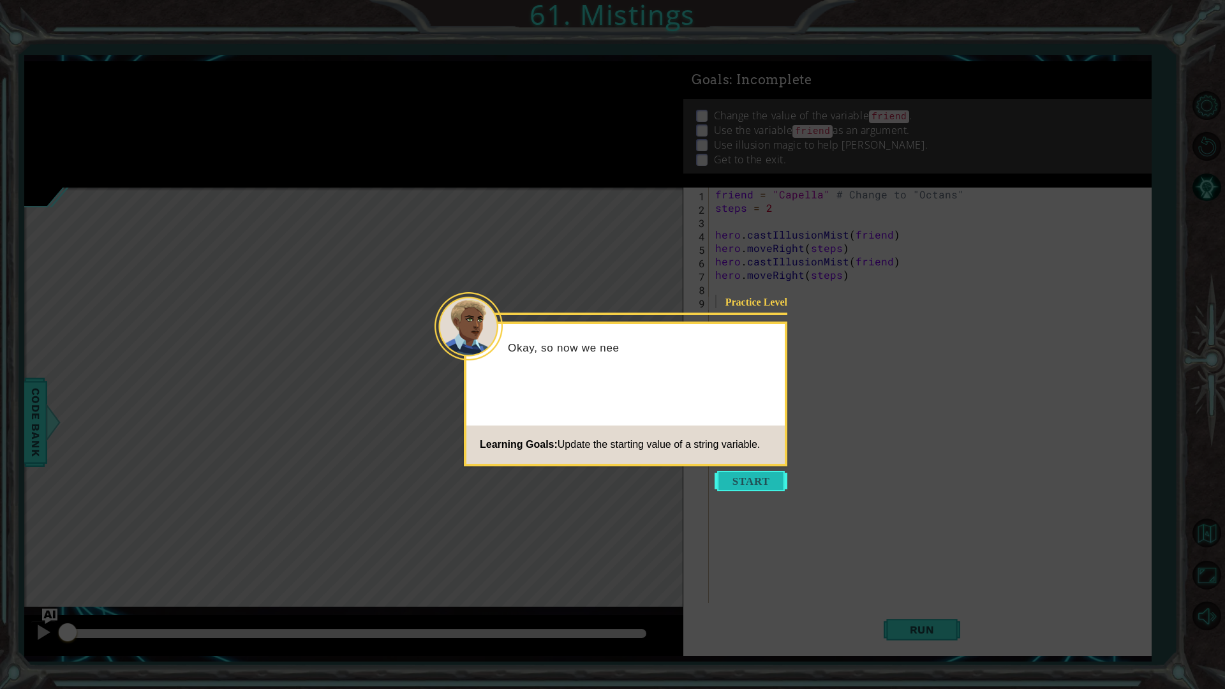
click at [731, 488] on button "Start" at bounding box center [751, 481] width 73 height 20
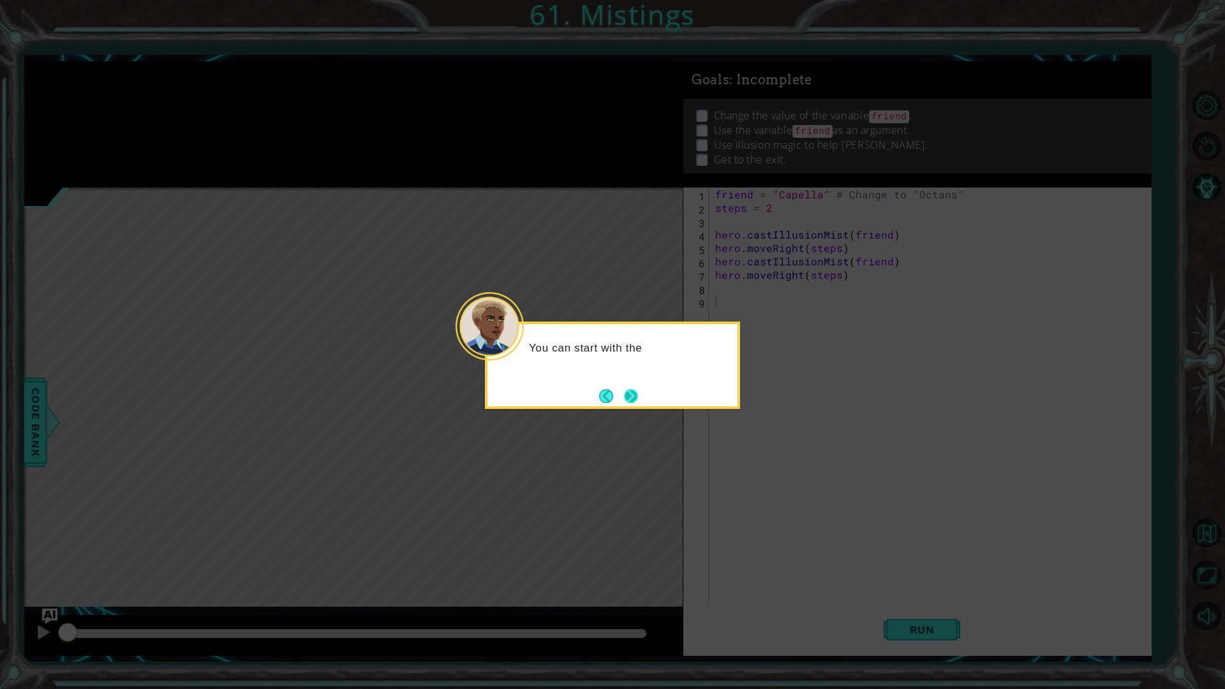
click at [631, 395] on button "Next" at bounding box center [631, 396] width 15 height 15
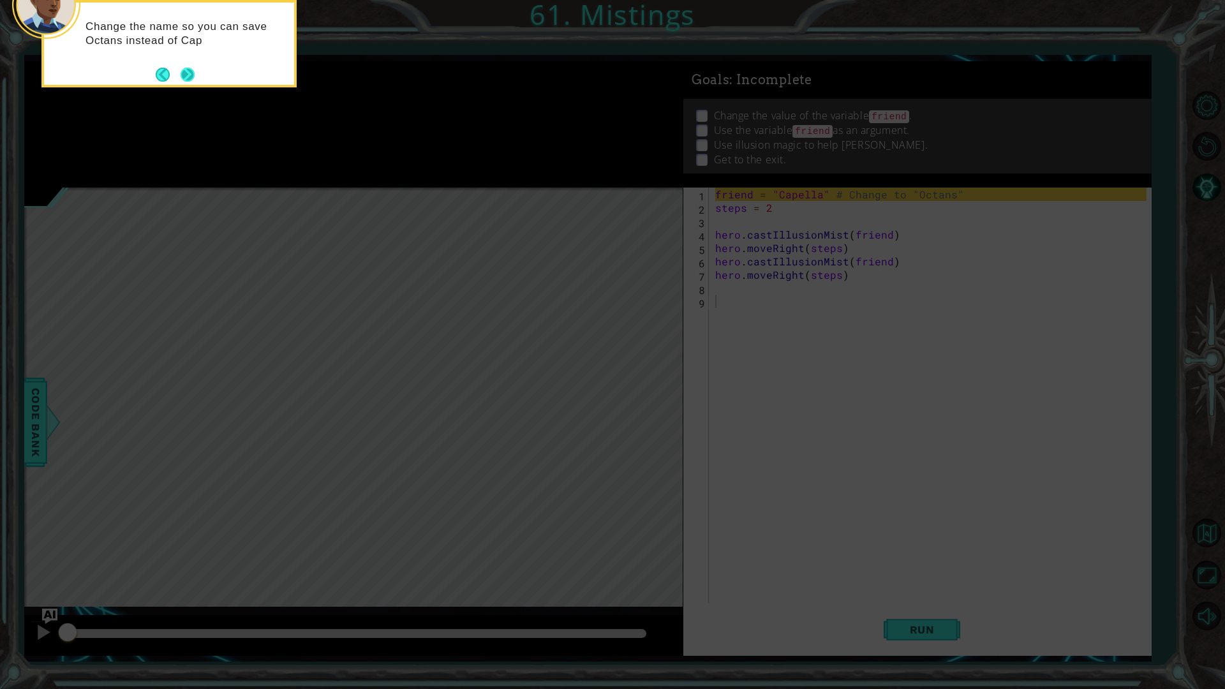
click at [195, 65] on div "Change the name so you can save Octans instead of Cap" at bounding box center [169, 40] width 250 height 64
click at [191, 72] on button "Next" at bounding box center [188, 75] width 14 height 14
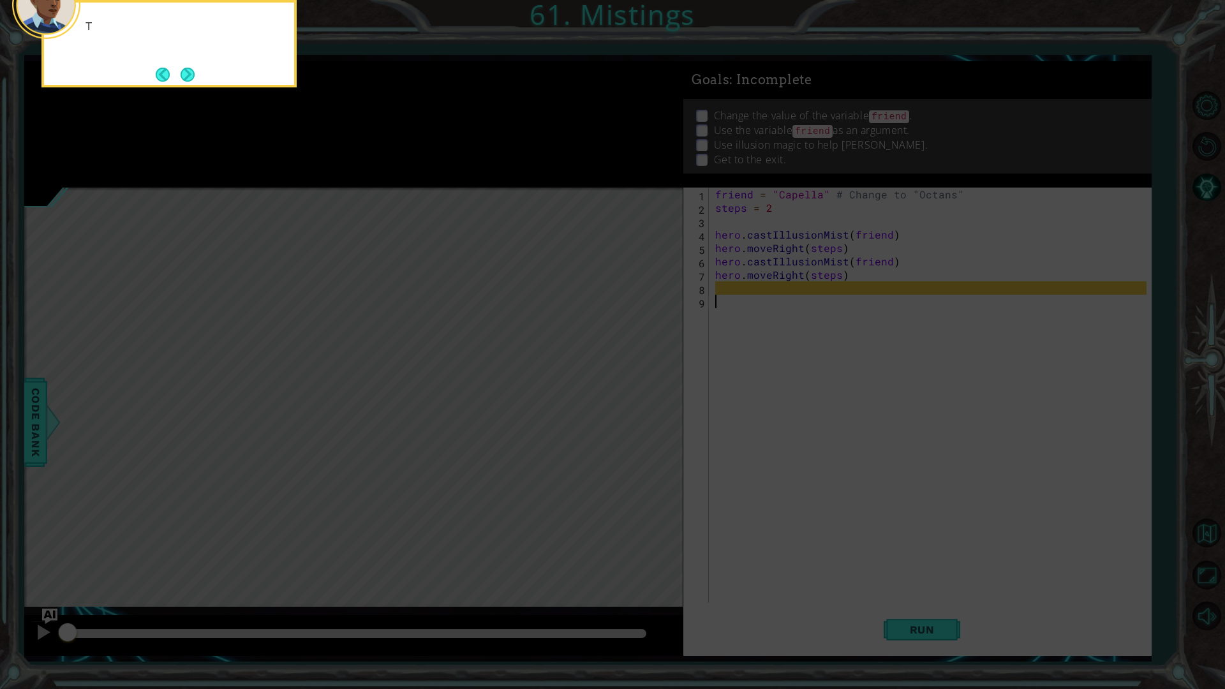
click at [191, 72] on button "Next" at bounding box center [188, 74] width 15 height 15
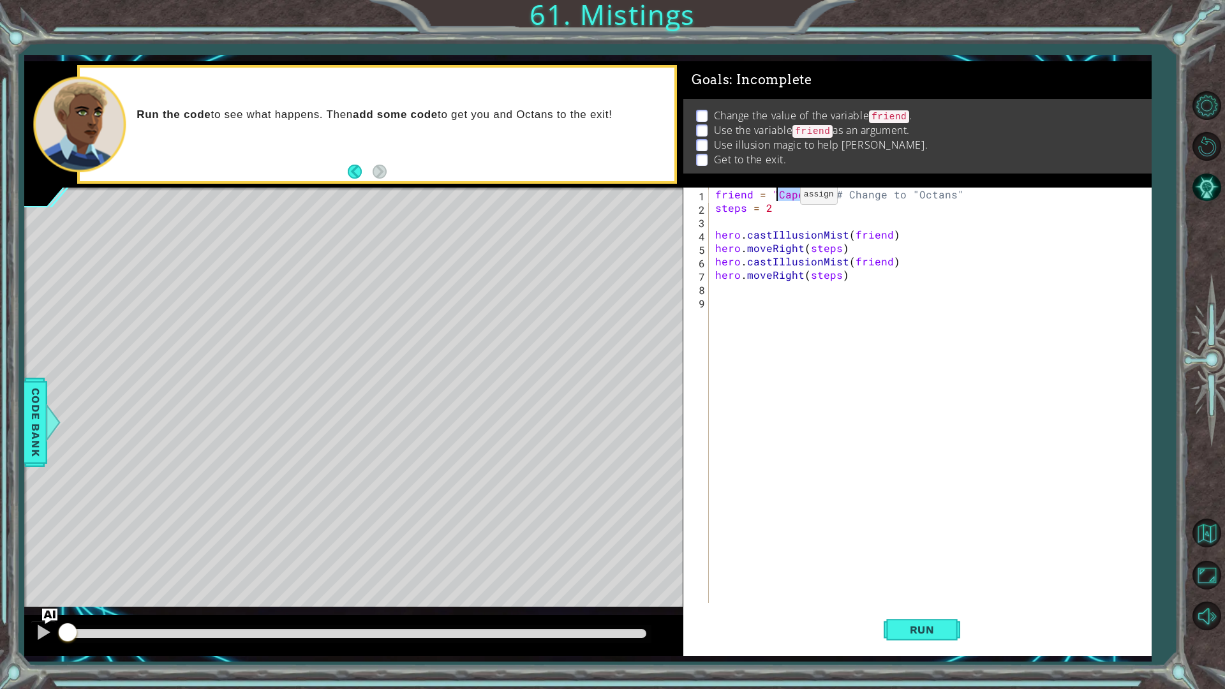
drag, startPoint x: 819, startPoint y: 197, endPoint x: 779, endPoint y: 198, distance: 40.2
click at [779, 198] on div "friend = "Capella" # Change to "Octans" steps = 2 hero . castIllusionMist ( fri…" at bounding box center [933, 409] width 441 height 442
type textarea "friend = "Octans" # Change to "Octans""
click at [844, 380] on div "friend = "Octans" # Change to "Octans" steps = 2 hero . castIllusionMist ( frie…" at bounding box center [933, 409] width 441 height 442
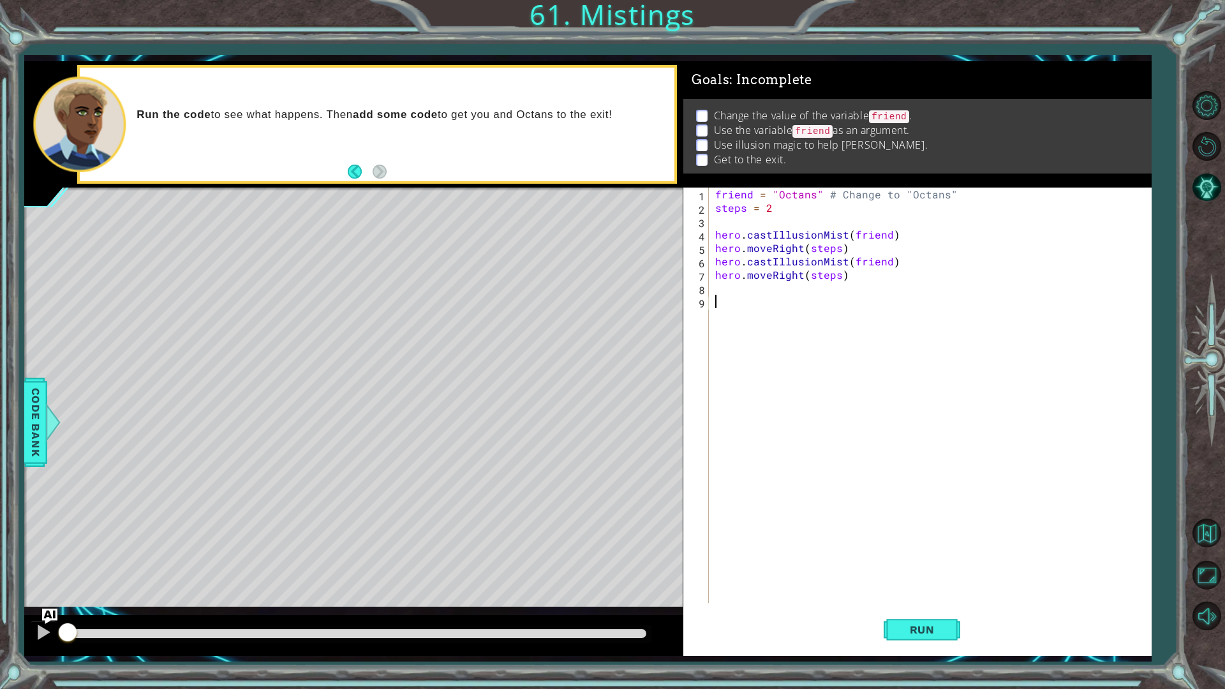
scroll to position [0, 0]
click at [793, 298] on div "friend = "Octans" # Change to "Octans" steps = 2 hero . castIllusionMist ( frie…" at bounding box center [933, 409] width 441 height 442
click at [785, 284] on div "friend = "Octans" # Change to "Octans" steps = 2 hero . castIllusionMist ( frie…" at bounding box center [933, 409] width 441 height 442
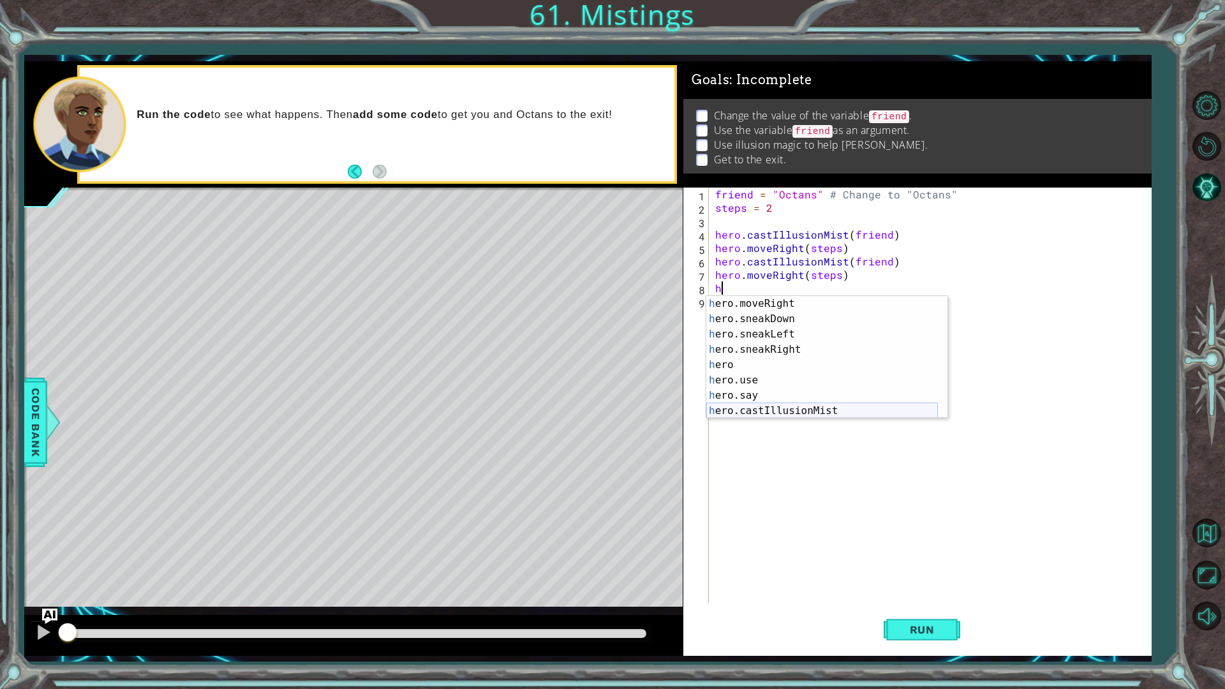
click at [809, 411] on div "h ero.moveRight press enter h ero.sneakDown press enter h ero.sneakLeft press e…" at bounding box center [822, 372] width 232 height 153
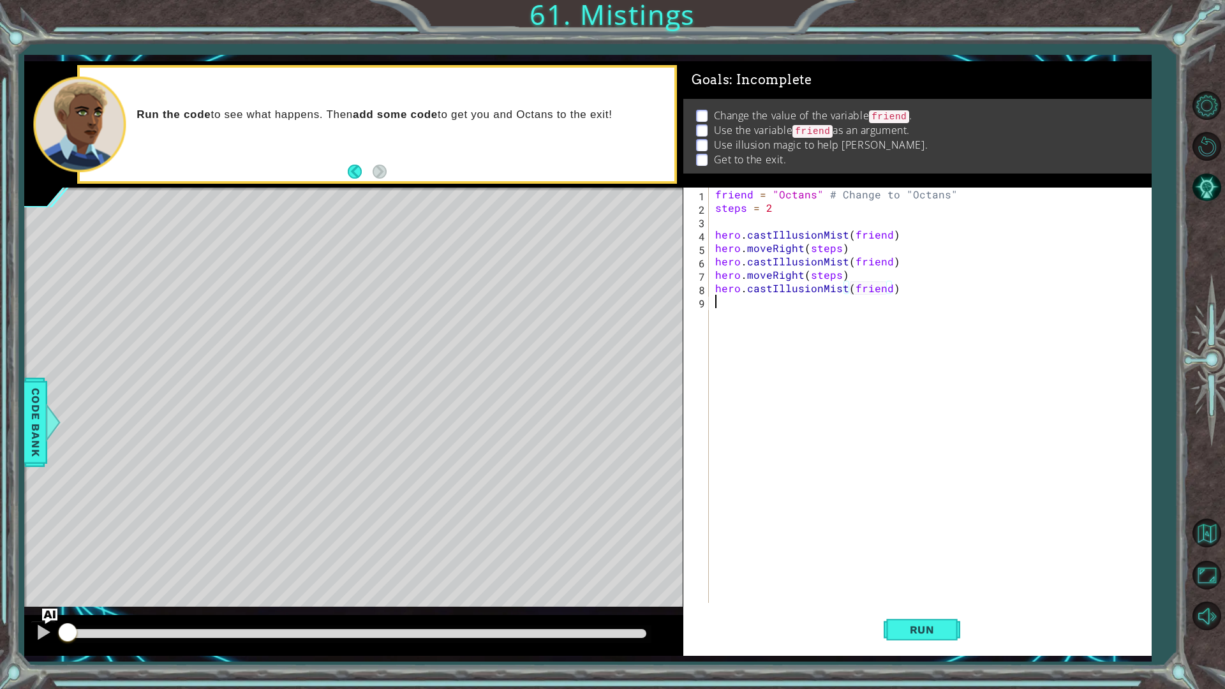
click at [804, 394] on div "friend = "Octans" # Change to "Octans" steps = 2 hero . castIllusionMist ( frie…" at bounding box center [933, 409] width 441 height 442
type textarea "hero.castIllusionMist(friend)"
click at [804, 394] on div "friend = "Octans" # Change to "Octans" steps = 2 hero . castIllusionMist ( frie…" at bounding box center [930, 395] width 435 height 415
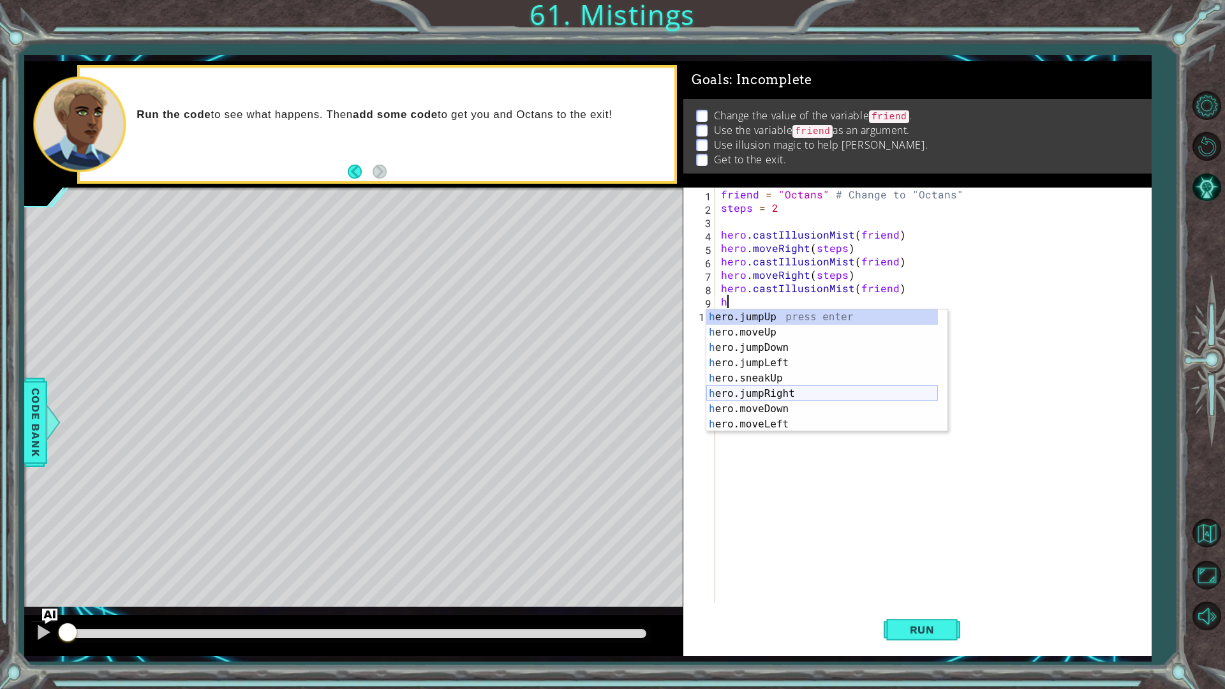
scroll to position [38, 0]
click at [796, 401] on div "h ero.jumpDown press enter h ero.jumpLeft press enter h ero.sneakUp press enter…" at bounding box center [822, 378] width 232 height 153
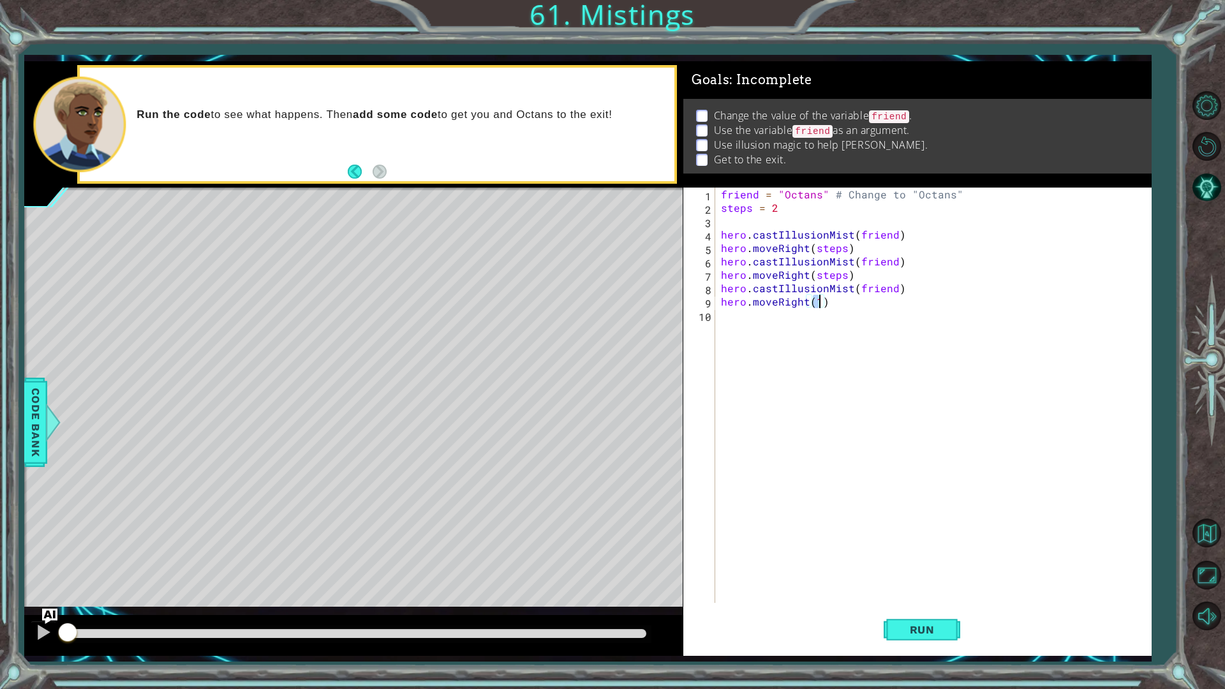
scroll to position [0, 6]
type textarea "hero.moveRight(2)"
click at [900, 548] on button "Run" at bounding box center [922, 629] width 77 height 47
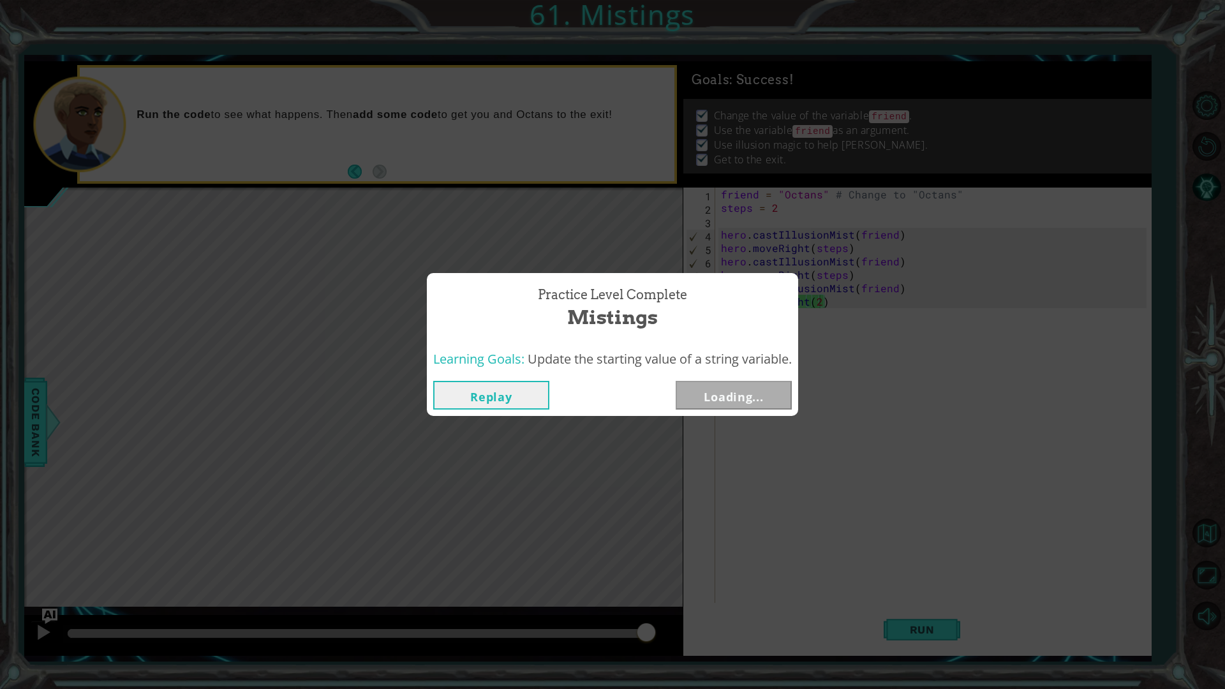
drag, startPoint x: 622, startPoint y: 631, endPoint x: 680, endPoint y: 600, distance: 66.0
click at [681, 548] on body "1 ההההההההההההההההההההההההההההההההההההההההההההההההההההההההההההההההההההההההההההה…" at bounding box center [612, 344] width 1225 height 689
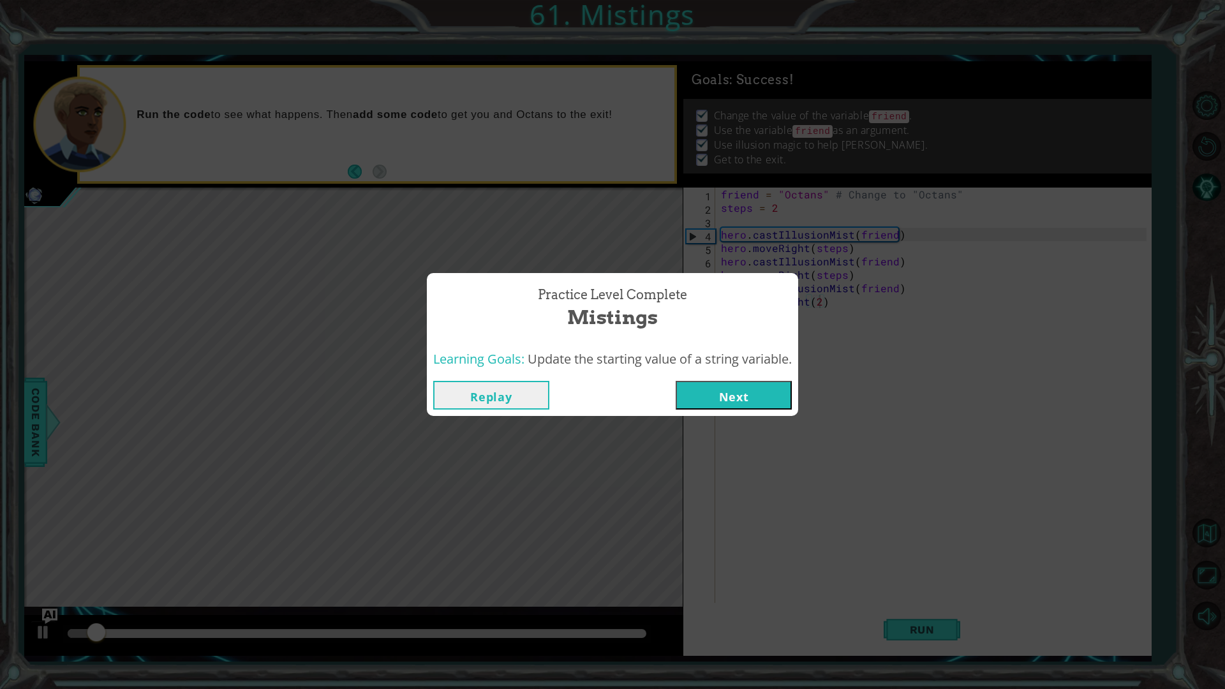
click at [745, 392] on button "Next" at bounding box center [734, 395] width 116 height 29
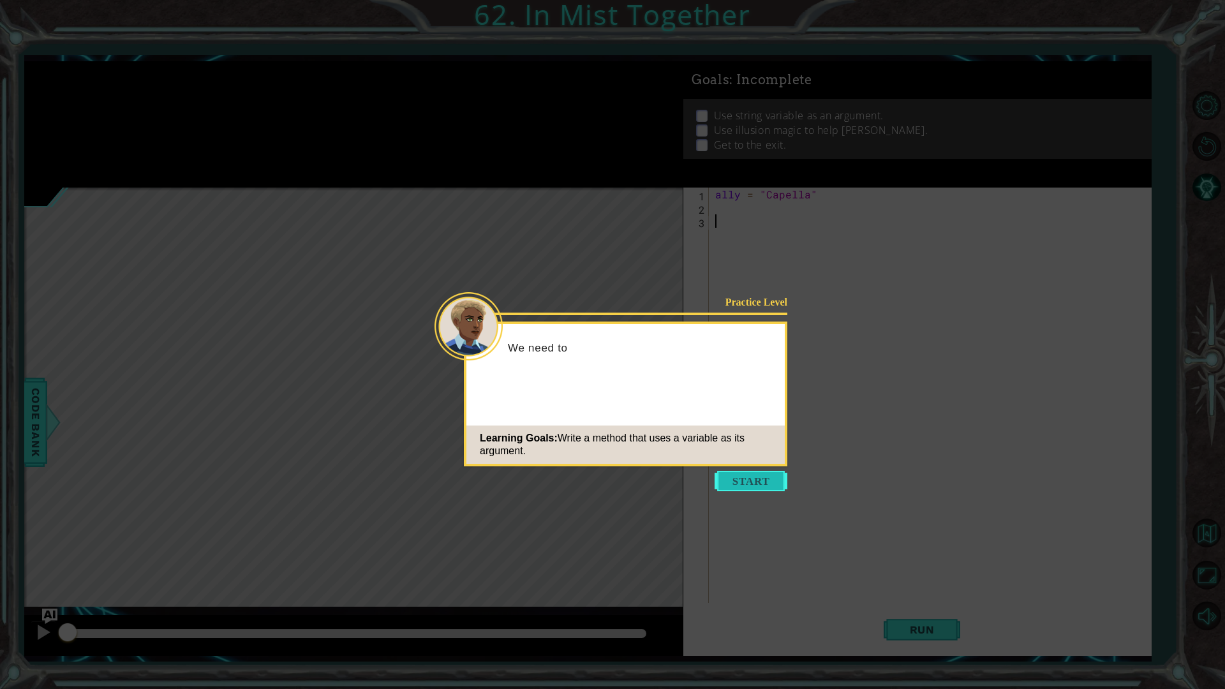
click at [758, 484] on button "Start" at bounding box center [751, 481] width 73 height 20
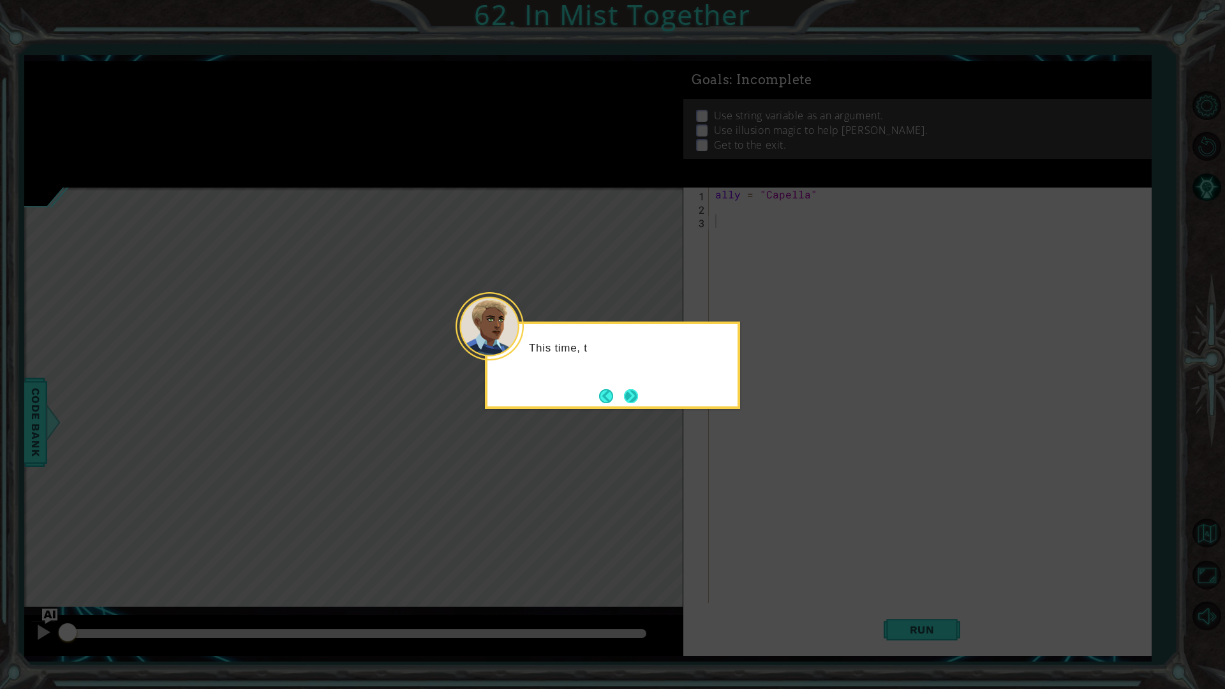
click at [637, 403] on button "Next" at bounding box center [631, 396] width 14 height 14
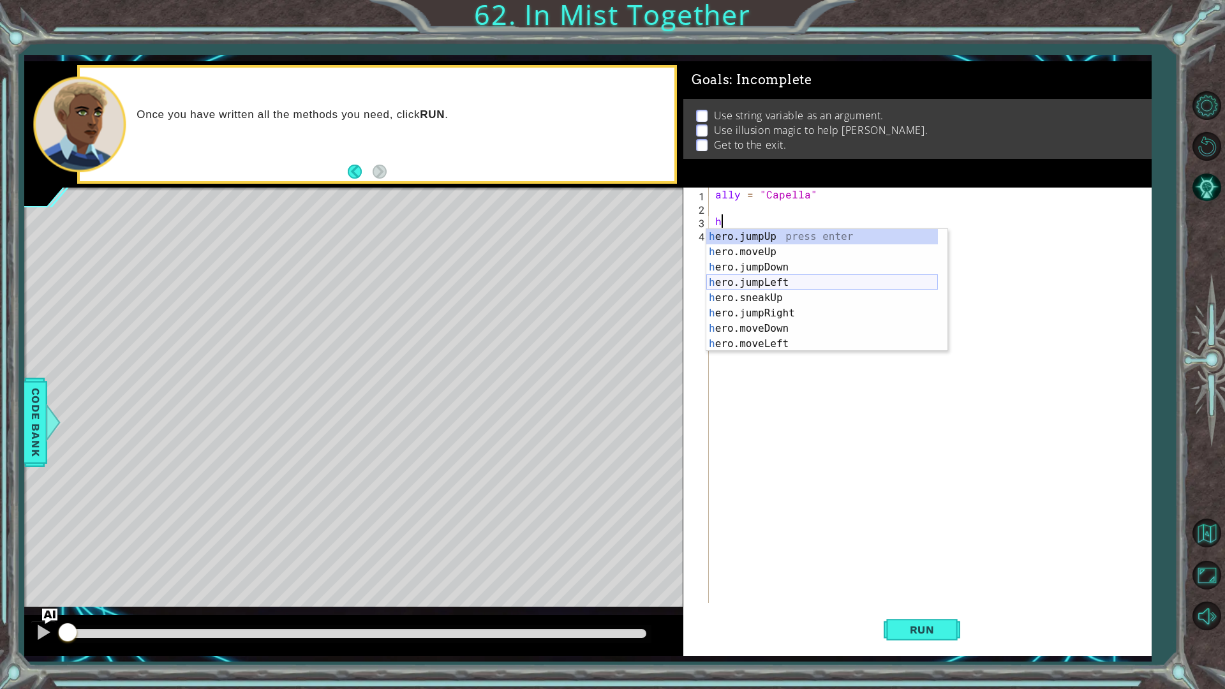
scroll to position [107, 0]
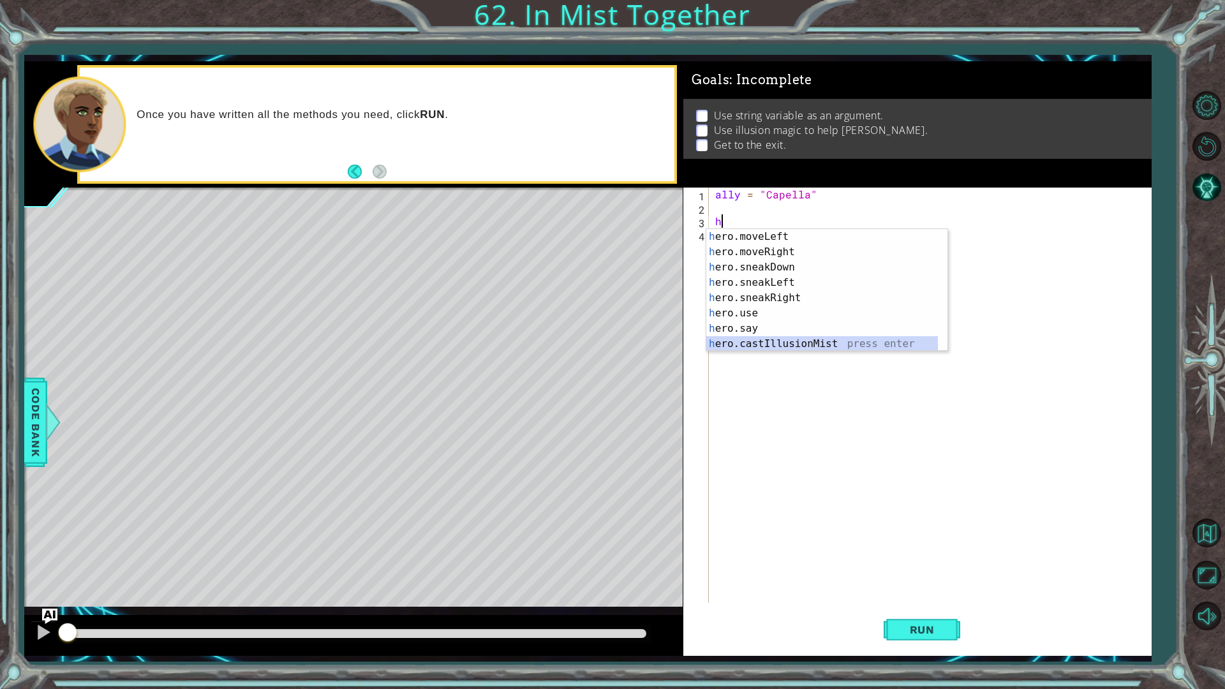
click at [798, 341] on div "h ero.moveLeft press enter h ero.moveRight press enter h ero.sneakDown press en…" at bounding box center [822, 305] width 232 height 153
type textarea "hero.castIllusionMist(friend)"
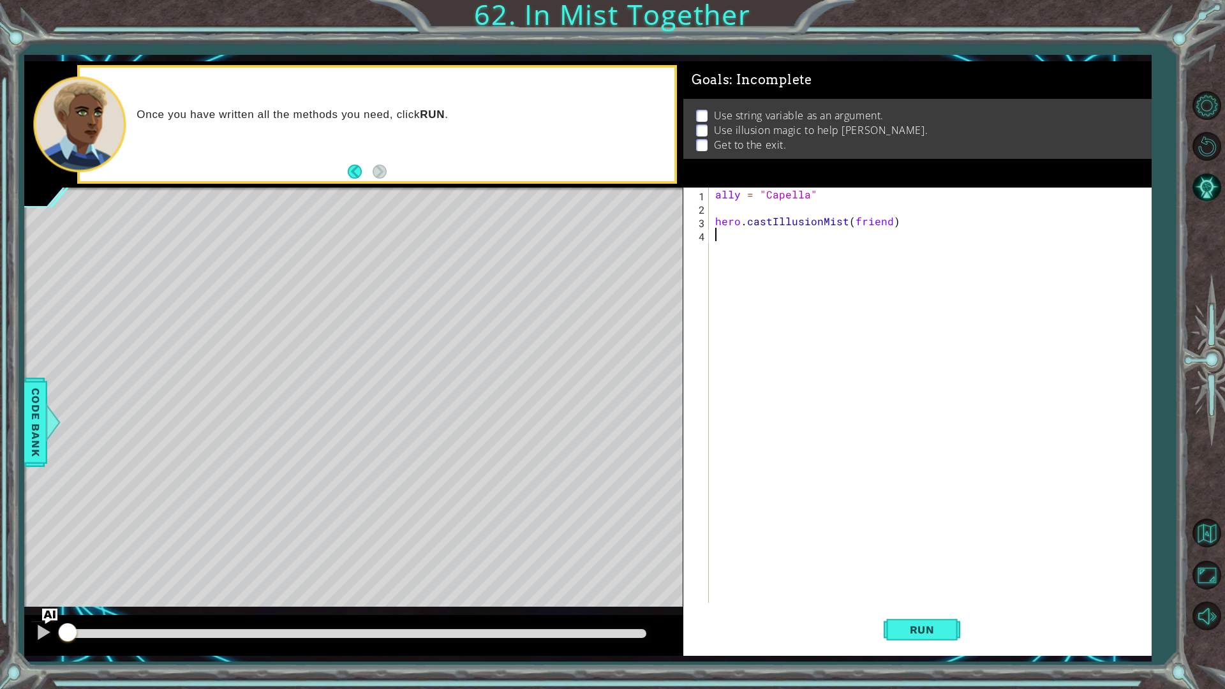
click at [798, 278] on div "ally = "Capella" hero . castIllusionMist ( friend )" at bounding box center [933, 409] width 441 height 442
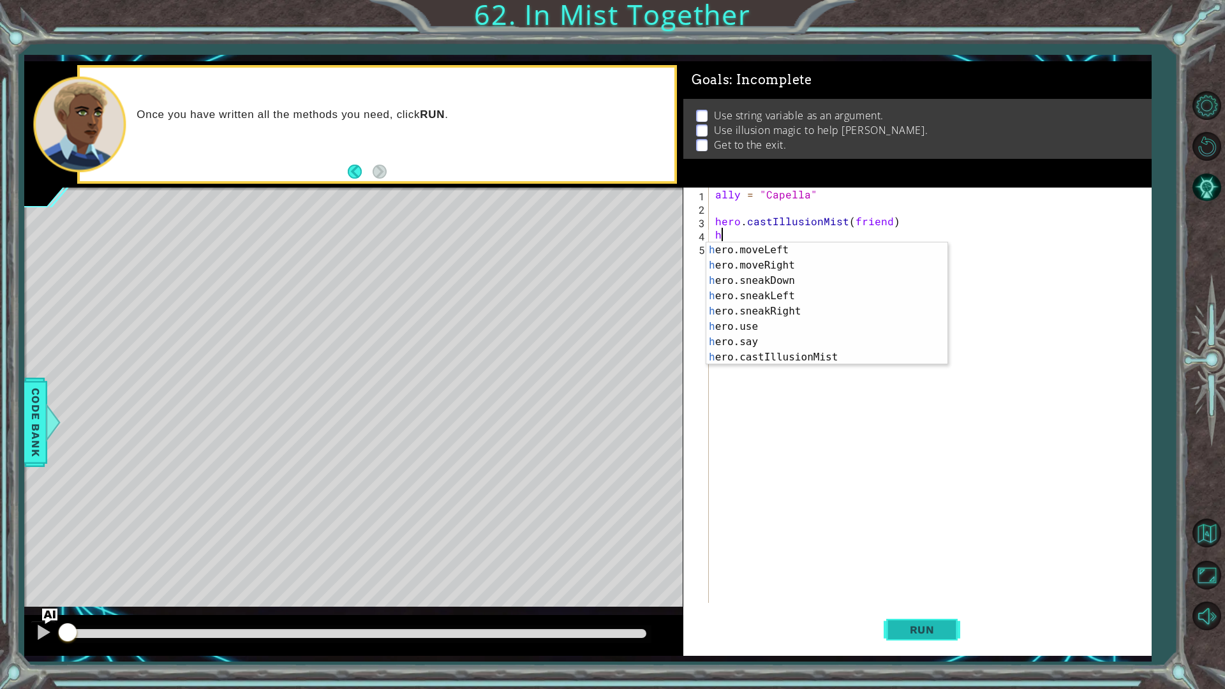
click at [923, 548] on span "Run" at bounding box center [922, 630] width 50 height 13
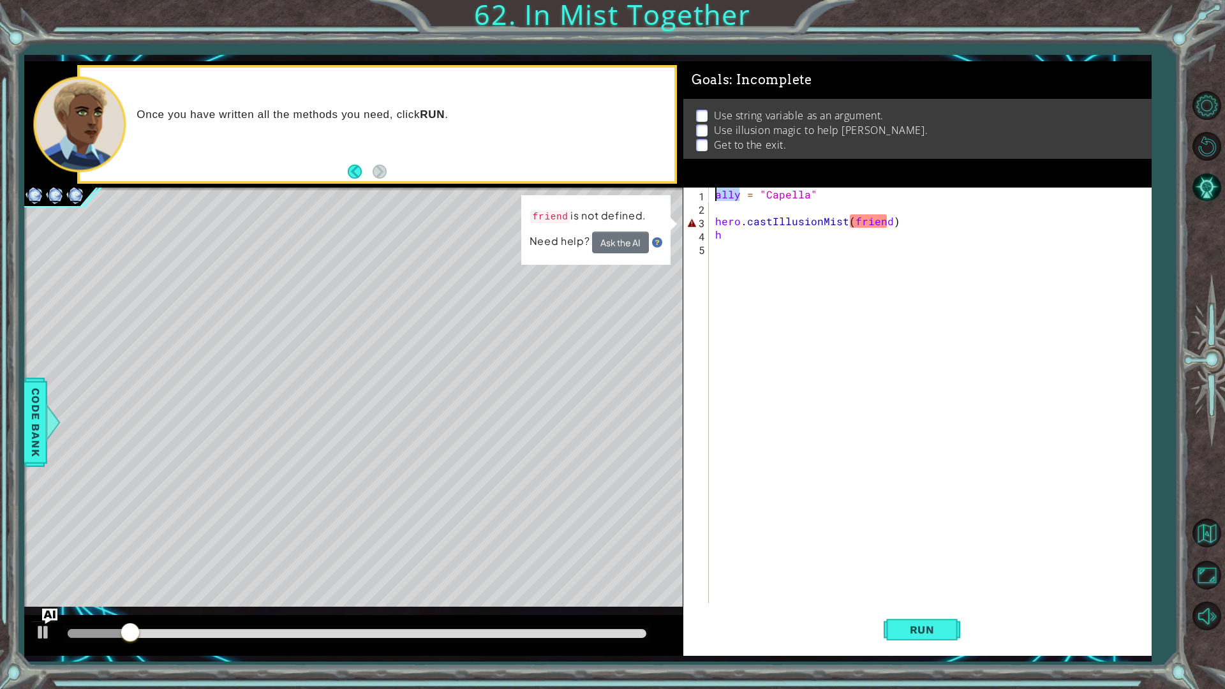
drag, startPoint x: 737, startPoint y: 195, endPoint x: 713, endPoint y: 199, distance: 24.7
click at [713, 199] on div "ally = "Capella" hero . castIllusionMist ( friend ) h" at bounding box center [933, 409] width 441 height 442
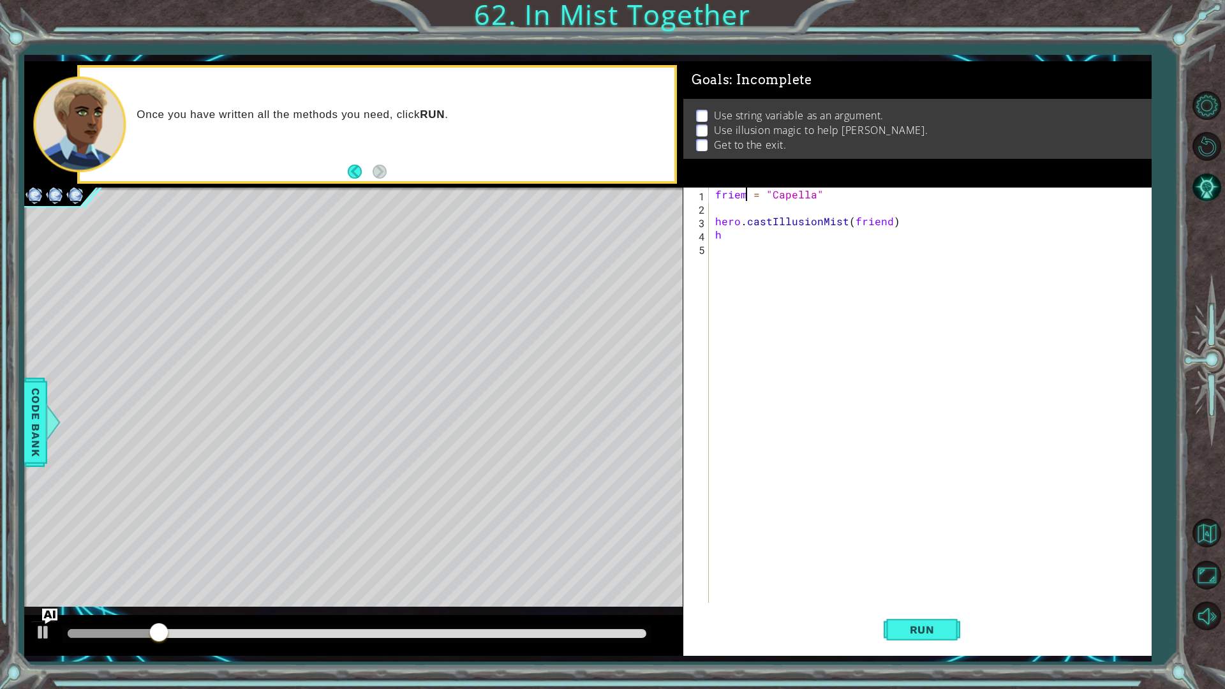
scroll to position [0, 2]
type textarea "friend = "Capella""
click at [898, 548] on button "Run" at bounding box center [922, 629] width 77 height 47
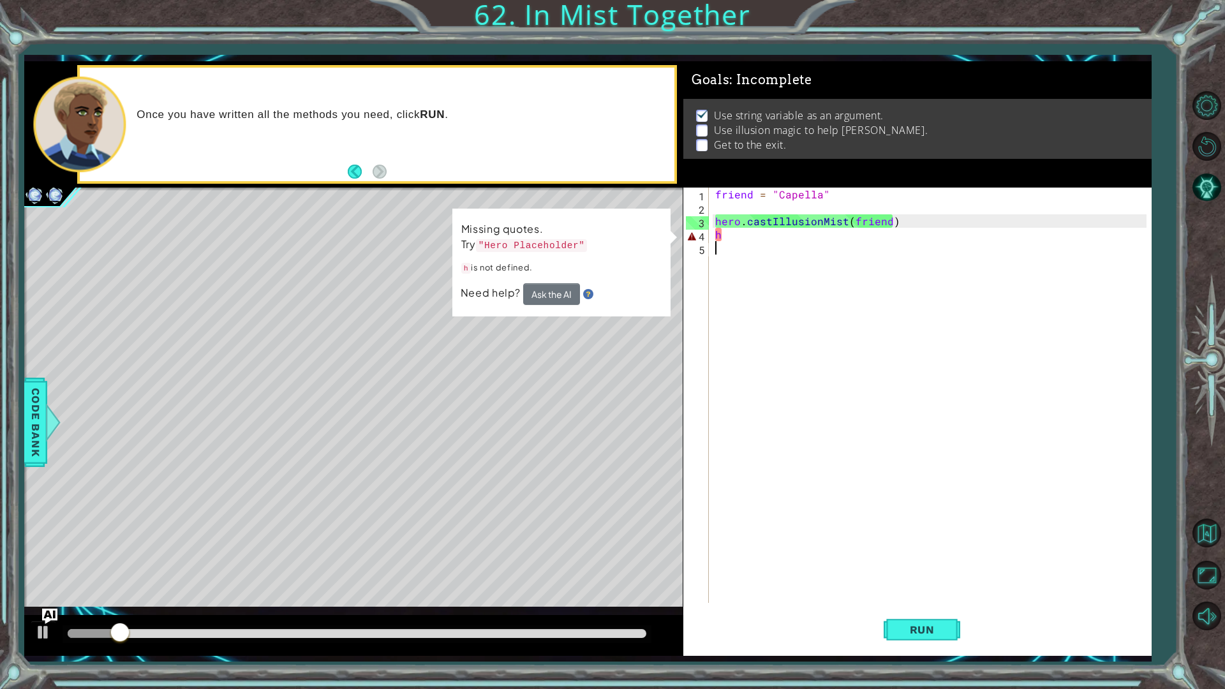
click at [740, 247] on div "friend = "Capella" hero . castIllusionMist ( friend ) h" at bounding box center [933, 409] width 441 height 442
click at [740, 238] on div "friend = "Capella" hero . castIllusionMist ( friend ) h" at bounding box center [933, 409] width 441 height 442
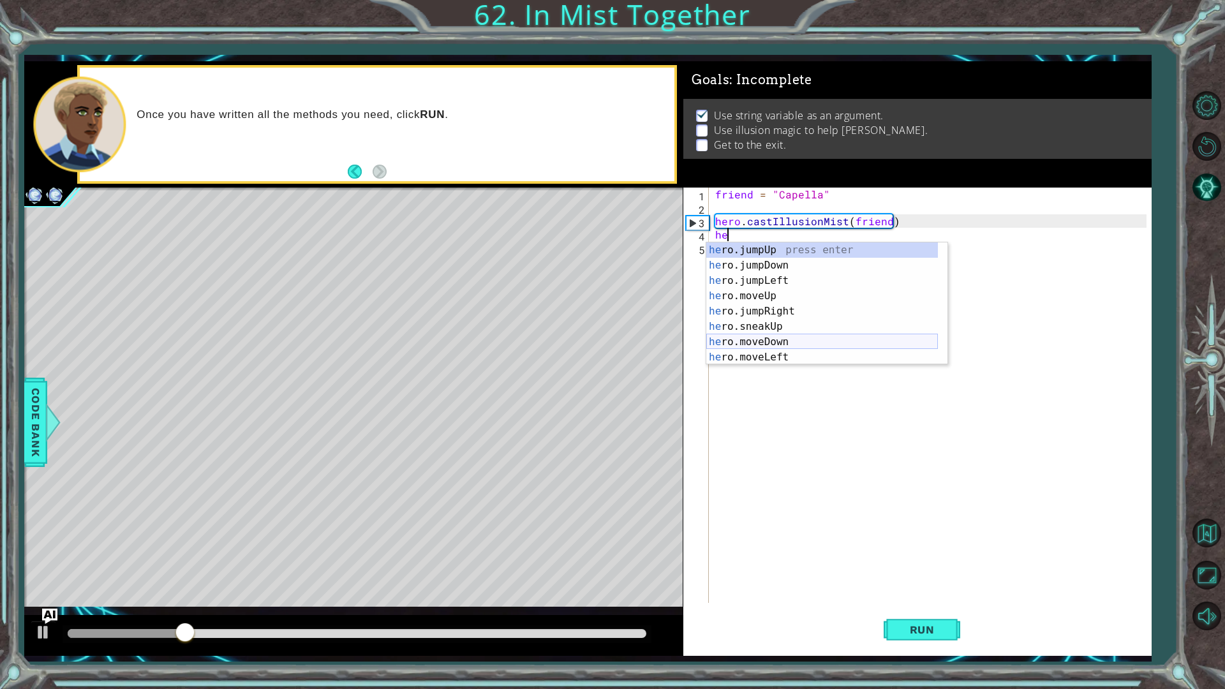
scroll to position [38, 0]
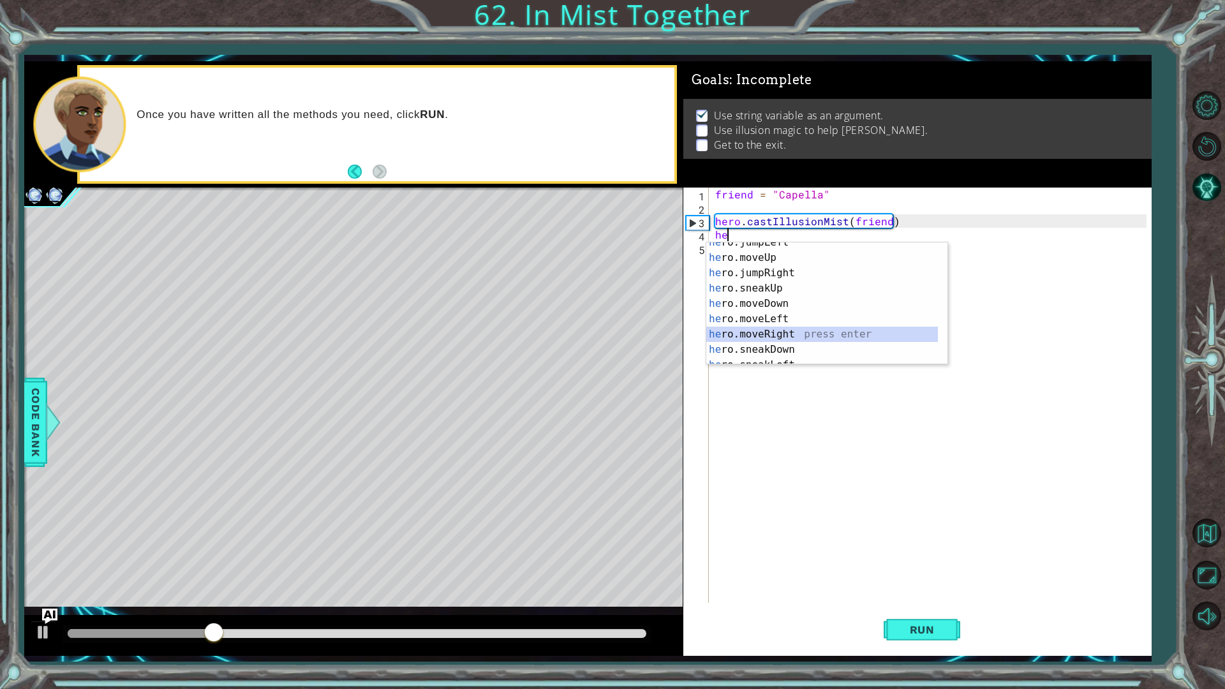
click at [792, 336] on div "he ro.jumpLeft press enter he ro.moveUp press enter he ro.jumpRight press enter…" at bounding box center [822, 311] width 232 height 153
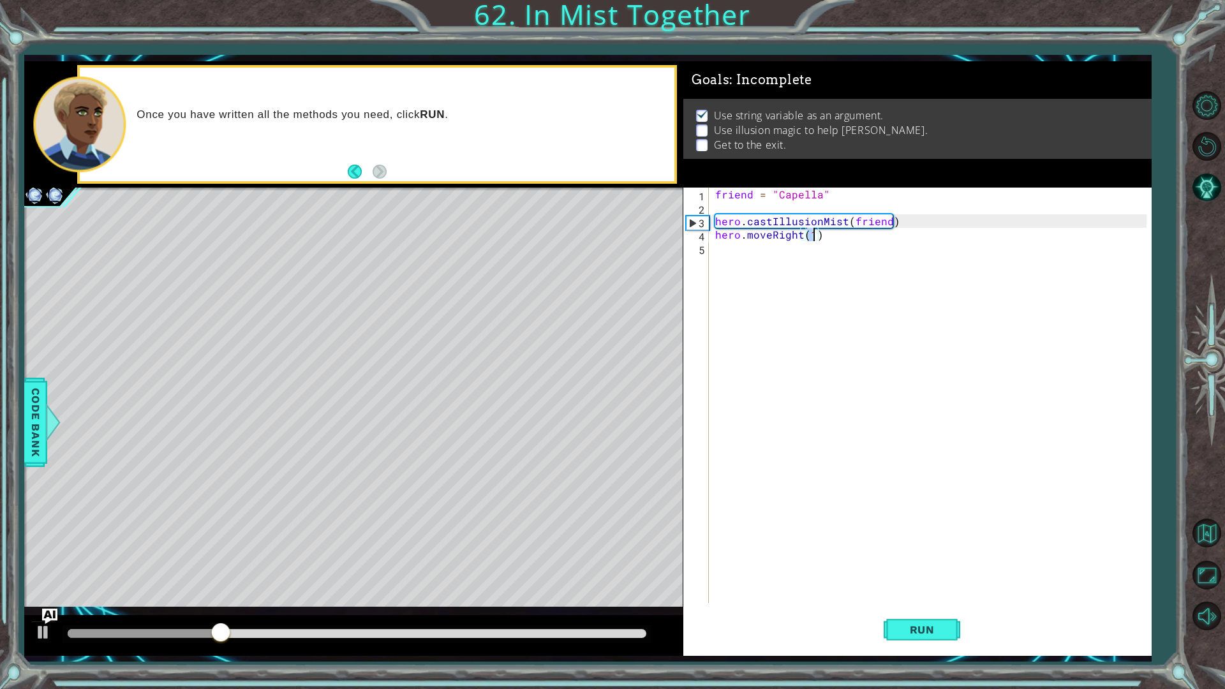
scroll to position [0, 6]
type textarea "hero.moveRight(2)"
click at [788, 308] on div "friend = "Capella" hero . castIllusionMist ( friend ) hero . moveRight ( 2 )" at bounding box center [933, 409] width 441 height 442
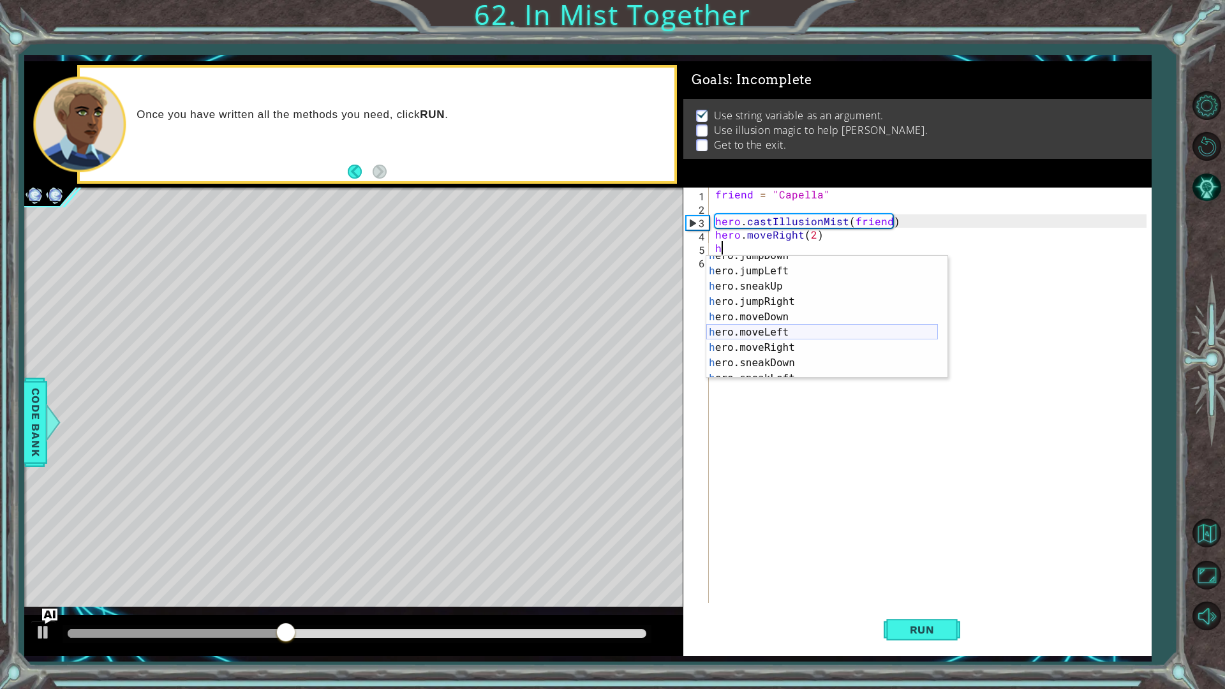
scroll to position [107, 0]
click at [795, 370] on div "h ero.moveLeft press enter h ero.moveRight press enter h ero.sneakDown press en…" at bounding box center [822, 332] width 232 height 153
type textarea "hero.castIllusionMist(friend)"
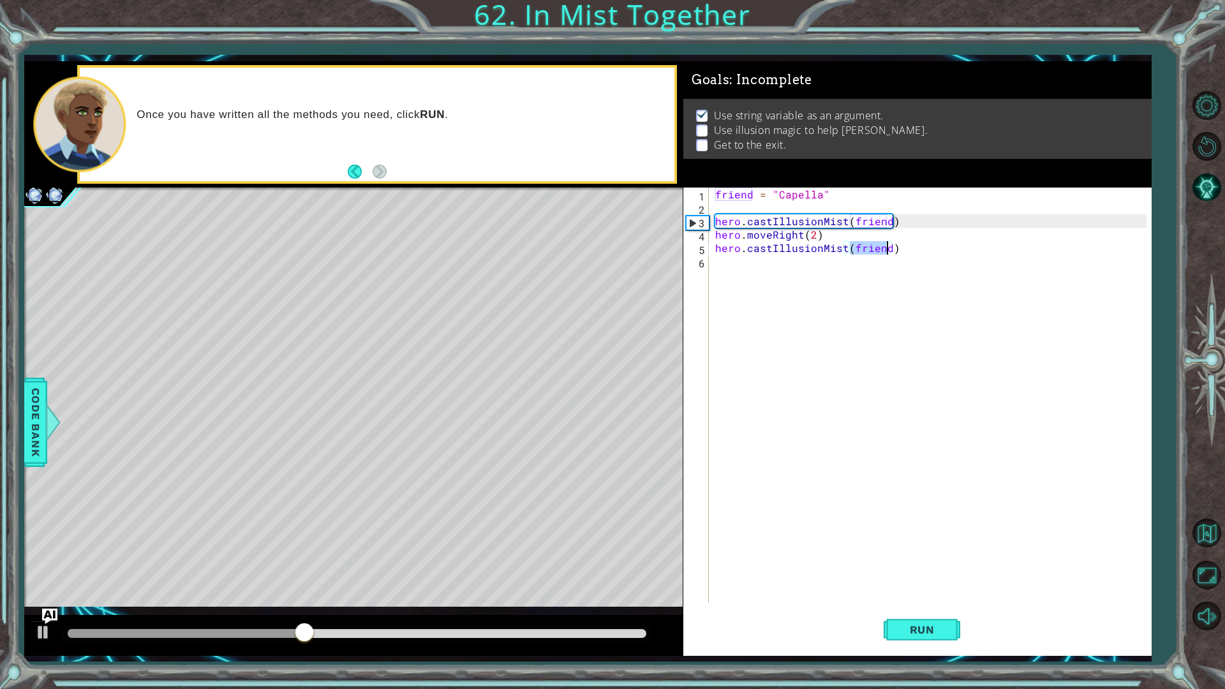
click at [795, 370] on div "friend = "Capella" hero . castIllusionMist ( friend ) hero . moveRight ( 2 ) he…" at bounding box center [933, 409] width 441 height 442
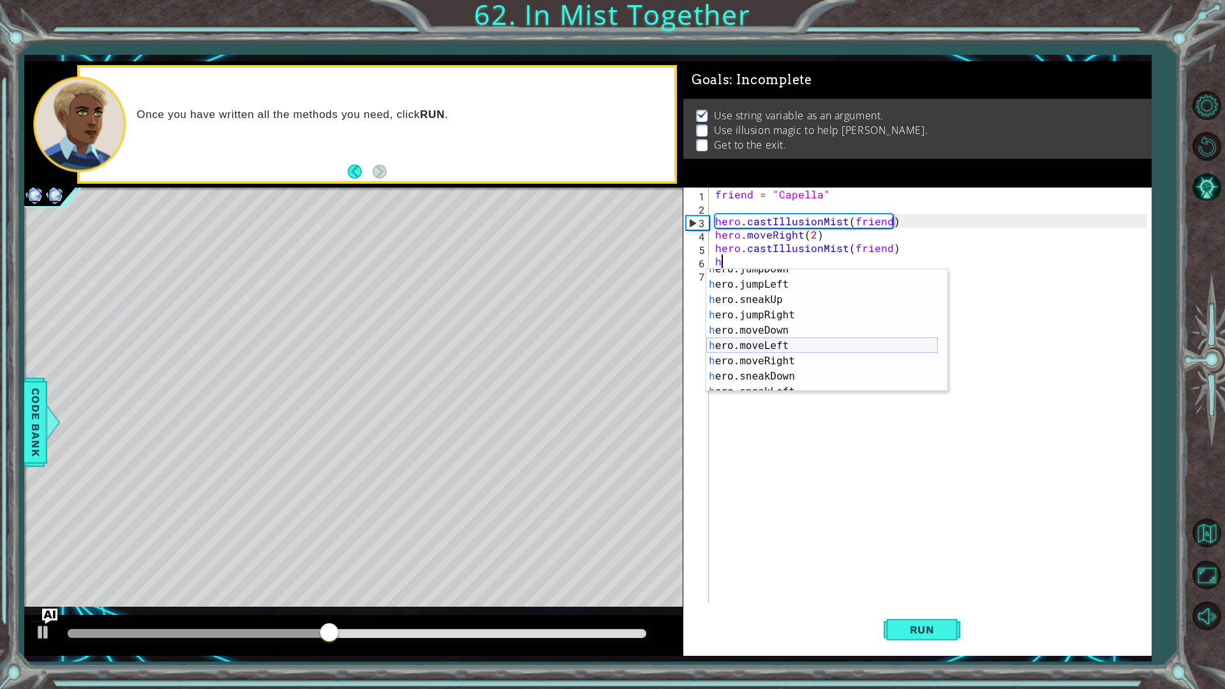
scroll to position [38, 0]
click at [798, 357] on div "h ero.jumpDown press enter h ero.jumpLeft press enter h ero.sneakUp press enter…" at bounding box center [822, 338] width 232 height 153
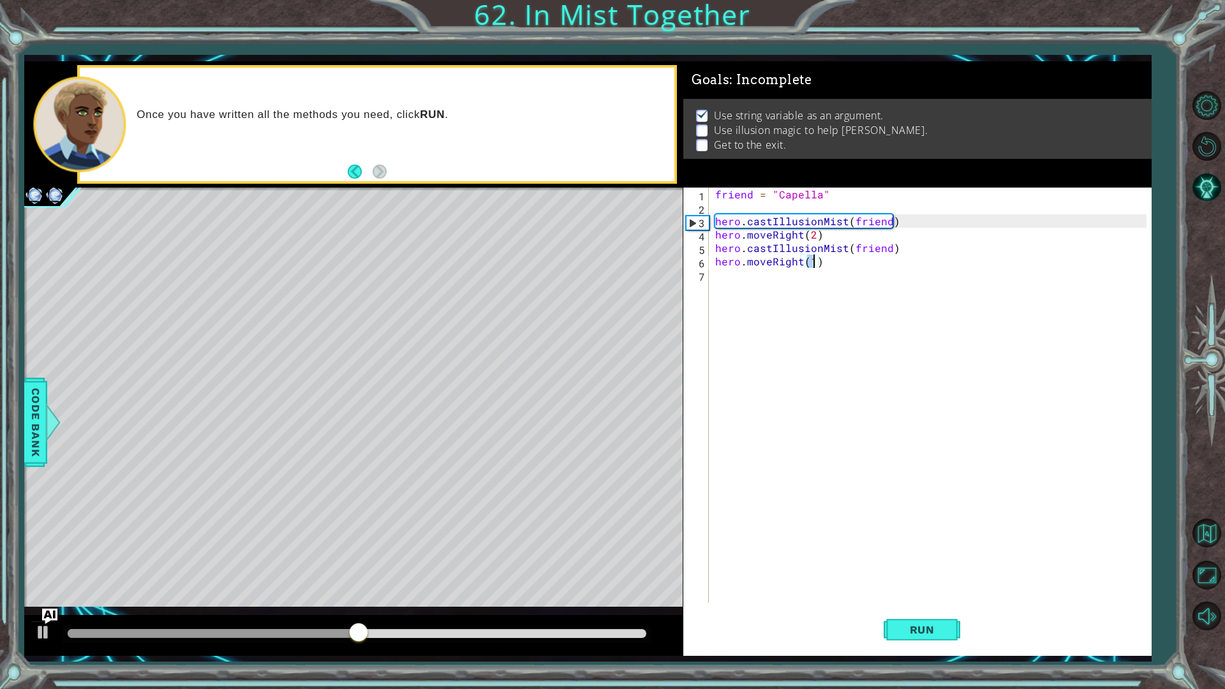
type textarea "hero.moveRight(2)"
click at [798, 357] on div "friend = "Capella" hero . castIllusionMist ( friend ) hero . moveRight ( 2 ) he…" at bounding box center [933, 409] width 441 height 442
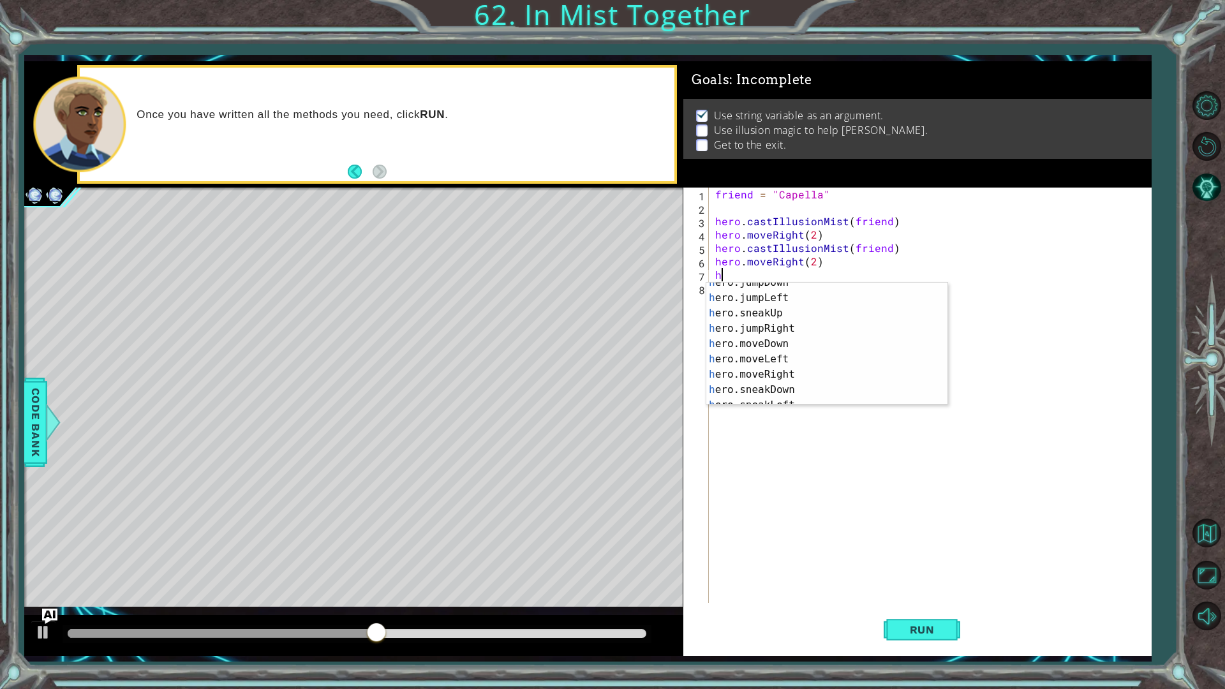
scroll to position [107, 0]
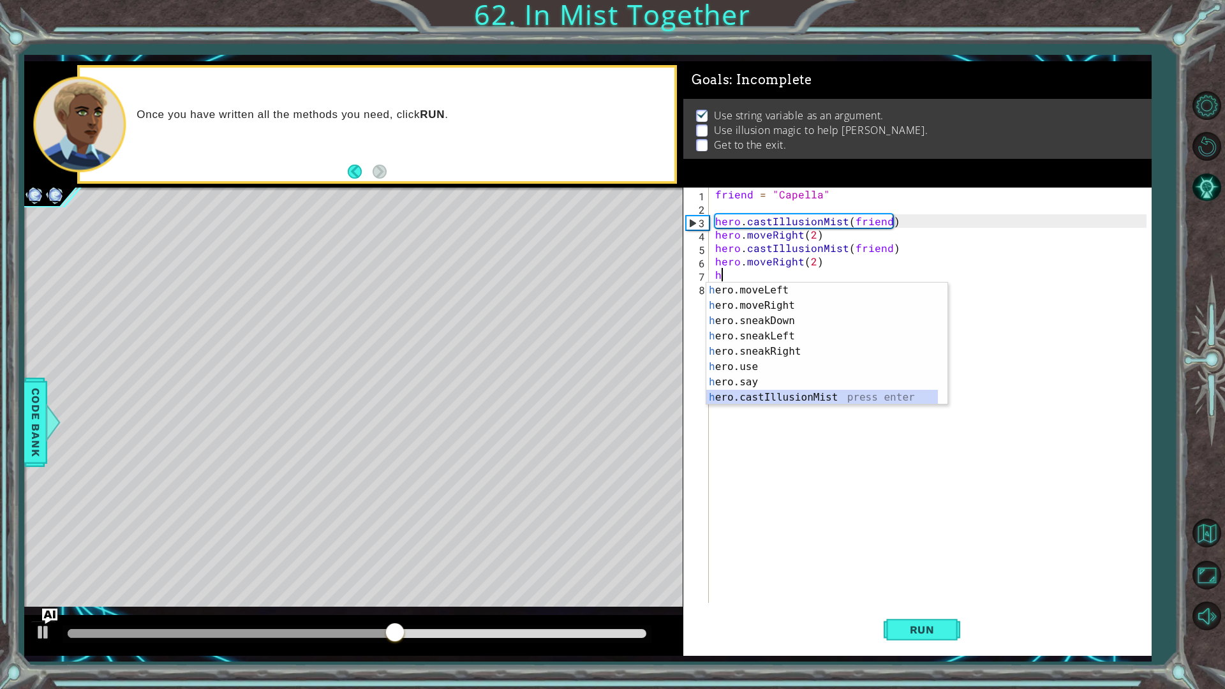
click at [793, 392] on div "h ero.moveLeft press enter h ero.moveRight press enter h ero.sneakDown press en…" at bounding box center [822, 359] width 232 height 153
type textarea "hero.castIllusionMist(friend)"
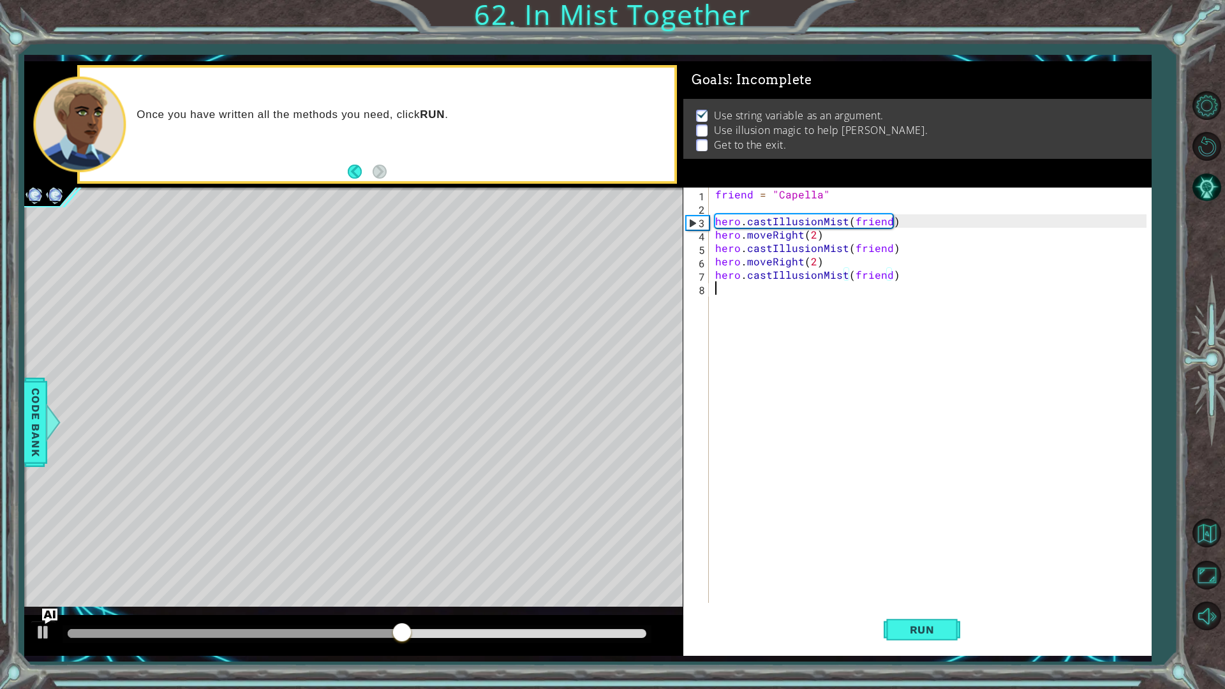
click at [793, 392] on div "friend = "Capella" hero . castIllusionMist ( friend ) hero . moveRight ( 2 ) he…" at bounding box center [933, 409] width 441 height 442
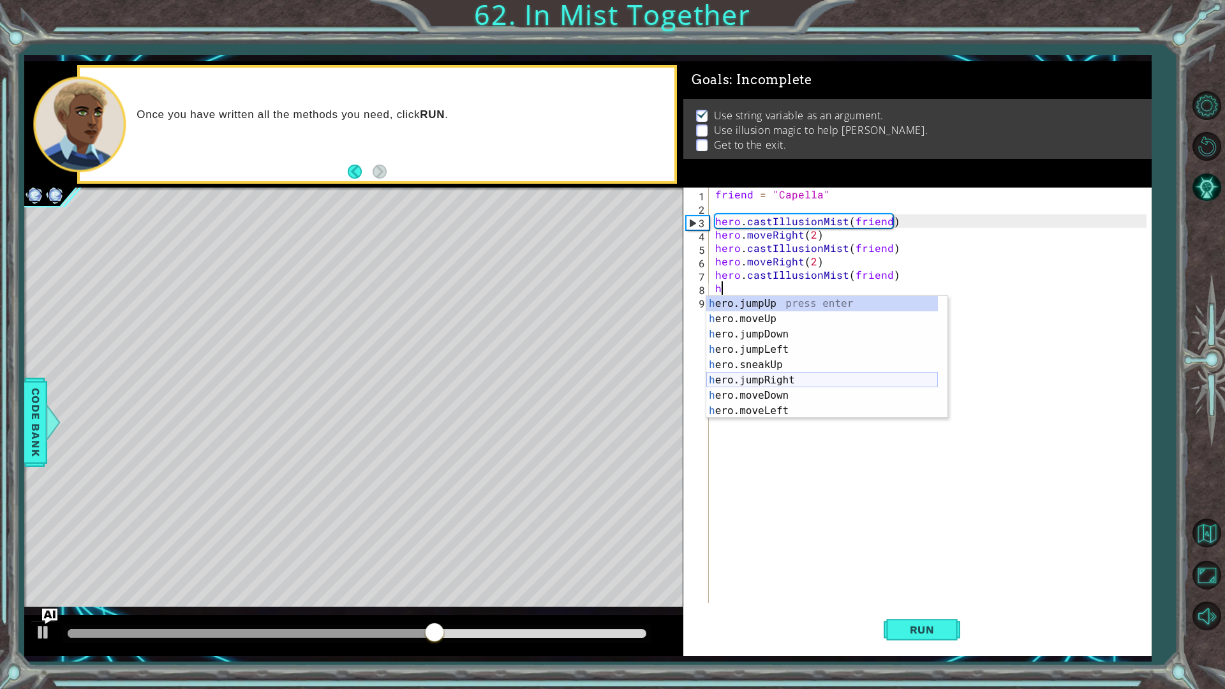
scroll to position [38, 0]
click at [800, 382] on div "h ero.jumpDown press enter h ero.jumpLeft press enter h ero.sneakUp press enter…" at bounding box center [822, 364] width 232 height 153
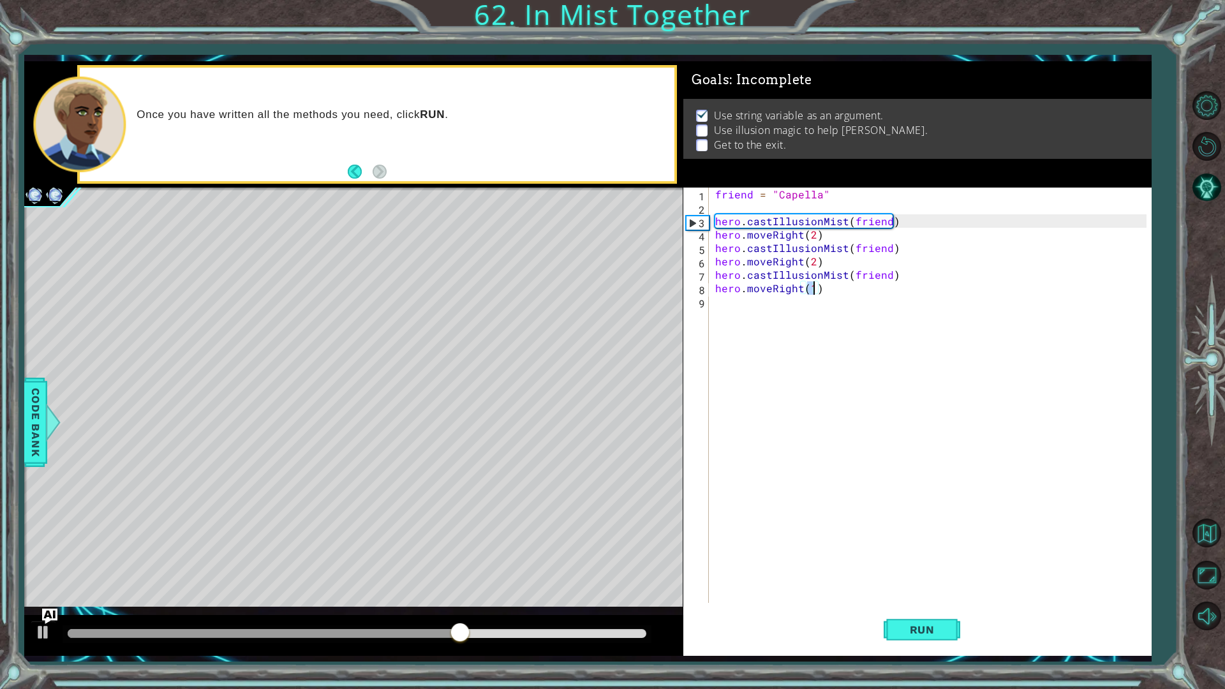
scroll to position [0, 6]
click at [895, 548] on button "Run" at bounding box center [922, 629] width 77 height 47
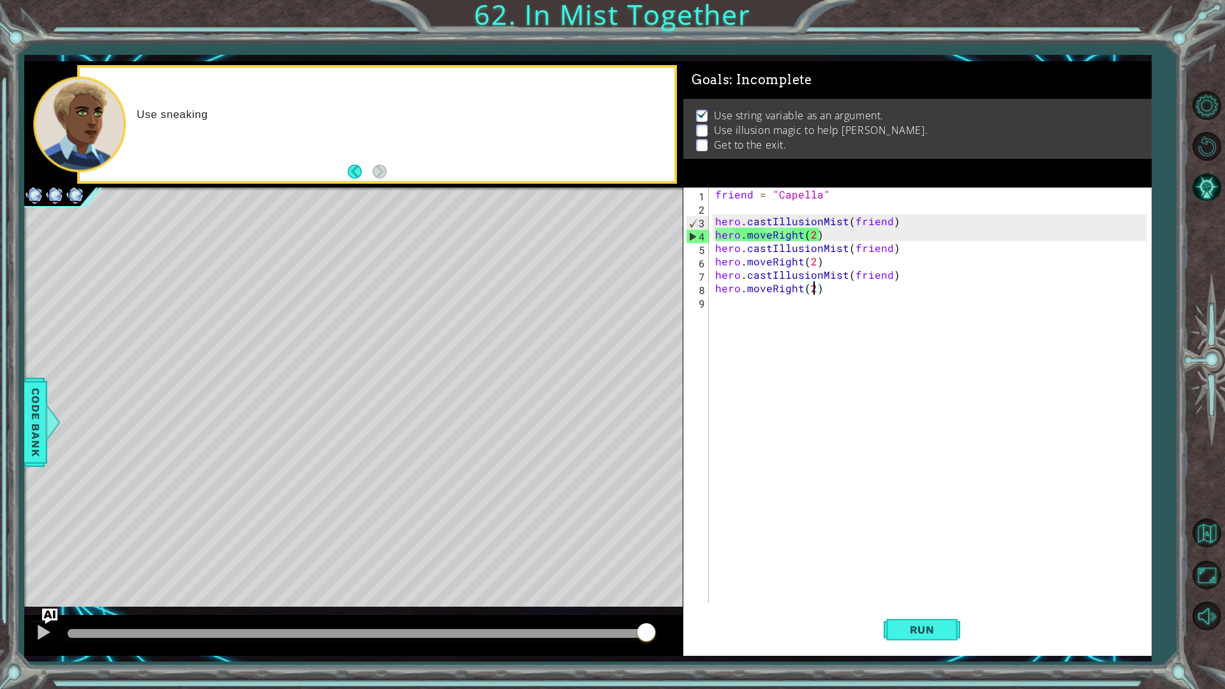
drag, startPoint x: 612, startPoint y: 630, endPoint x: 782, endPoint y: 640, distance: 170.1
click at [782, 548] on div "1 ההההההההההההההההההההההההההההההההההההההההההההההההההההההההההההההההההההההההההההה…" at bounding box center [587, 358] width 1127 height 595
drag, startPoint x: 770, startPoint y: 262, endPoint x: 747, endPoint y: 266, distance: 22.7
click at [747, 266] on div "friend = "Capella" hero . castIllusionMist ( friend ) hero . moveRight ( 2 ) he…" at bounding box center [933, 409] width 441 height 442
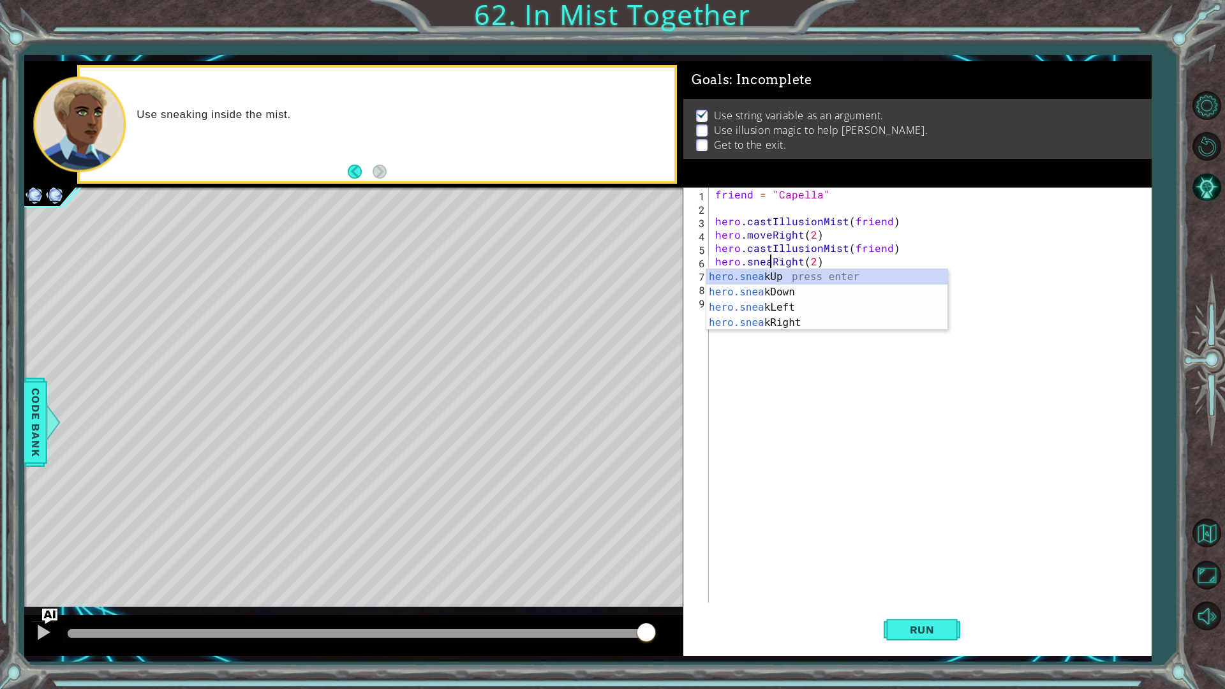
scroll to position [0, 4]
drag, startPoint x: 770, startPoint y: 235, endPoint x: 749, endPoint y: 238, distance: 20.6
click at [749, 238] on div "friend = "Capella" hero . castIllusionMist ( friend ) hero . moveRight ( 2 ) he…" at bounding box center [933, 409] width 441 height 442
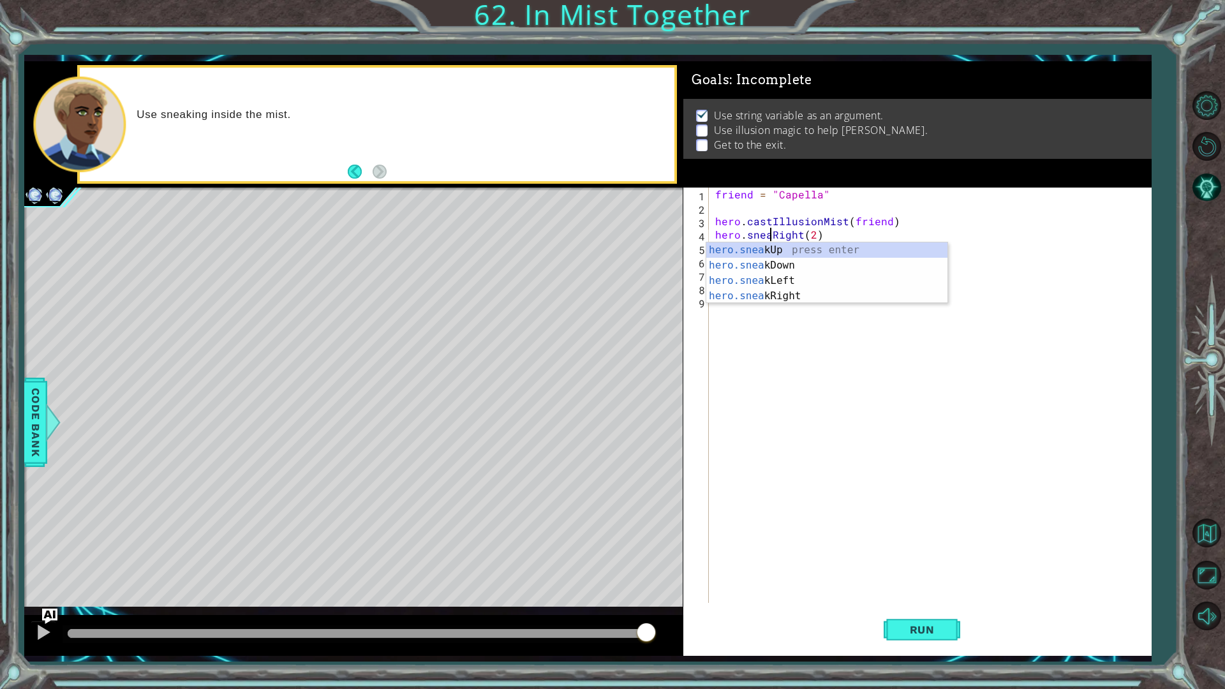
type textarea "hero.sneakRight(2)"
click at [769, 472] on div "friend = "Capella" hero . castIllusionMist ( friend ) hero . sneakRight ( 2 ) h…" at bounding box center [933, 409] width 441 height 442
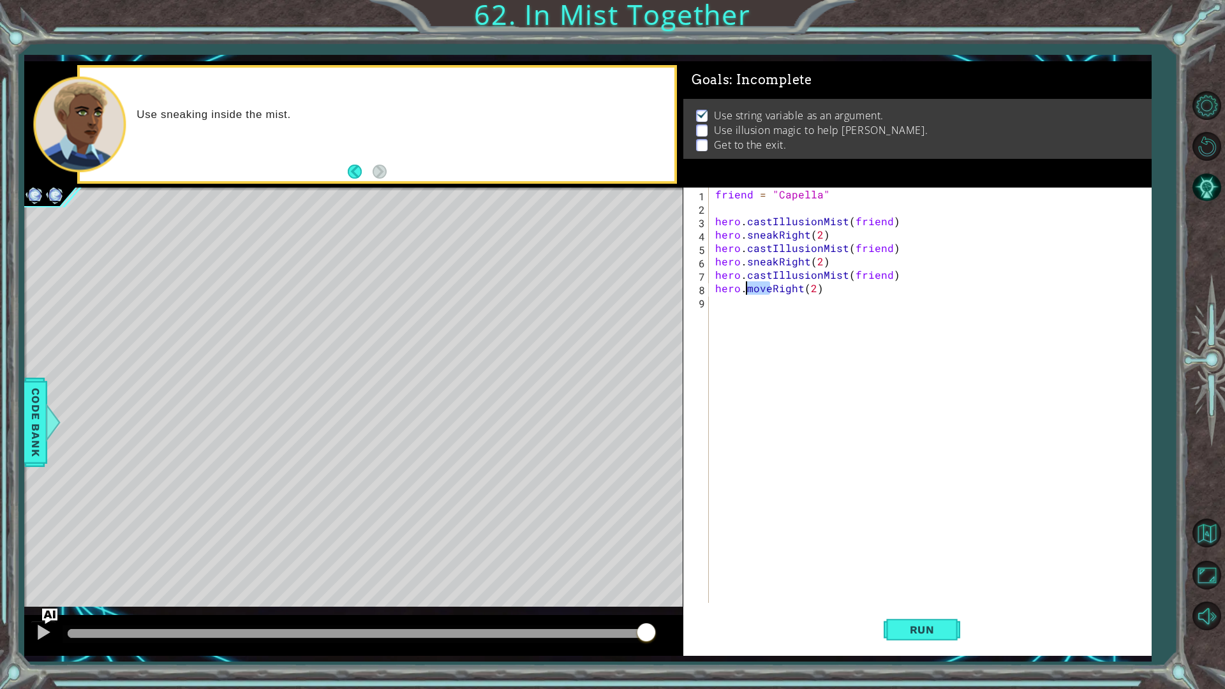
drag, startPoint x: 770, startPoint y: 292, endPoint x: 747, endPoint y: 292, distance: 23.0
click at [747, 292] on div "friend = "Capella" hero . castIllusionMist ( friend ) hero . sneakRight ( 2 ) h…" at bounding box center [933, 409] width 441 height 442
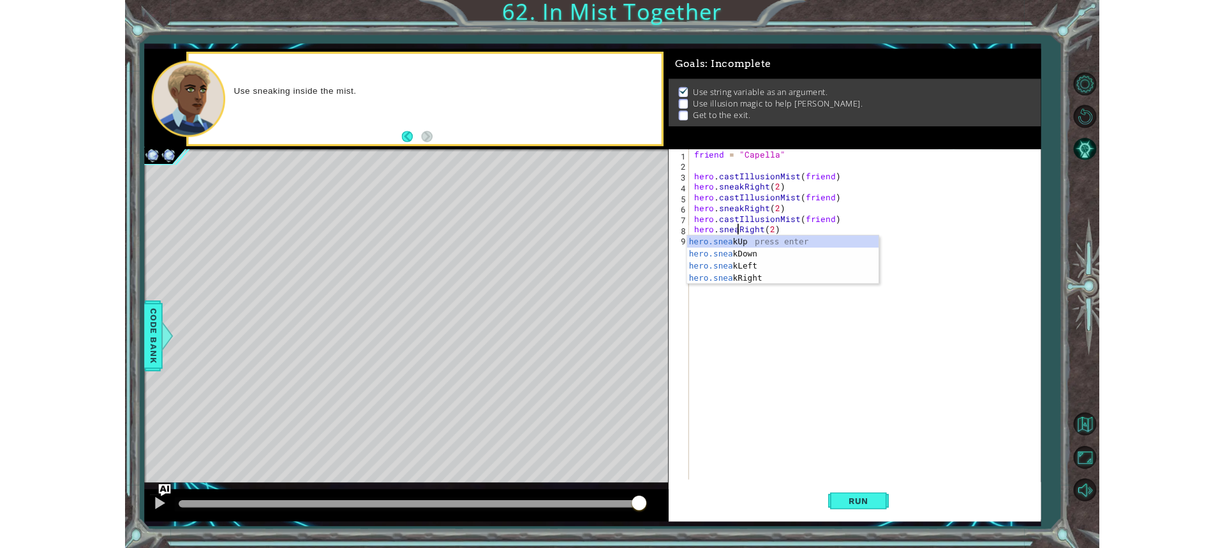
scroll to position [0, 4]
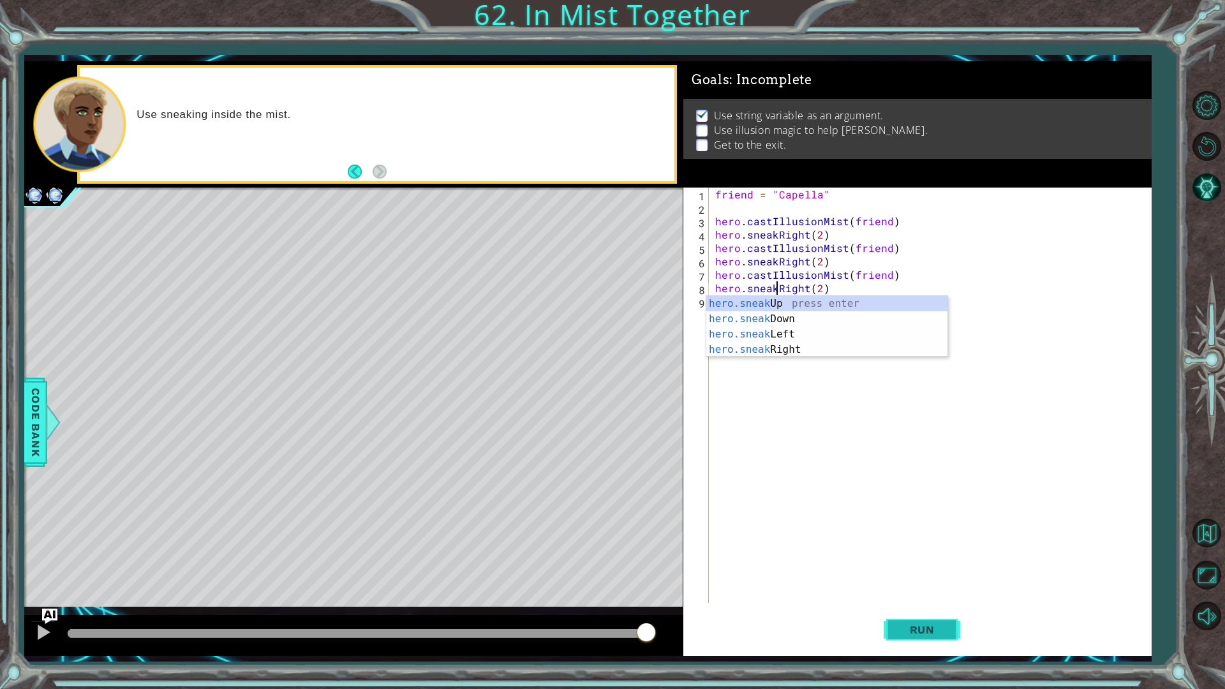
type textarea "hero.sneakRight(2)"
click at [911, 548] on span "Run" at bounding box center [922, 630] width 50 height 13
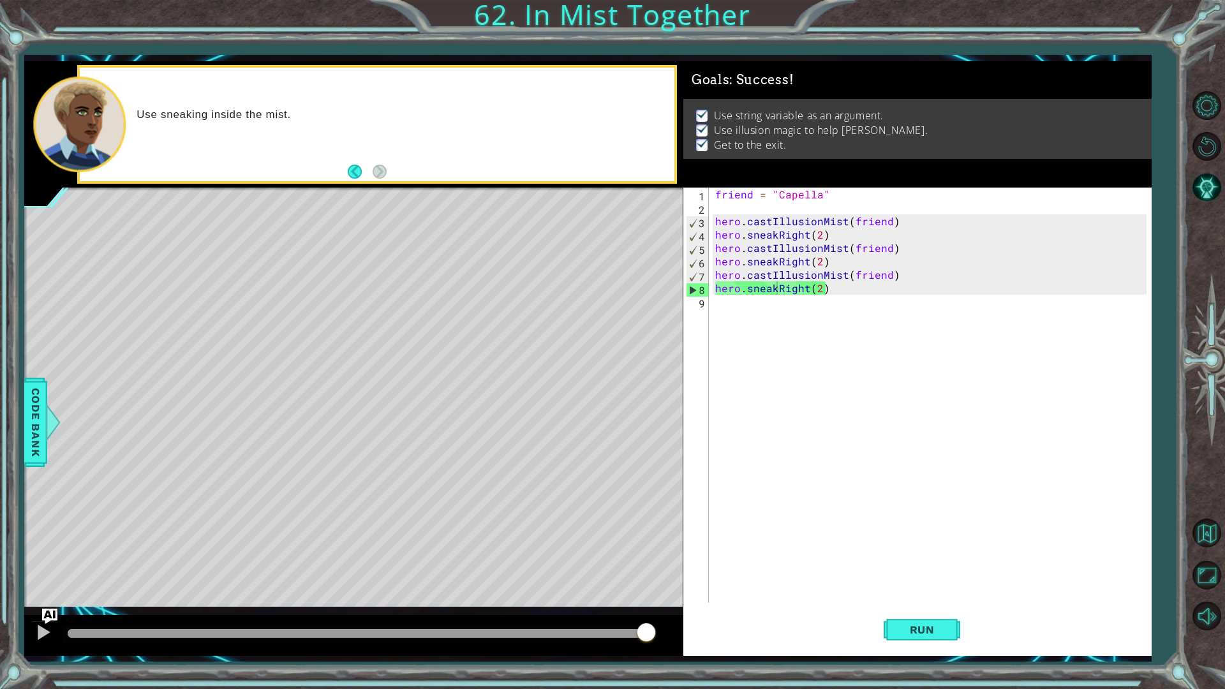
drag, startPoint x: 616, startPoint y: 632, endPoint x: 671, endPoint y: 627, distance: 54.5
click at [671, 548] on div at bounding box center [353, 635] width 659 height 41
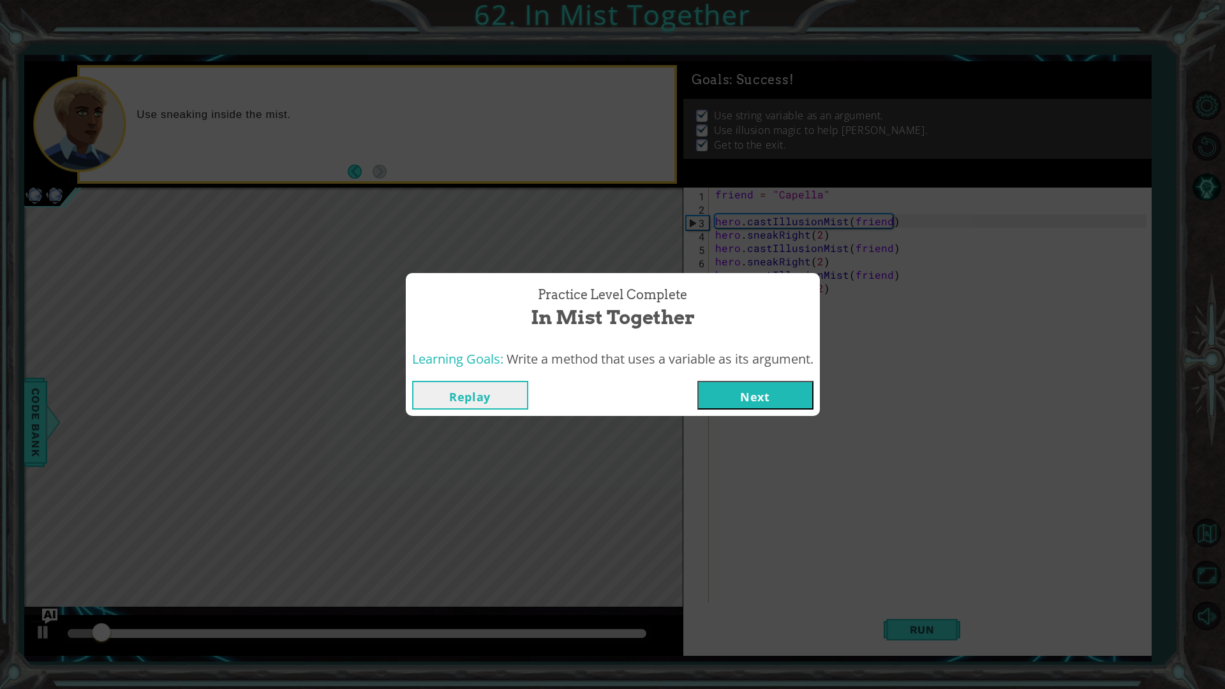
click at [732, 397] on button "Next" at bounding box center [756, 395] width 116 height 29
